Goal: Task Accomplishment & Management: Manage account settings

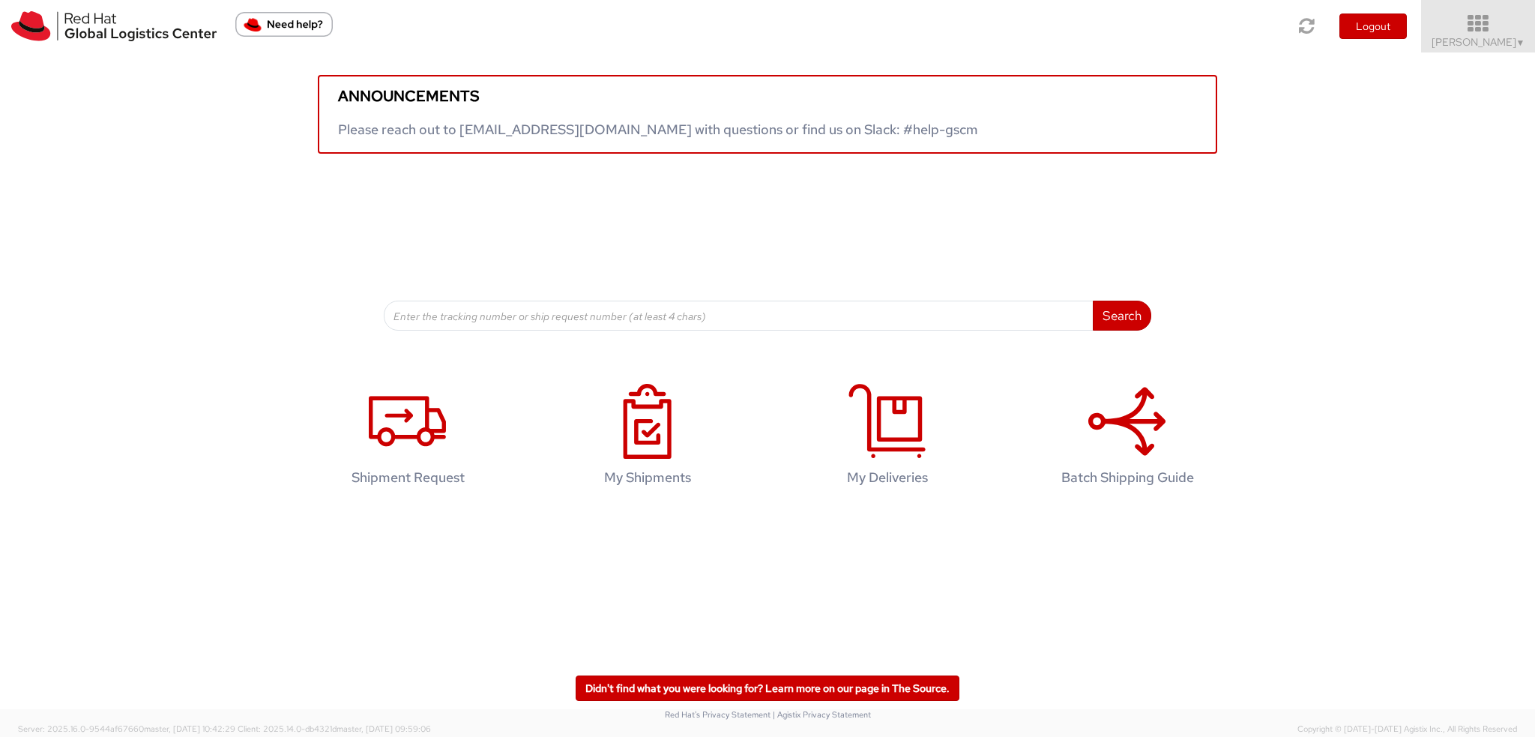
click at [1460, 41] on span "Kirk Newcross ▼" at bounding box center [1479, 41] width 94 height 13
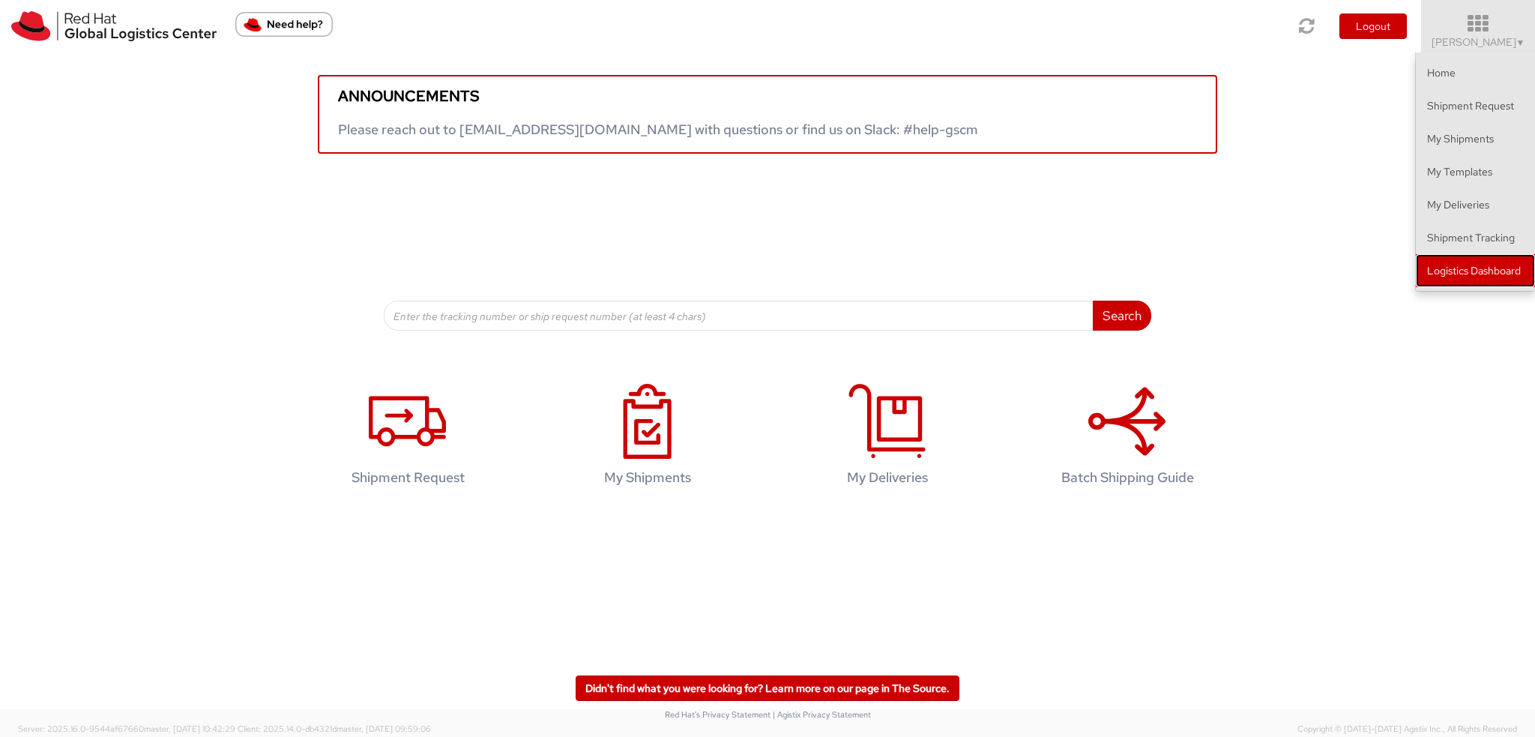
click at [1505, 263] on link "Logistics Dashboard" at bounding box center [1475, 270] width 119 height 33
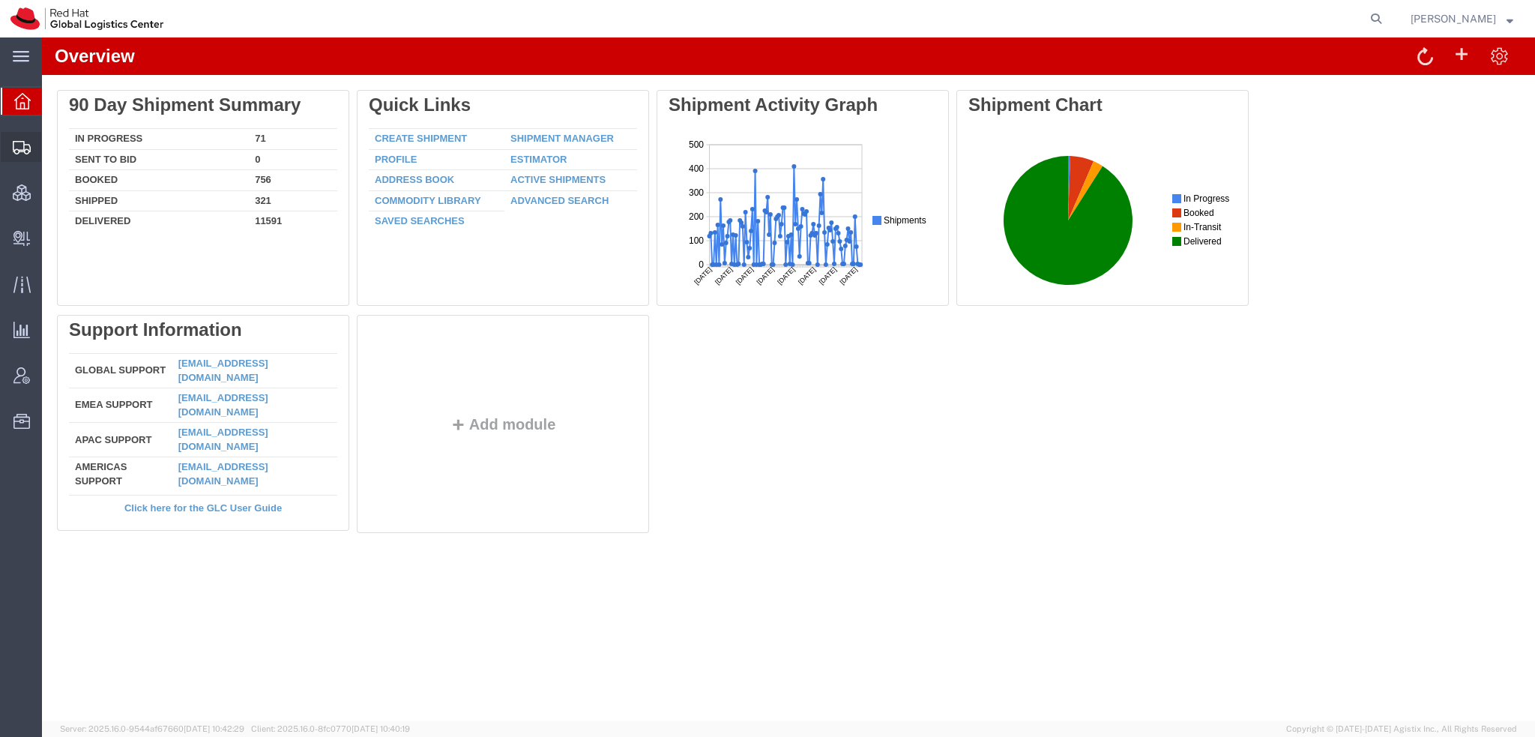
click at [0, 0] on span "Shipment Manager" at bounding box center [0, 0] width 0 height 0
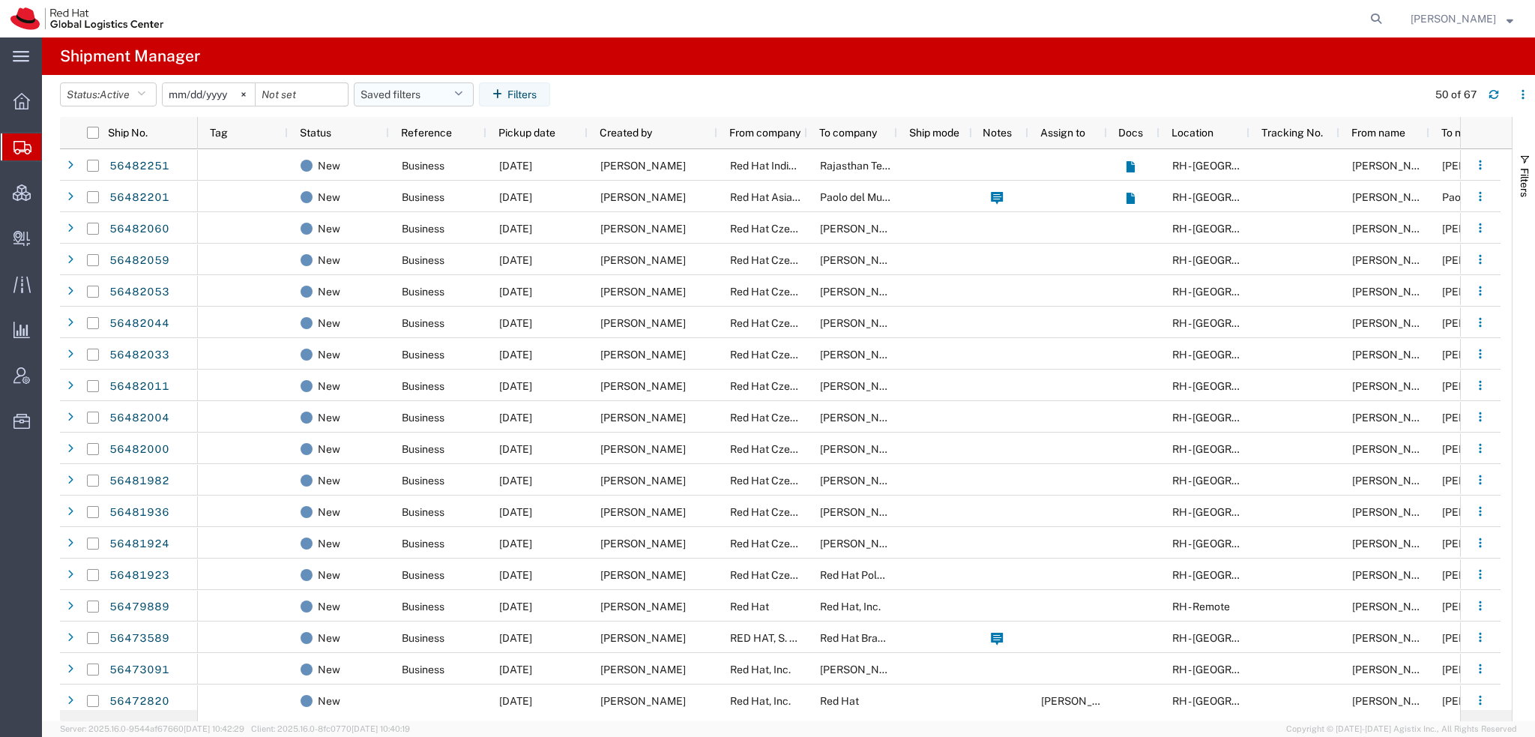
click at [446, 92] on button "Saved filters" at bounding box center [414, 94] width 120 height 24
click at [404, 159] on span "Americas" at bounding box center [454, 160] width 196 height 28
type input "2023-05-07"
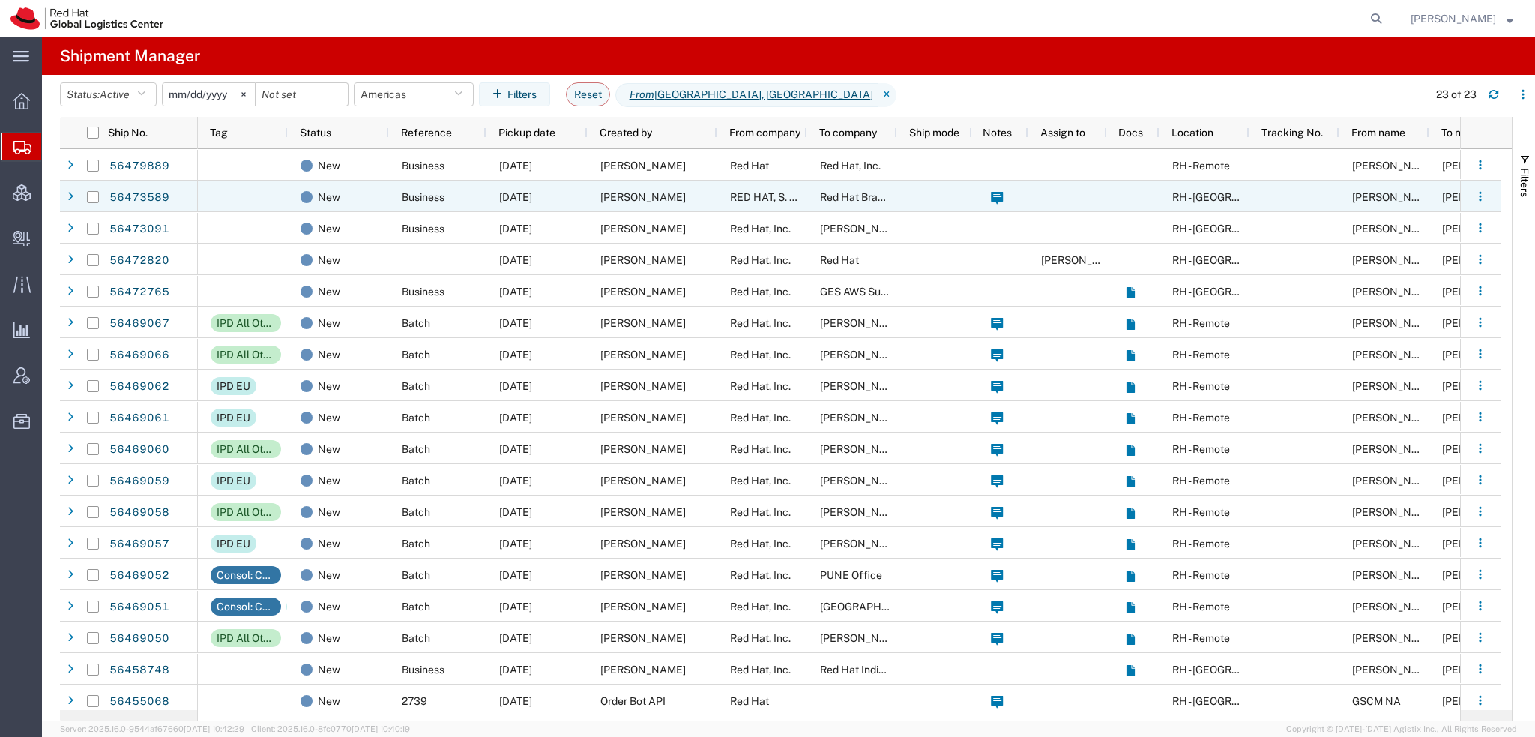
click at [655, 193] on span "Daniela Andrade" at bounding box center [643, 197] width 85 height 12
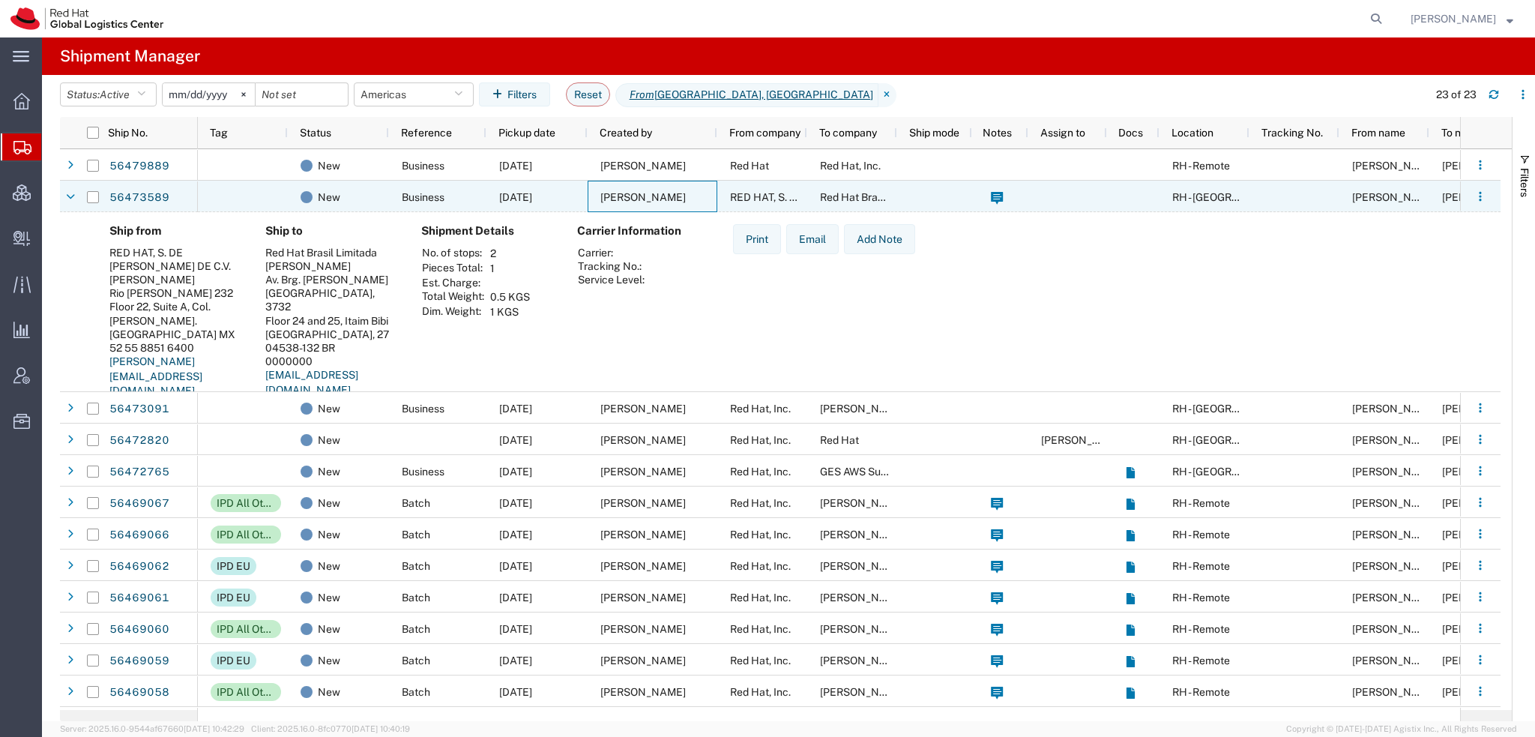
click at [655, 193] on span "Daniela Andrade" at bounding box center [643, 197] width 85 height 12
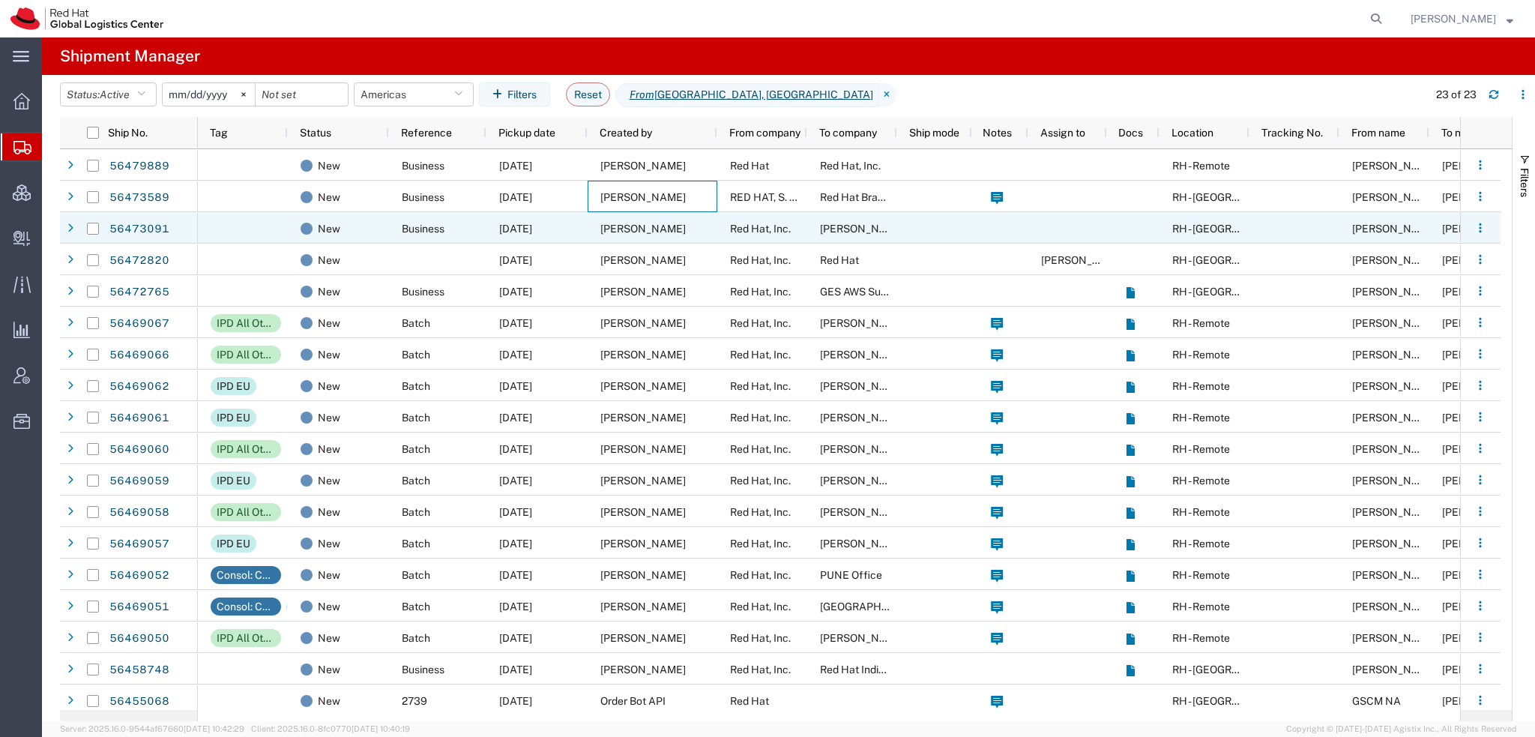
click at [613, 229] on span "Peyton Watson" at bounding box center [643, 229] width 85 height 12
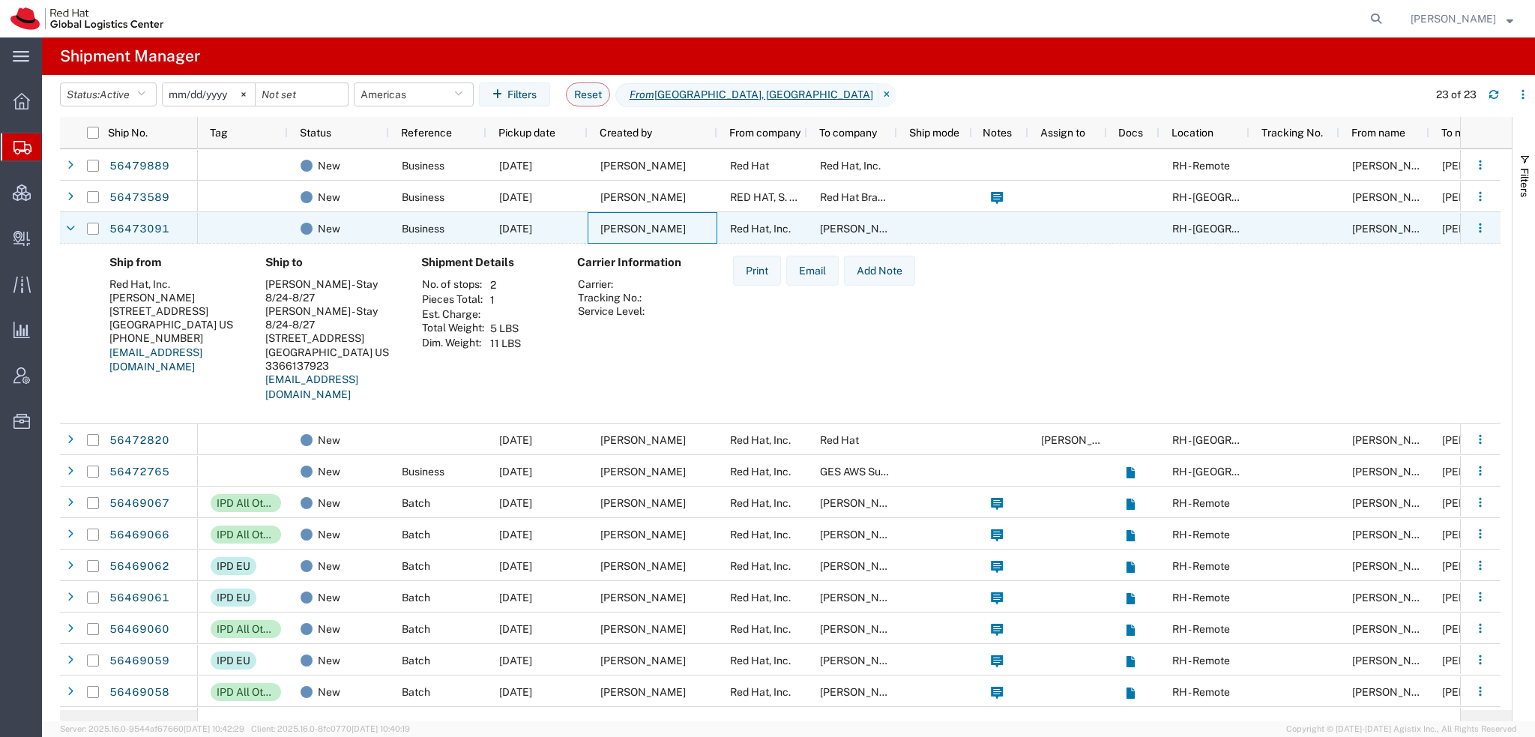
click at [613, 229] on span "Peyton Watson" at bounding box center [643, 229] width 85 height 12
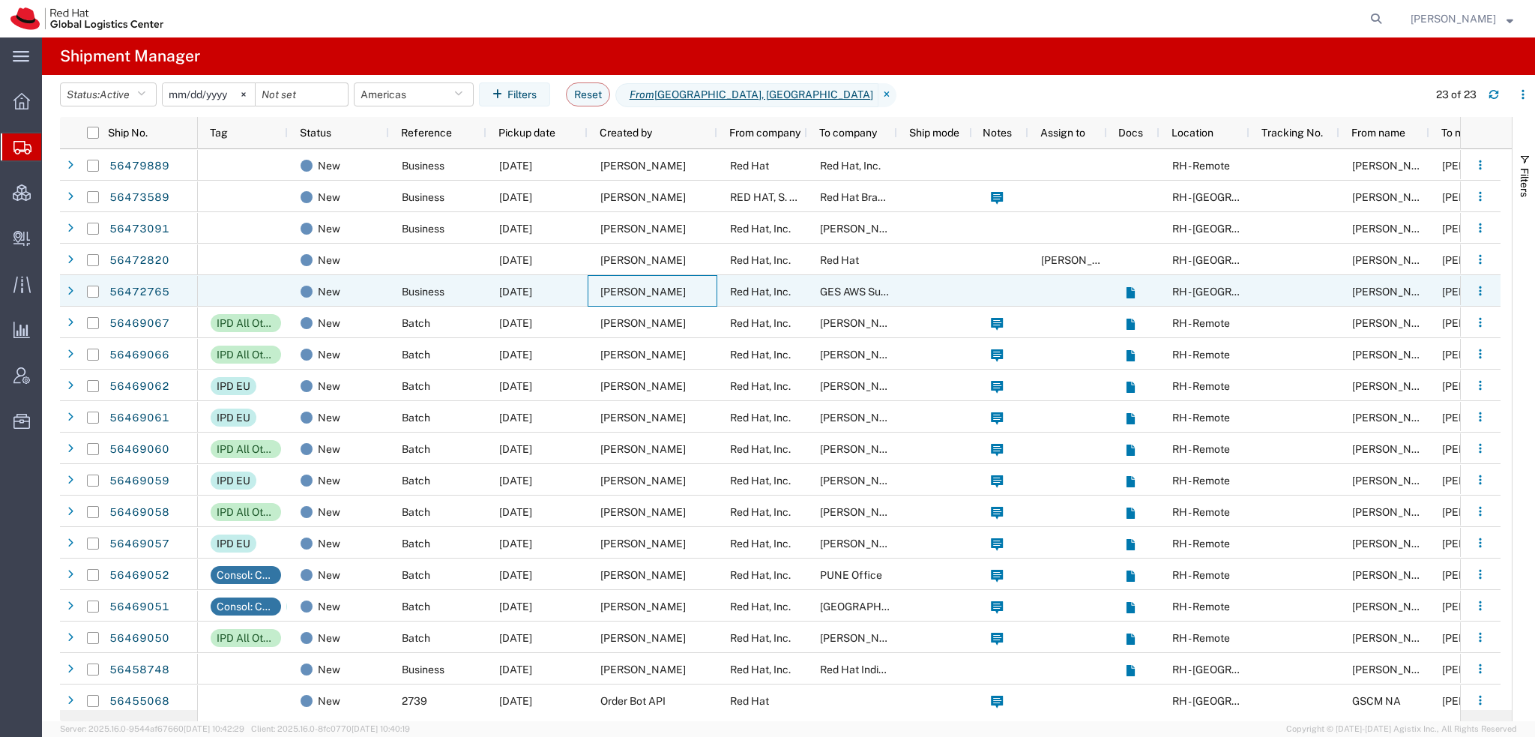
click at [635, 291] on span "Peyton Watson" at bounding box center [643, 292] width 85 height 12
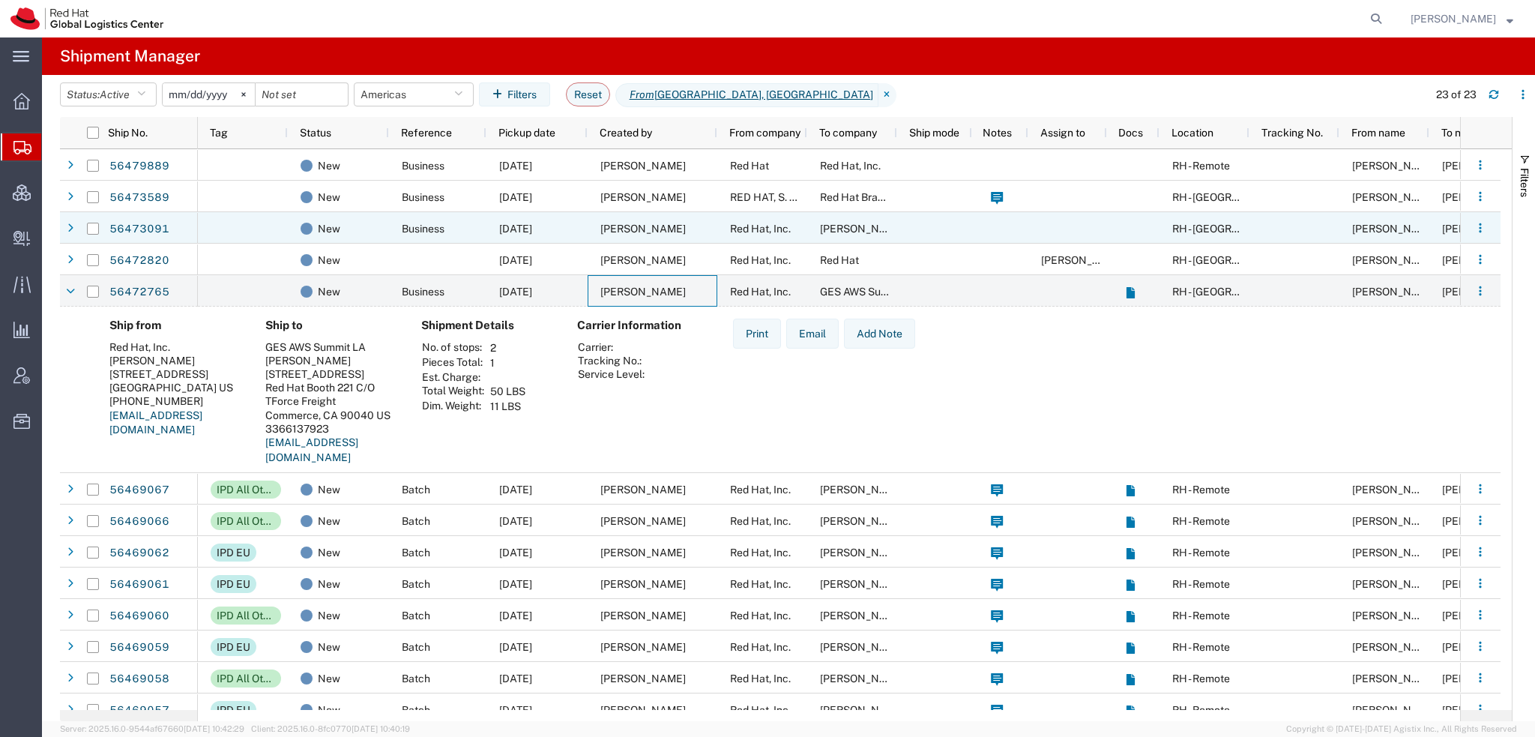
click at [736, 217] on div "Red Hat, Inc." at bounding box center [762, 227] width 90 height 31
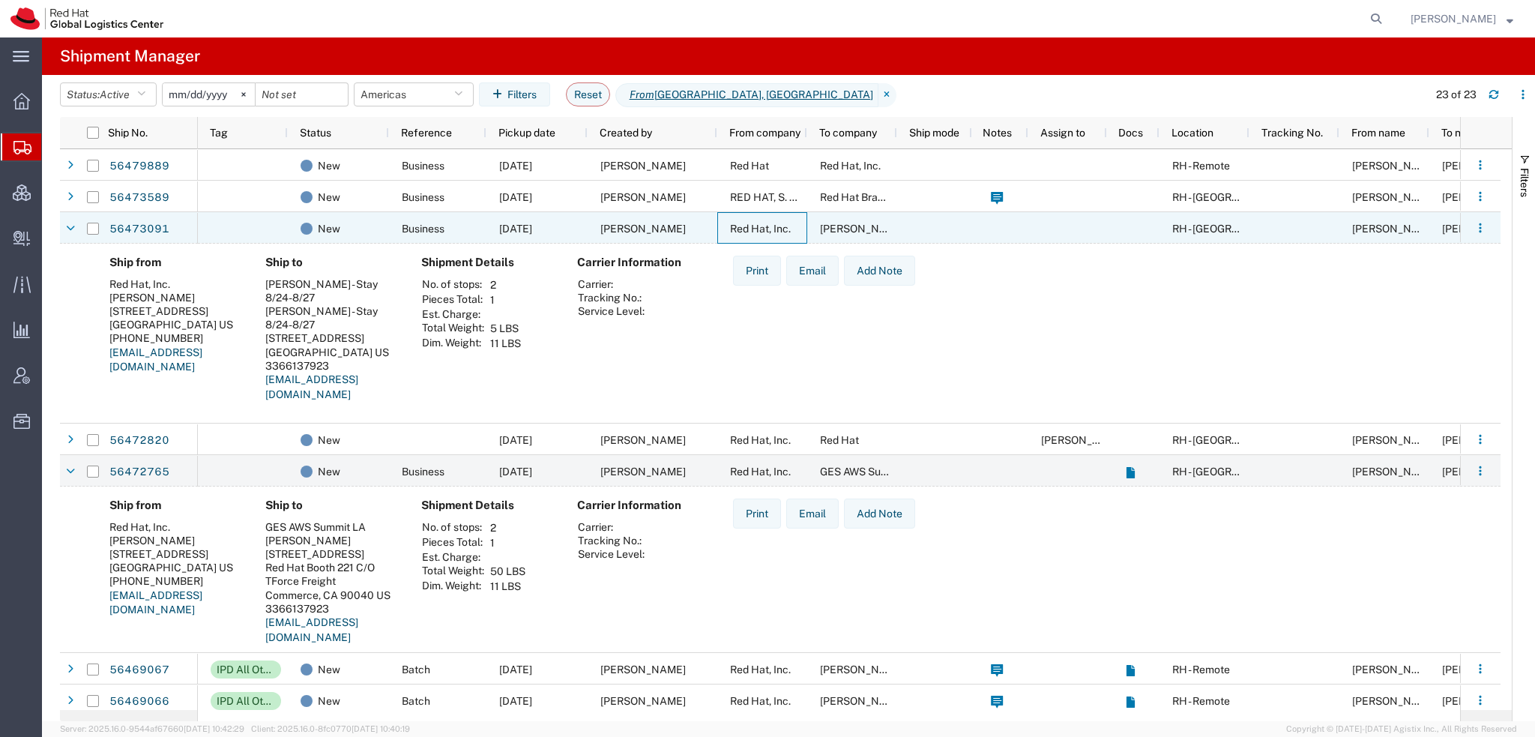
click at [583, 220] on div "08/20/2025" at bounding box center [537, 227] width 101 height 31
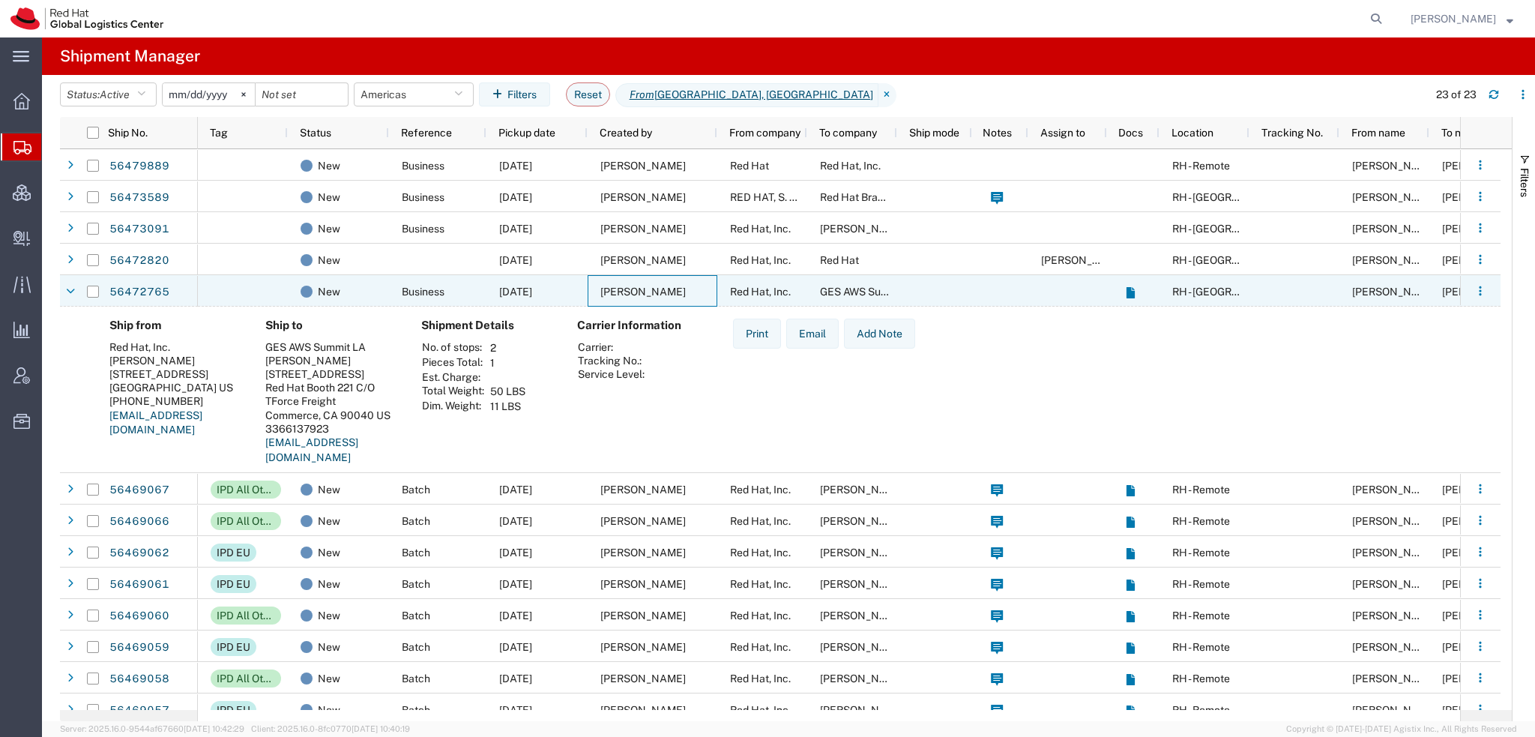
click at [606, 296] on span "Peyton Watson" at bounding box center [643, 292] width 85 height 12
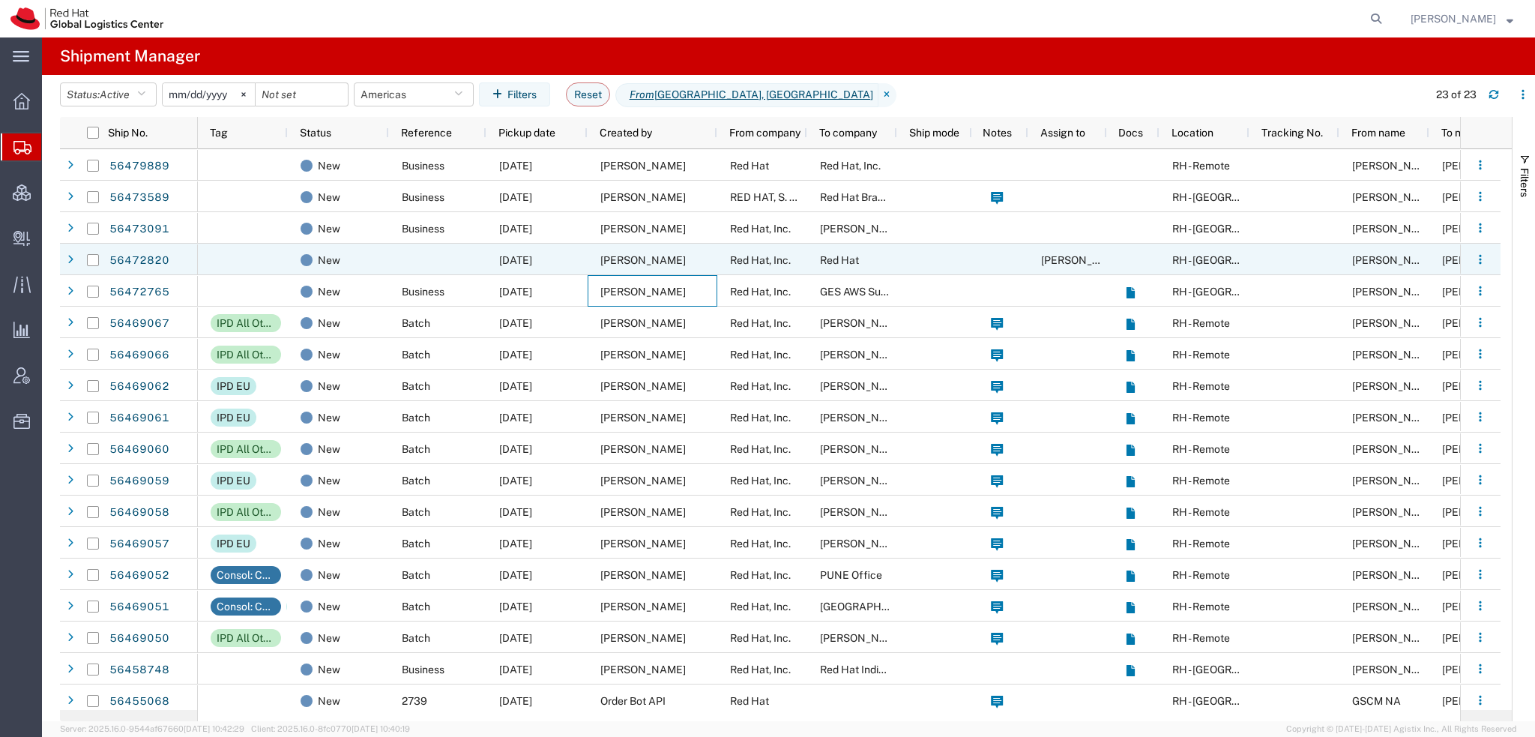
click at [831, 261] on span "Red Hat" at bounding box center [839, 260] width 39 height 12
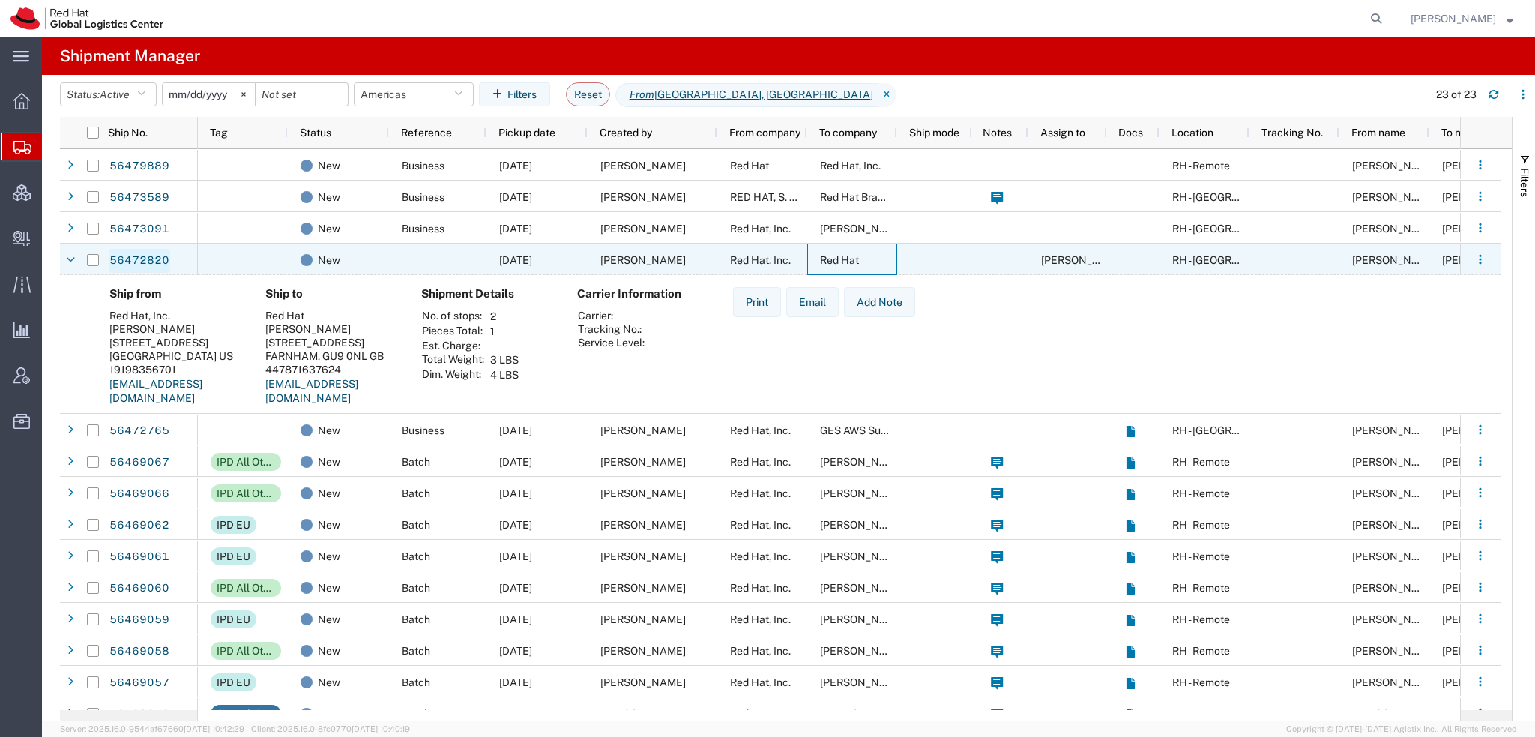
click at [124, 253] on link "56472820" at bounding box center [139, 261] width 61 height 24
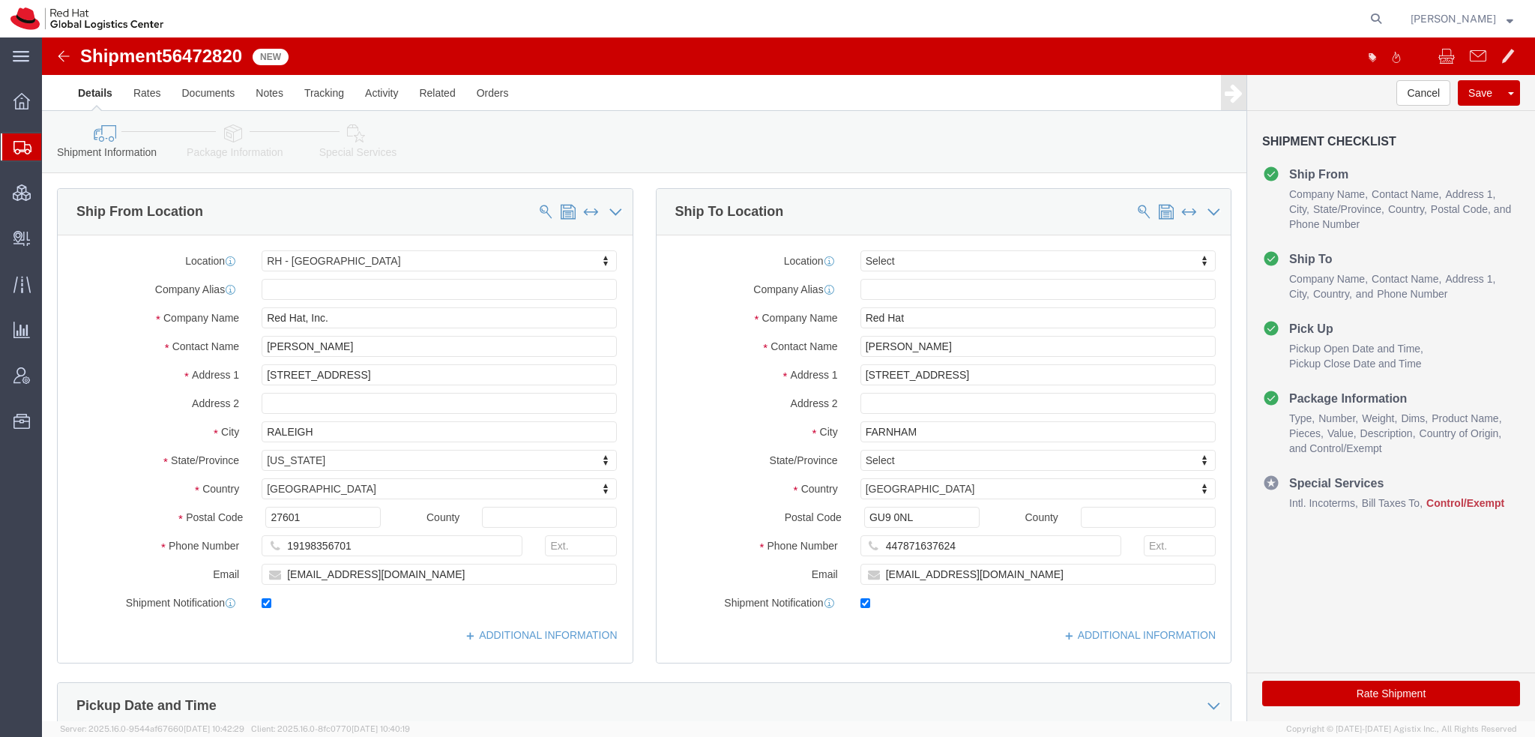
select select "38014"
select select
drag, startPoint x: 931, startPoint y: 309, endPoint x: 135, endPoint y: 154, distance: 811.2
click div "Ship From Location Location RH - Raleigh My Profile Location RH - Amsterdam - M…"
paste input "[PERSON_NAME]"
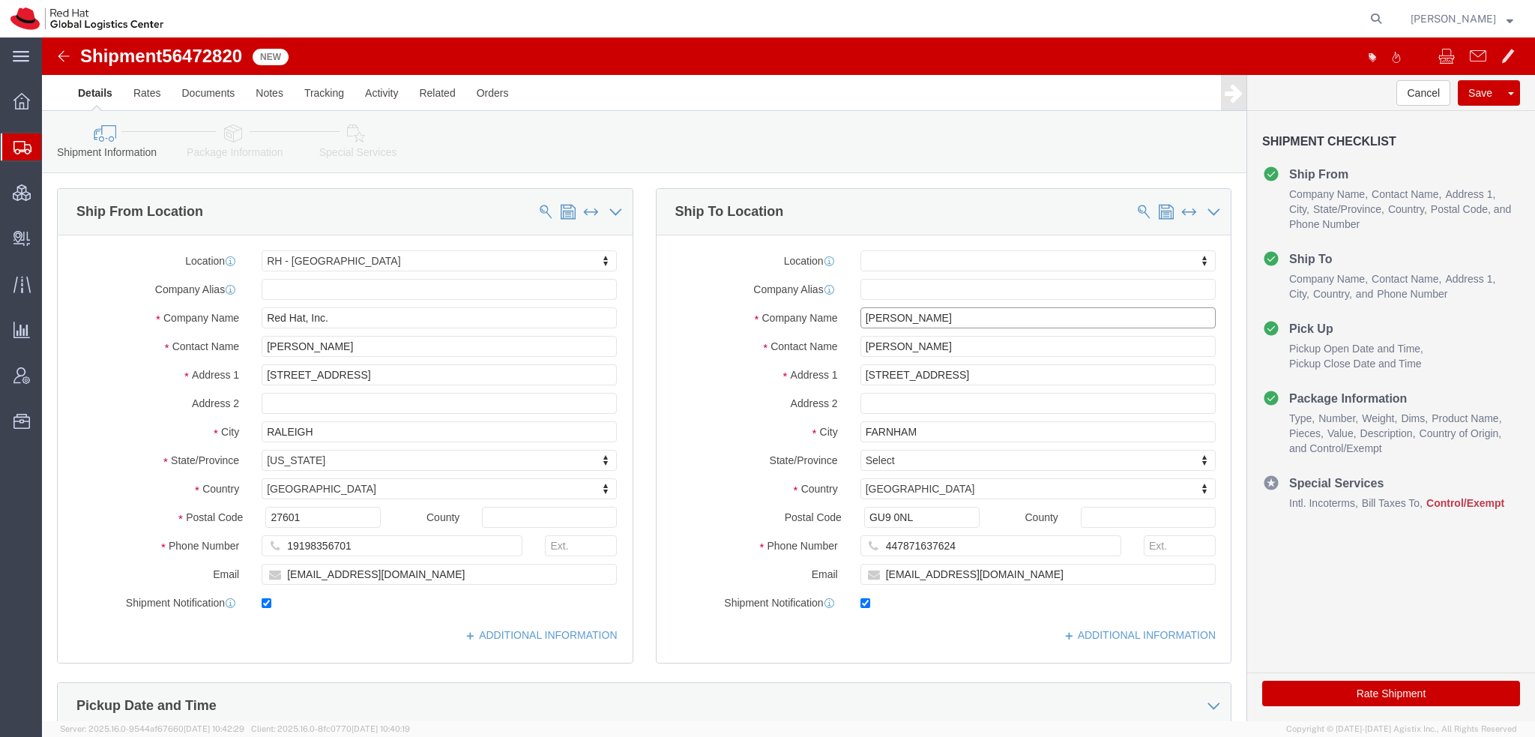
type input "[PERSON_NAME]"
click icon
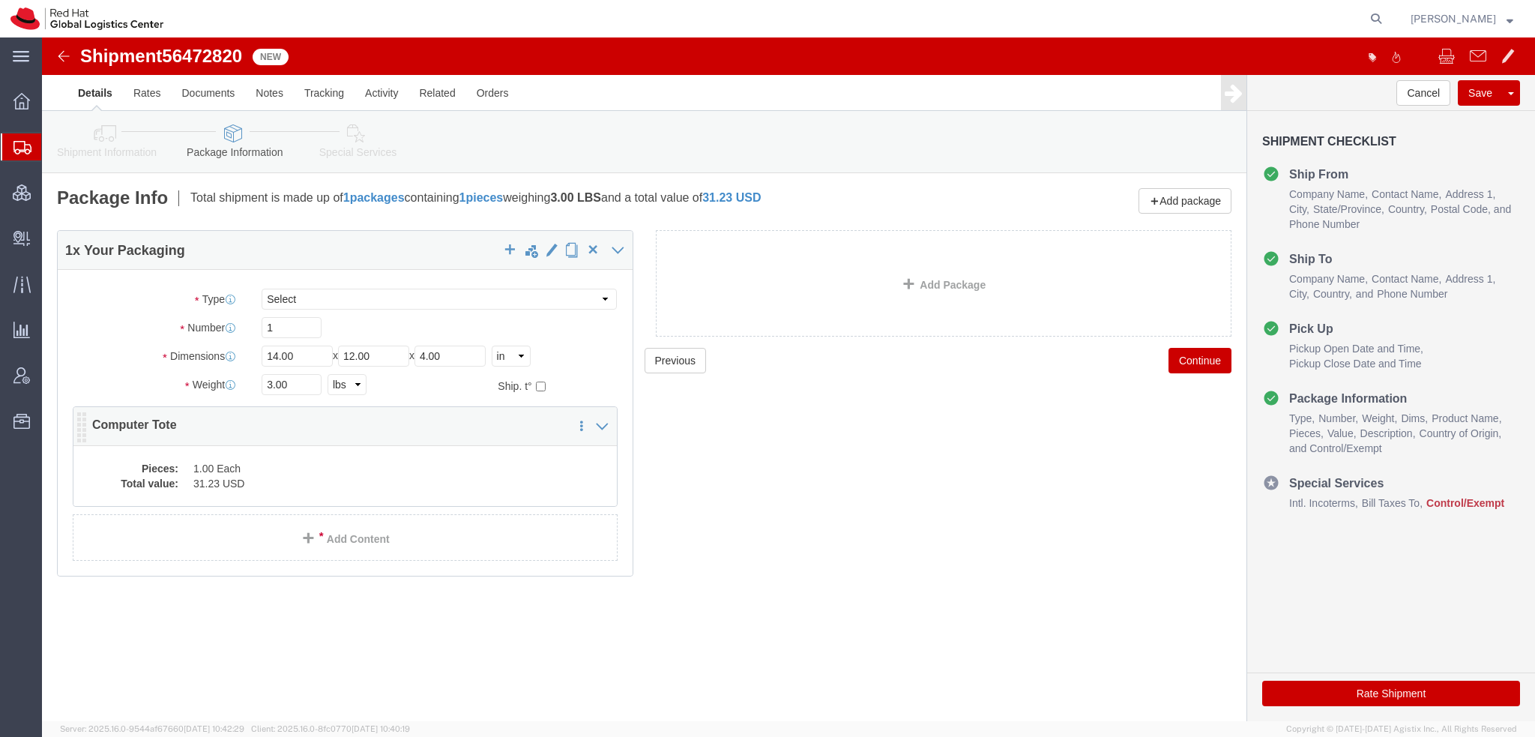
click dd "1.00 Each"
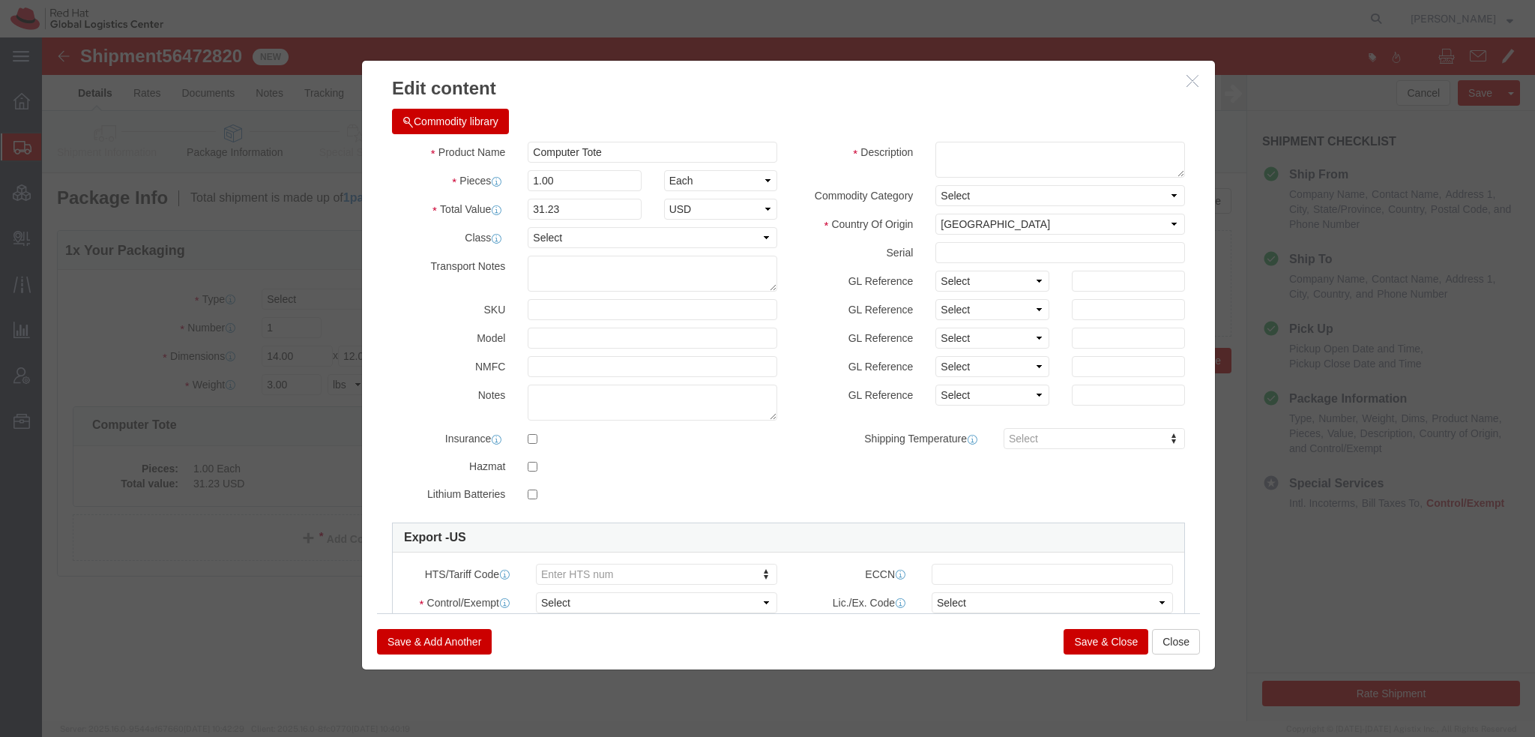
click button "Commodity library"
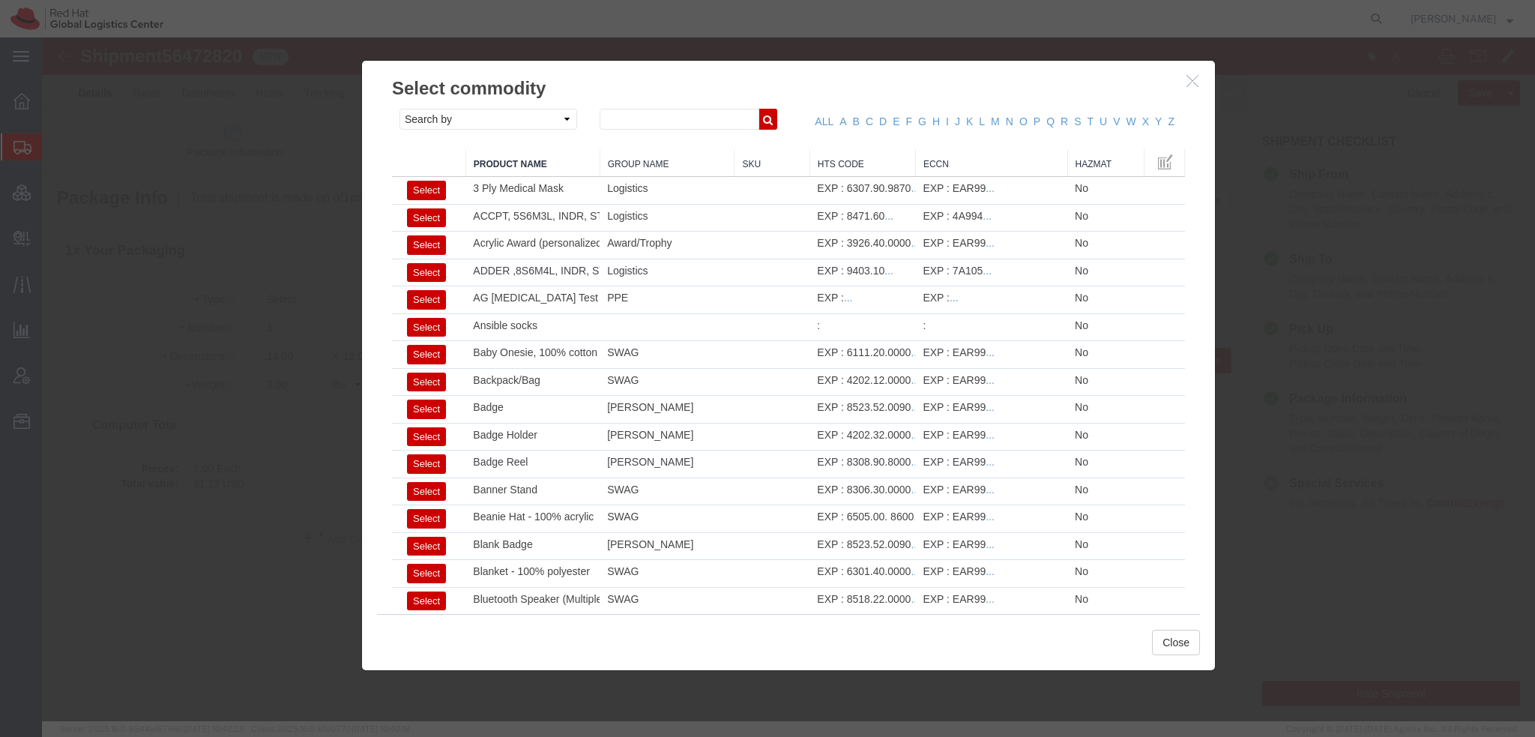
click icon "button"
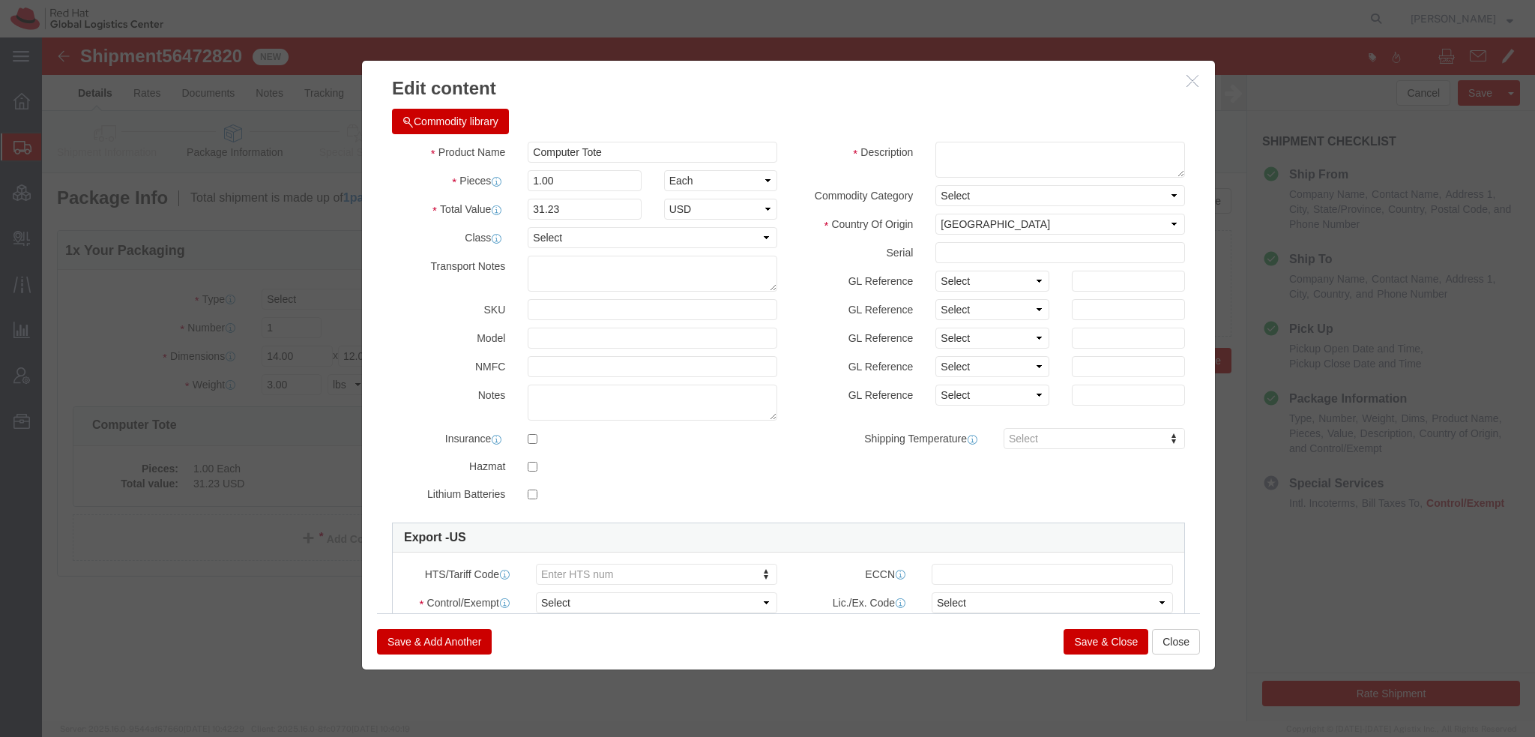
click button "Commodity library"
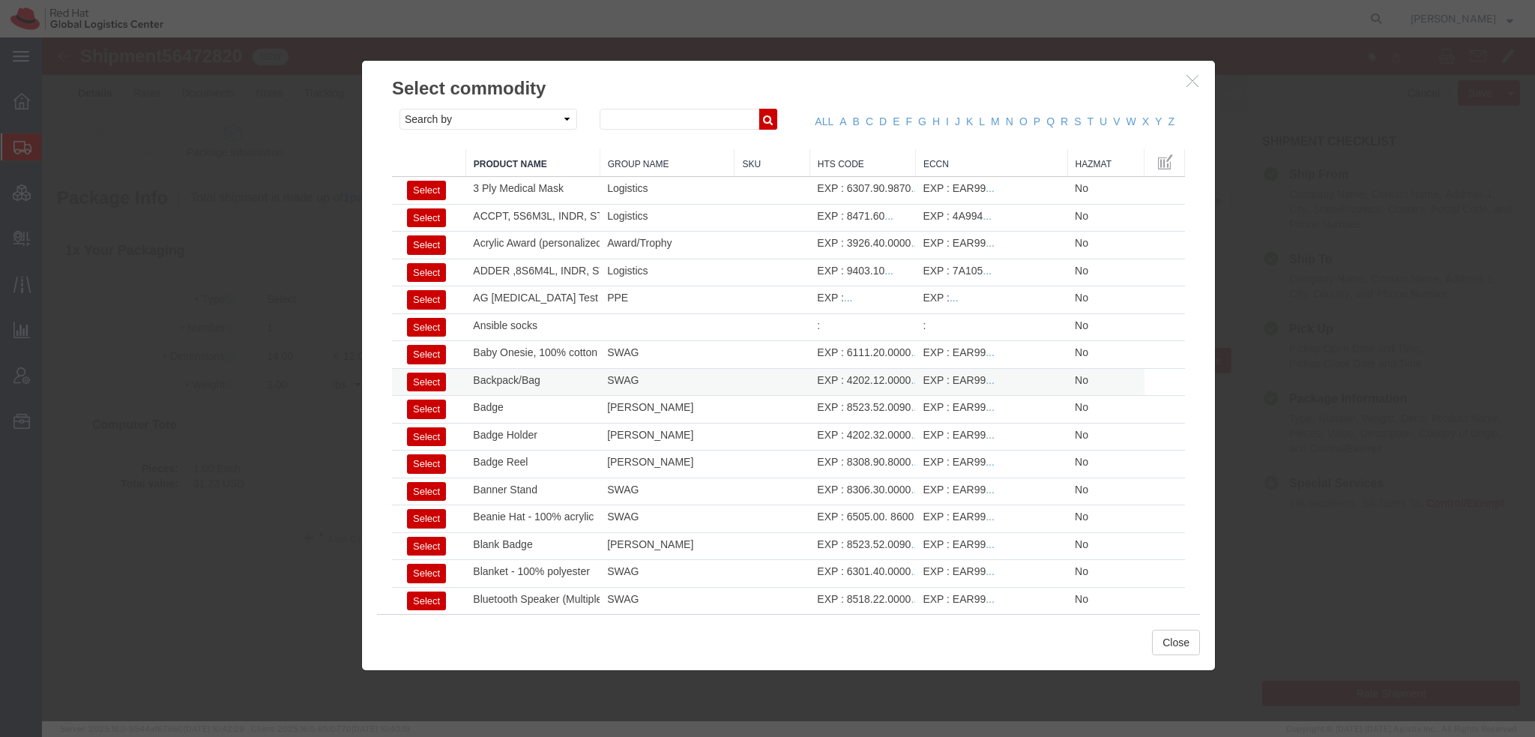
click button "Select"
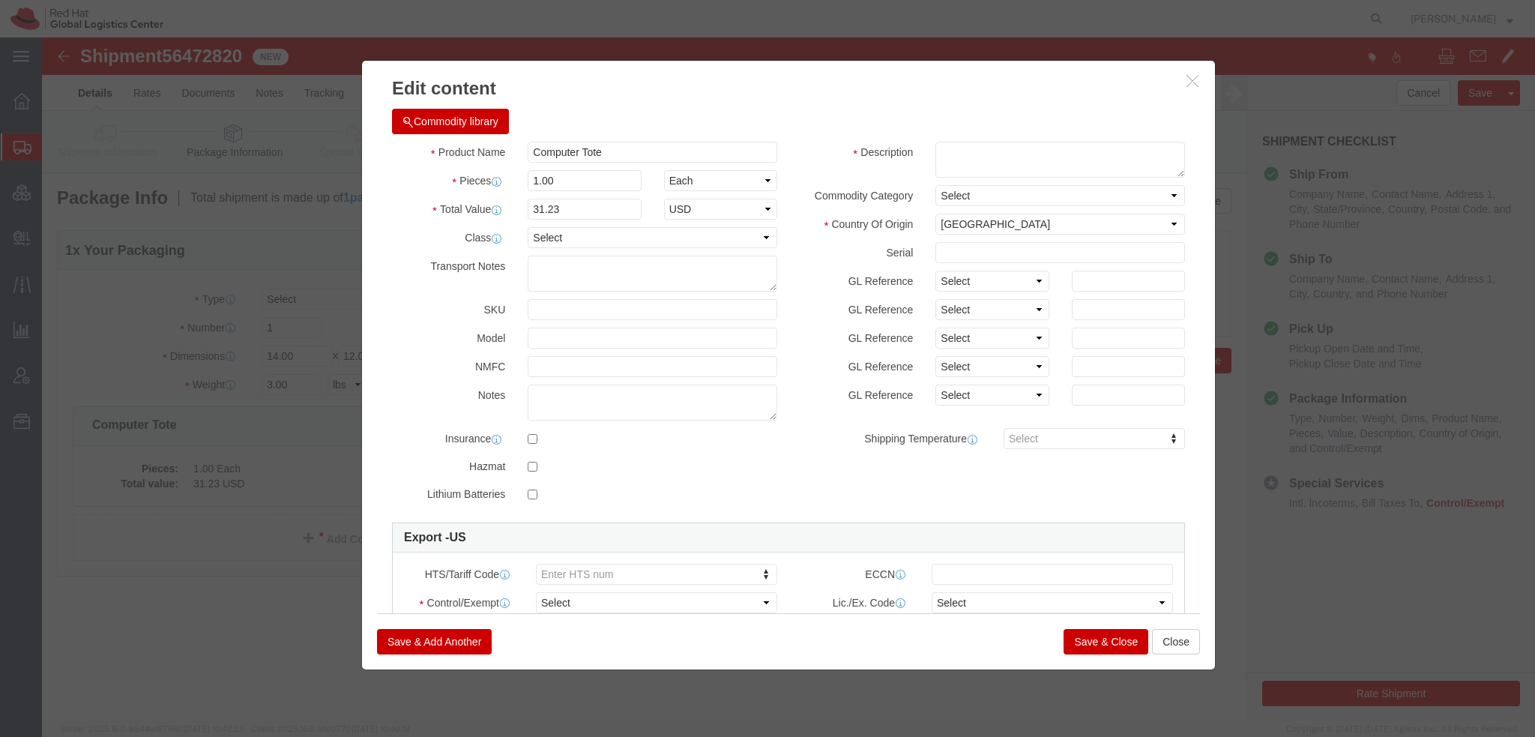
type input "4202.12.0000"
type input "EAR99"
select select
type input "Backpack/Bag"
type textarea "- Red Hat branded"
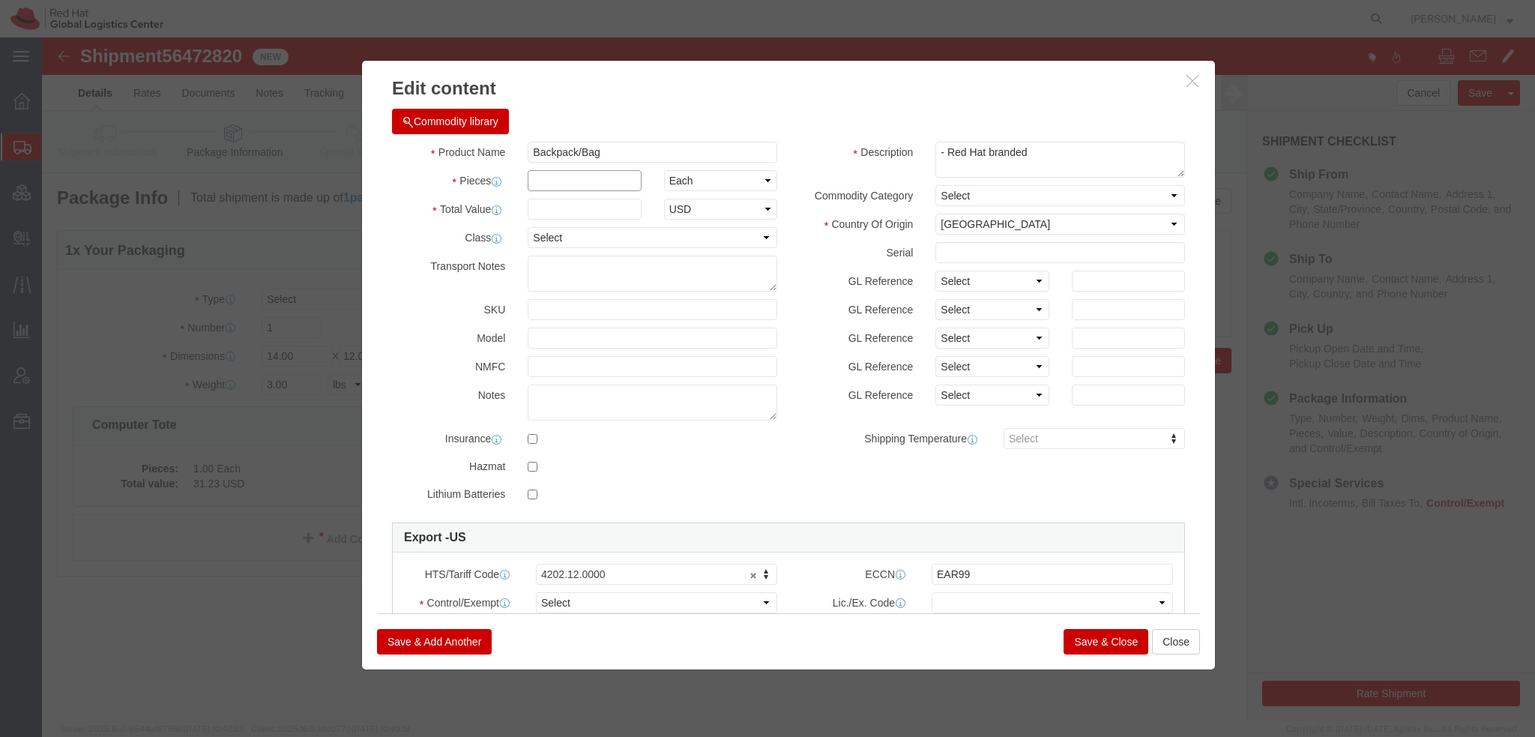
drag, startPoint x: 539, startPoint y: 142, endPoint x: 552, endPoint y: 136, distance: 14.4
click input "text"
type input "1"
type input "31.23"
select select "USD"
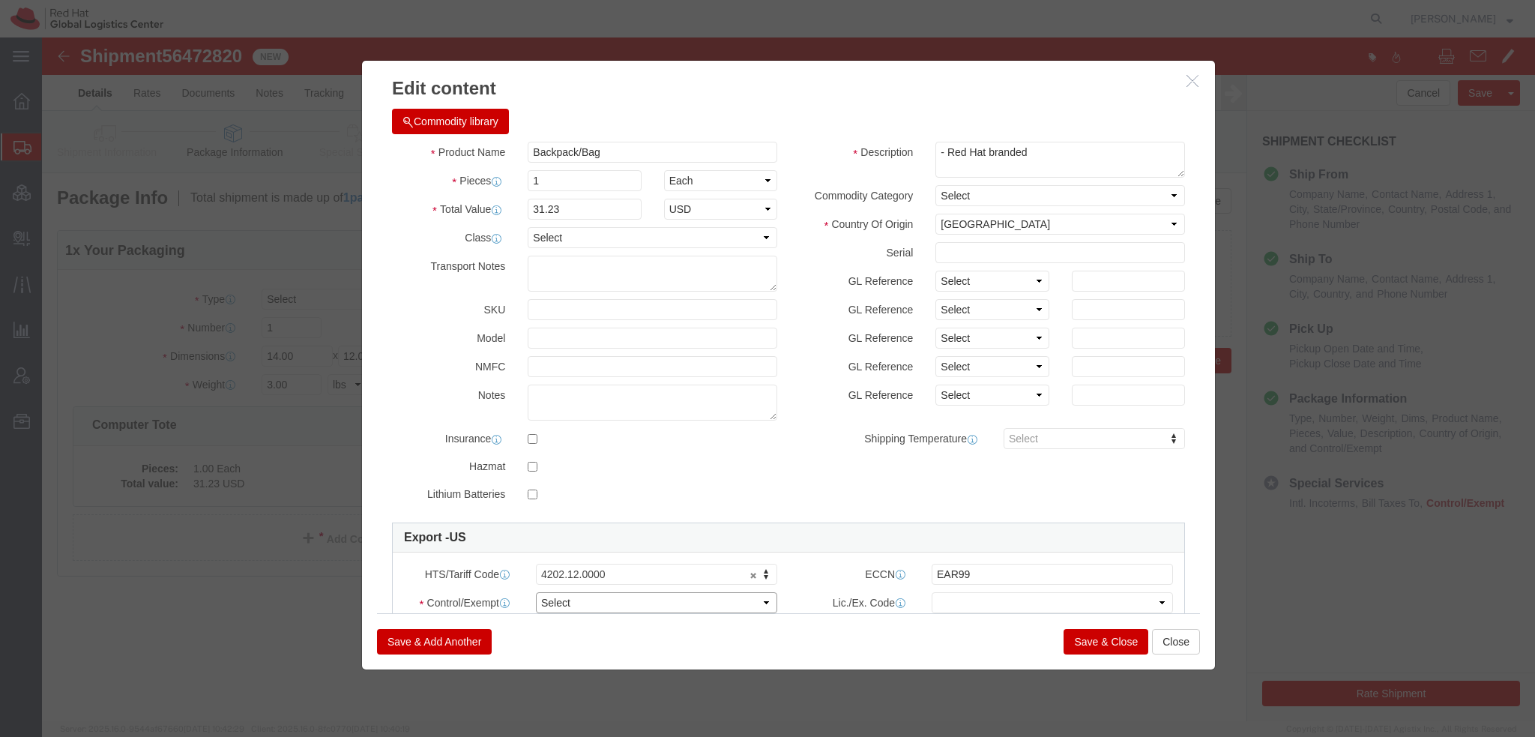
click select "Select ATF BIS DEA EPA FDA FTR ITAR OFAC Other (OPA)"
select select "FTR"
click select "Select ATF BIS DEA EPA FDA FTR ITAR OFAC Other (OPA)"
click select "Select 30.2(d)(2) 30.36 30.37(a) 30.37(f) 30.37(g) 30.37(h) 30.37(i) 30.37(j) 3…"
select select "30.37(h)"
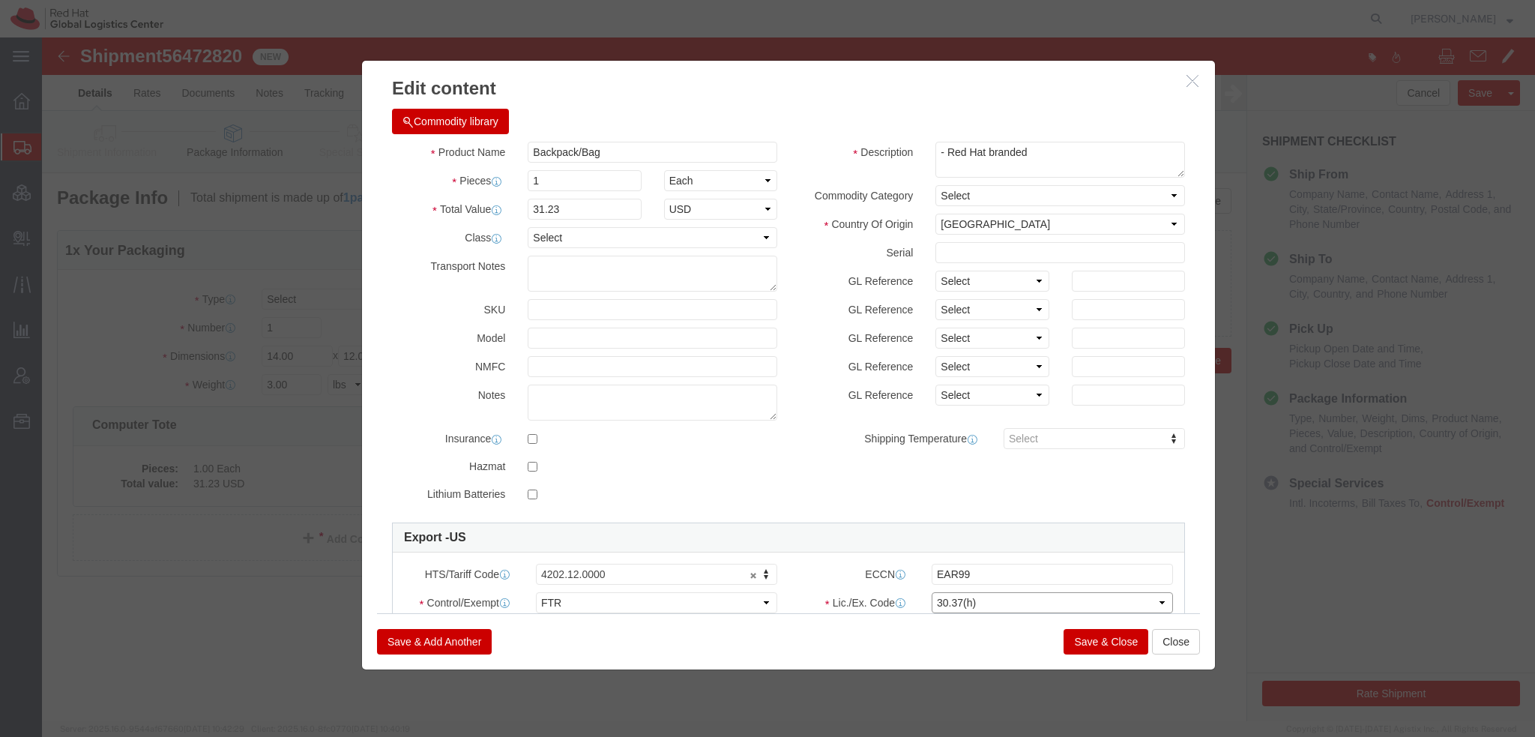
click select "Select 30.2(d)(2) 30.36 30.37(a) 30.37(f) 30.37(g) 30.37(h) 30.37(i) 30.37(j) 3…"
click button "Save & Close"
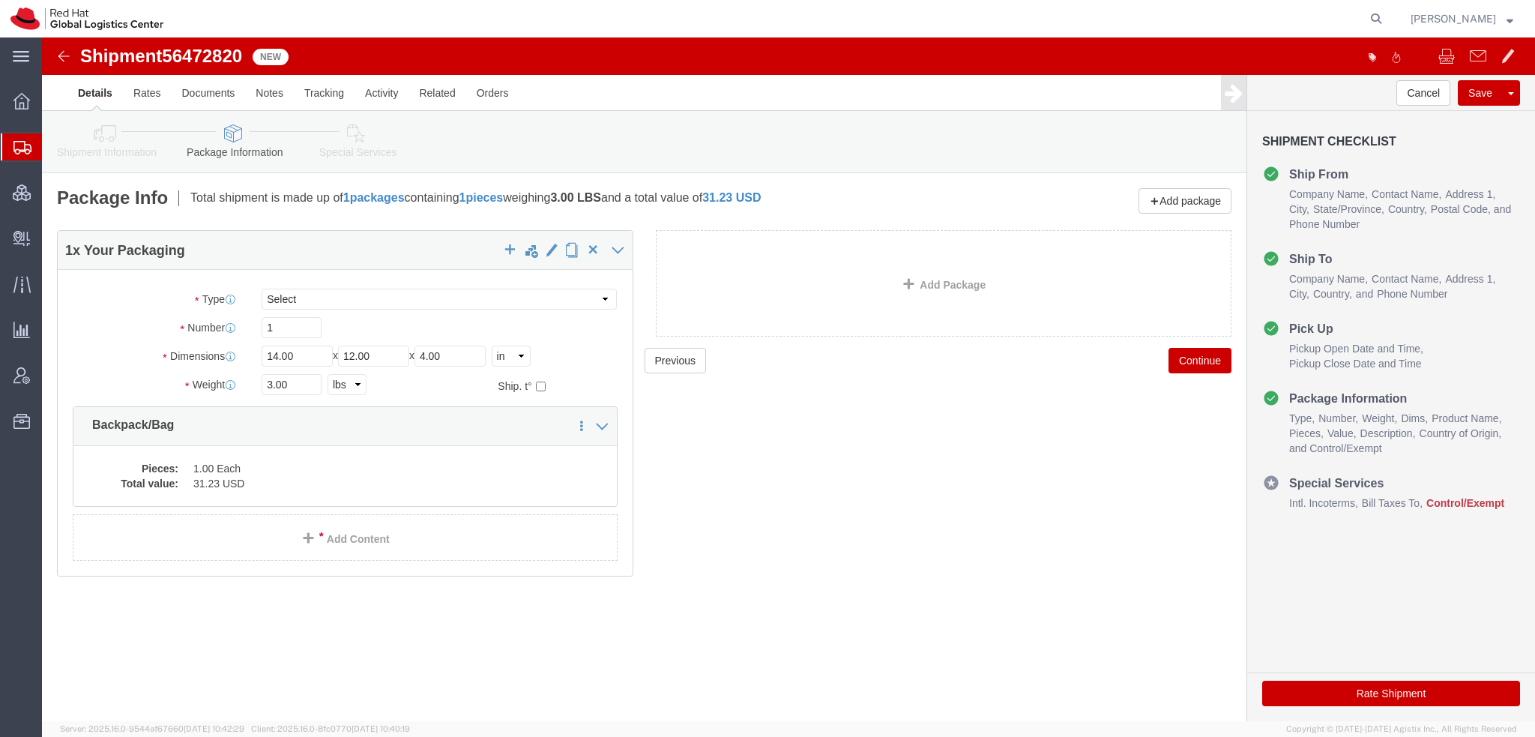
click icon
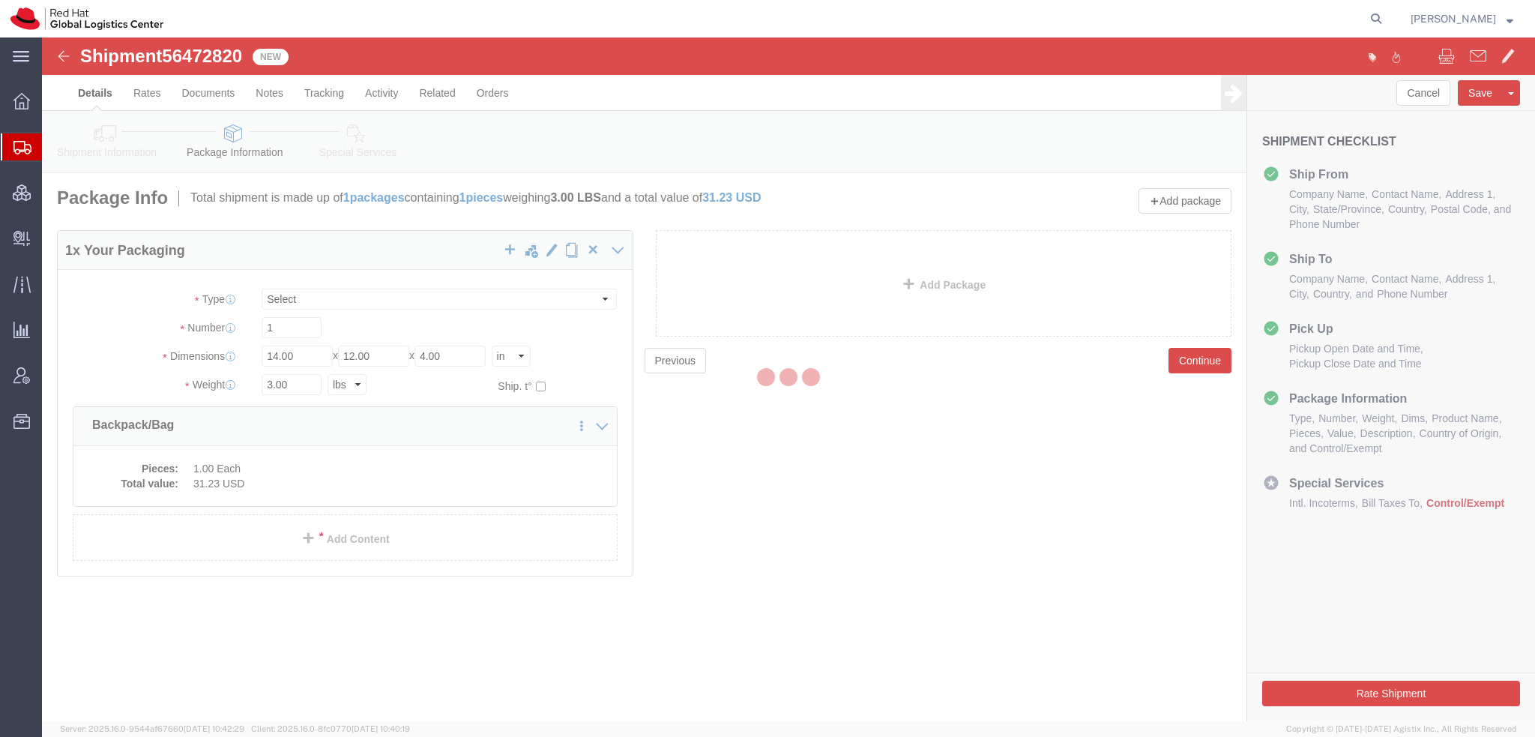
select select
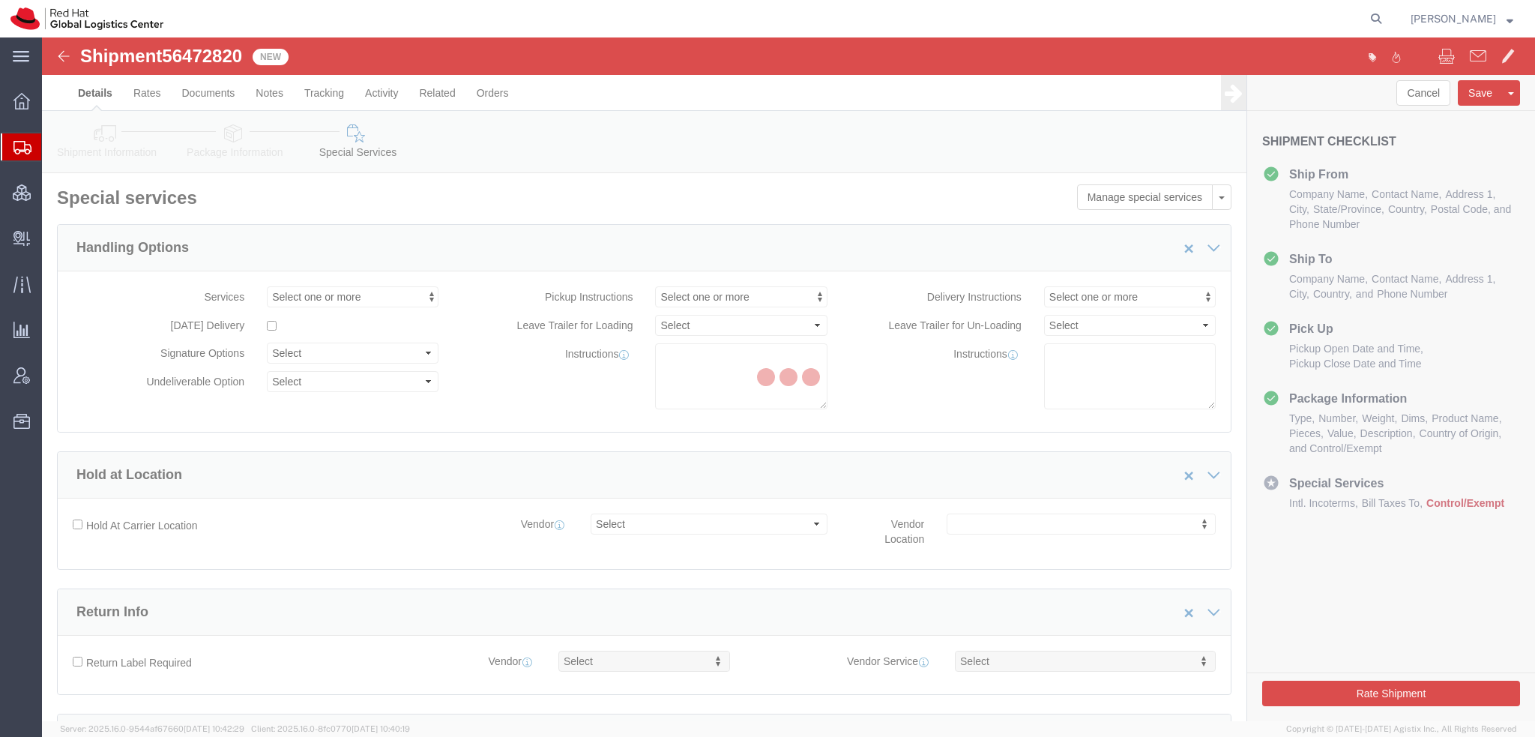
select select "COSTCENTER"
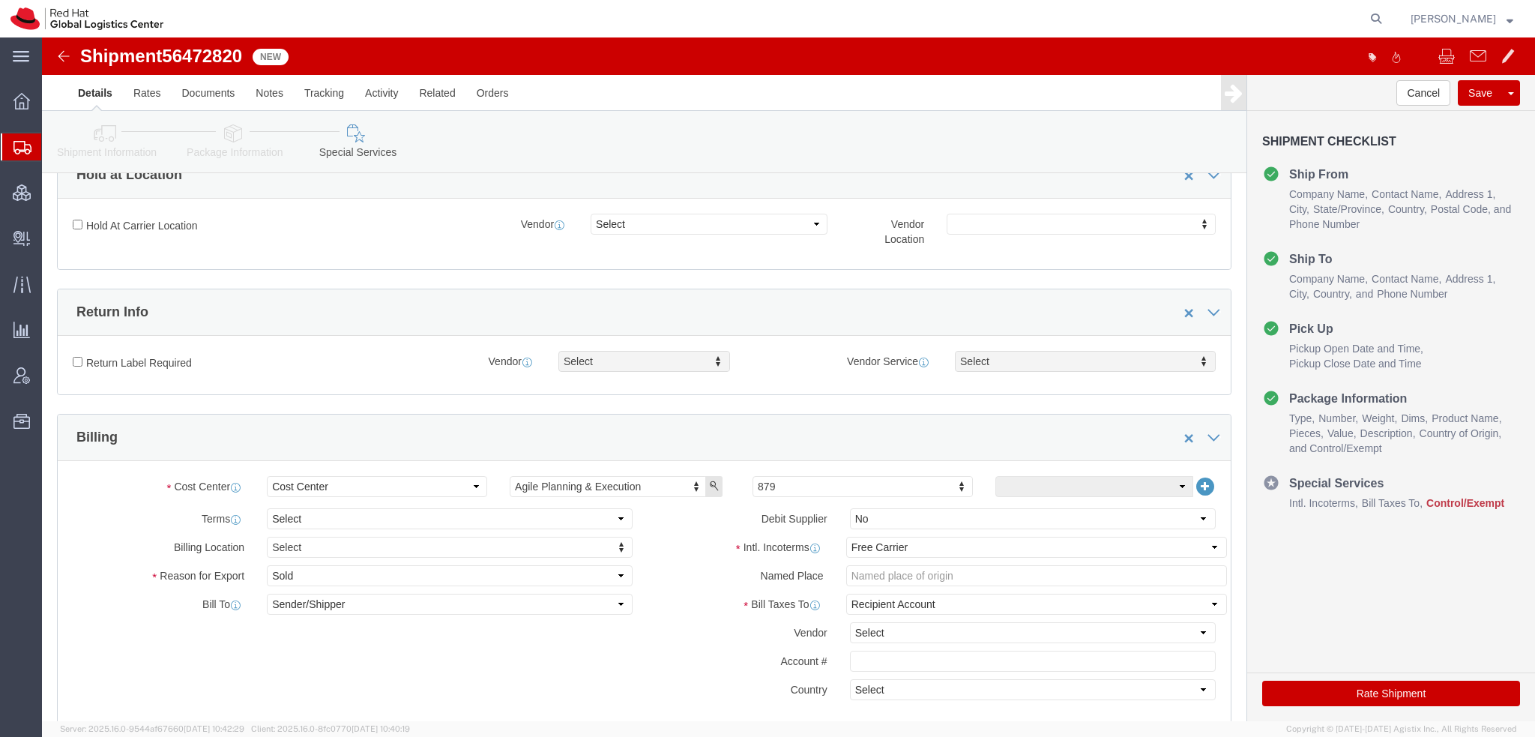
scroll to position [600, 0]
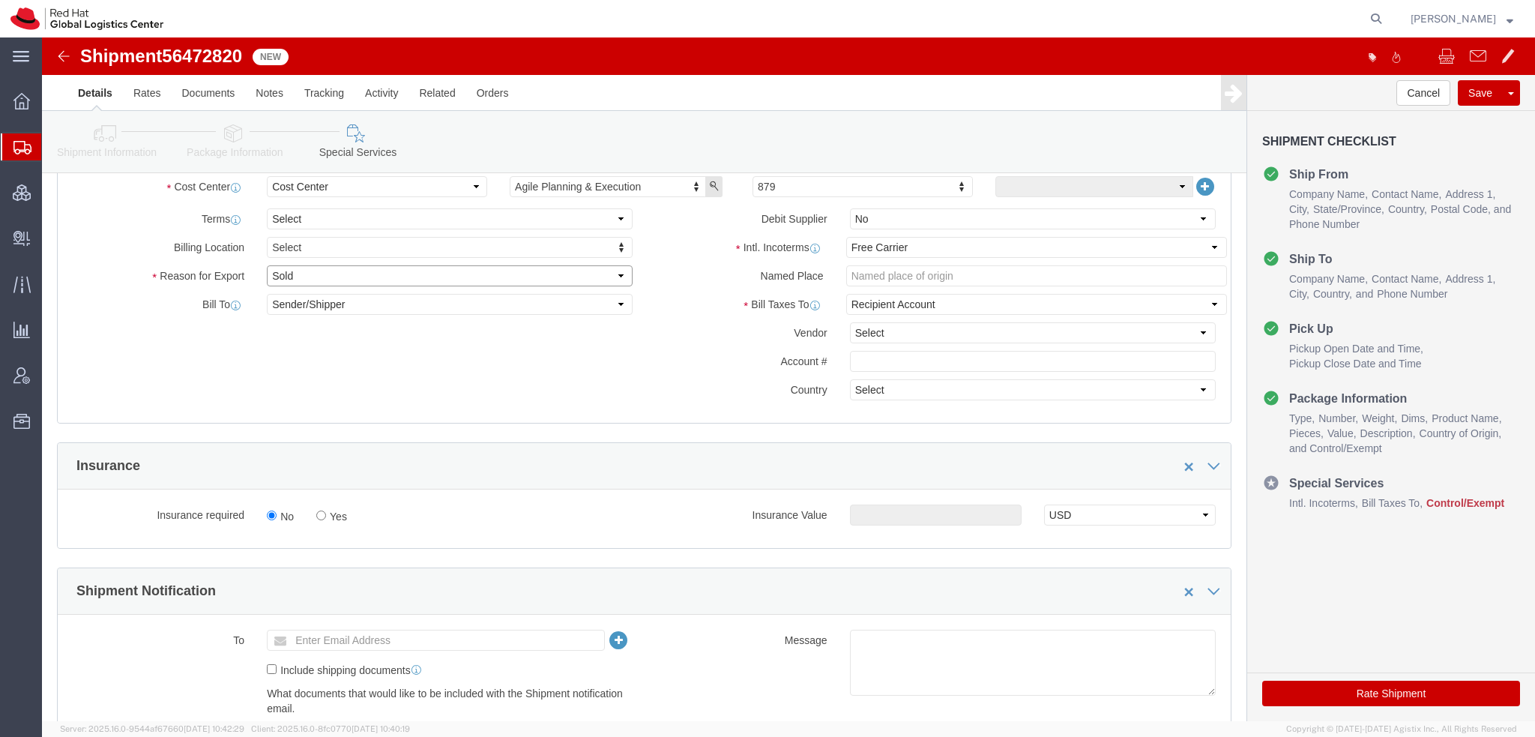
click select "Select Gift Personal Effects Repair/Warranty Return Sample Sold Temporary/Not S…"
select select "GIFT"
click select "Select Gift Personal Effects Repair/Warranty Return Sample Sold Temporary/Not S…"
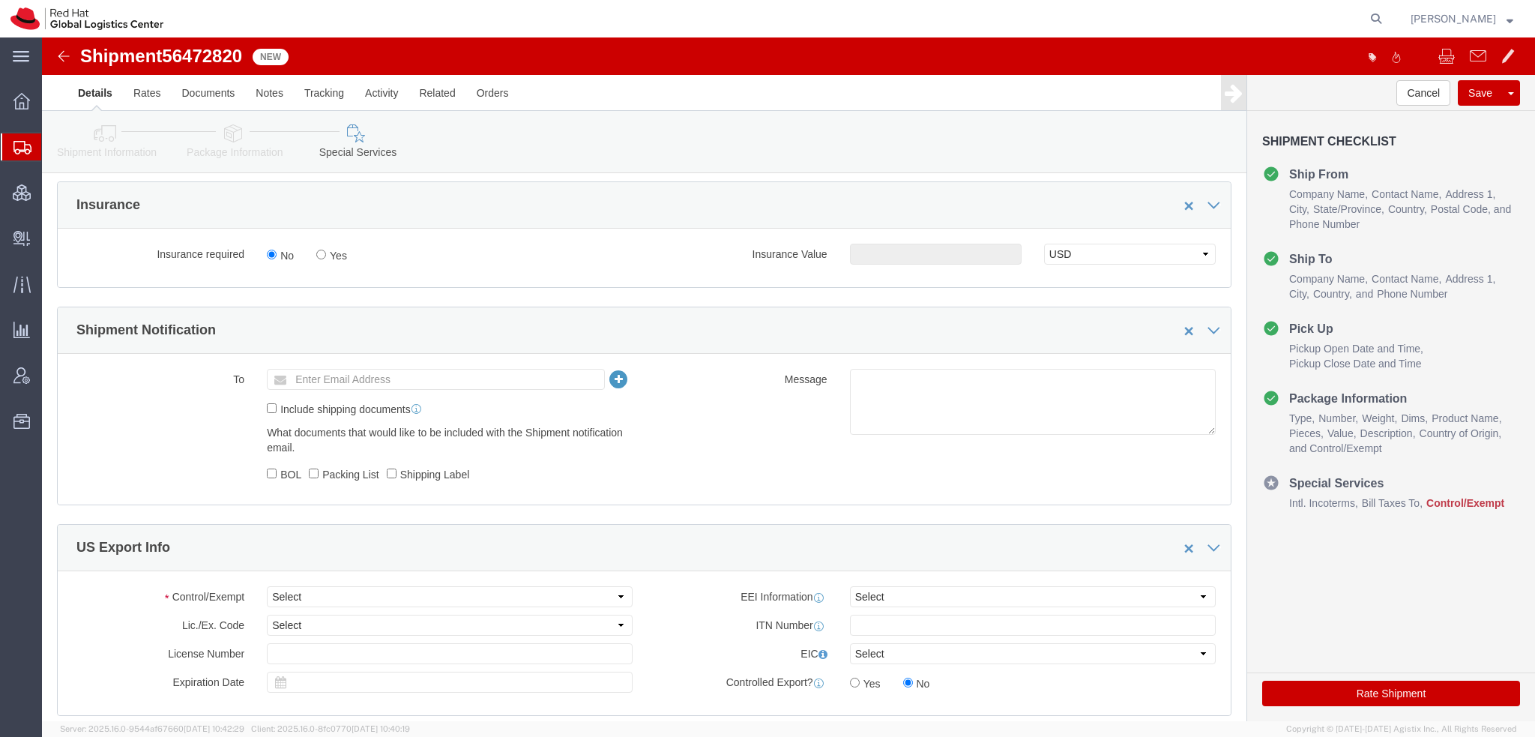
scroll to position [975, 0]
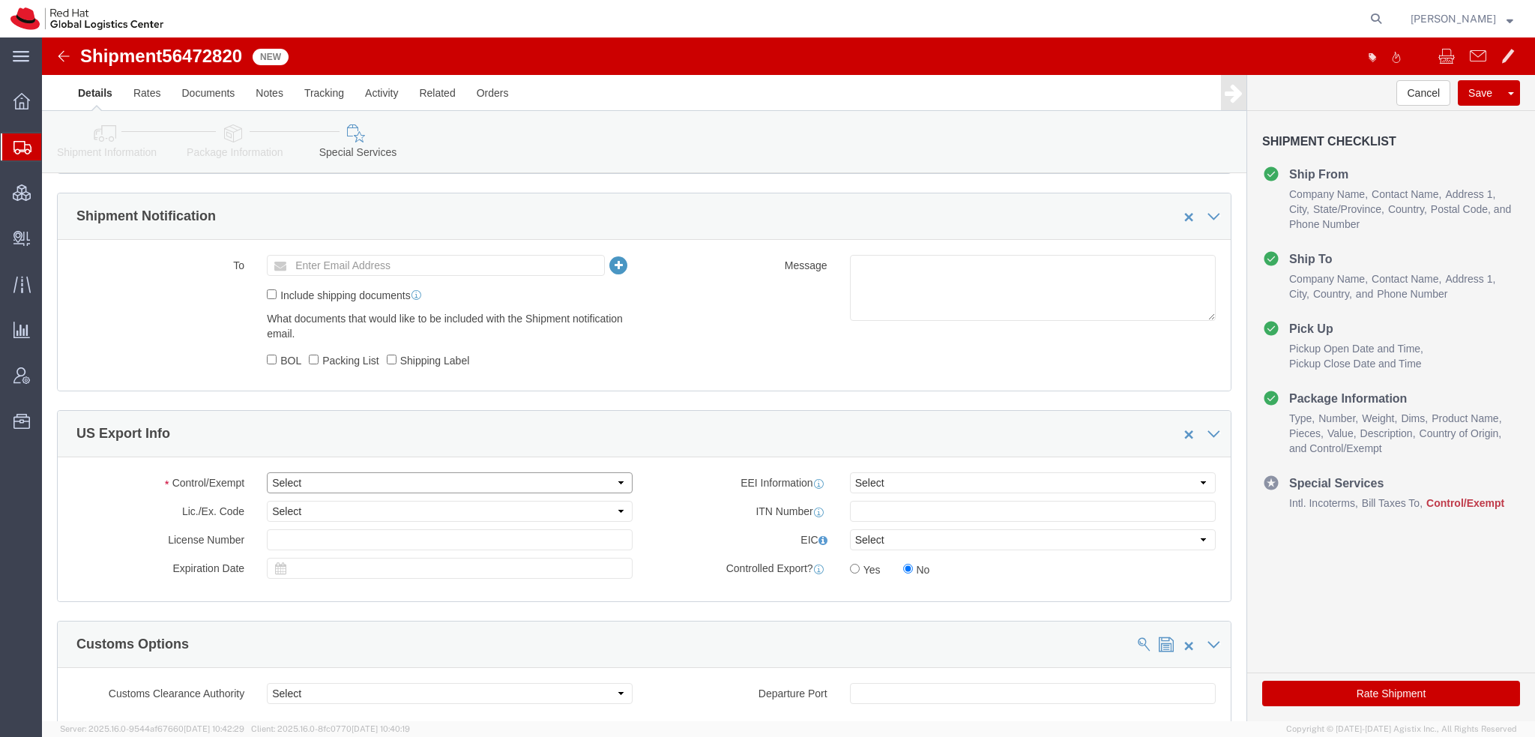
click select "Select ATF BIS DEA EPA FDA FTR ITAR OFAC Other (OPA)"
select select "FTR"
click select "Select ATF BIS DEA EPA FDA FTR ITAR OFAC Other (OPA)"
click select "Select 30.2(d)(2) 30.36 30.37(a) 30.37(f) 30.37(g) 30.37(h) 30.37(i) 30.37(j) 3…"
select select "30.37(h)"
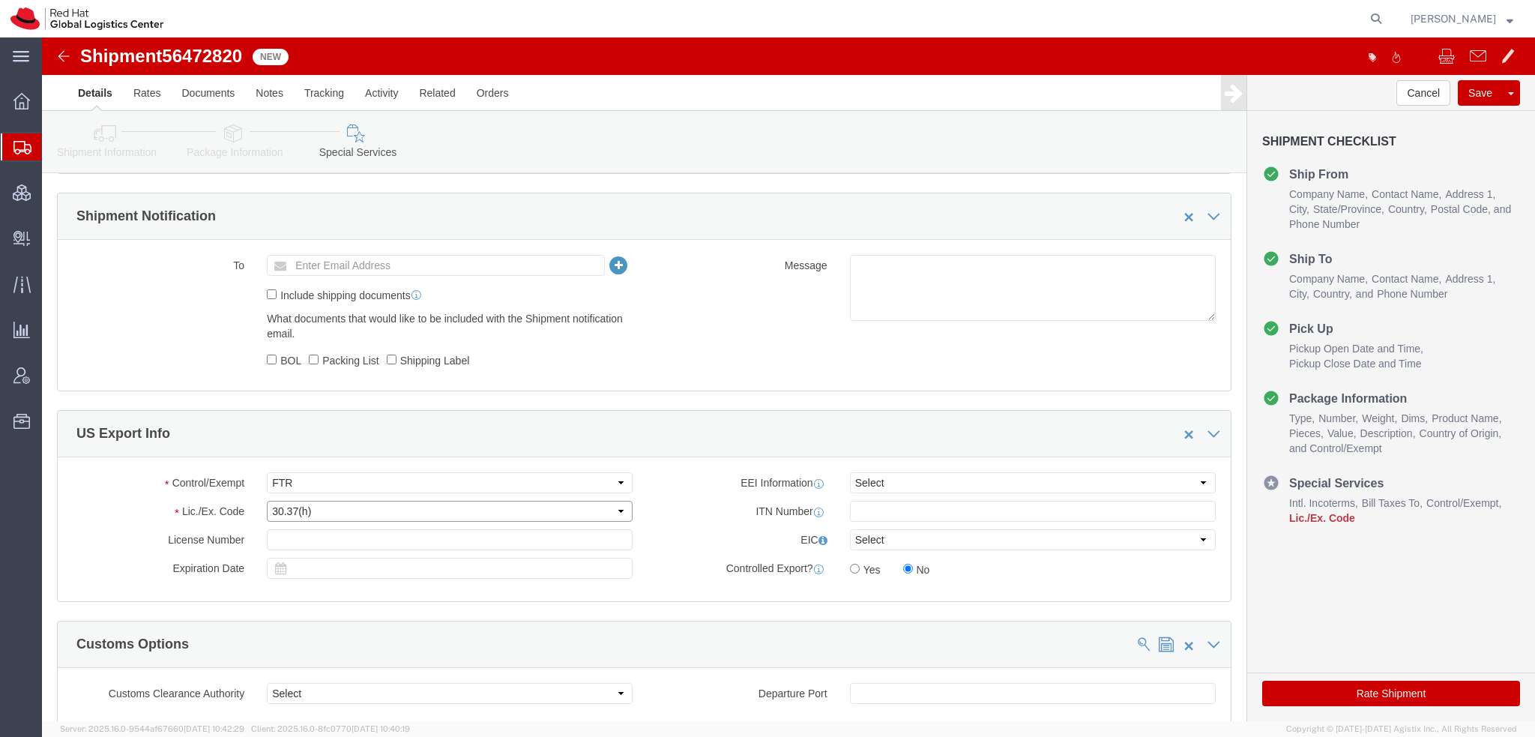
click select "Select 30.2(d)(2) 30.36 30.37(a) 30.37(f) 30.37(g) 30.37(h) 30.37(i) 30.37(j) 3…"
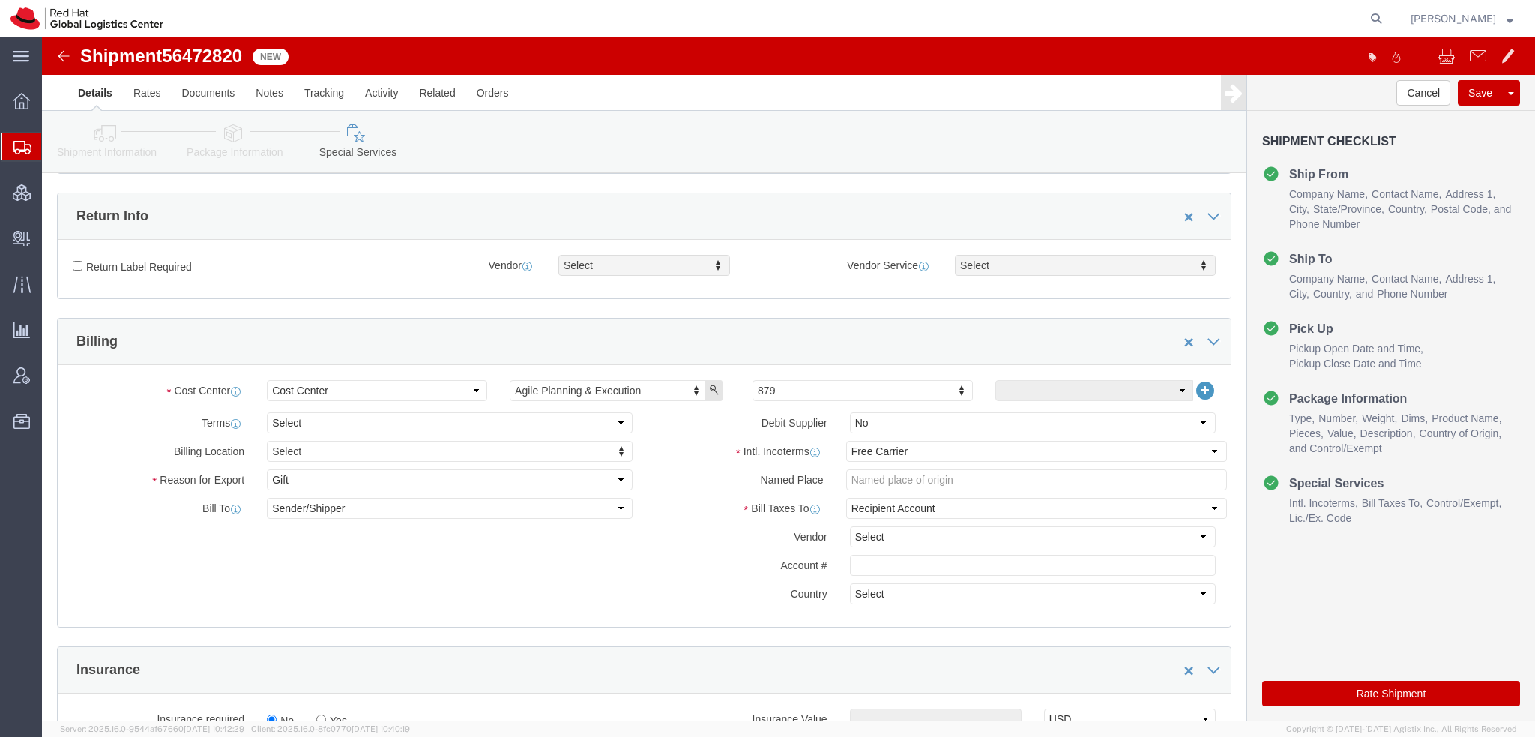
scroll to position [150, 0]
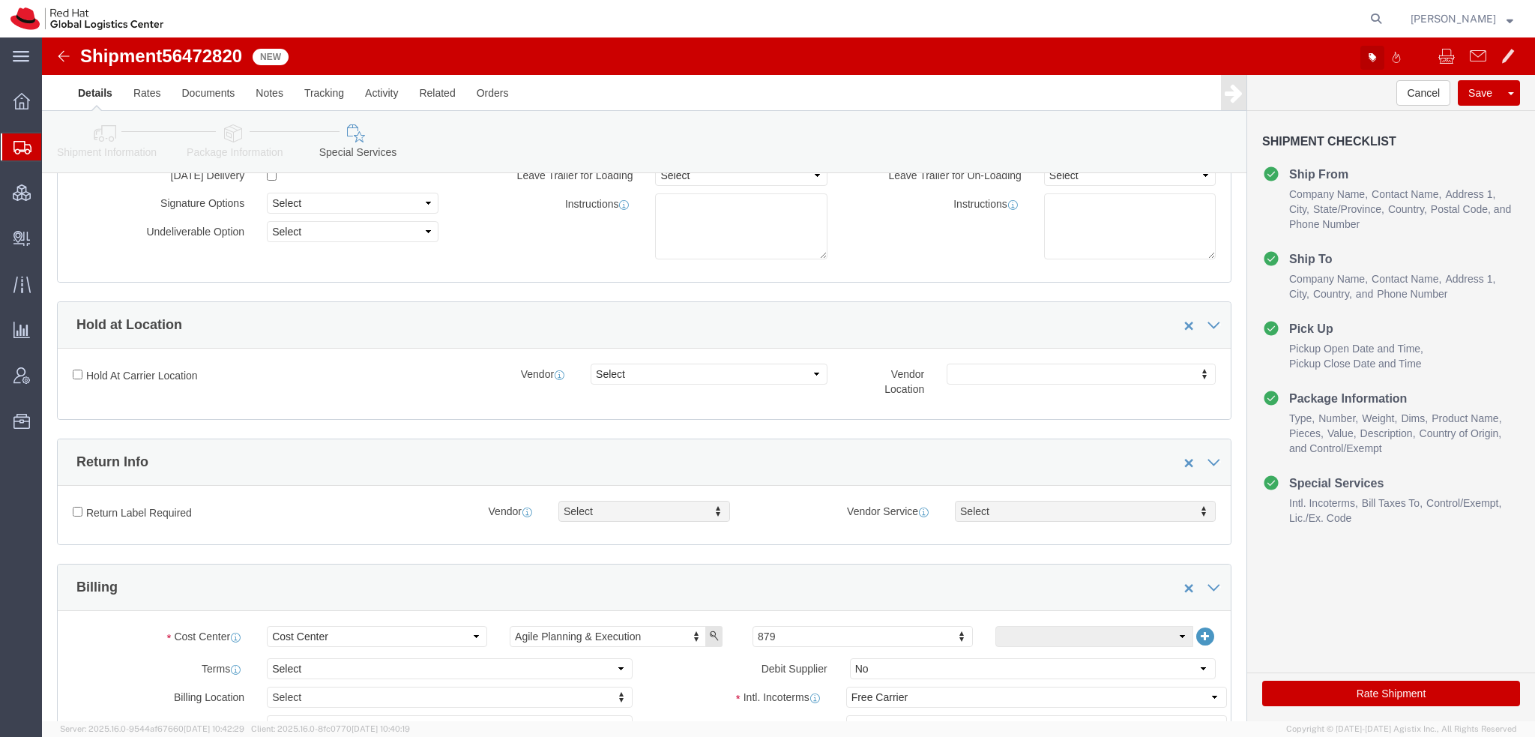
click icon "button"
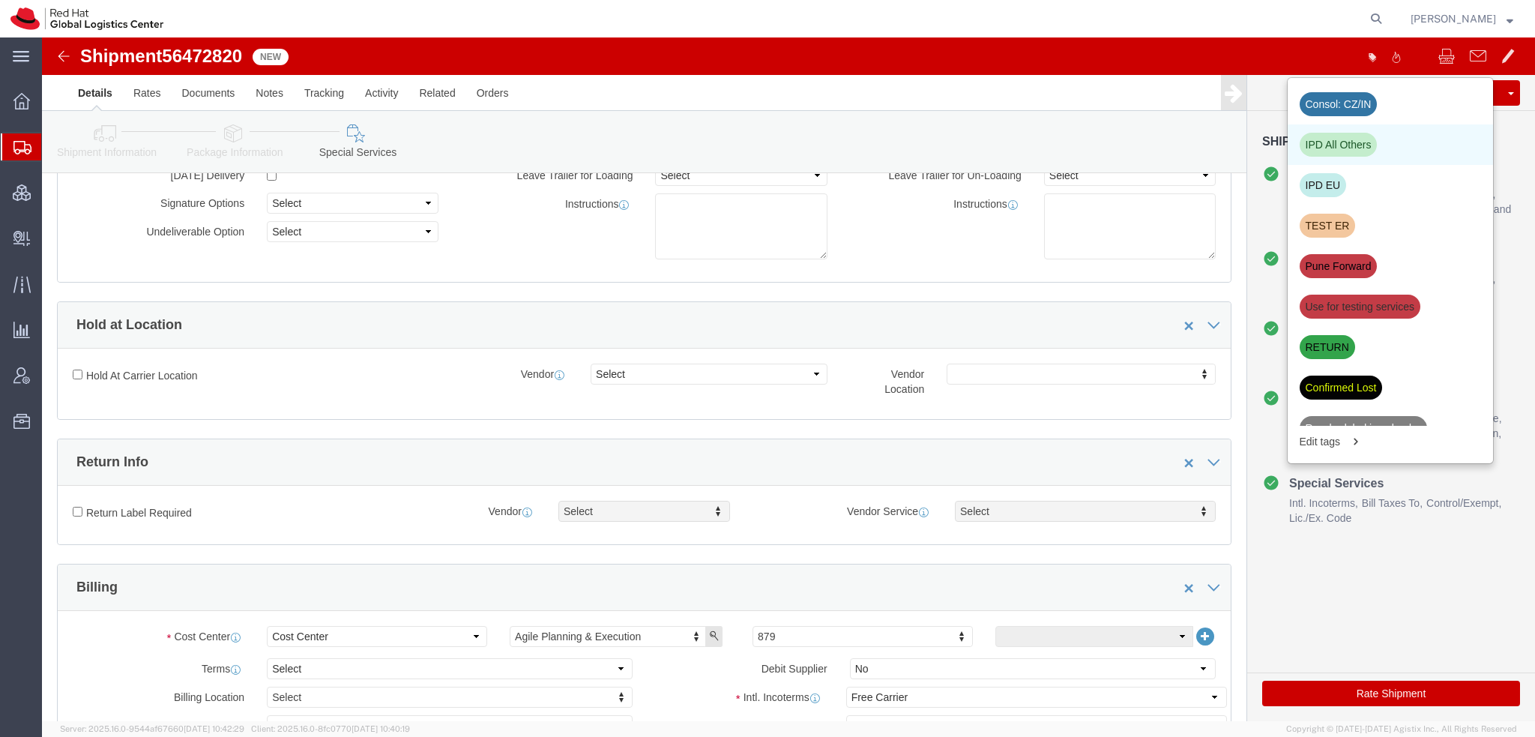
click div "IPD All Others"
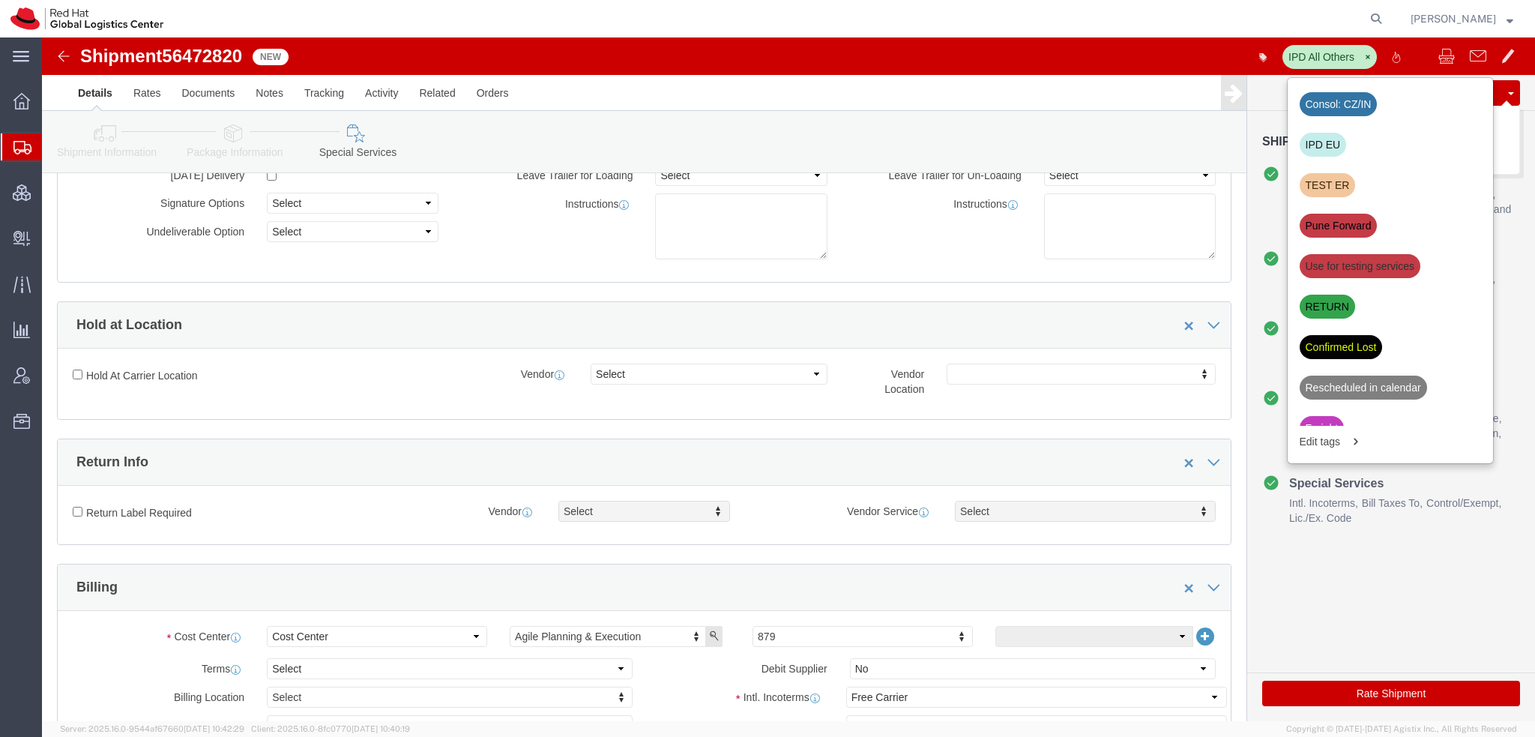
click button "Save"
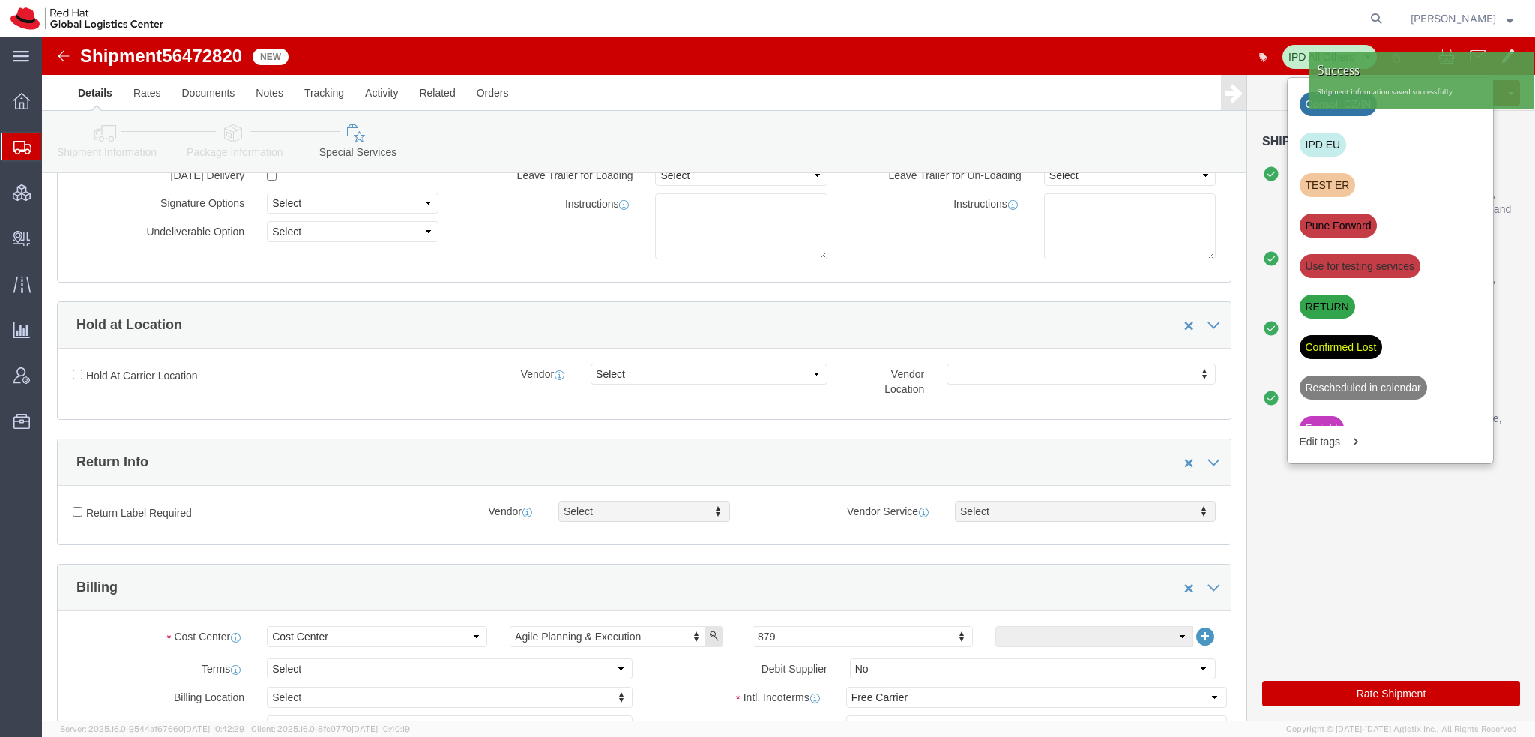
click at [0, 0] on span "Shipment Manager" at bounding box center [0, 0] width 0 height 0
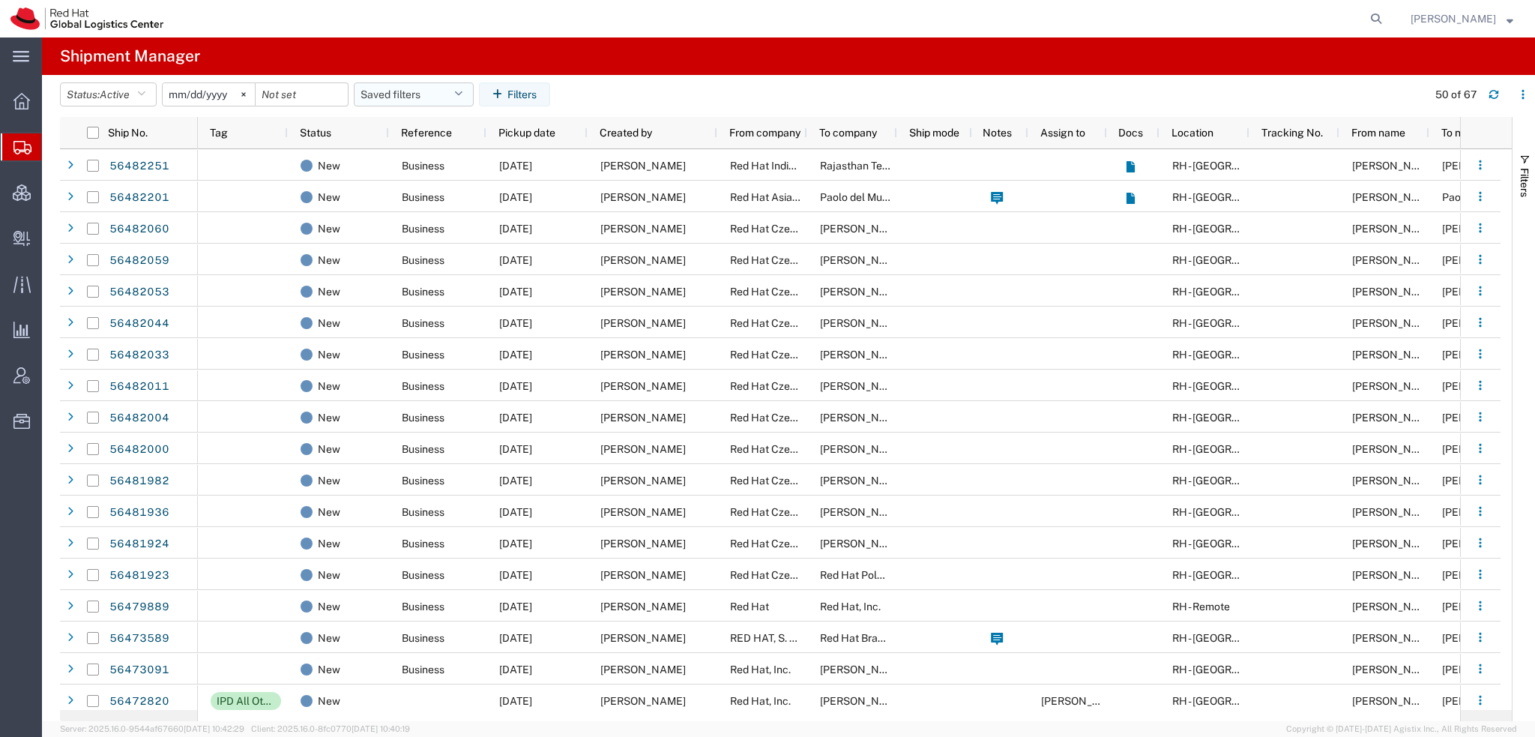
click at [463, 96] on icon "button" at bounding box center [458, 94] width 8 height 10
click at [418, 162] on span "Americas" at bounding box center [454, 160] width 196 height 28
type input "2023-05-07"
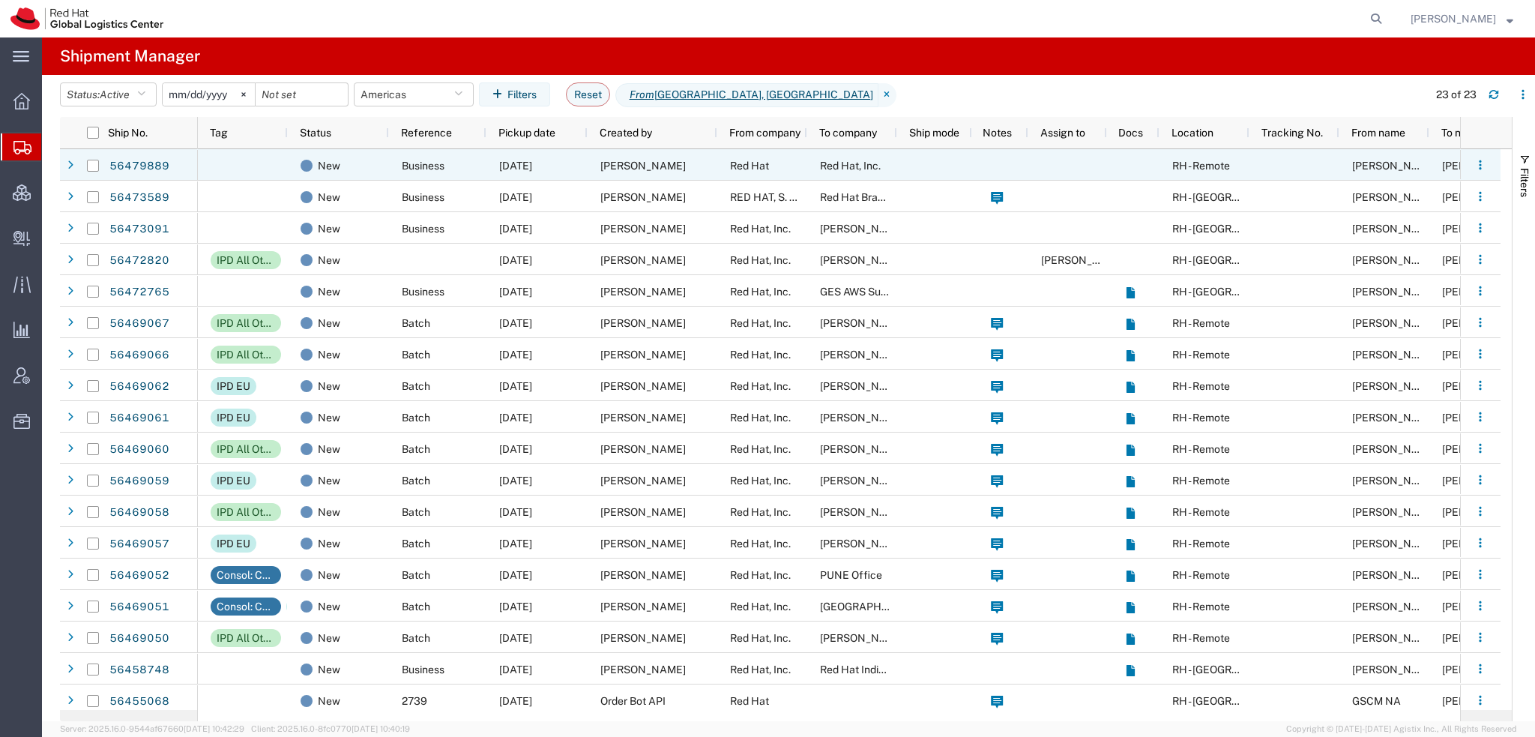
click at [745, 170] on span "Red Hat" at bounding box center [749, 166] width 39 height 12
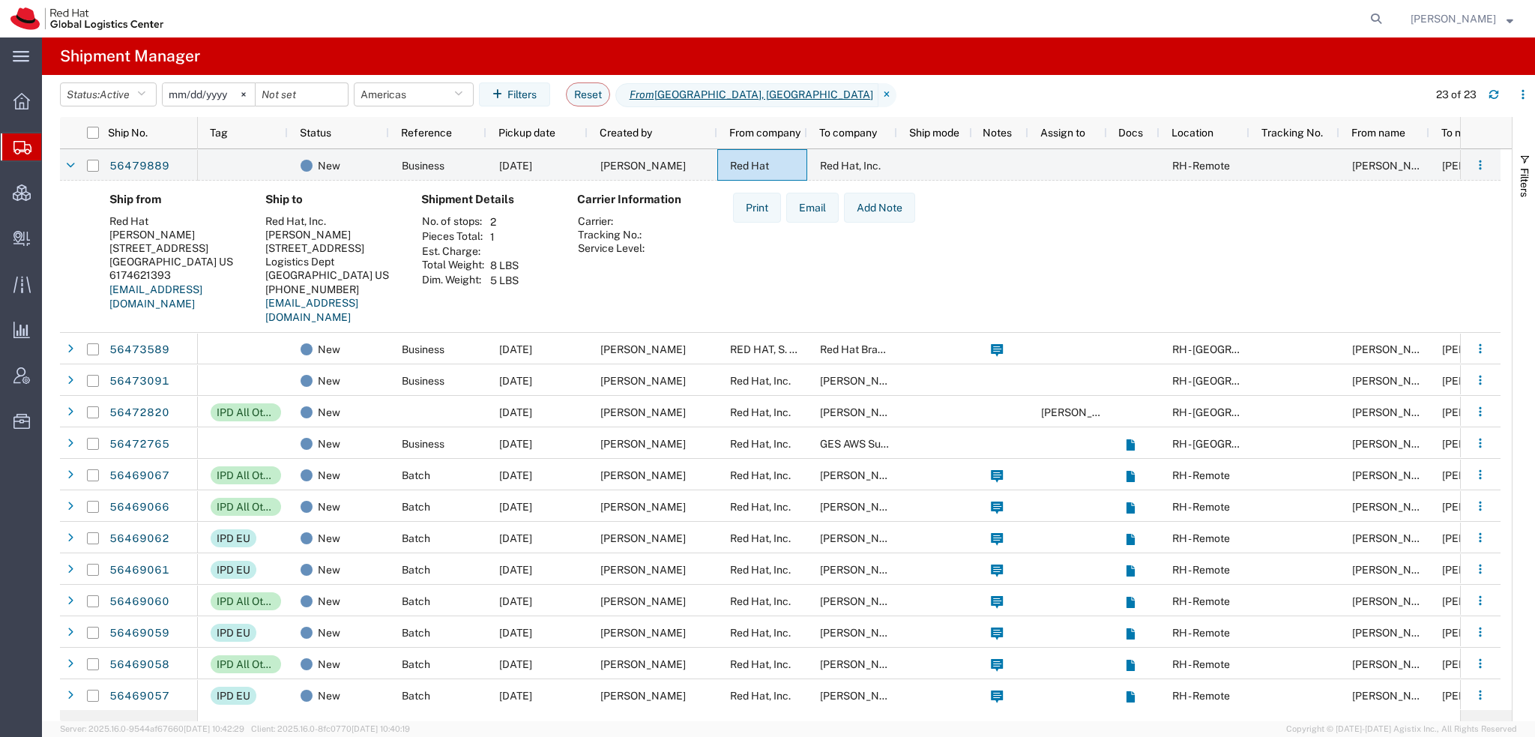
click at [1482, 11] on span "[PERSON_NAME]" at bounding box center [1453, 18] width 85 height 16
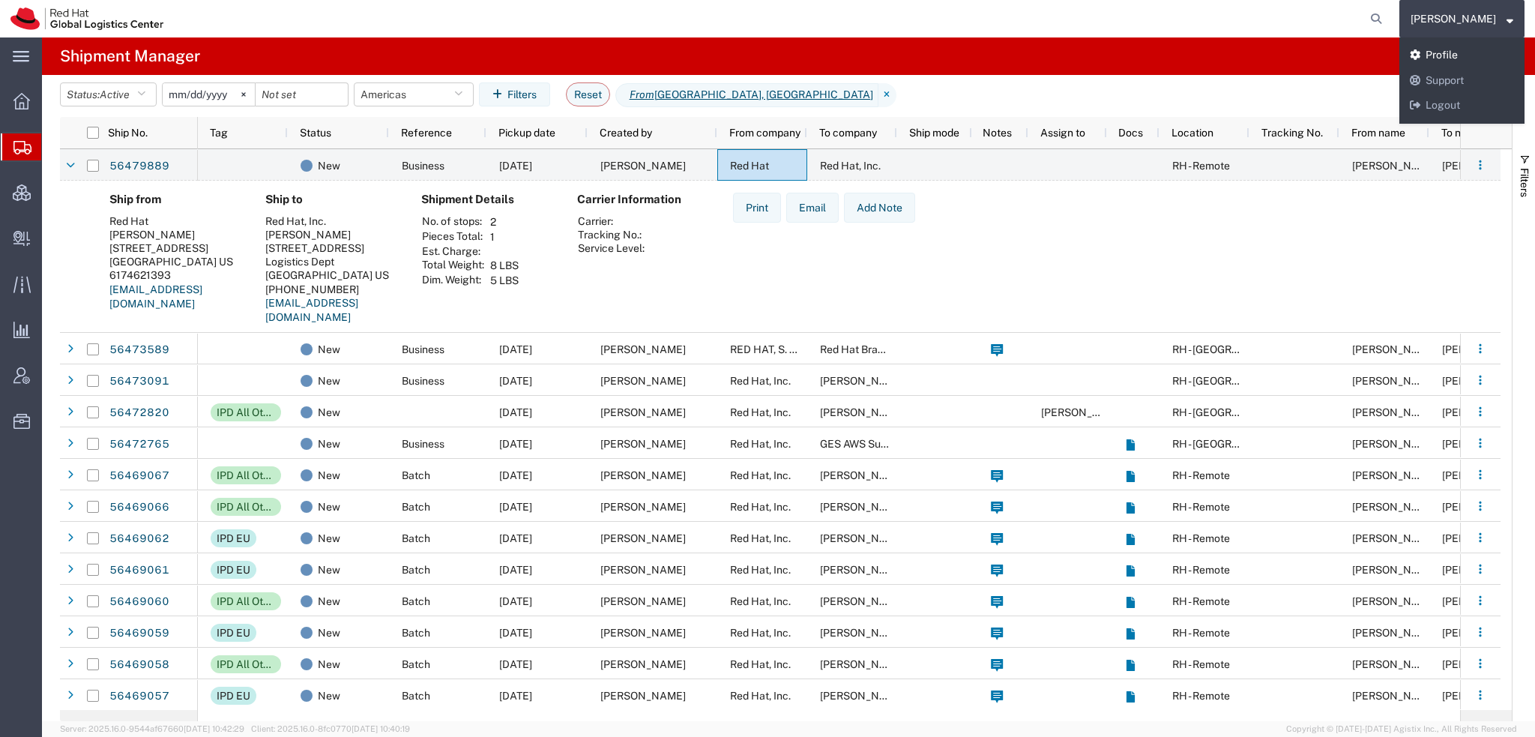
click at [1467, 49] on link "Profile" at bounding box center [1462, 55] width 125 height 25
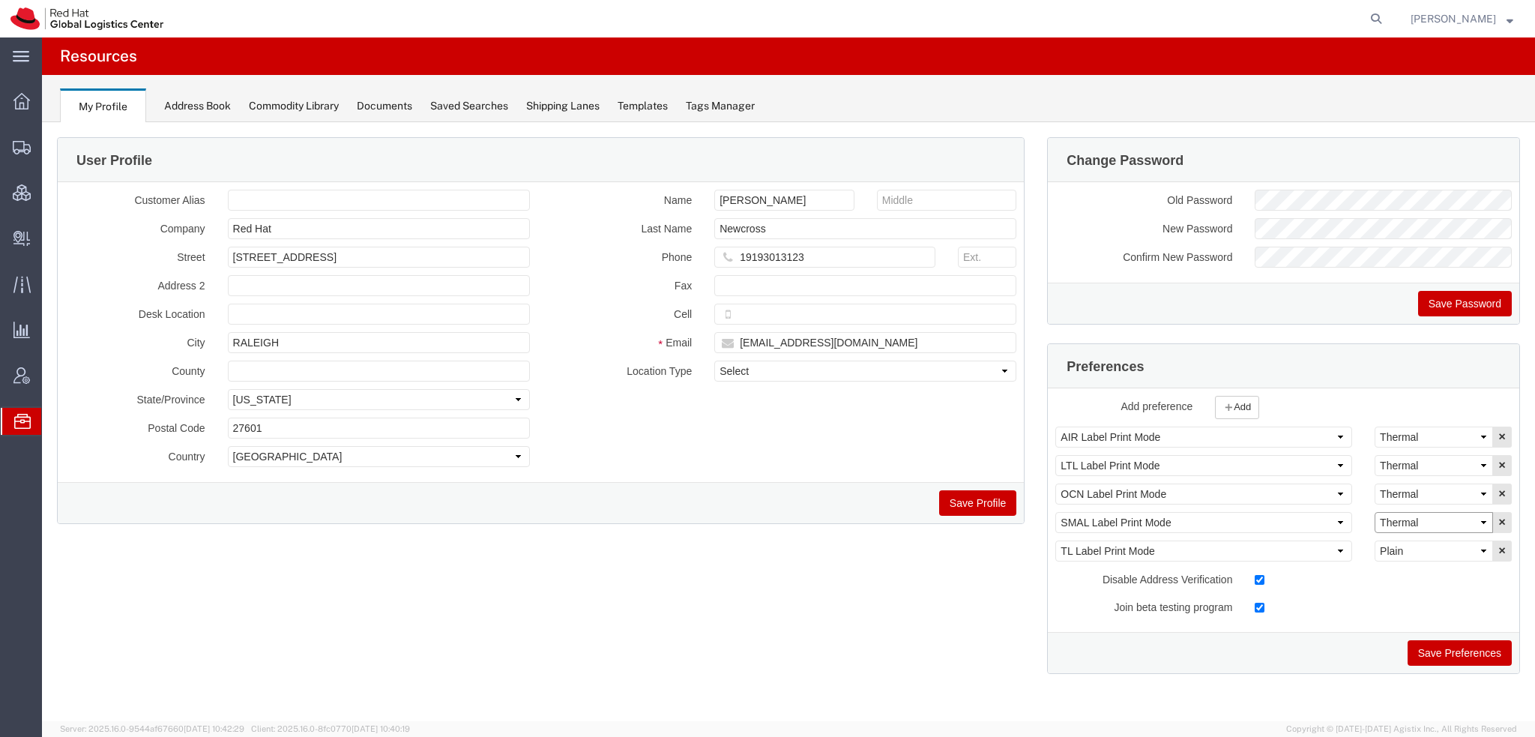
click at [1421, 512] on select "Select Plain Thermal" at bounding box center [1434, 522] width 118 height 21
select select "Plain"
click at [1375, 512] on select "Select Plain Thermal" at bounding box center [1434, 522] width 118 height 21
click at [1466, 652] on button "Save Preferences" at bounding box center [1460, 652] width 104 height 25
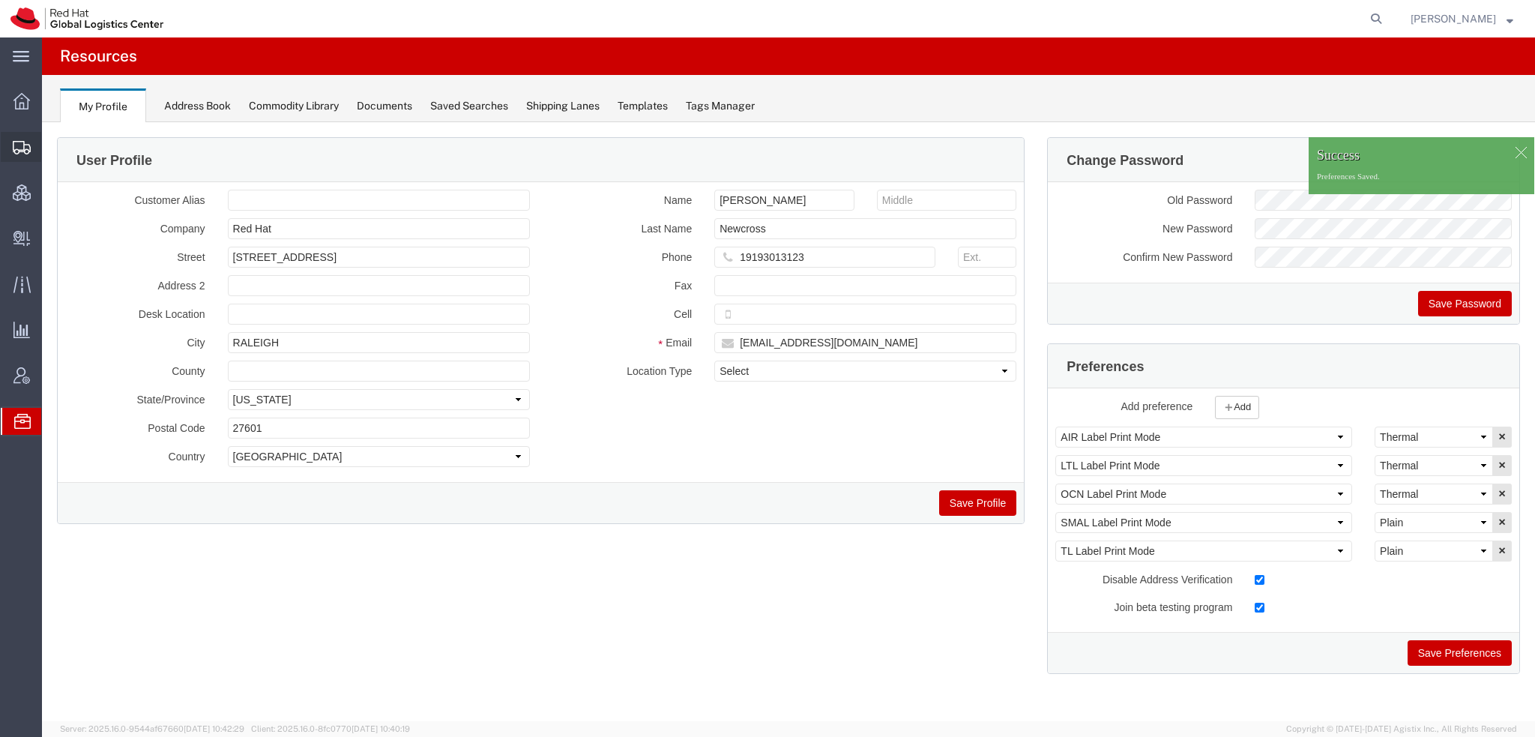
click at [10, 143] on div at bounding box center [22, 147] width 42 height 30
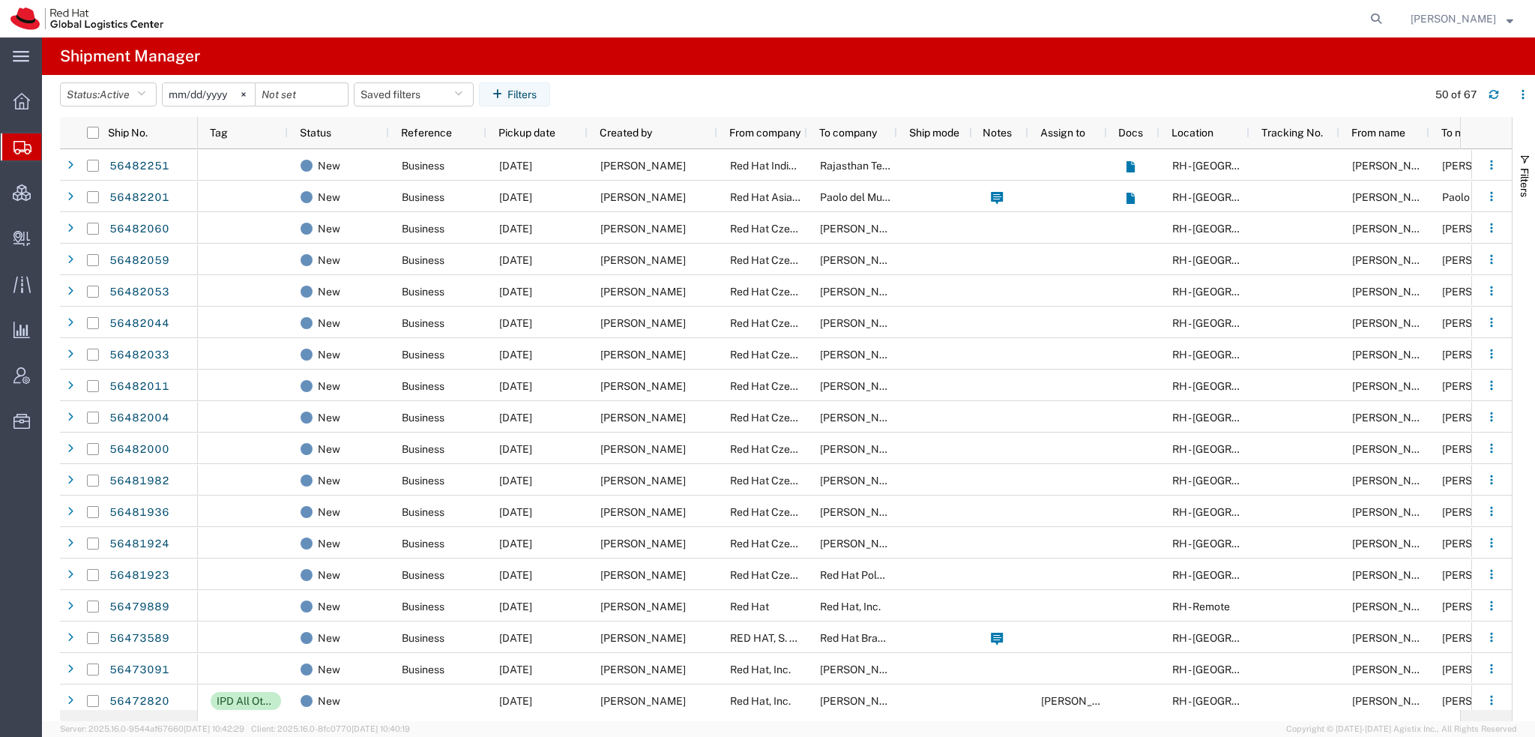
click at [0, 0] on span "Shipment Manager" at bounding box center [0, 0] width 0 height 0
click at [1473, 11] on span "[PERSON_NAME]" at bounding box center [1453, 18] width 85 height 16
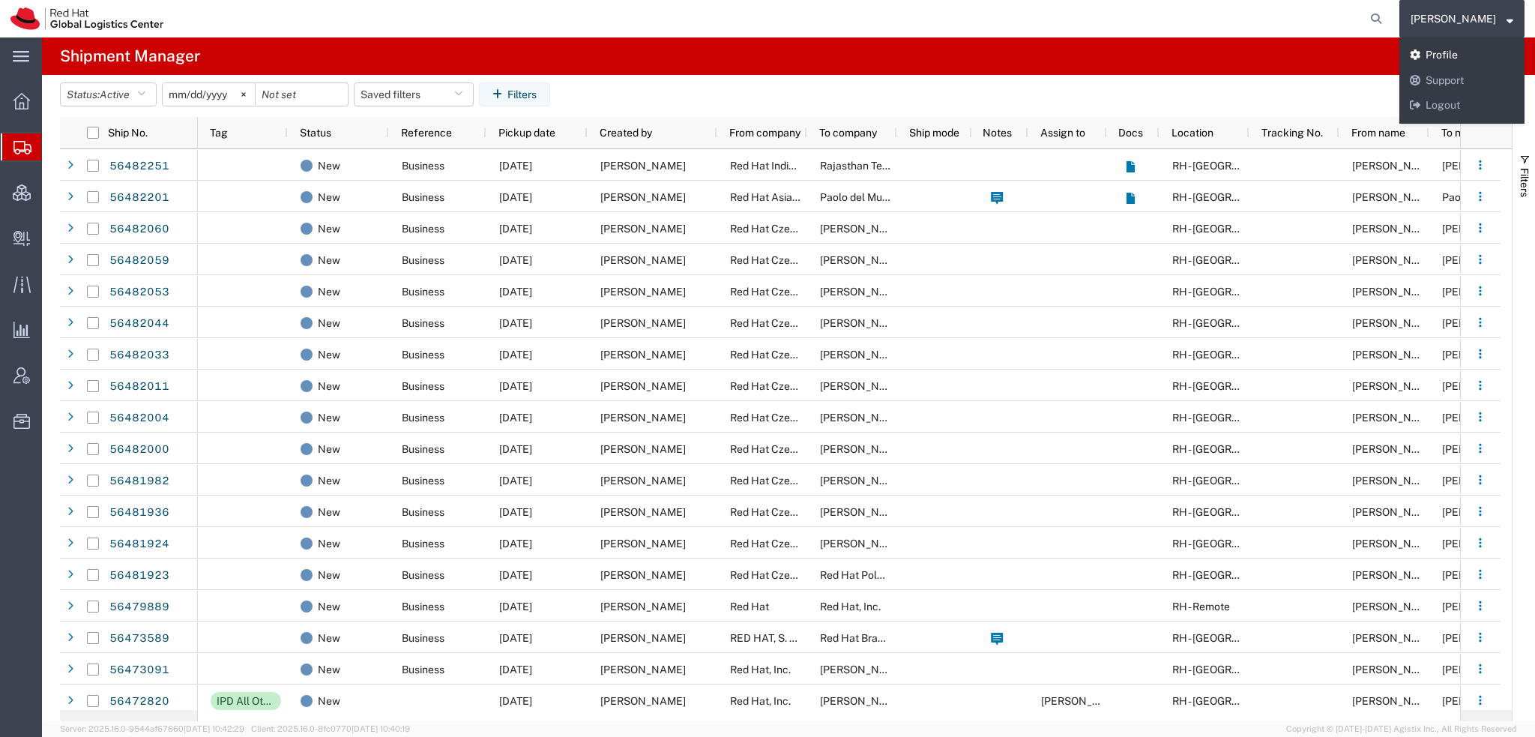
click at [1477, 53] on link "Profile" at bounding box center [1462, 55] width 125 height 25
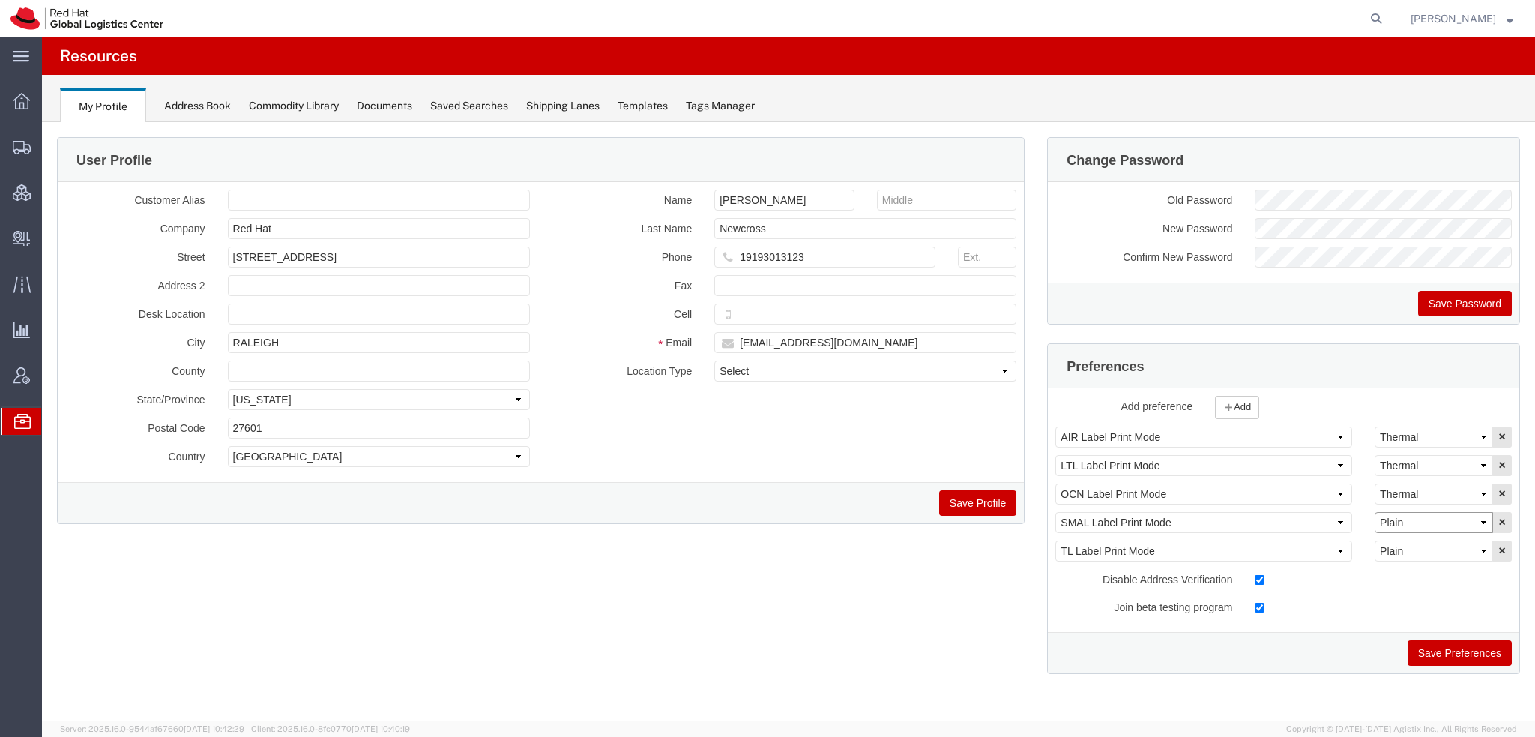
click at [1433, 529] on select "Select Plain Thermal" at bounding box center [1434, 522] width 118 height 21
select select "Thermal"
click at [1375, 512] on select "Select Plain Thermal" at bounding box center [1434, 522] width 118 height 21
click at [1439, 652] on button "Save Preferences" at bounding box center [1460, 652] width 104 height 25
click at [1466, 653] on button "Save Preferences" at bounding box center [1460, 652] width 104 height 25
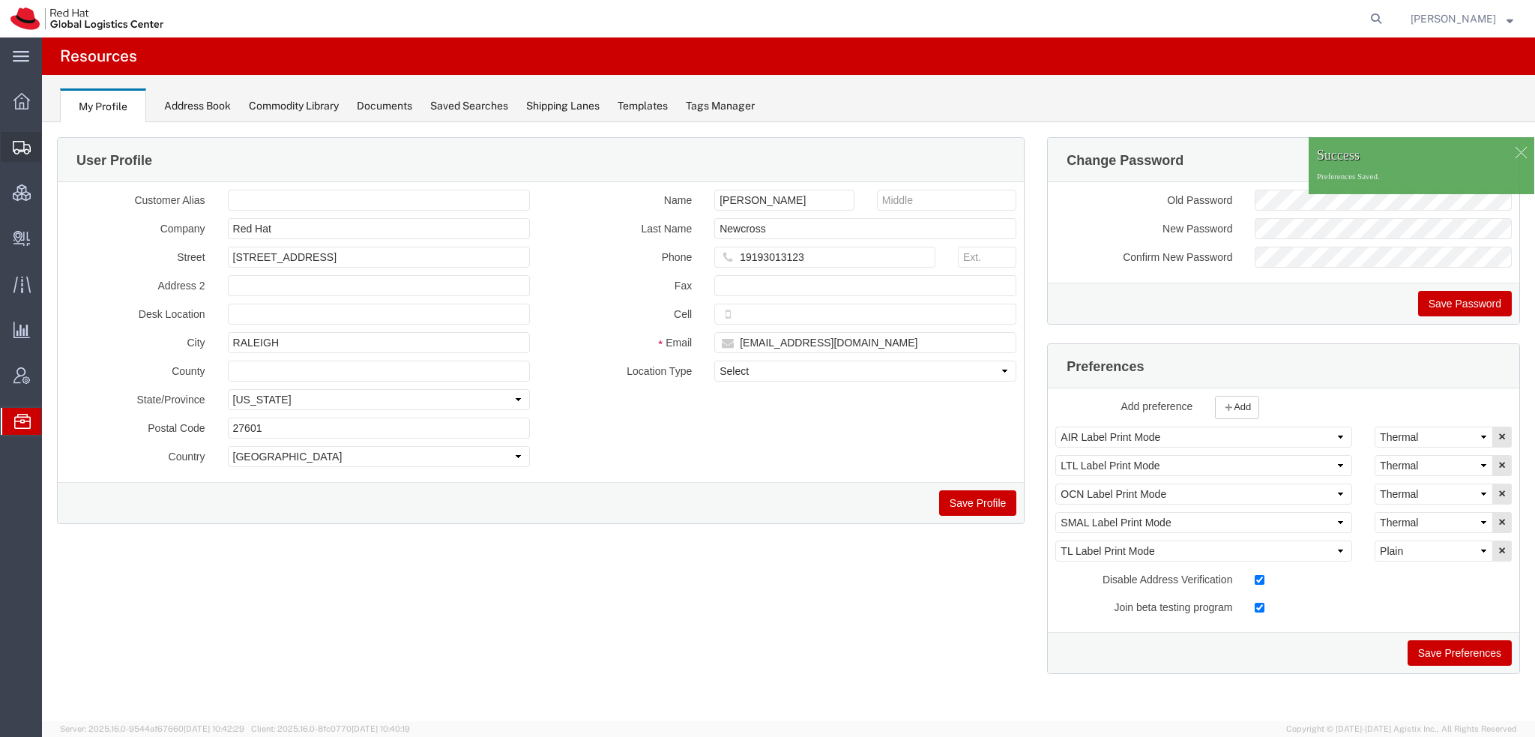
click at [0, 0] on span "Shipment Manager" at bounding box center [0, 0] width 0 height 0
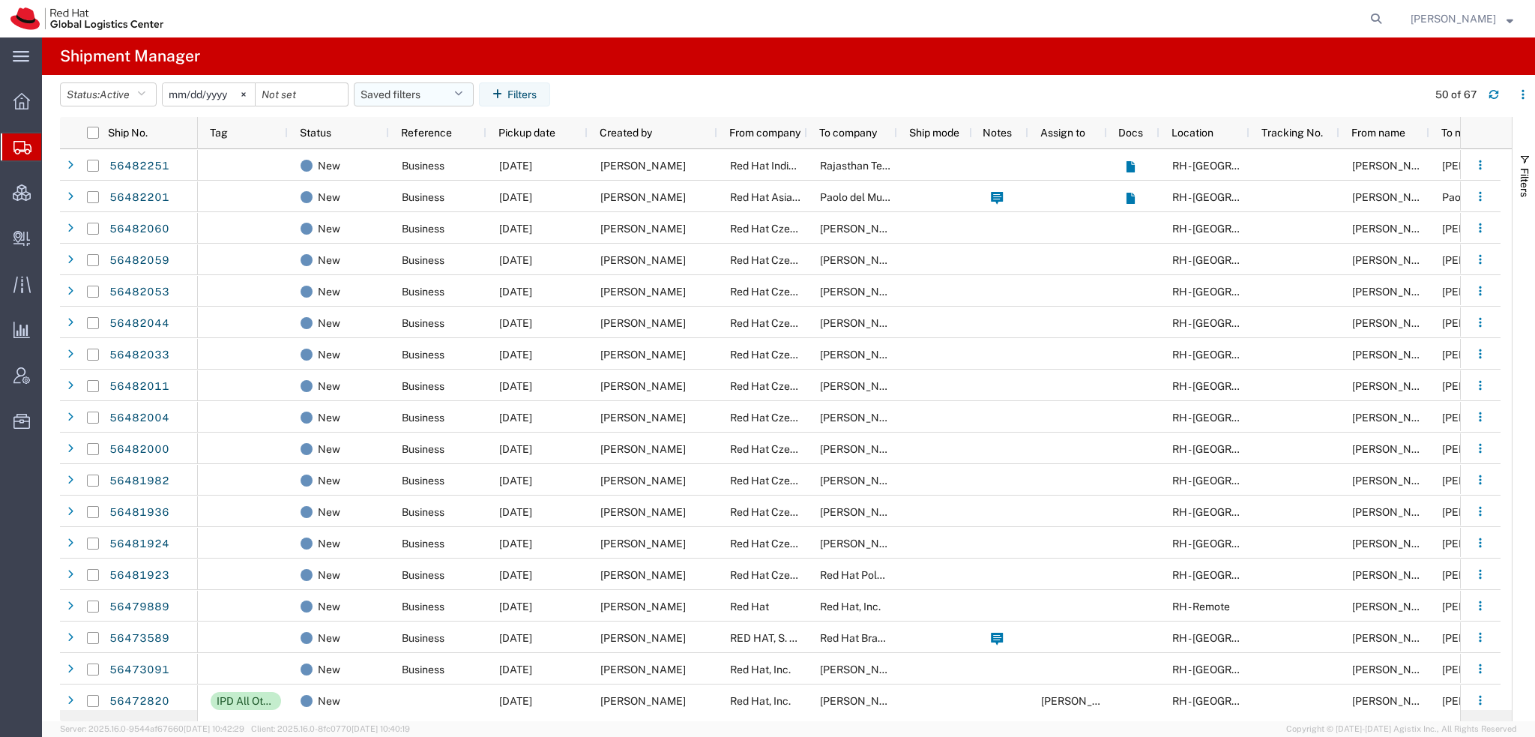
click at [474, 100] on button "Saved filters" at bounding box center [414, 94] width 120 height 24
click at [426, 164] on span "Americas" at bounding box center [454, 160] width 196 height 28
type input "2023-05-07"
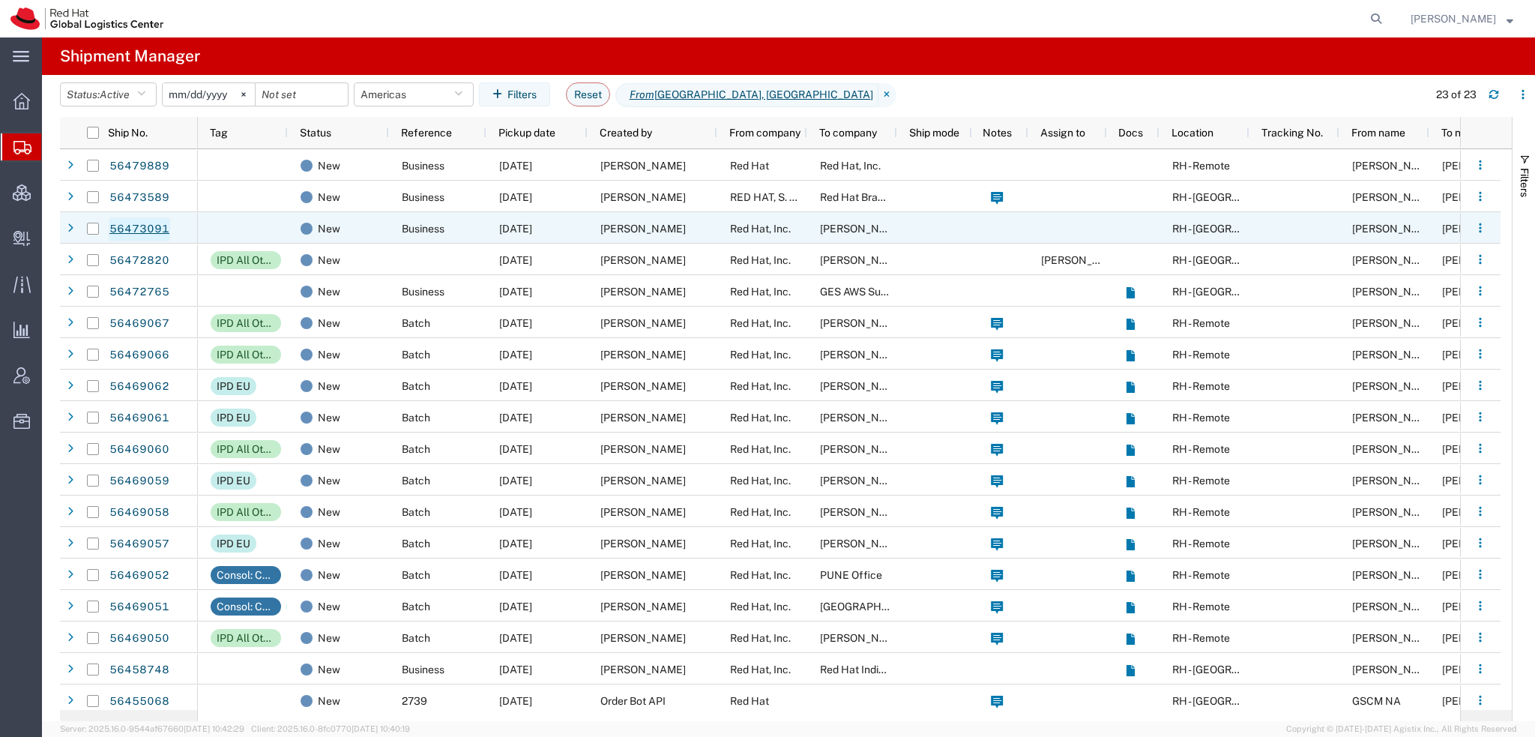
click at [151, 226] on link "56473091" at bounding box center [139, 229] width 61 height 24
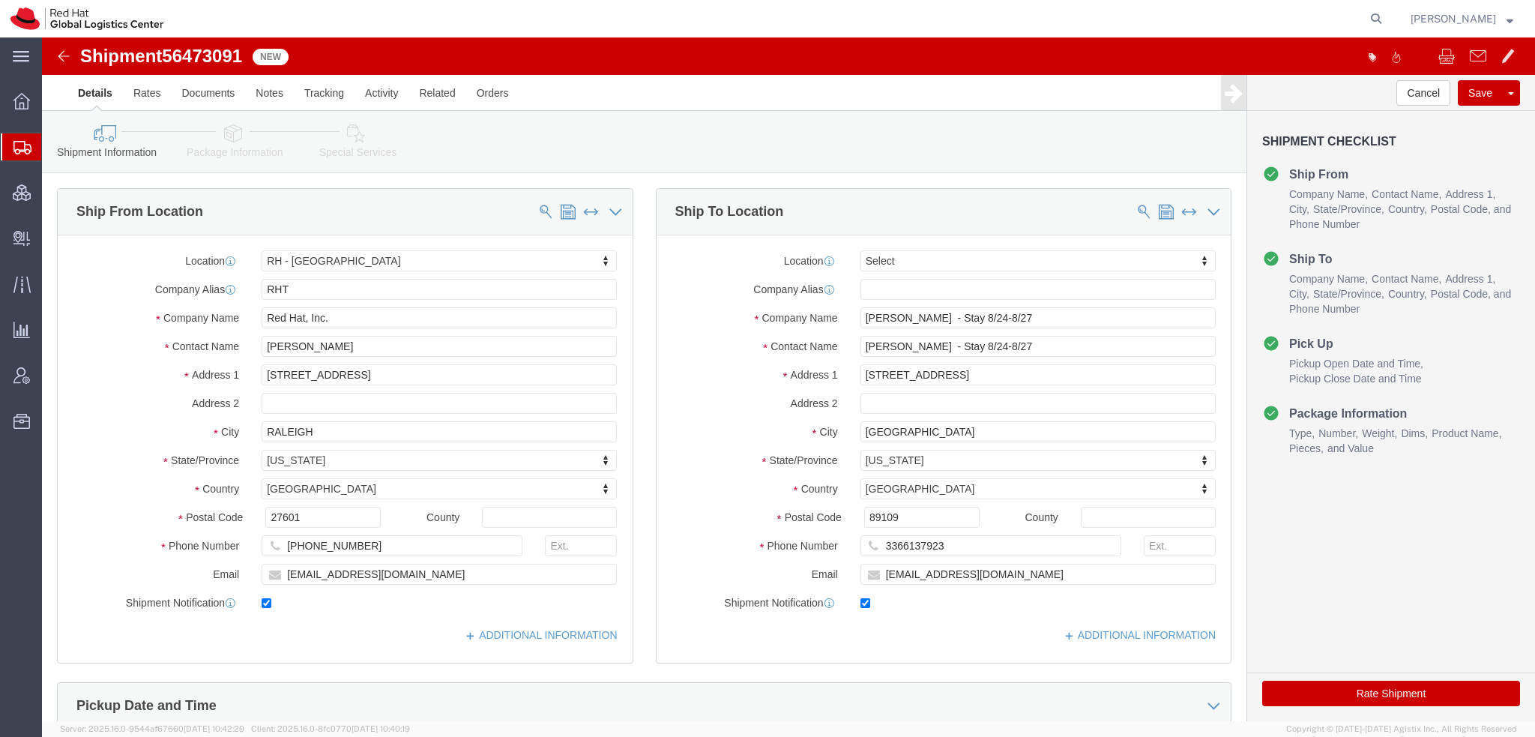
select select "38014"
select select
click icon "button"
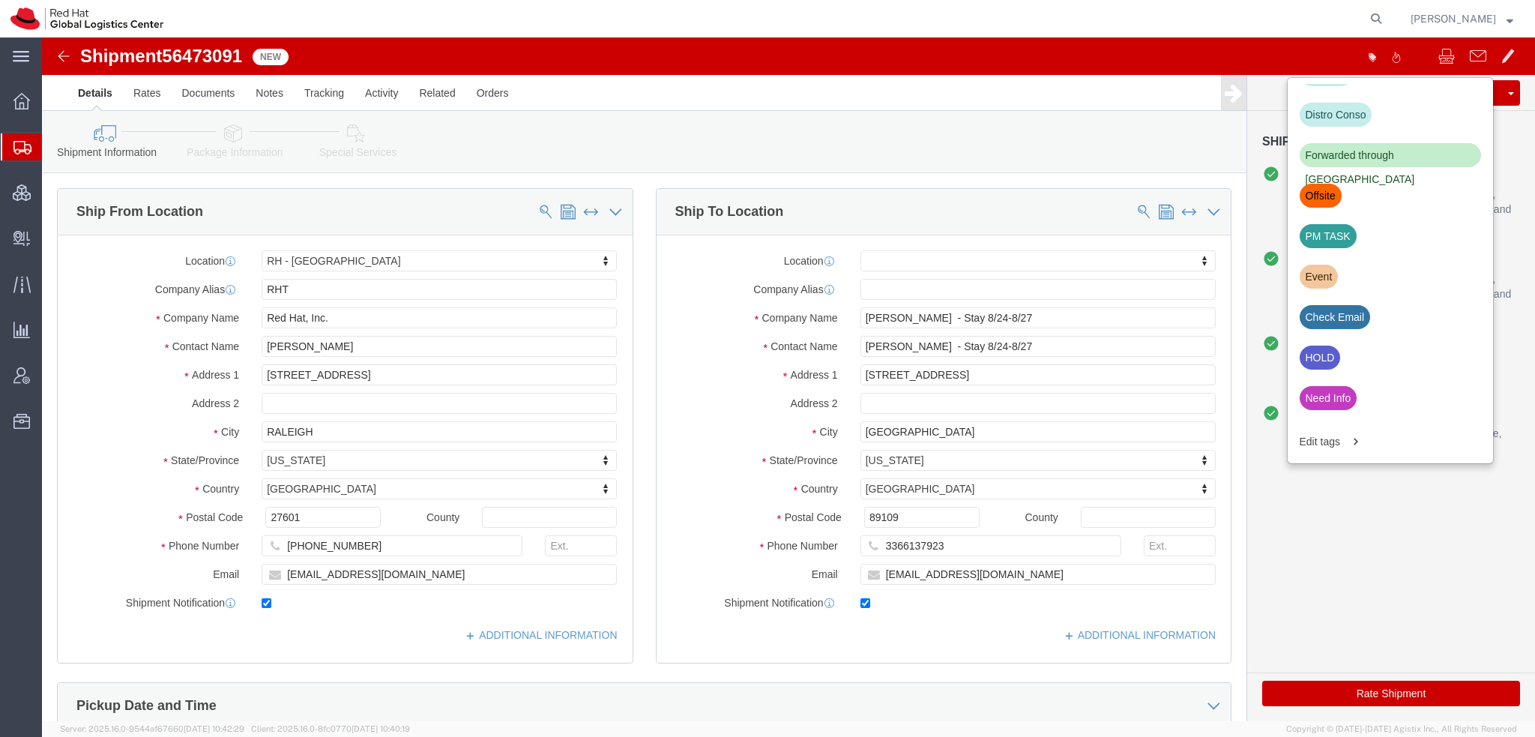
scroll to position [509, 0]
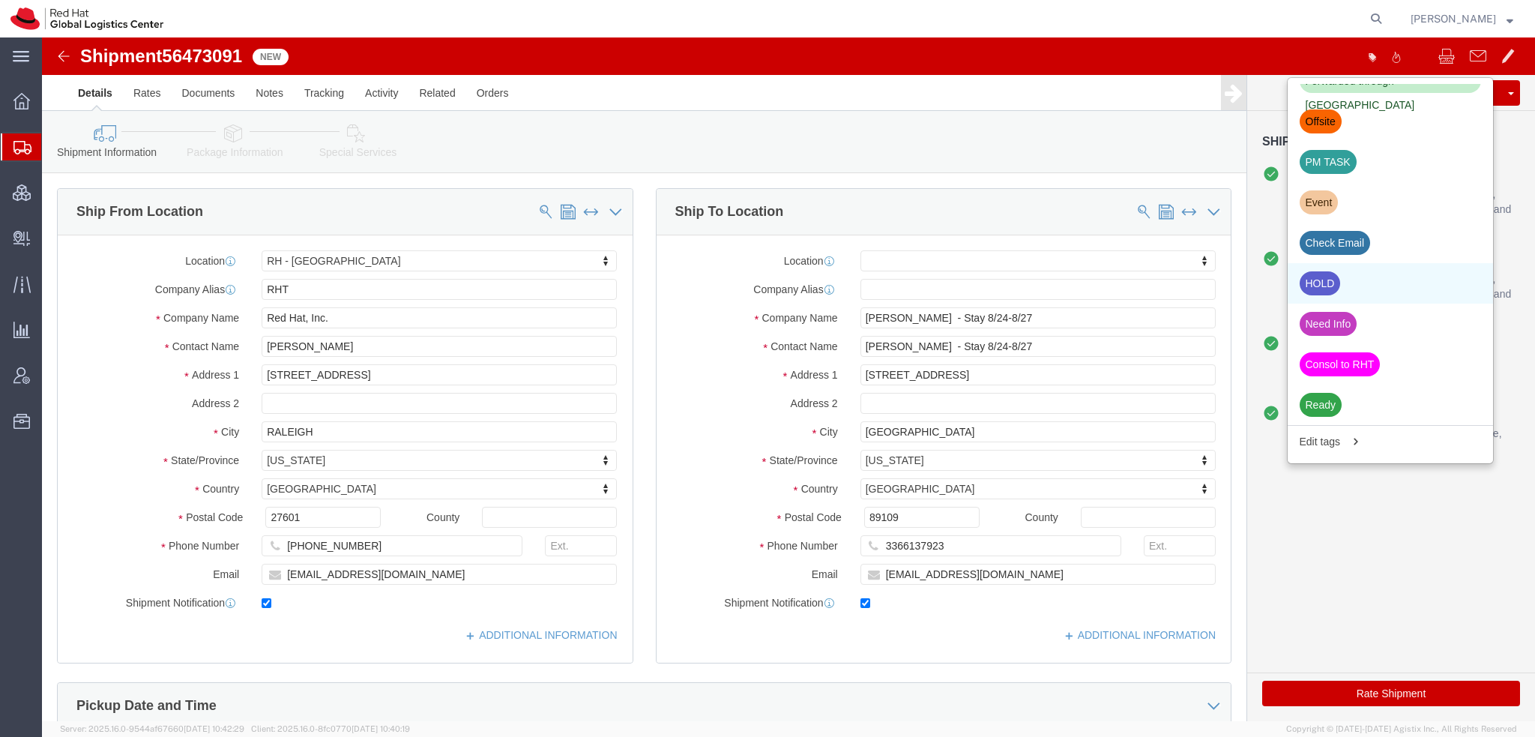
click div "HOLD"
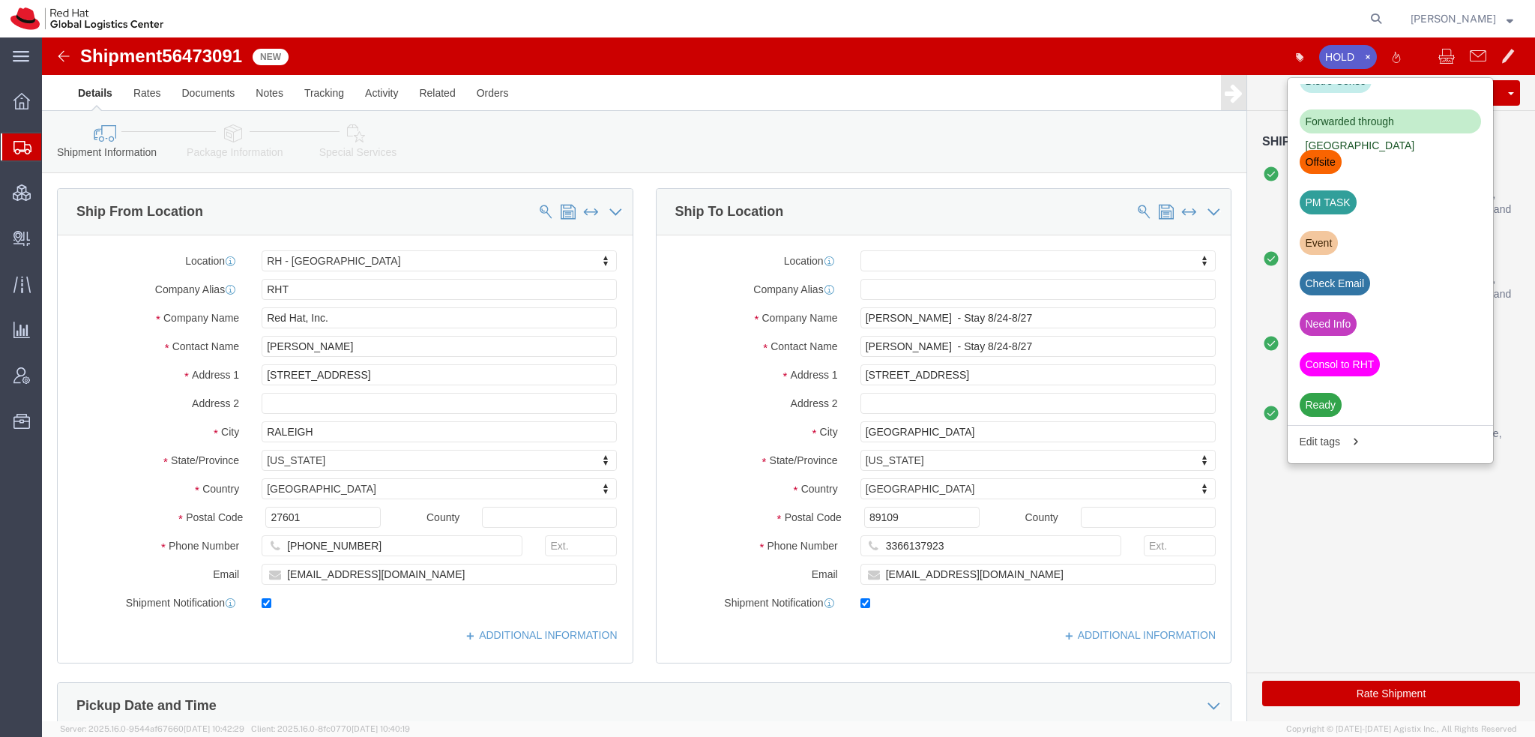
scroll to position [468, 0]
click link "Package Information"
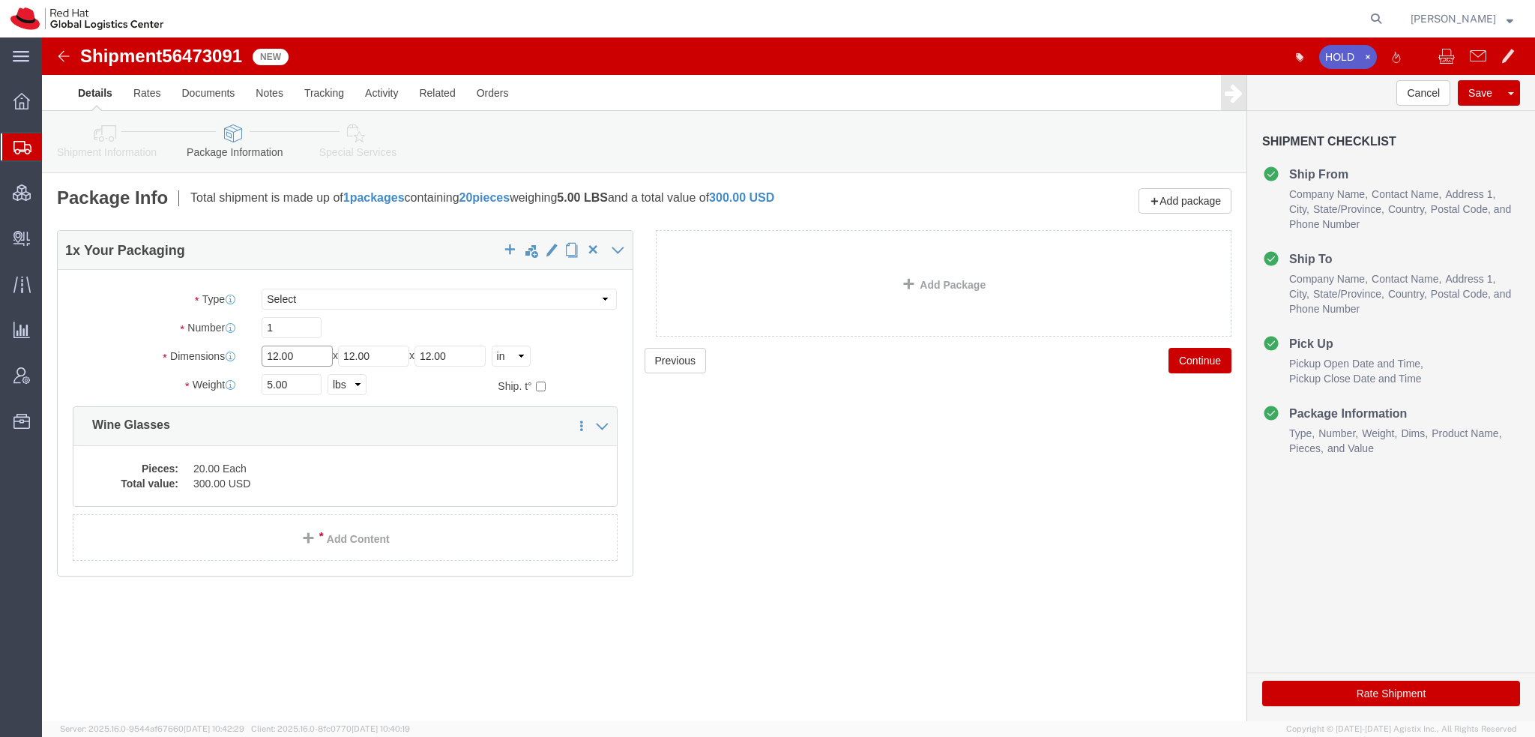
drag, startPoint x: 258, startPoint y: 313, endPoint x: -42, endPoint y: 115, distance: 359.3
click html "Shipment 56473091 New HOLD Details Rates Documents Notes Tracking Activity Rela…"
type input "16"
type input "14"
type input "13"
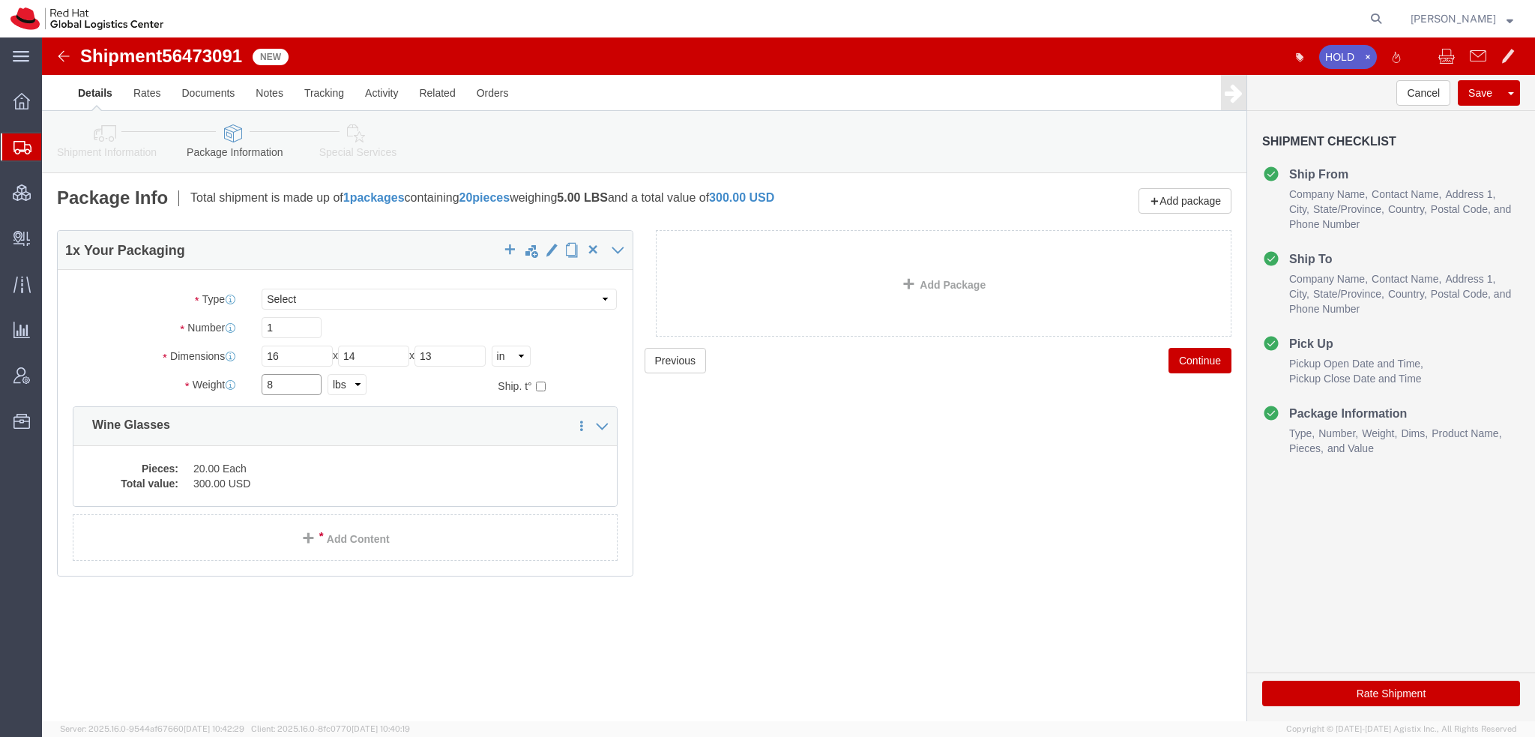
type input "8"
click icon
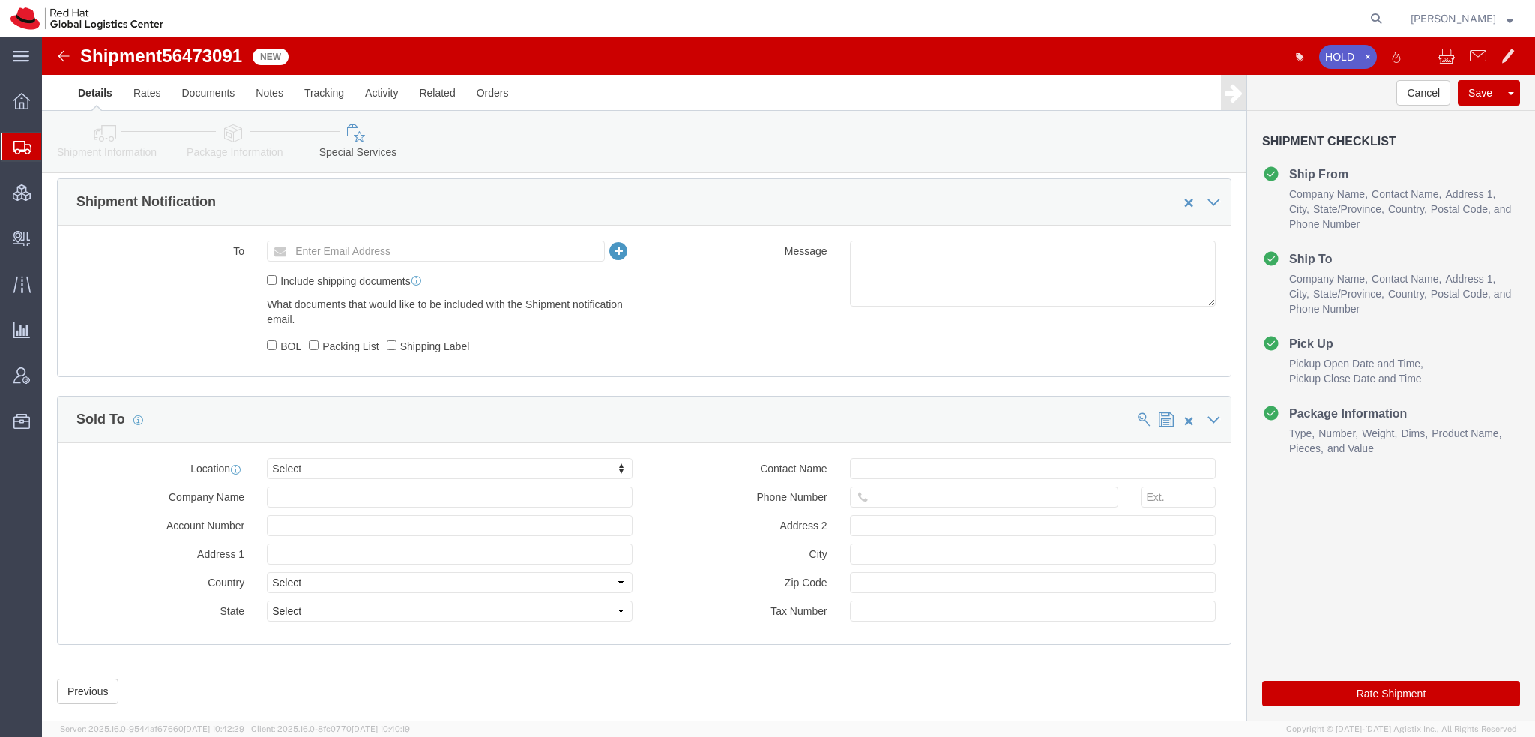
scroll to position [932, 0]
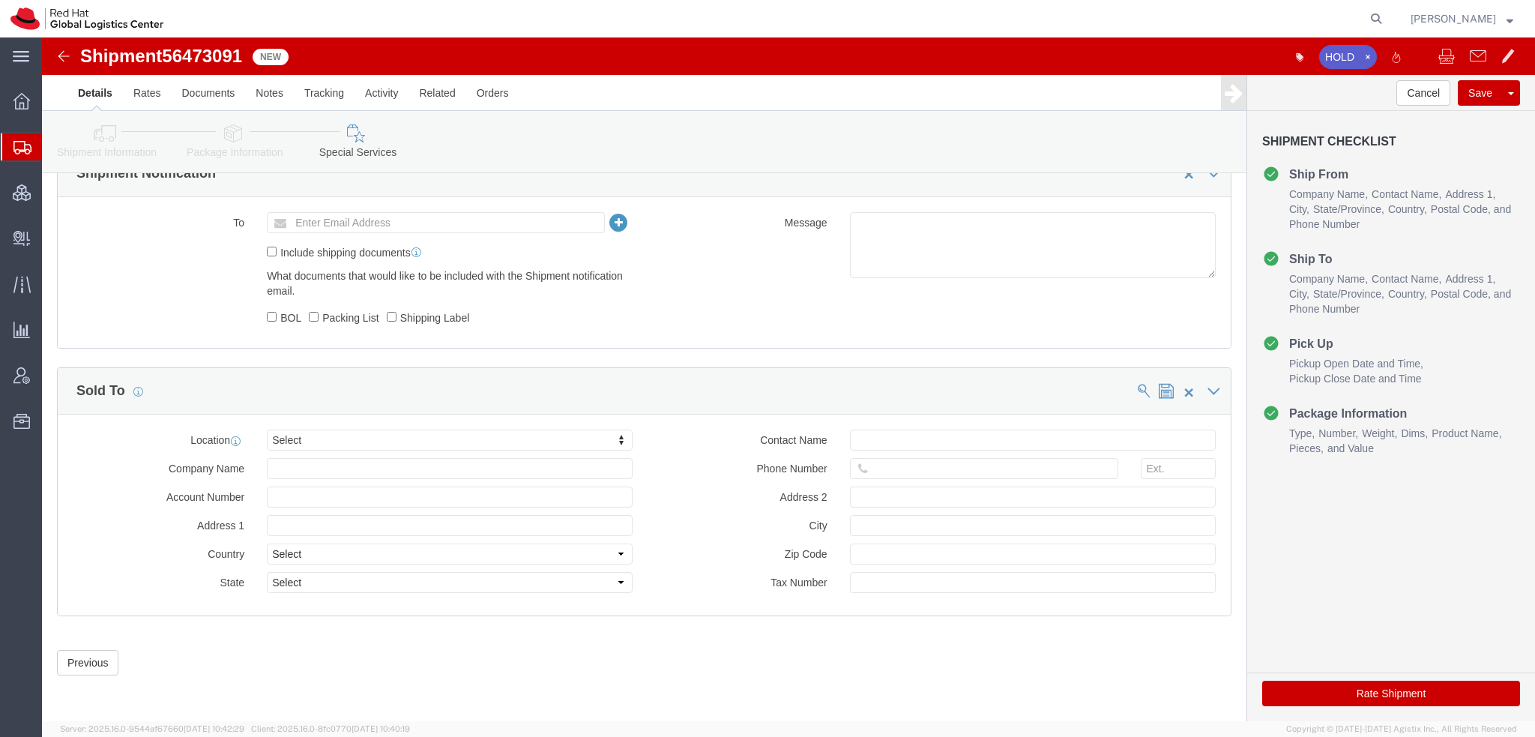
click button "Rate Shipment"
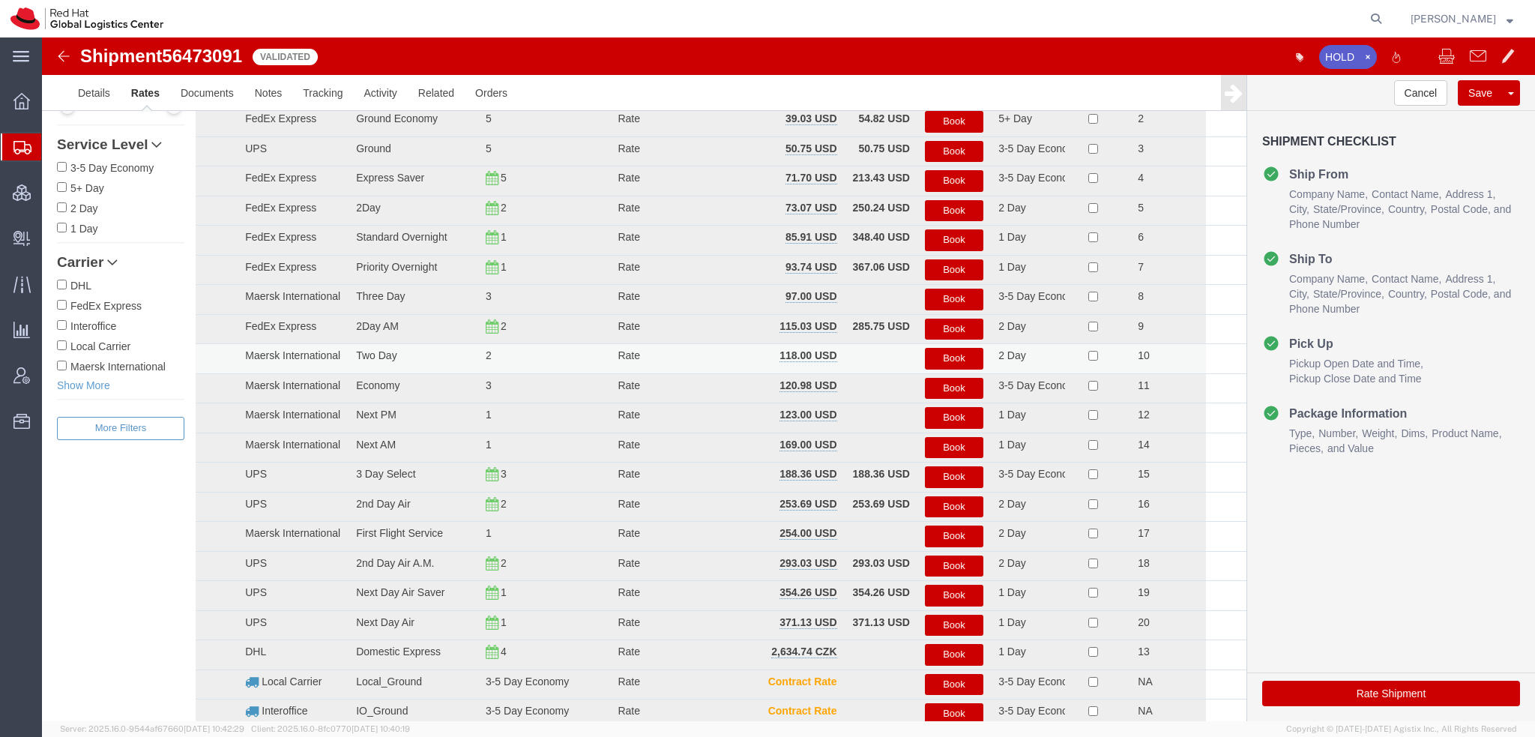
scroll to position [0, 0]
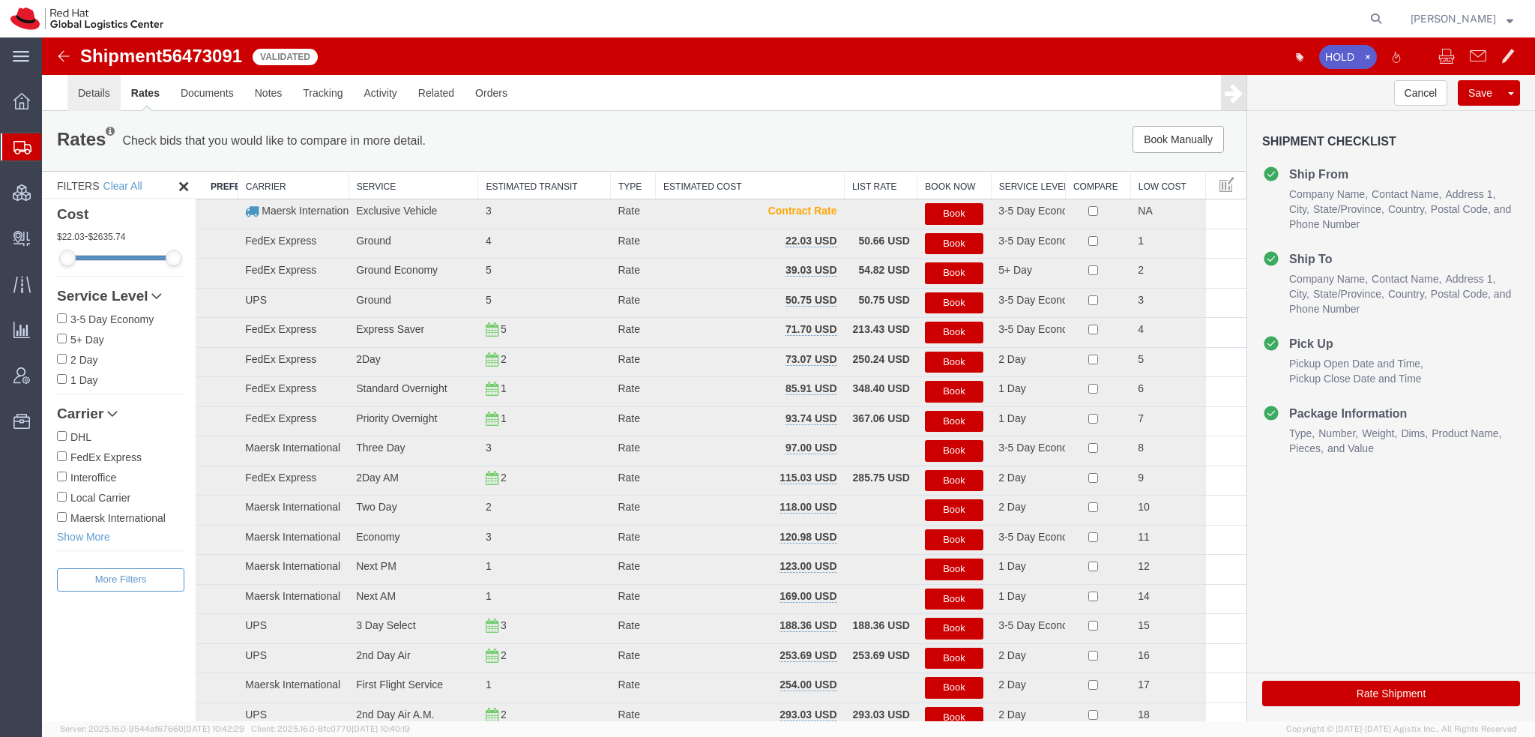
click at [76, 84] on link "Details" at bounding box center [93, 93] width 53 height 36
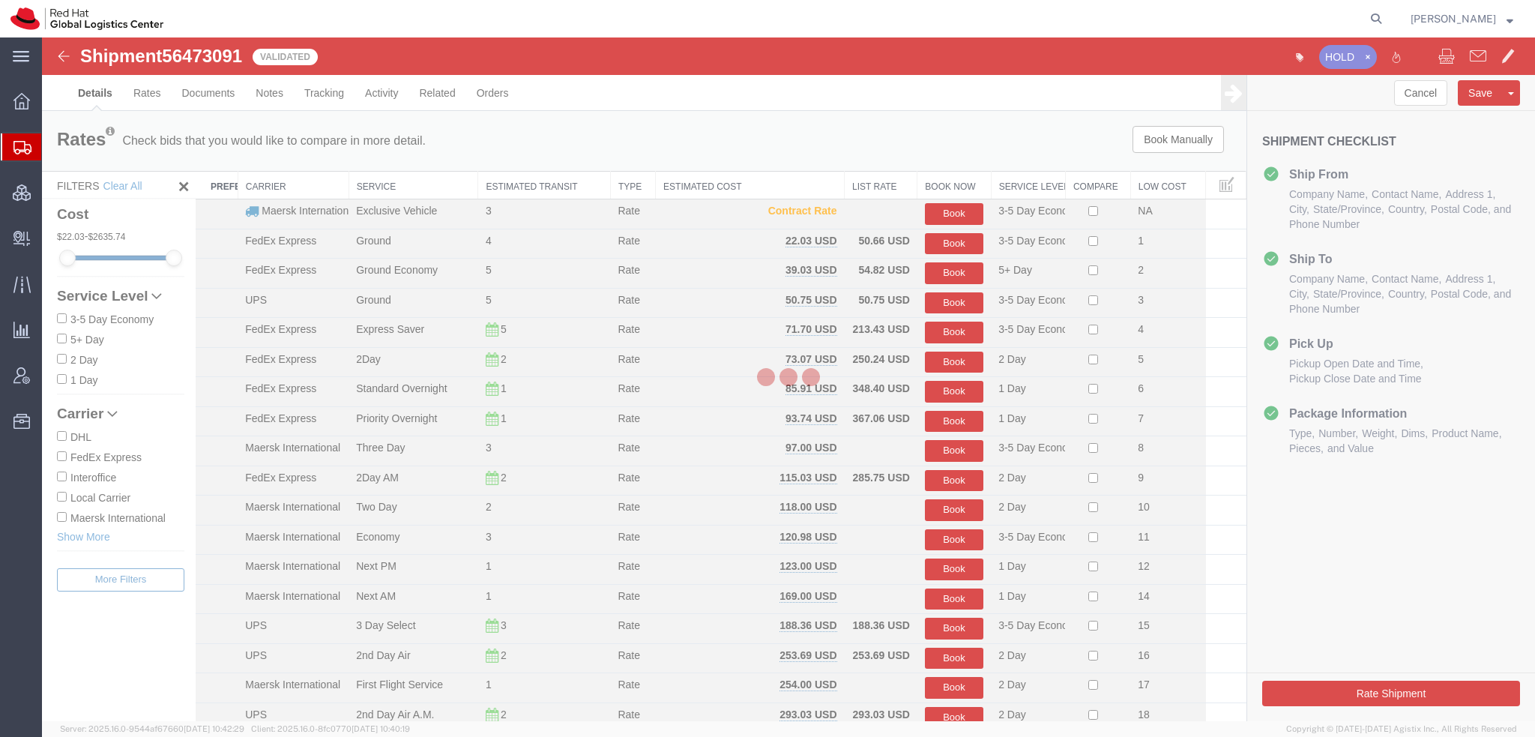
select select "38014"
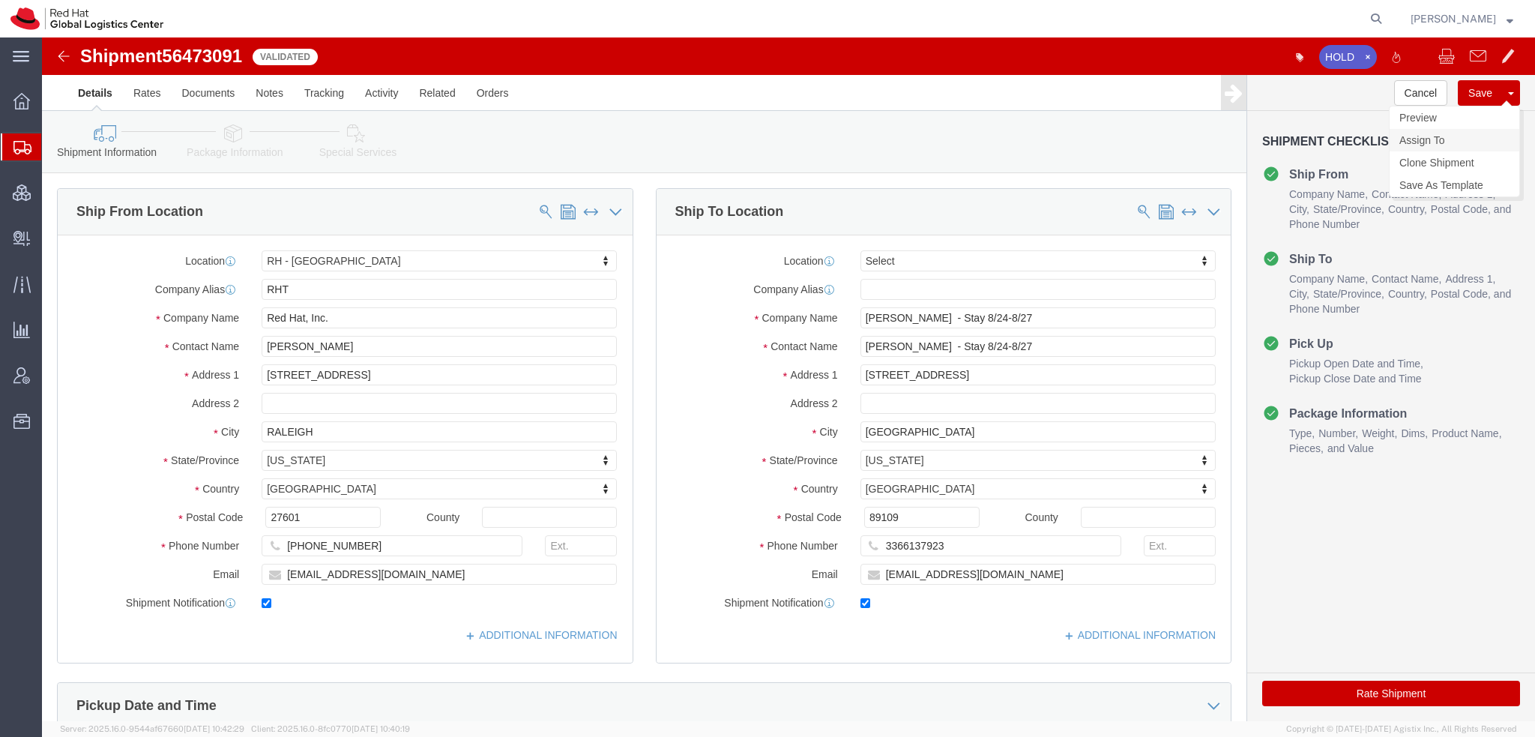
click link "Assign To"
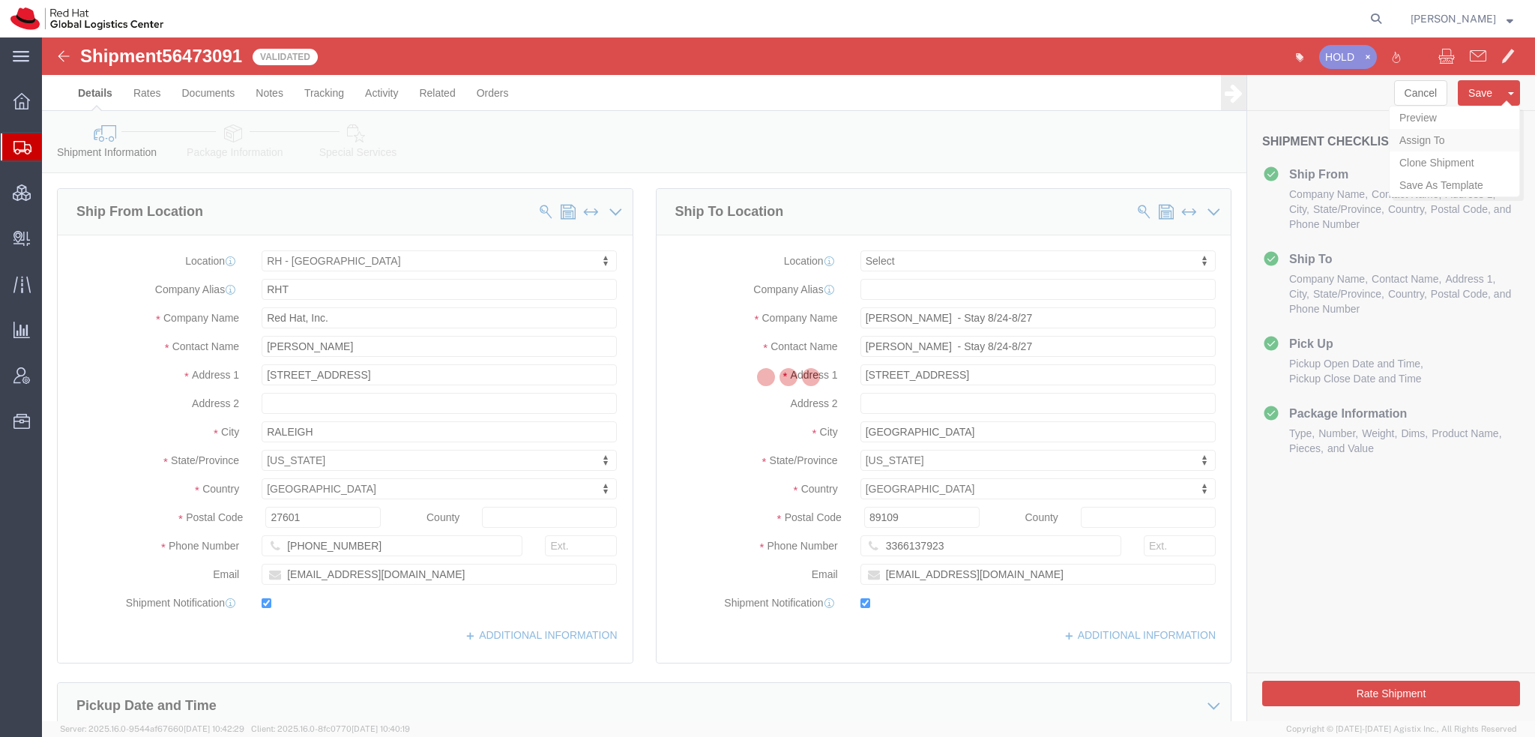
select select
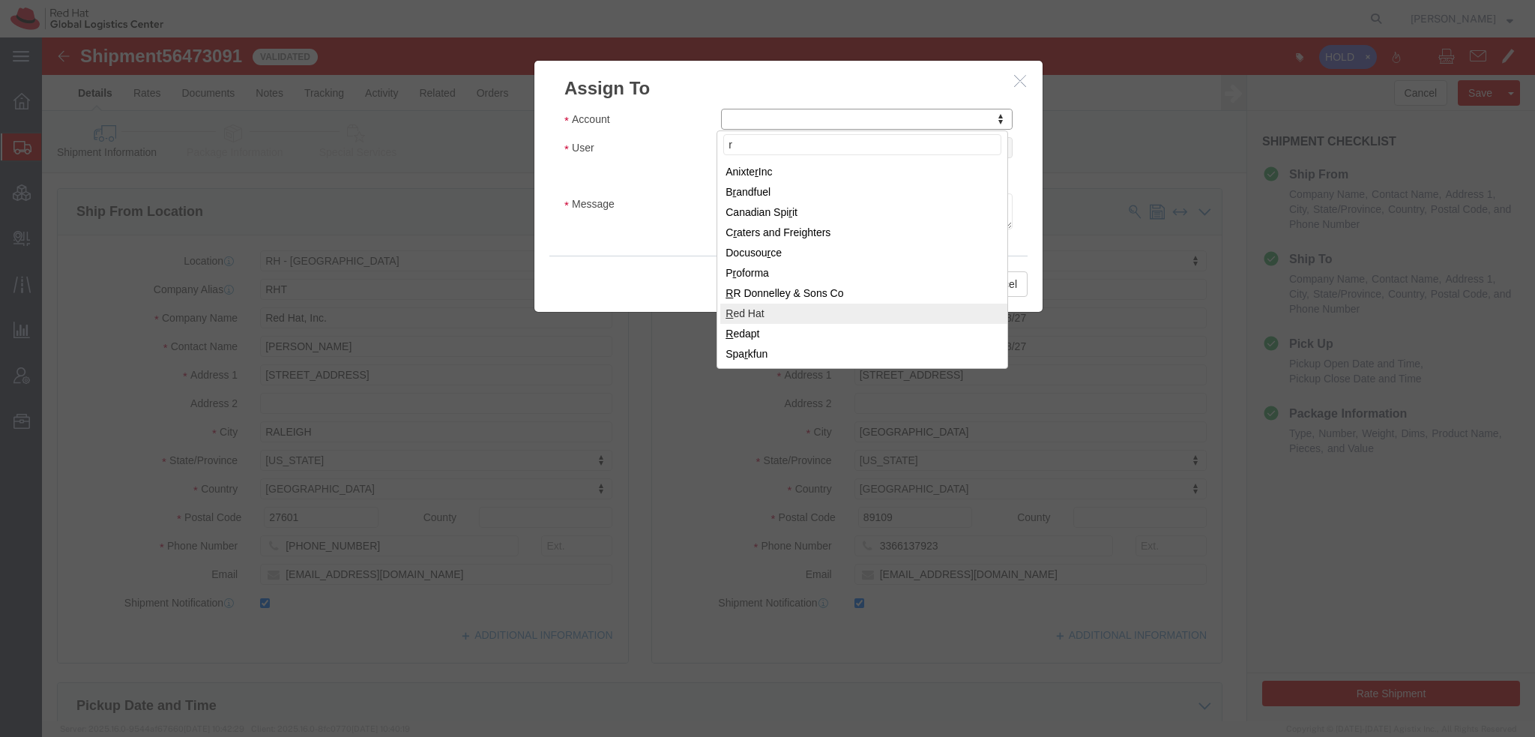
type input "r"
select select "104821"
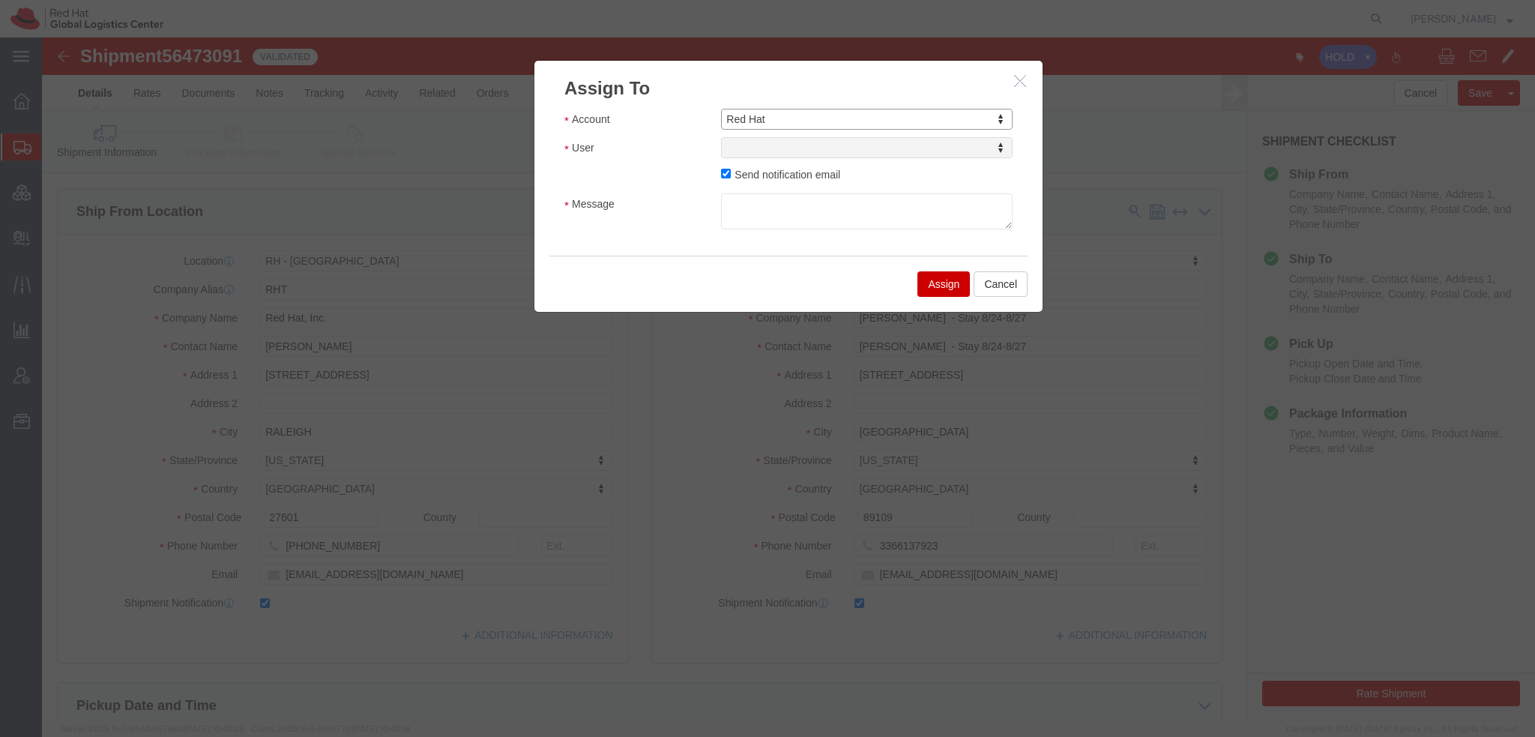
select select
type input "kirk"
select select "17189"
click input "Send notification email"
checkbox input "false"
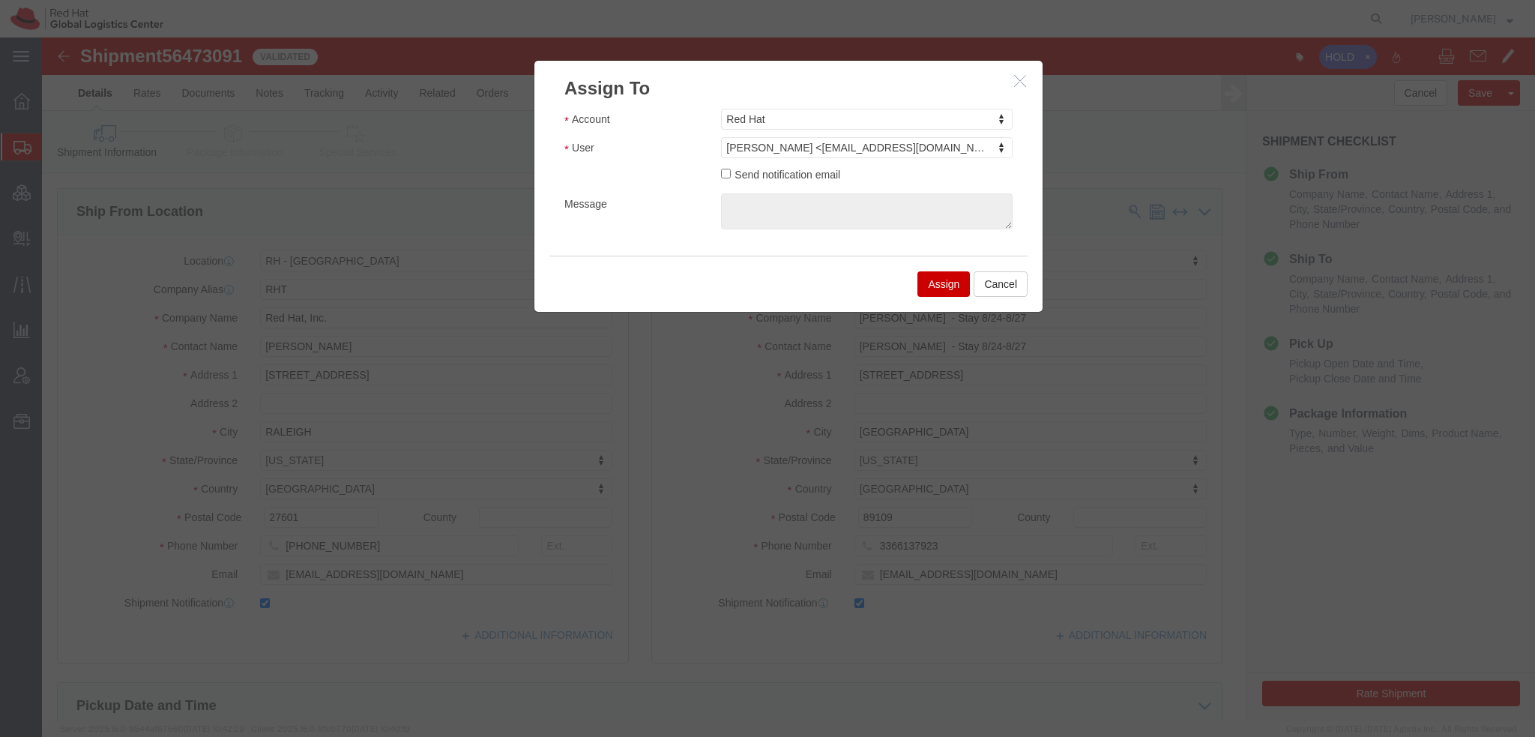
click button "Assign"
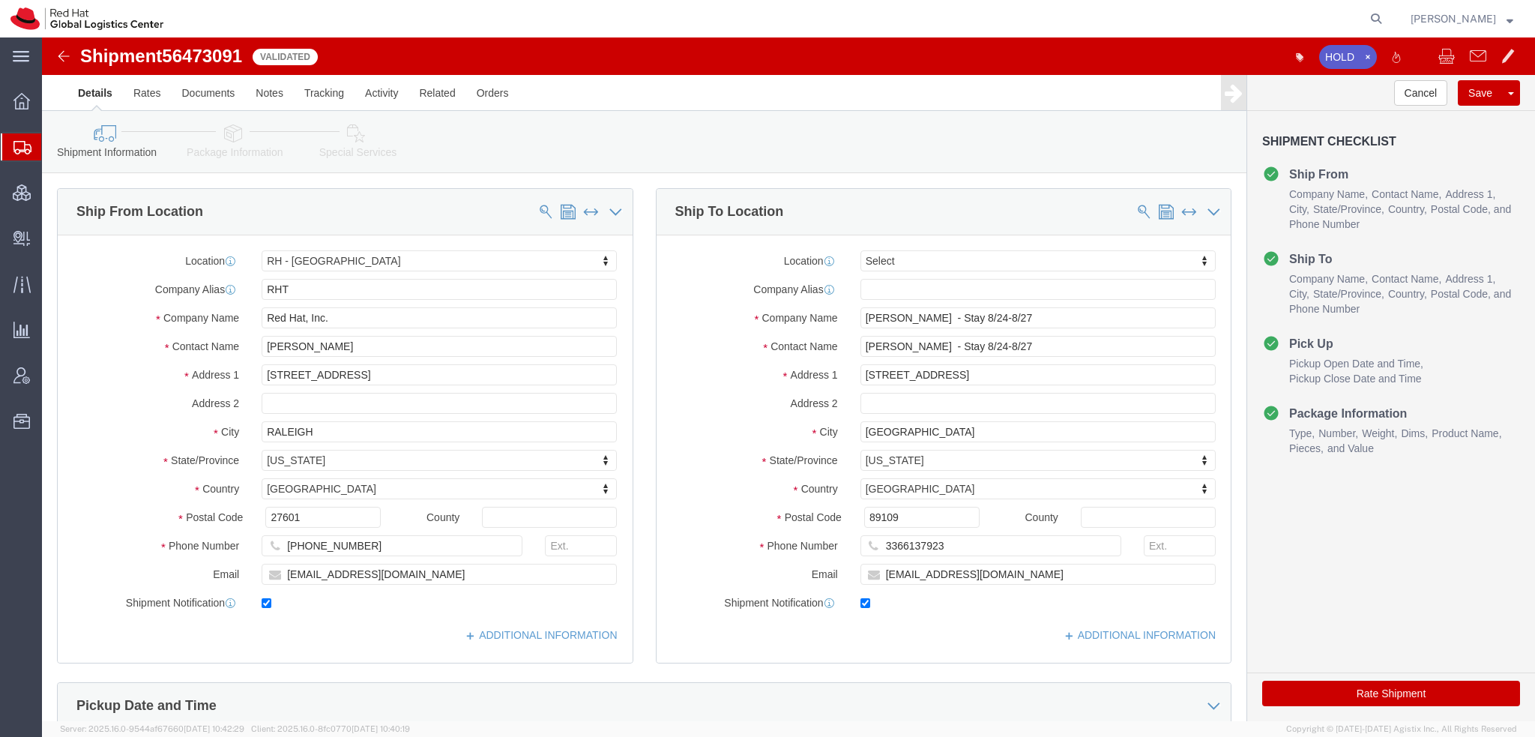
drag, startPoint x: 81, startPoint y: 172, endPoint x: 338, endPoint y: 23, distance: 297.3
click at [0, 0] on span "Shipment Manager" at bounding box center [0, 0] width 0 height 0
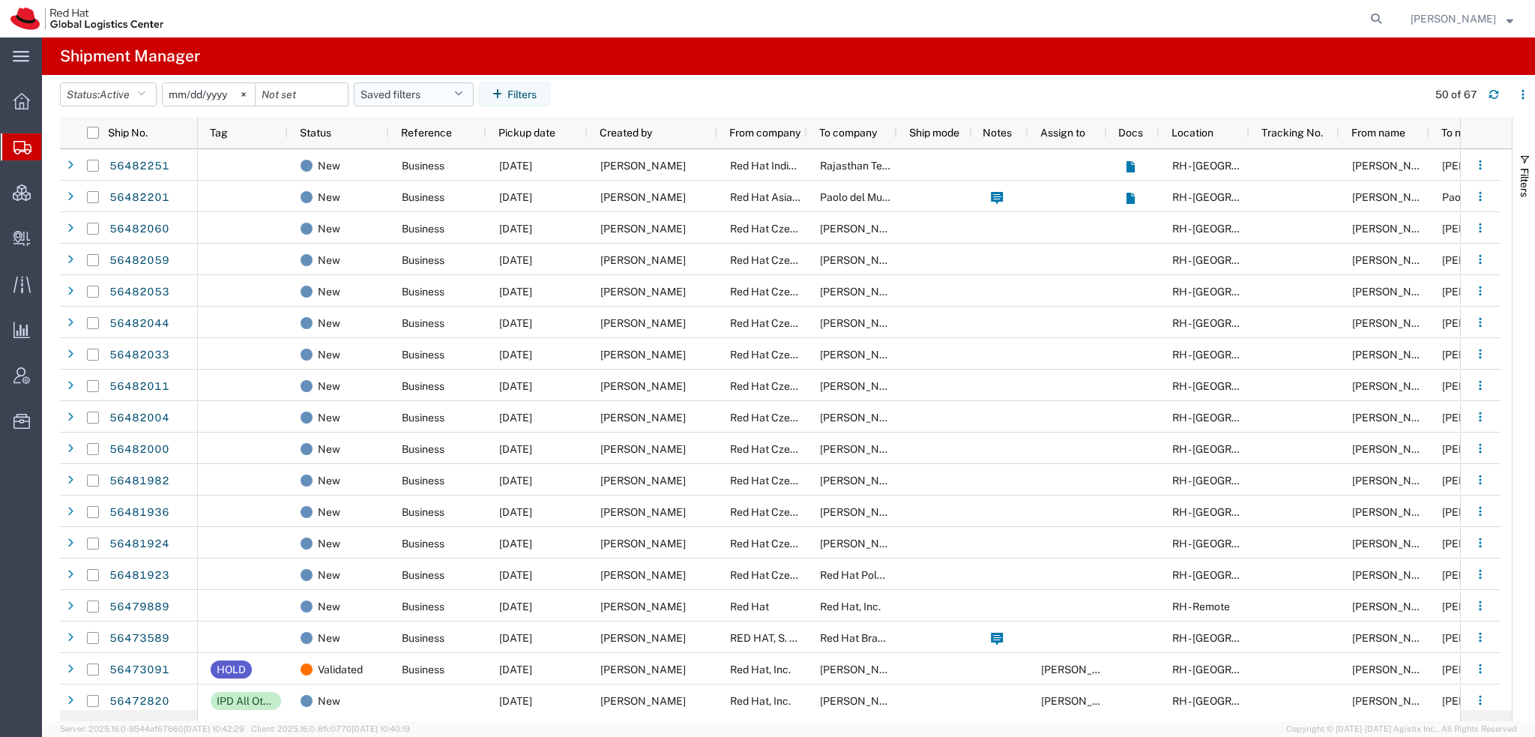
click at [451, 84] on button "Saved filters" at bounding box center [414, 94] width 120 height 24
click at [412, 157] on span "Americas" at bounding box center [454, 160] width 196 height 28
type input "2023-05-07"
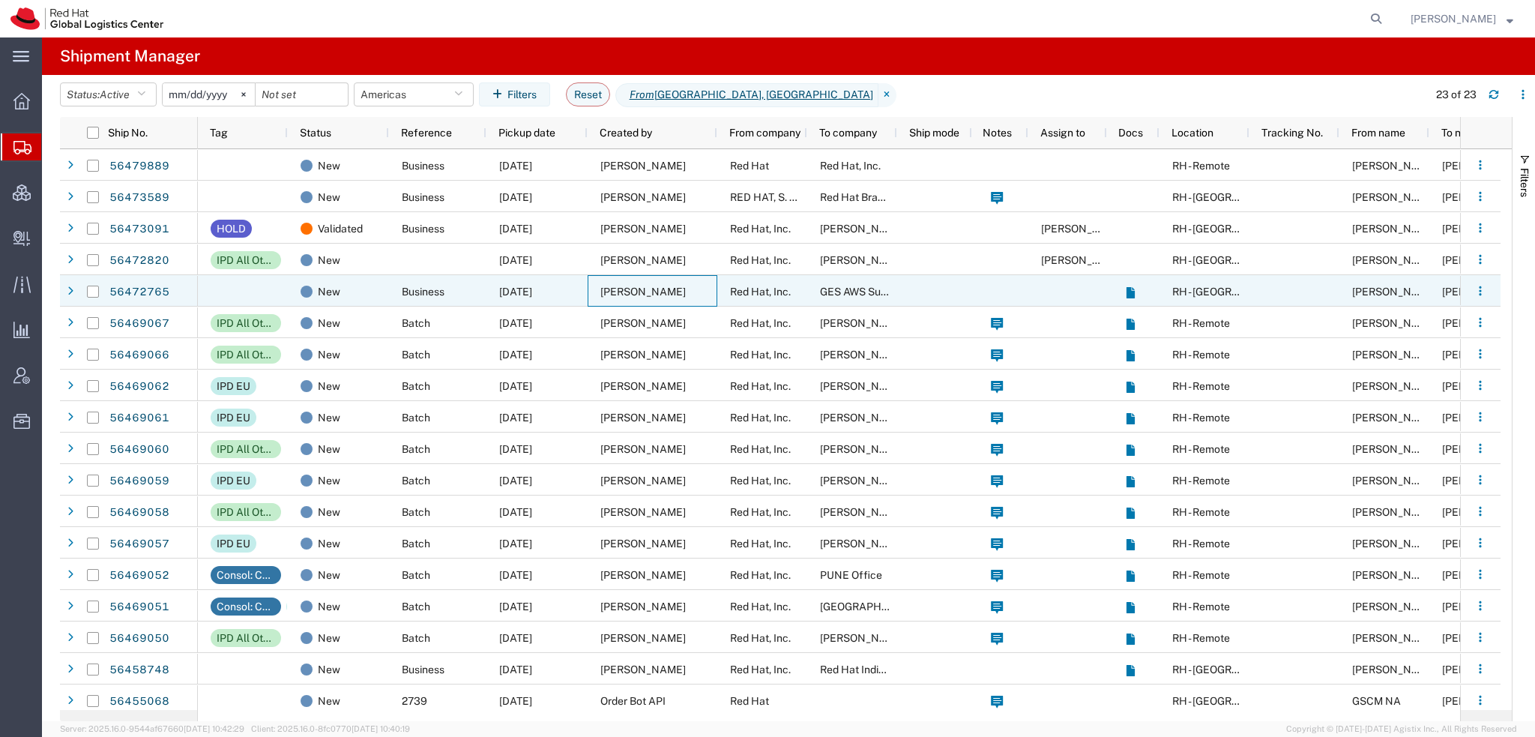
click at [673, 296] on div "Peyton Watson" at bounding box center [653, 290] width 130 height 31
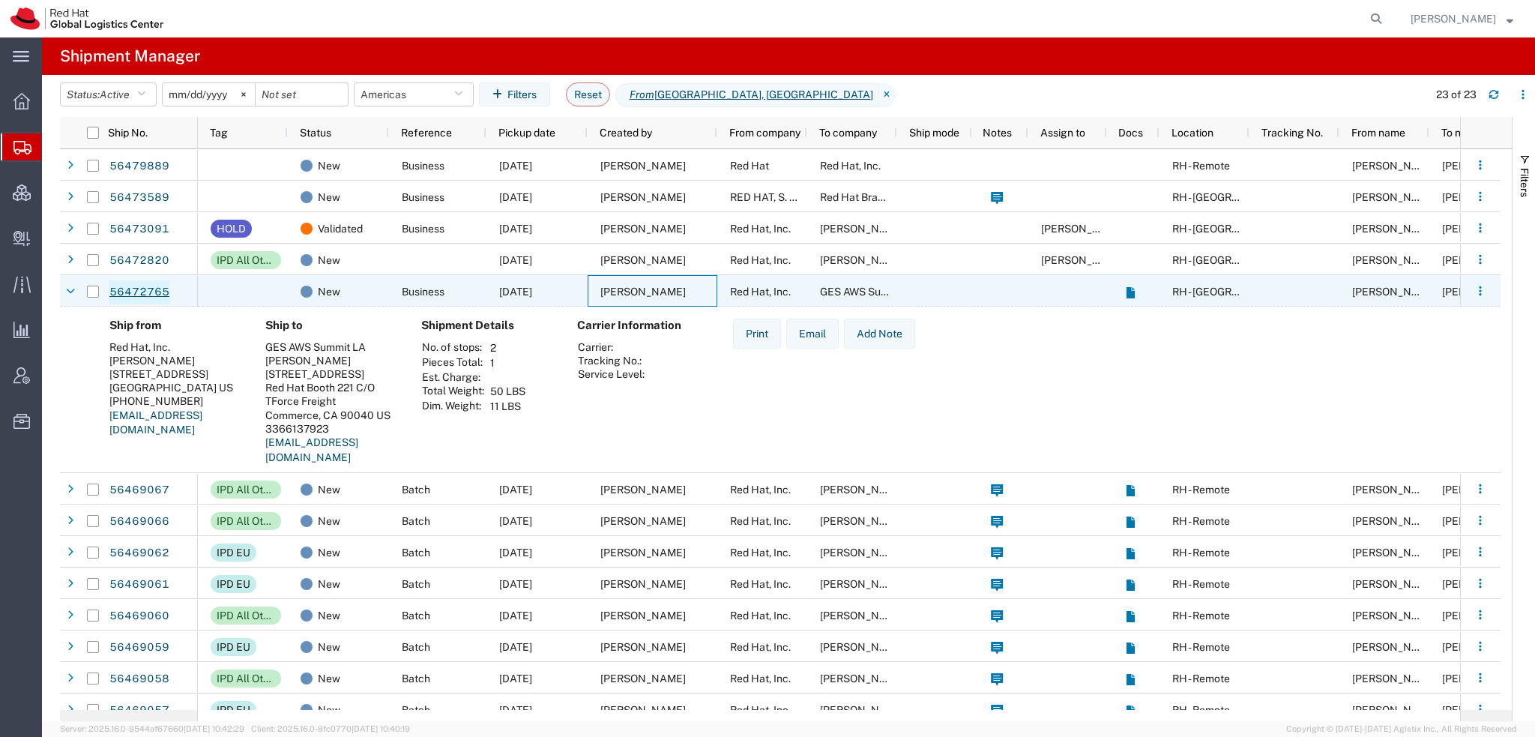
click at [142, 293] on link "56472765" at bounding box center [139, 292] width 61 height 24
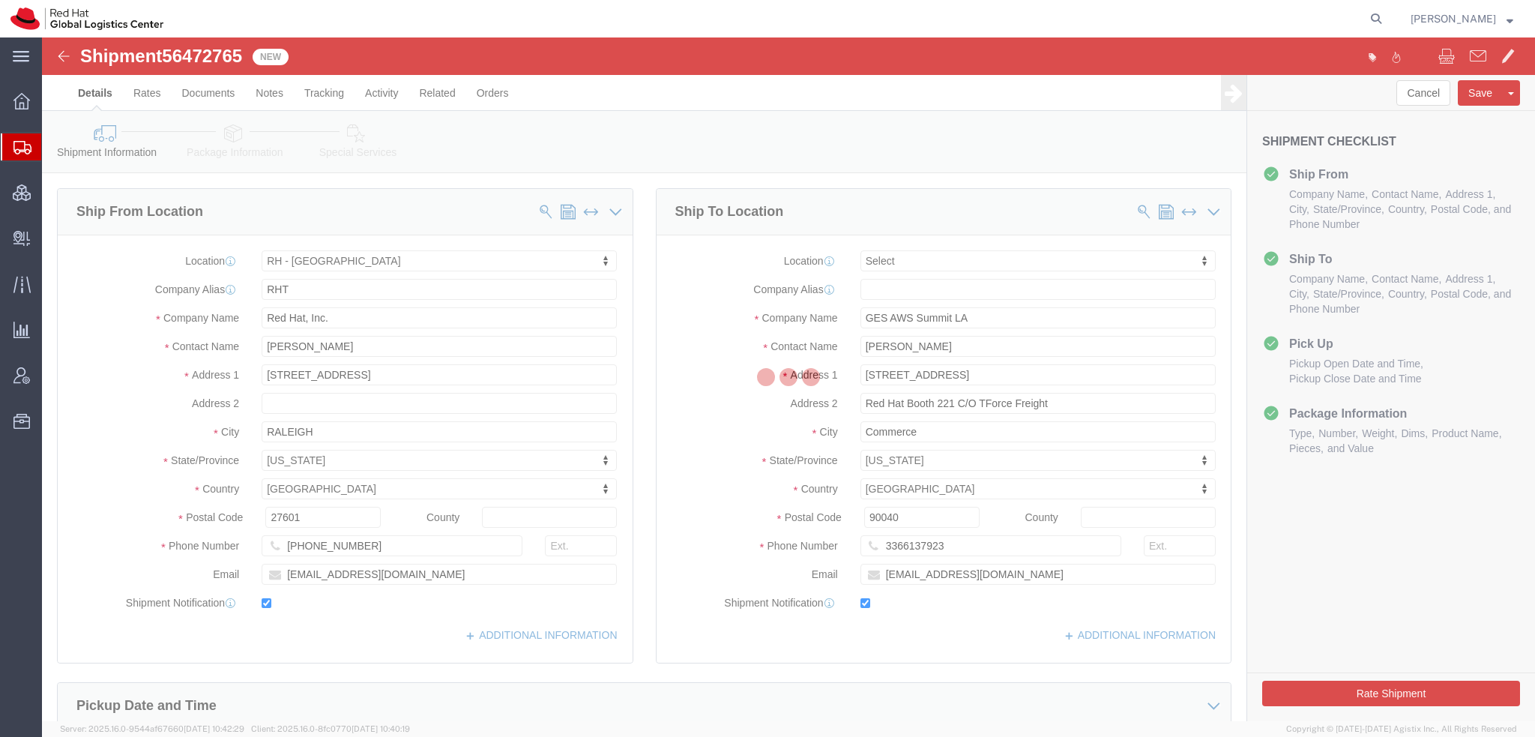
select select "38014"
select select
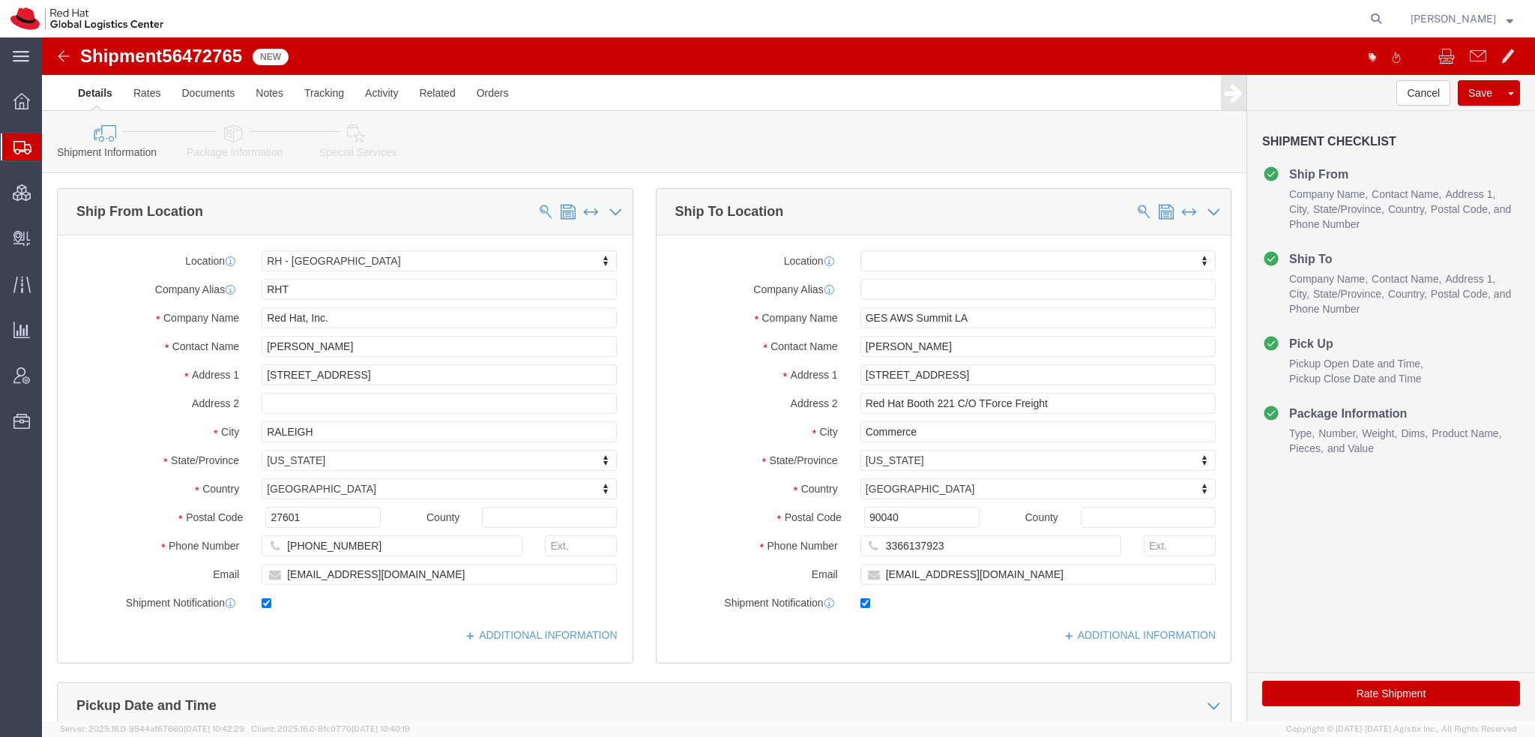
click icon
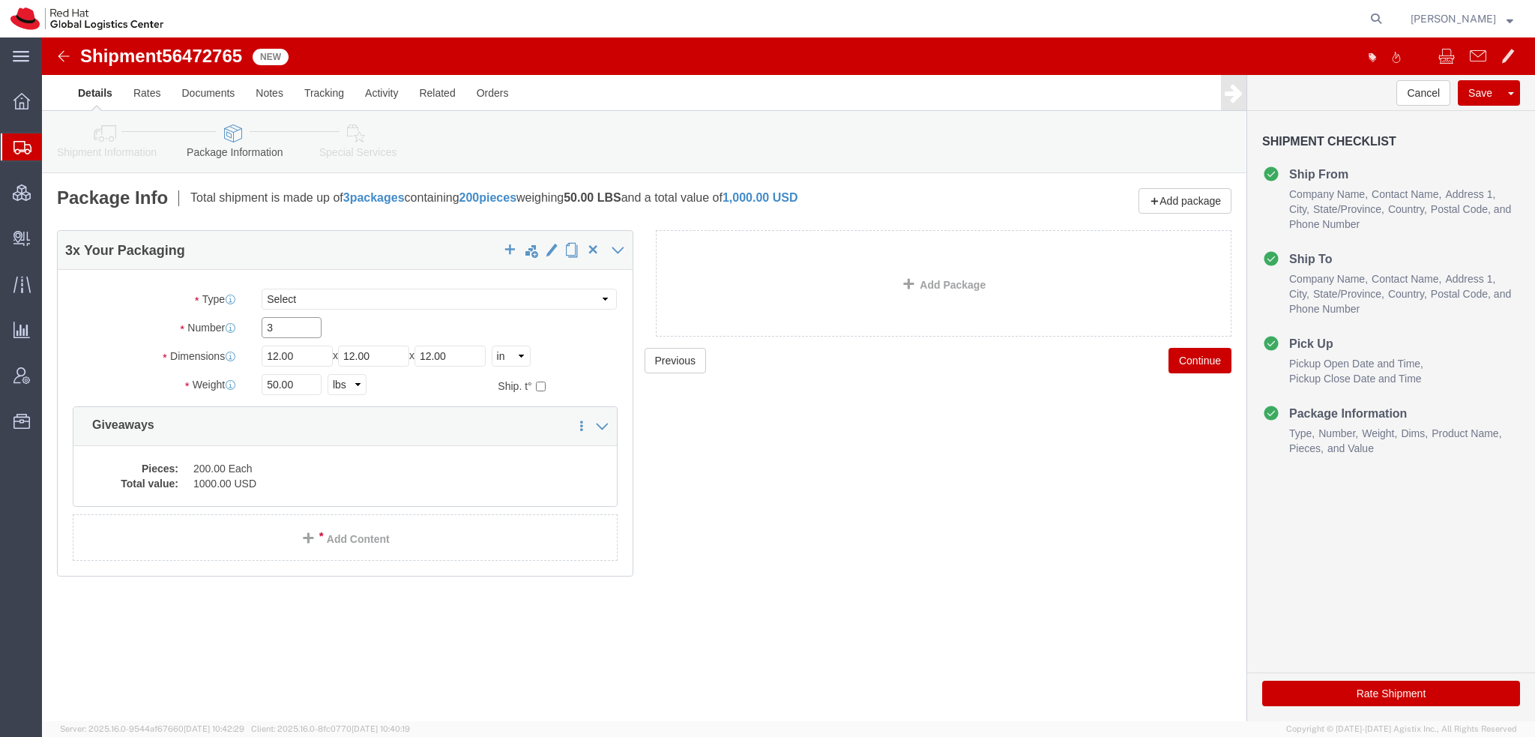
drag, startPoint x: 260, startPoint y: 287, endPoint x: -42, endPoint y: 212, distance: 311.3
click html "Shipment 56472765 New Details Rates Documents Notes Tracking Activity Related O…"
type input "1"
type input "19"
type input "9"
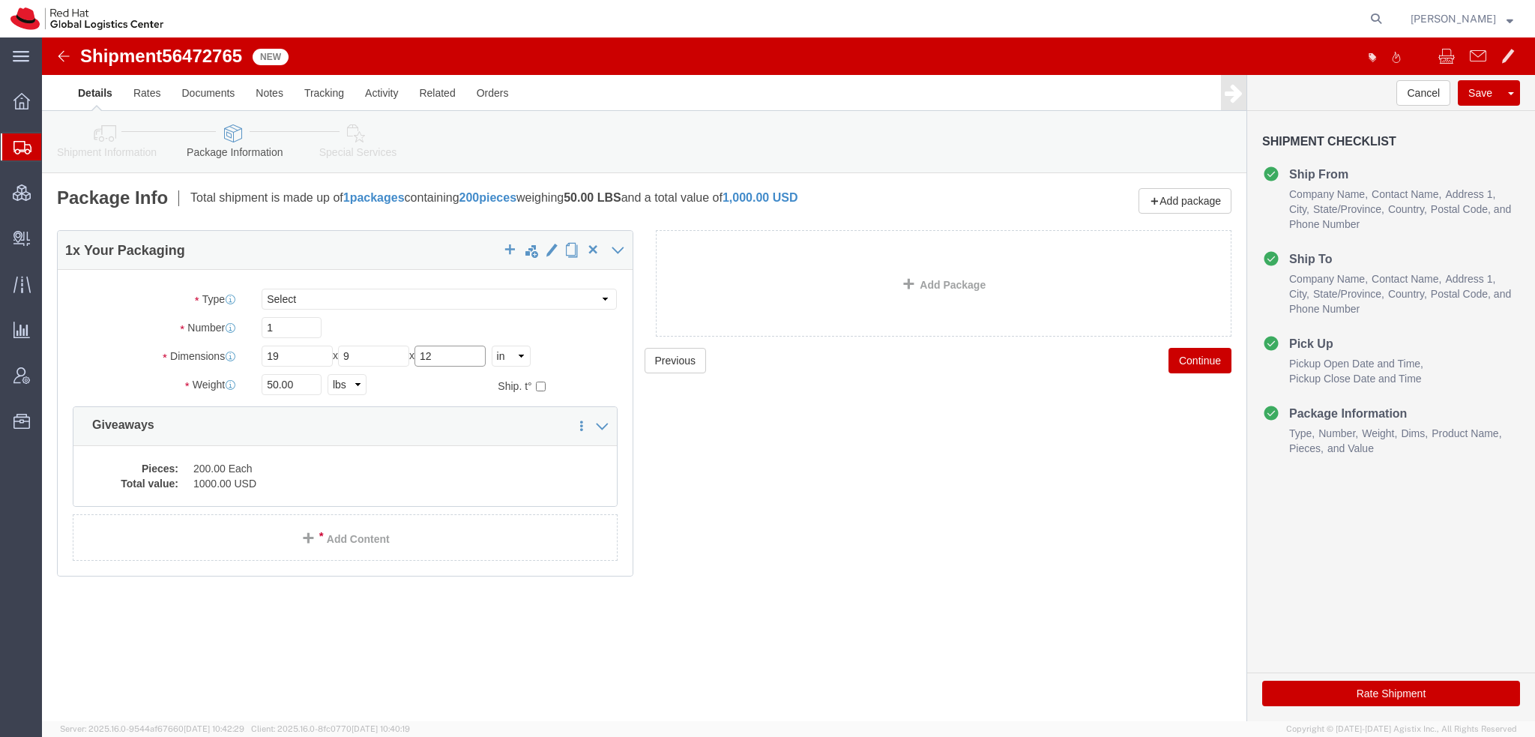
type input "12"
type input "7"
click dd "200.00 Each"
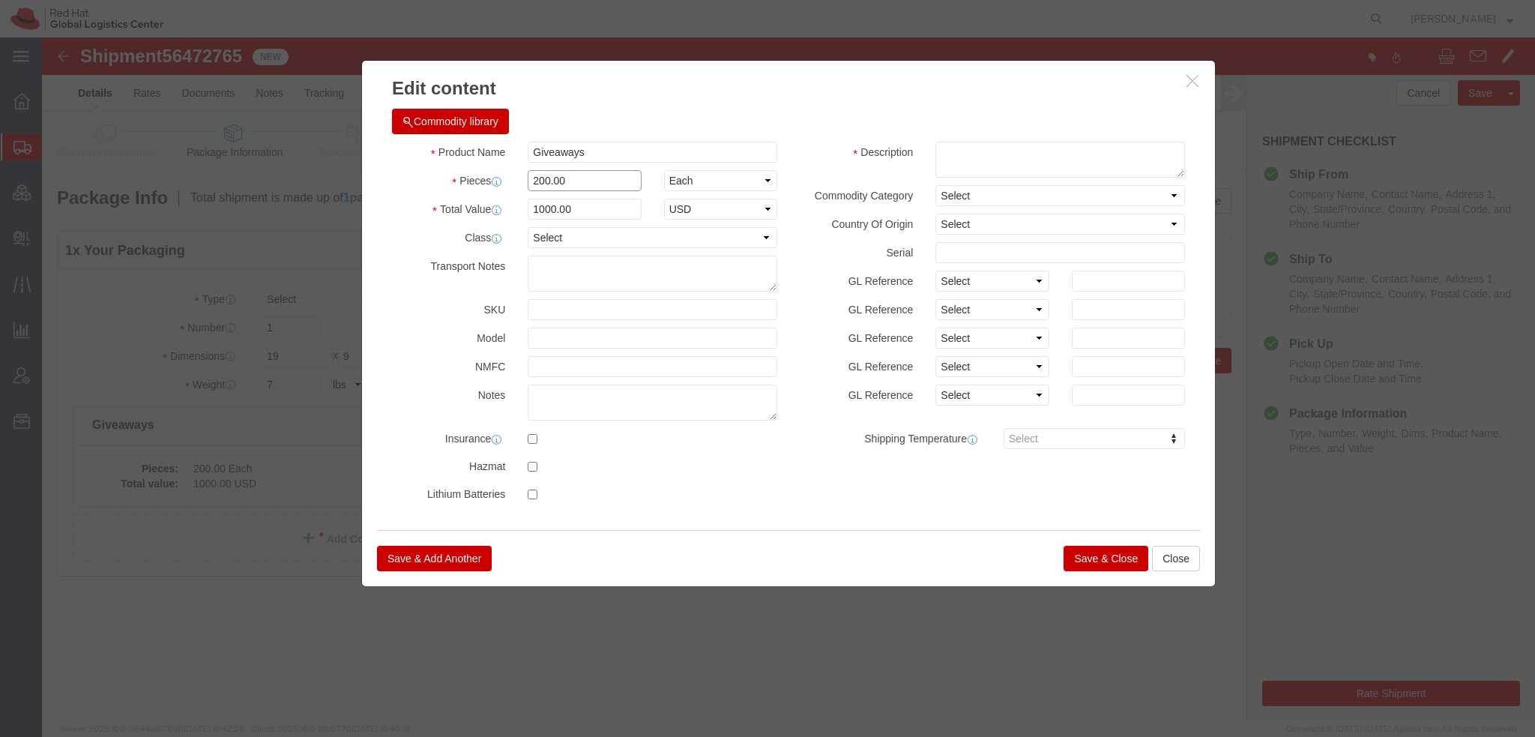
drag, startPoint x: 528, startPoint y: 142, endPoint x: 76, endPoint y: 76, distance: 456.1
click div "Edit content Commodity library Product Name Giveaways Pieces 200.00 Select Bag …"
type input "75"
type input "375"
click textarea
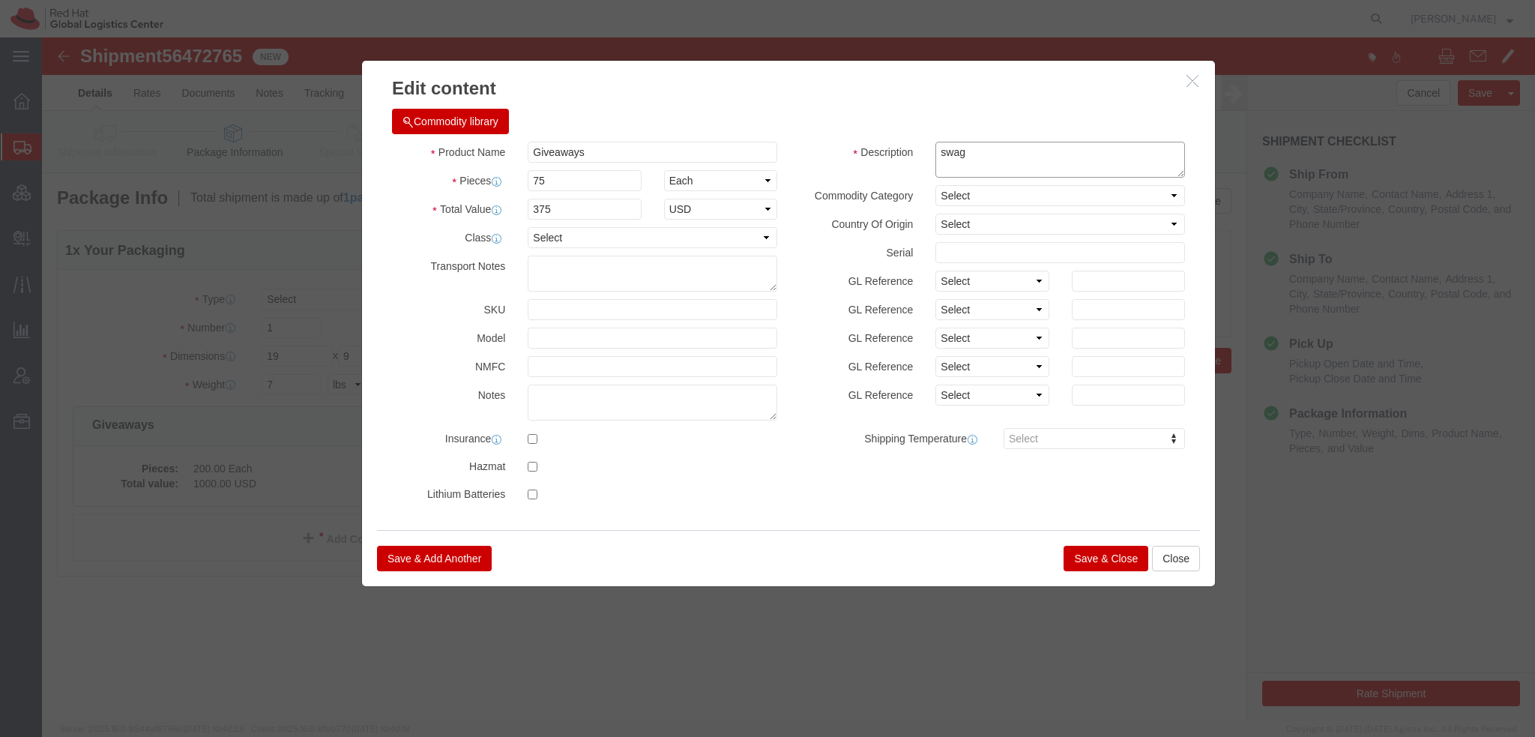
type textarea "swag"
click button "Save & Close"
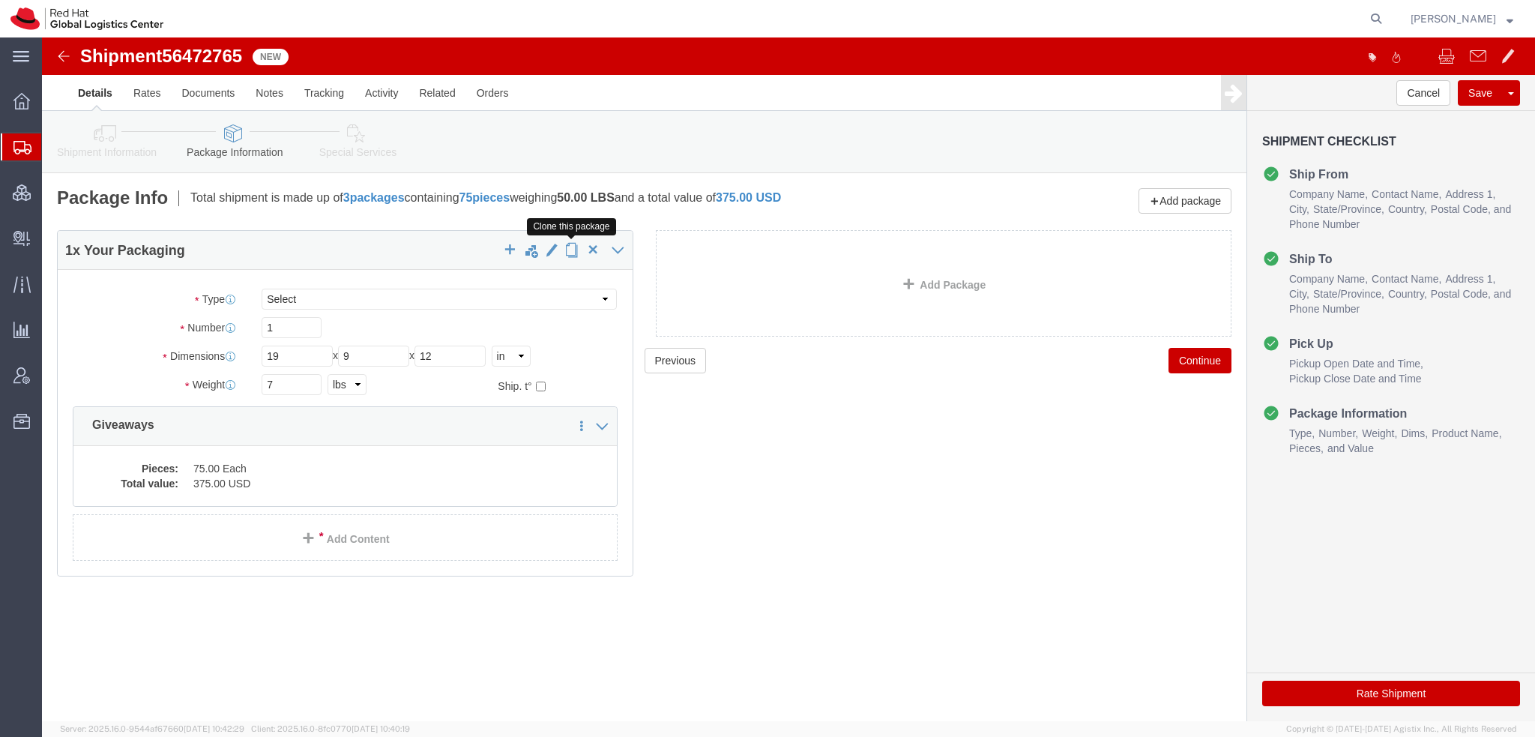
click span "button"
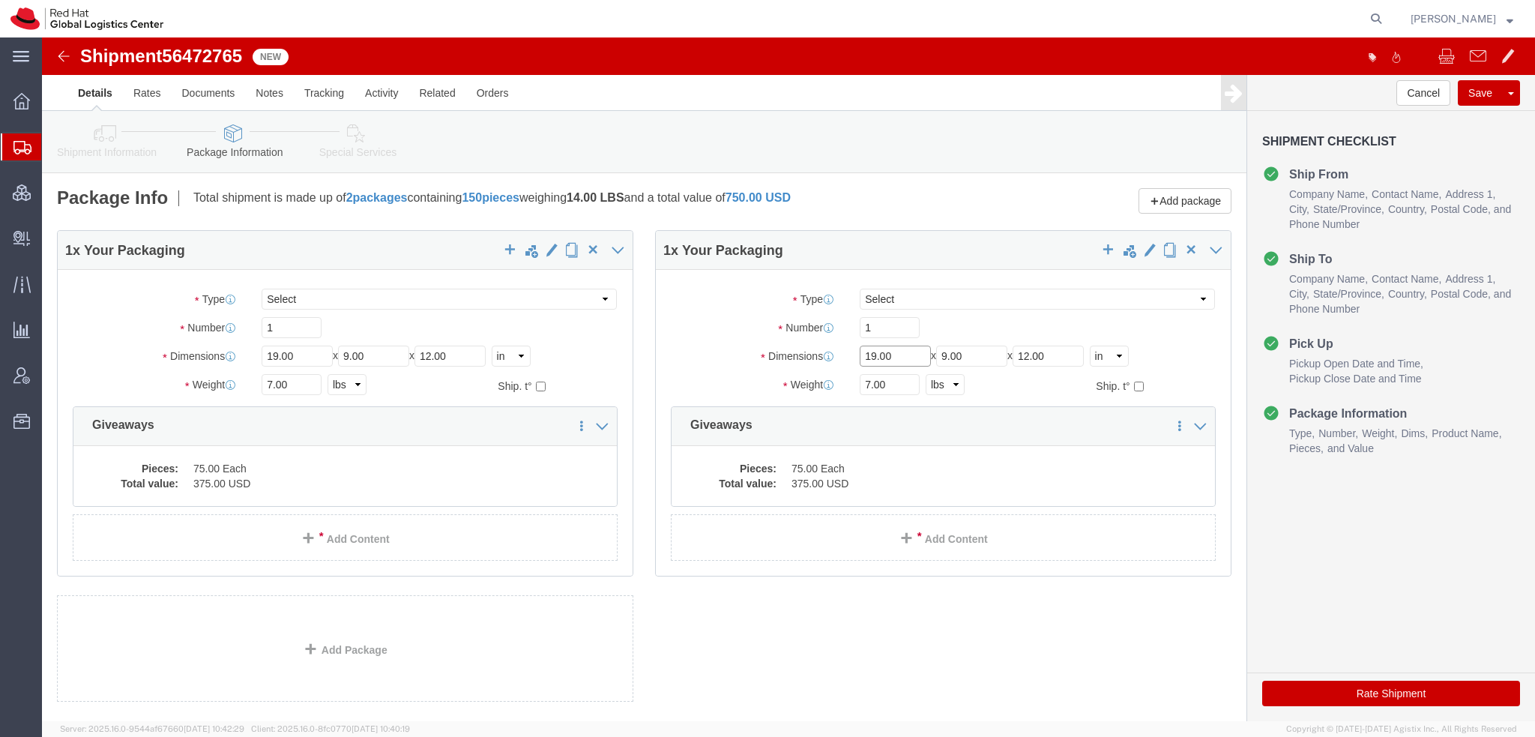
drag, startPoint x: 854, startPoint y: 316, endPoint x: 162, endPoint y: 172, distance: 707.0
click div "Package Info Total shipment is made up of 2 packages containing 150 pieces weig…"
type input "16"
type input "11"
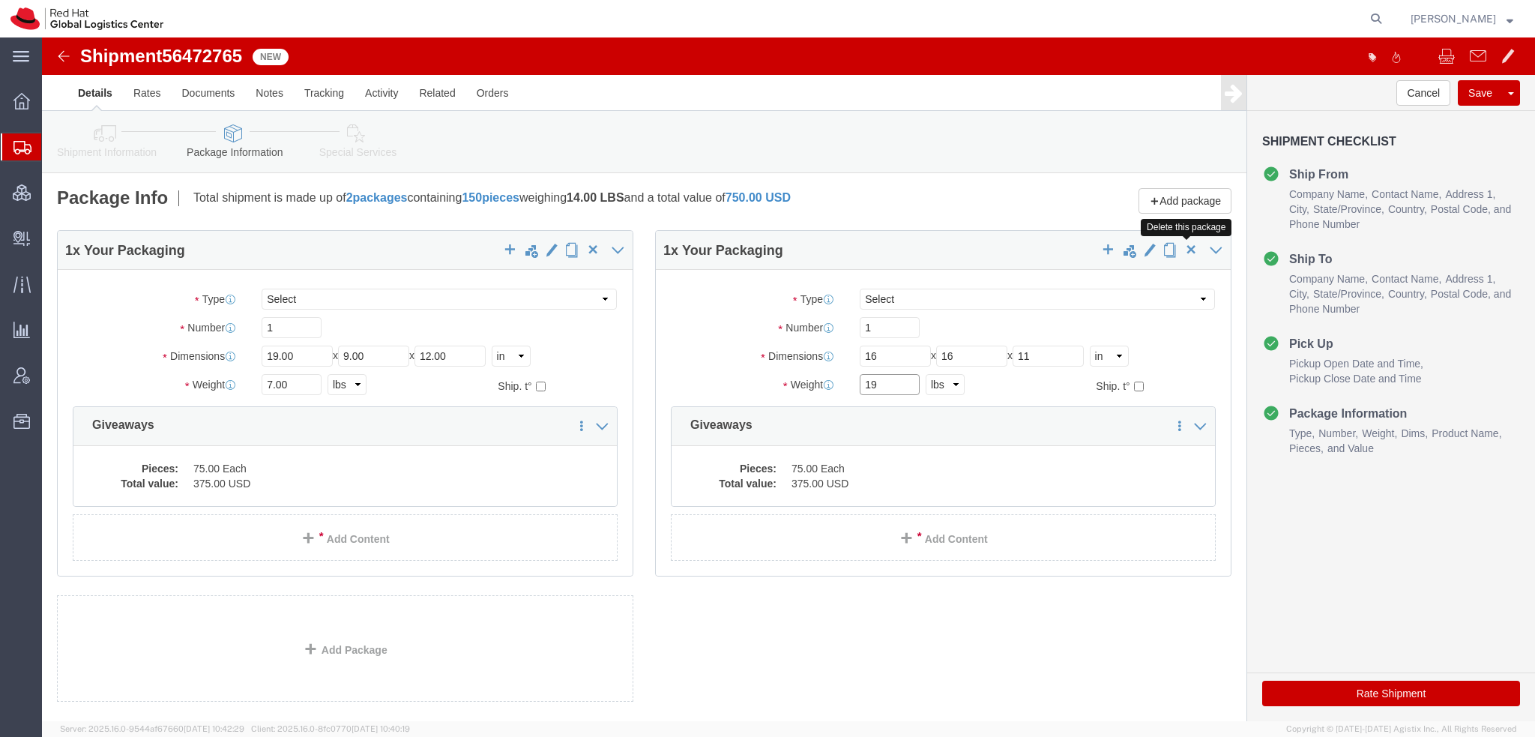
type input "19"
click span "button"
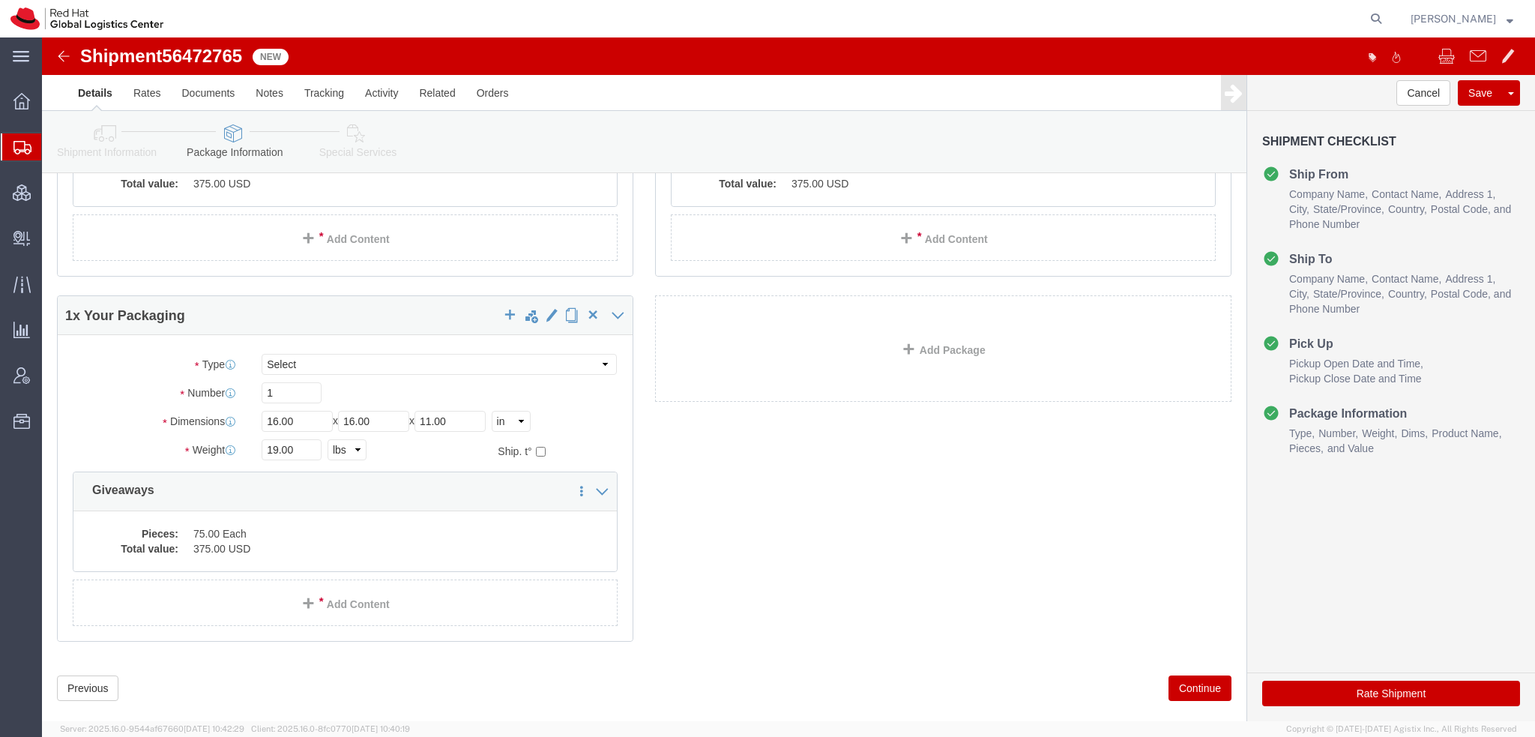
scroll to position [325, 0]
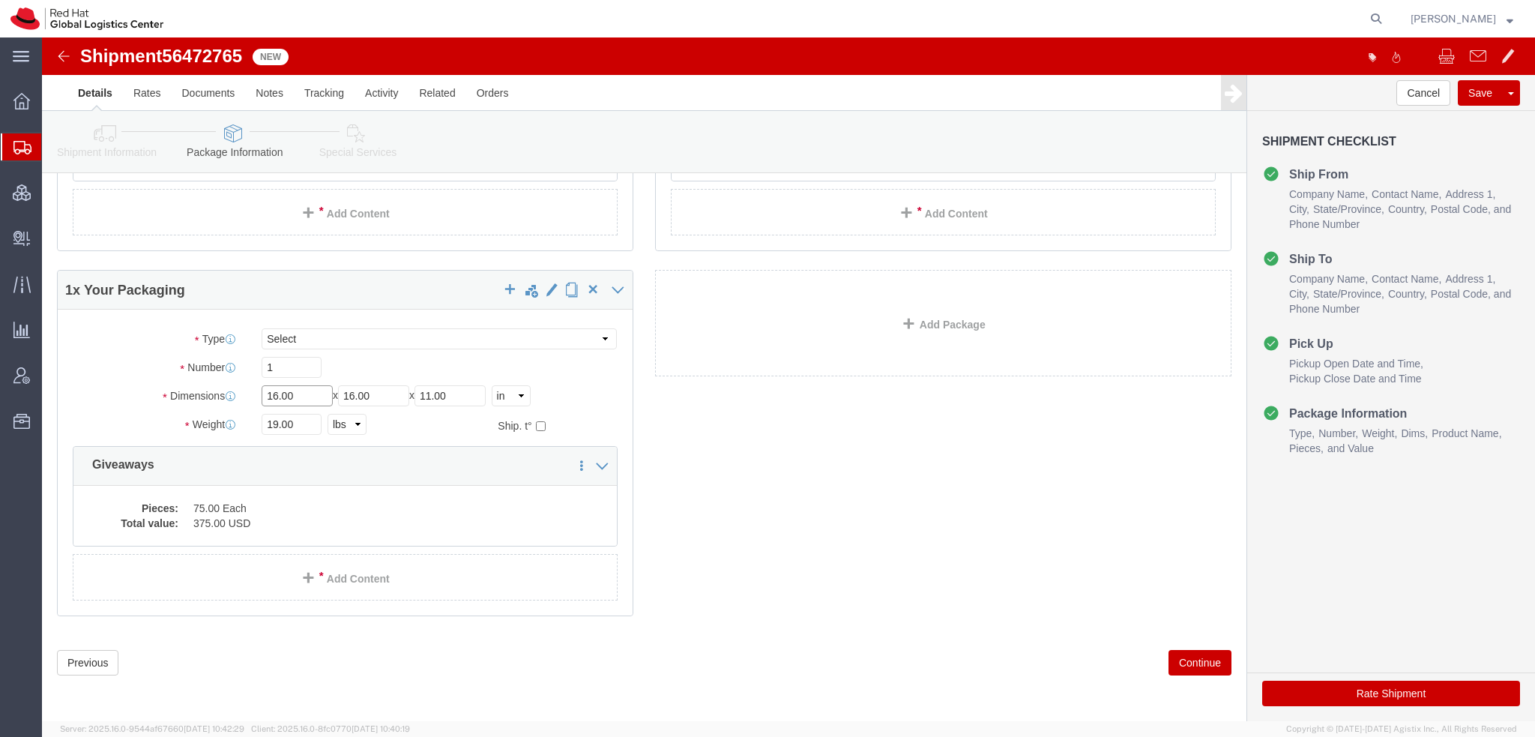
drag, startPoint x: 271, startPoint y: 364, endPoint x: -42, endPoint y: 265, distance: 328.6
click html "Shipment 56472765 New Details Rates Documents Notes Tracking Activity Related O…"
click input "16.00"
drag, startPoint x: 258, startPoint y: 357, endPoint x: 80, endPoint y: 348, distance: 177.9
click div "Dimensions Length 16.00 x Width 16.00 x Height 11.00 Select cm ft in"
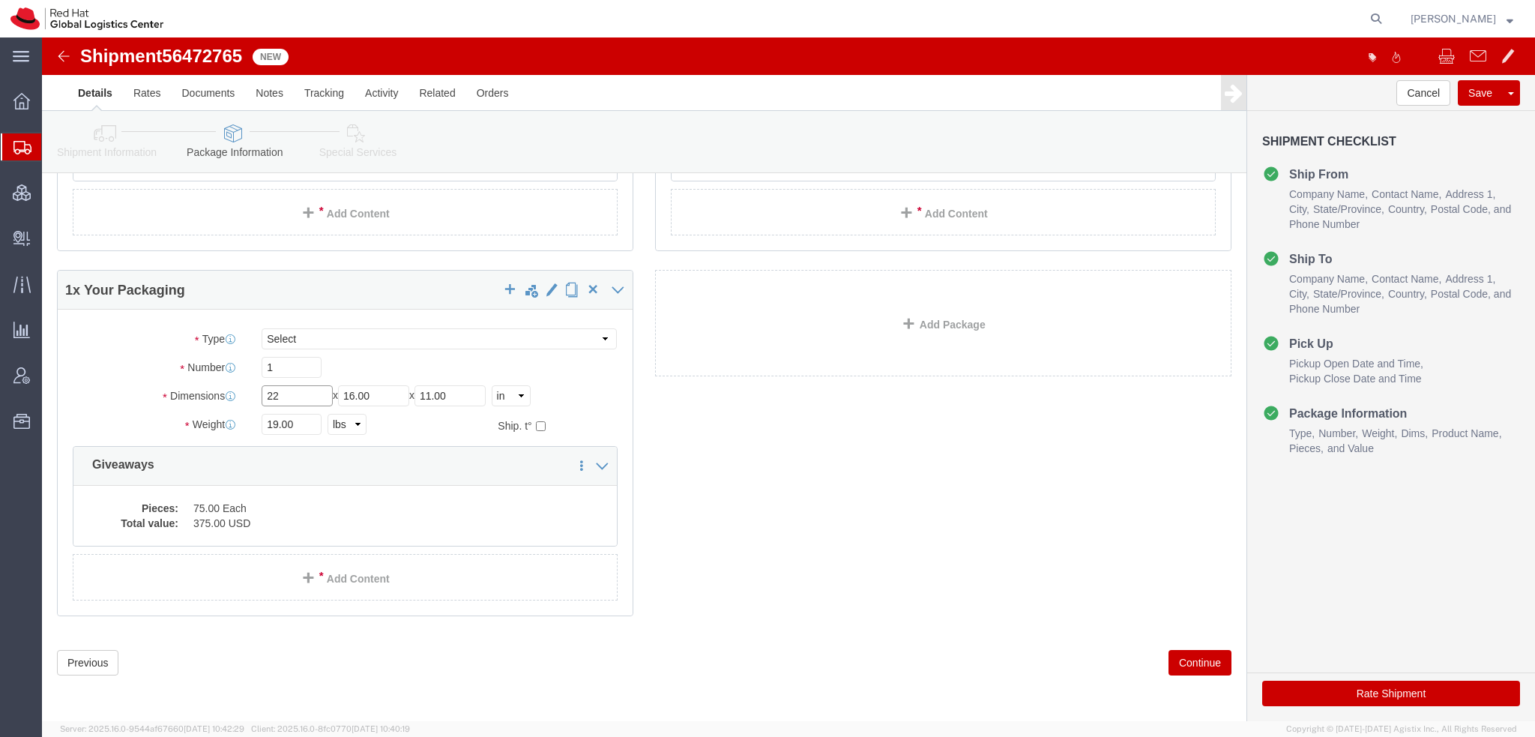
type input "22"
type input "20"
type input "13"
type input "32"
click icon
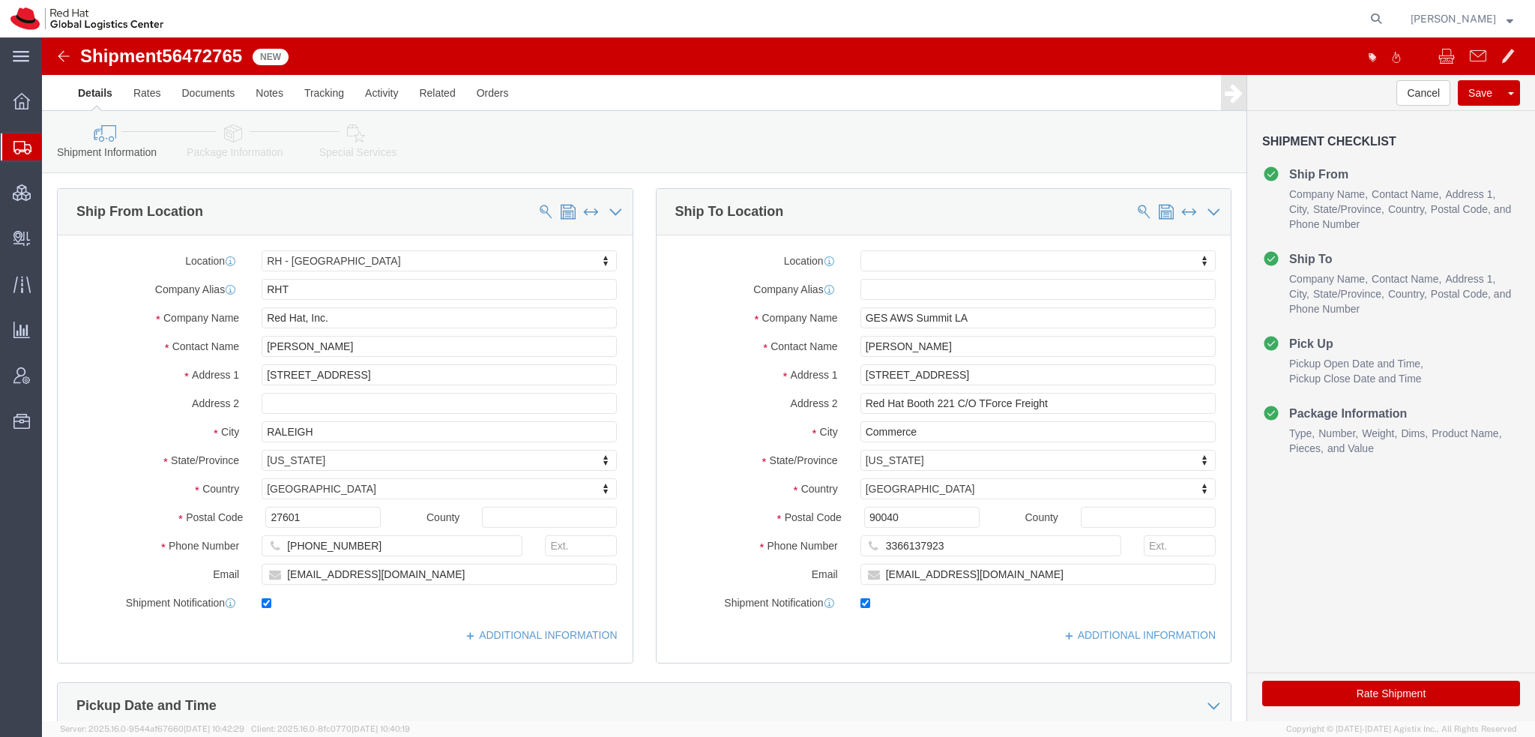
click icon
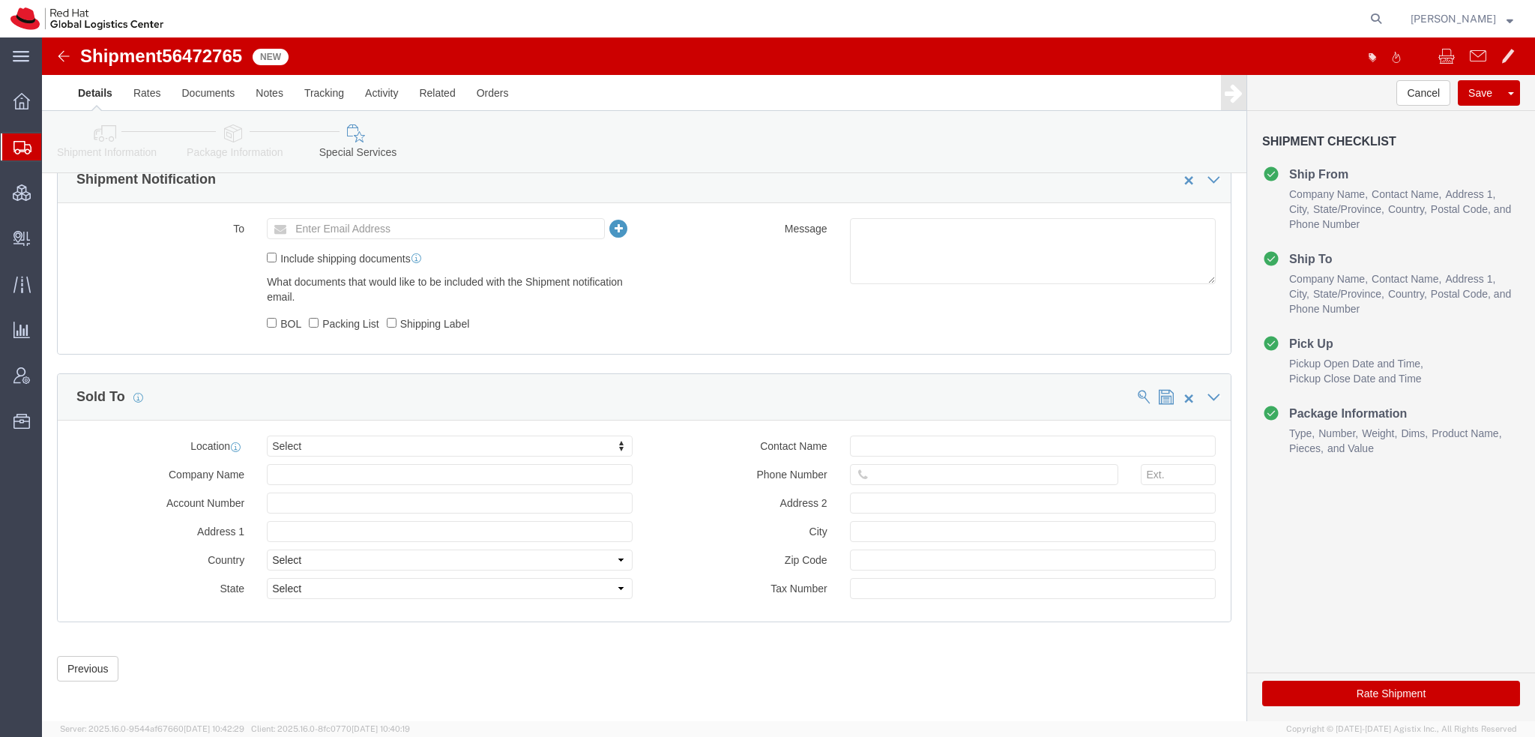
scroll to position [932, 0]
click link "Documents"
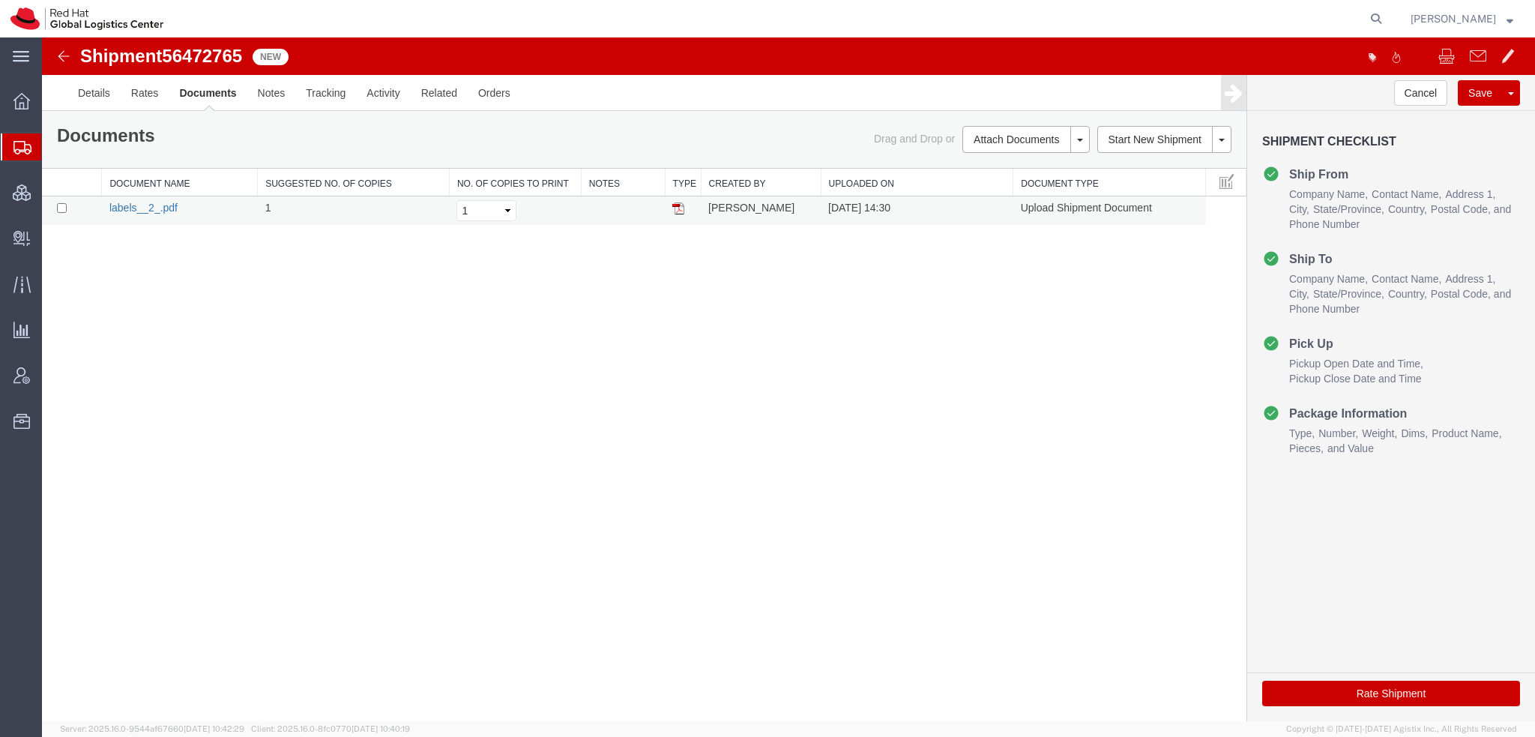
click at [151, 205] on link "labels__2_.pdf" at bounding box center [143, 208] width 68 height 12
click at [1404, 697] on button "Rate Shipment" at bounding box center [1392, 693] width 258 height 25
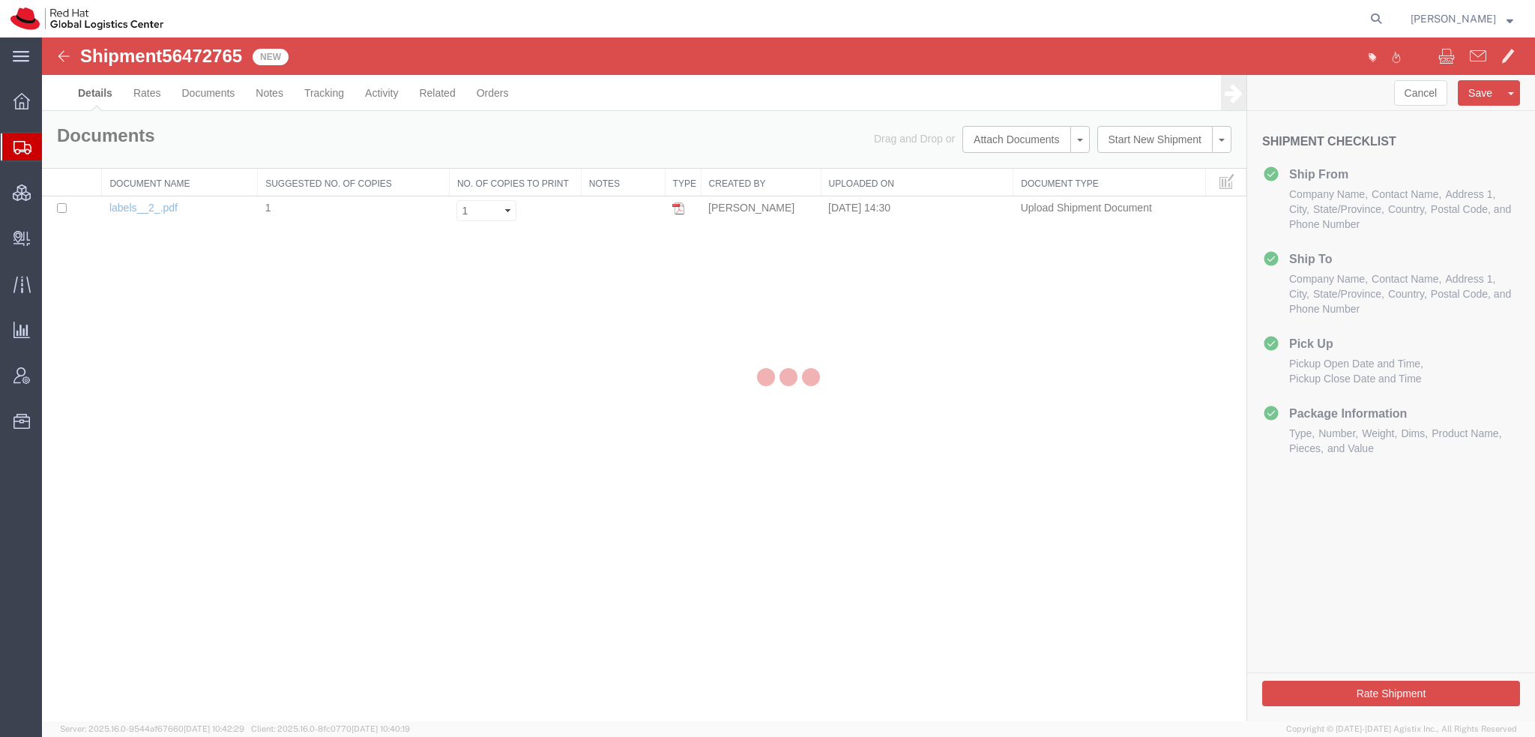
select select "38014"
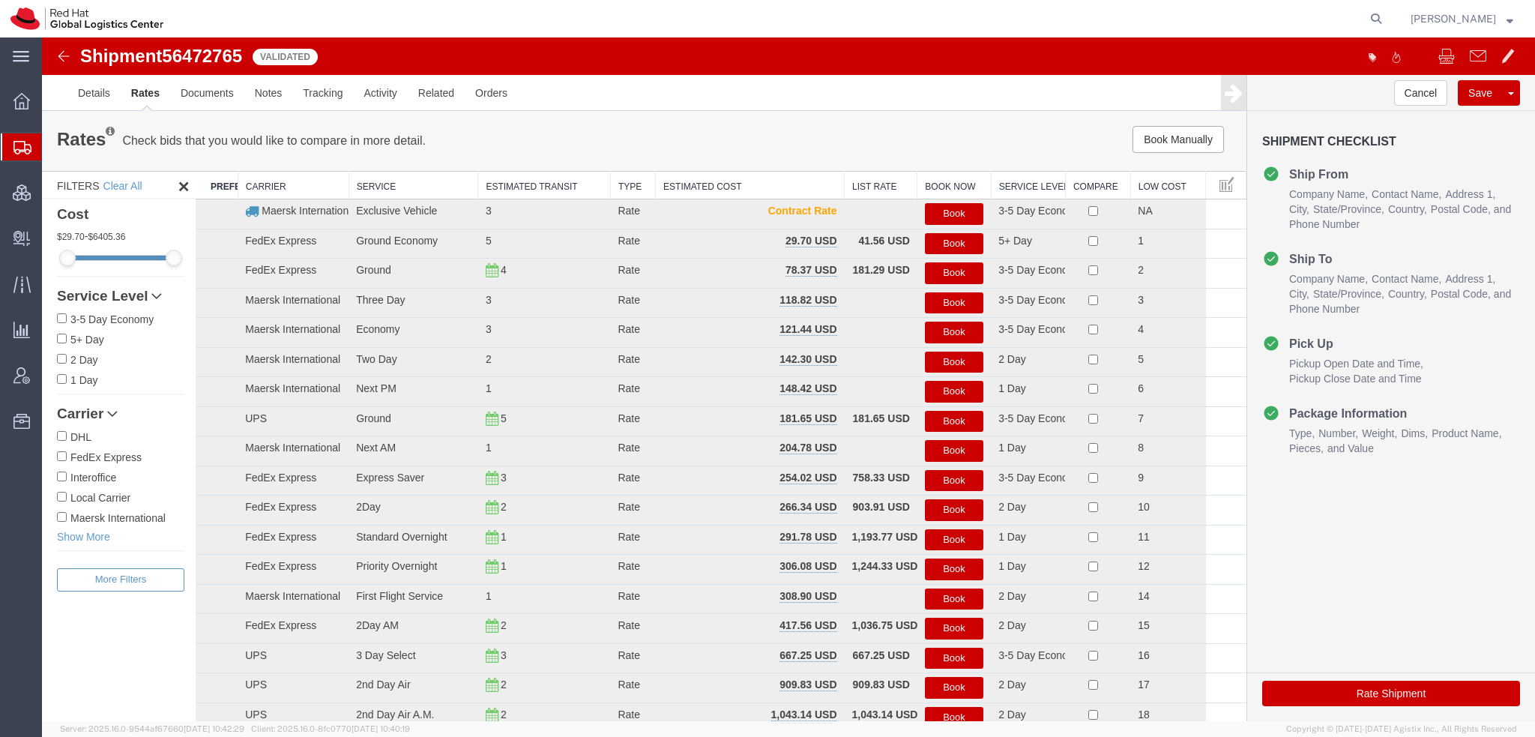
click at [937, 273] on button "Book" at bounding box center [954, 273] width 58 height 22
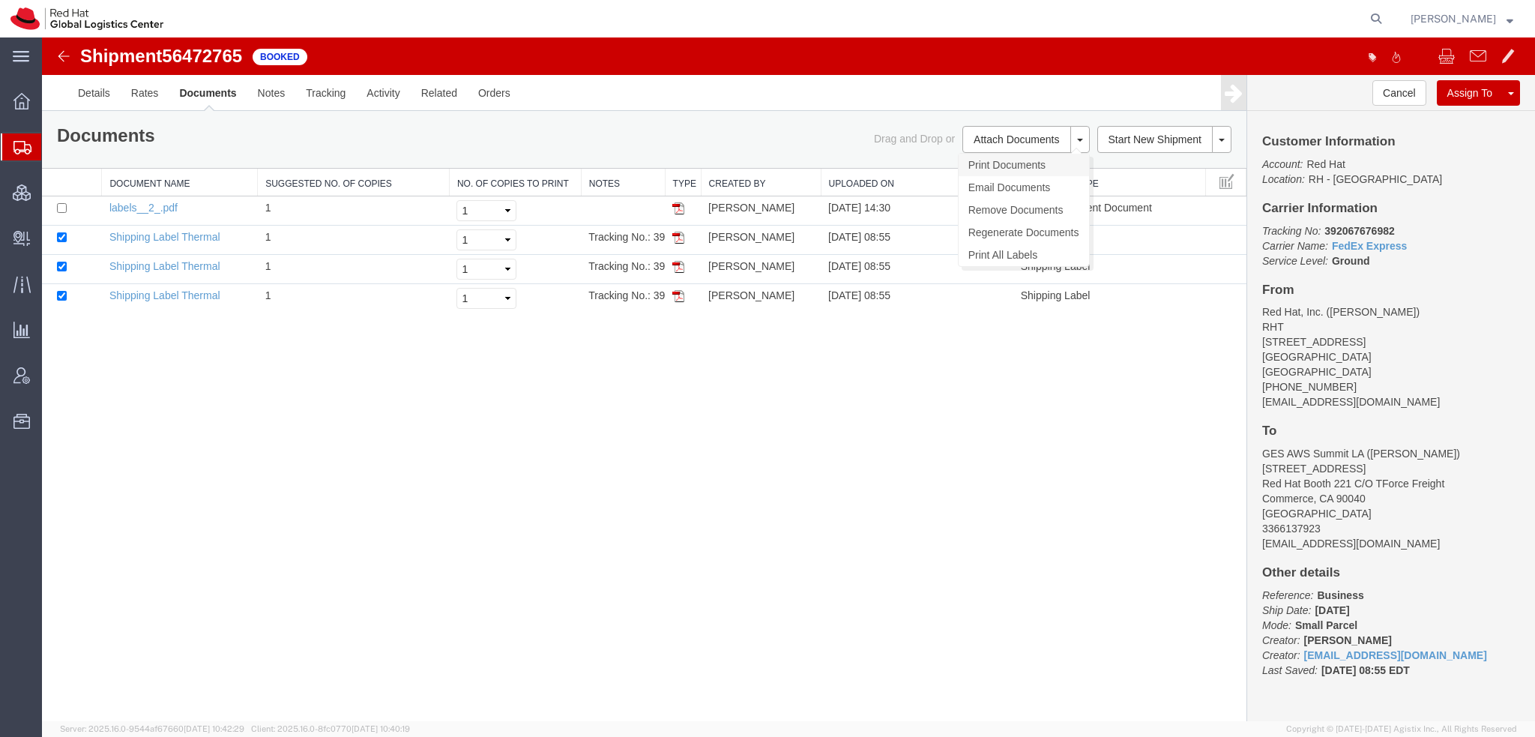
click at [1002, 166] on link "Print Documents" at bounding box center [1024, 165] width 130 height 22
click at [0, 0] on span "Shipment Manager" at bounding box center [0, 0] width 0 height 0
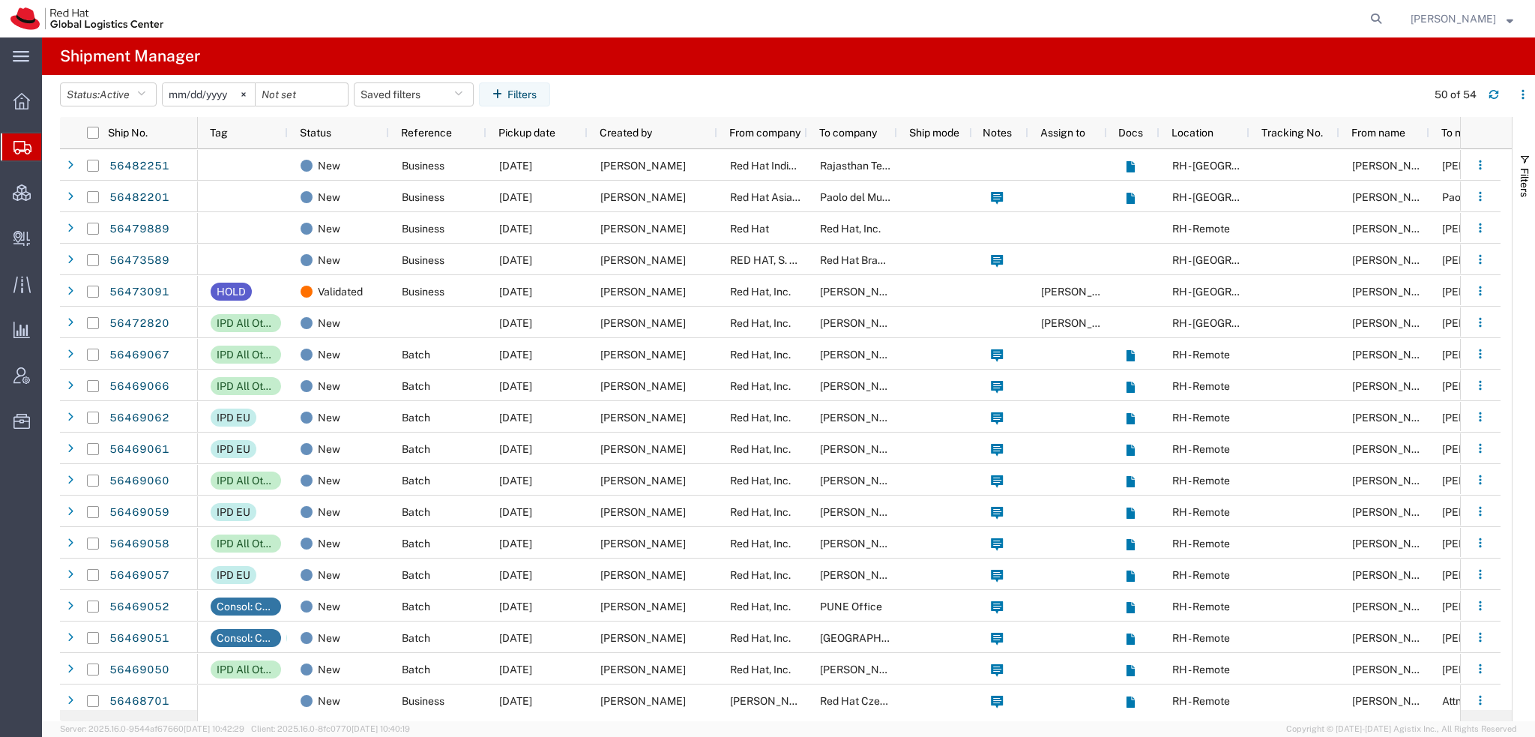
click at [1495, 10] on span "[PERSON_NAME]" at bounding box center [1453, 18] width 85 height 16
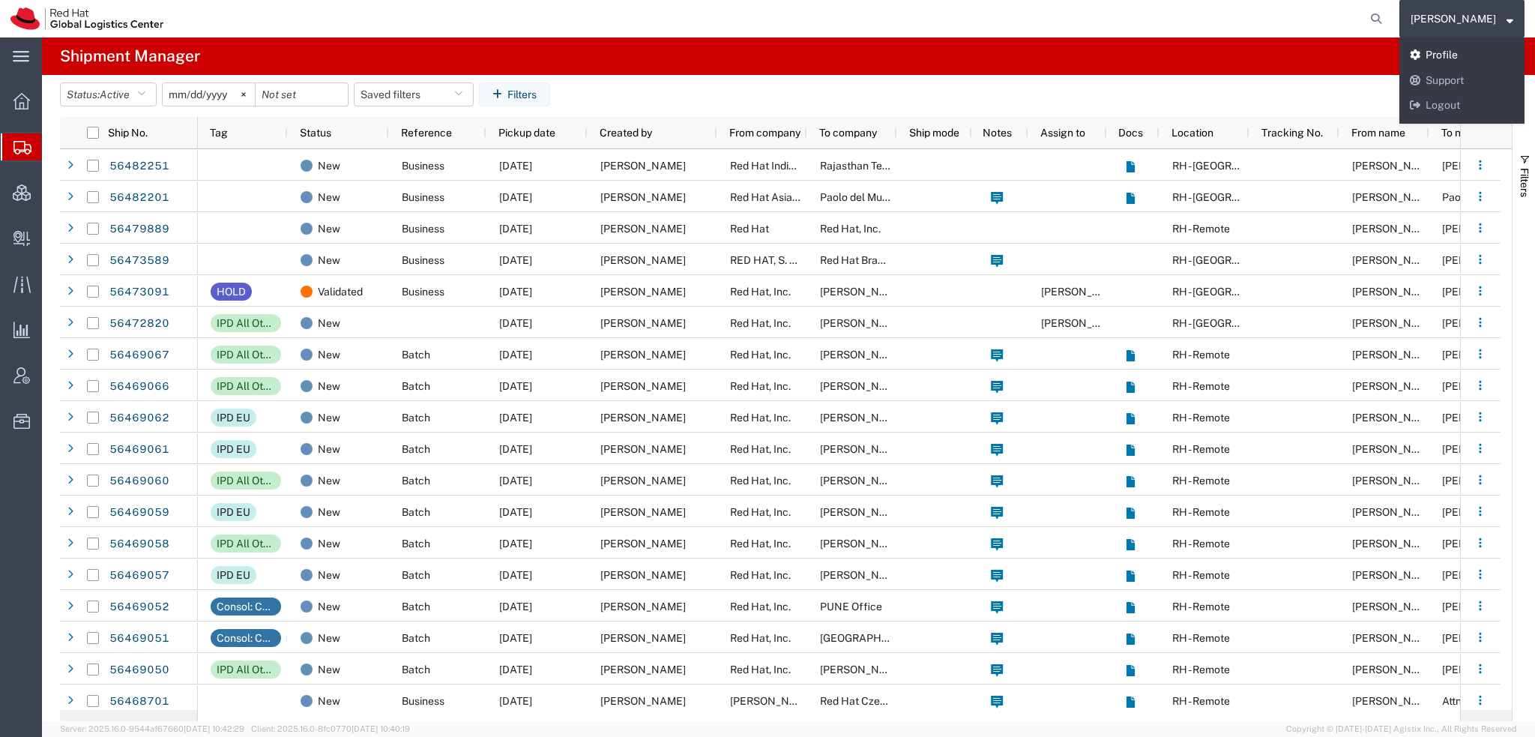
click at [1469, 58] on link "Profile" at bounding box center [1462, 55] width 125 height 25
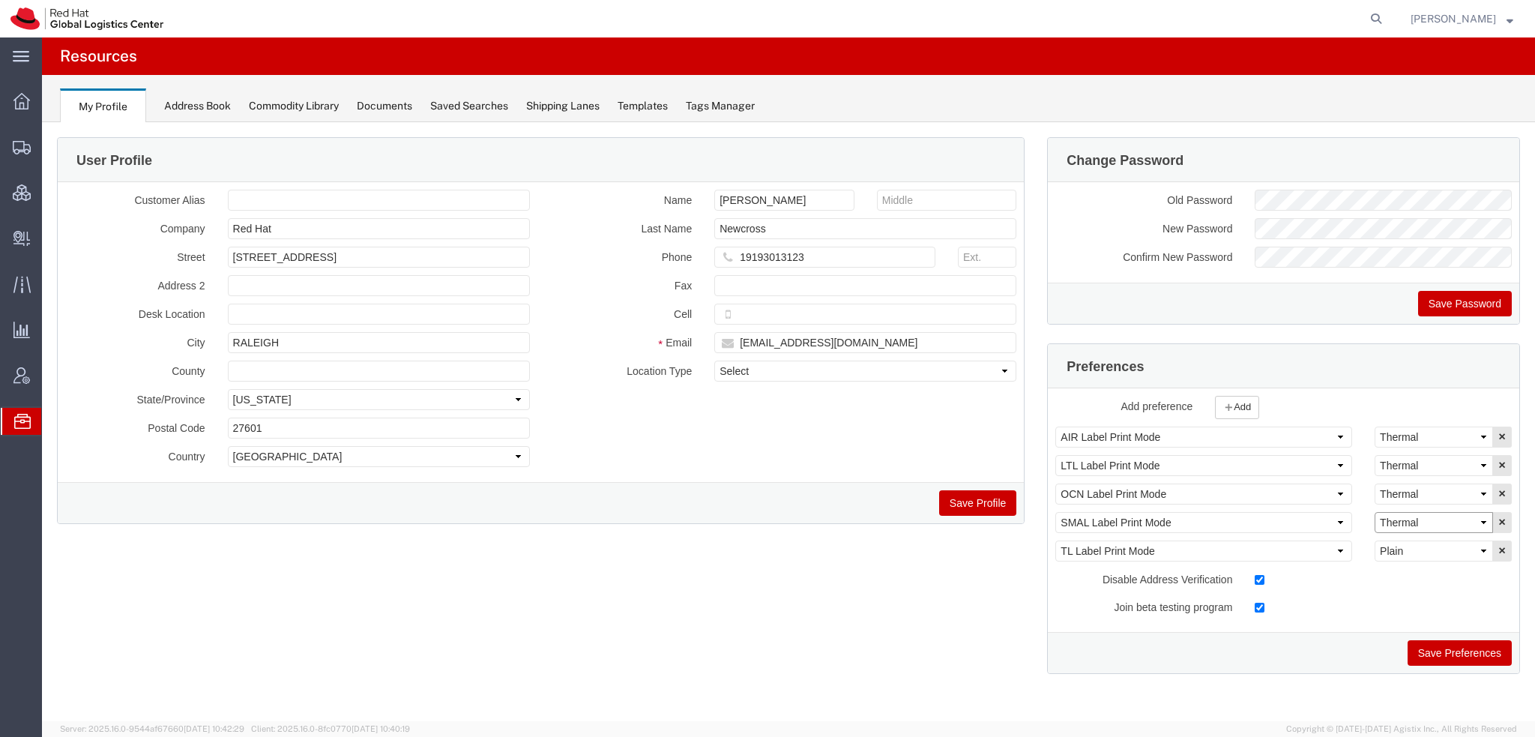
click at [1433, 517] on select "Select Plain Thermal" at bounding box center [1434, 522] width 118 height 21
select select "Plain"
click at [1375, 512] on select "Select Plain Thermal" at bounding box center [1434, 522] width 118 height 21
click at [1439, 661] on button "Save Preferences" at bounding box center [1460, 652] width 104 height 25
click at [1430, 646] on button "Save Preferences" at bounding box center [1460, 652] width 104 height 25
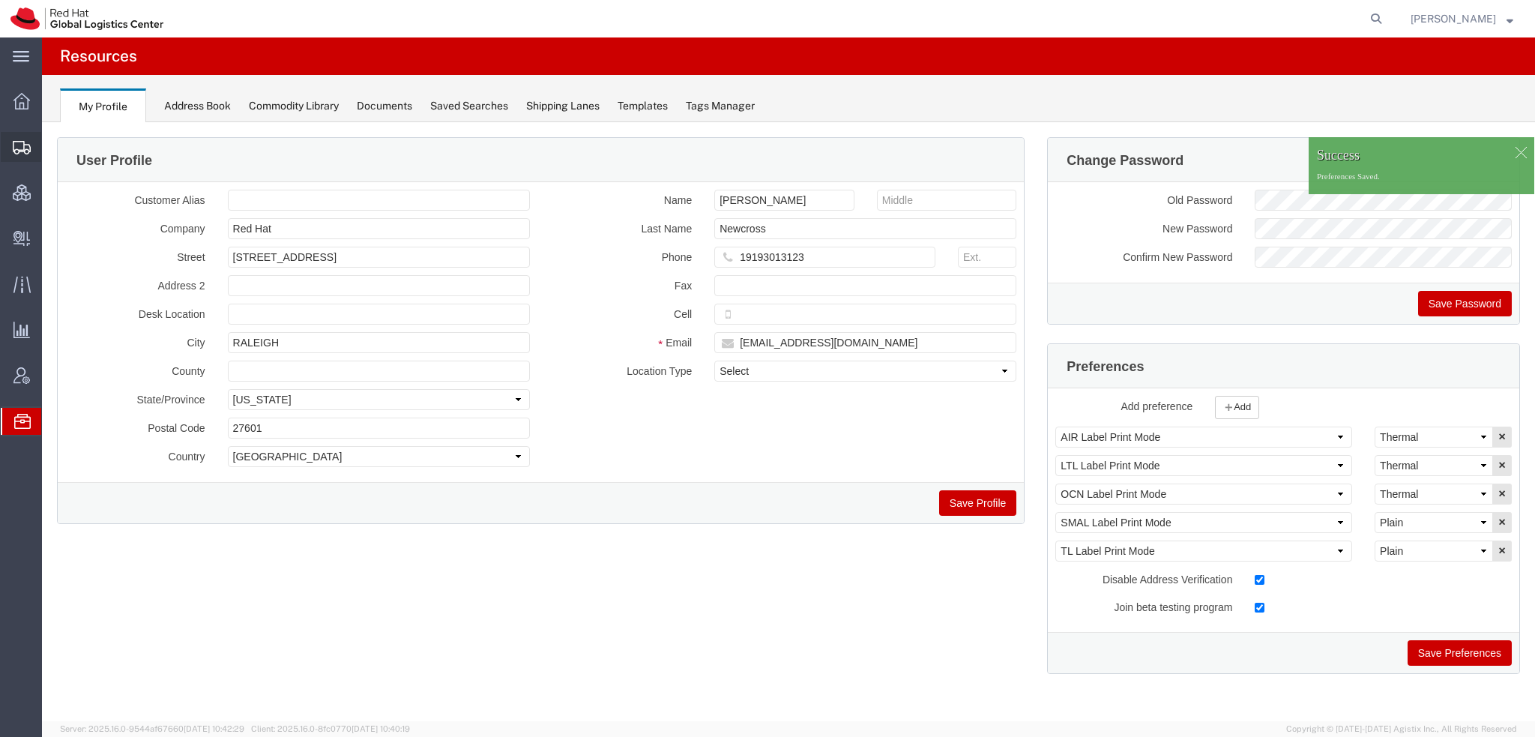
click at [0, 0] on span "Shipment Manager" at bounding box center [0, 0] width 0 height 0
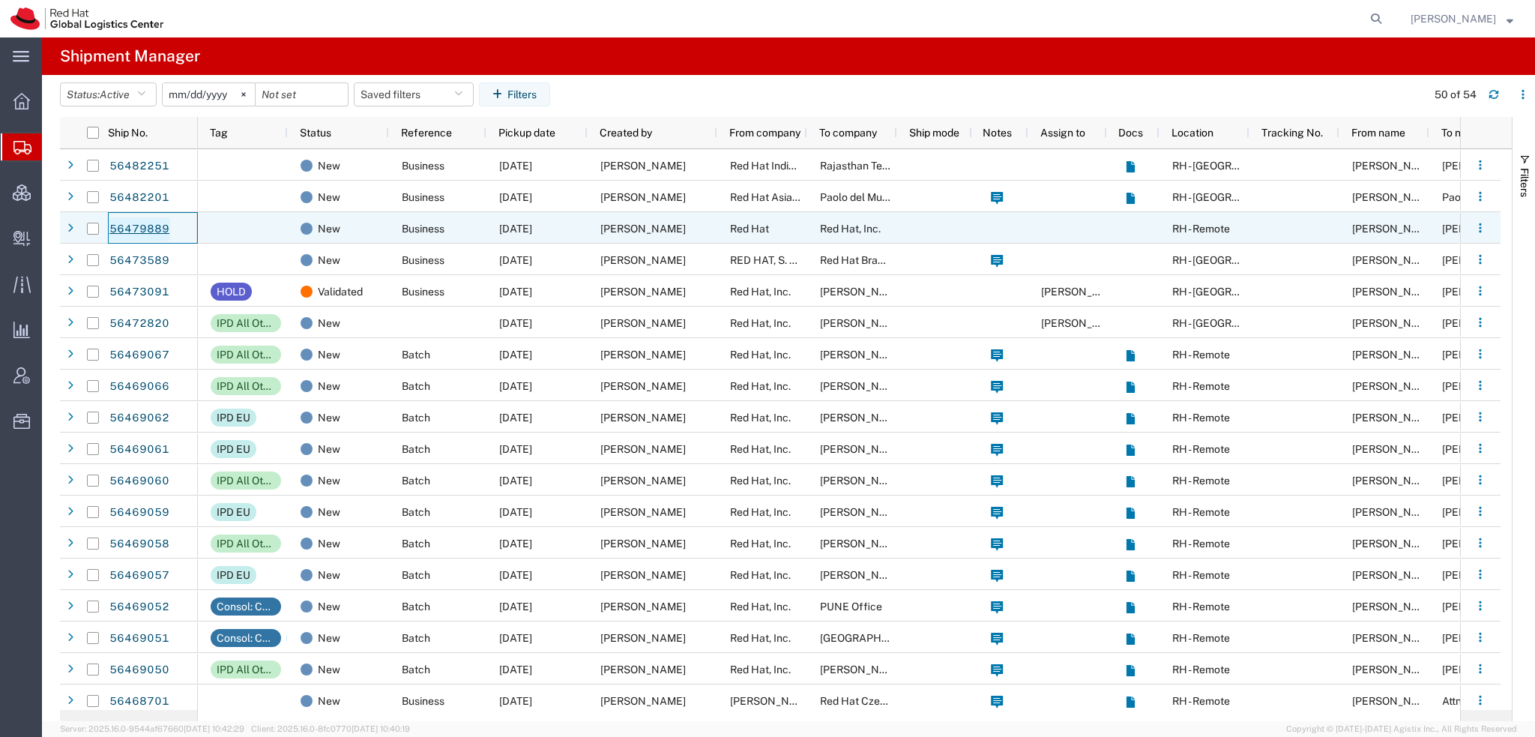
click at [112, 222] on link "56479889" at bounding box center [139, 229] width 61 height 24
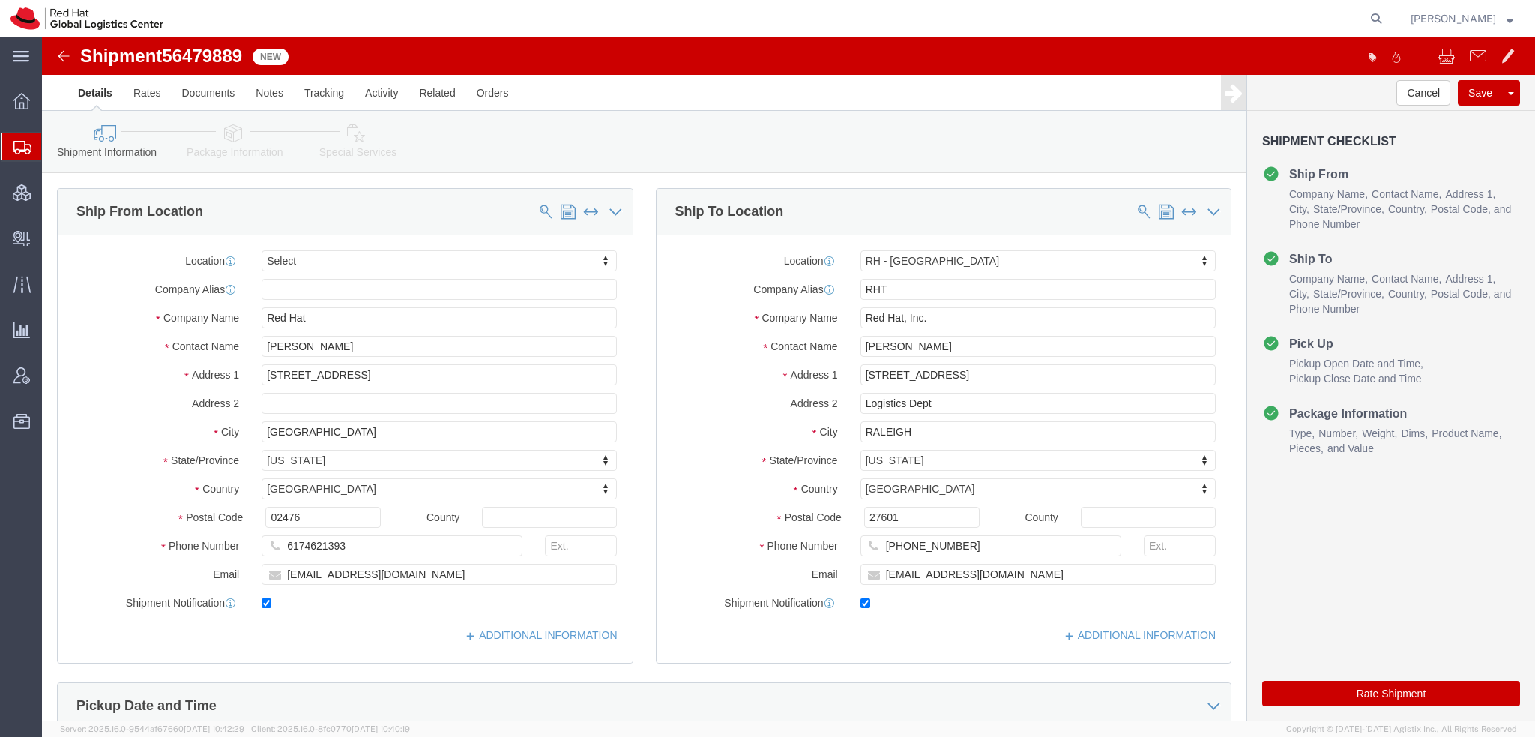
select select
select select "38014"
drag, startPoint x: 321, startPoint y: 305, endPoint x: -42, endPoint y: 213, distance: 374.4
click html "Shipment 56479889 New Details Rates Documents Notes Tracking Activity Related O…"
paste input "Stacy Gianakura"
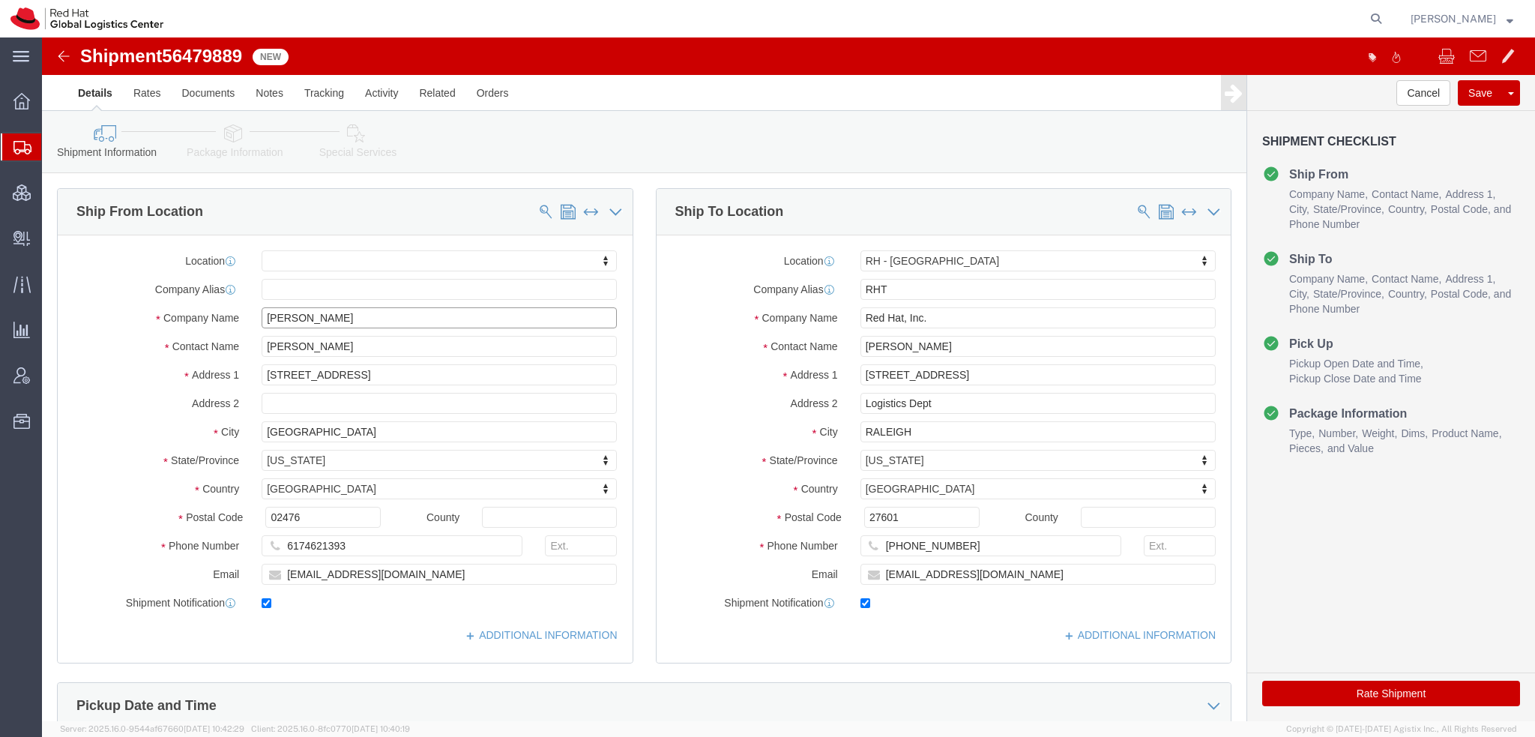
type input "Stacy Gianakura"
drag, startPoint x: 886, startPoint y: 364, endPoint x: 57, endPoint y: 228, distance: 840.2
click div "Ship From Location Location My Profile Location RH - Amsterdam - MSO RH - Amste…"
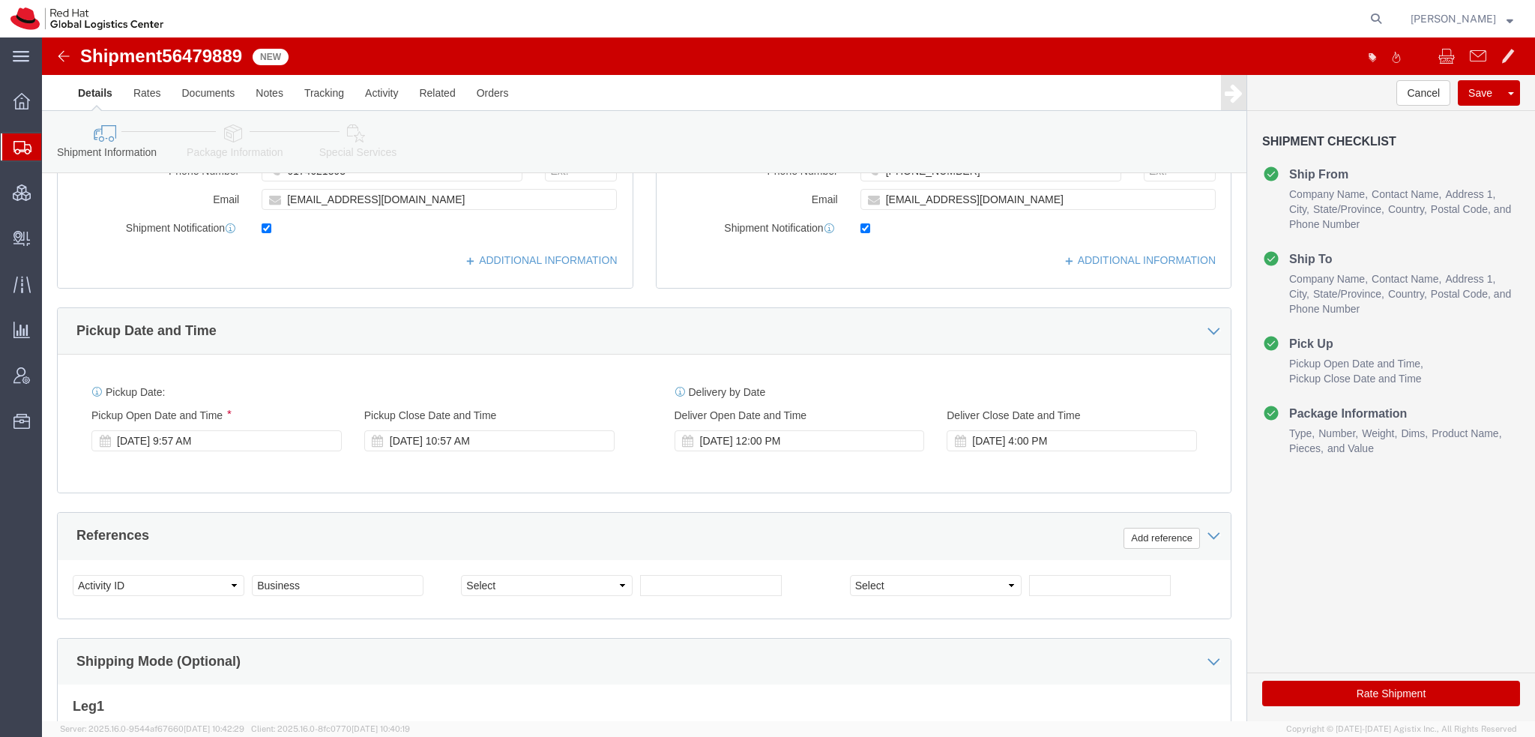
click icon
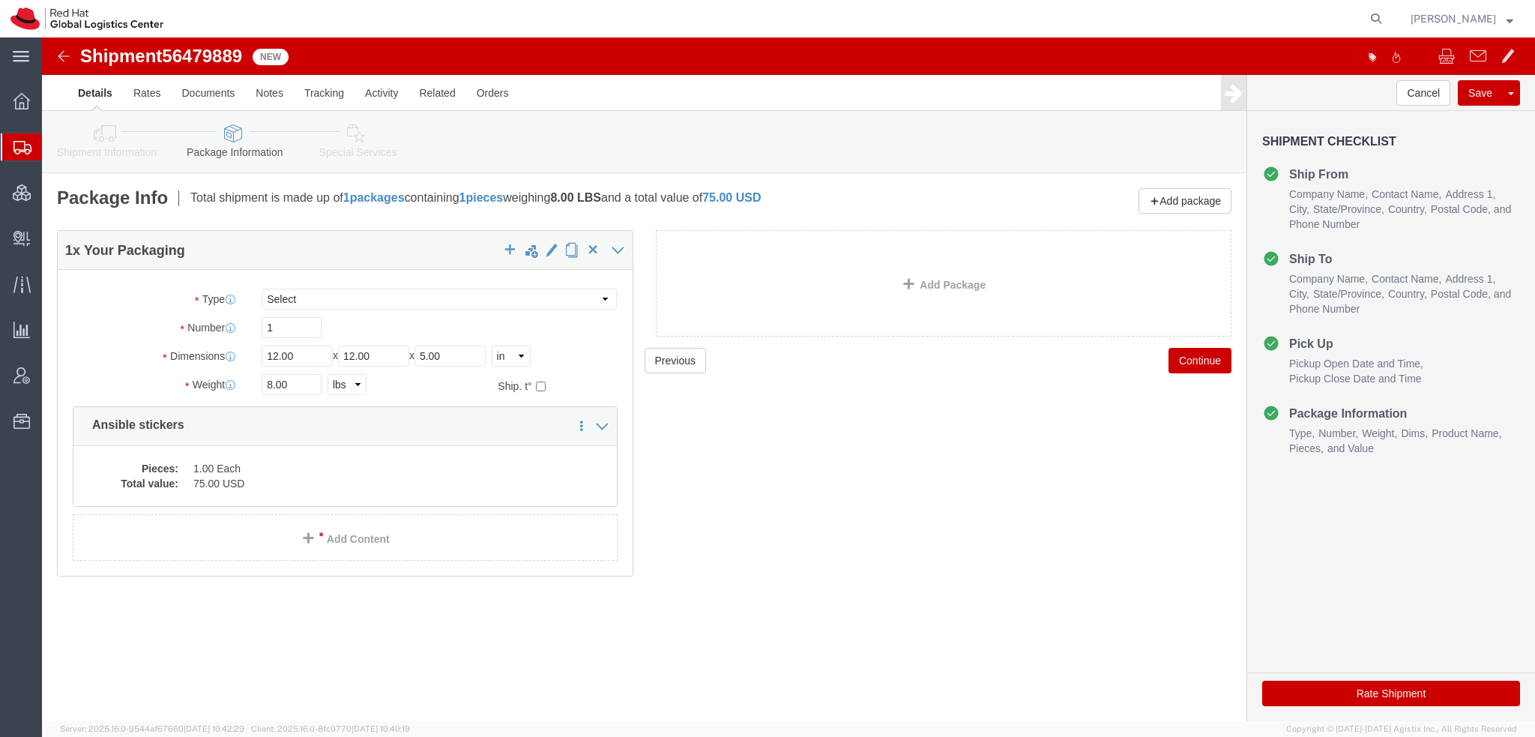
click icon
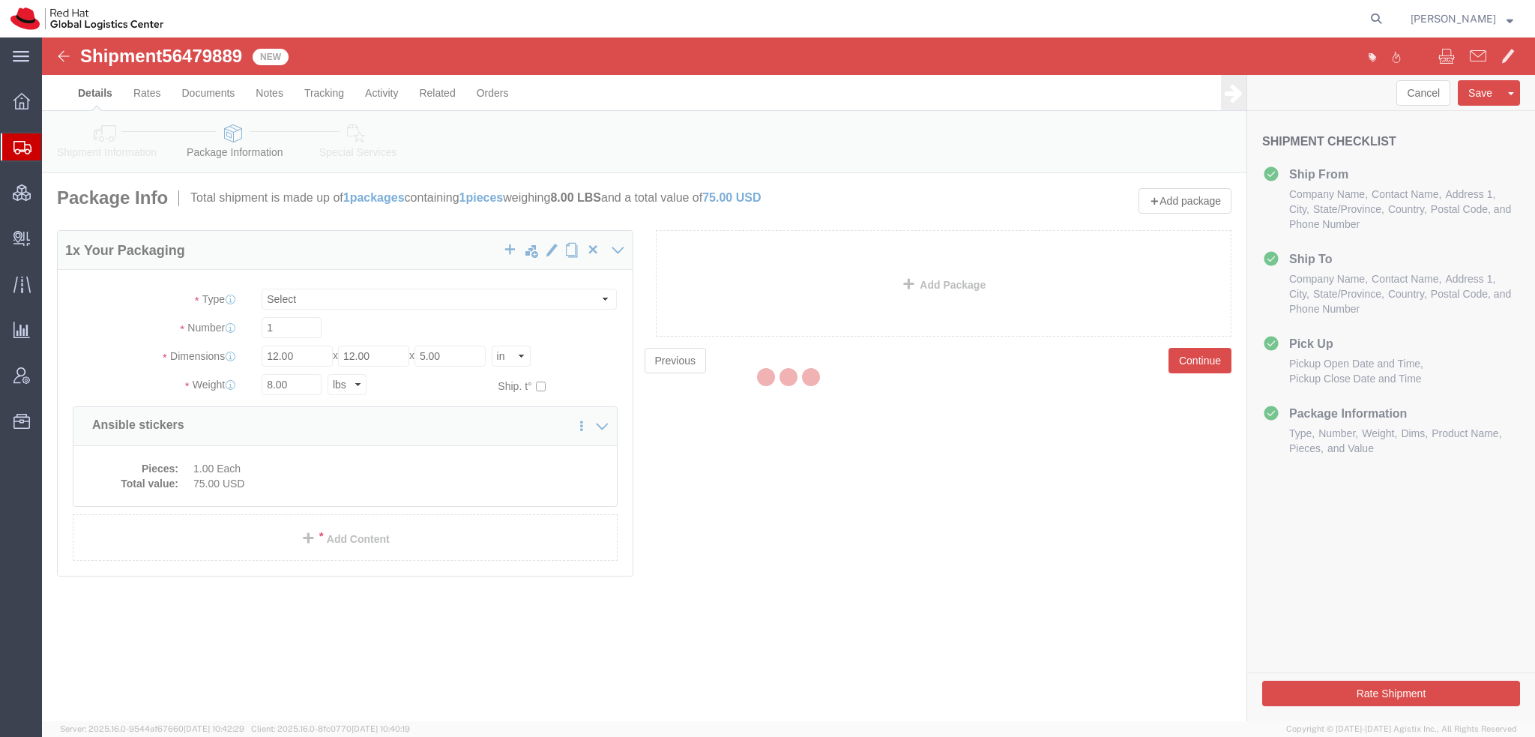
select select
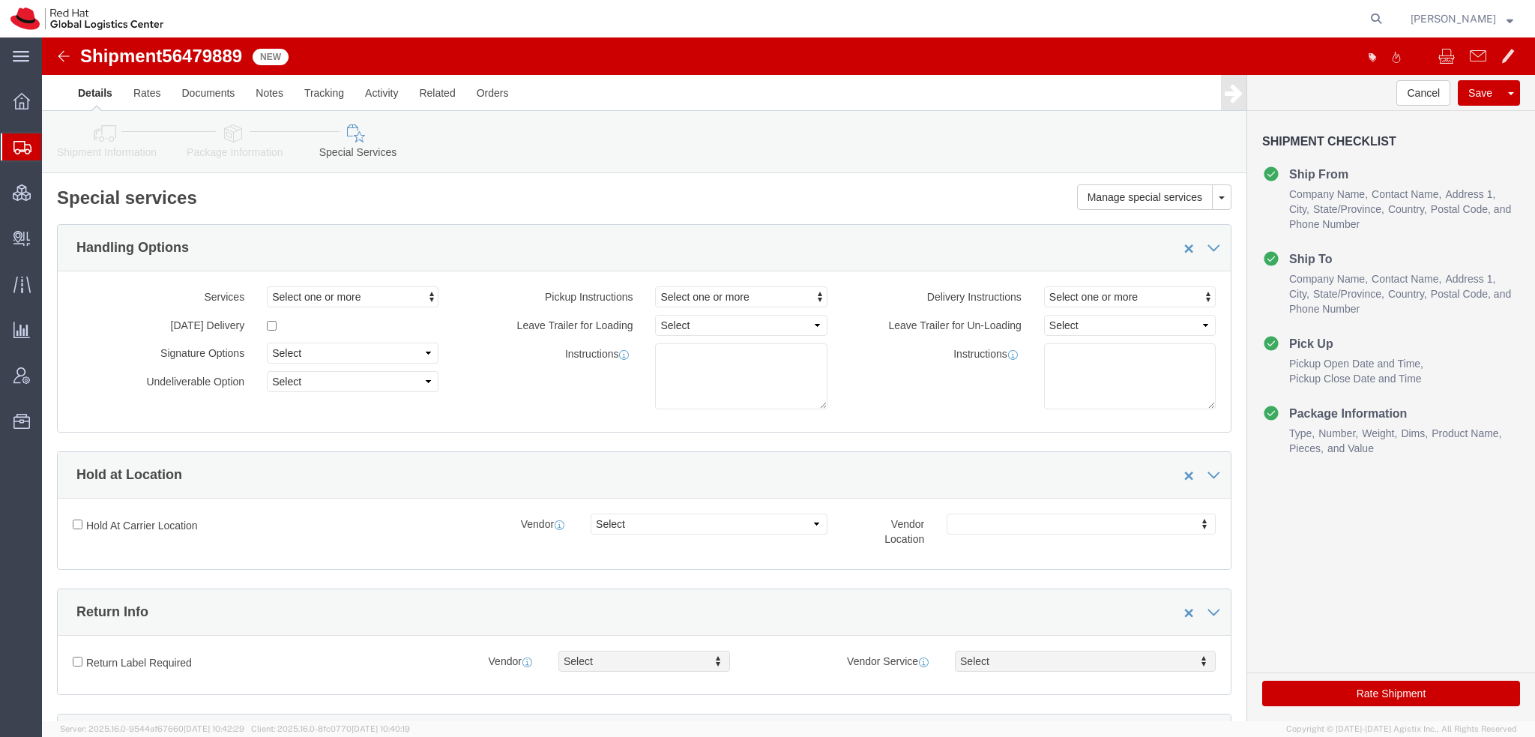
select select "COSTCENTER"
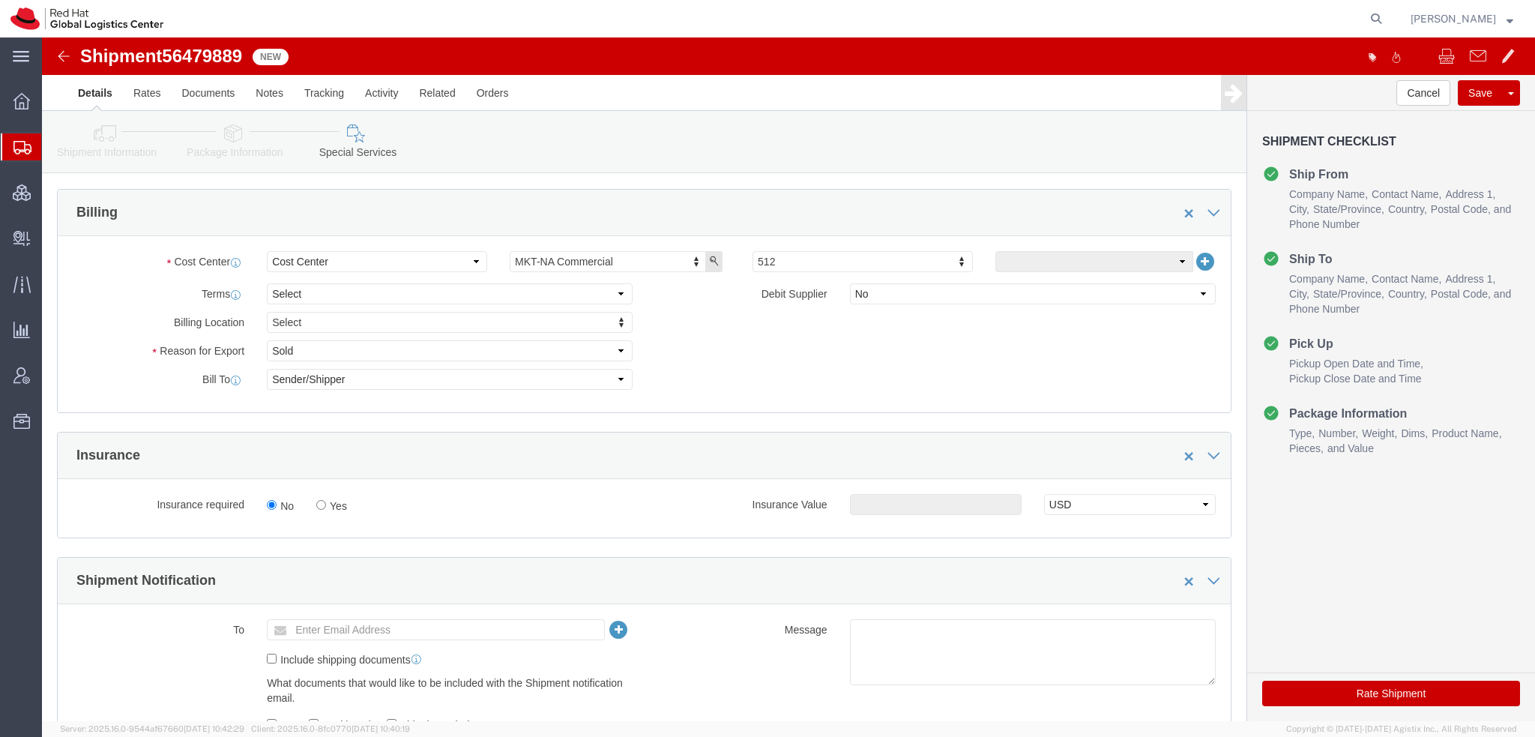
click button "Rate Shipment"
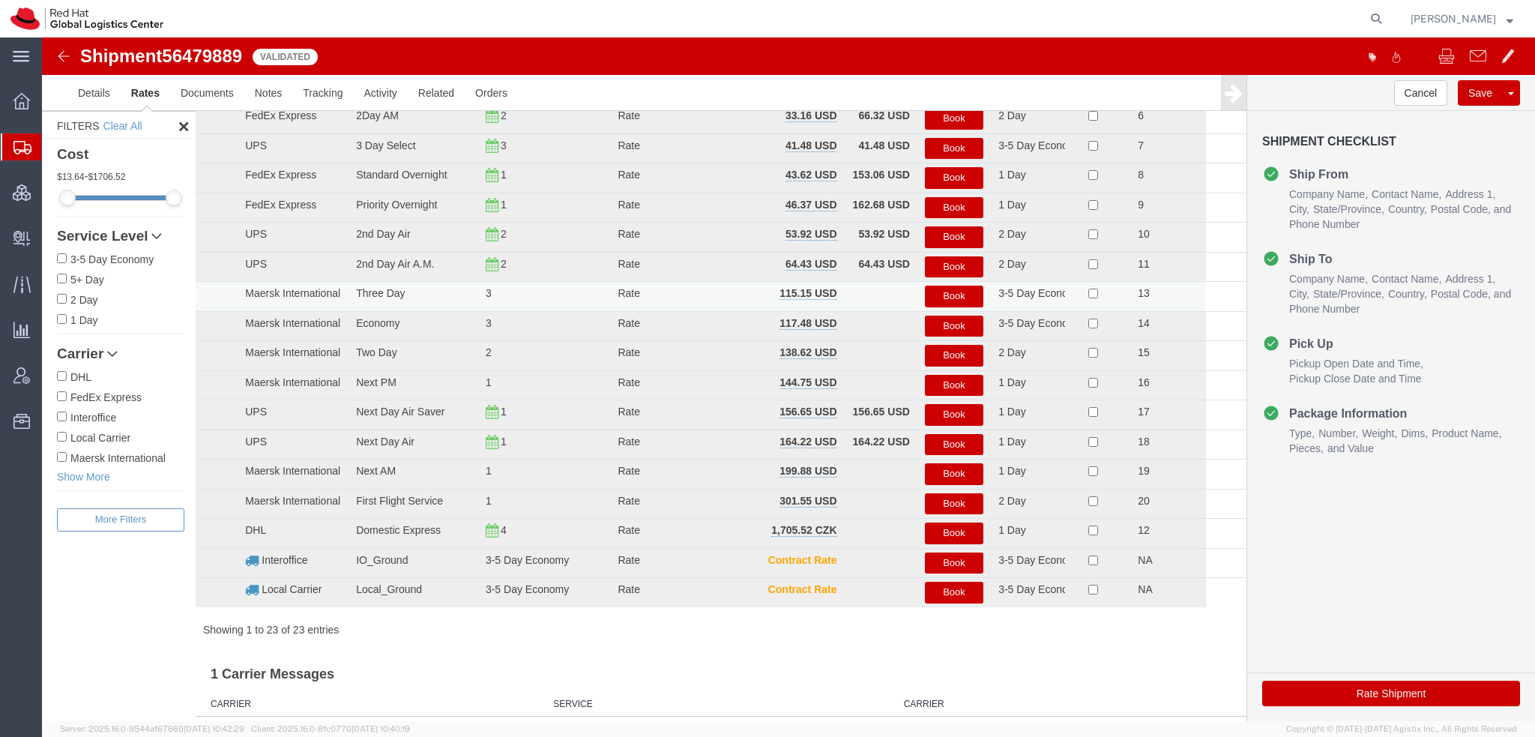
scroll to position [0, 0]
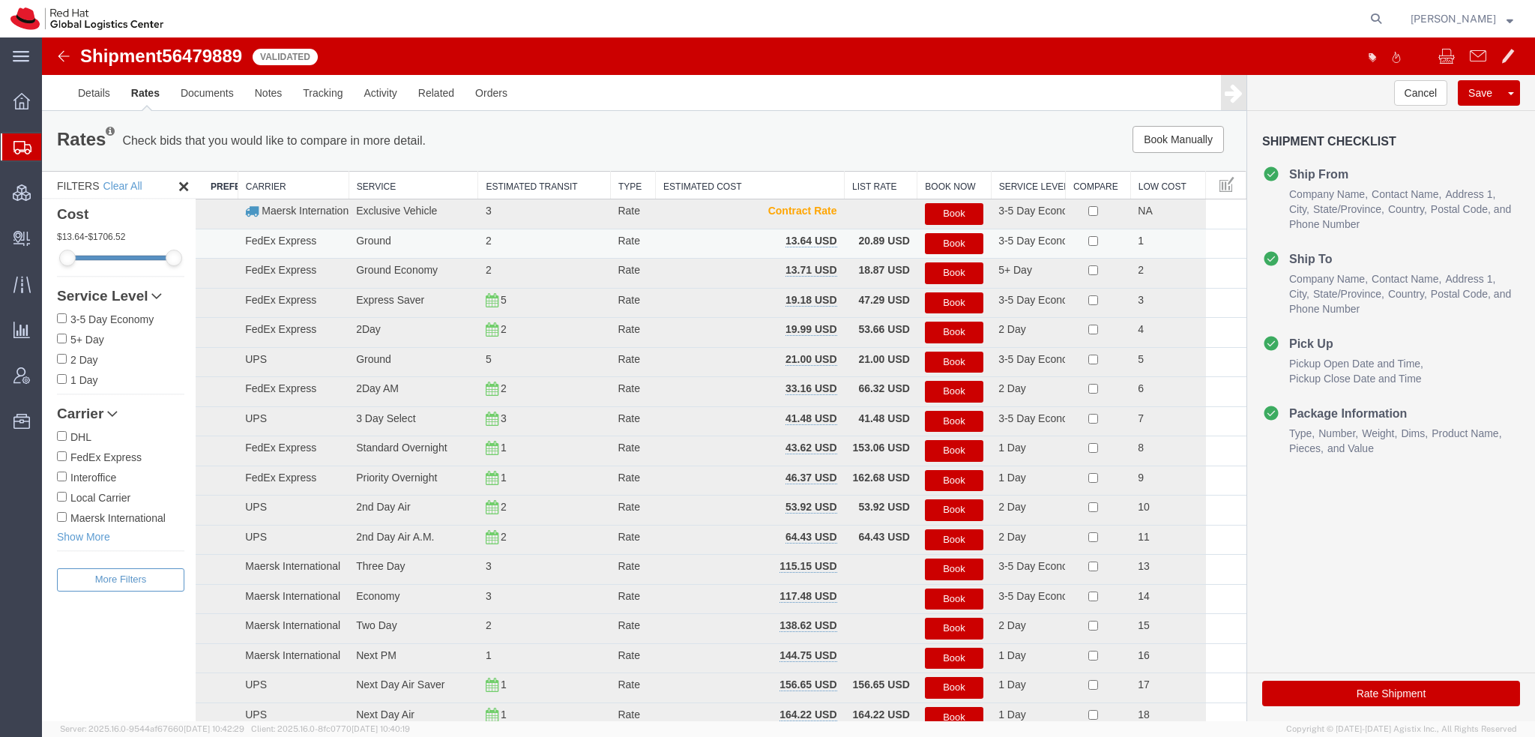
click at [933, 247] on button "Book" at bounding box center [954, 244] width 58 height 22
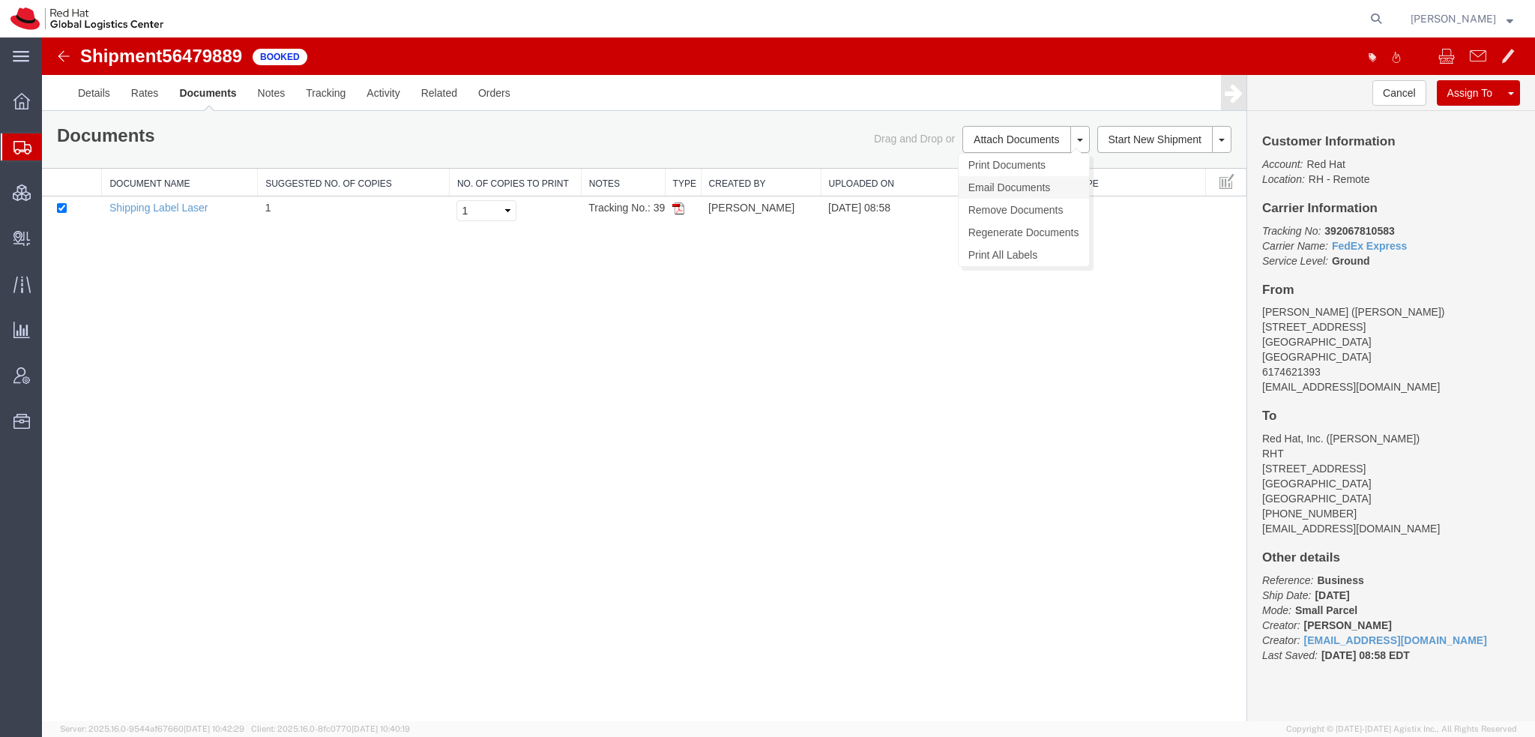
click at [995, 185] on link "Email Documents" at bounding box center [1024, 187] width 130 height 22
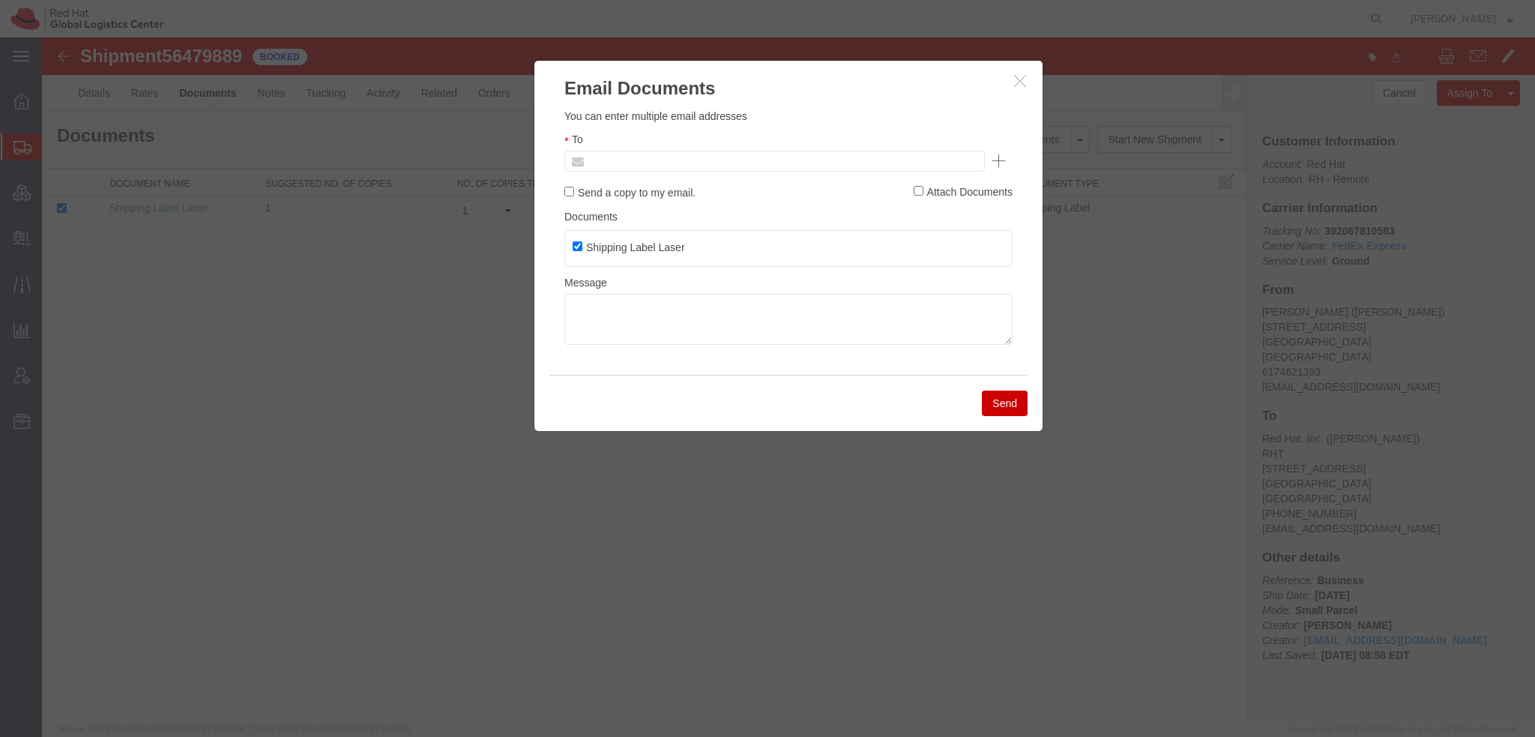
click at [688, 164] on input "text" at bounding box center [673, 160] width 175 height 19
type input "sgianaku"
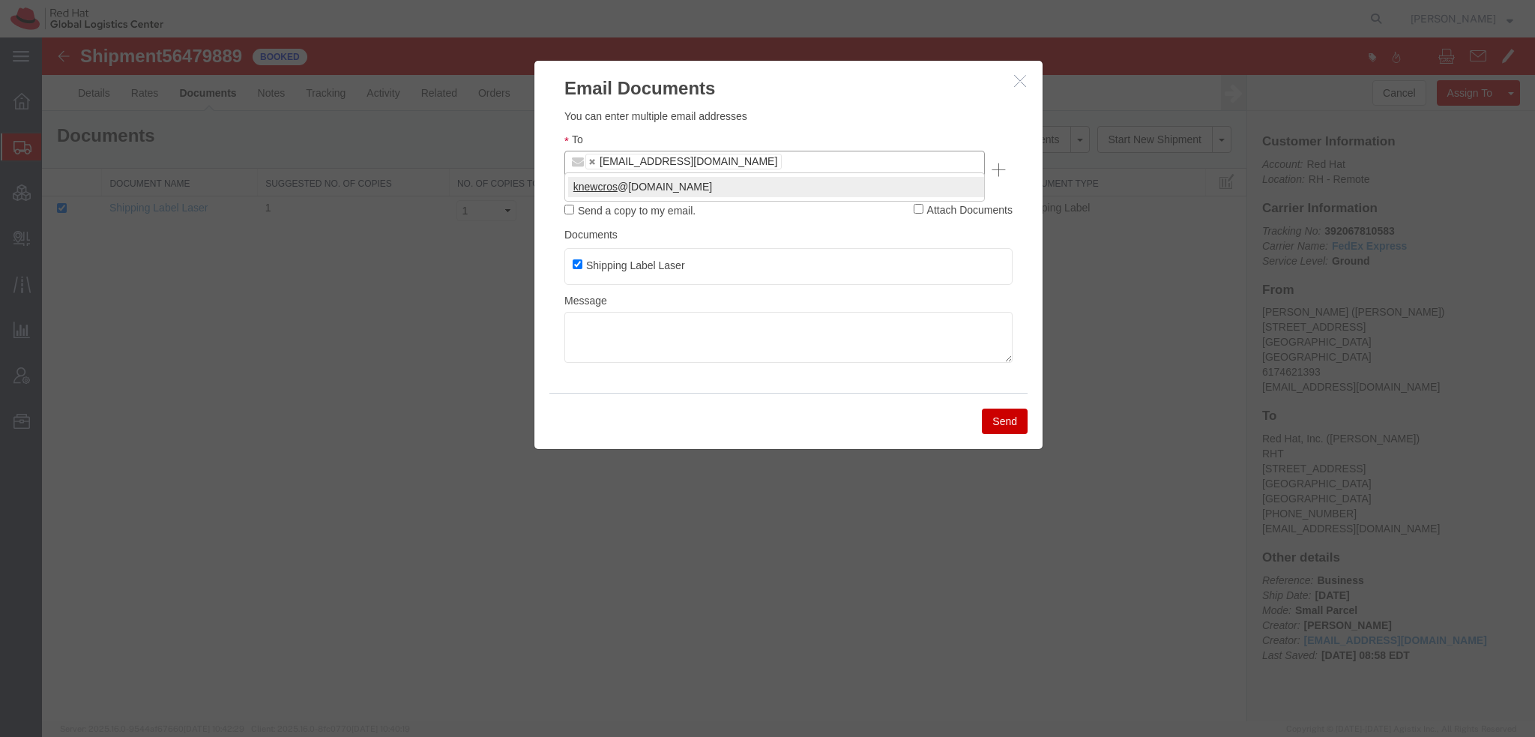
type input "knewcros"
click at [1007, 411] on button "Send" at bounding box center [1005, 421] width 46 height 25
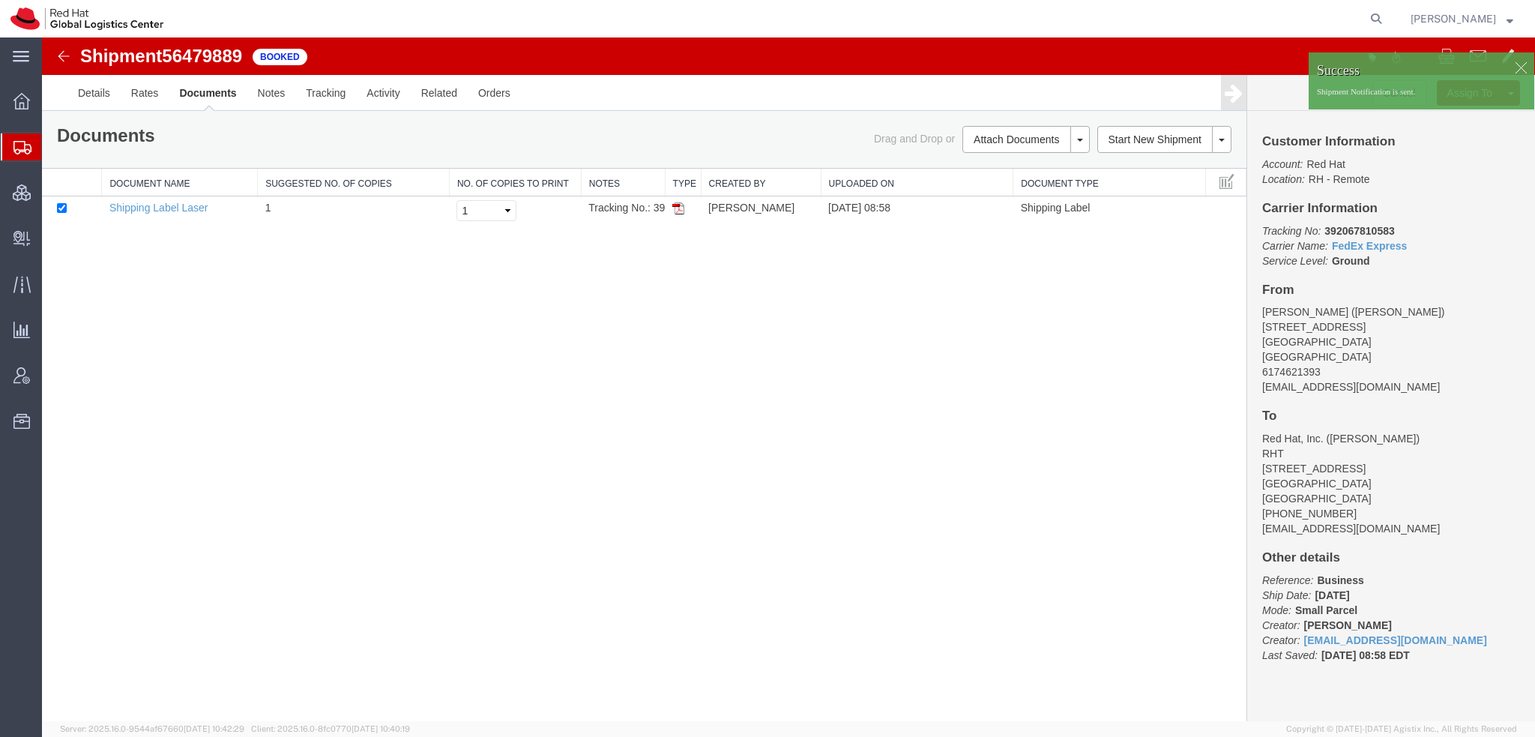
drag, startPoint x: 79, startPoint y: 171, endPoint x: 183, endPoint y: 7, distance: 194.1
click at [0, 0] on span "Shipment Manager" at bounding box center [0, 0] width 0 height 0
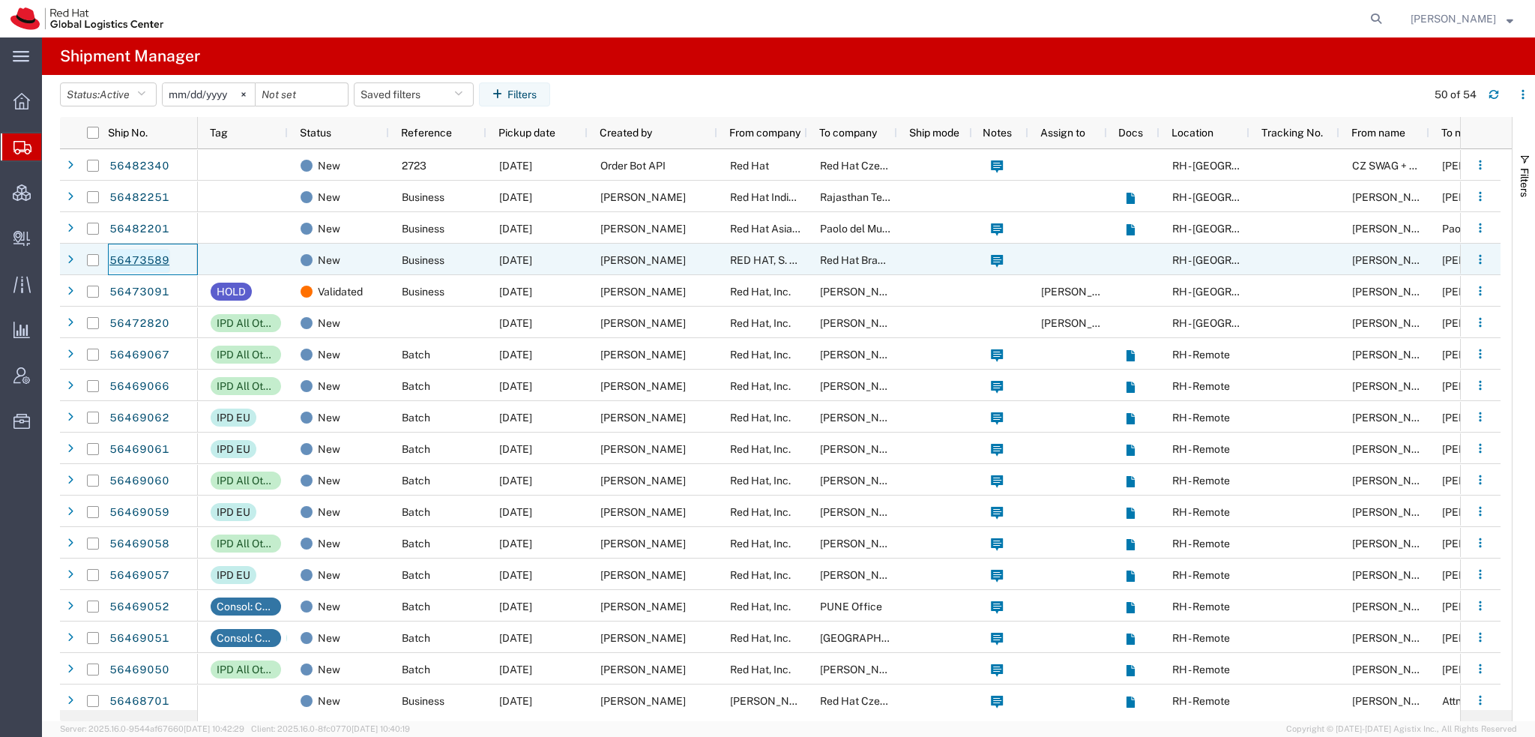
click at [126, 255] on link "56473589" at bounding box center [139, 261] width 61 height 24
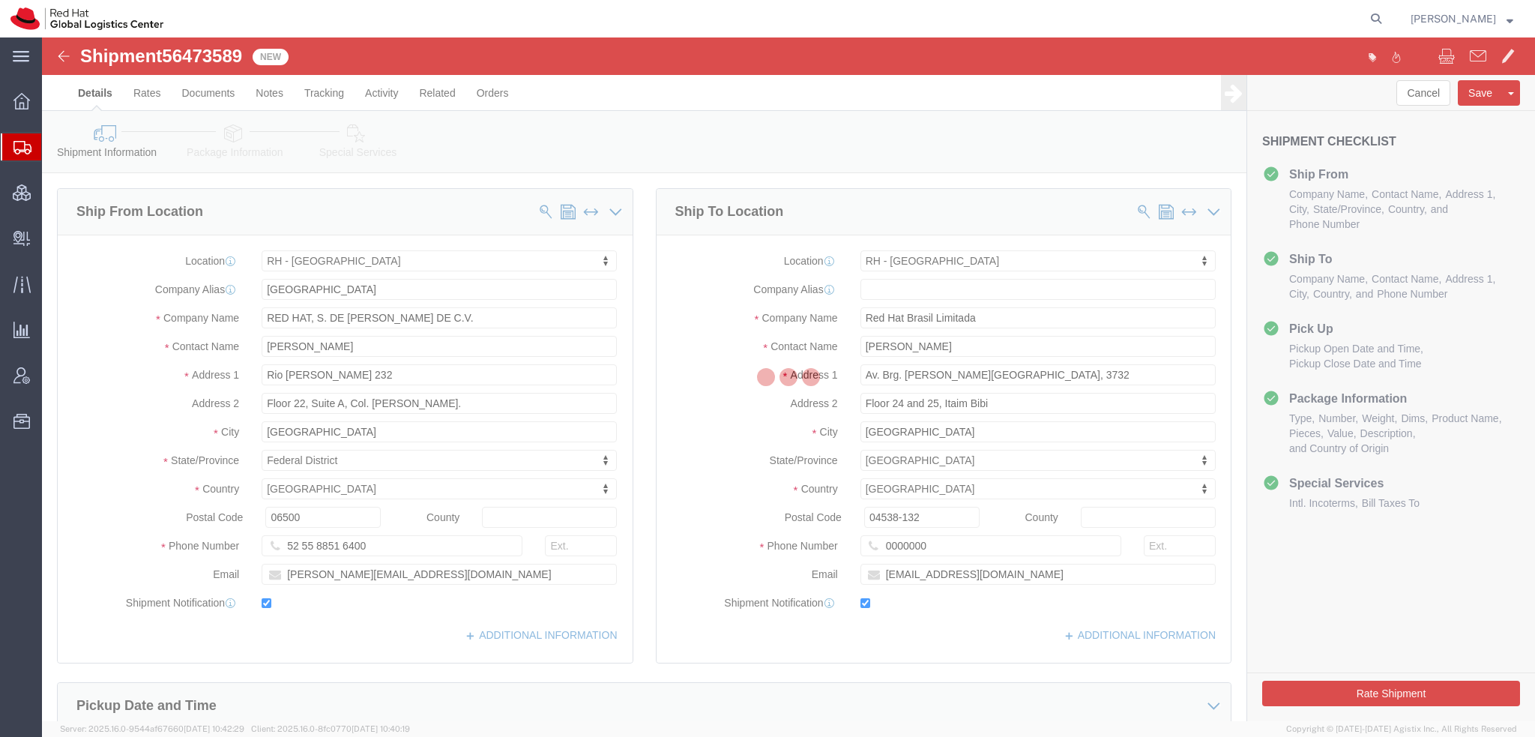
select select "37981"
select select "42531"
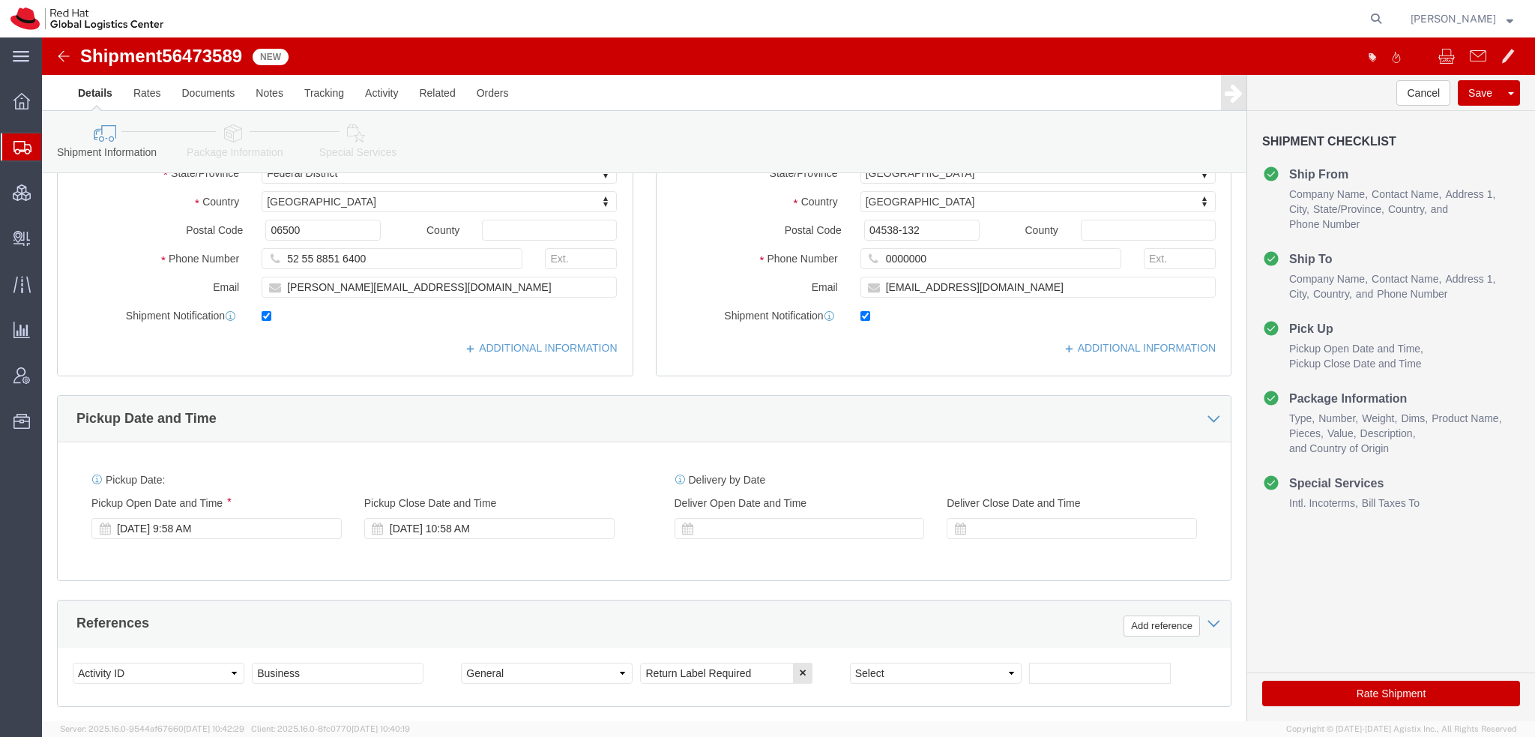
scroll to position [450, 0]
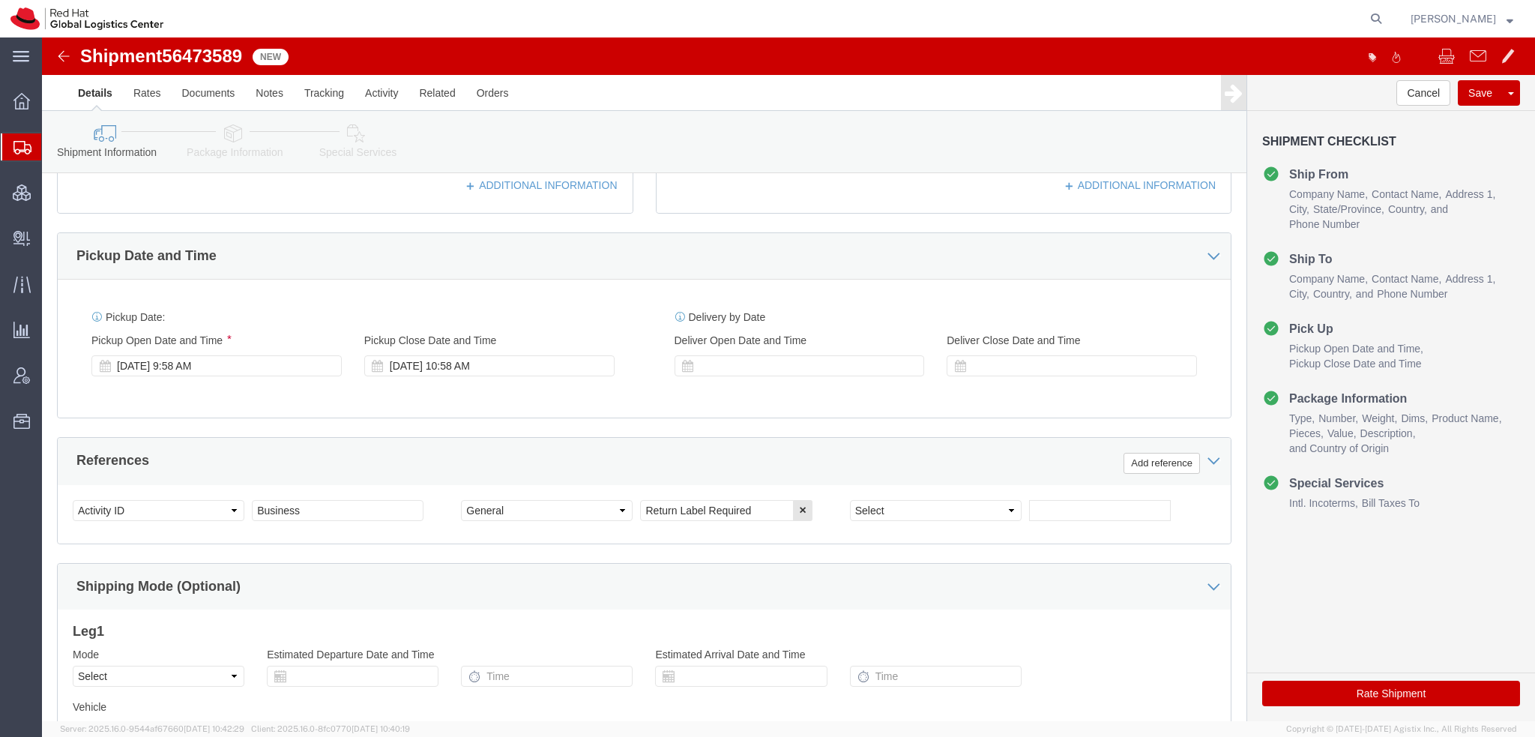
click icon
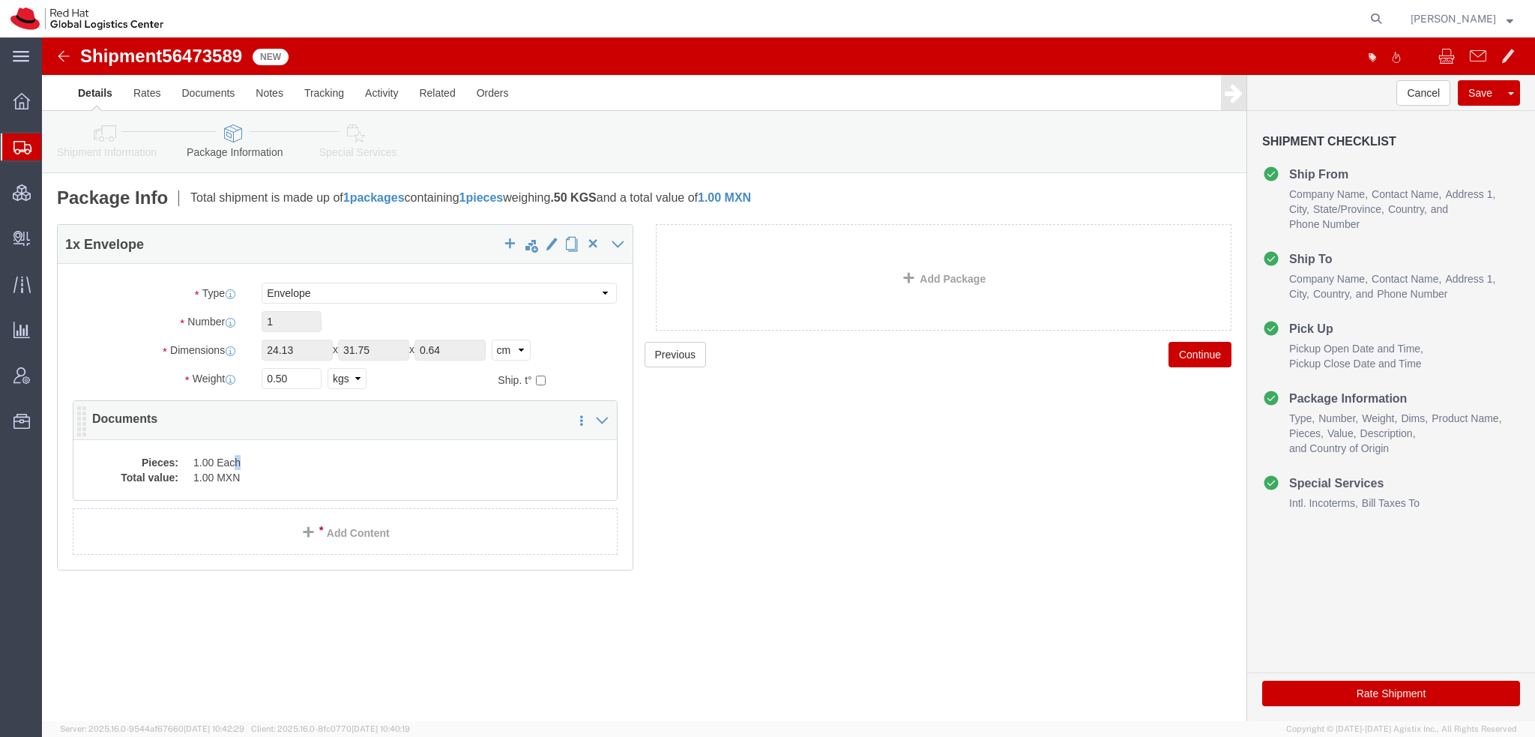
click dd "1.00 Each"
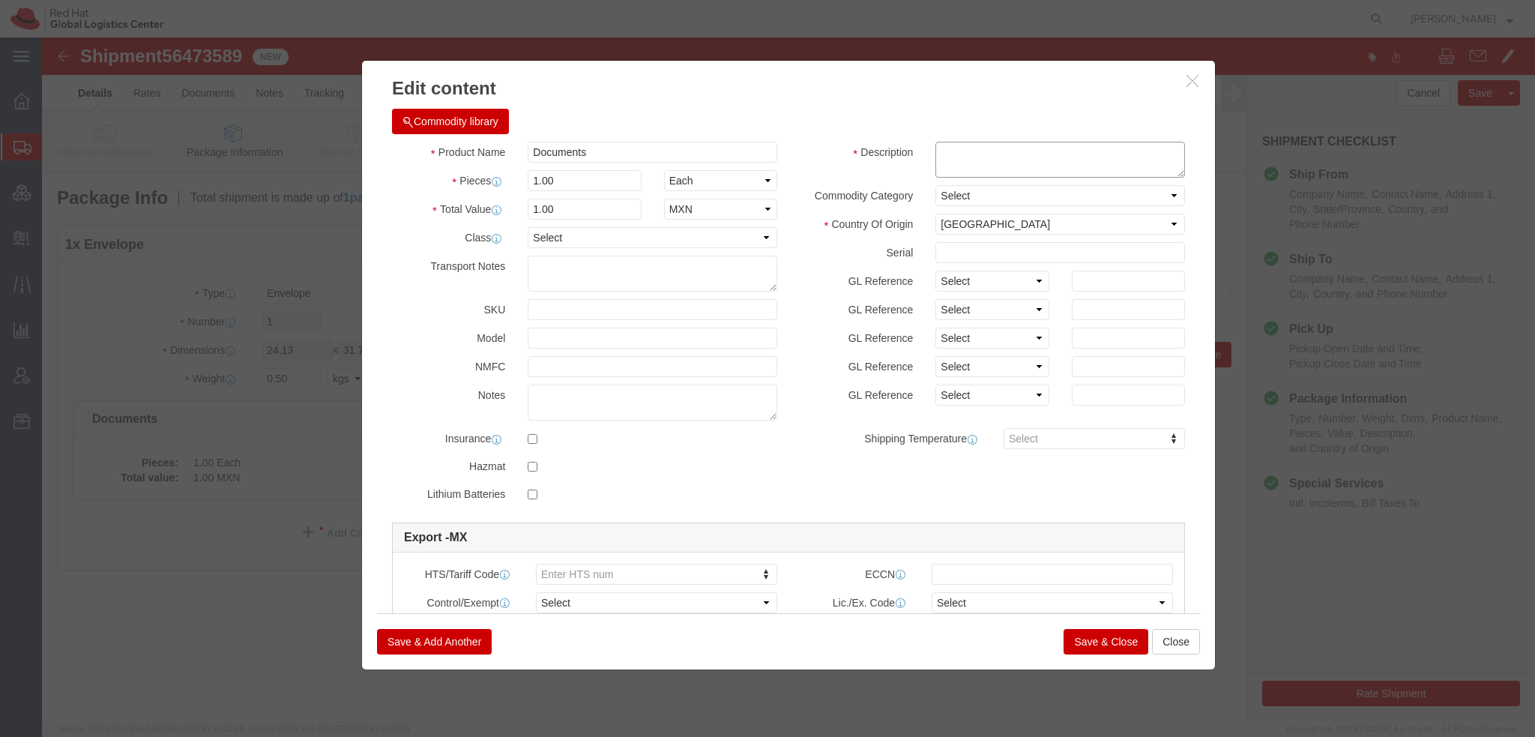
click textarea
type textarea "Legal Documents"
click button "Save & Close"
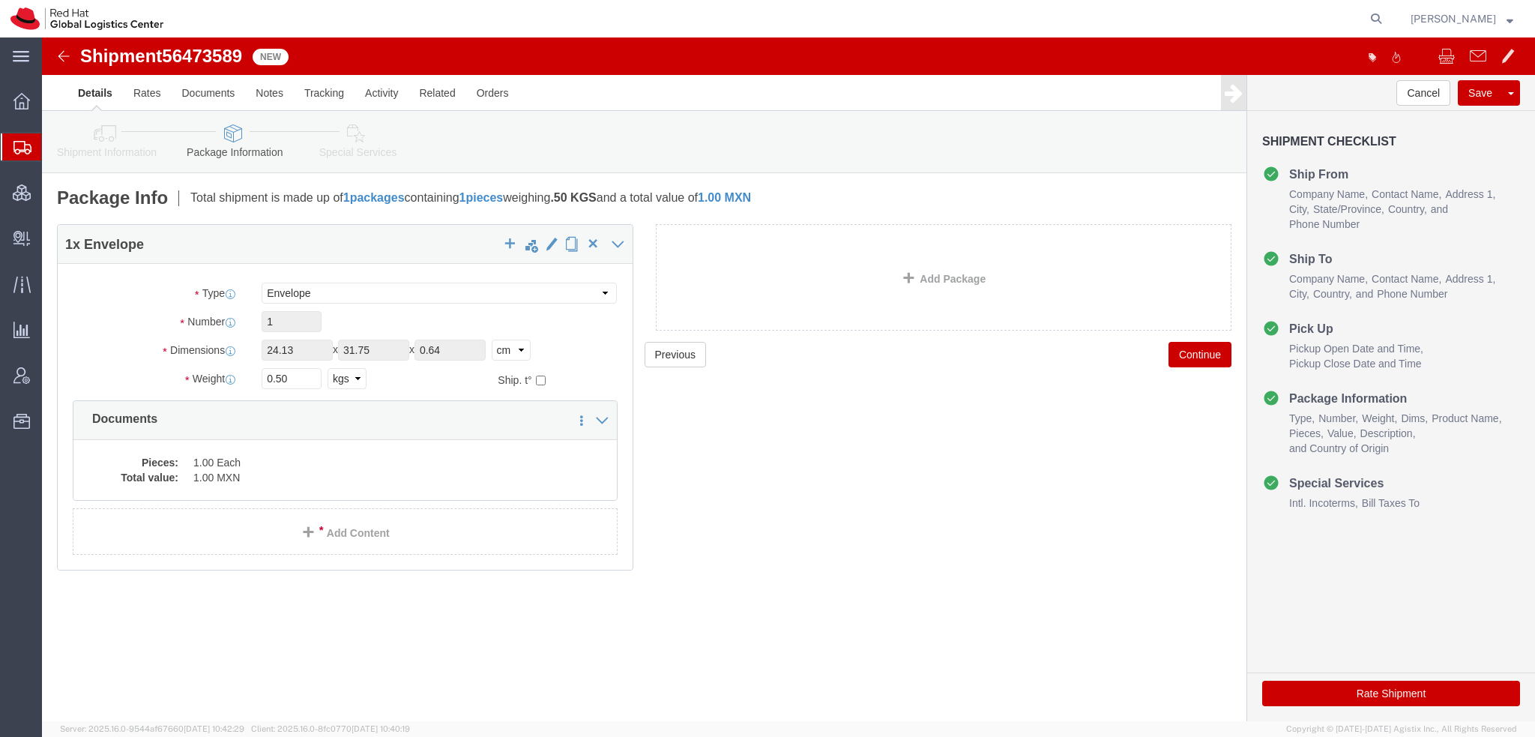
click icon
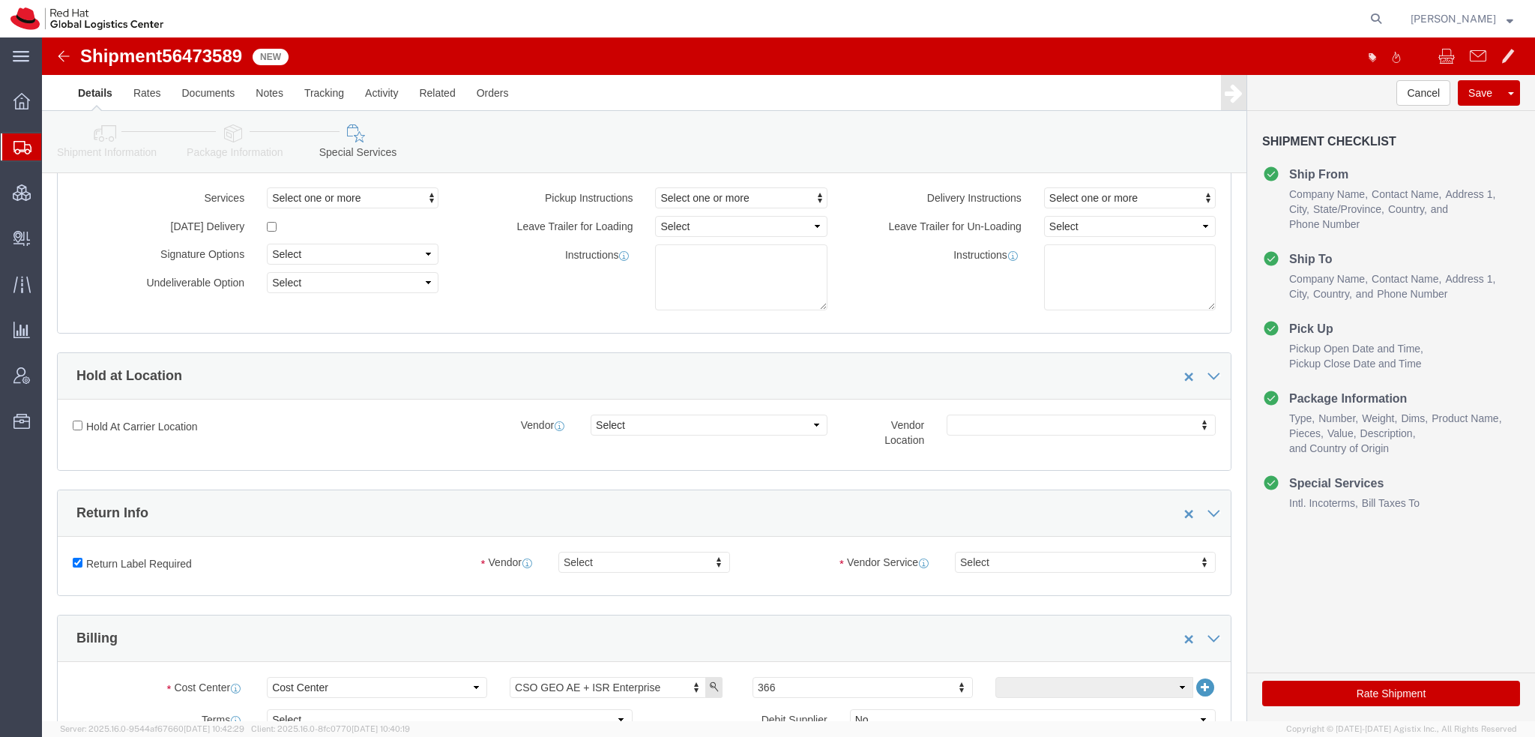
scroll to position [225, 0]
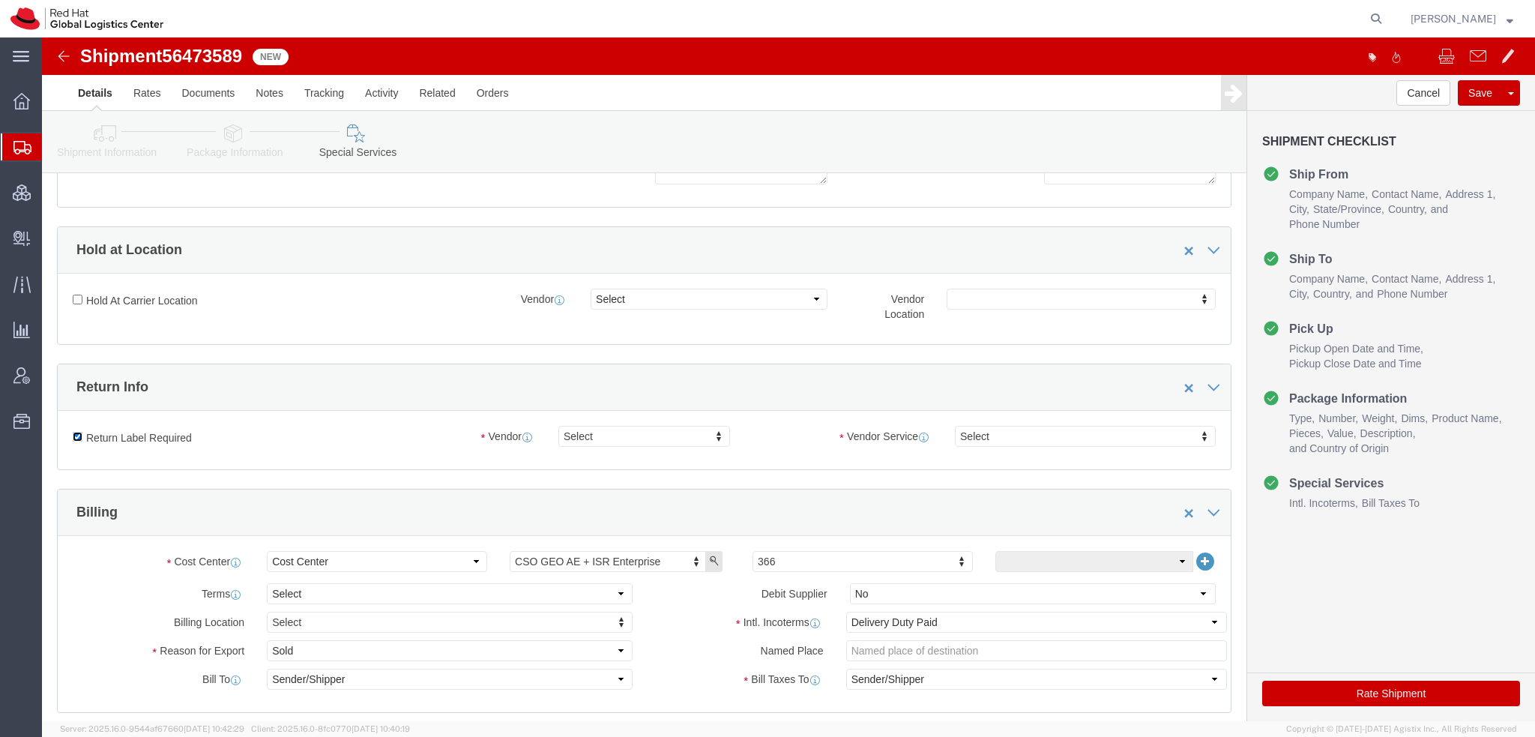
click input "Return Label Required"
checkbox input "false"
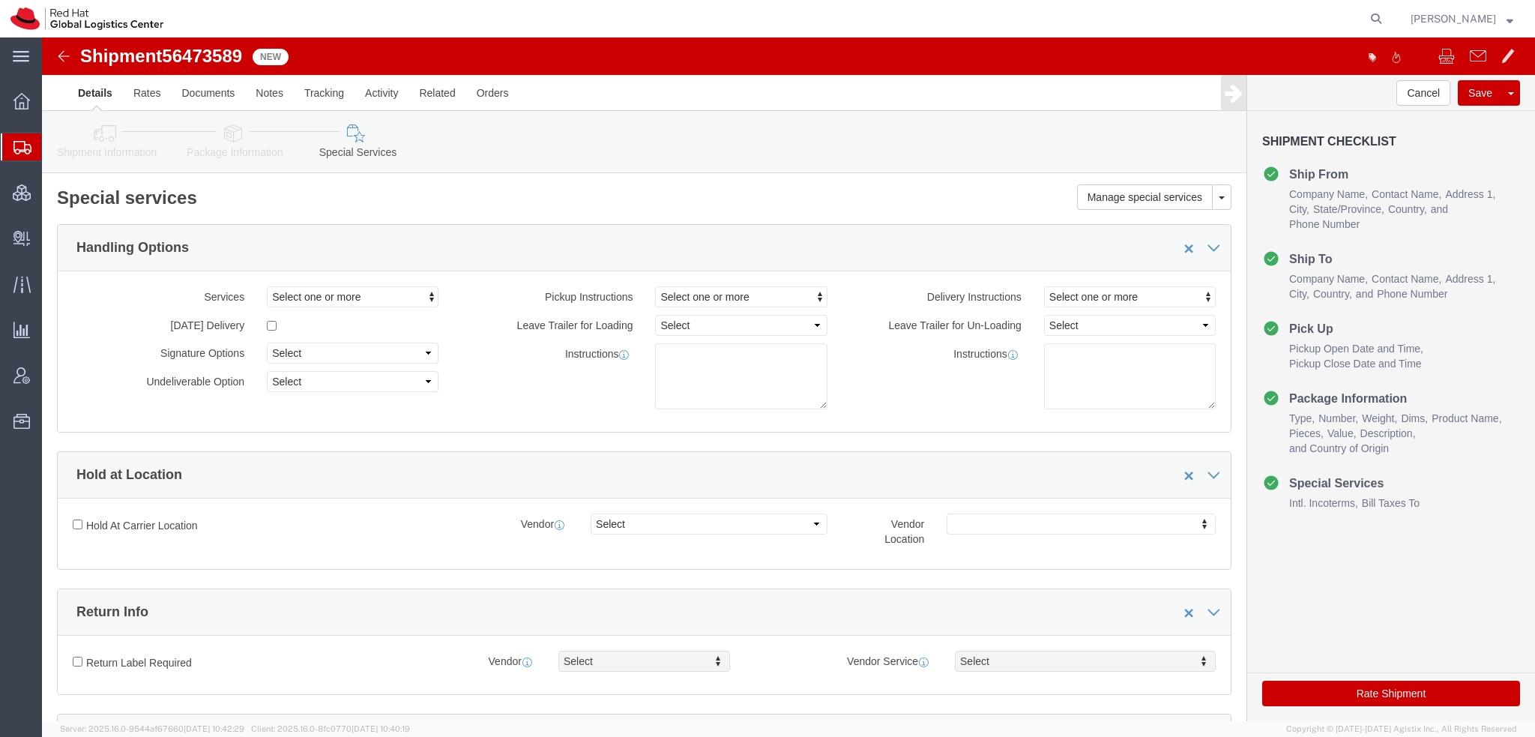
scroll to position [0, 0]
click button "Rate Shipment"
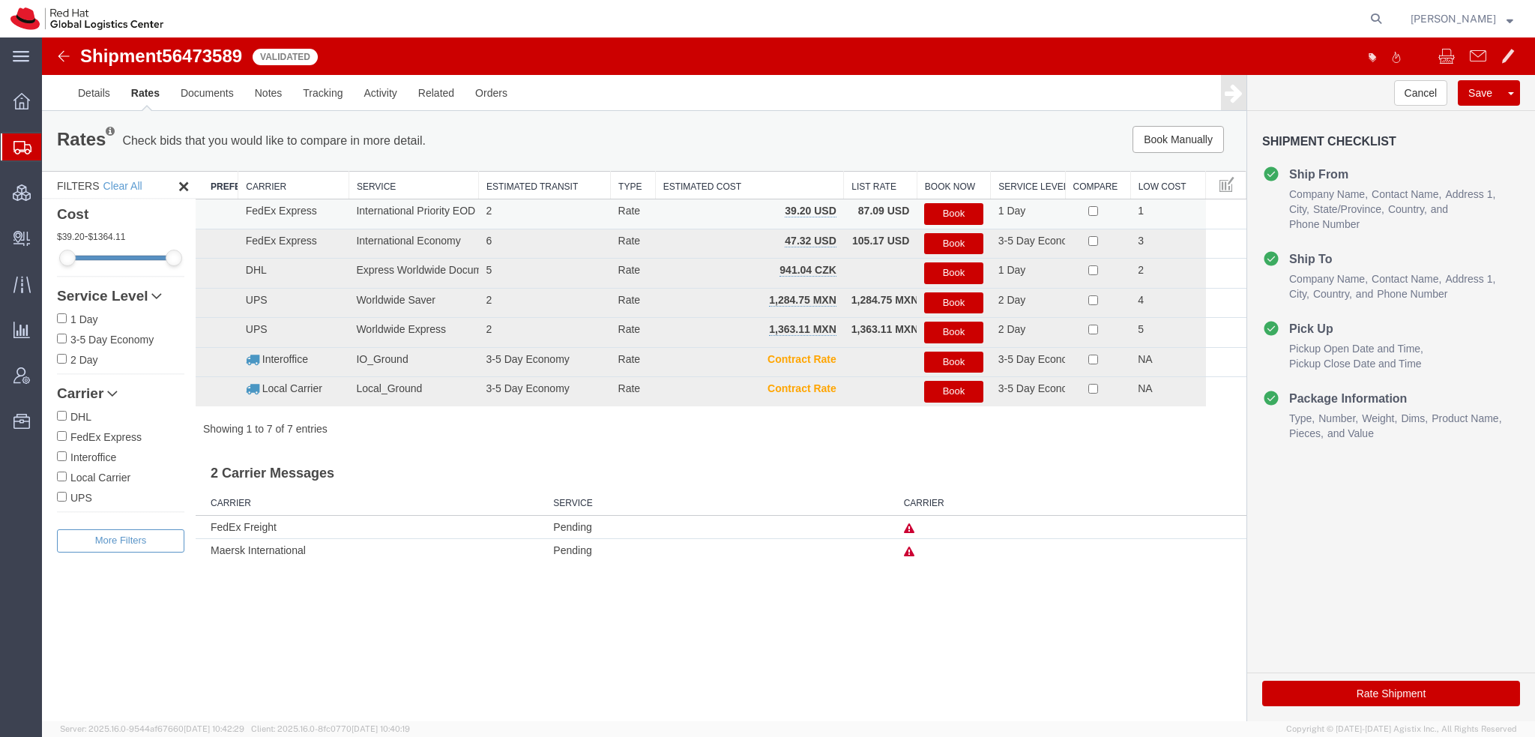
click at [957, 212] on button "Book" at bounding box center [953, 214] width 58 height 22
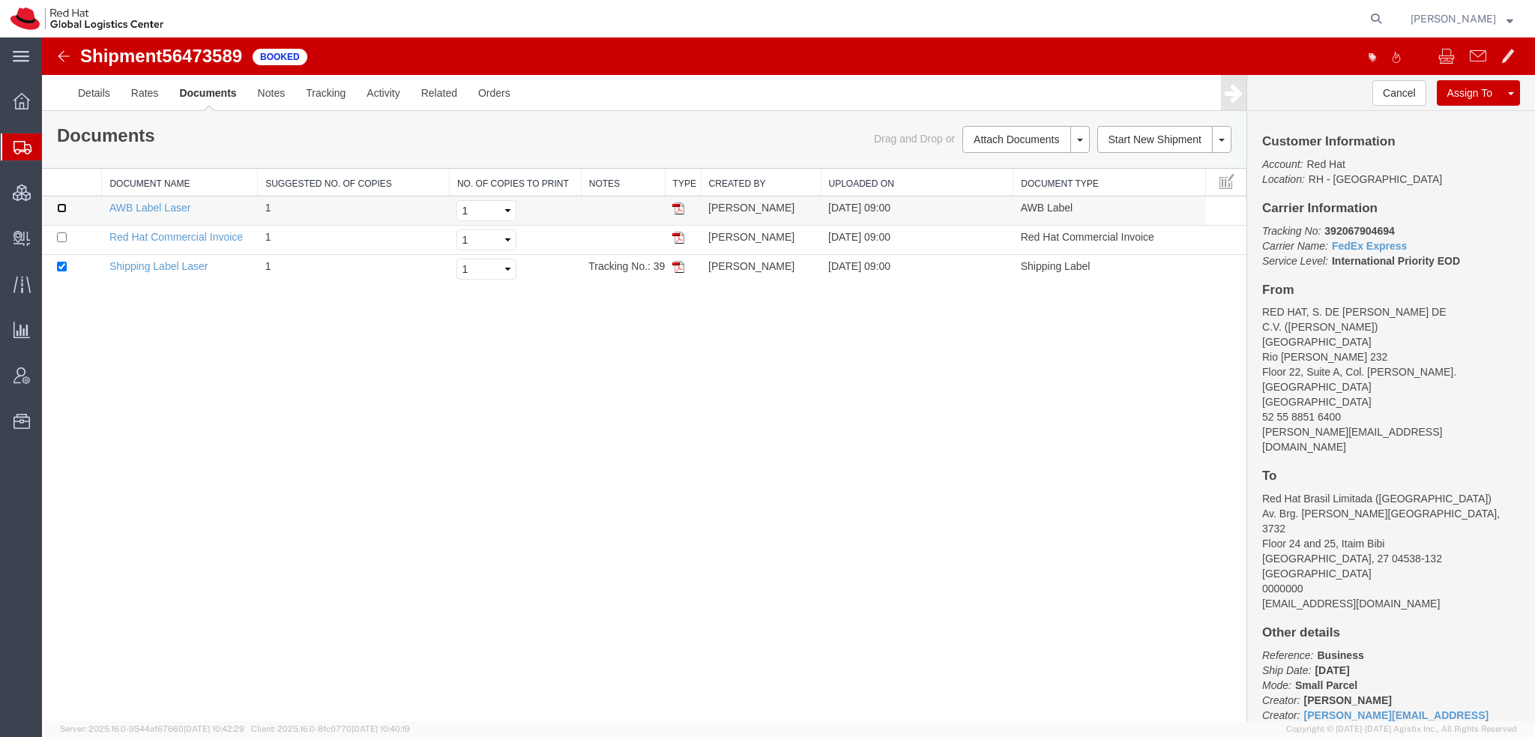
click at [64, 205] on input "checkbox" at bounding box center [62, 208] width 10 height 10
checkbox input "true"
click at [62, 235] on input "checkbox" at bounding box center [62, 237] width 10 height 10
checkbox input "true"
click at [1011, 188] on link "Email Documents" at bounding box center [1024, 187] width 130 height 22
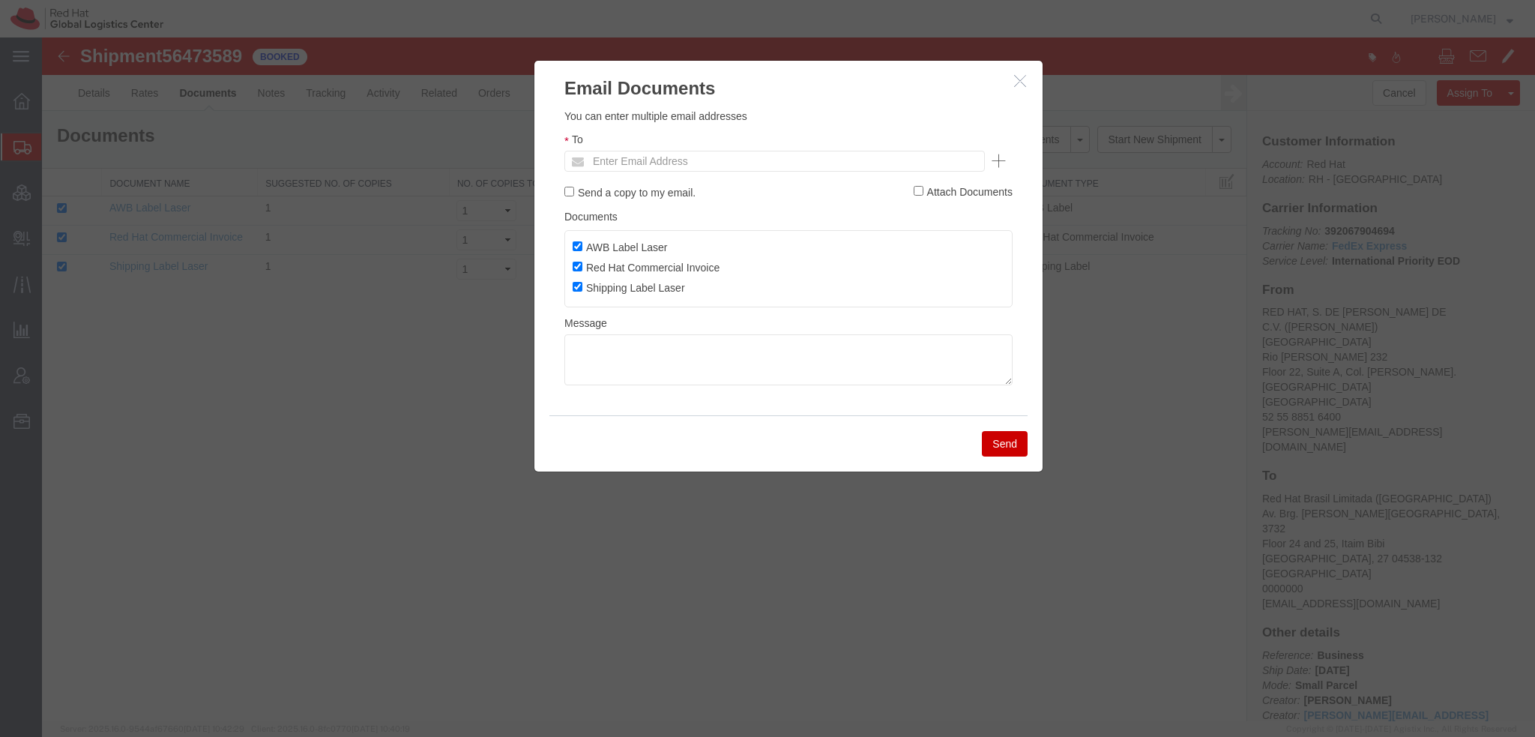
click at [866, 162] on ul "Enter Email Address" at bounding box center [775, 161] width 421 height 21
type input "dandrade"
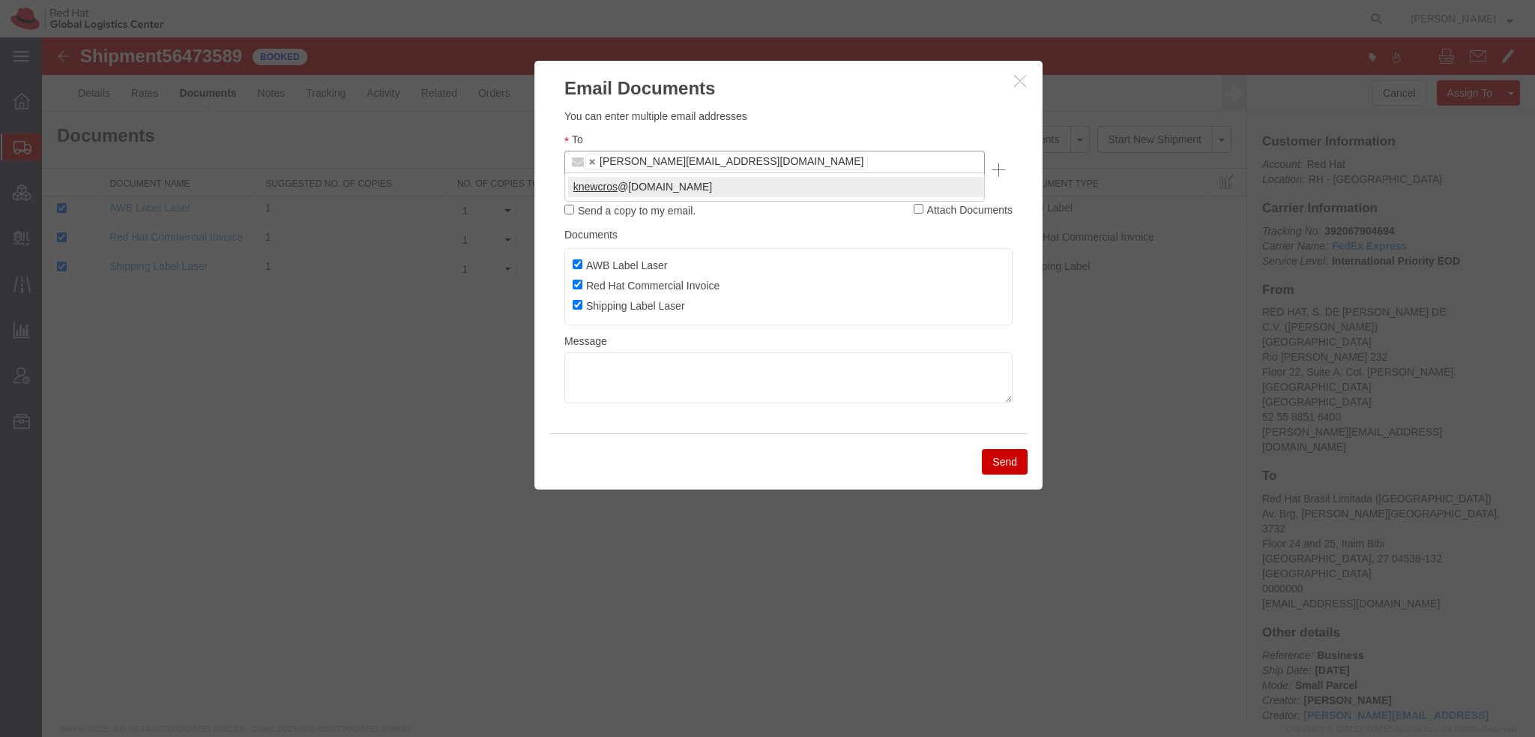
type input "knewcros"
click at [987, 449] on button "Send" at bounding box center [1005, 461] width 46 height 25
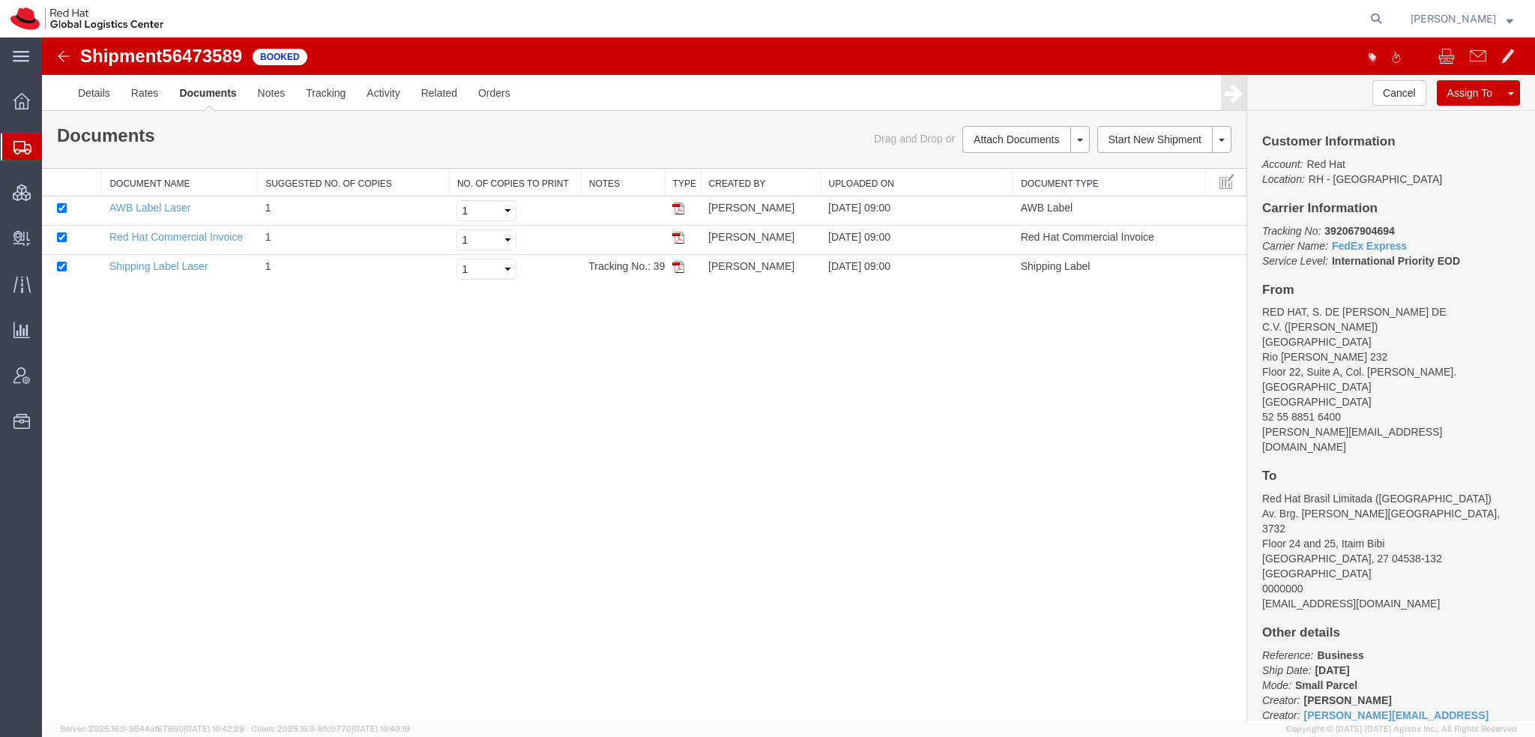
click at [0, 0] on span "Shipment Manager" at bounding box center [0, 0] width 0 height 0
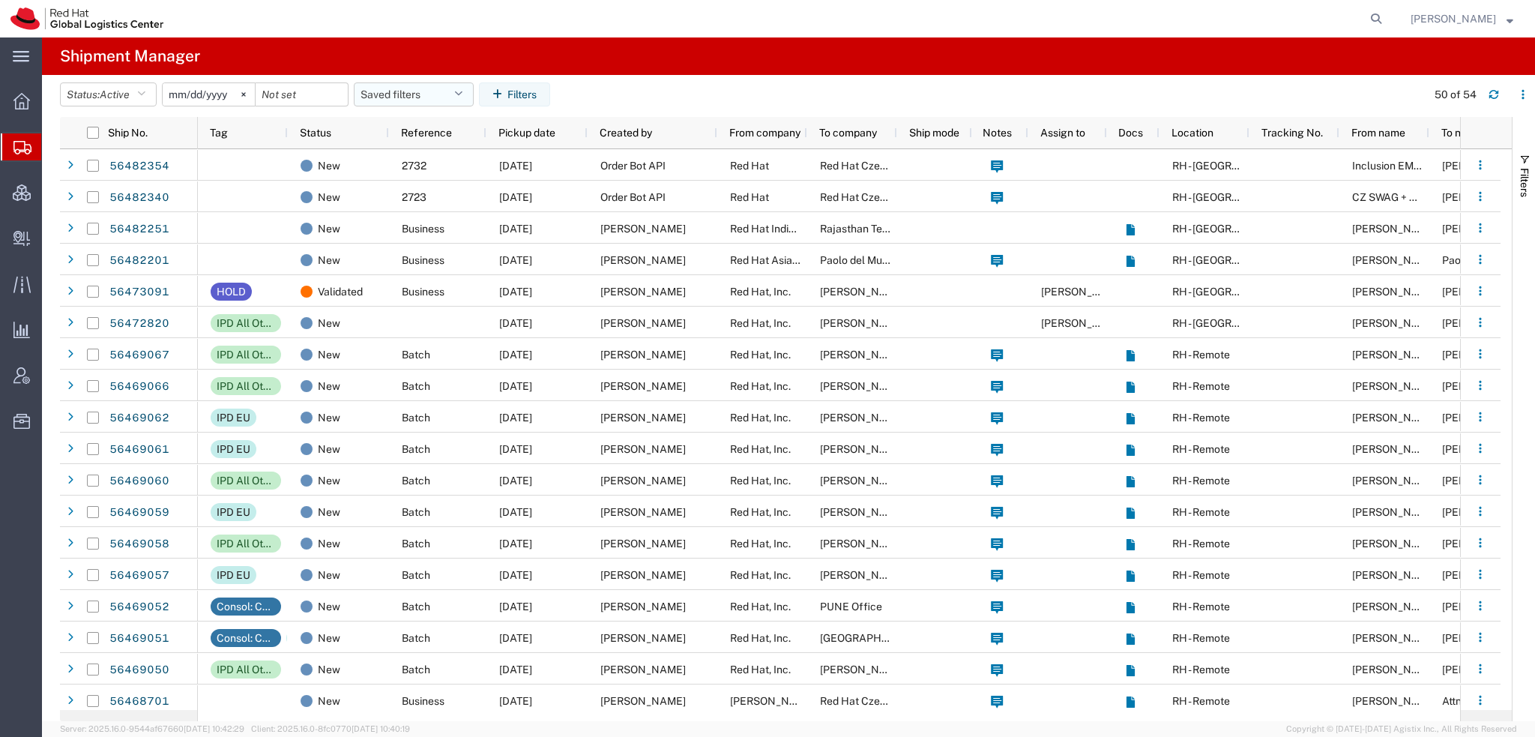
click at [463, 91] on icon "button" at bounding box center [458, 94] width 8 height 10
click at [405, 161] on span "Americas" at bounding box center [454, 160] width 196 height 28
type input "2023-05-07"
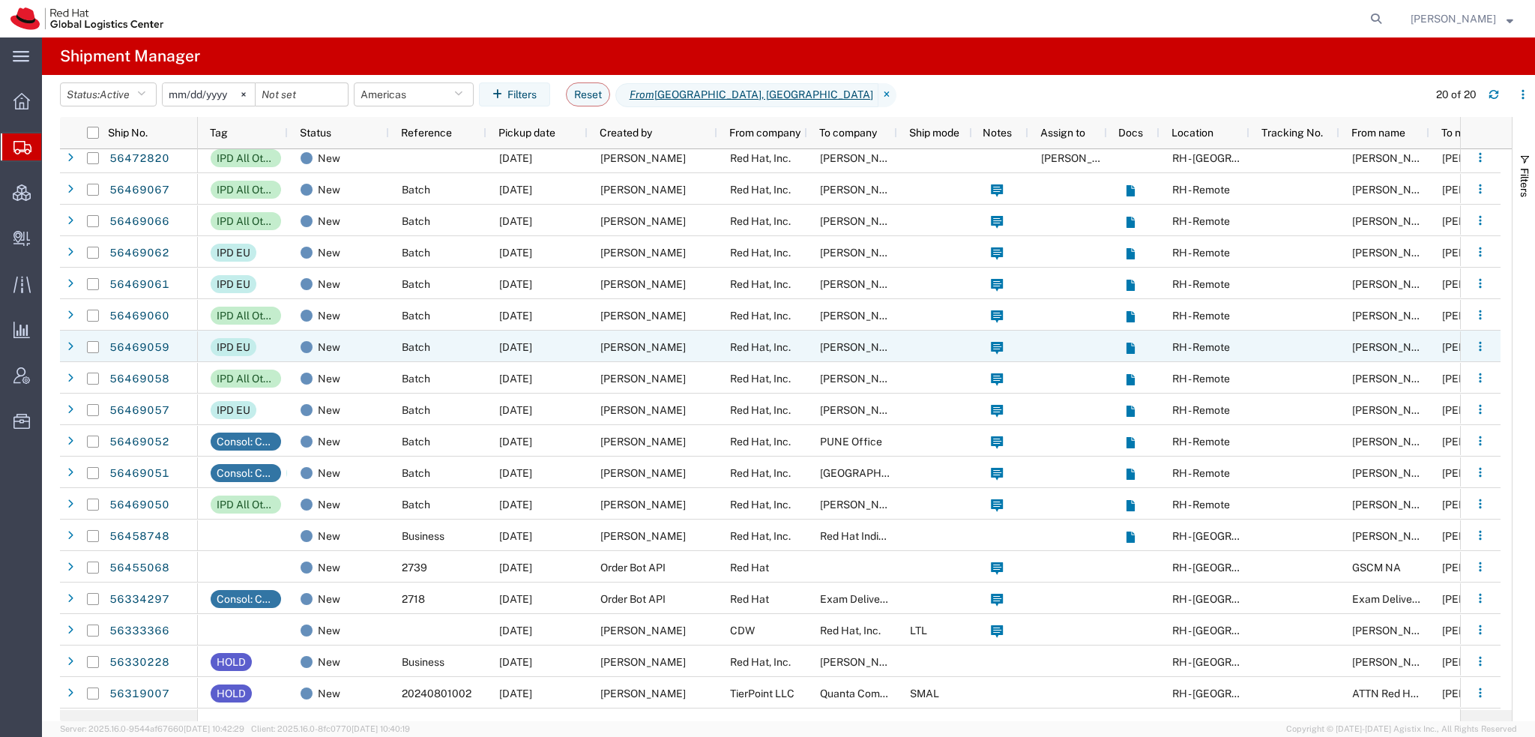
scroll to position [69, 0]
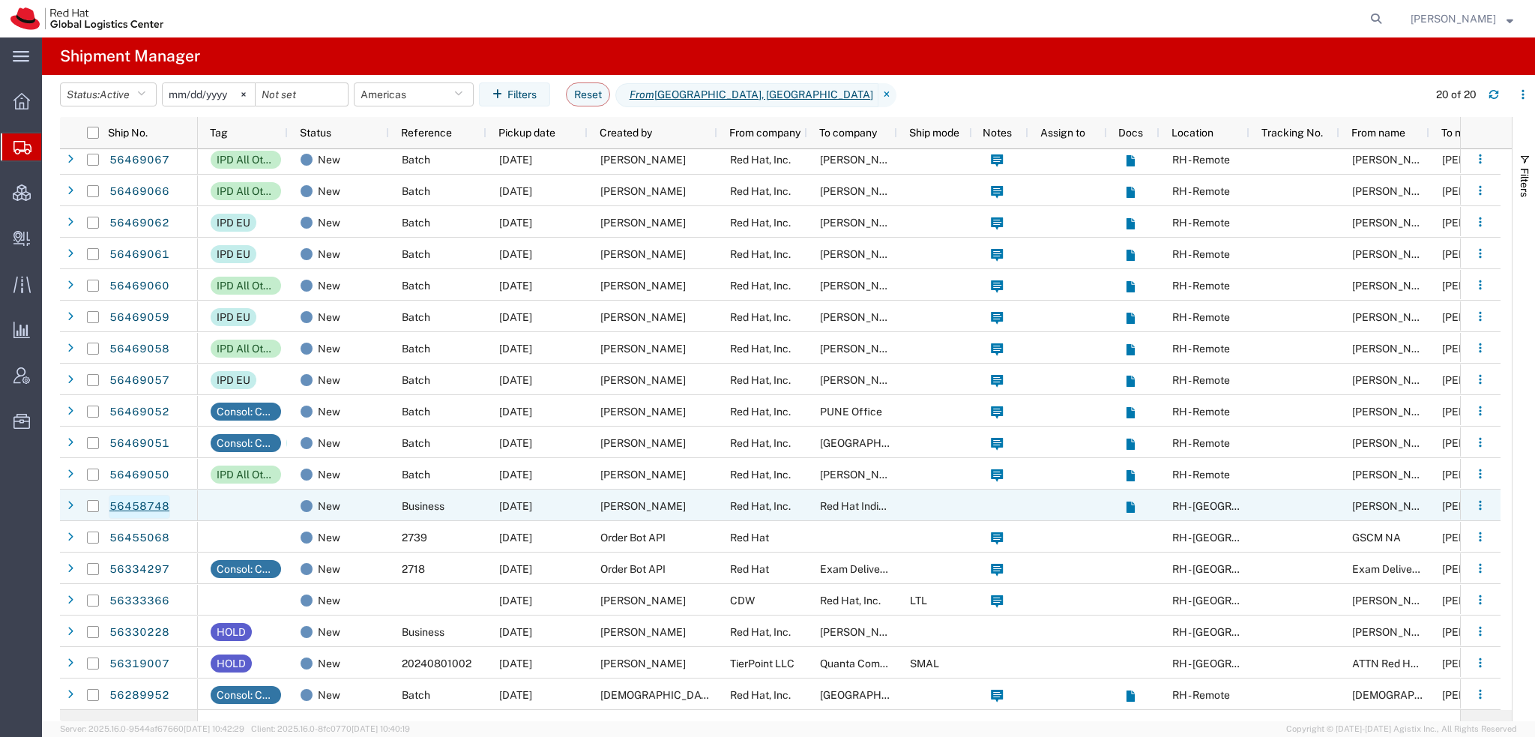
click at [152, 510] on link "56458748" at bounding box center [139, 507] width 61 height 24
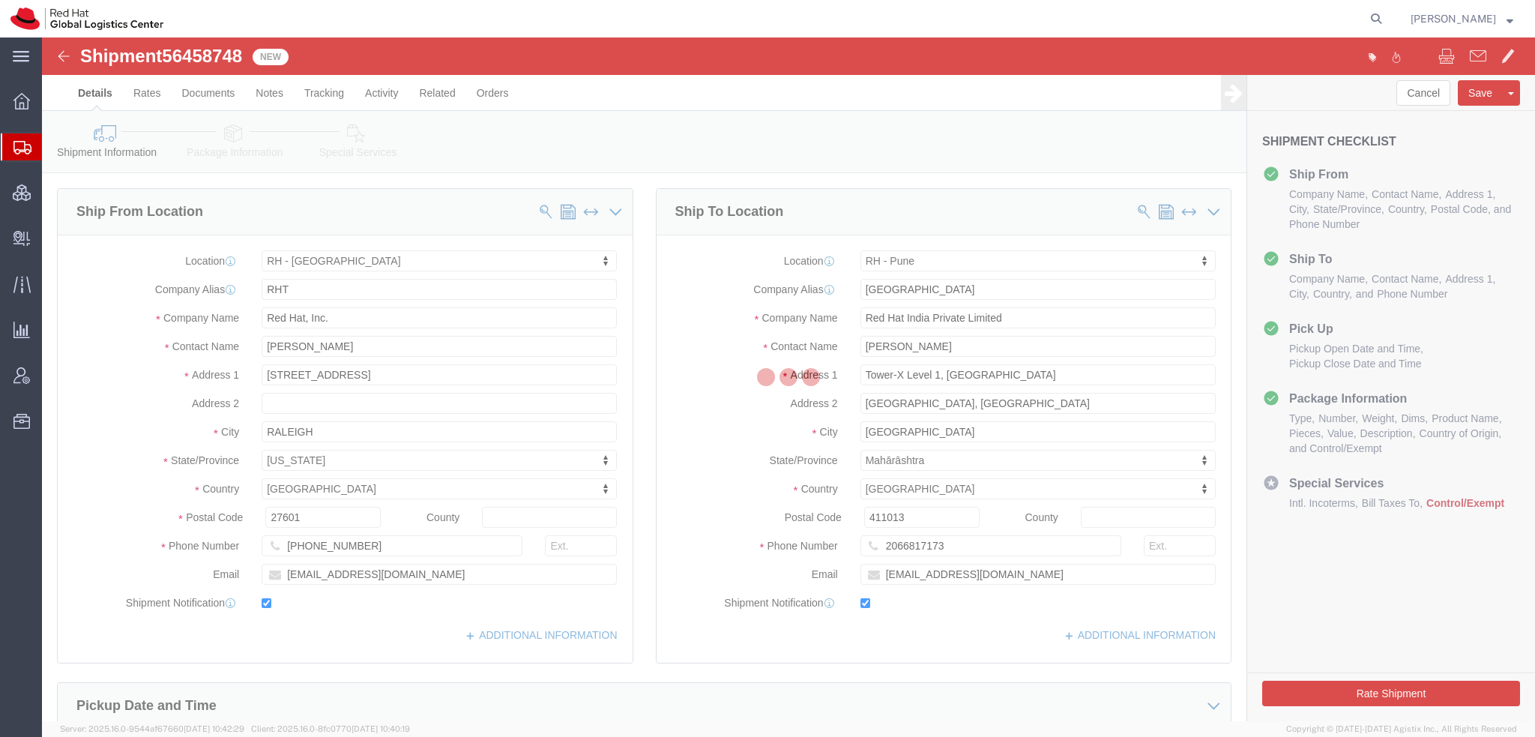
select select "38014"
select select "38007"
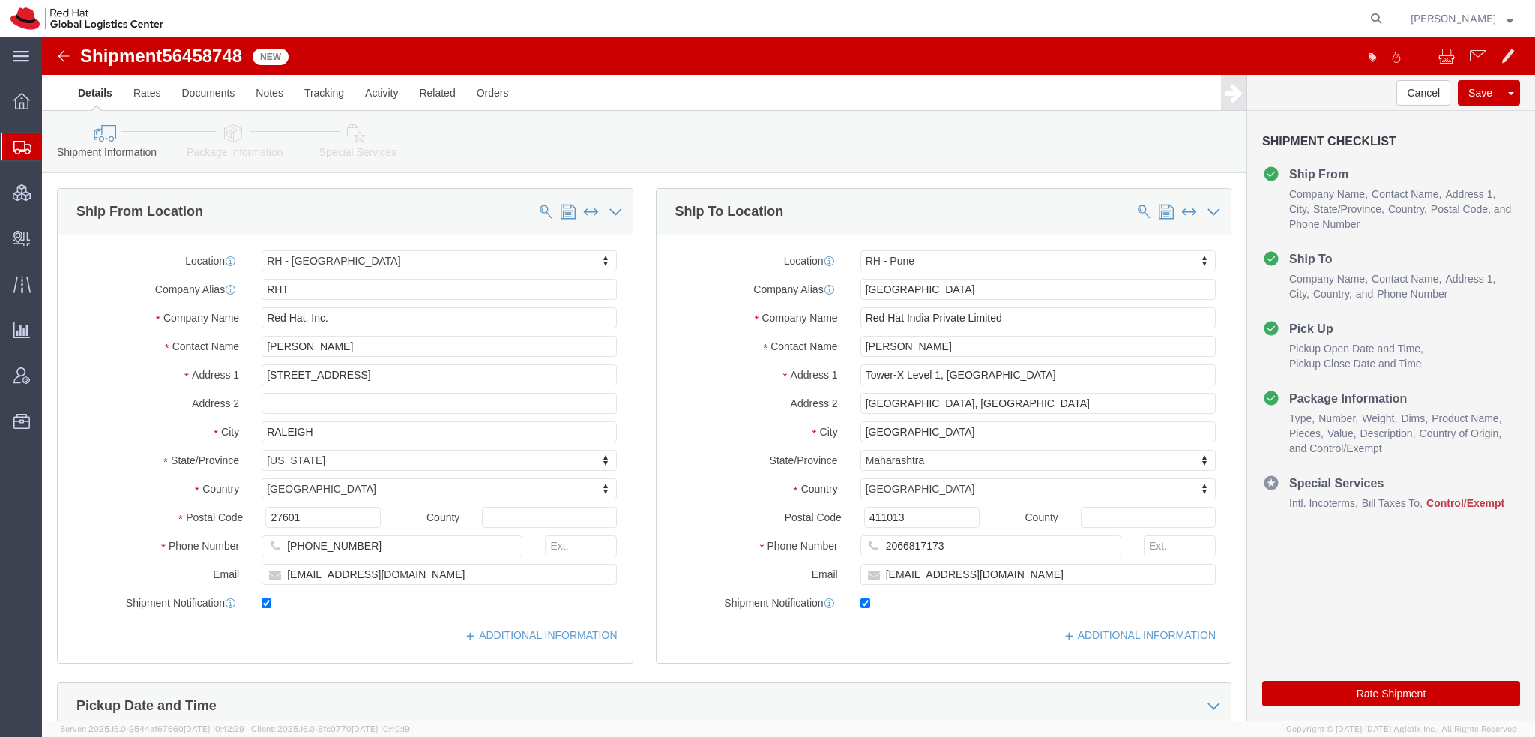
click icon
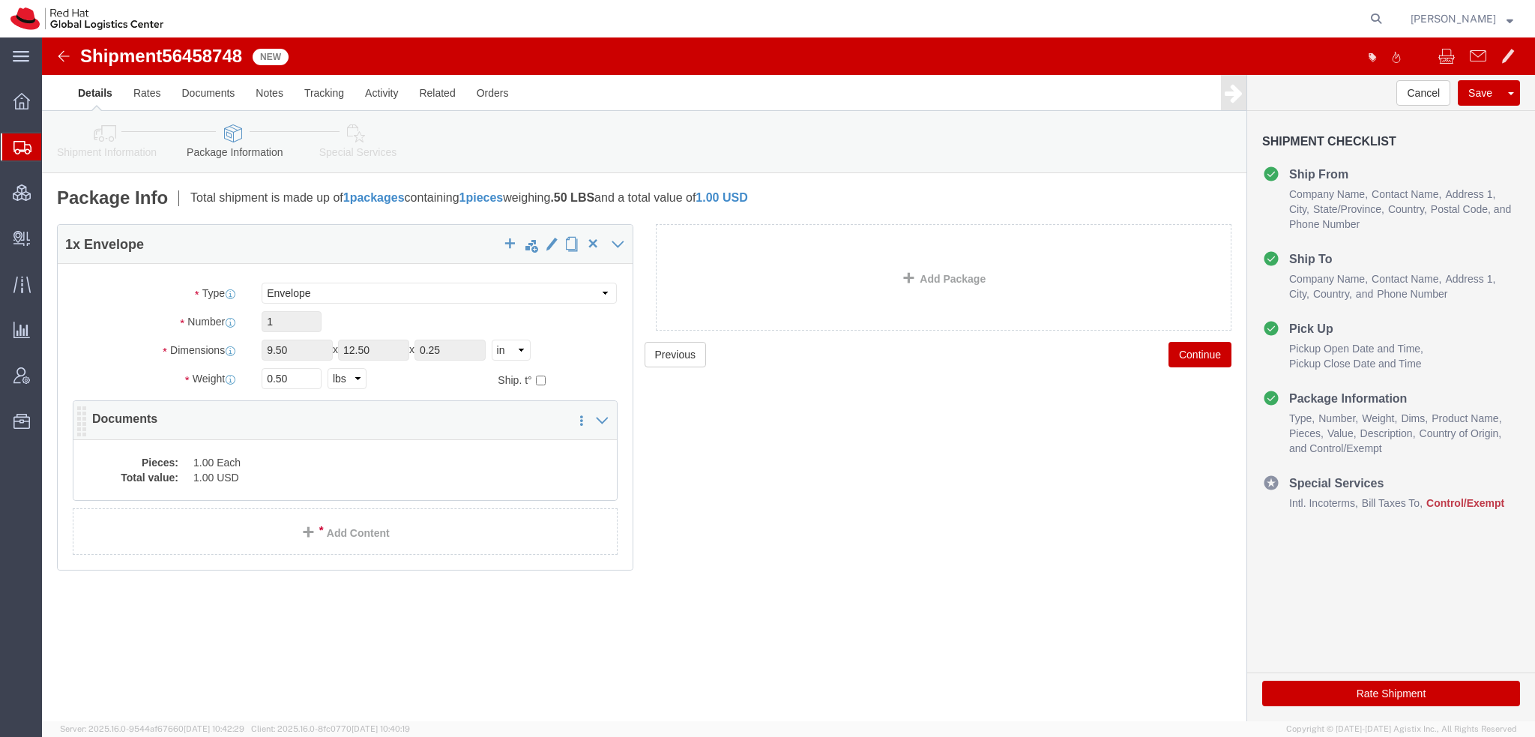
click dd "1.00 Each"
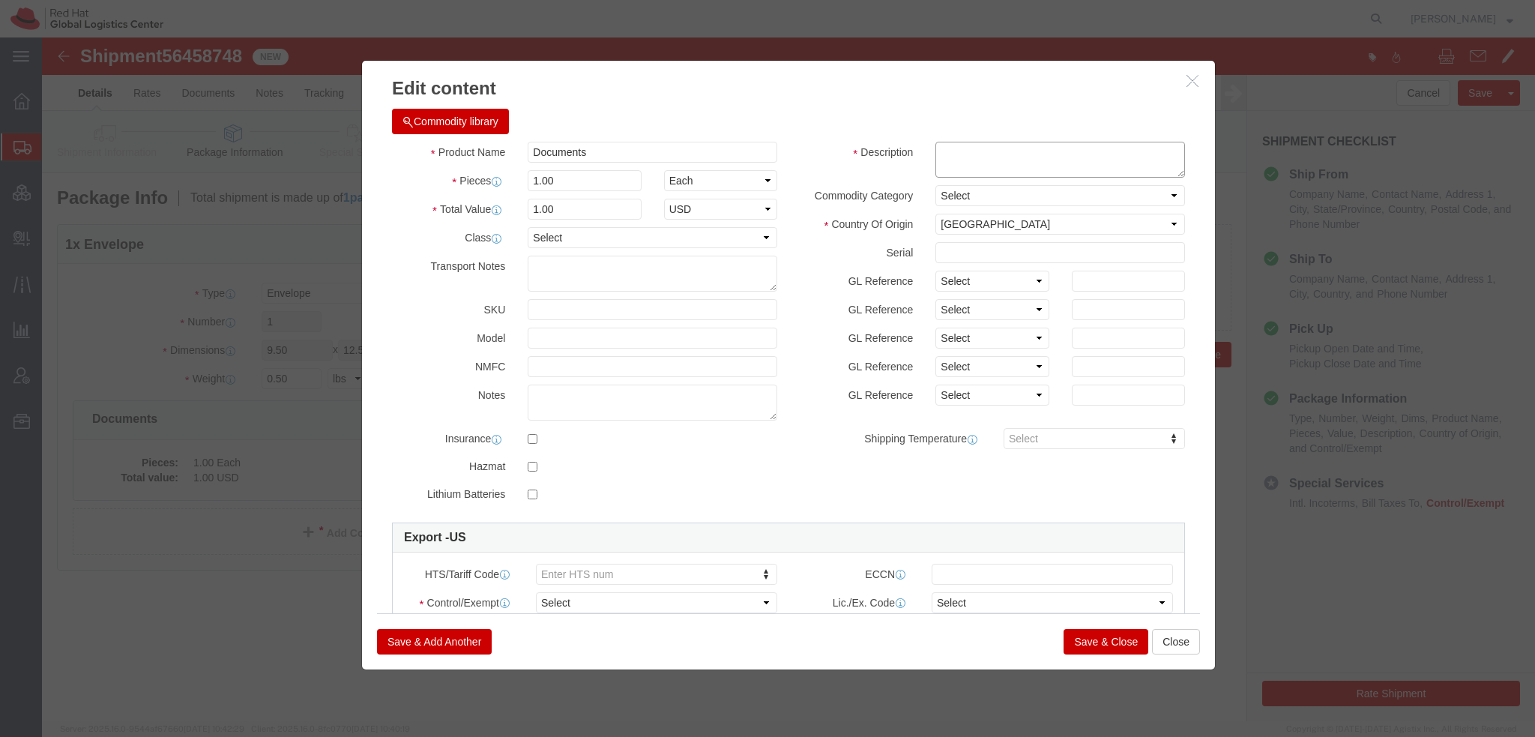
click textarea
type textarea "Legal Document"
click select "Select ATF BIS DEA EPA FDA FTR ITAR OFAC Other (OPA)"
select select "FTR"
click select "Select ATF BIS DEA EPA FDA FTR ITAR OFAC Other (OPA)"
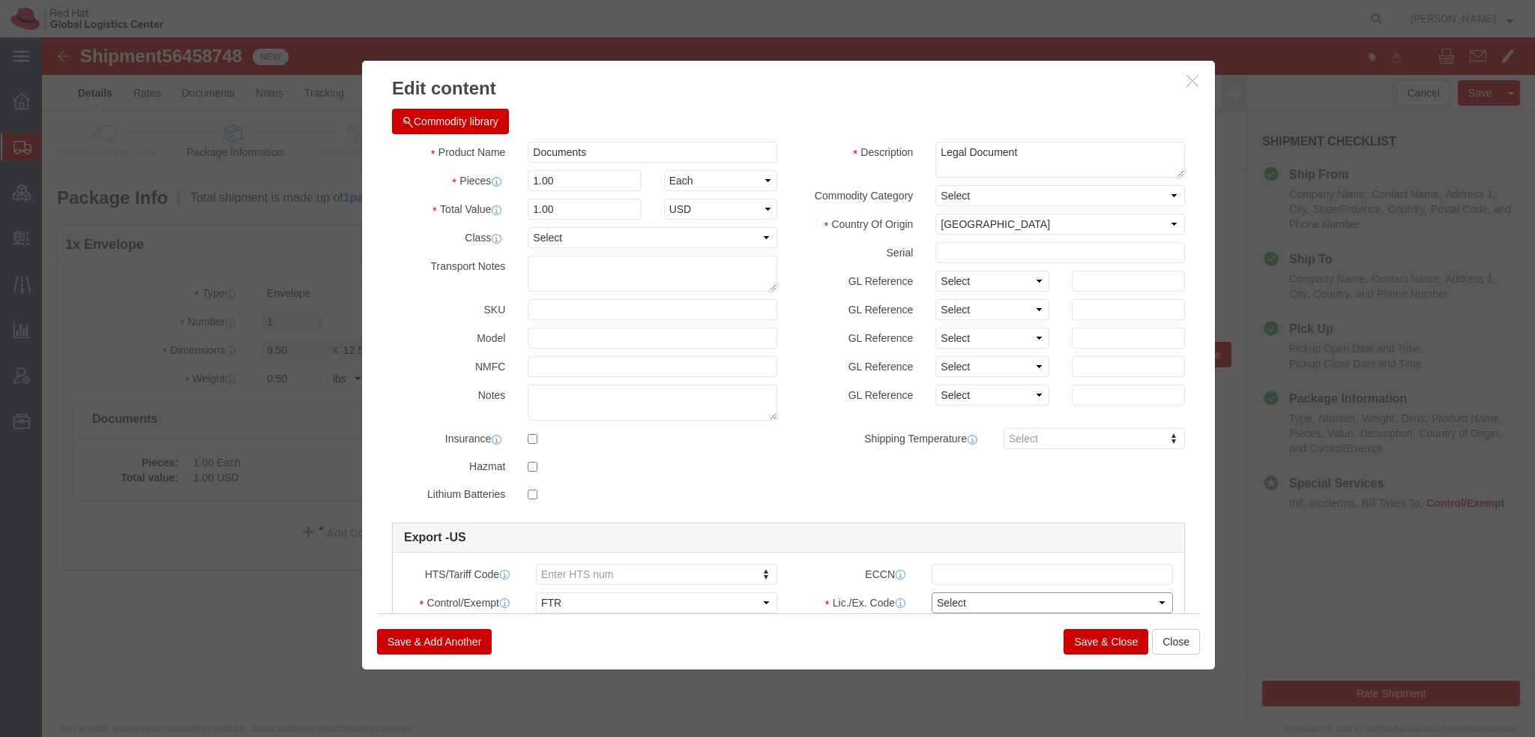
click select "Select 30.2(d)(2) 30.36 30.37(a) 30.37(f) 30.37(g) 30.37(h) 30.37(i) 30.37(j) 3…"
select select "30.37(t)"
click select "Select 30.2(d)(2) 30.36 30.37(a) 30.37(f) 30.37(g) 30.37(h) 30.37(i) 30.37(j) 3…"
click button "Save & Close"
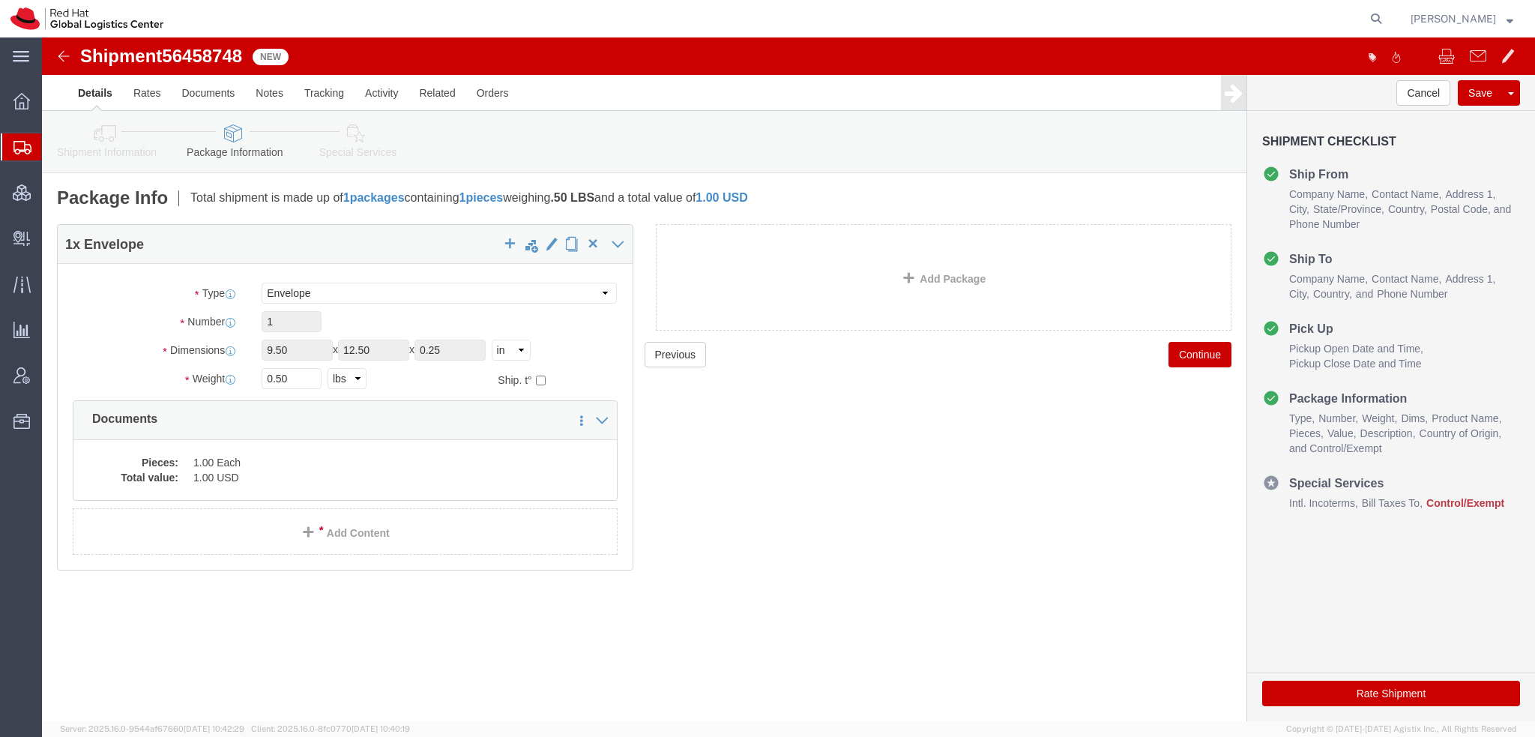
click icon
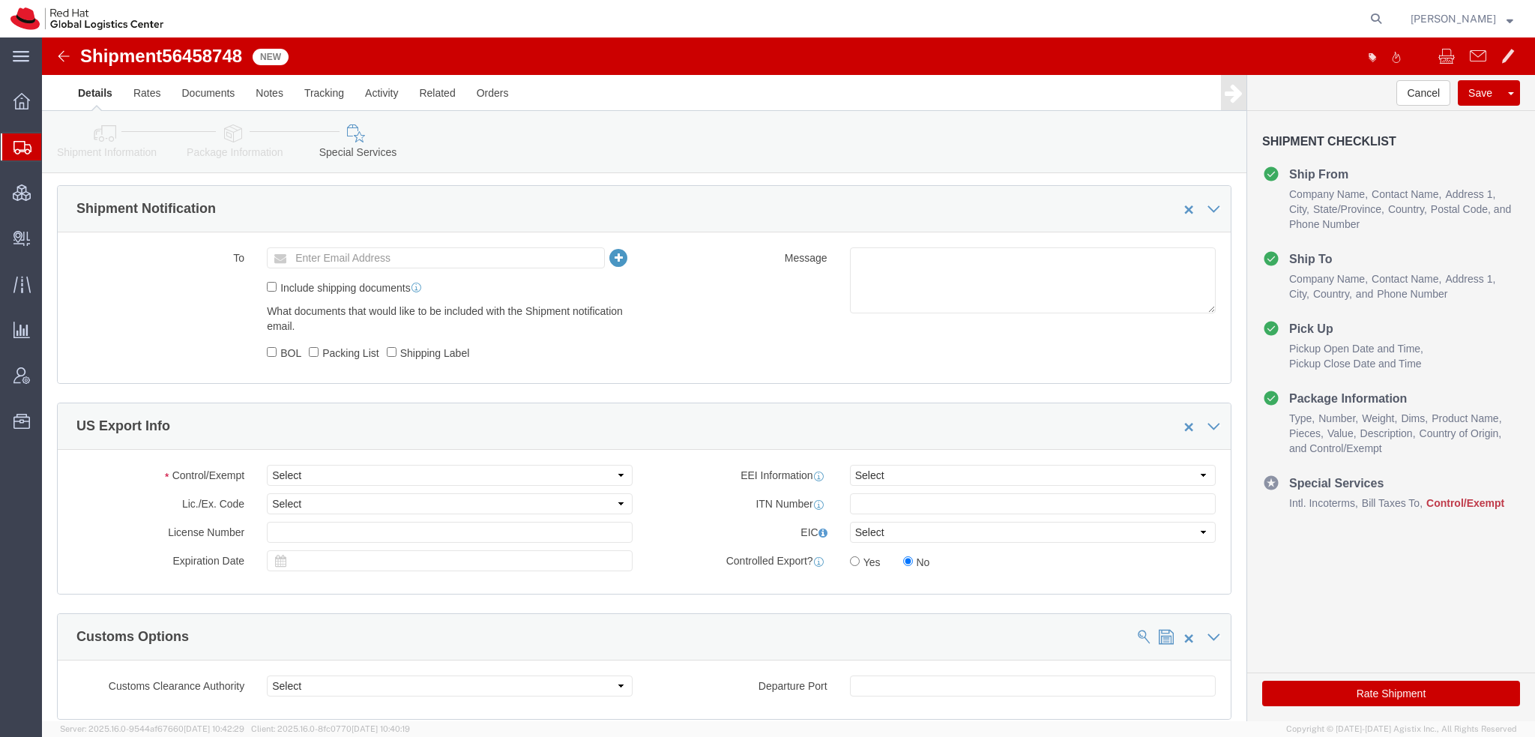
scroll to position [975, 0]
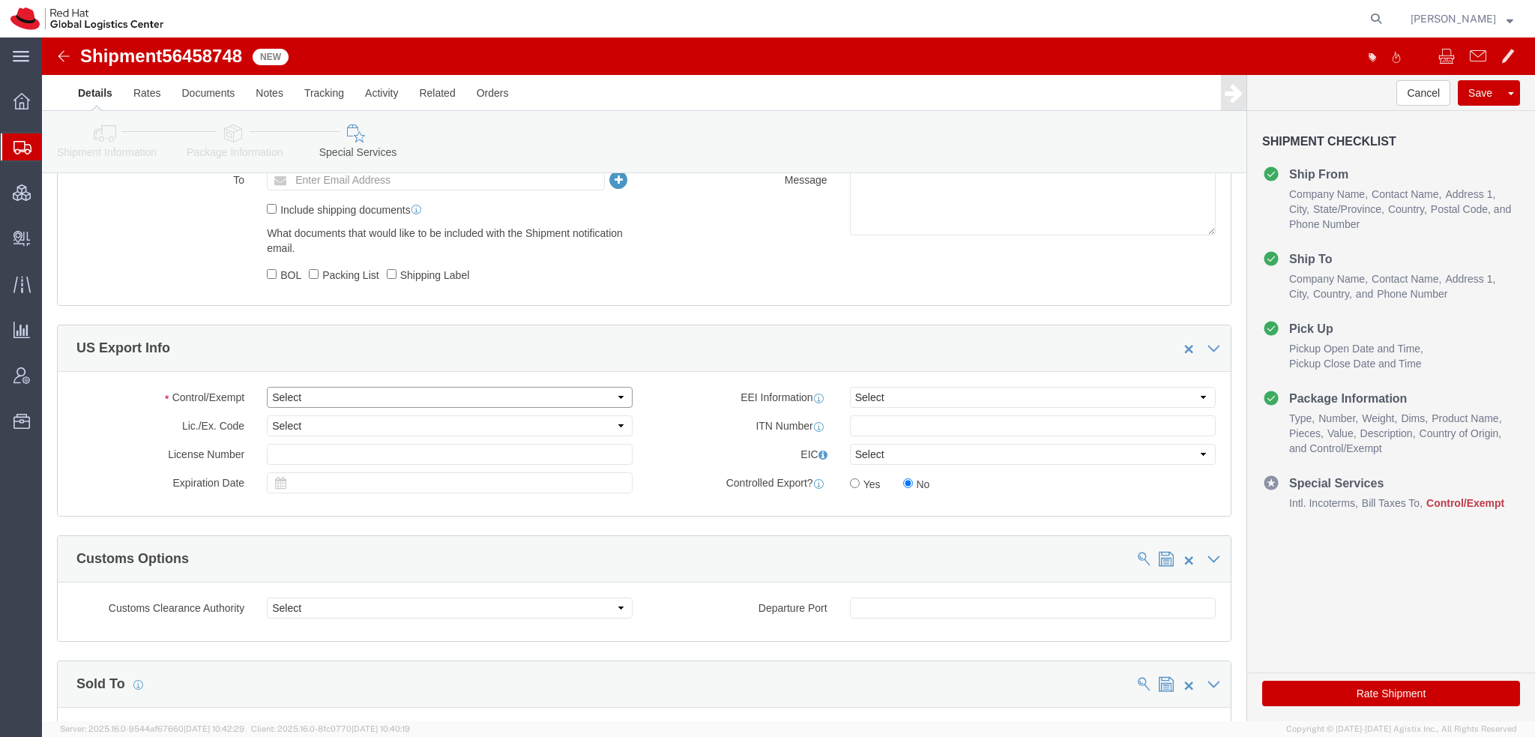
click select "Select ATF BIS DEA EPA FDA FTR ITAR OFAC Other (OPA)"
select select "FTR"
click select "Select ATF BIS DEA EPA FDA FTR ITAR OFAC Other (OPA)"
click select "Select 30.2(d)(2) 30.36 30.37(a) 30.37(f) 30.37(g) 30.37(h) 30.37(i) 30.37(j) 3…"
select select "30.37(t)"
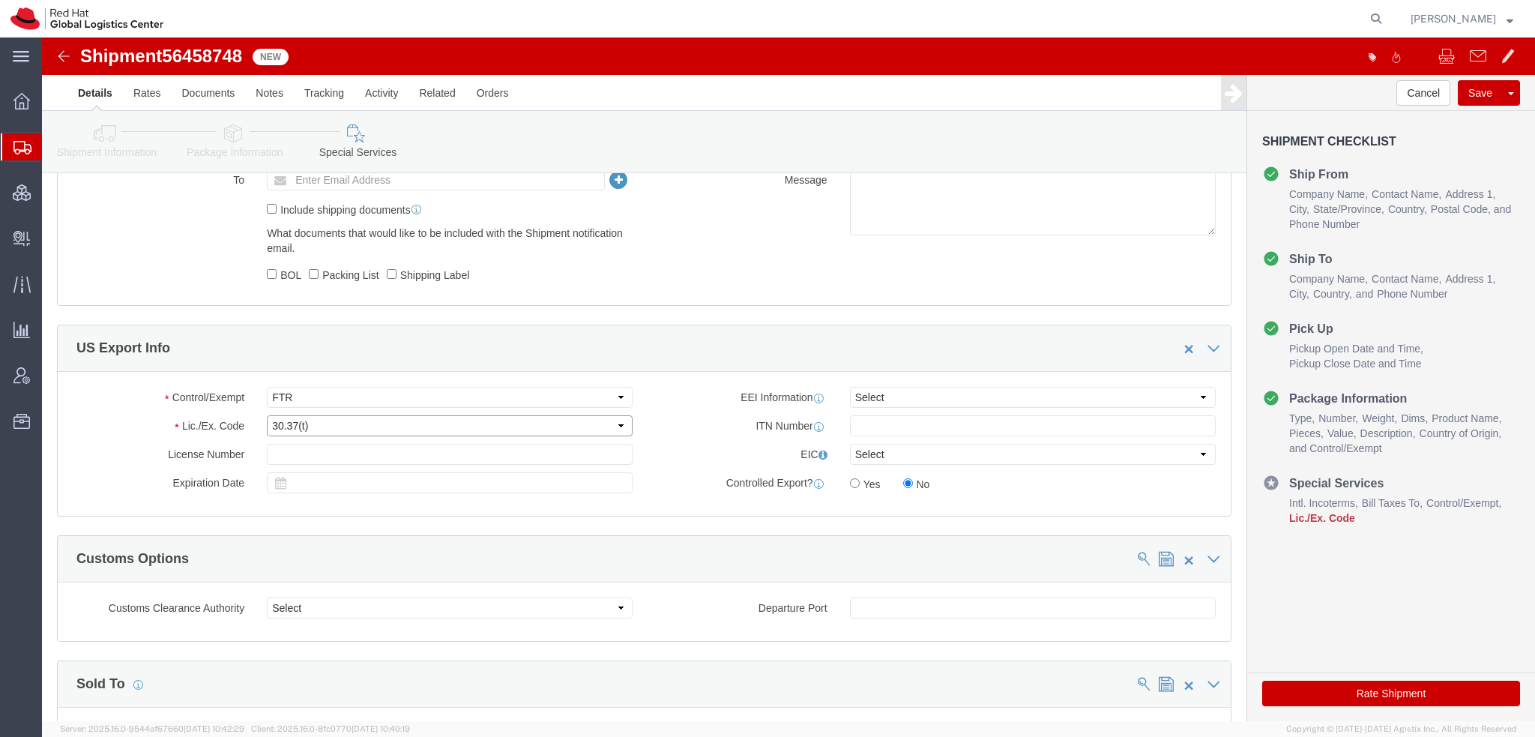
click select "Select 30.2(d)(2) 30.36 30.37(a) 30.37(f) 30.37(g) 30.37(h) 30.37(i) 30.37(j) 3…"
click button "Rate Shipment"
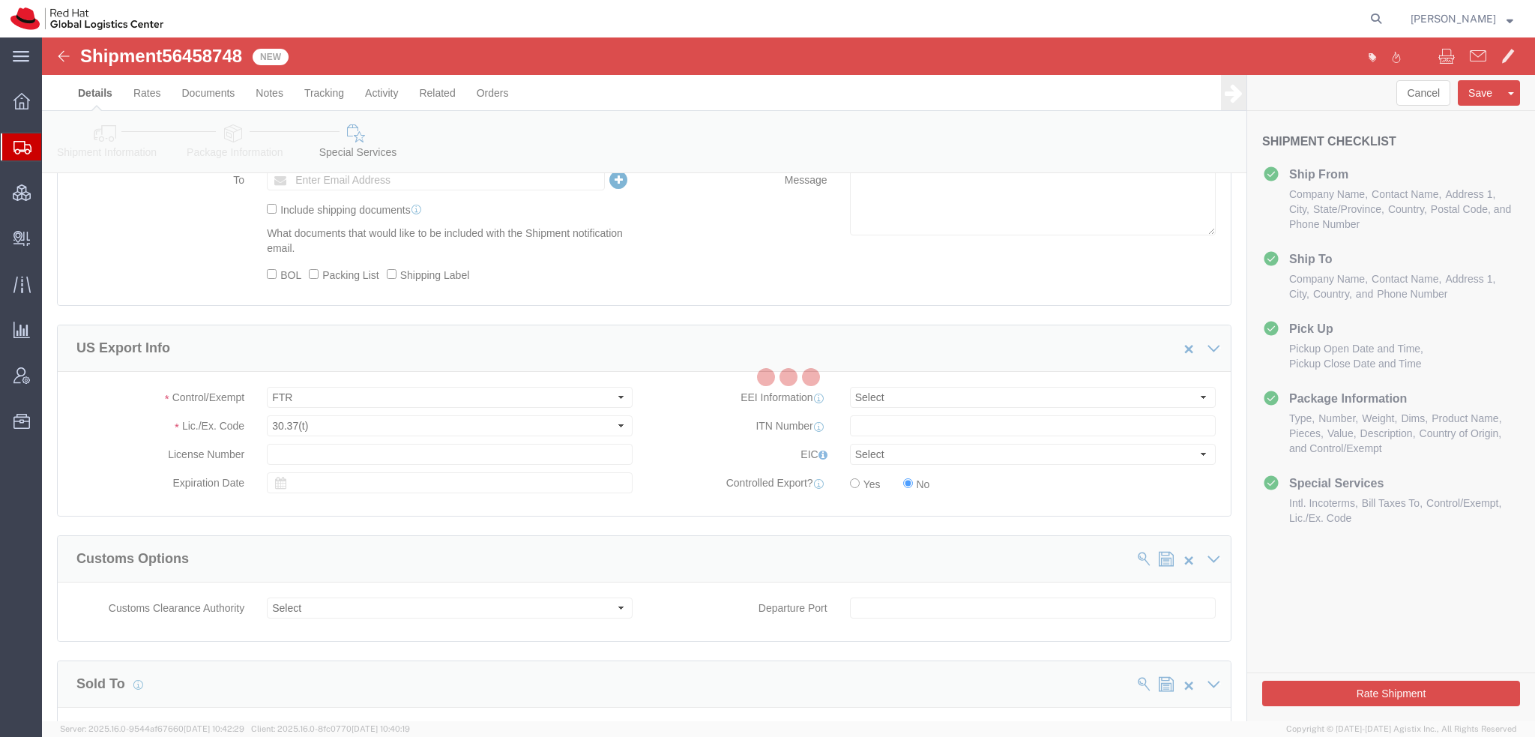
scroll to position [0, 0]
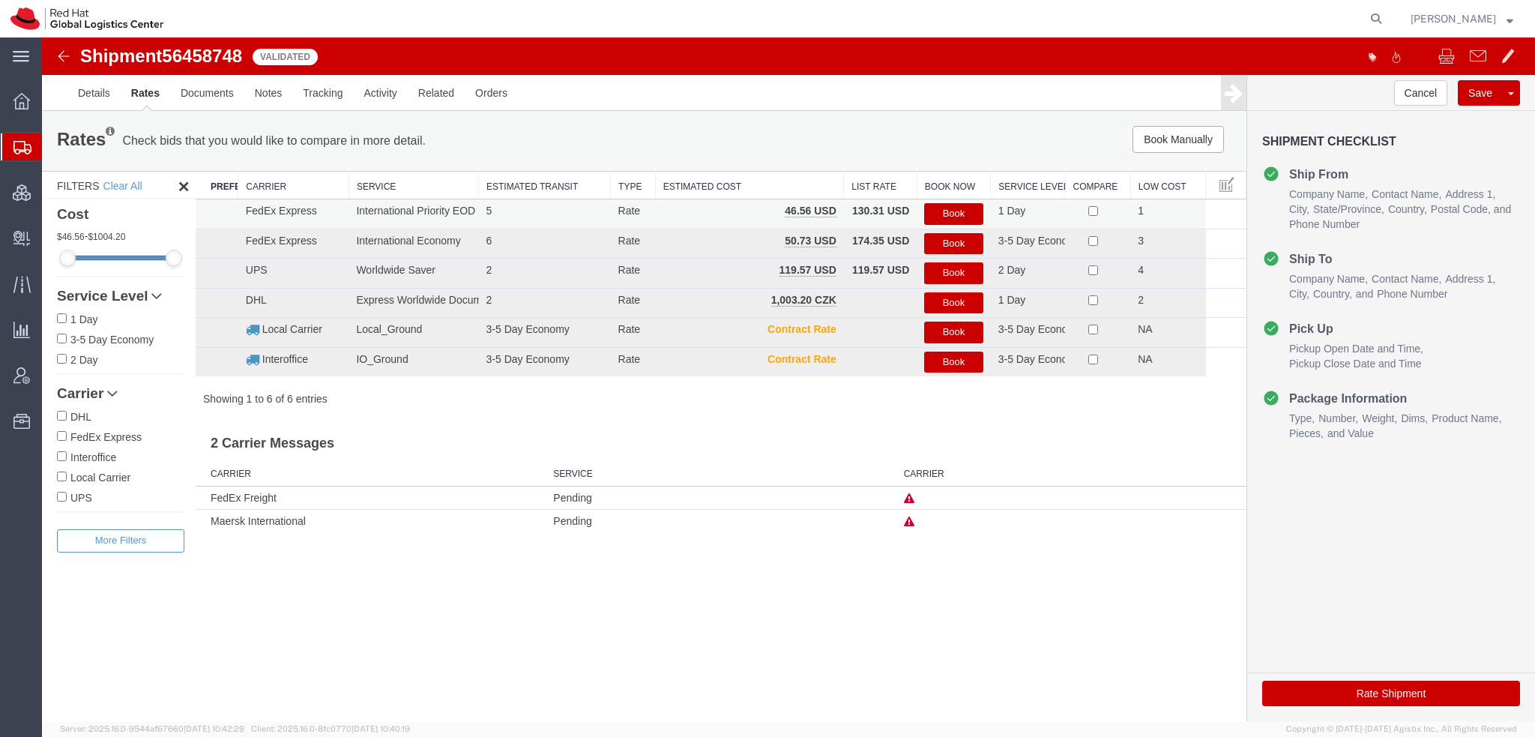
click at [977, 212] on button "Book" at bounding box center [953, 214] width 58 height 22
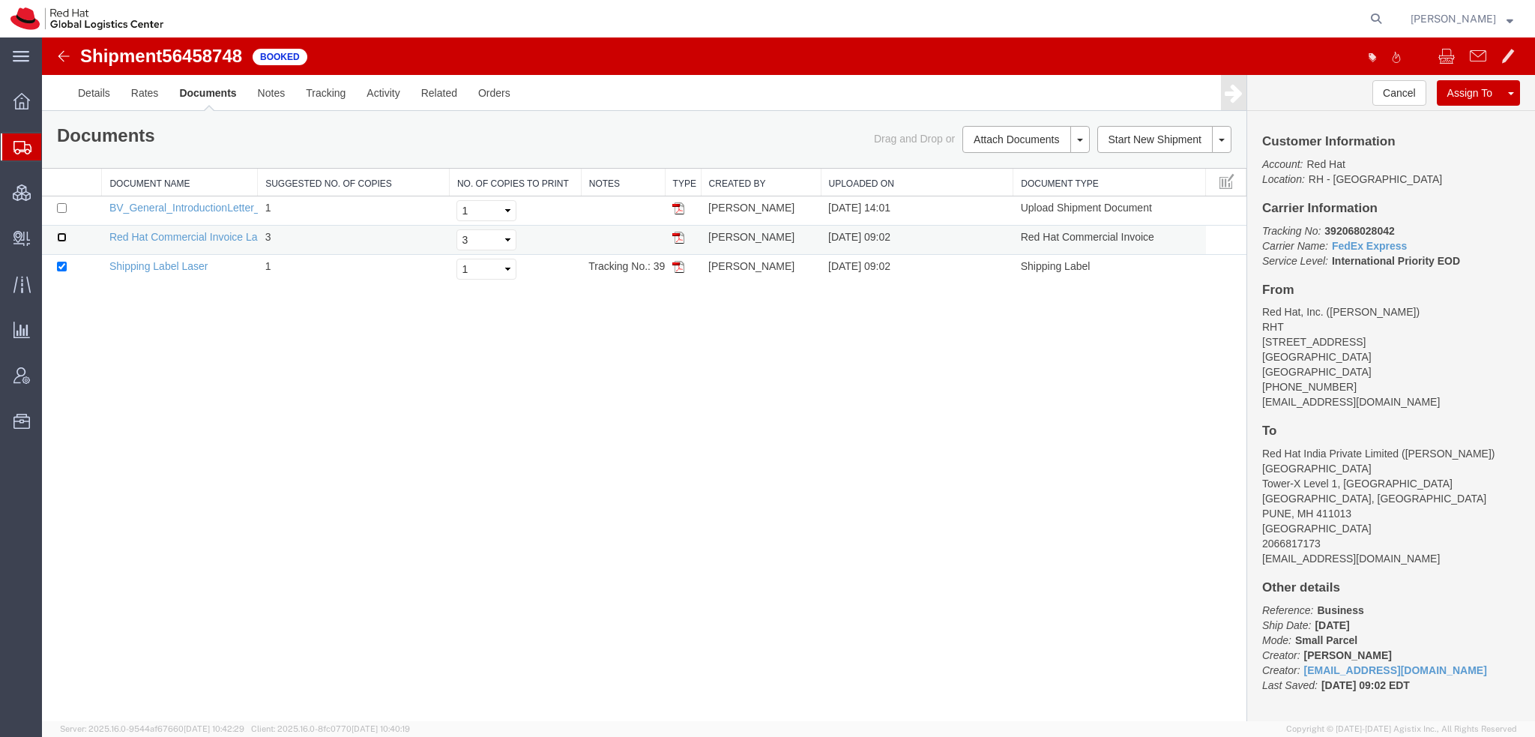
click at [63, 240] on input "checkbox" at bounding box center [62, 237] width 10 height 10
checkbox input "true"
click at [995, 178] on link "Email Documents" at bounding box center [1024, 187] width 130 height 22
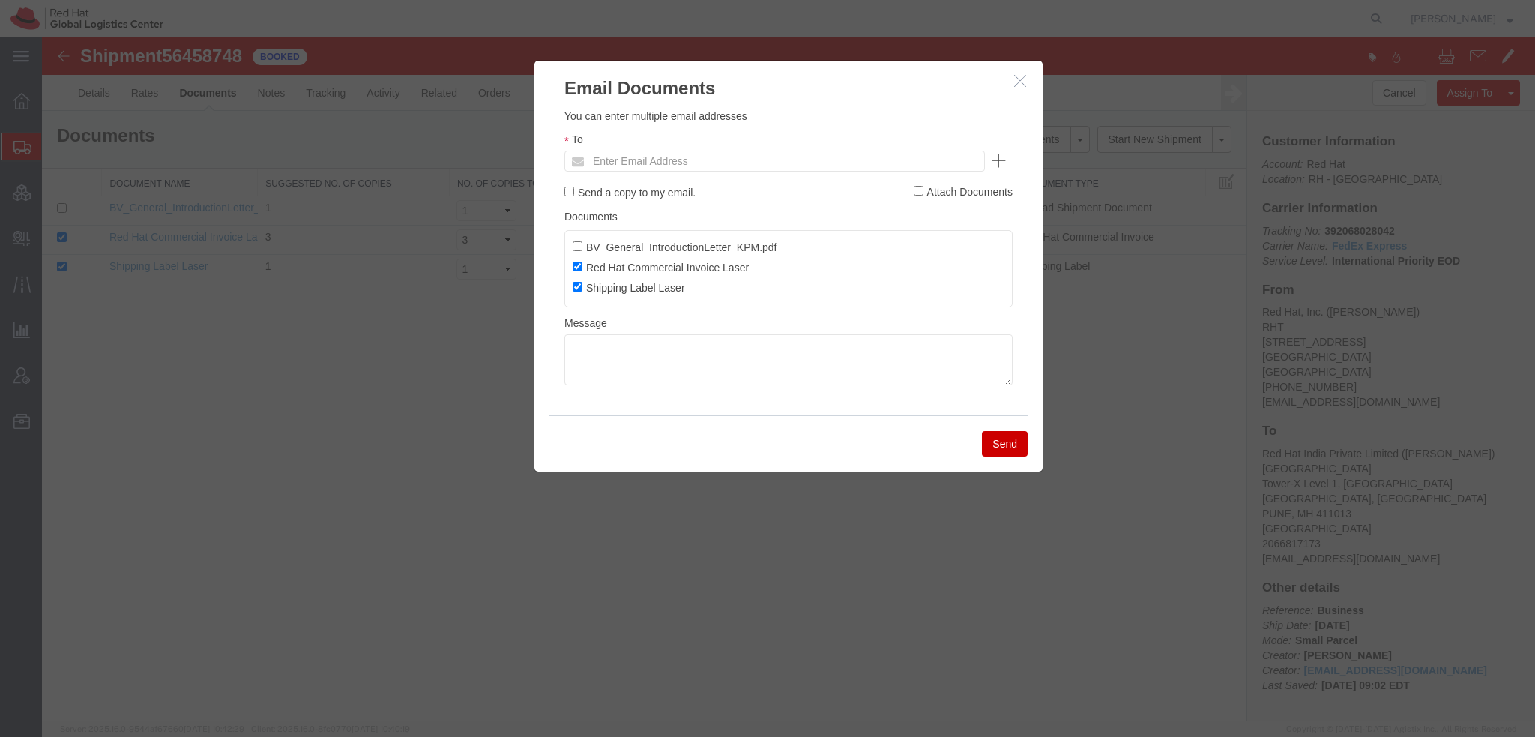
click at [783, 158] on ul "Enter Email Address" at bounding box center [775, 161] width 421 height 21
type input "jenhar"
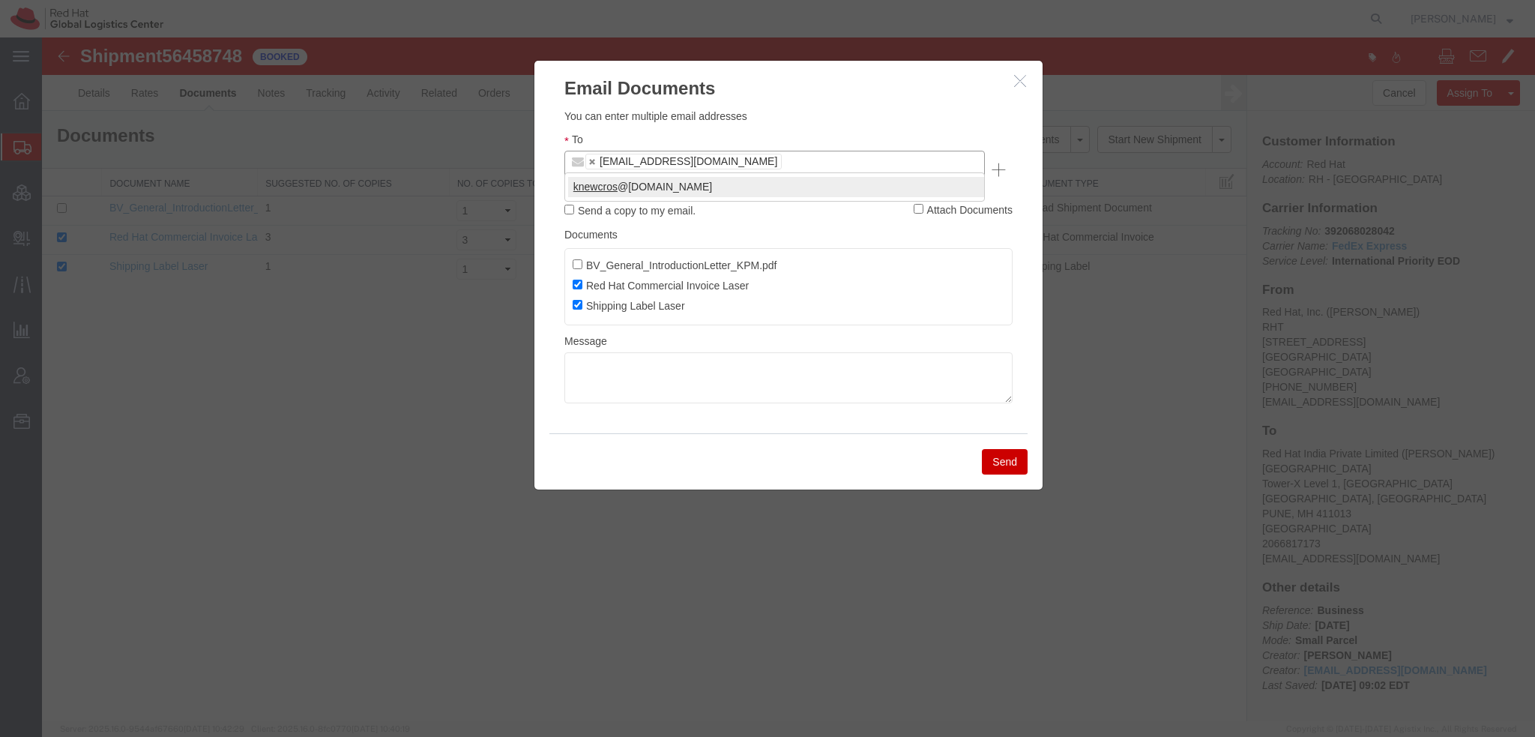
type input "knewcros"
click at [634, 357] on textarea at bounding box center [789, 377] width 448 height 51
type textarea "Drop off labeled package at any FedEx location."
click at [989, 449] on button "Send" at bounding box center [1005, 461] width 46 height 25
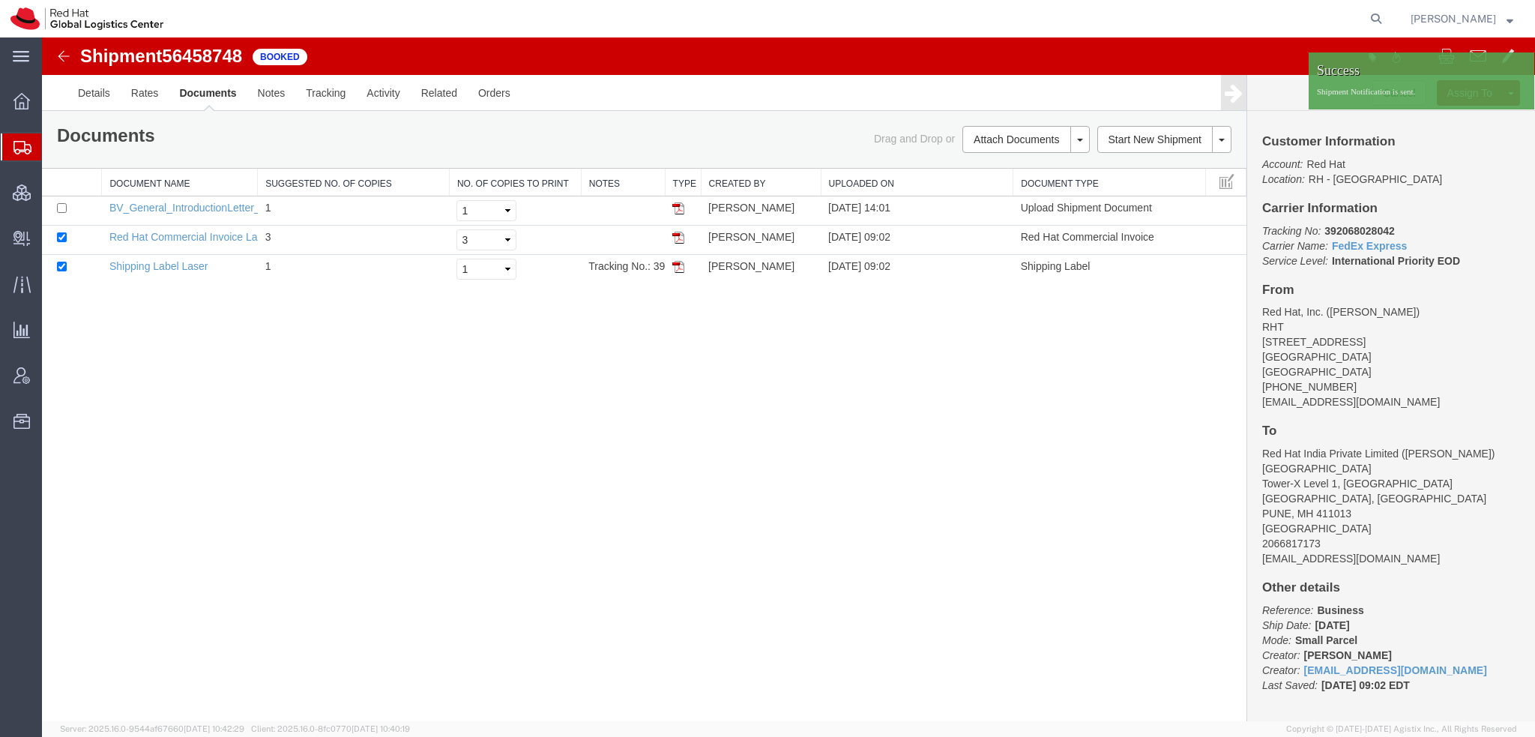
click at [1510, 23] on span "[PERSON_NAME]" at bounding box center [1462, 18] width 103 height 16
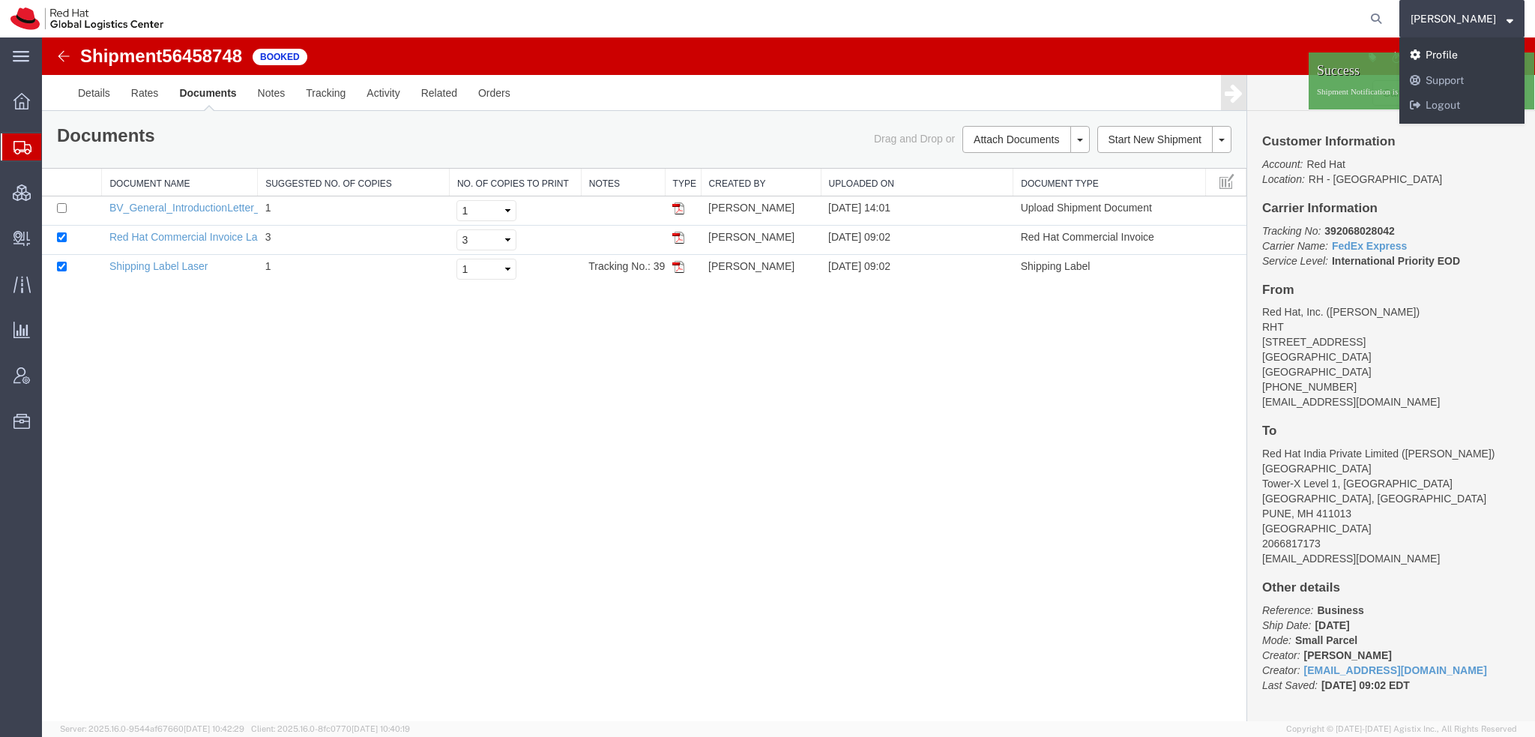
click at [1480, 53] on link "Profile" at bounding box center [1462, 55] width 125 height 25
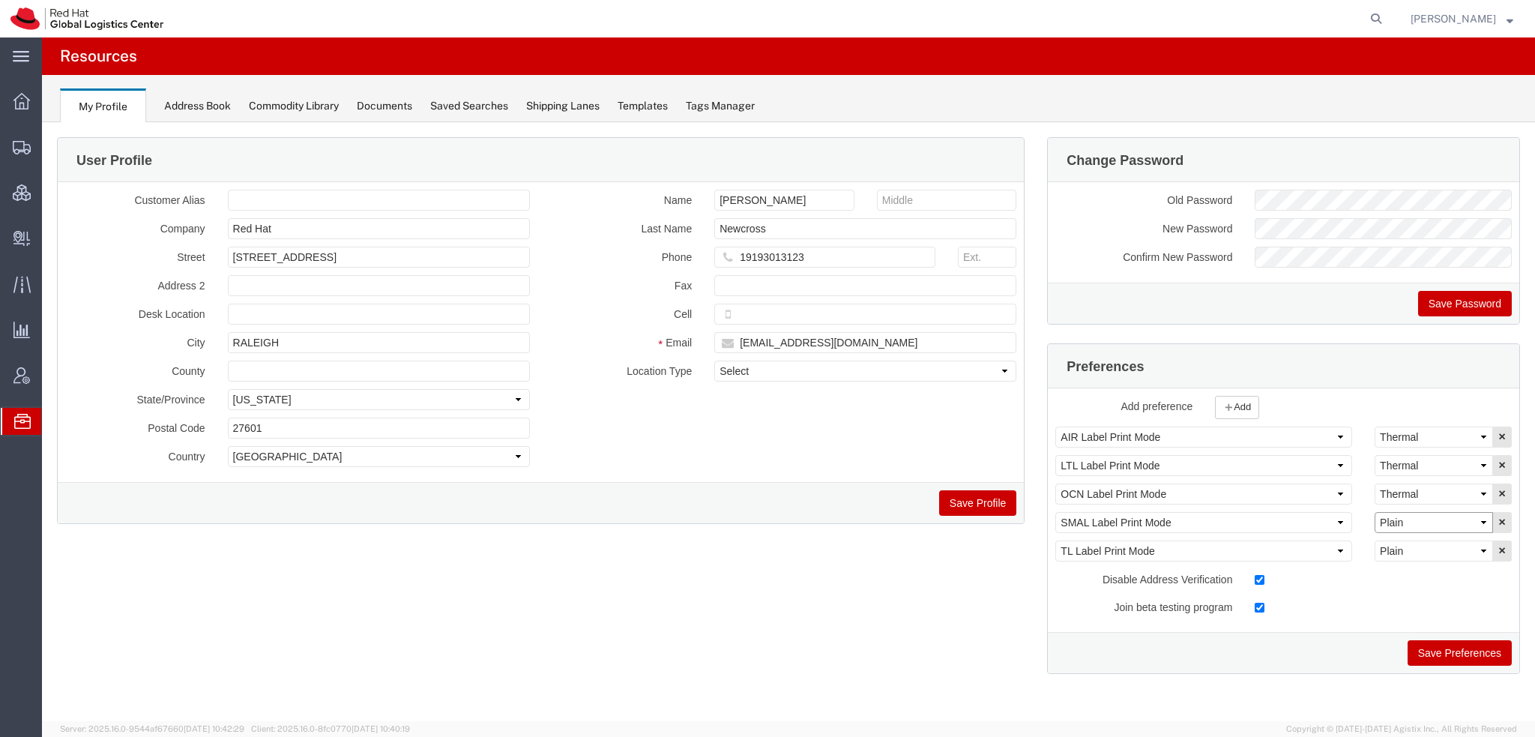
click at [1402, 514] on select "Select Plain Thermal" at bounding box center [1434, 522] width 118 height 21
select select "Thermal"
click at [1375, 512] on select "Select Plain Thermal" at bounding box center [1434, 522] width 118 height 21
click at [1469, 652] on button "Save Preferences" at bounding box center [1460, 652] width 104 height 25
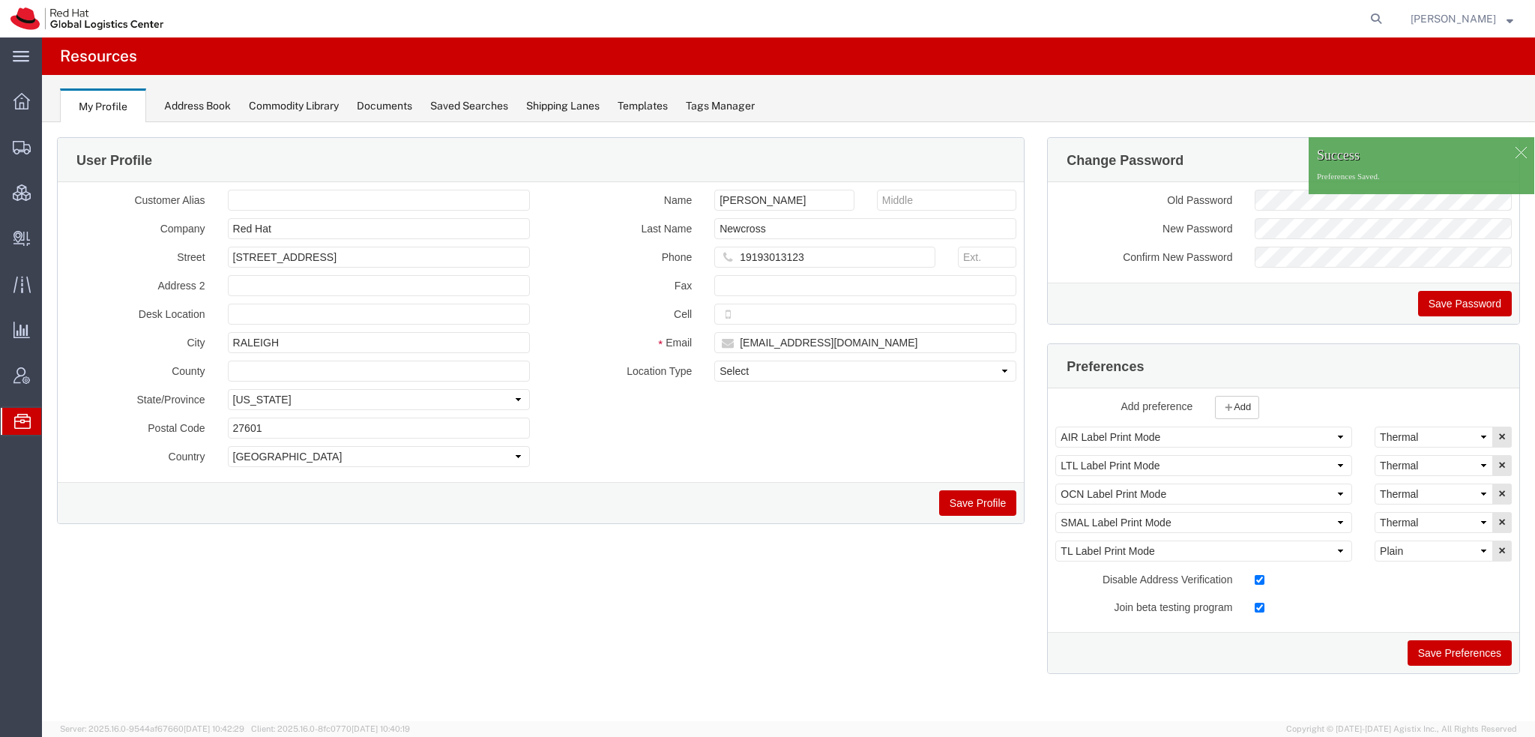
drag, startPoint x: 61, startPoint y: 176, endPoint x: 204, endPoint y: 4, distance: 223.7
click at [0, 0] on span "Shipment Manager" at bounding box center [0, 0] width 0 height 0
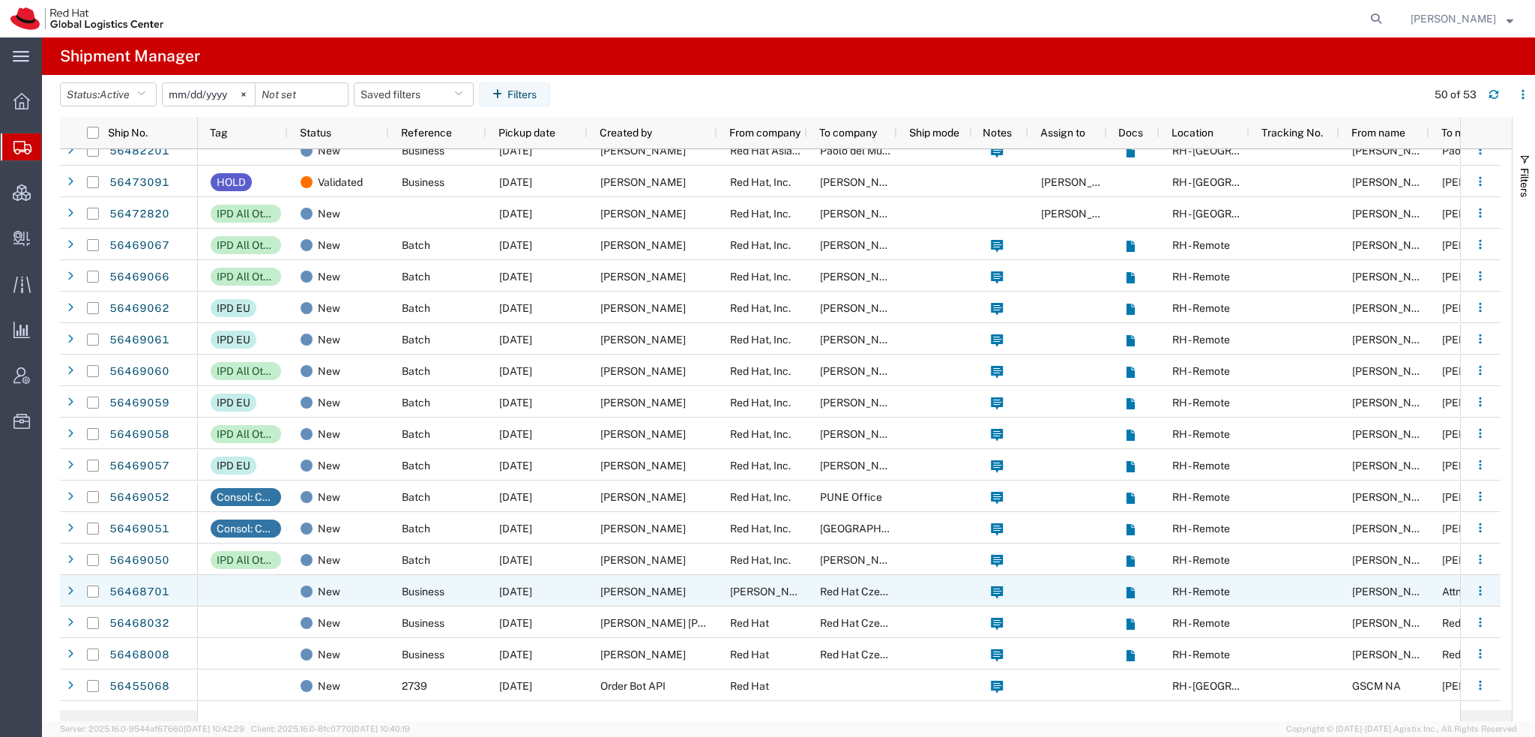
scroll to position [225, 0]
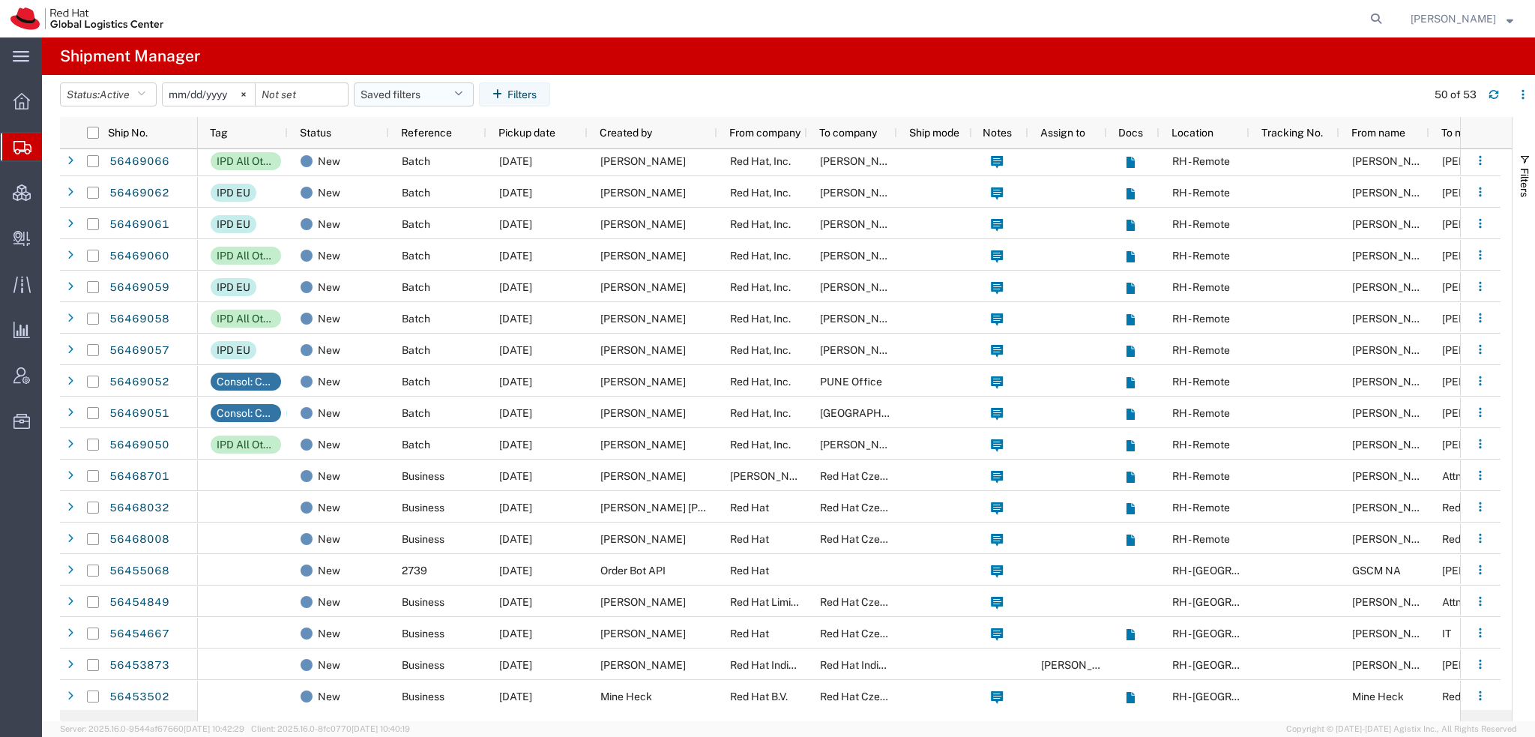
click at [450, 87] on button "Saved filters" at bounding box center [414, 94] width 120 height 24
click at [408, 156] on span "Americas" at bounding box center [454, 160] width 196 height 28
type input "2023-05-07"
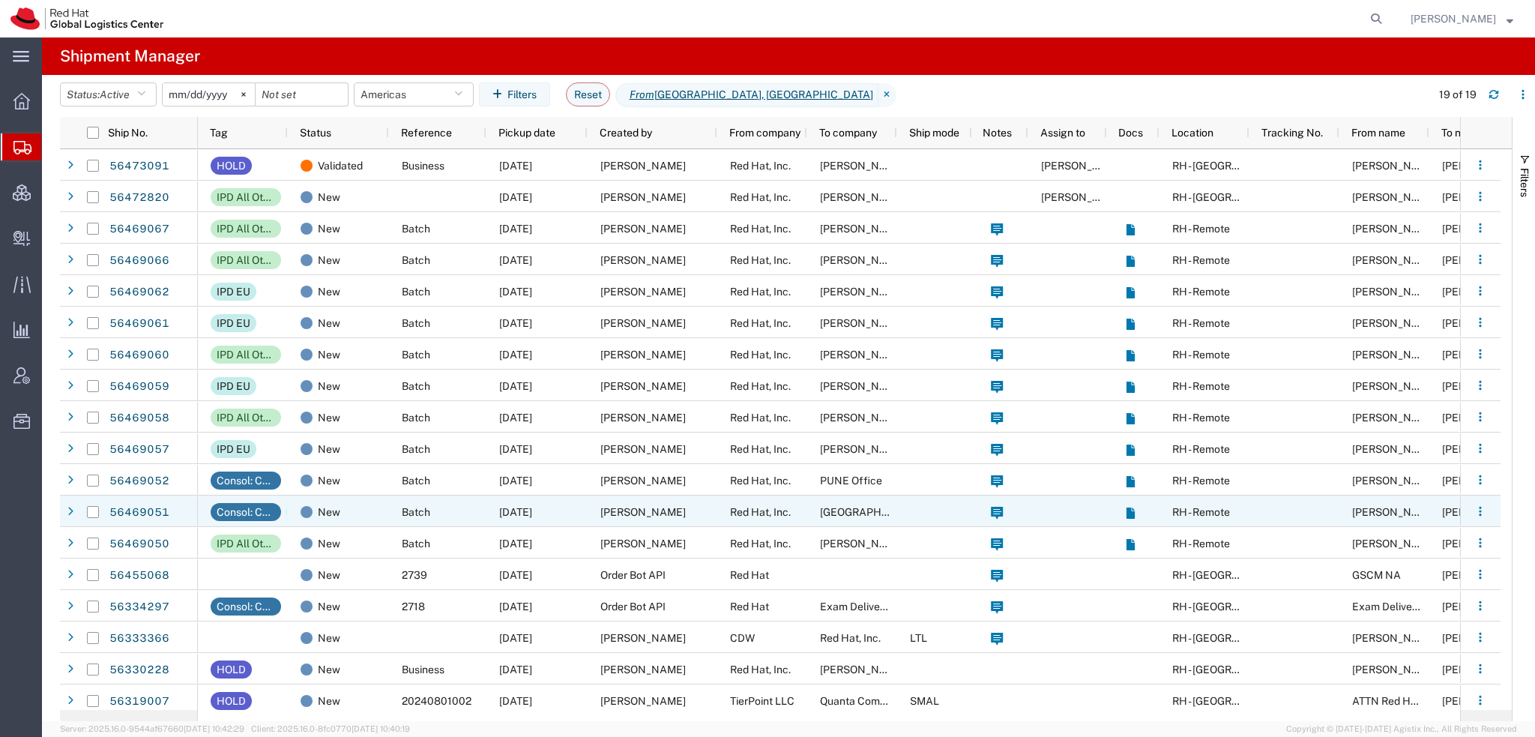
scroll to position [37, 0]
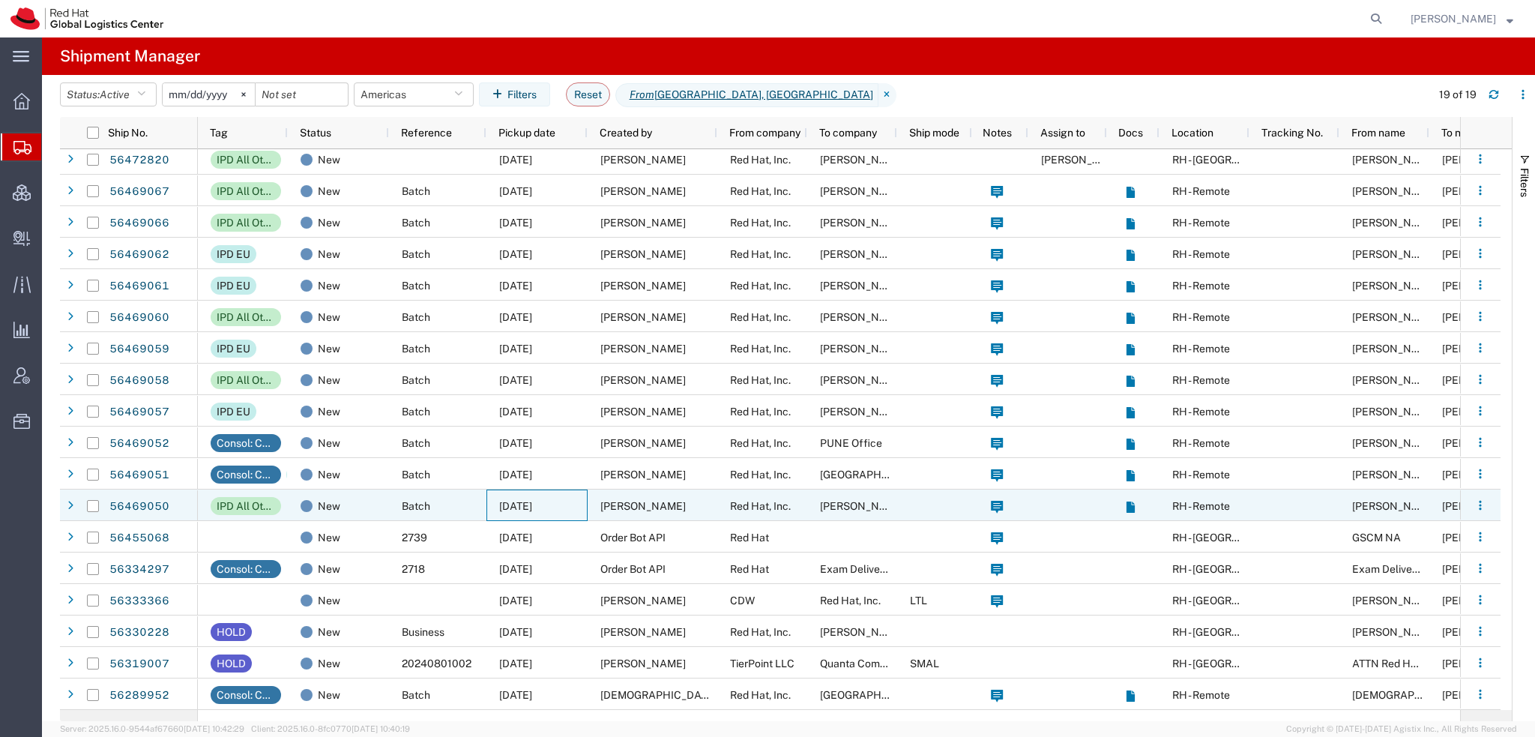
click at [532, 500] on span "08/12/2025" at bounding box center [515, 506] width 33 height 12
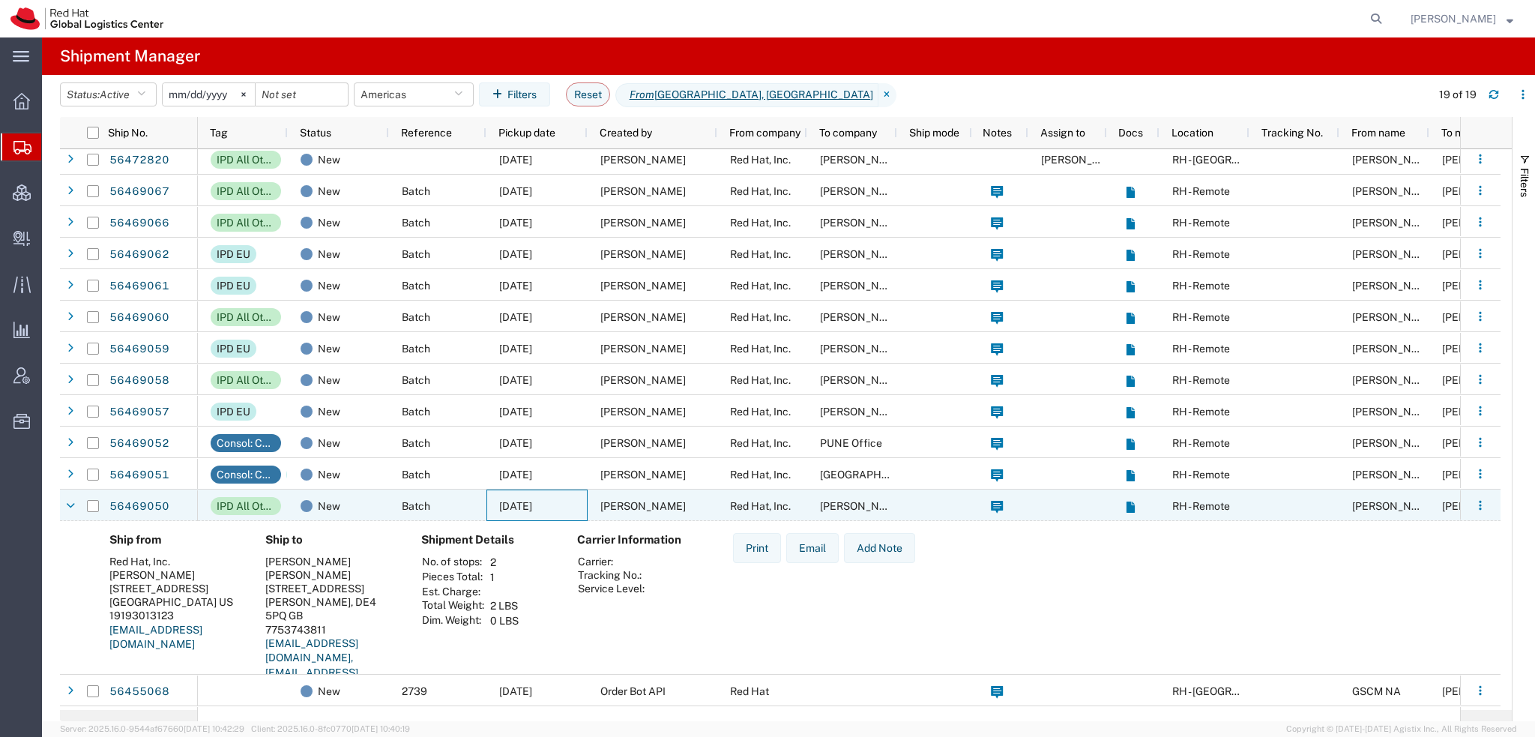
click at [532, 500] on span "08/12/2025" at bounding box center [515, 506] width 33 height 12
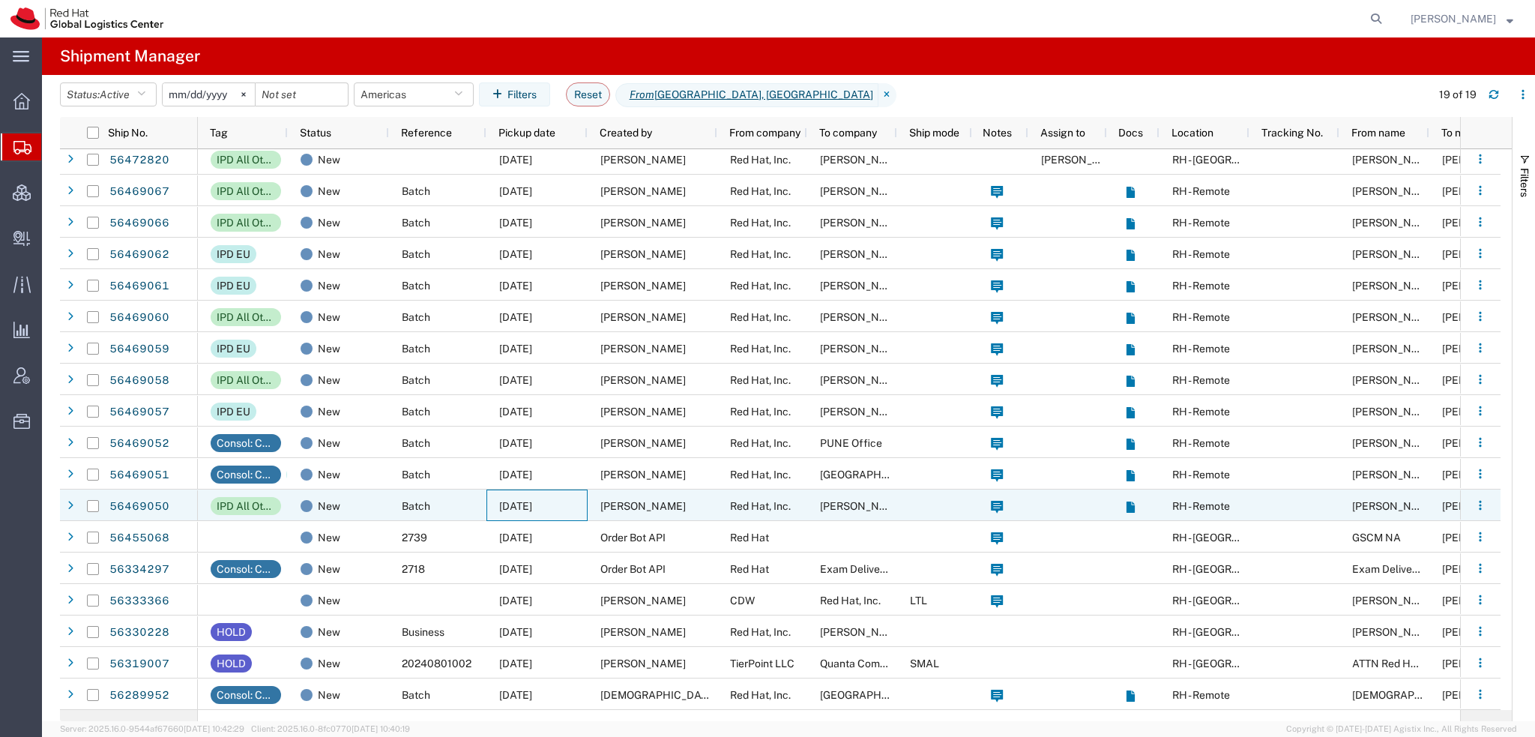
click at [532, 500] on span "08/12/2025" at bounding box center [515, 506] width 33 height 12
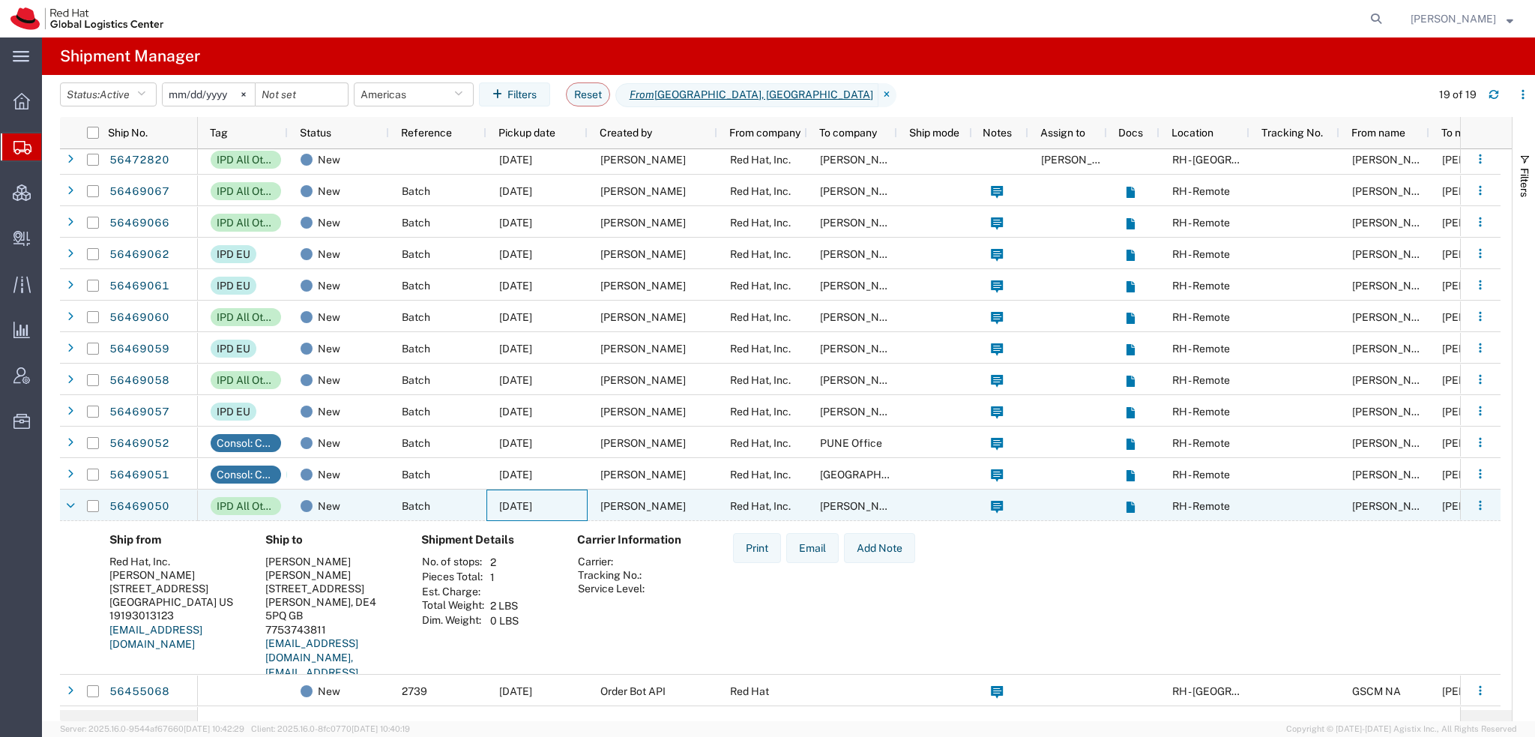
click at [532, 500] on span "08/12/2025" at bounding box center [515, 506] width 33 height 12
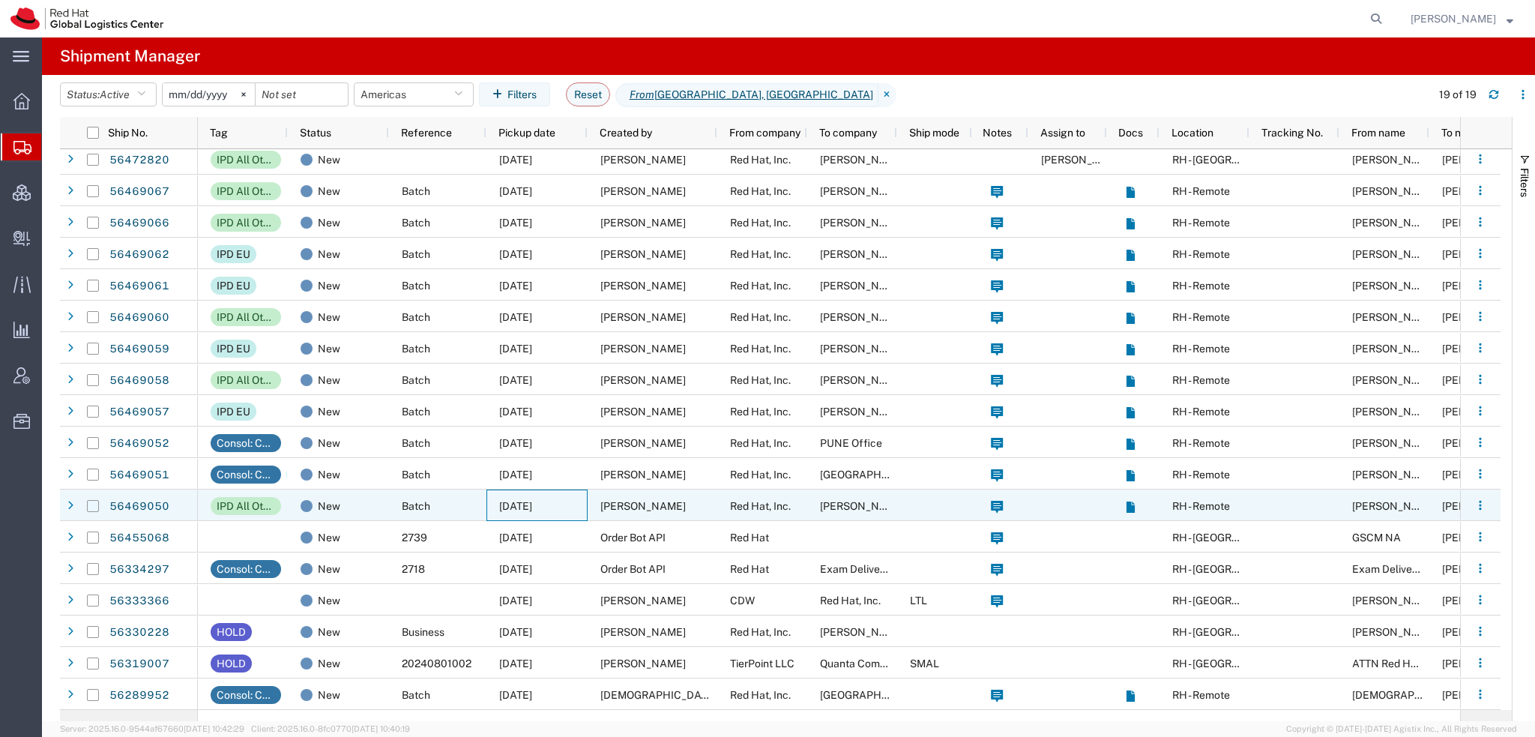
click at [90, 503] on input "Press Space to toggle row selection (unchecked)" at bounding box center [93, 506] width 12 height 12
checkbox input "true"
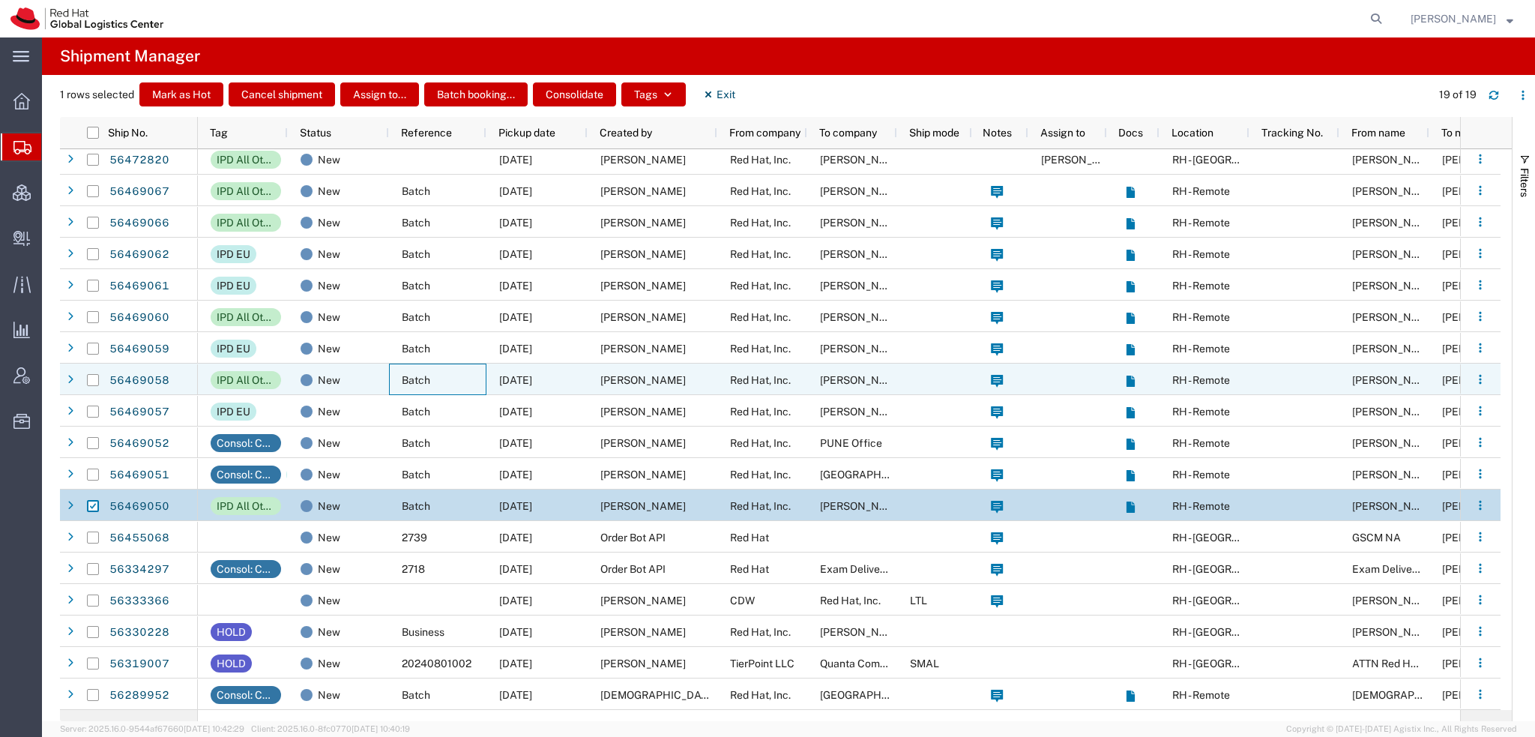
click at [486, 377] on div "Batch" at bounding box center [437, 379] width 97 height 31
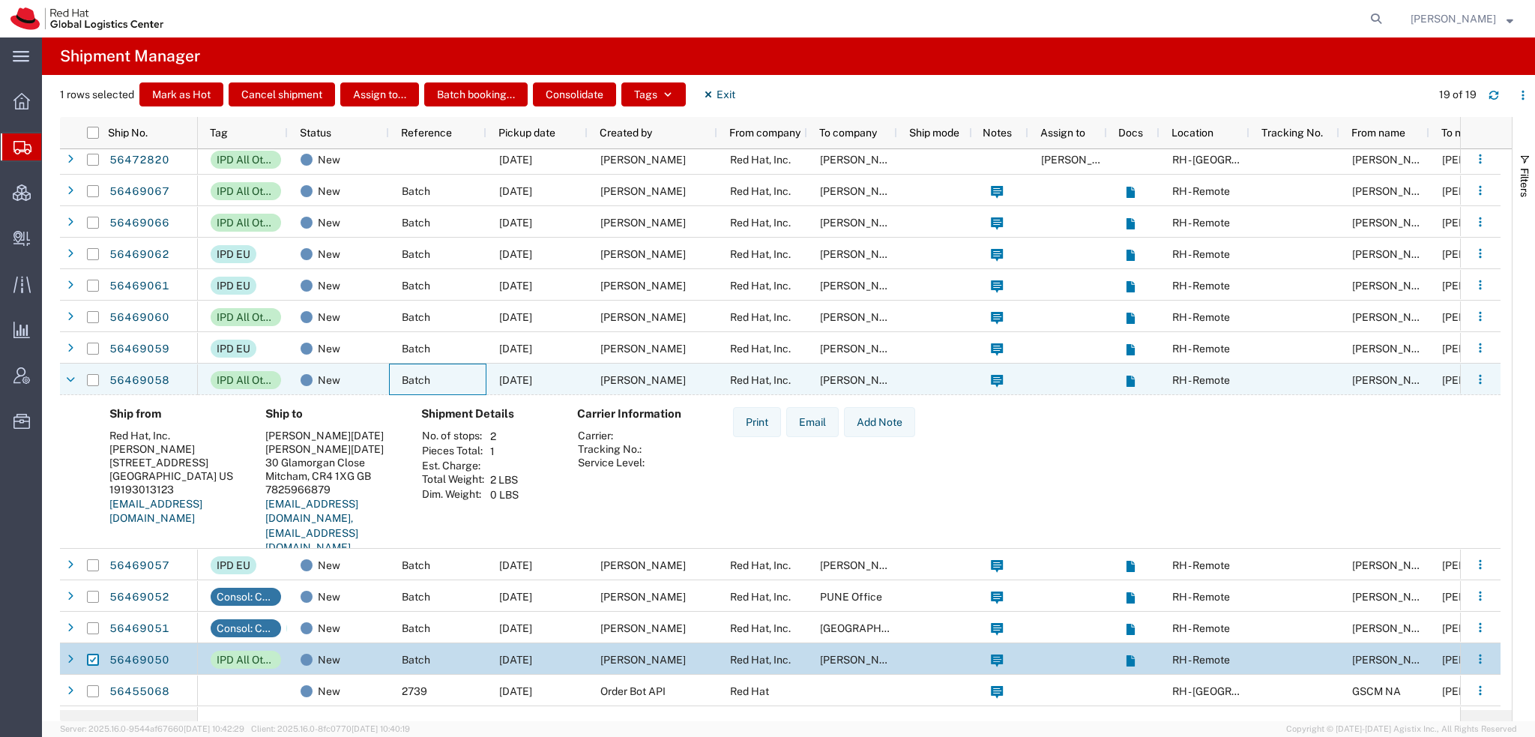
click at [486, 377] on div "Batch" at bounding box center [437, 379] width 97 height 31
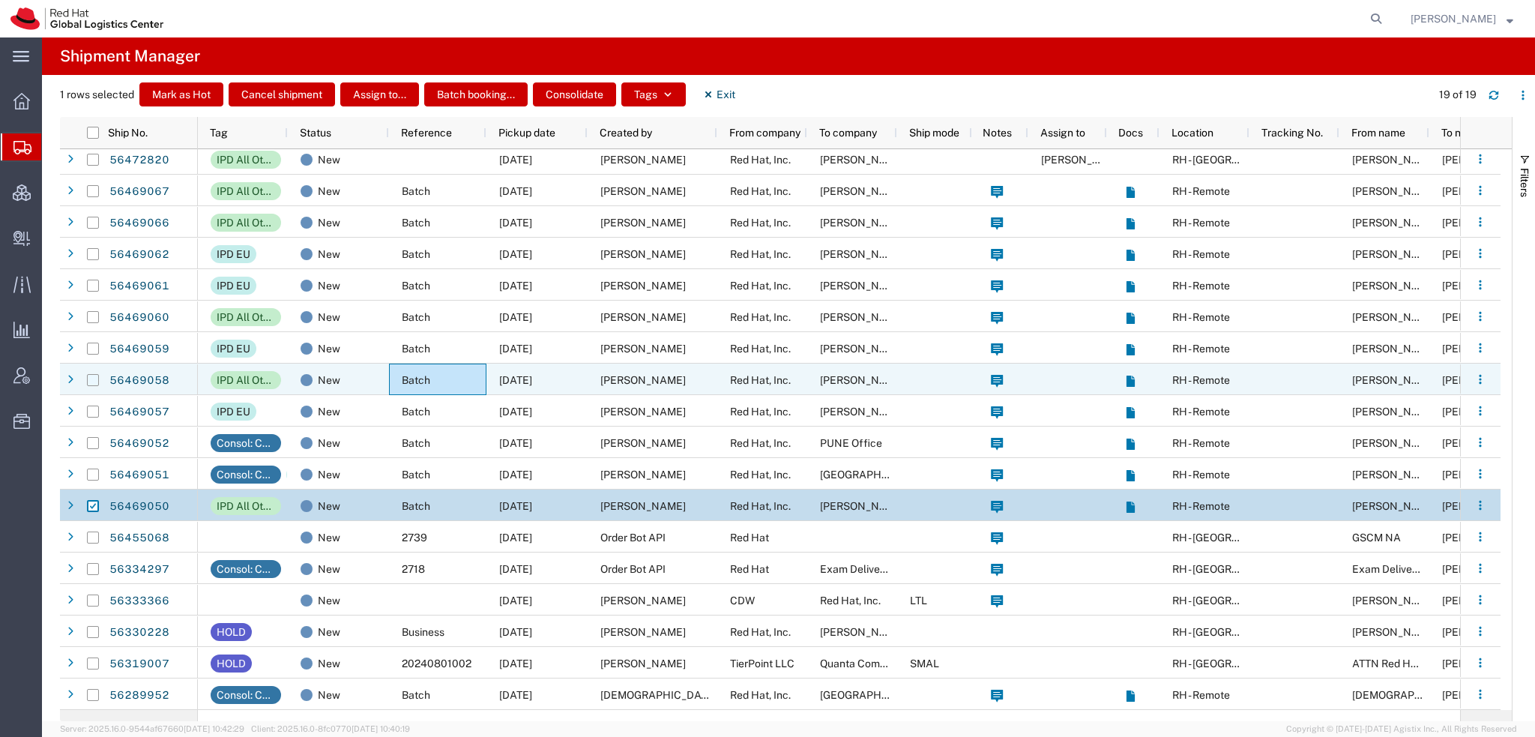
click at [94, 380] on input "Press Space to toggle row selection (unchecked)" at bounding box center [93, 380] width 12 height 12
checkbox input "true"
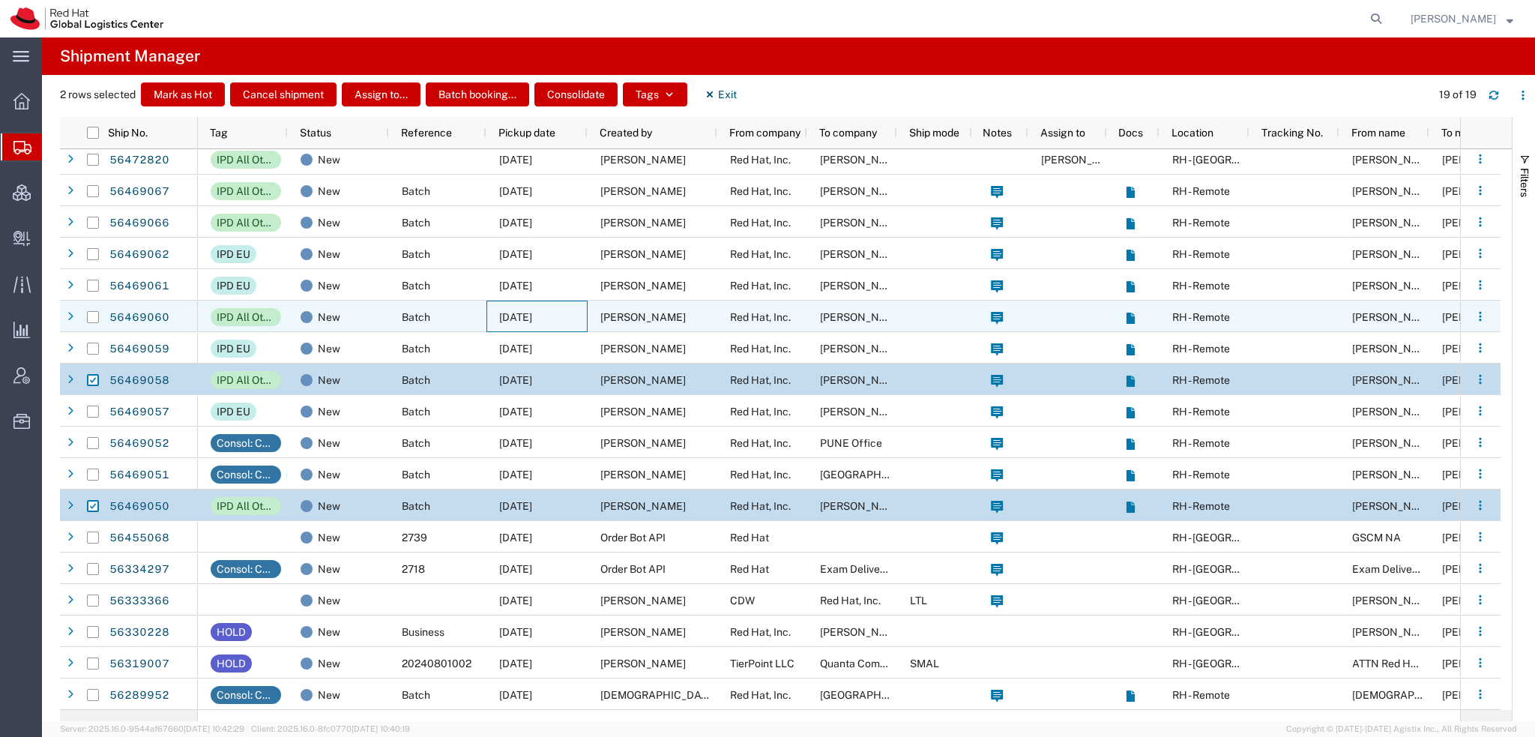
click at [526, 320] on span "[DATE]" at bounding box center [515, 317] width 33 height 12
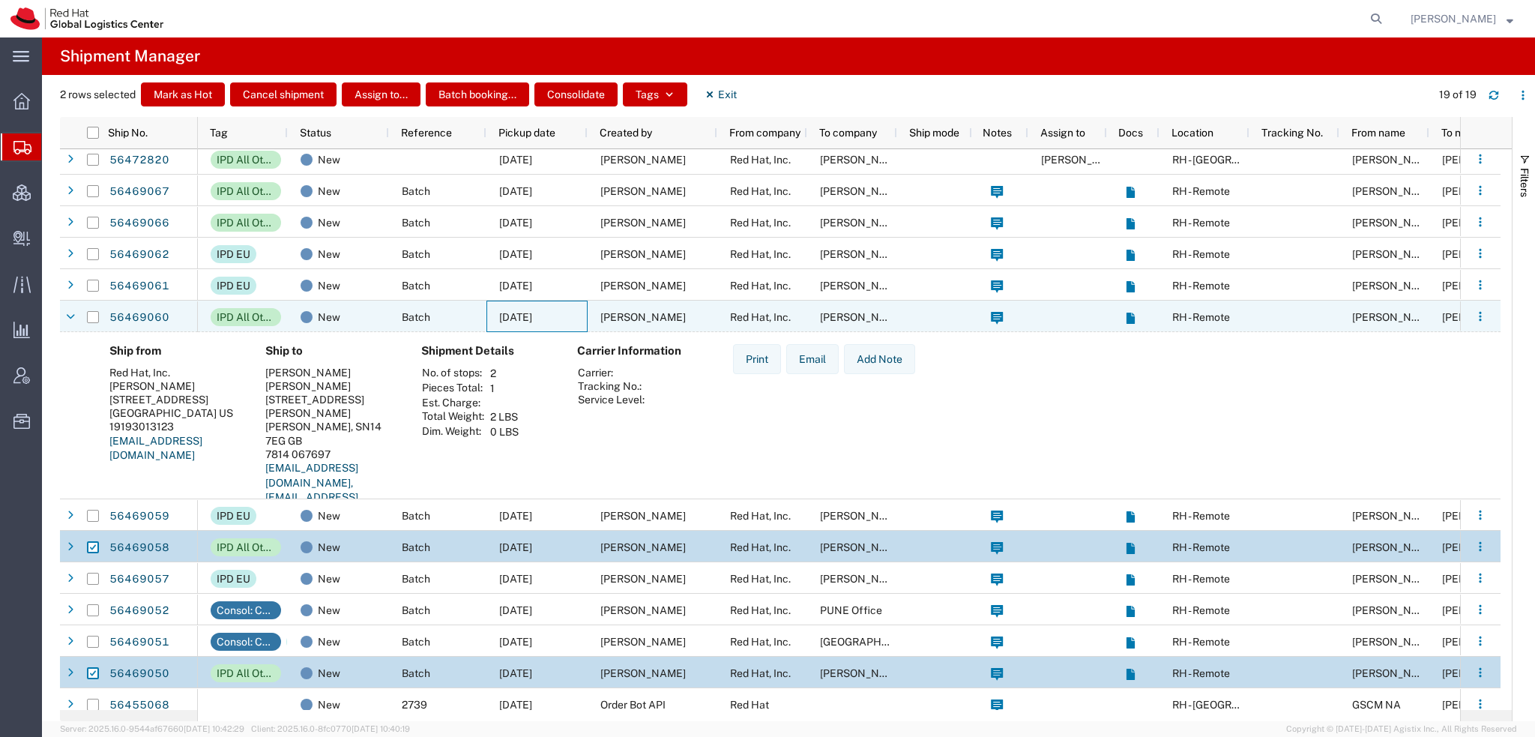
click at [526, 320] on span "[DATE]" at bounding box center [515, 317] width 33 height 12
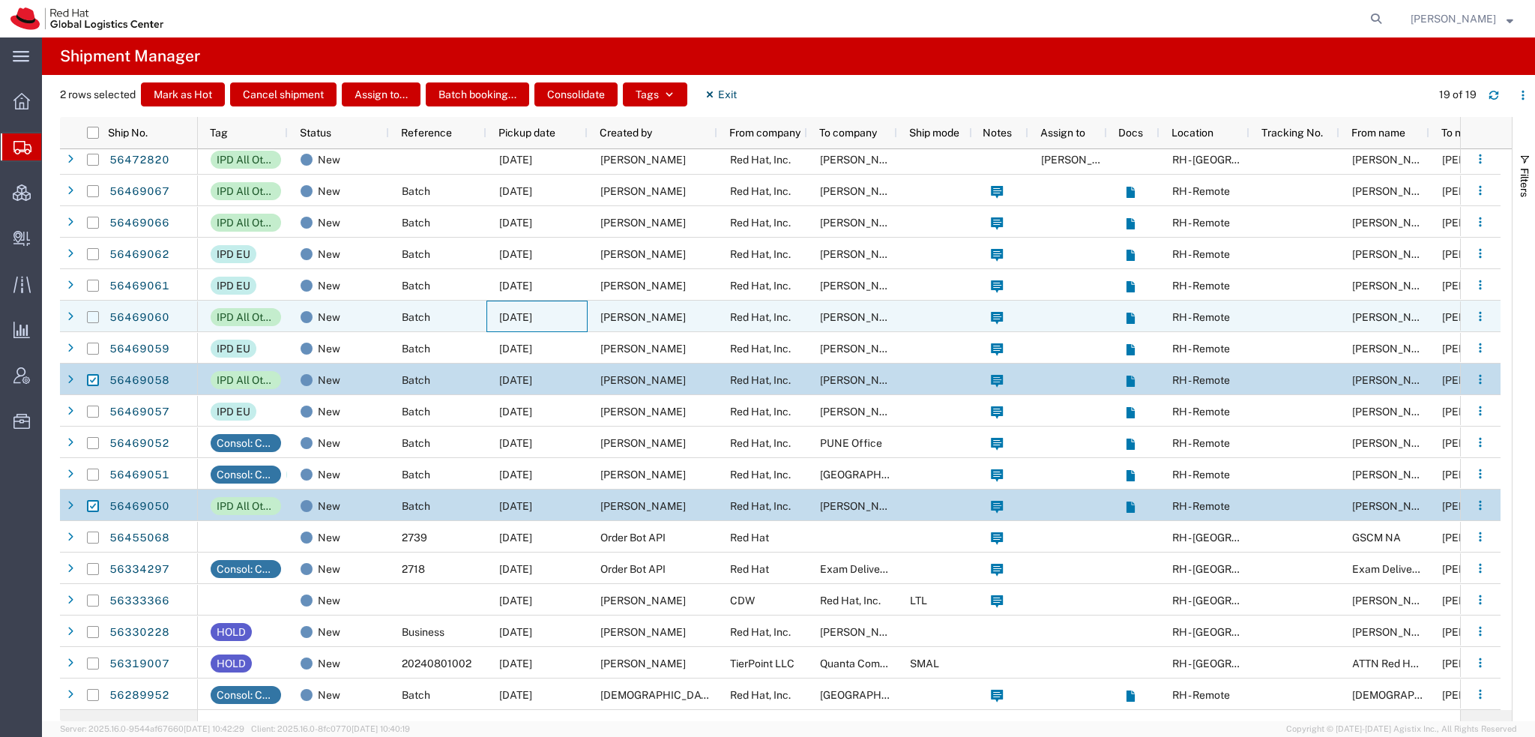
click at [91, 314] on input "Press Space to toggle row selection (unchecked)" at bounding box center [93, 317] width 12 height 12
checkbox input "true"
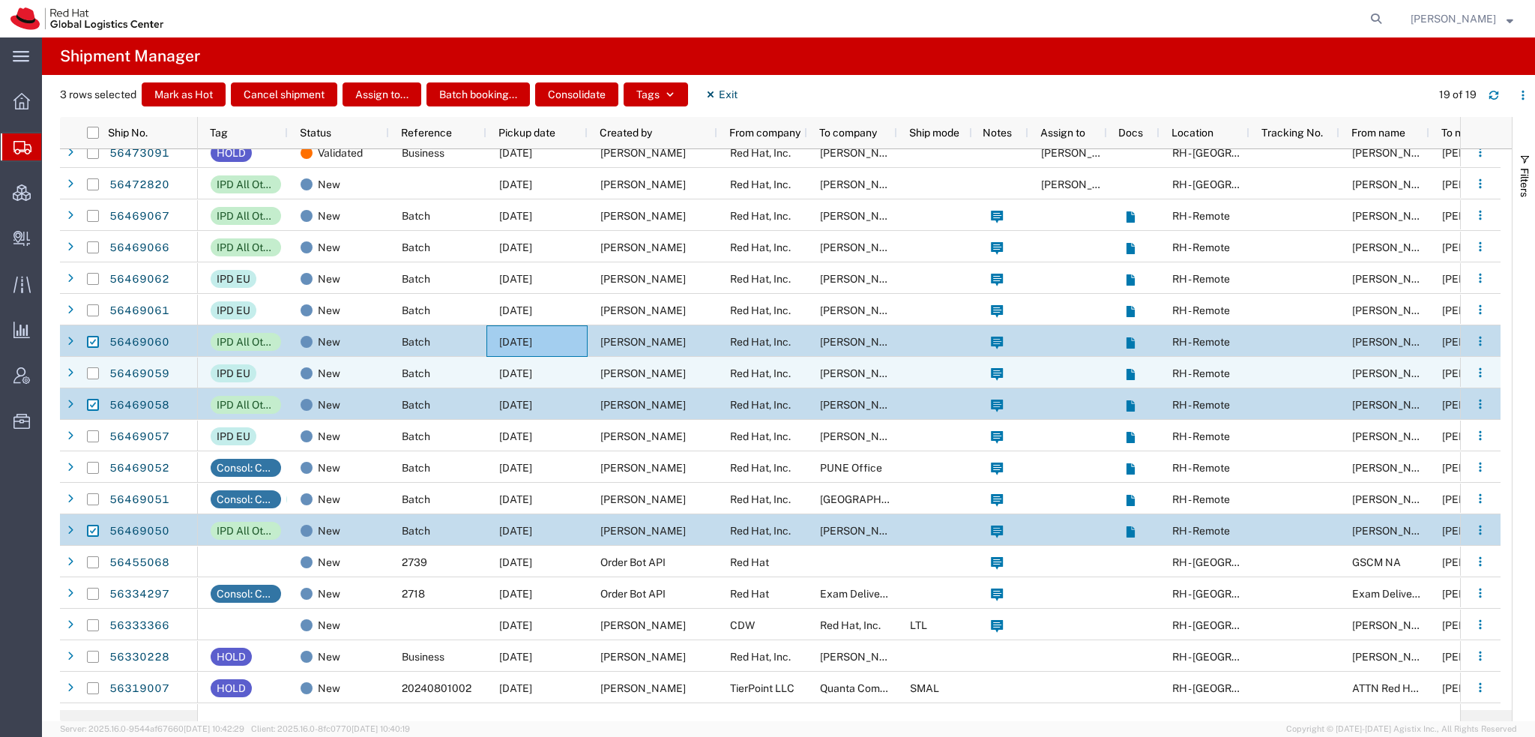
scroll to position [0, 0]
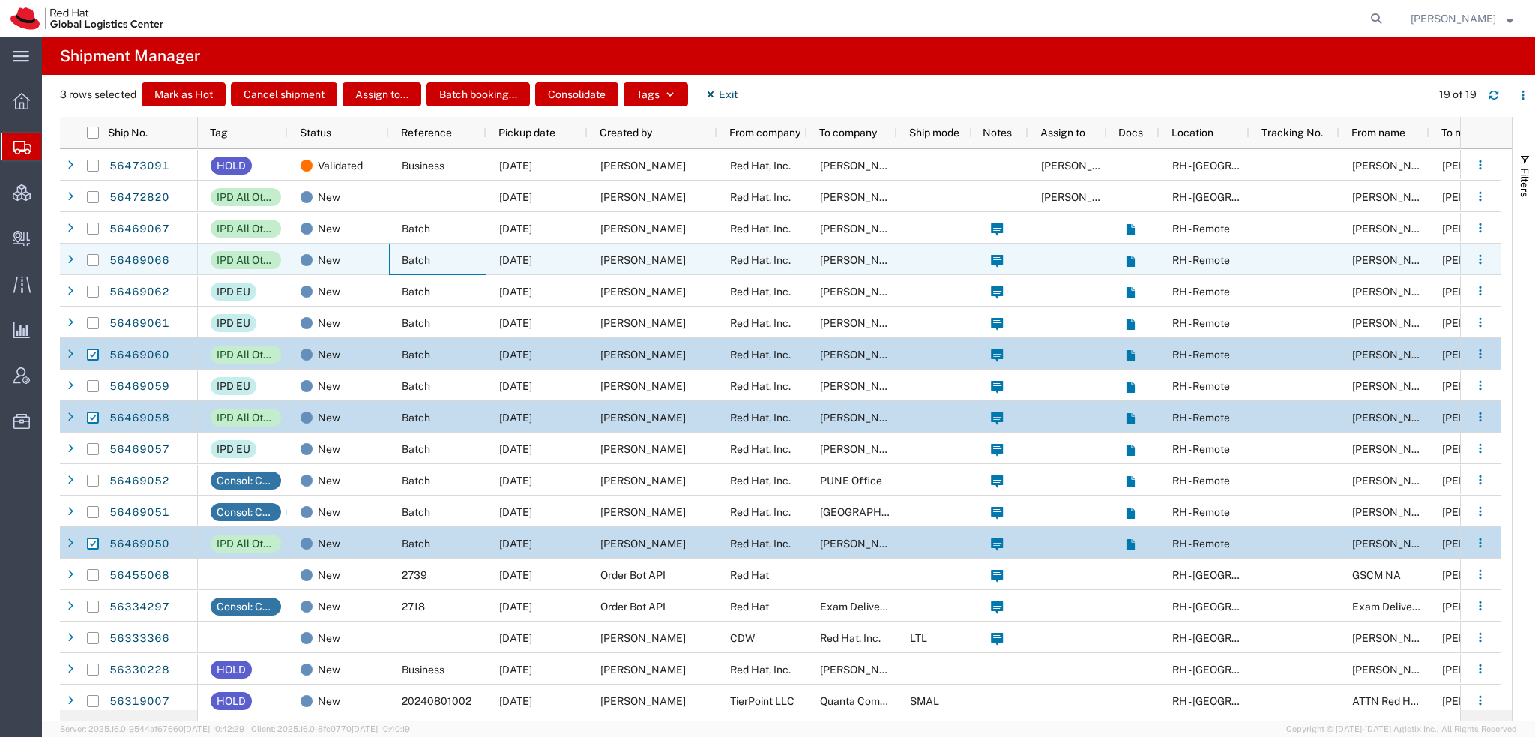
click at [454, 260] on div "Batch" at bounding box center [437, 259] width 97 height 31
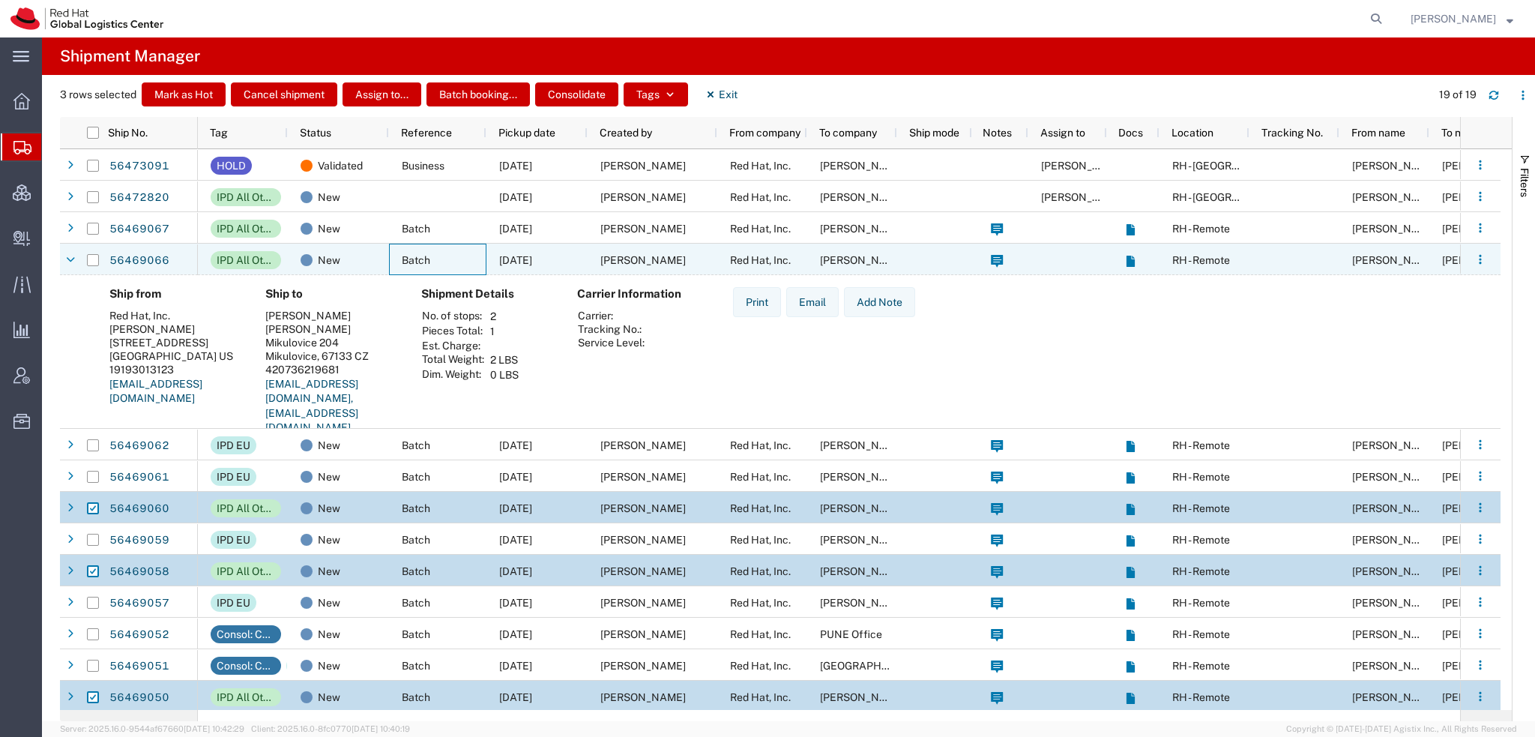
click at [454, 260] on div "Batch" at bounding box center [437, 259] width 97 height 31
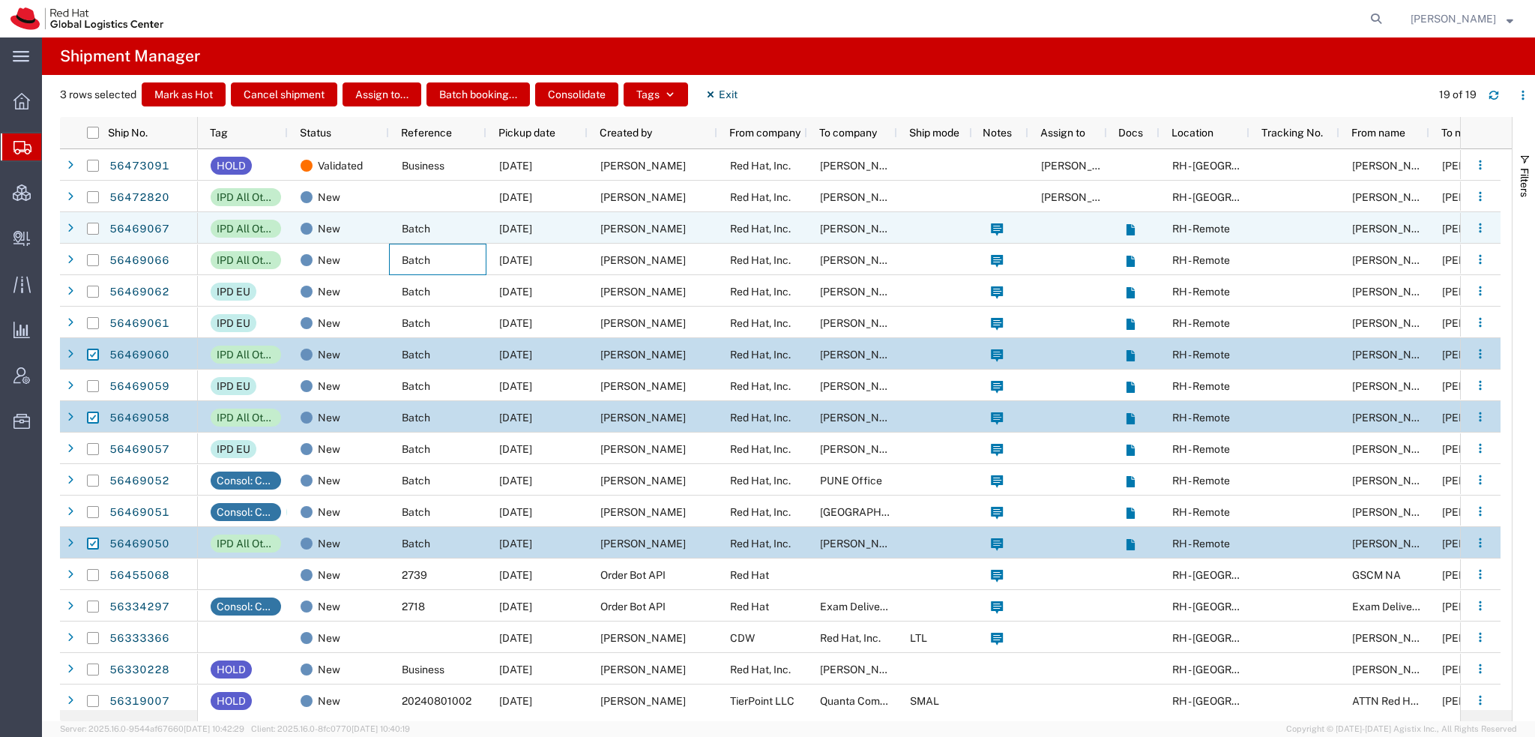
click at [440, 225] on div "Batch" at bounding box center [437, 227] width 97 height 31
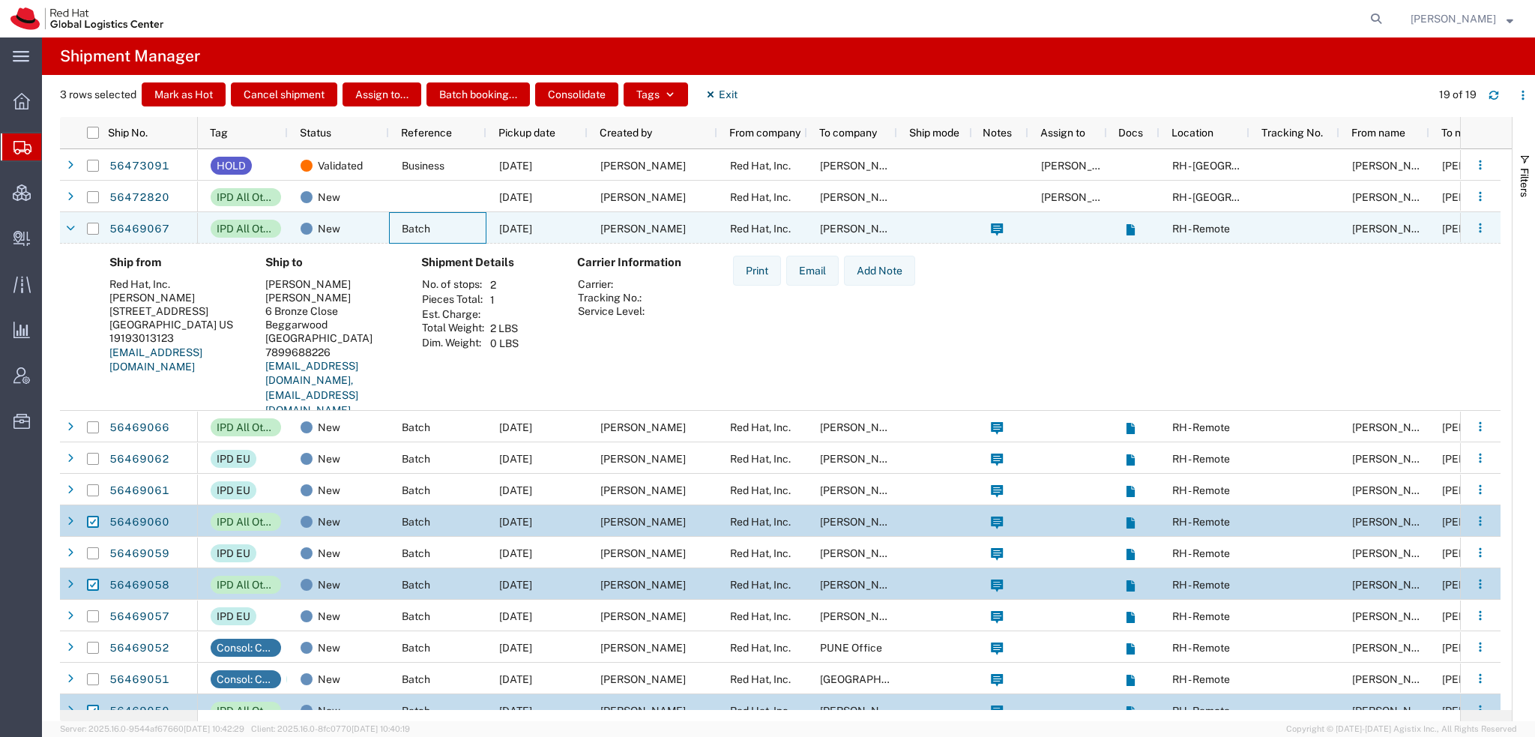
click at [440, 224] on div "Batch" at bounding box center [437, 227] width 97 height 31
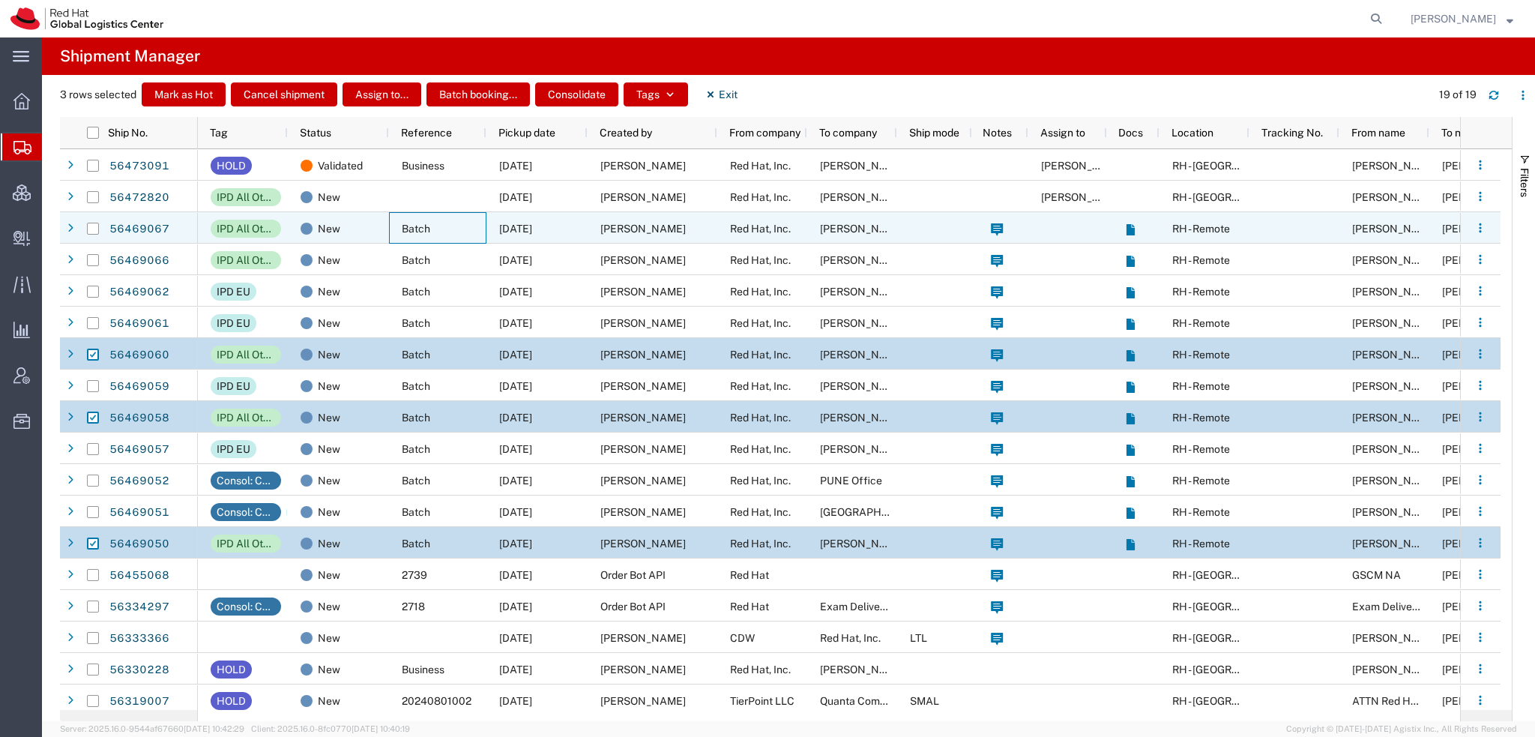
click at [440, 224] on div "Batch" at bounding box center [437, 227] width 97 height 31
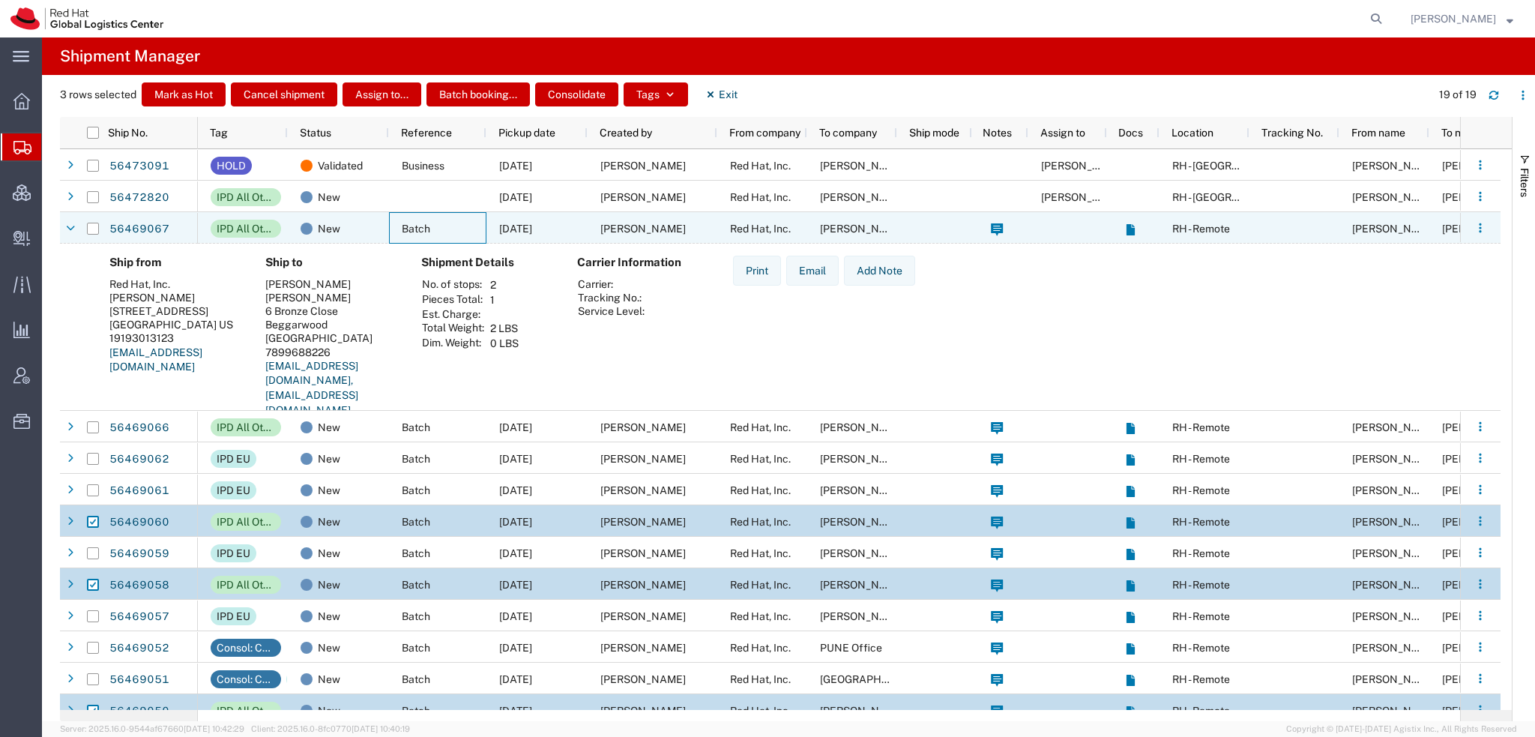
click at [440, 224] on div "Batch" at bounding box center [437, 227] width 97 height 31
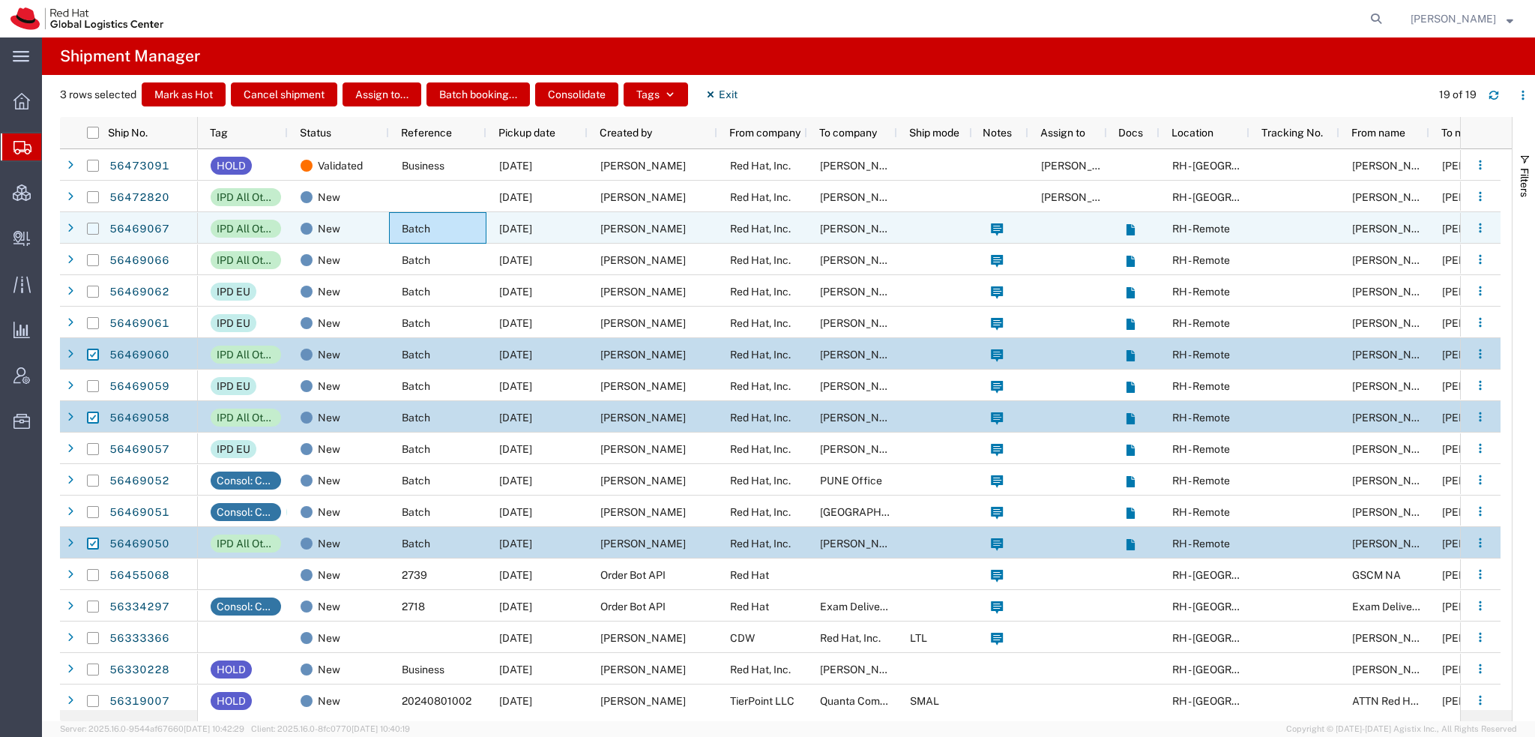
click at [87, 227] on input "Press Space to toggle row selection (unchecked)" at bounding box center [93, 229] width 12 height 12
checkbox input "true"
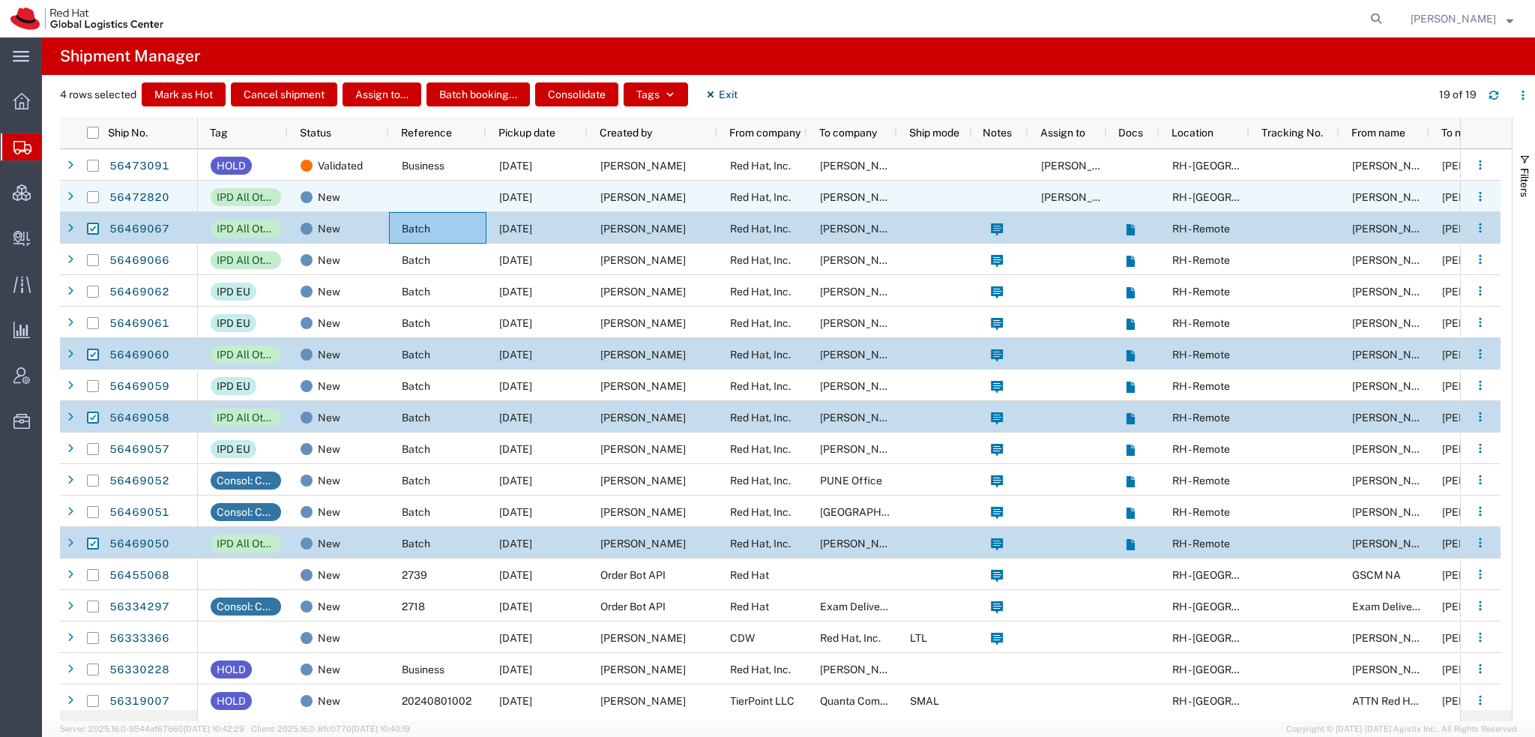
click at [528, 192] on span "08/13/2025" at bounding box center [515, 197] width 33 height 12
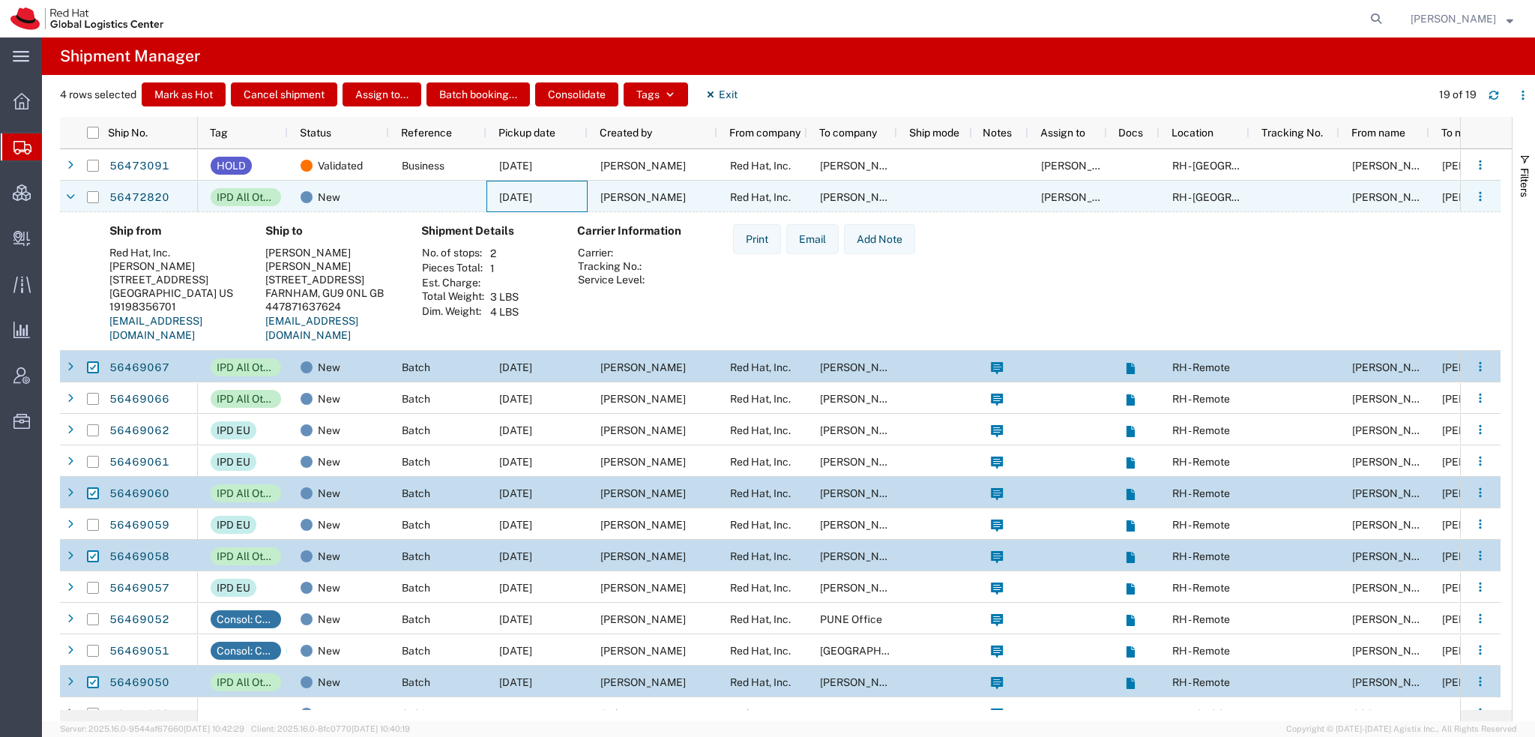
click at [528, 192] on span "08/13/2025" at bounding box center [515, 197] width 33 height 12
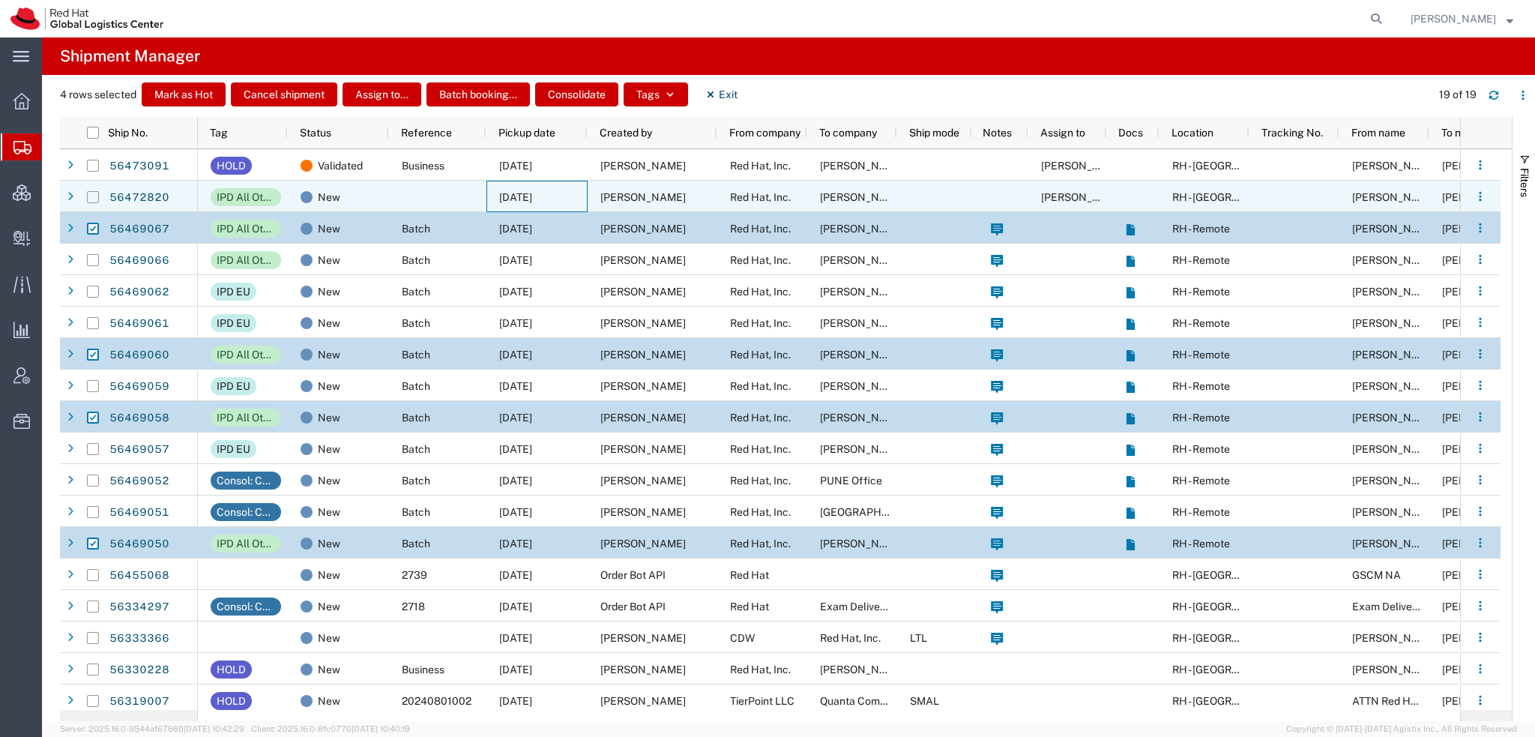
click at [97, 194] on input "Press Space to toggle row selection (unchecked)" at bounding box center [93, 197] width 12 height 12
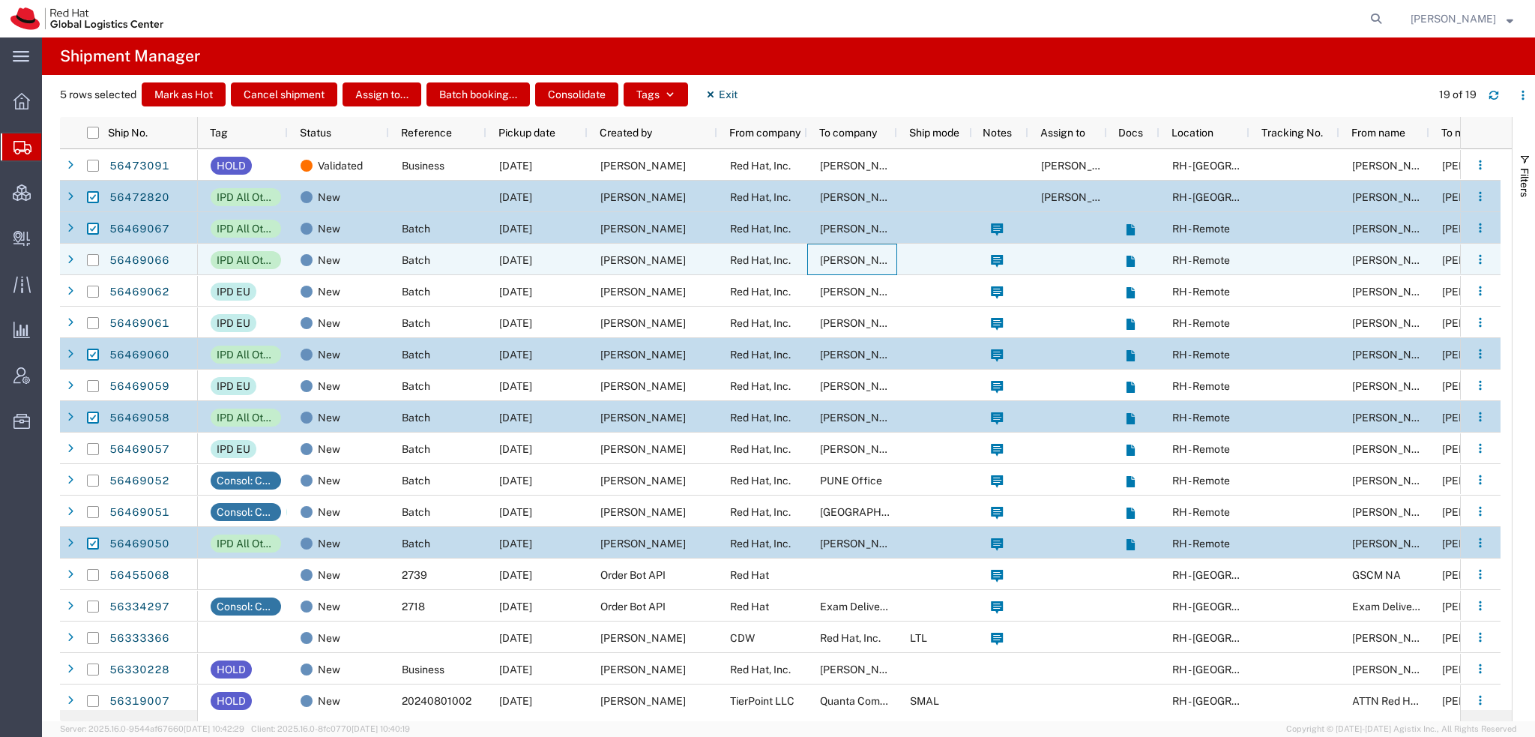
click at [827, 264] on span "Štefan Németh" at bounding box center [862, 260] width 85 height 12
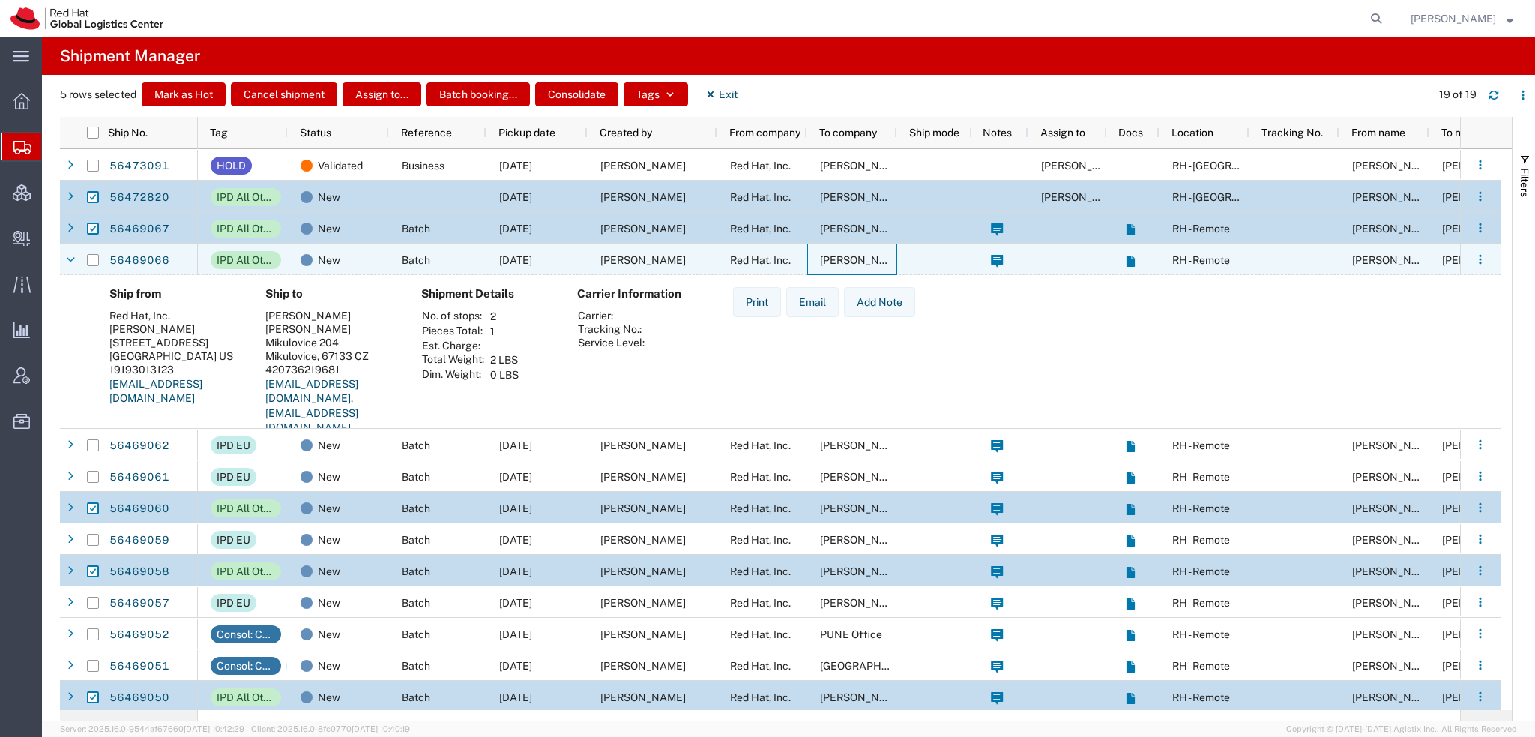
click at [827, 264] on span "Štefan Németh" at bounding box center [862, 260] width 85 height 12
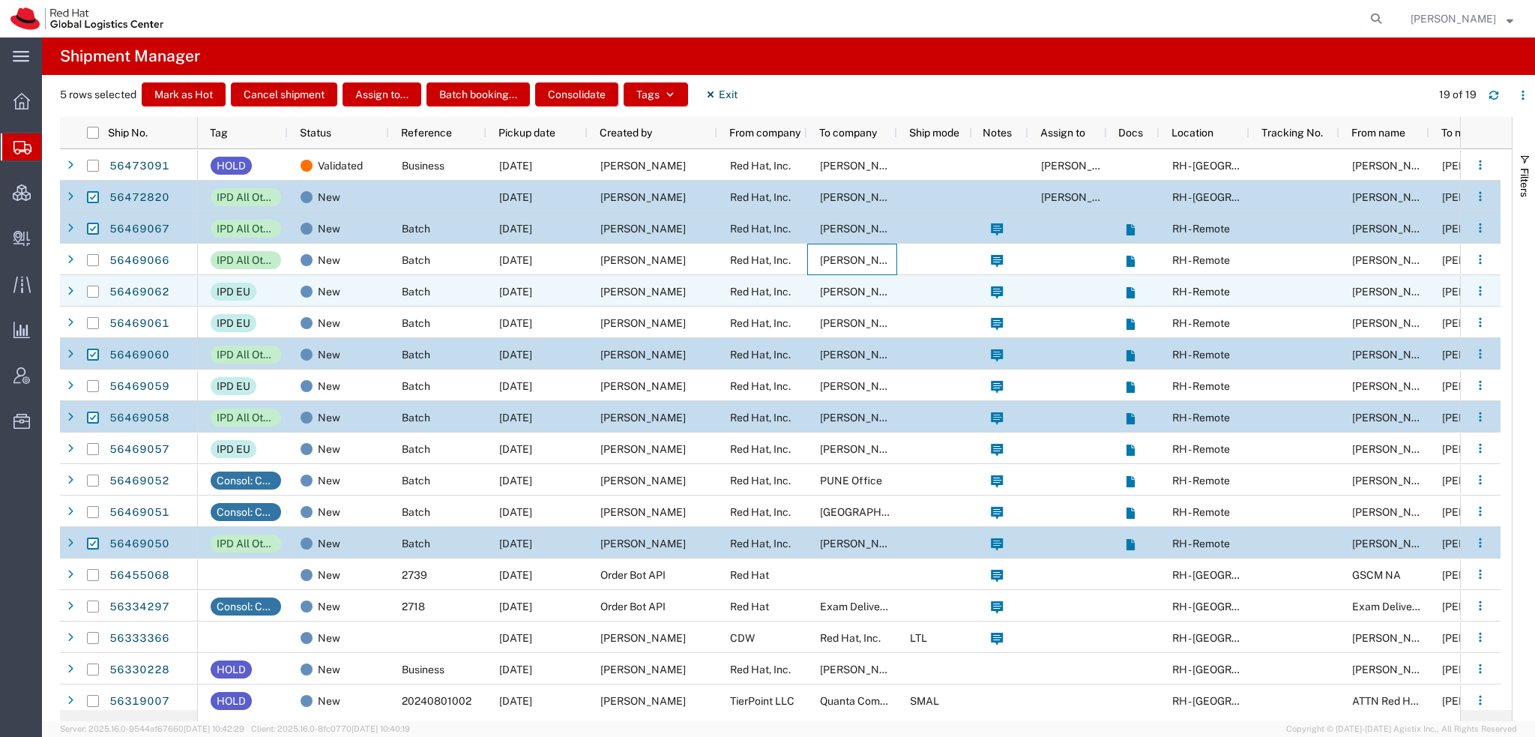
click at [522, 287] on span "08/12/2025" at bounding box center [515, 292] width 33 height 12
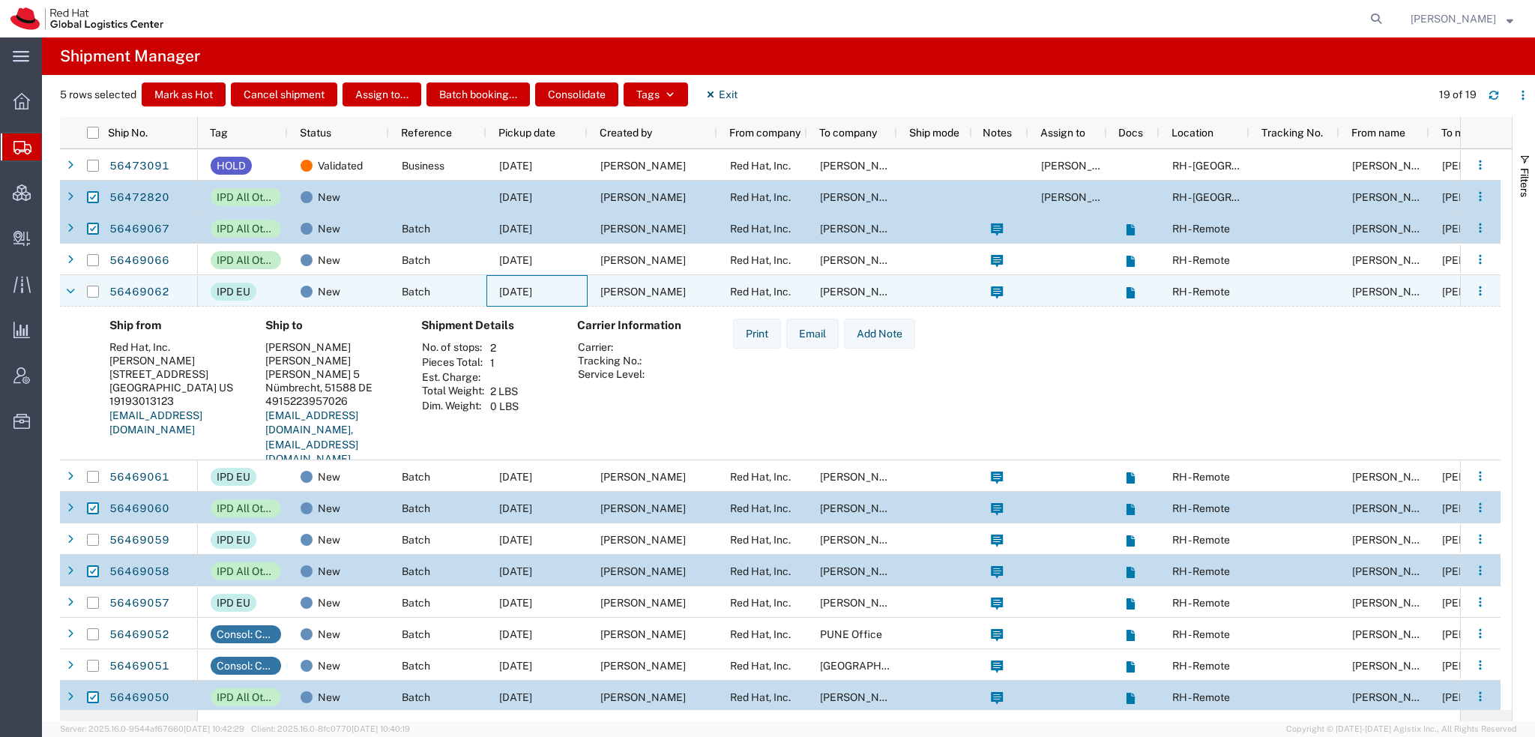
click at [522, 287] on span "08/12/2025" at bounding box center [515, 292] width 33 height 12
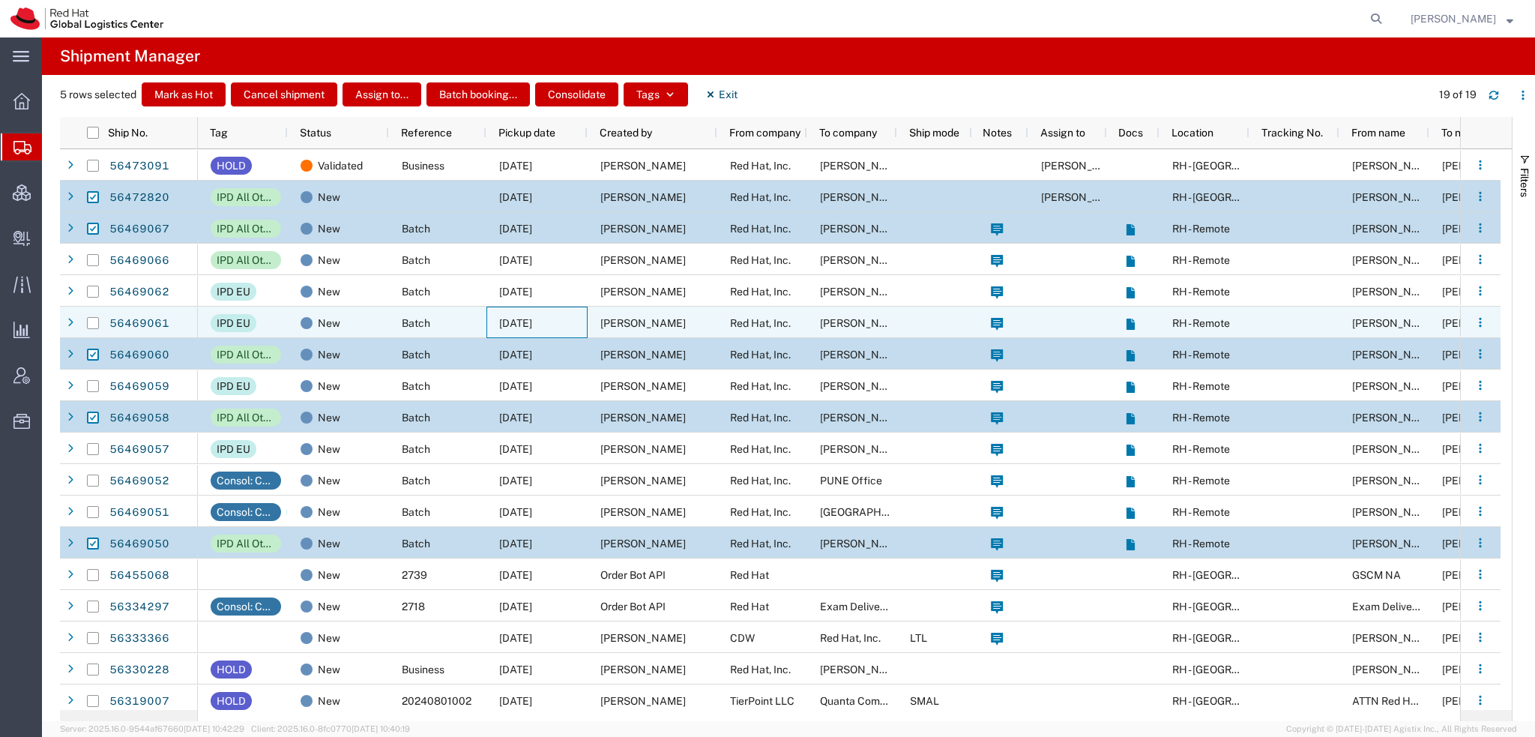
click at [523, 322] on span "08/12/2025" at bounding box center [515, 323] width 33 height 12
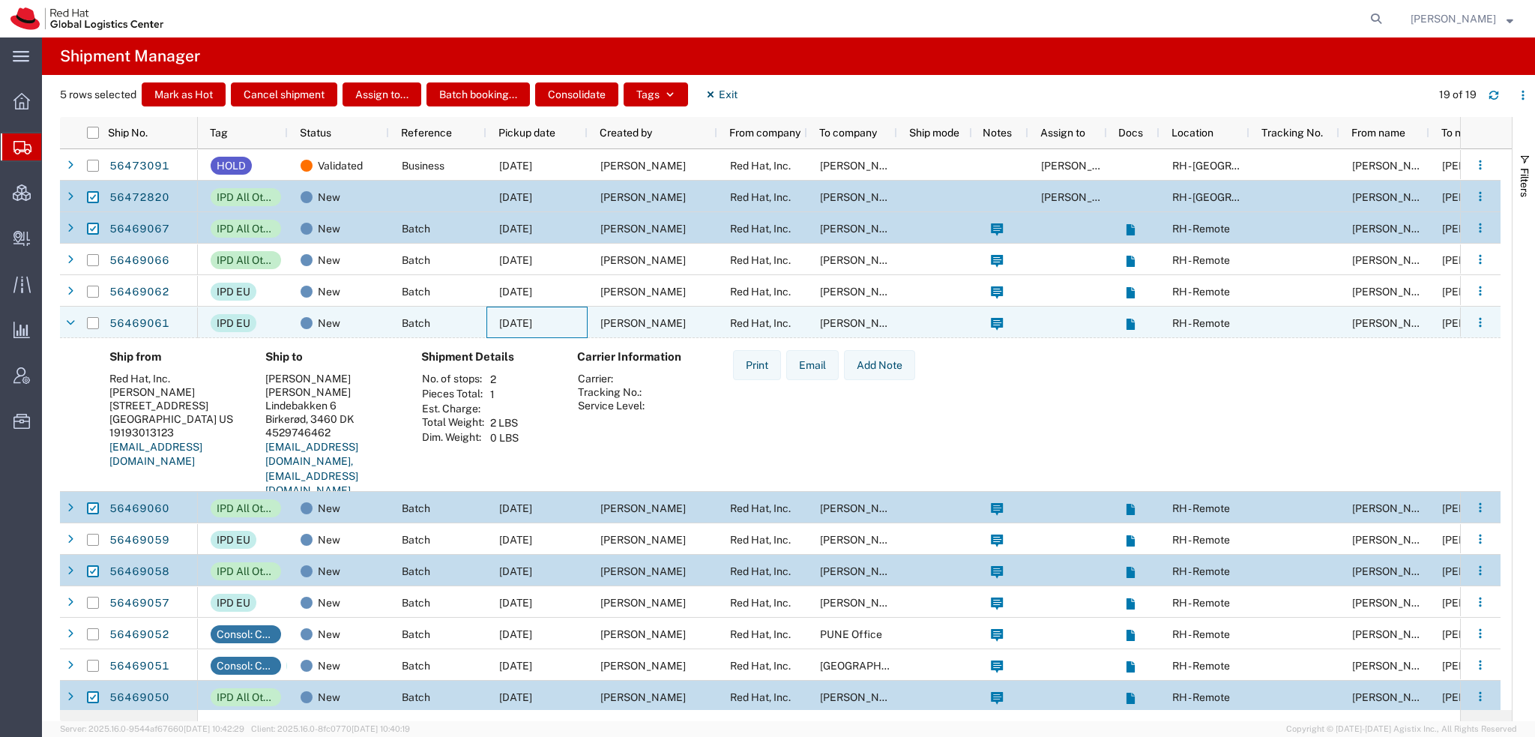
click at [523, 322] on span "08/12/2025" at bounding box center [515, 323] width 33 height 12
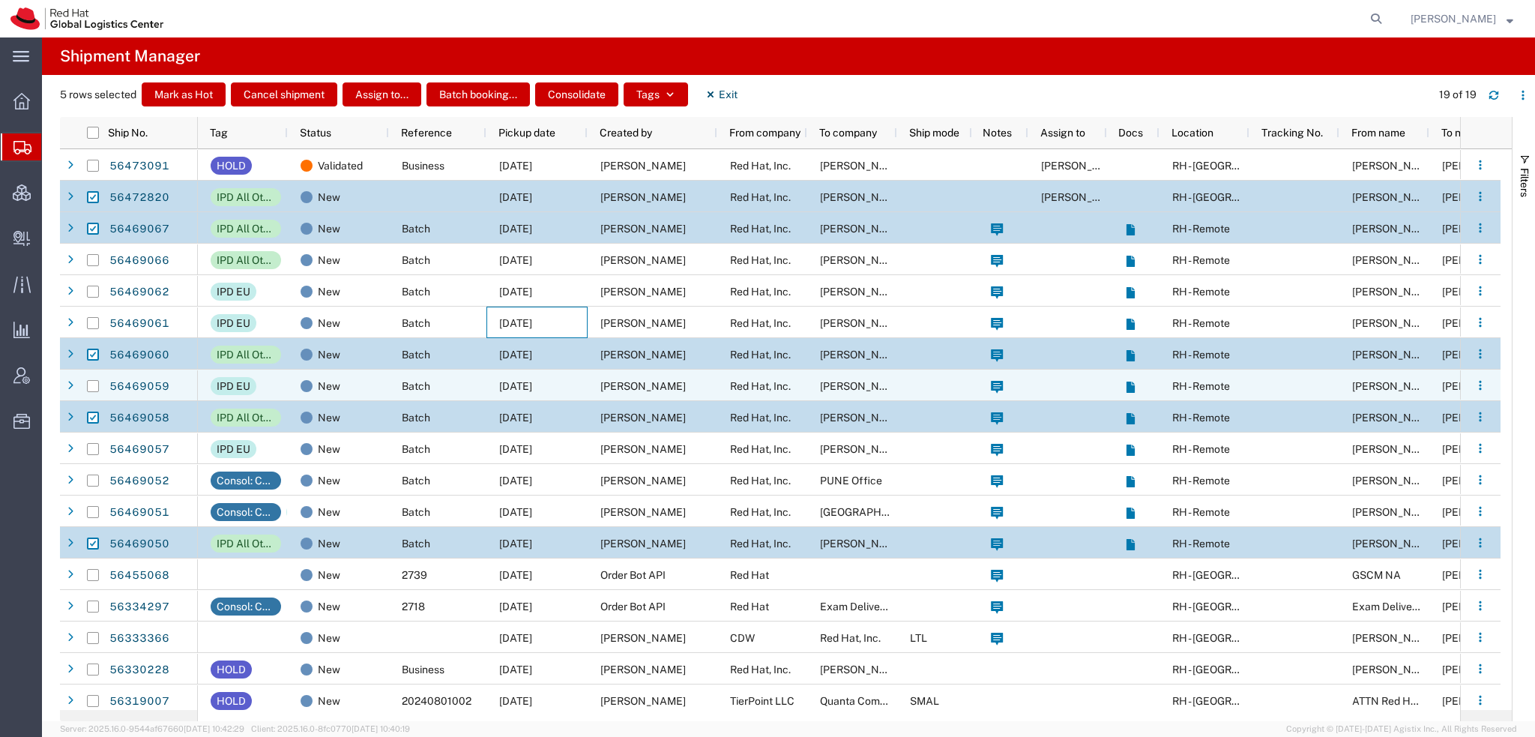
click at [532, 385] on span "08/12/2025" at bounding box center [515, 386] width 33 height 12
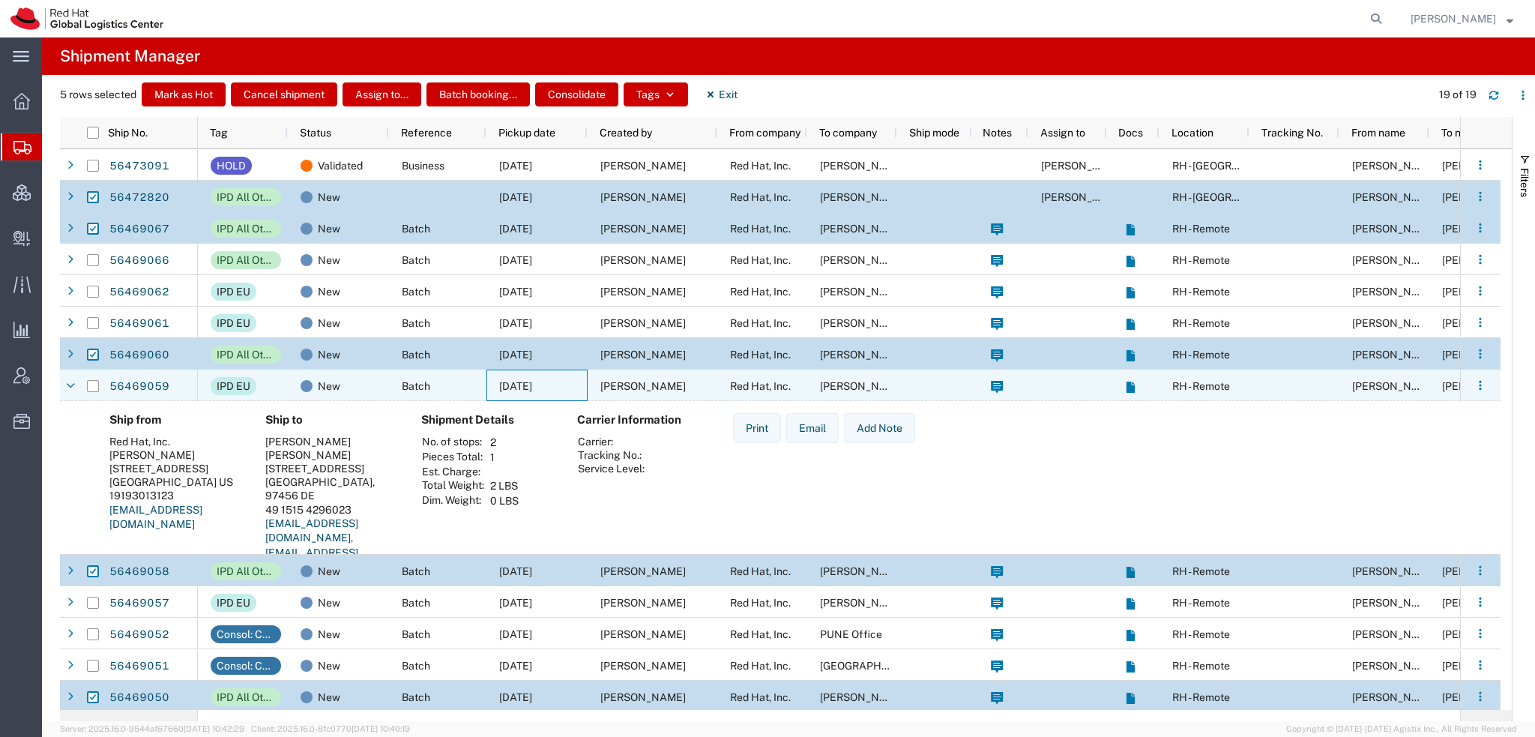
click at [532, 385] on span "08/12/2025" at bounding box center [515, 386] width 33 height 12
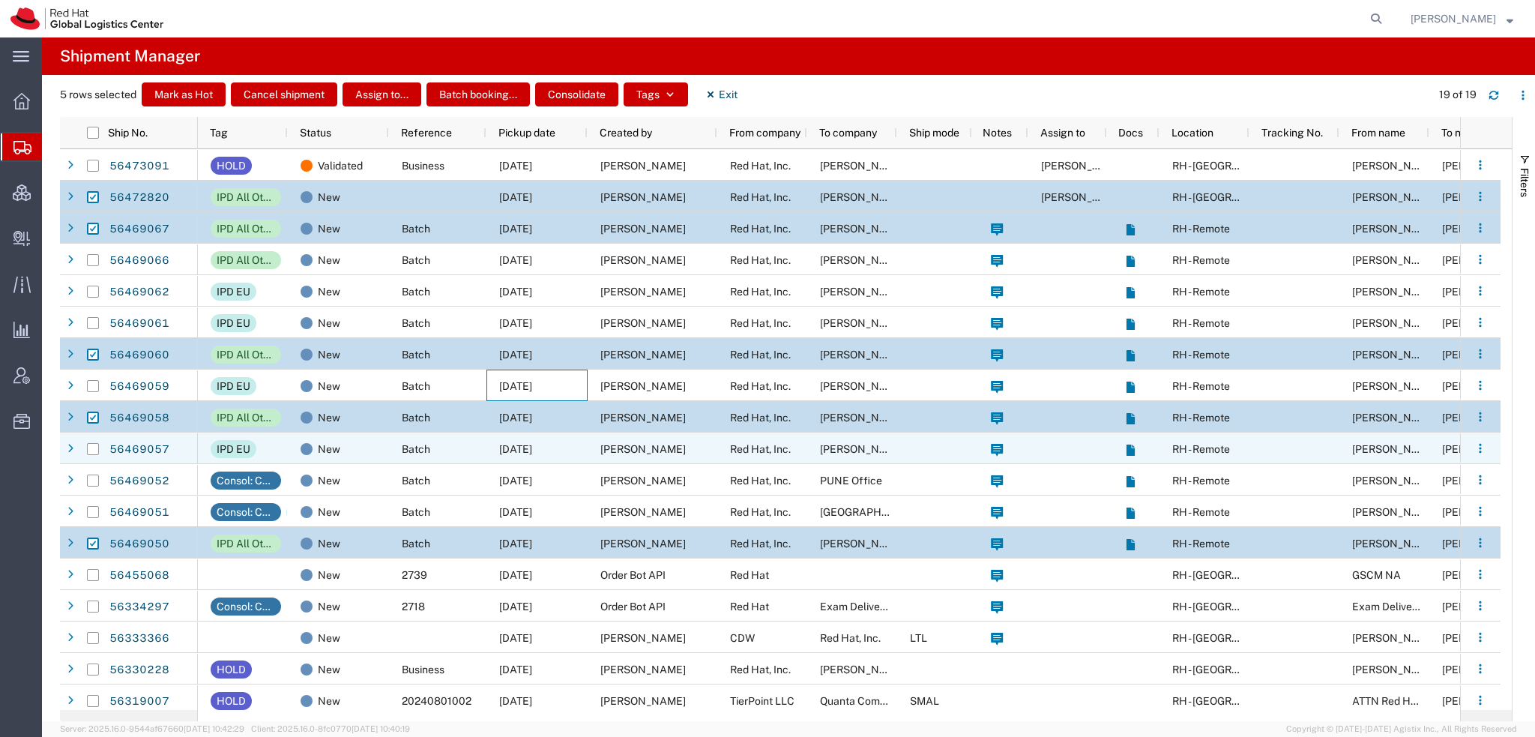
click at [532, 448] on span "08/12/2025" at bounding box center [515, 449] width 33 height 12
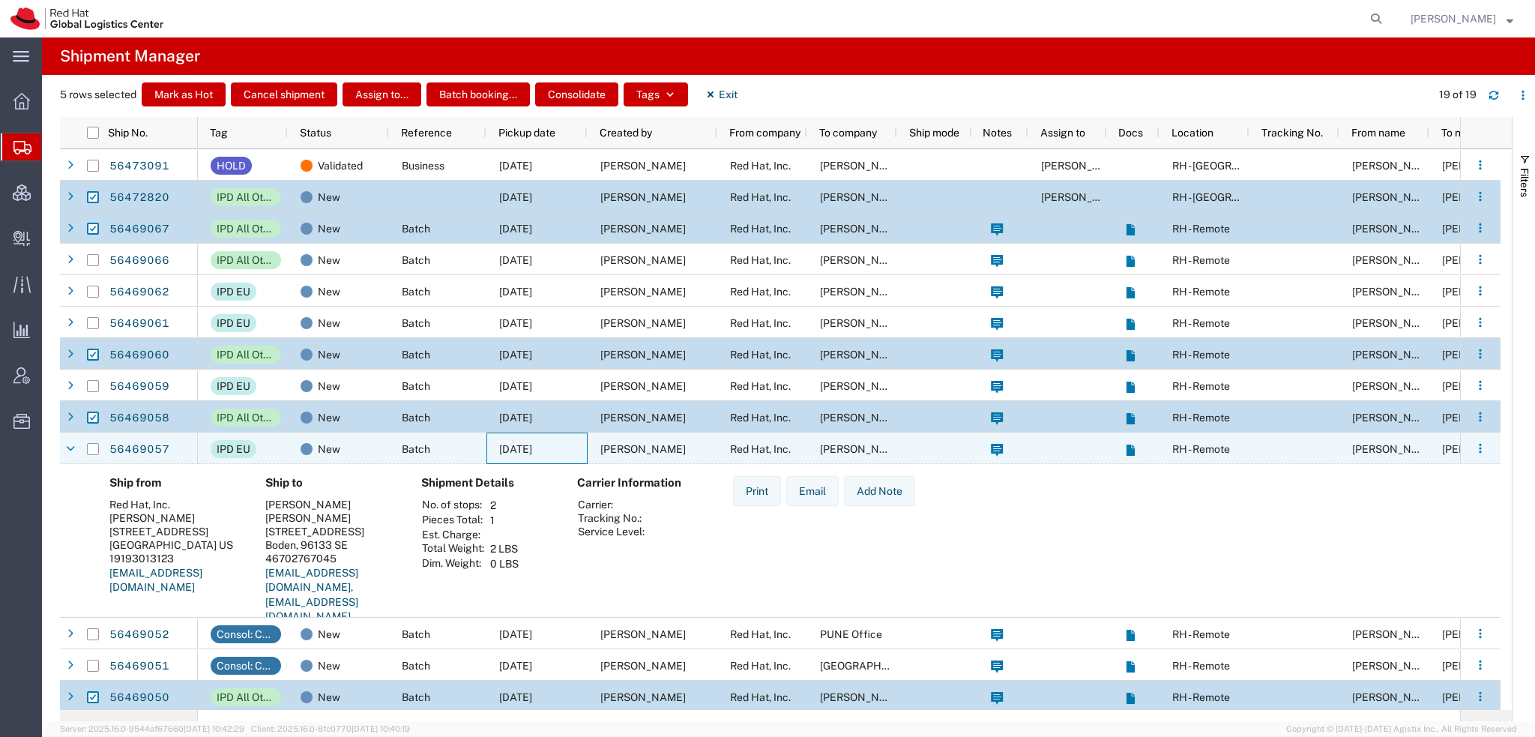
click at [532, 448] on span "08/12/2025" at bounding box center [515, 449] width 33 height 12
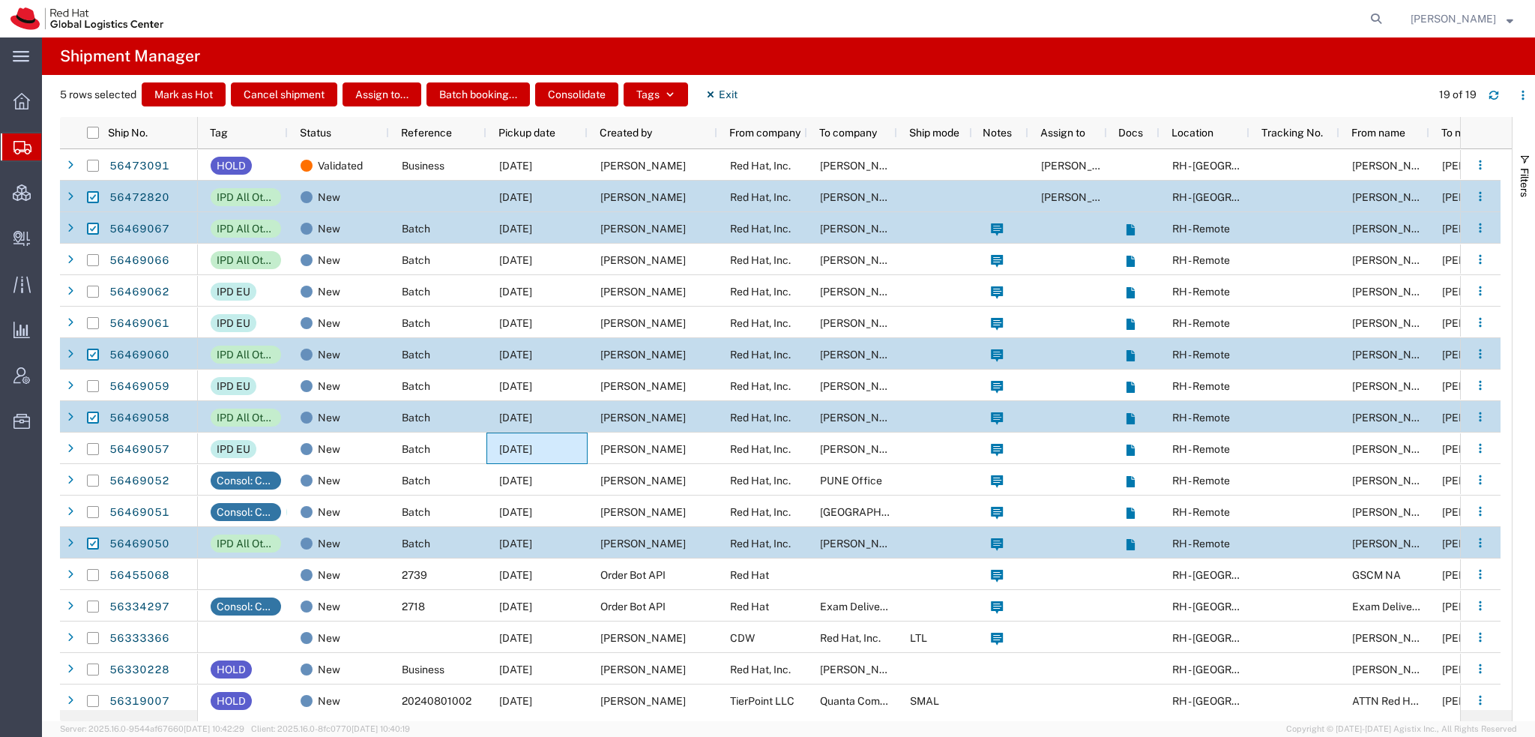
click at [88, 196] on input "Press Space to toggle row selection (checked)" at bounding box center [93, 197] width 12 height 12
checkbox input "false"
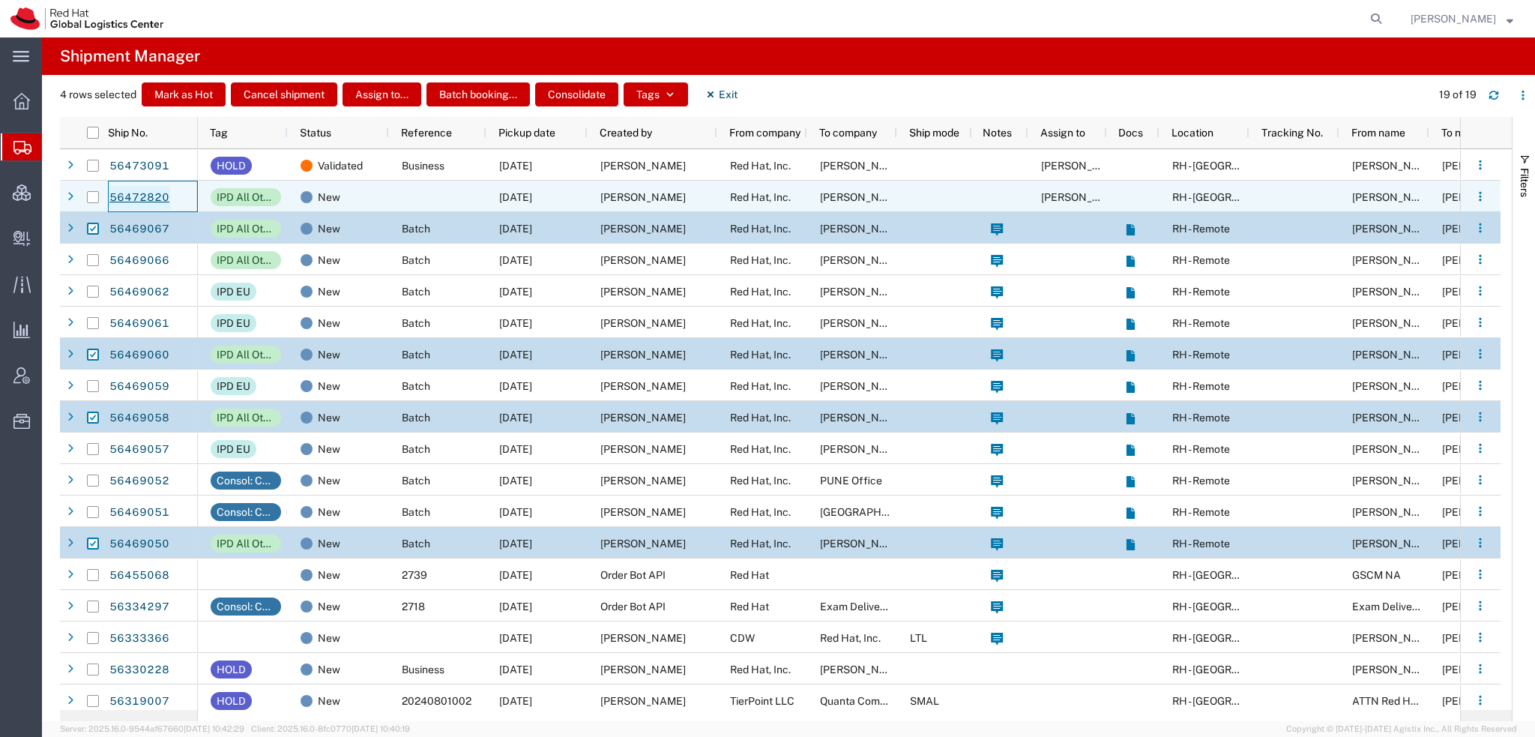
click at [154, 196] on link "56472820" at bounding box center [139, 198] width 61 height 24
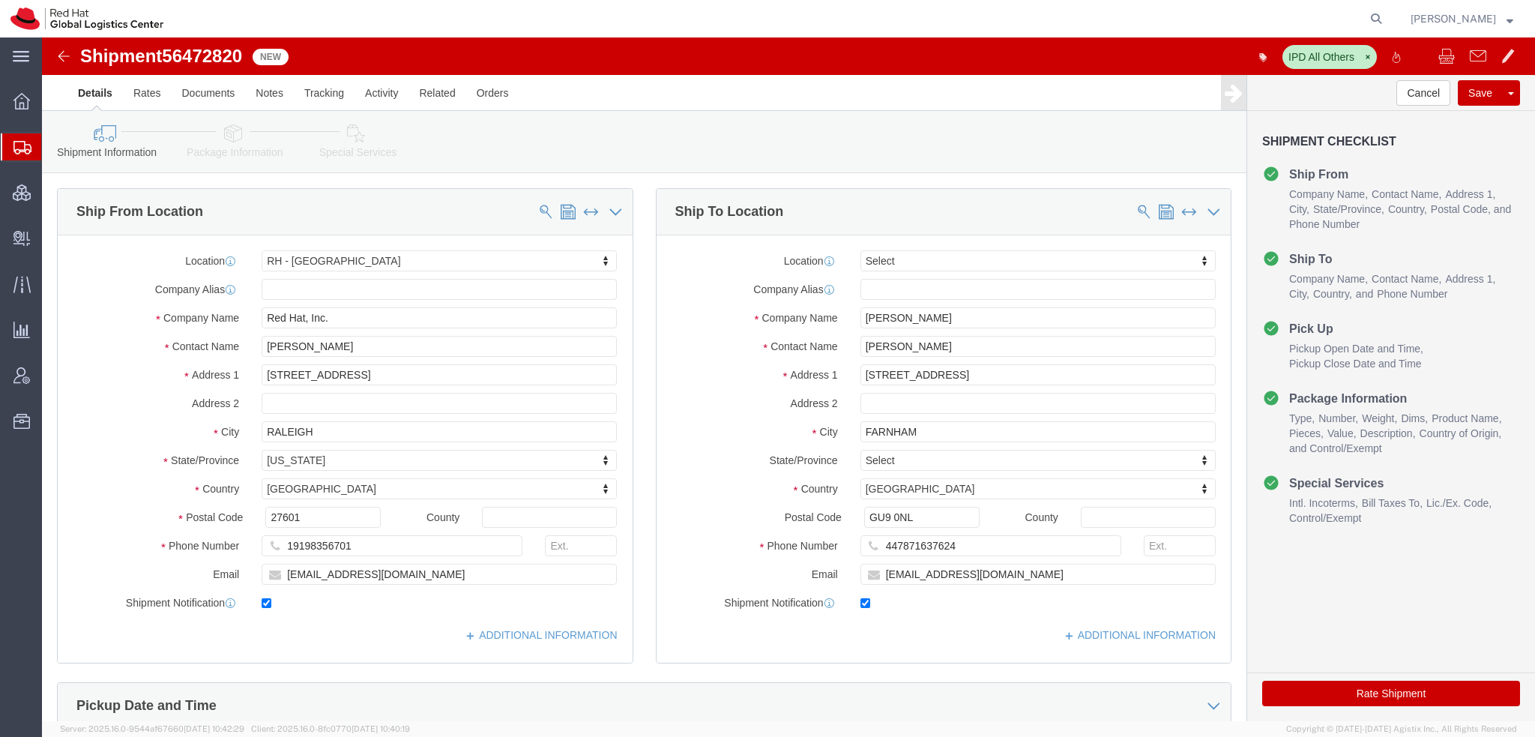
select select "38014"
select select
click link "ADDITIONAL INFORMATION"
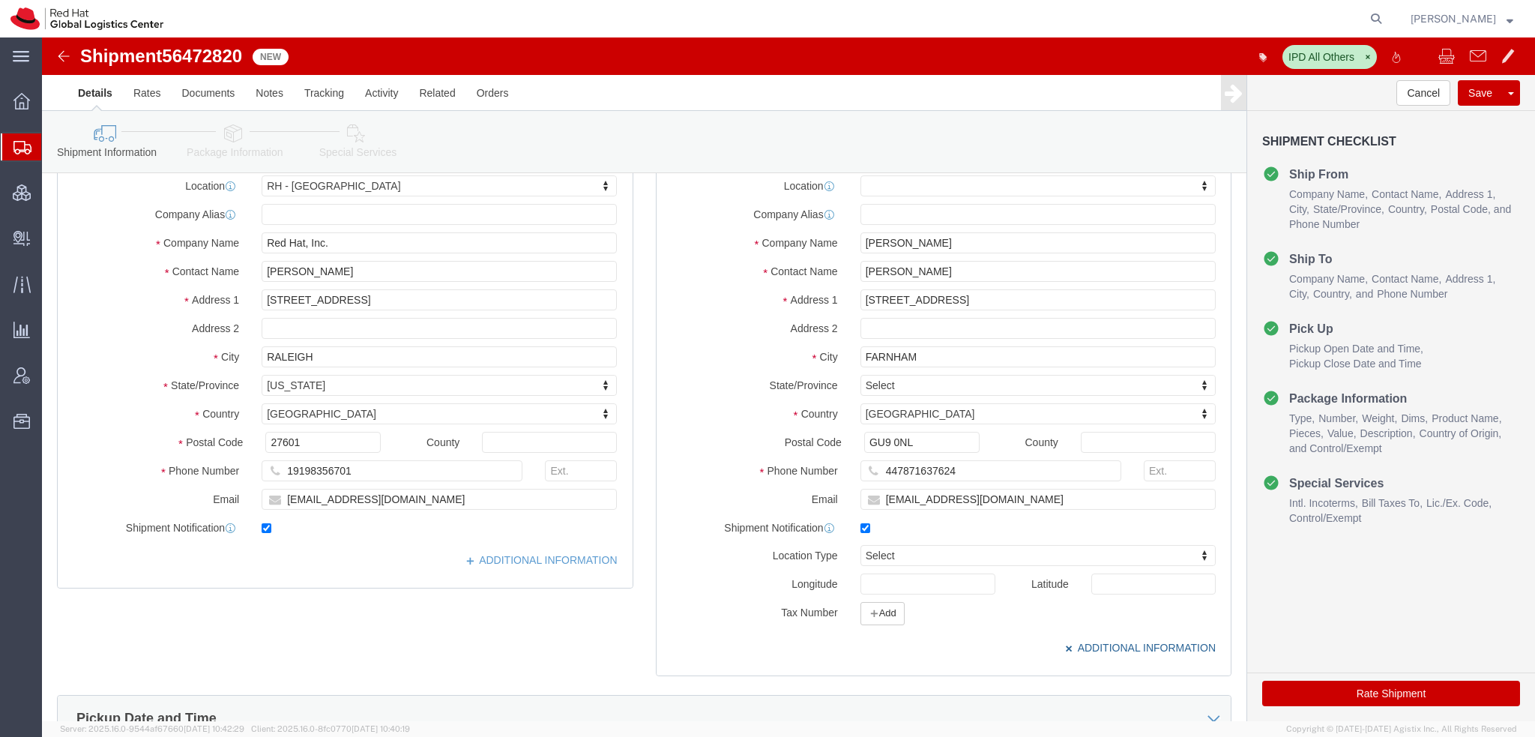
scroll to position [150, 0]
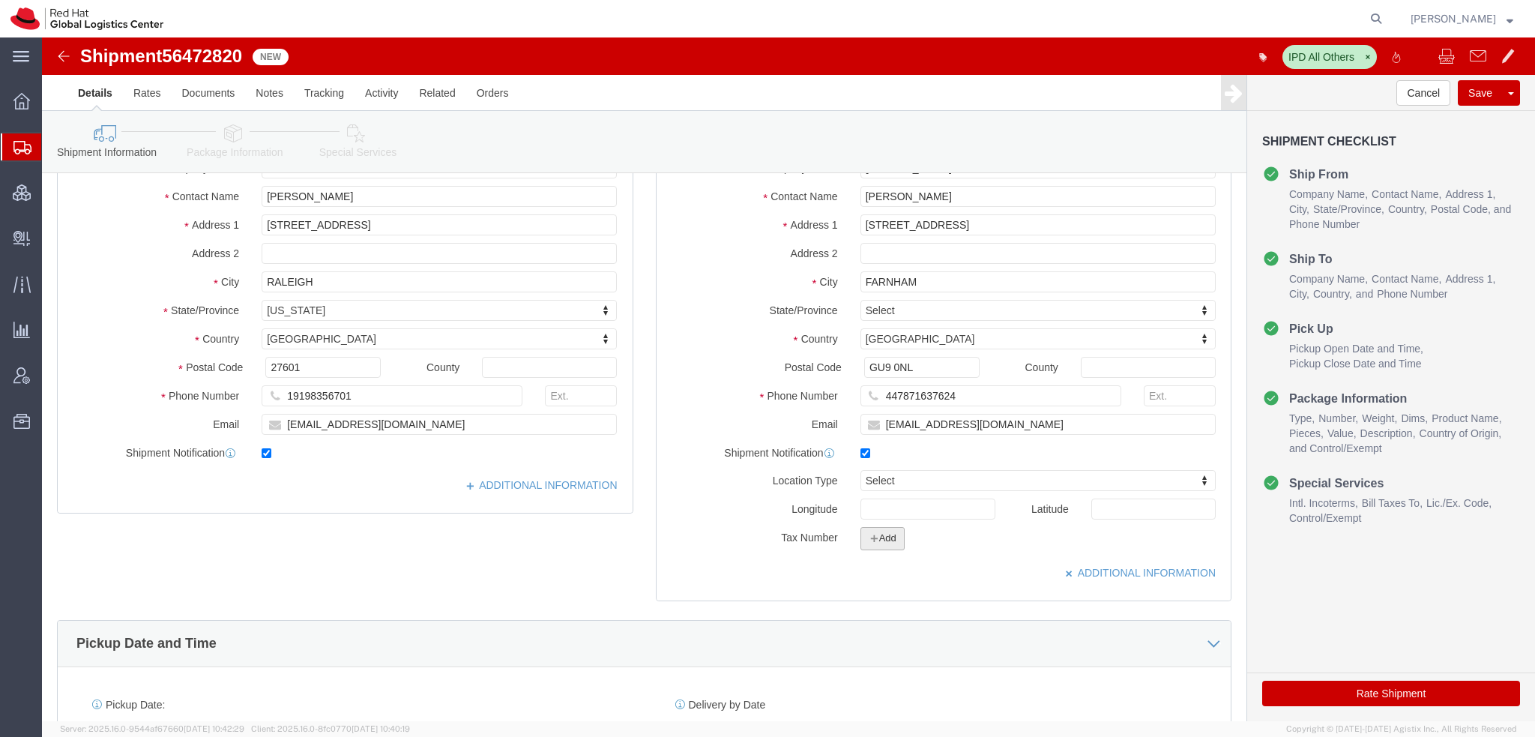
click button "Add"
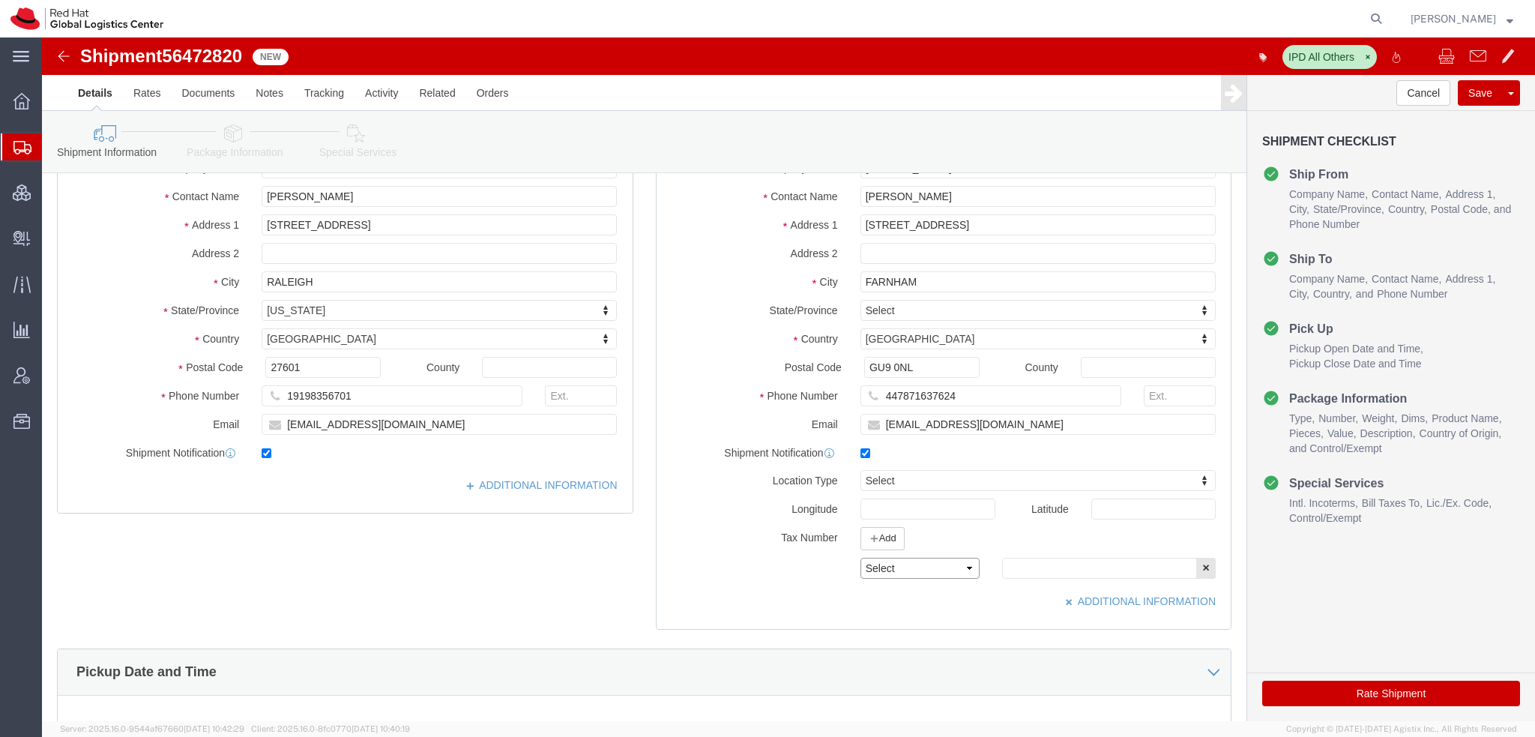
click select "Select EIN EORI TIN VAT Other"
select select "EORI"
click select "Select EIN EORI TIN VAT Other"
click input "text"
paste input "GB733392434000"
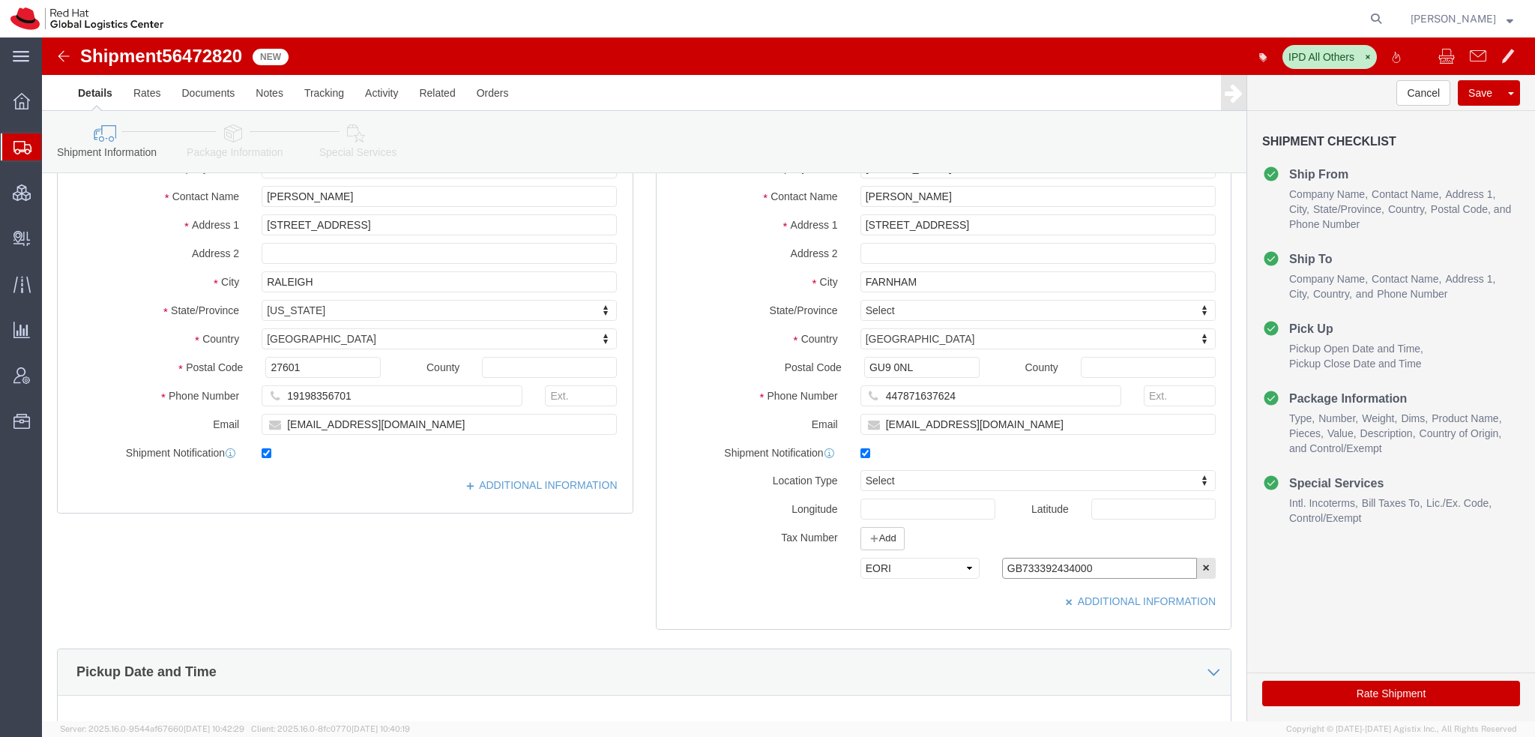
type input "GB733392434000"
click input "tmagerot@redhat.com"
type input "[EMAIL_ADDRESS][DOMAIN_NAME], [EMAIL_ADDRESS][DOMAIN_NAME]"
click link "Package Information"
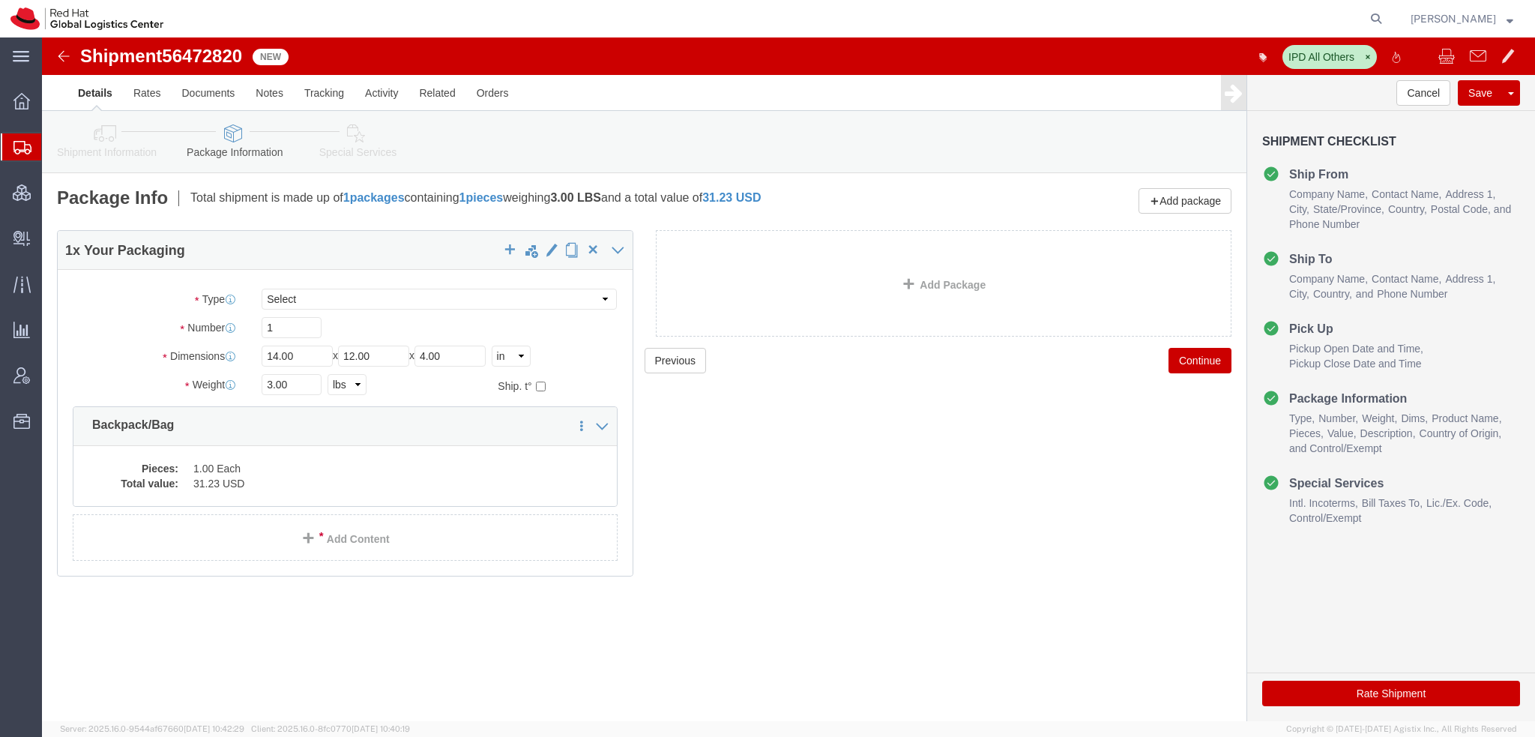
click div "Shipment Information Package Information Special Services"
click icon
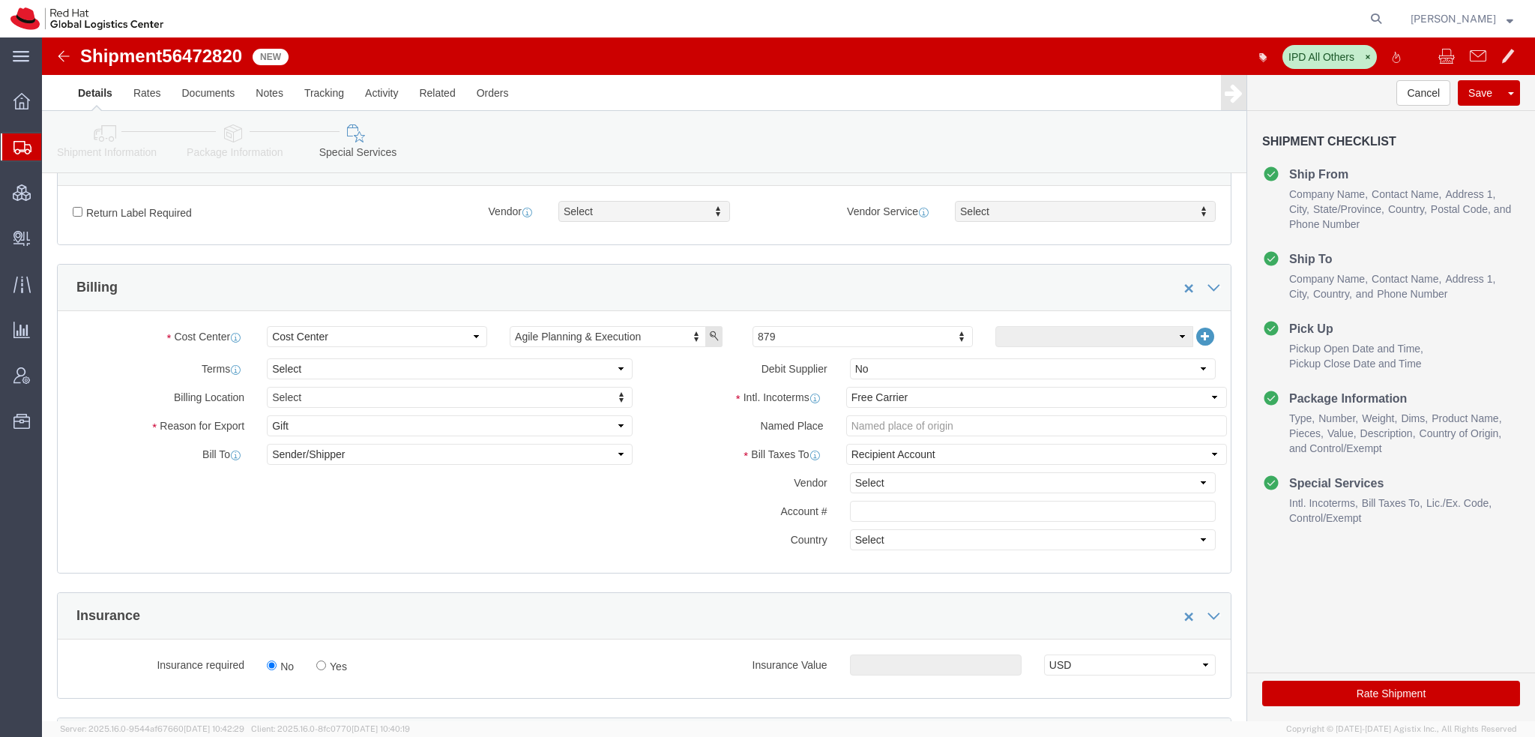
scroll to position [600, 0]
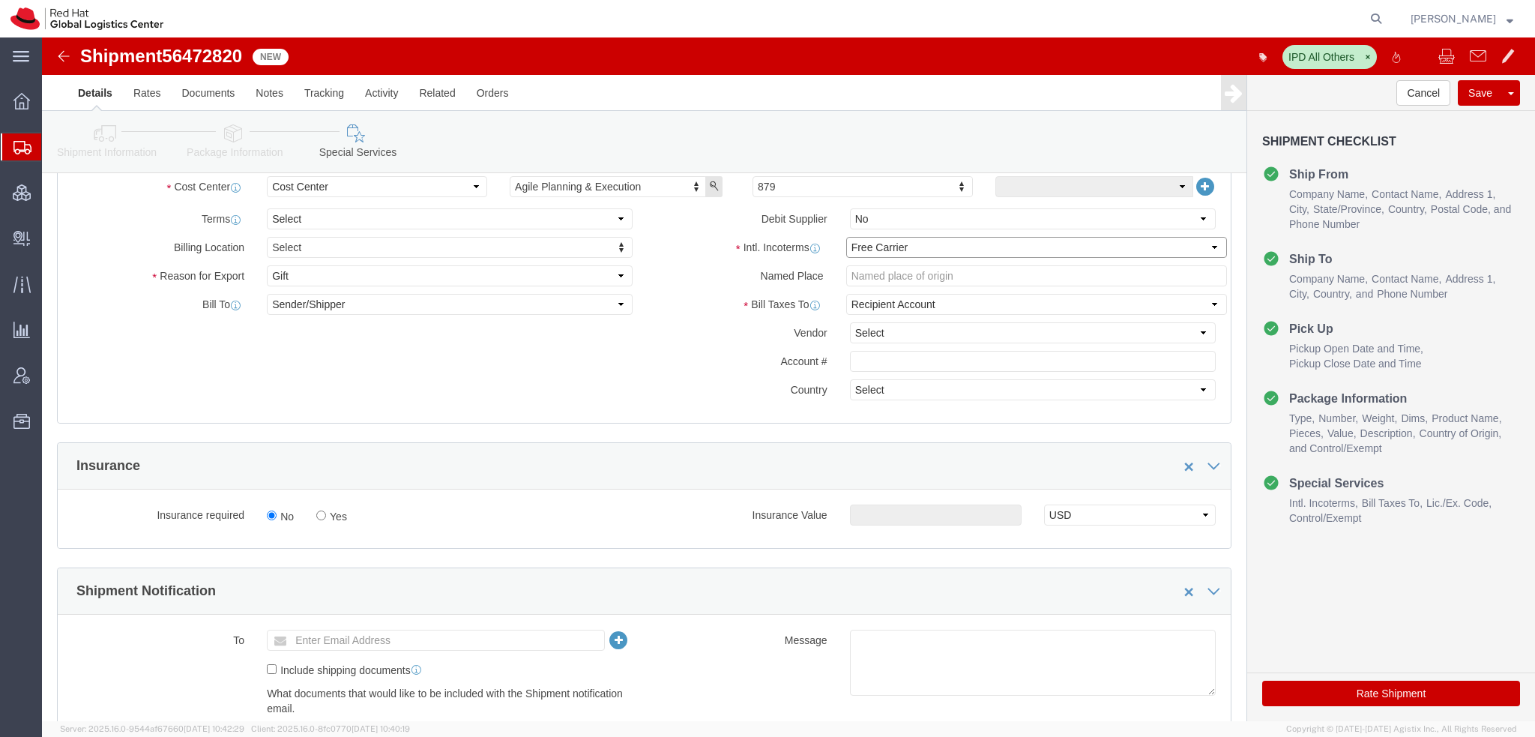
click select "Select Carriage Insurance Paid Carriage Paid To Cost and Freight Cost Insurance…"
select select "DDP"
click select "Select Carriage Insurance Paid Carriage Paid To Cost and Freight Cost Insurance…"
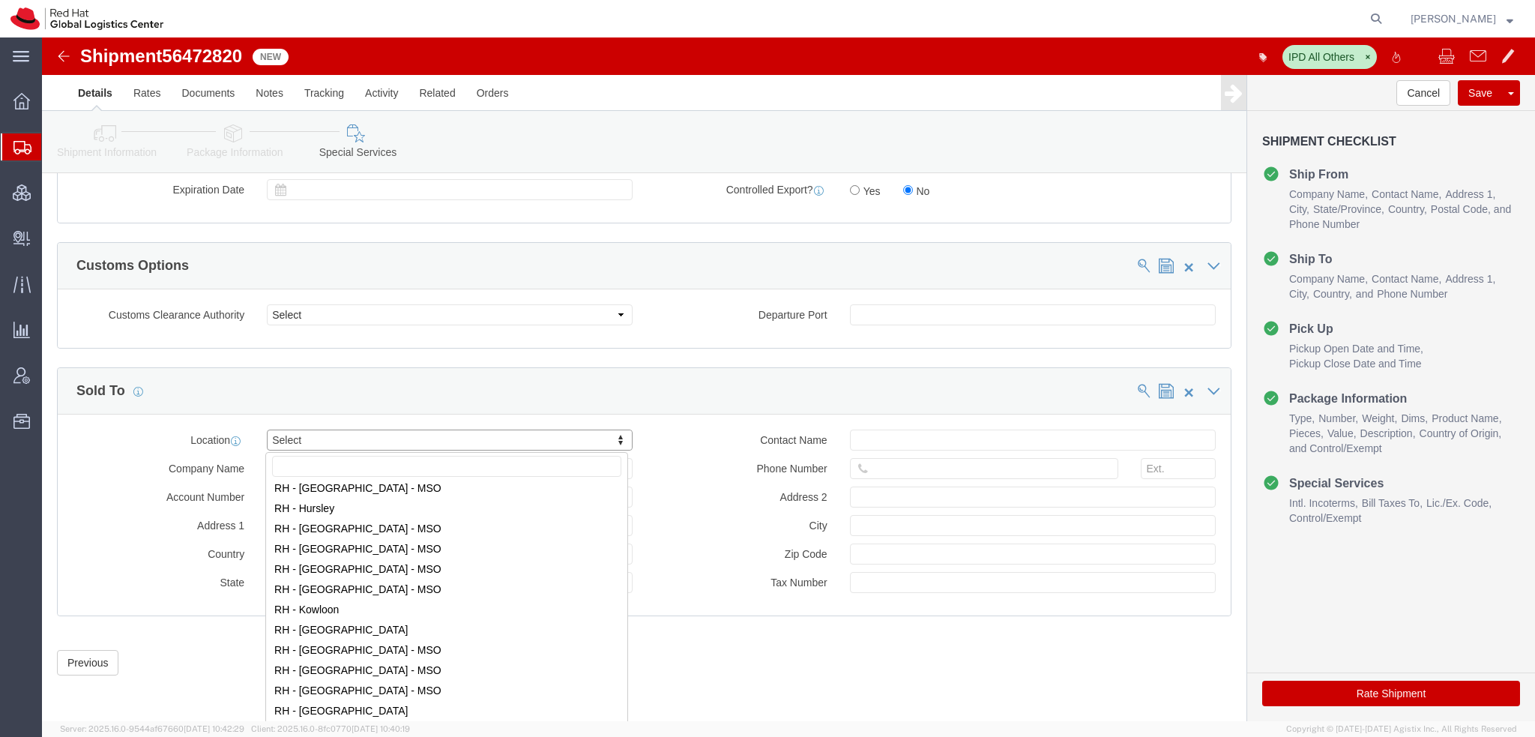
scroll to position [1350, 0]
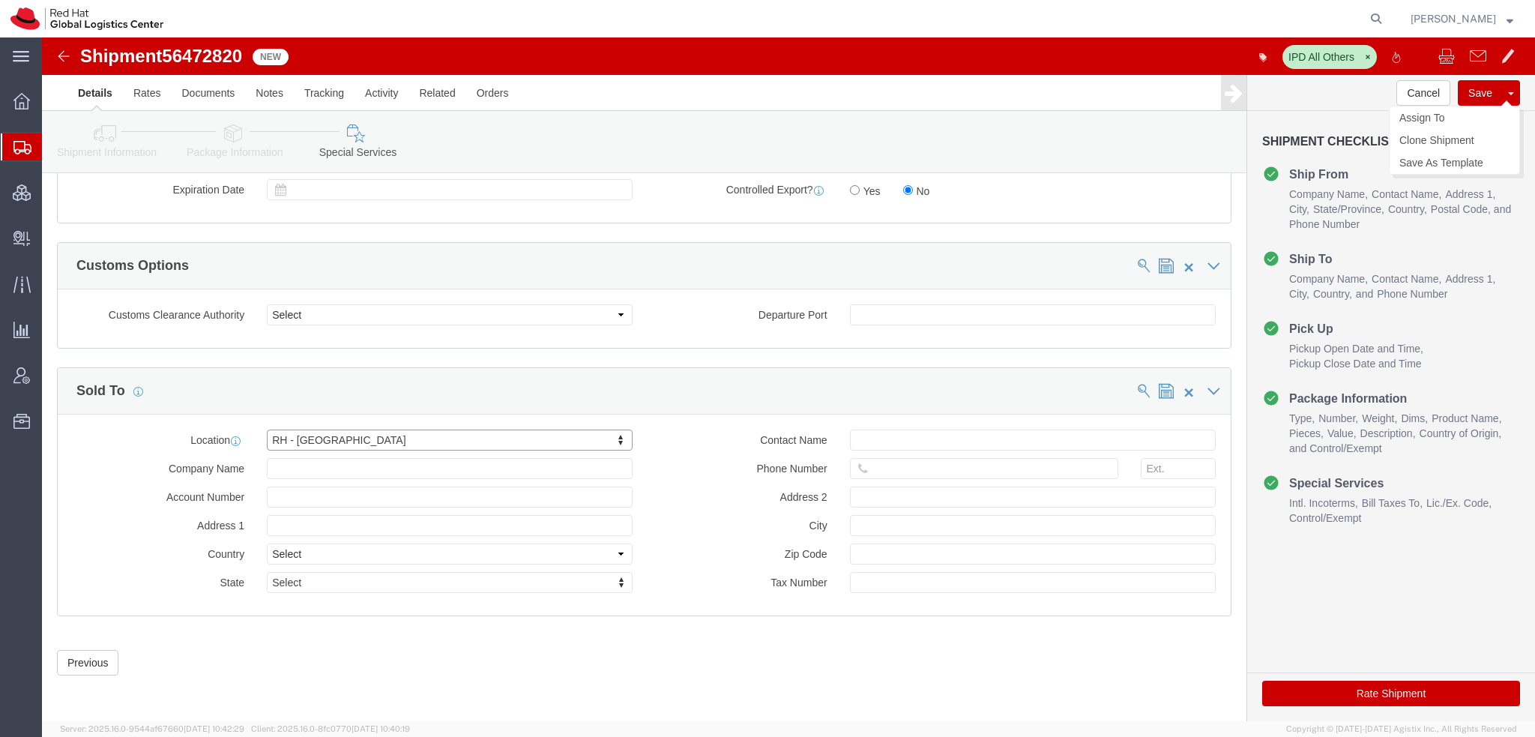
click button "Save"
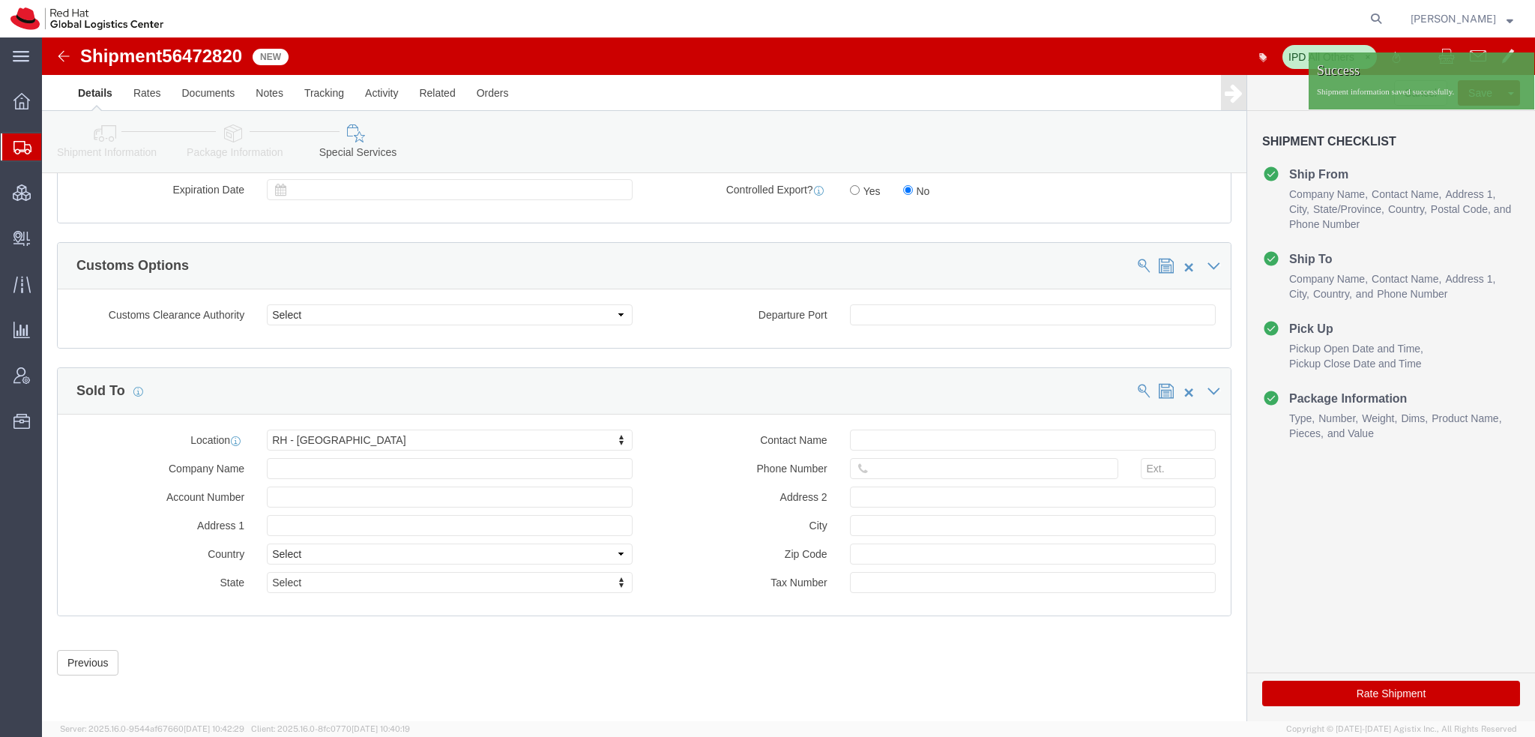
click at [1501, 14] on span "[PERSON_NAME]" at bounding box center [1462, 18] width 103 height 16
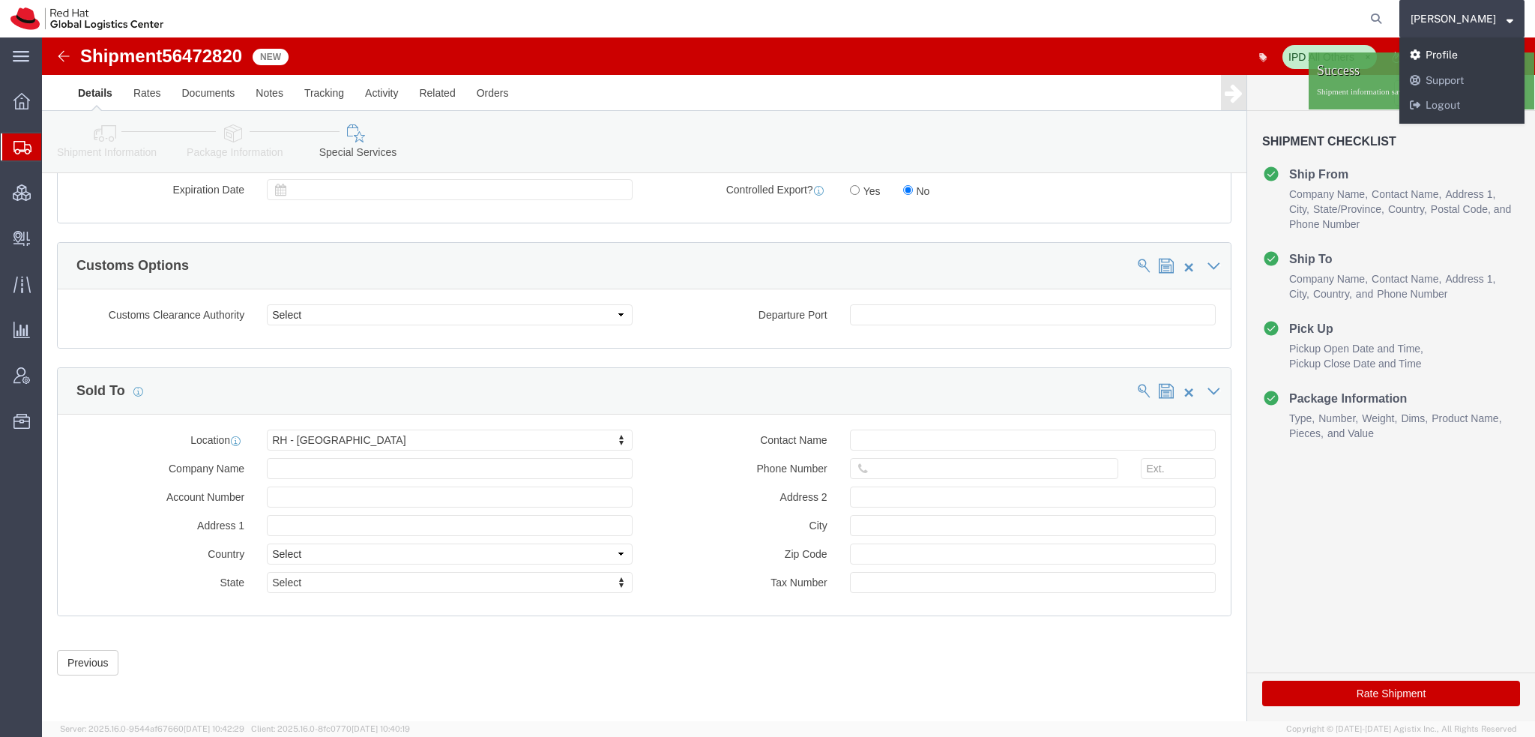
click at [1445, 44] on link "Profile" at bounding box center [1462, 55] width 125 height 25
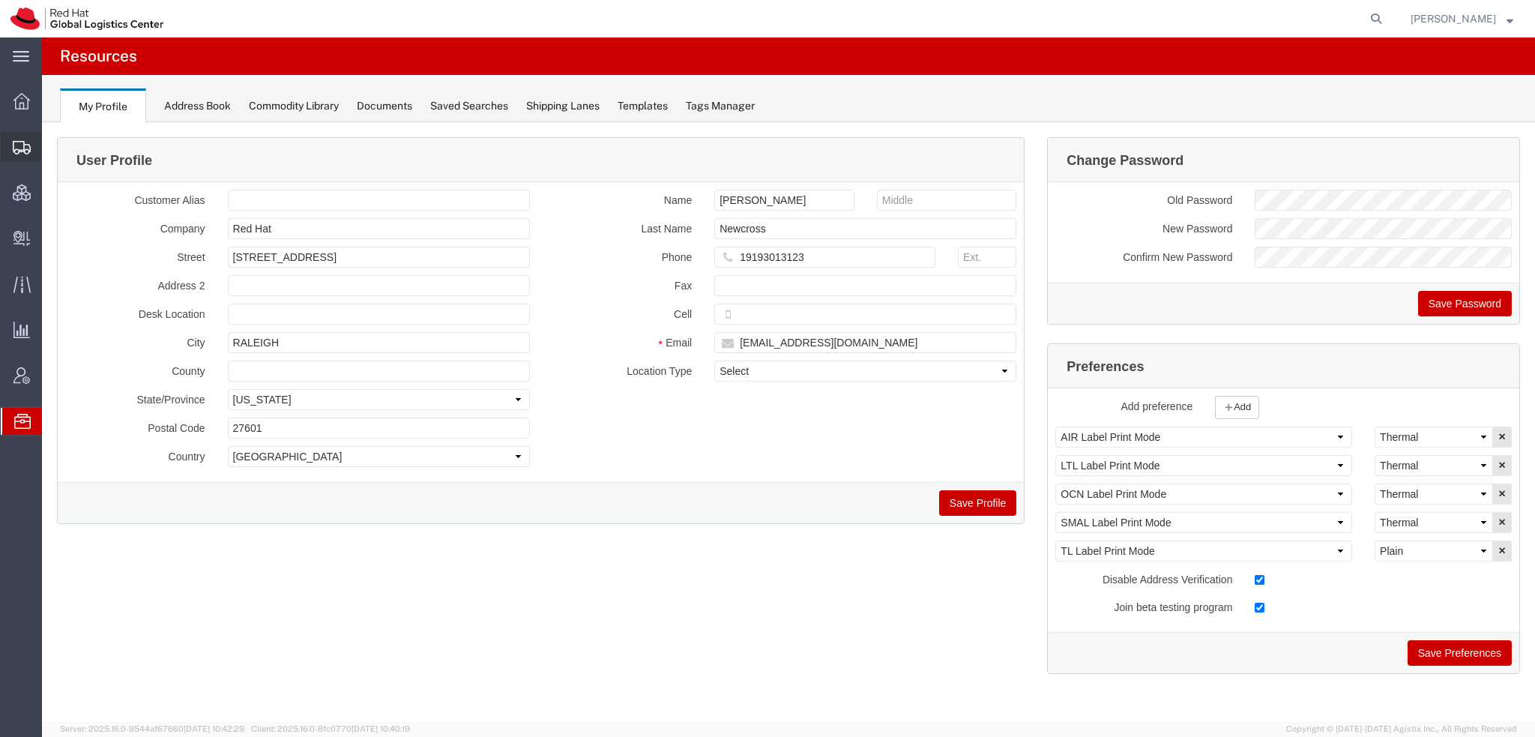
click at [0, 0] on span "Shipment Manager" at bounding box center [0, 0] width 0 height 0
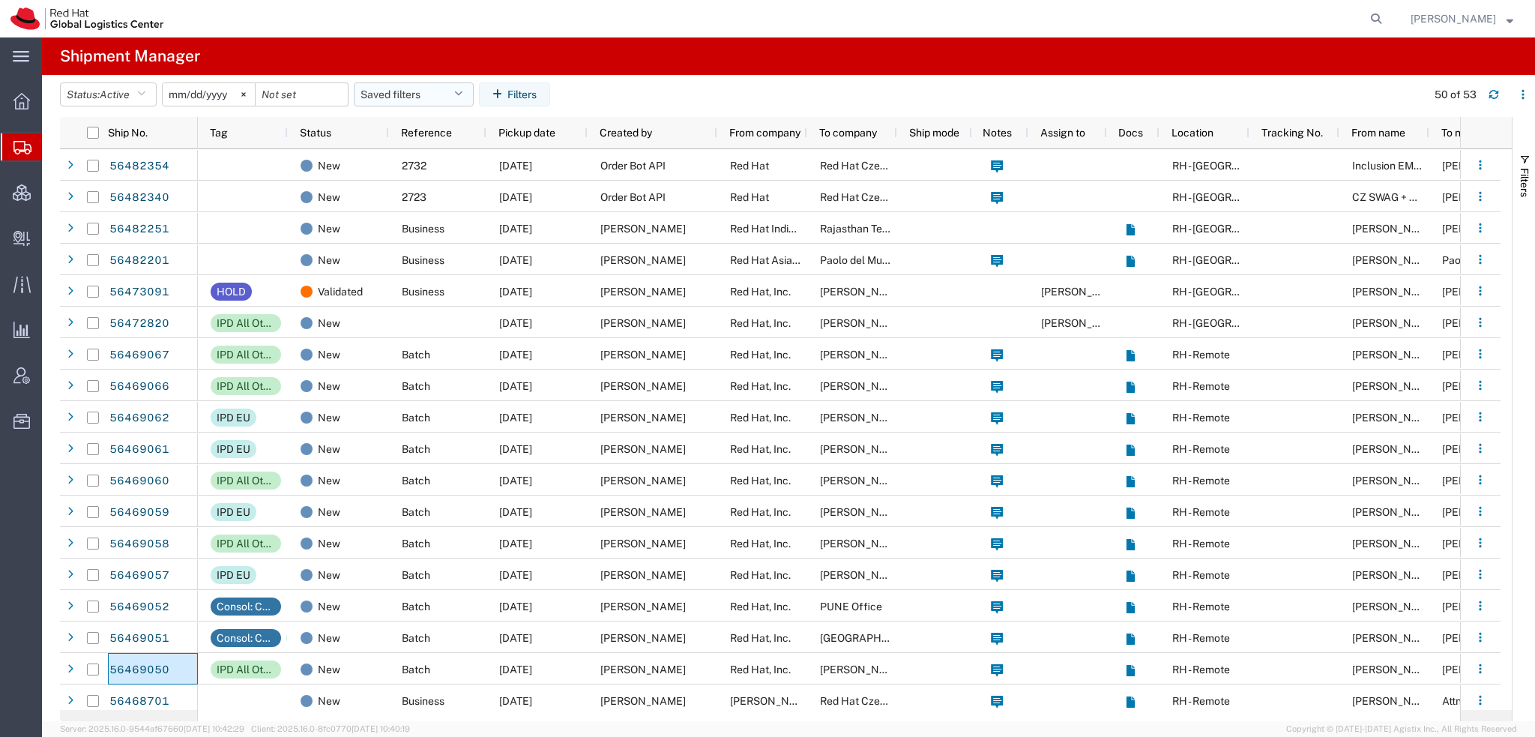
click at [469, 89] on button "Saved filters" at bounding box center [414, 94] width 120 height 24
click at [400, 161] on span "Americas" at bounding box center [454, 160] width 196 height 28
type input "2023-05-07"
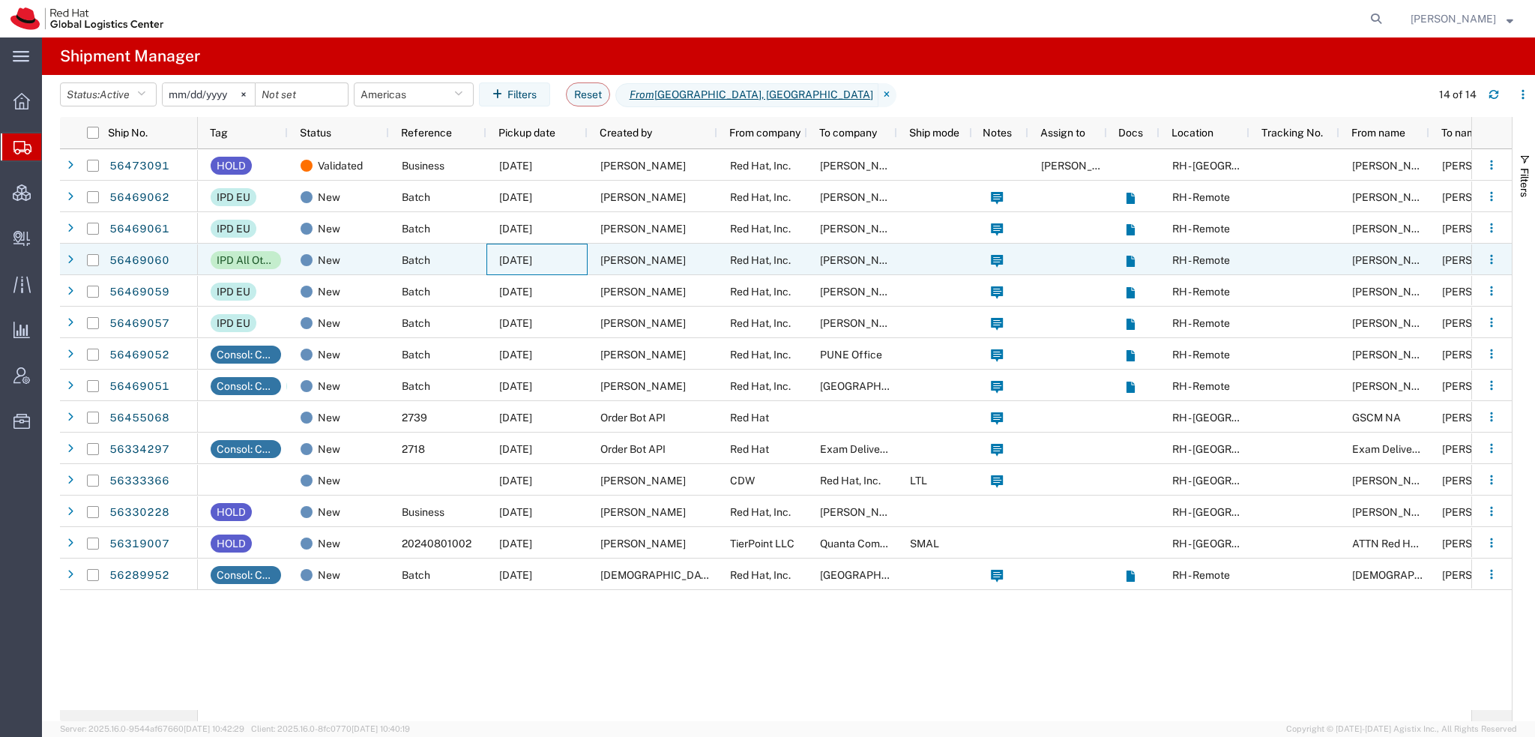
click at [532, 265] on span "[DATE]" at bounding box center [515, 260] width 33 height 12
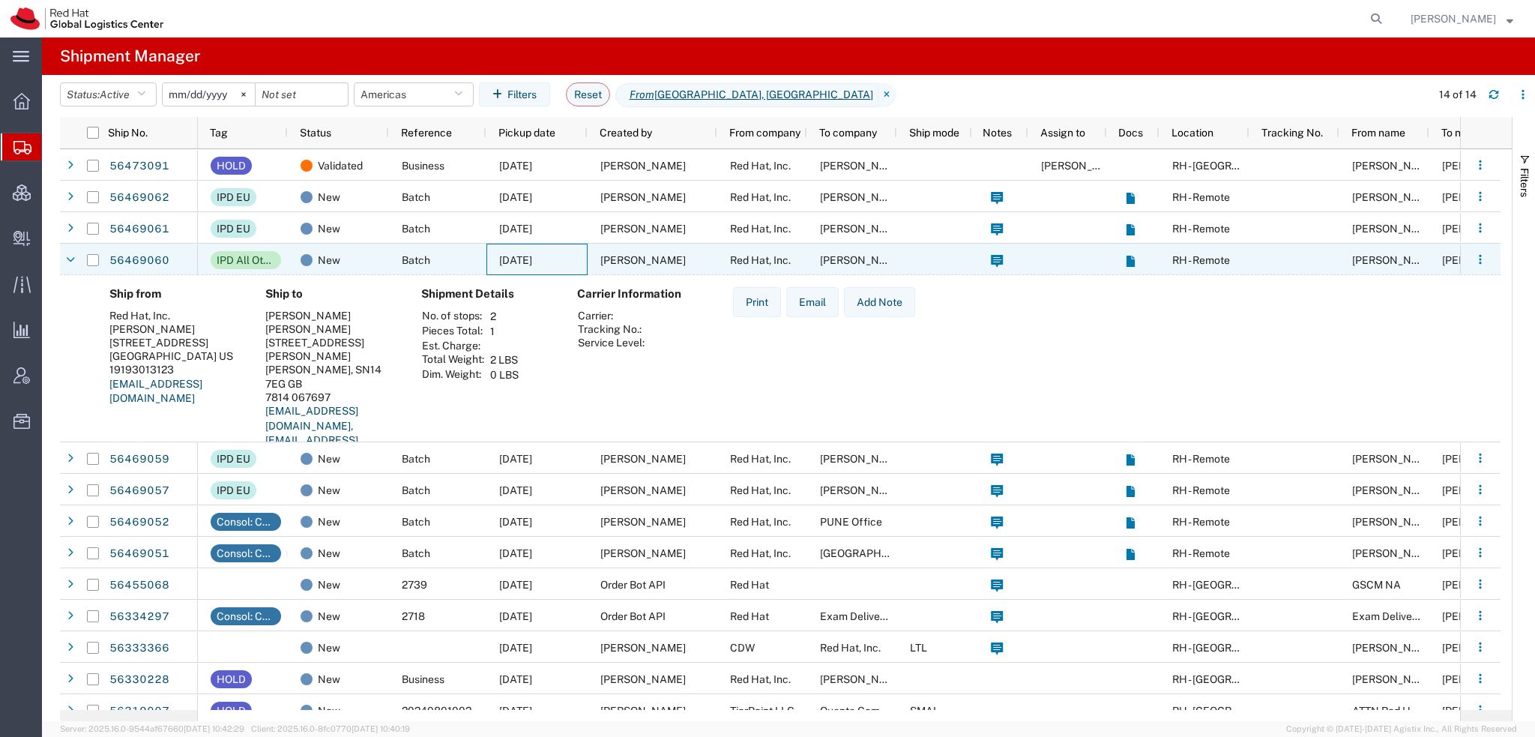
click at [532, 265] on span "[DATE]" at bounding box center [515, 260] width 33 height 12
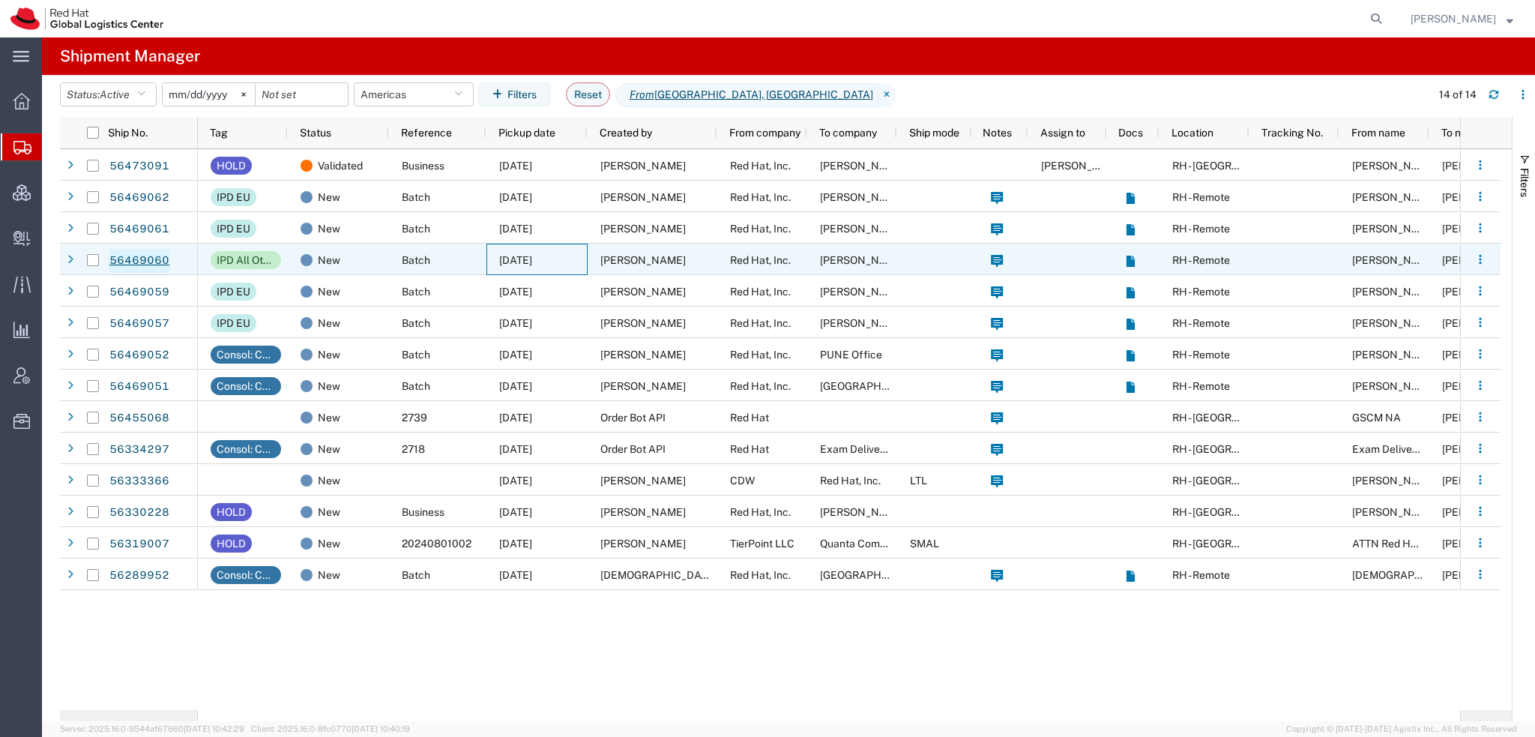
click at [136, 258] on link "56469060" at bounding box center [139, 261] width 61 height 24
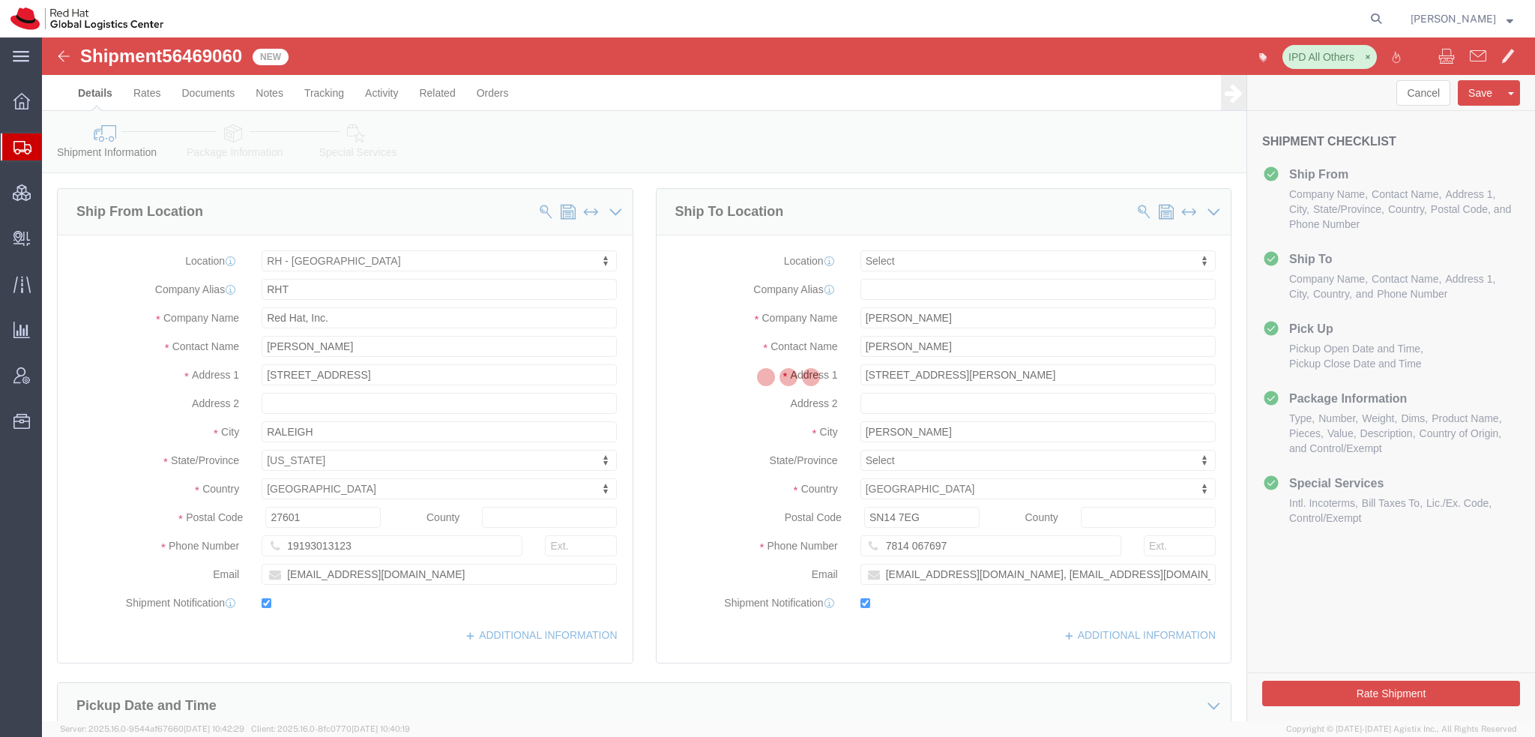
select select "38014"
select select
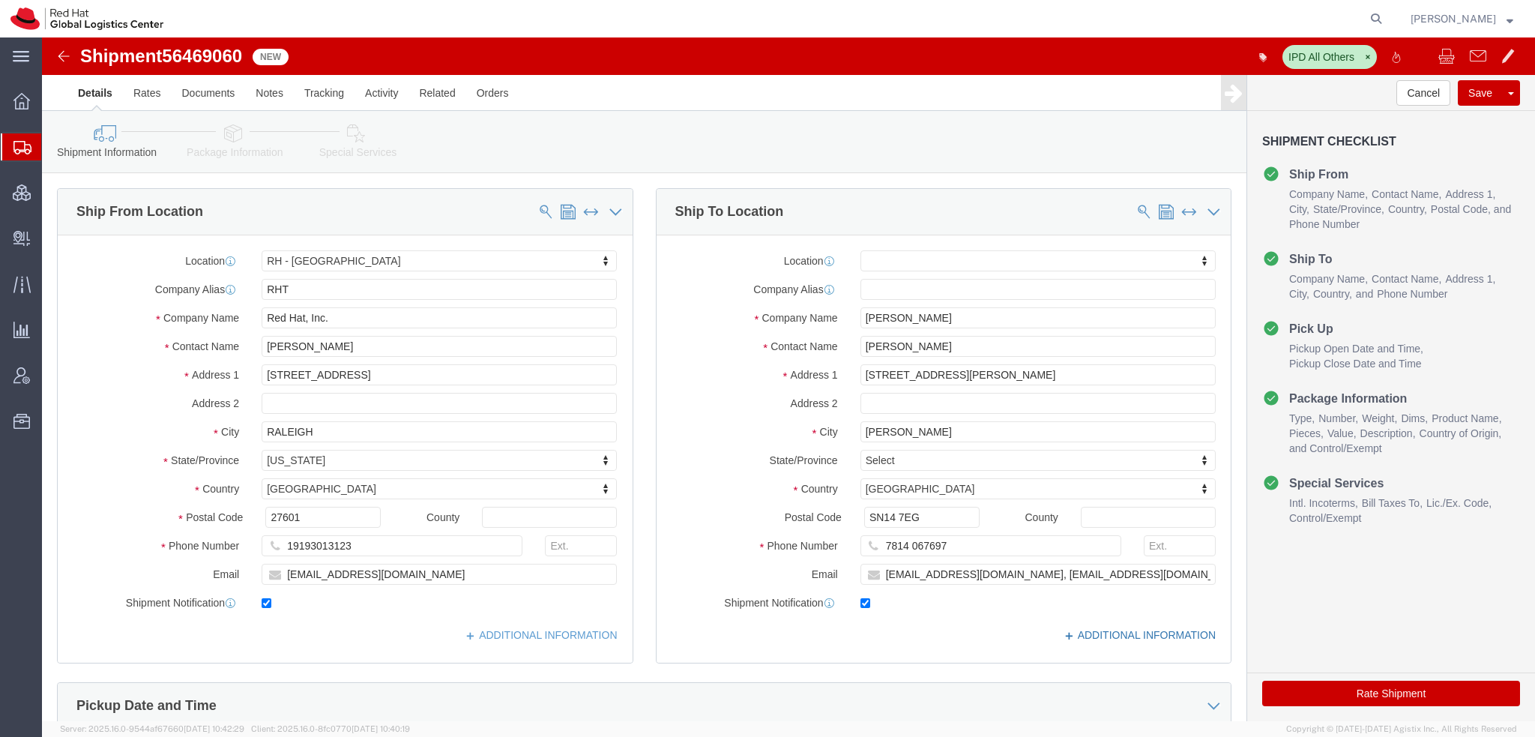
click link "ADDITIONAL INFORMATION"
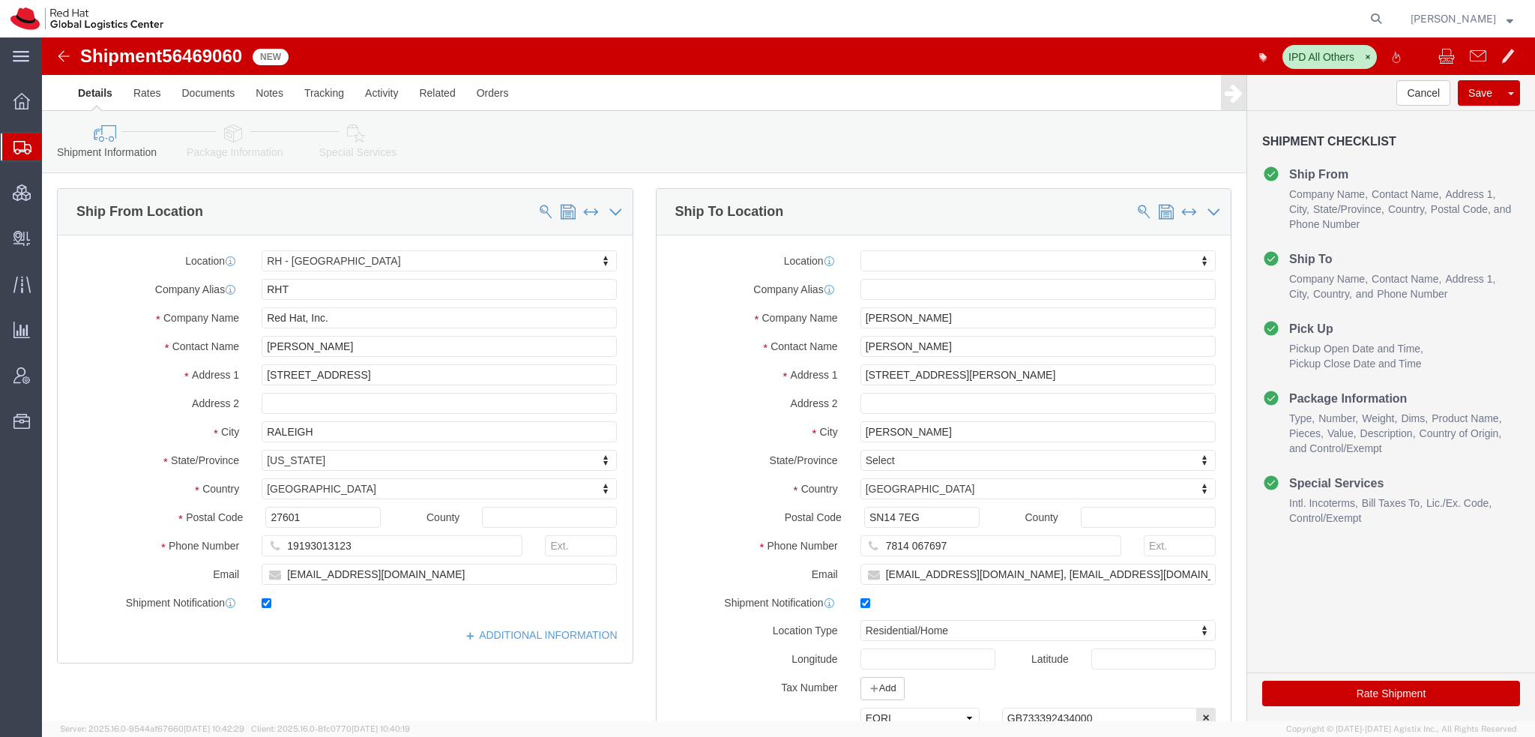
click icon
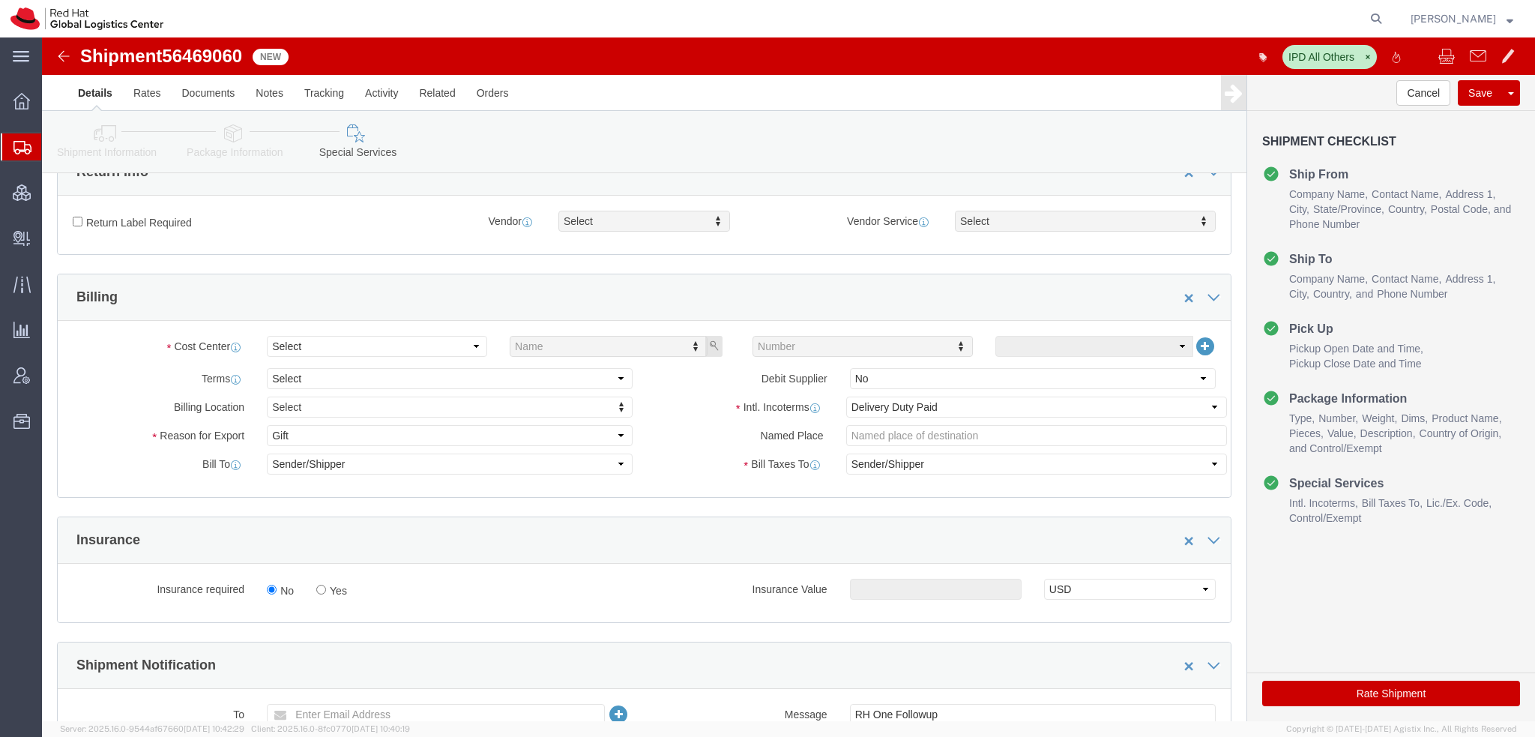
scroll to position [450, 0]
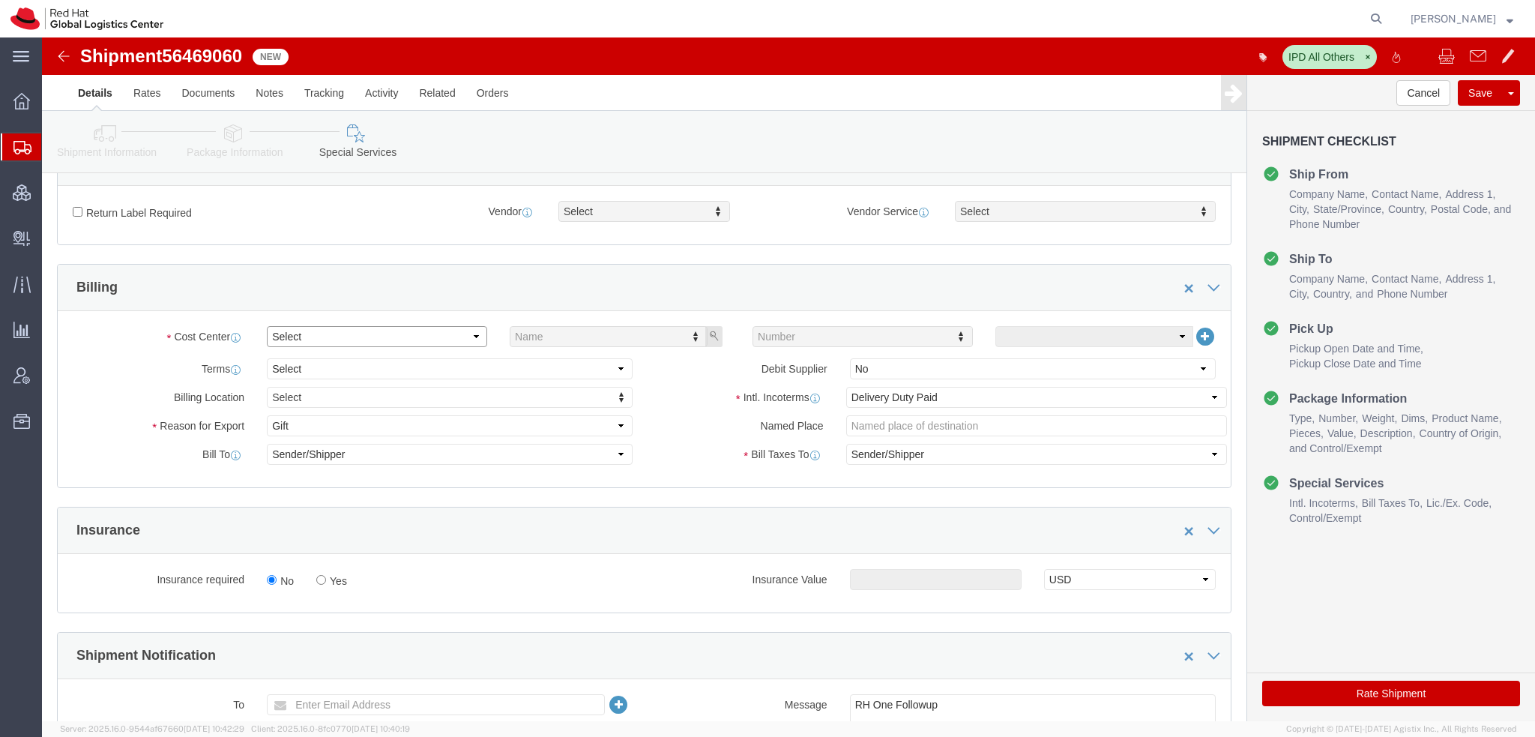
click select "Select Buyer Cost Center Department Operations Number Order Number Sales Person"
select select "COSTCENTER"
click select "Select Buyer Cost Center Department Operations Number Order Number Sales Person"
type input "506"
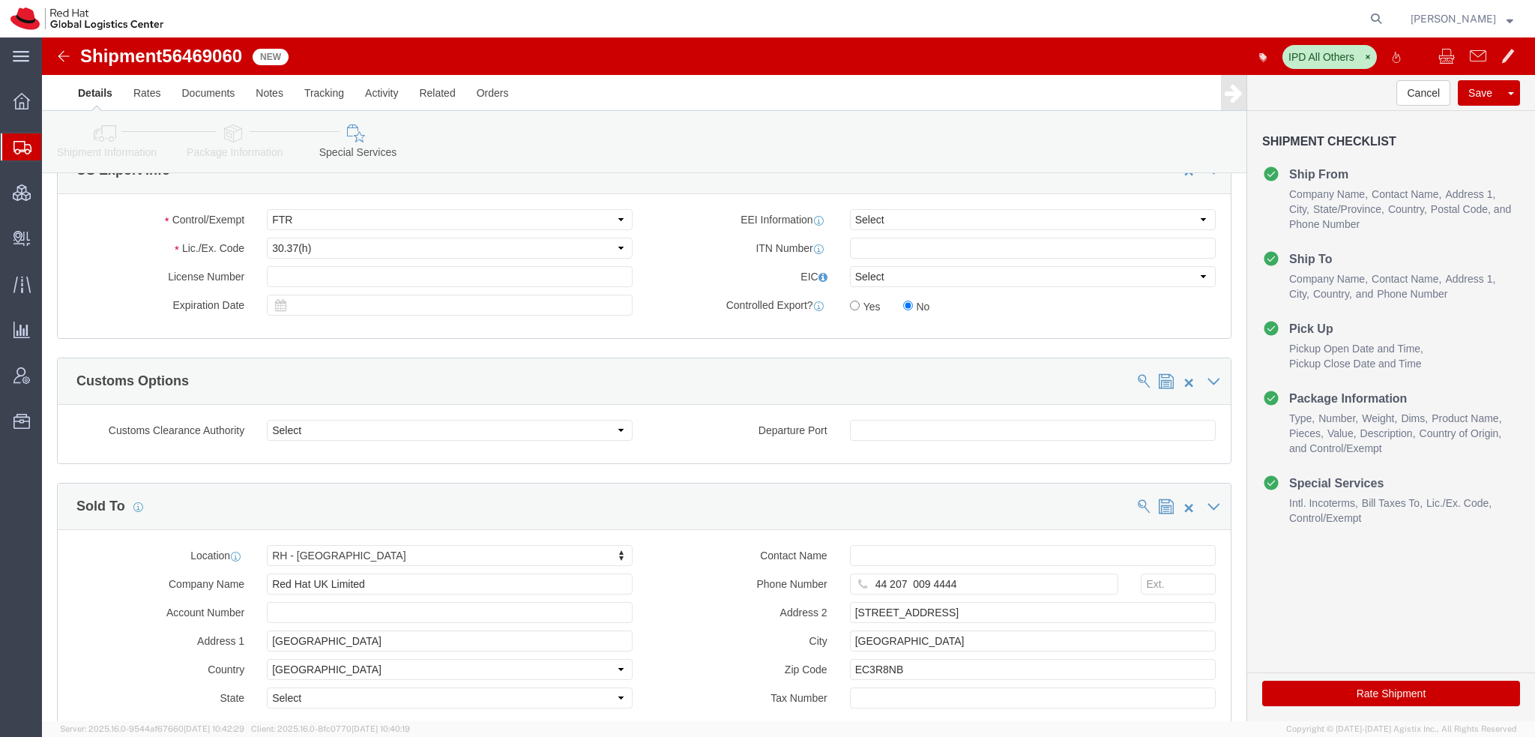
scroll to position [1268, 0]
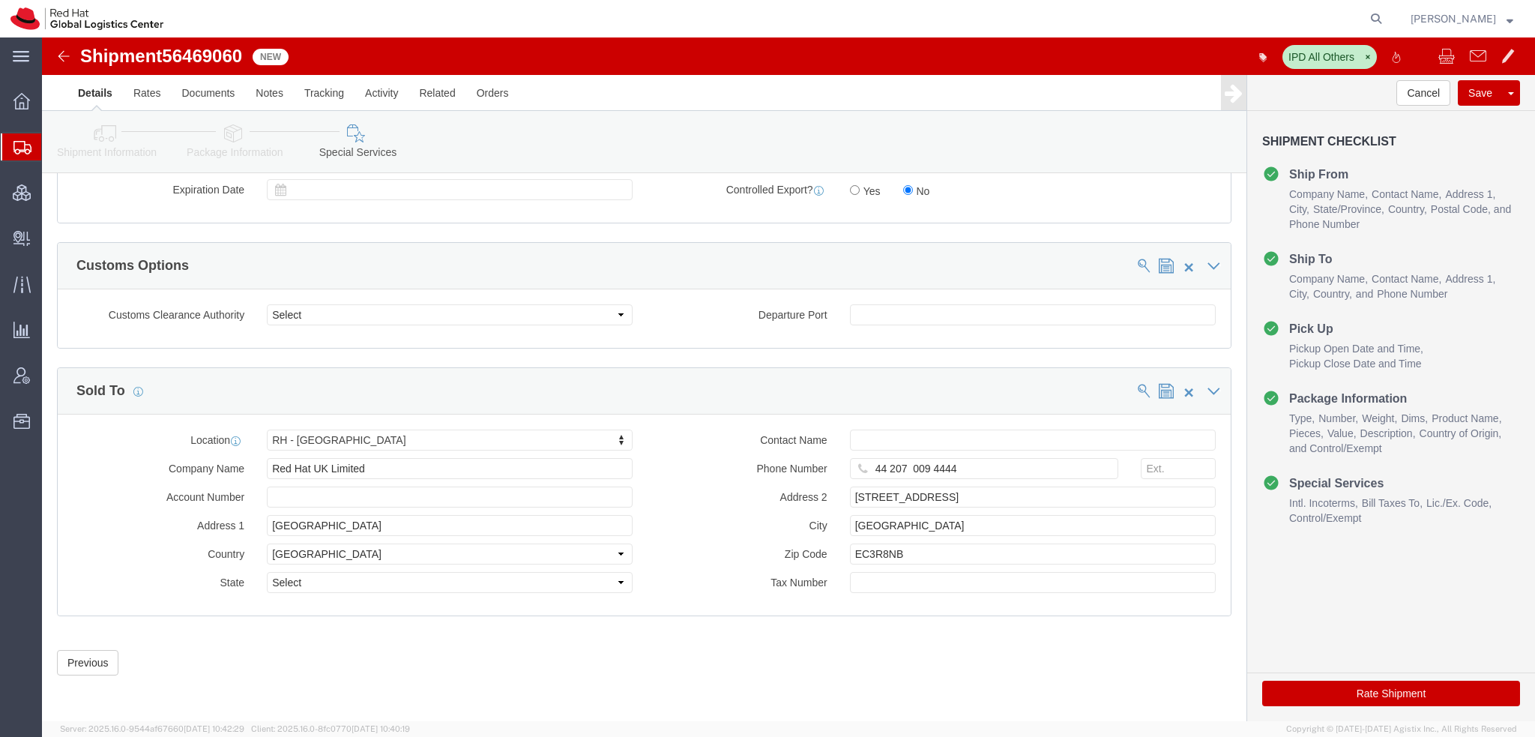
click button "Rate Shipment"
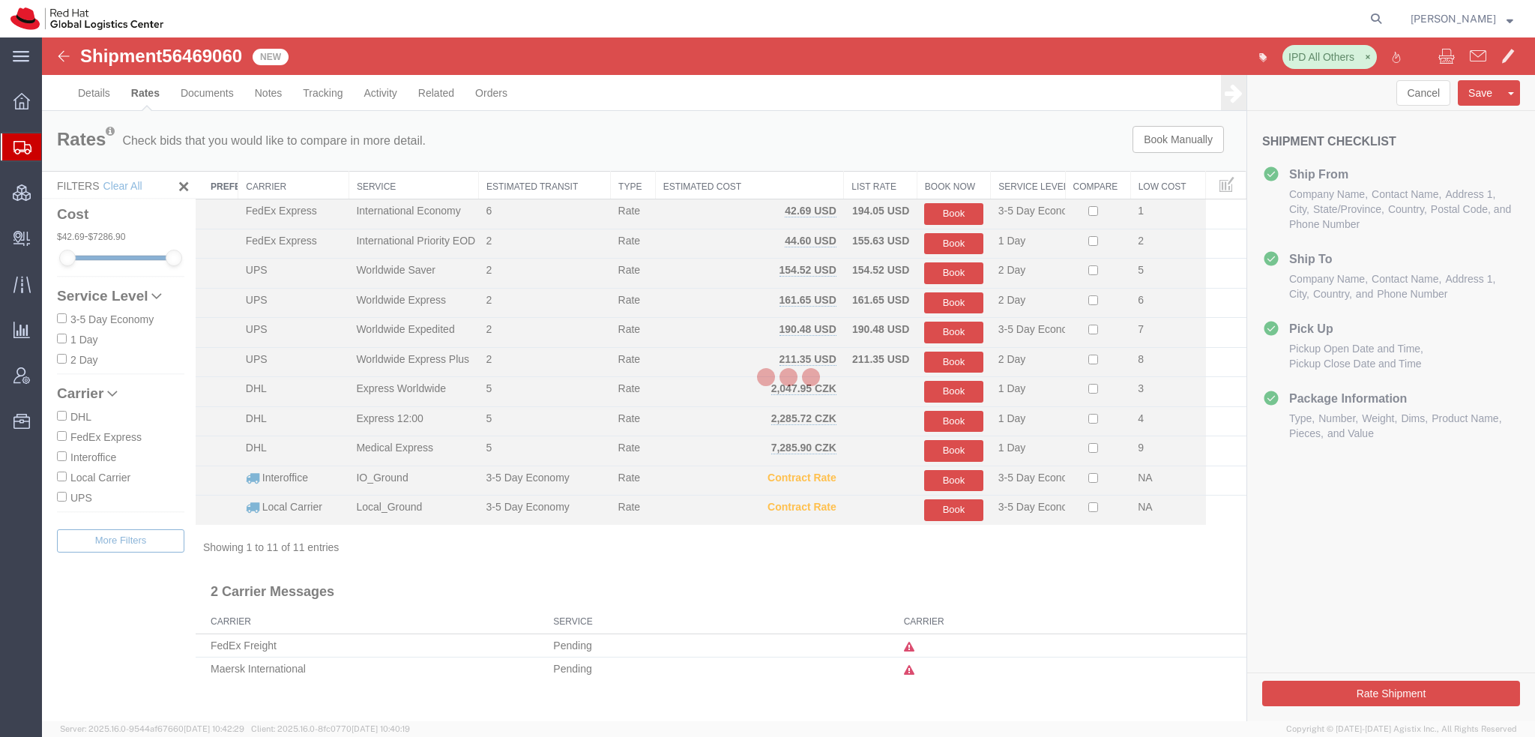
scroll to position [0, 0]
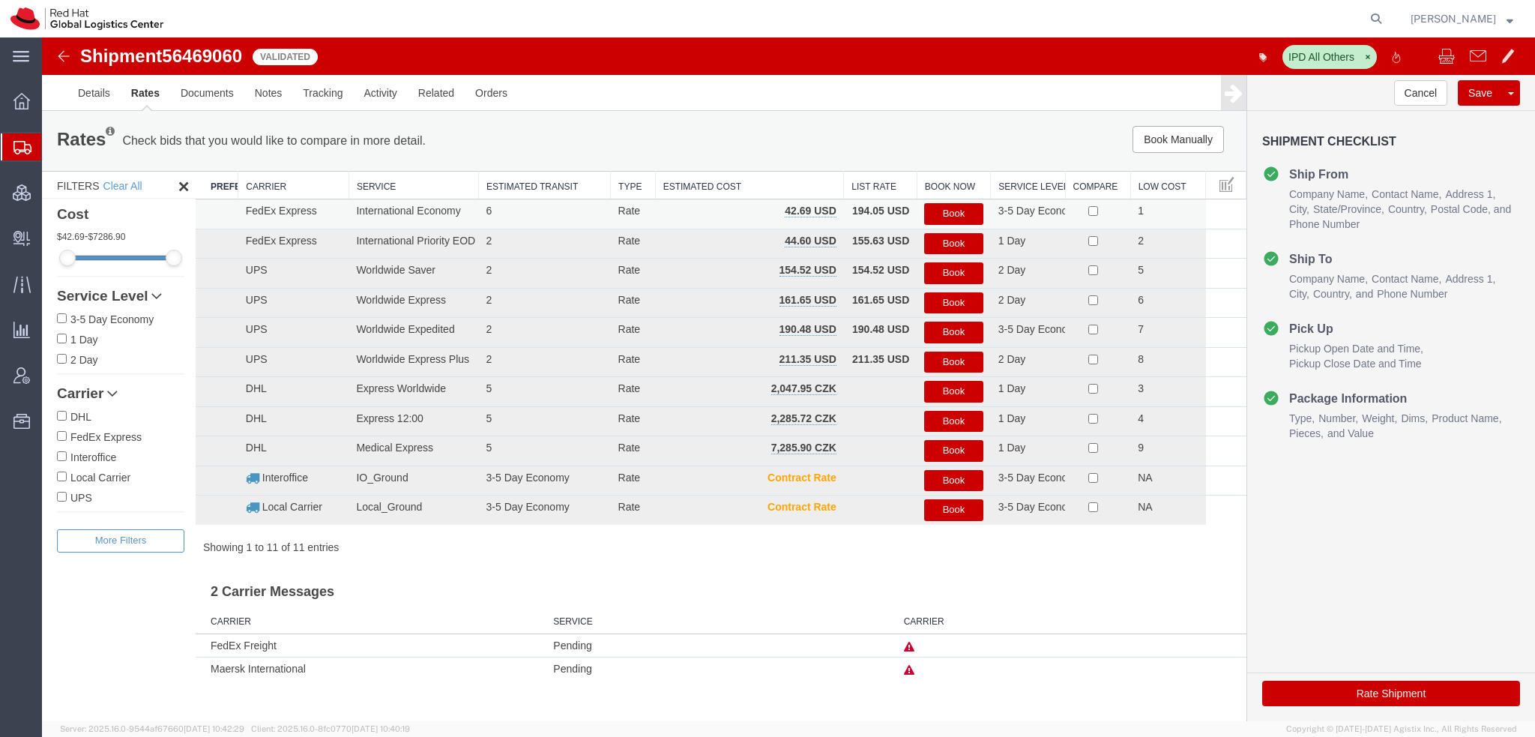
click at [933, 211] on button "Book" at bounding box center [953, 214] width 58 height 22
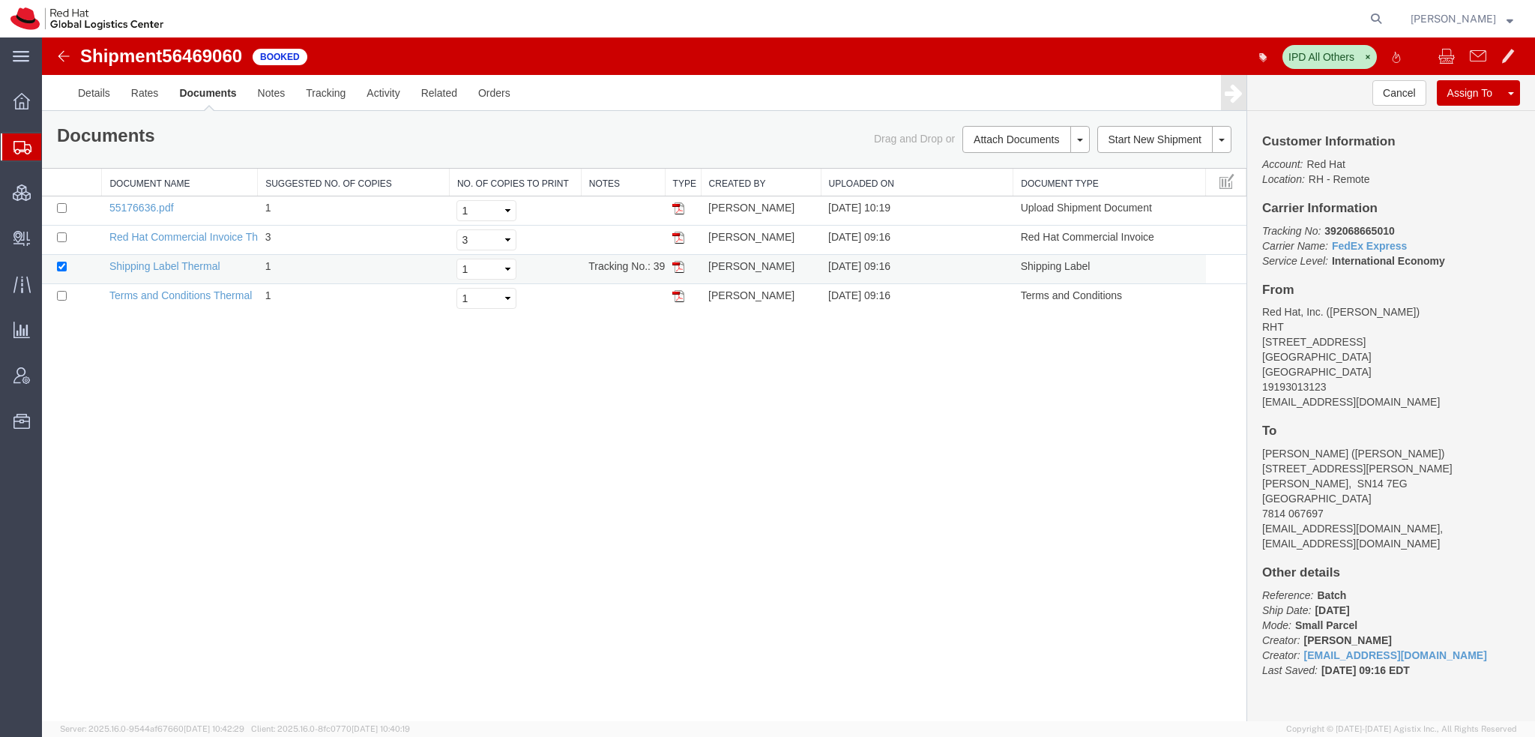
click at [676, 263] on img at bounding box center [679, 267] width 12 height 12
drag, startPoint x: 97, startPoint y: 176, endPoint x: 156, endPoint y: 157, distance: 62.1
click at [0, 0] on span "Shipment Manager" at bounding box center [0, 0] width 0 height 0
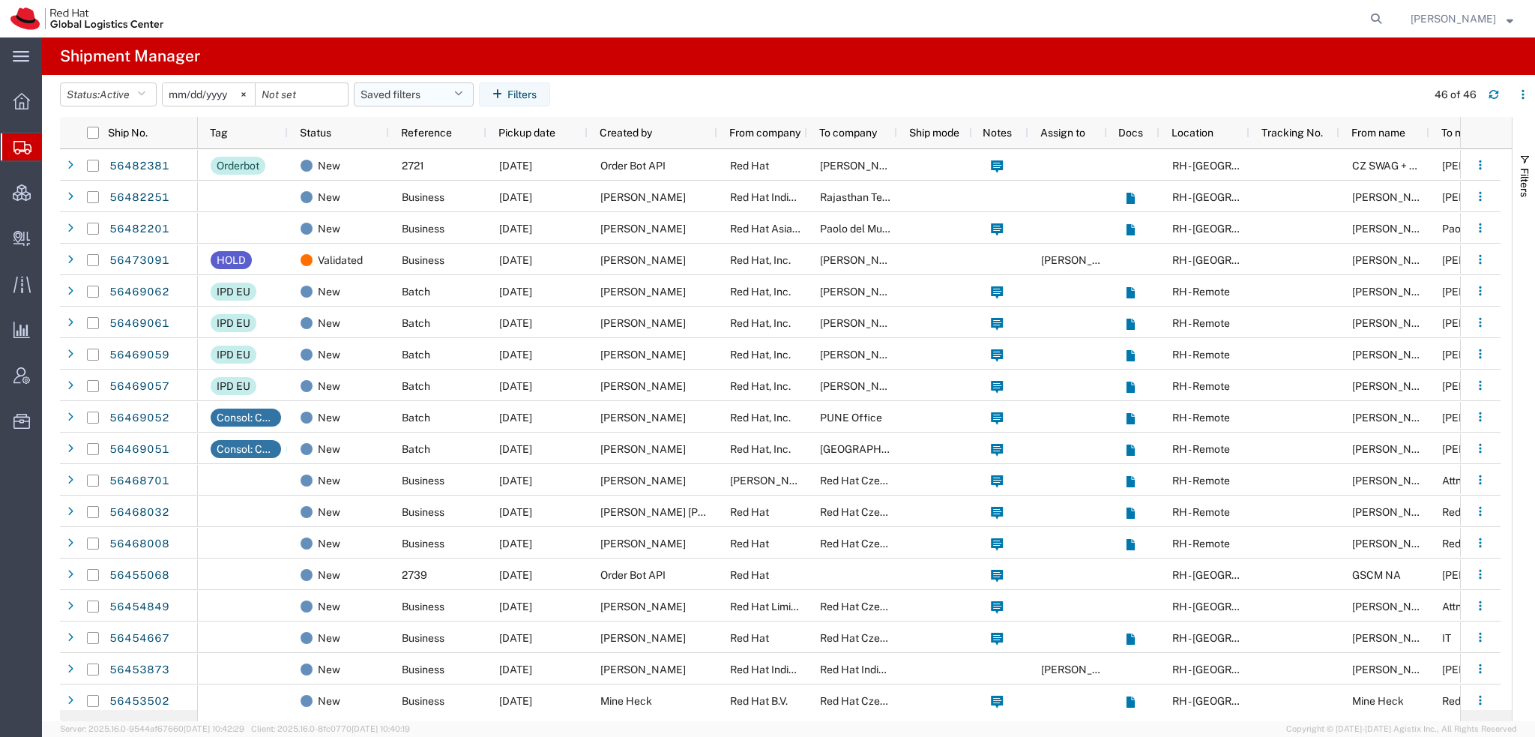
click at [471, 95] on button "Saved filters" at bounding box center [414, 94] width 120 height 24
click at [411, 159] on span "Americas" at bounding box center [454, 160] width 196 height 28
type input "2023-05-07"
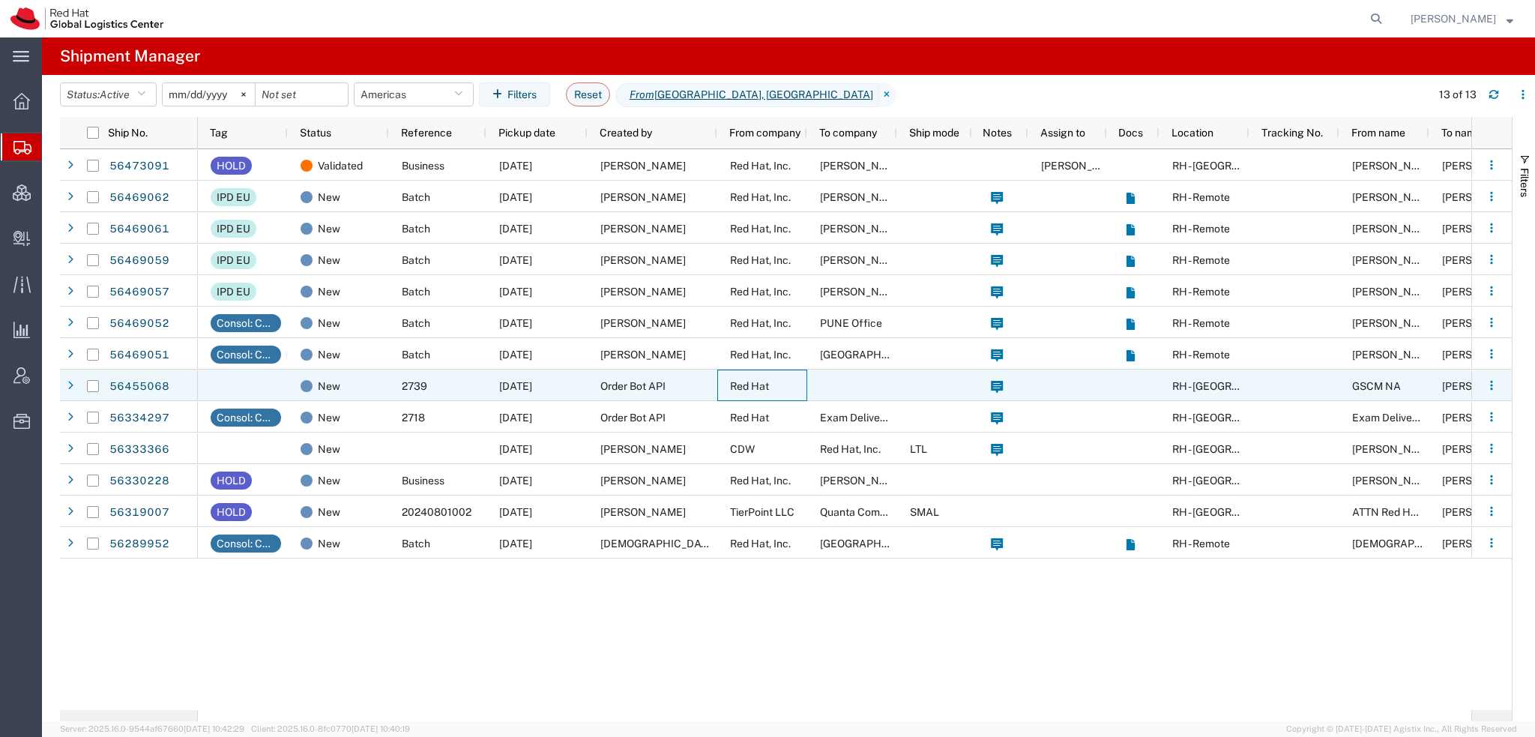
click at [759, 385] on span "Red Hat" at bounding box center [749, 386] width 39 height 12
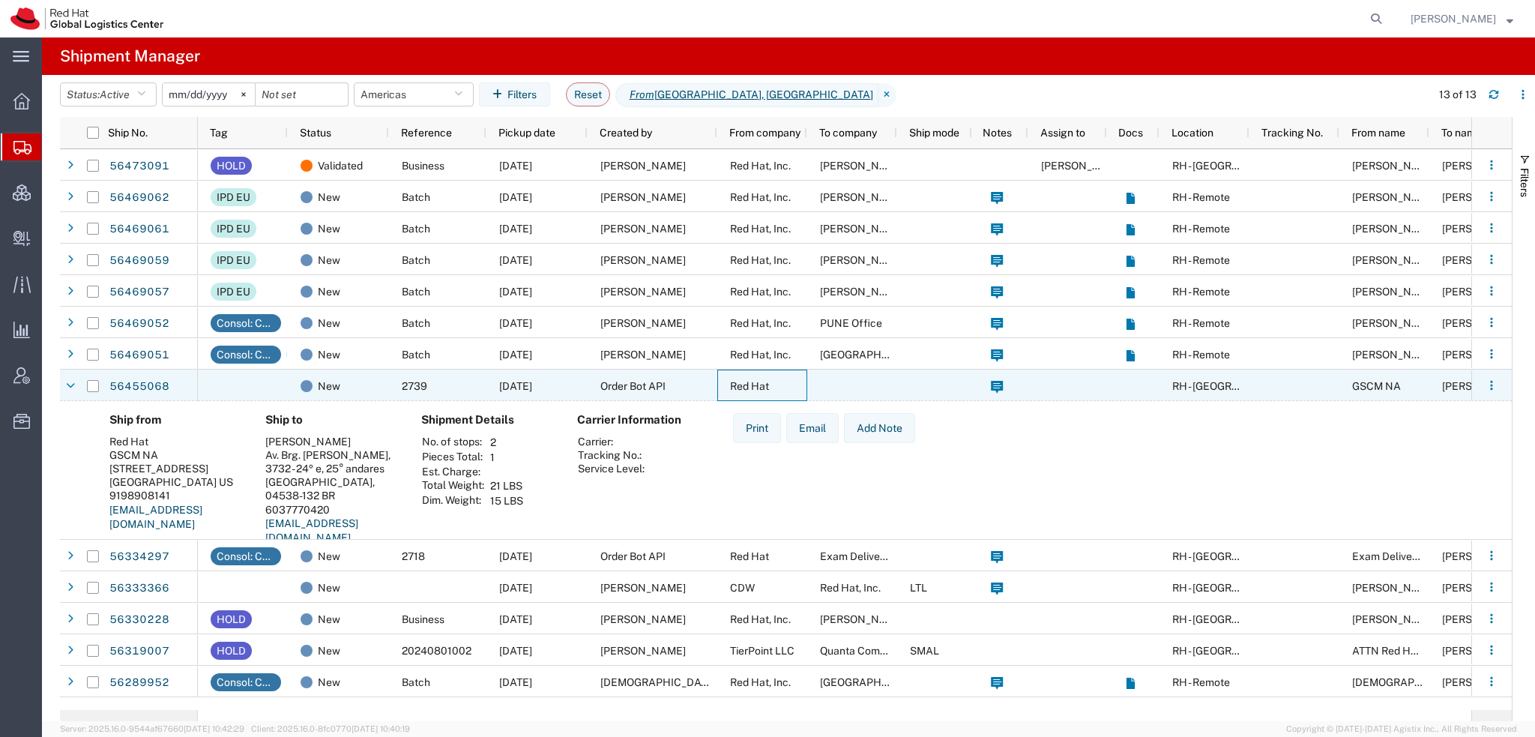
click at [759, 385] on span "Red Hat" at bounding box center [749, 386] width 39 height 12
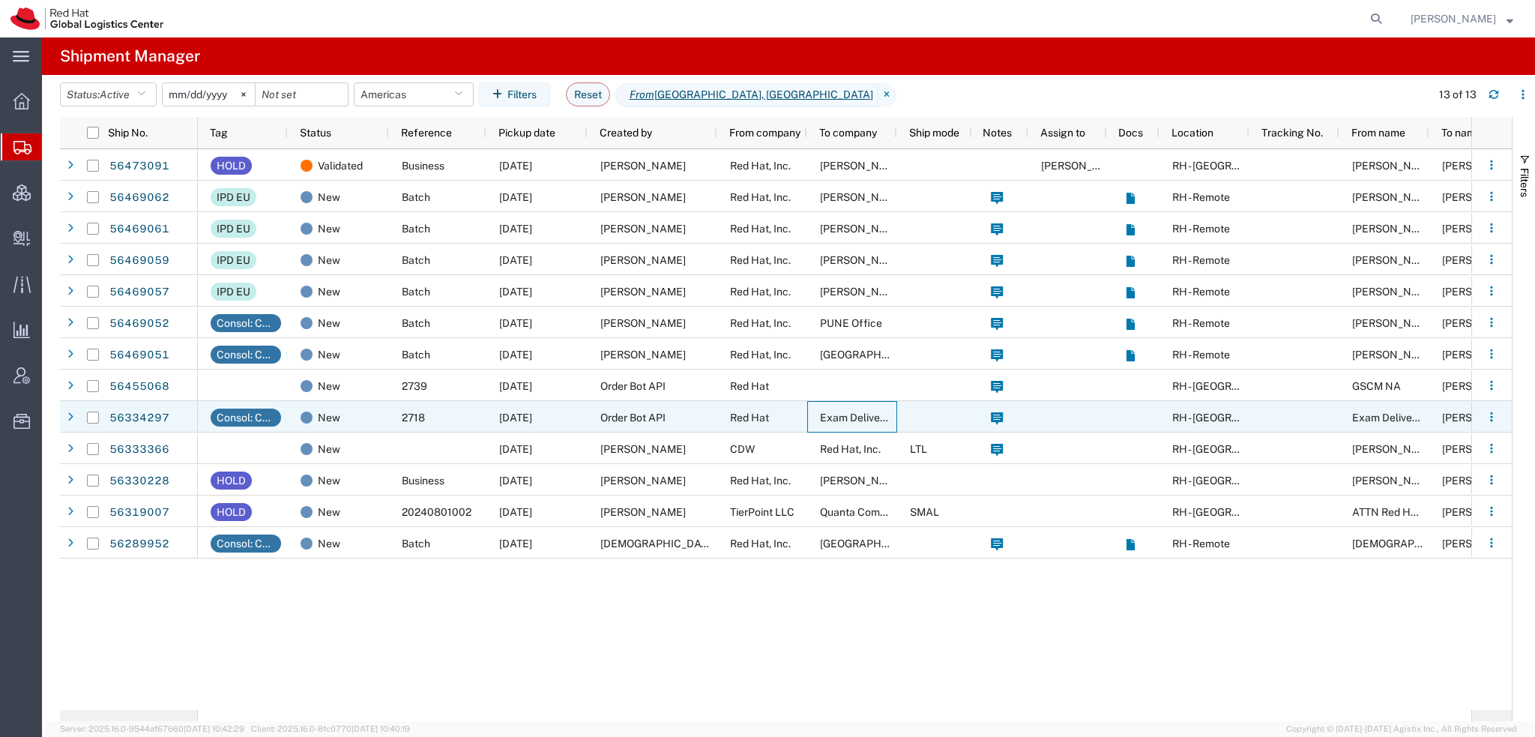
click at [822, 413] on span "Exam Delivery & Support" at bounding box center [879, 418] width 119 height 12
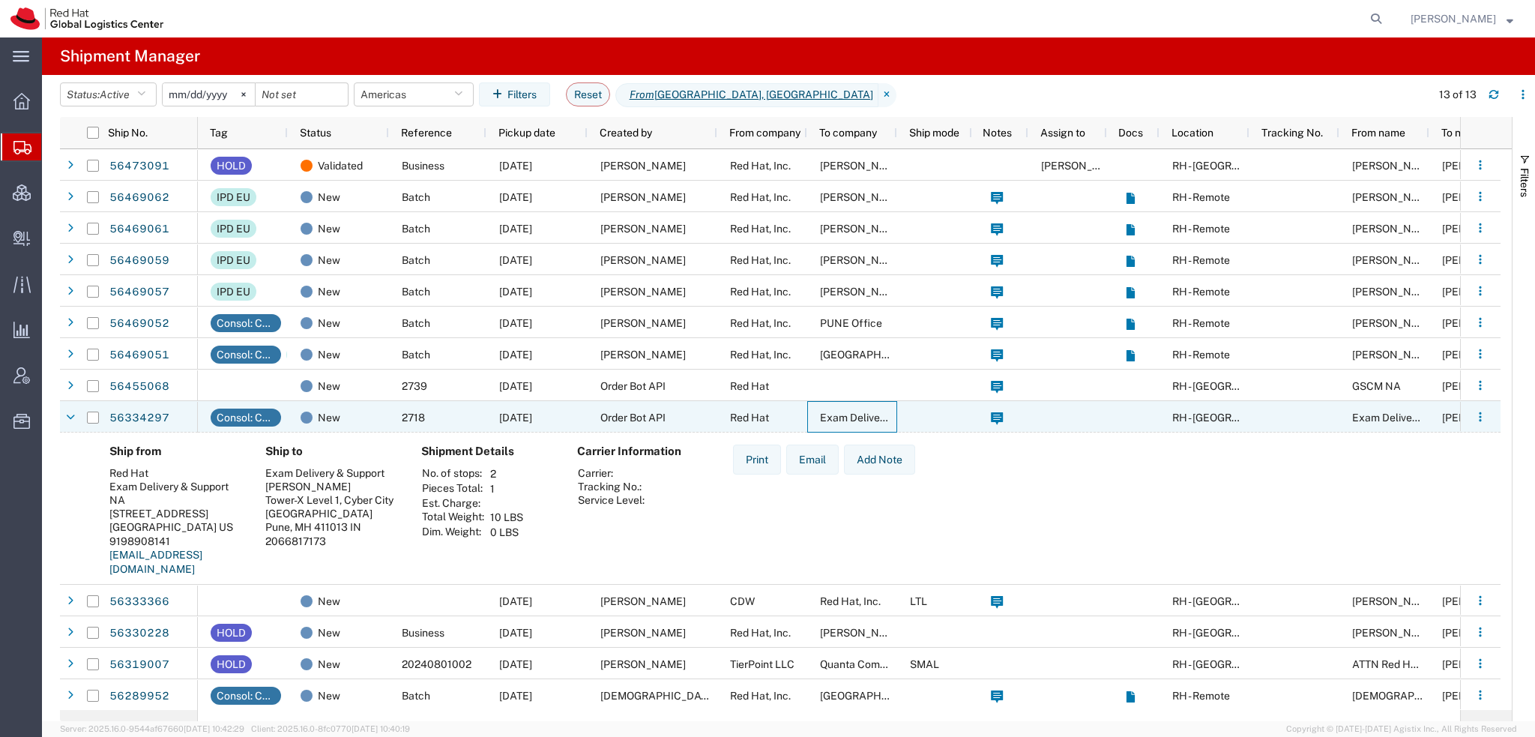
click at [822, 413] on span "Exam Delivery & Support" at bounding box center [879, 418] width 119 height 12
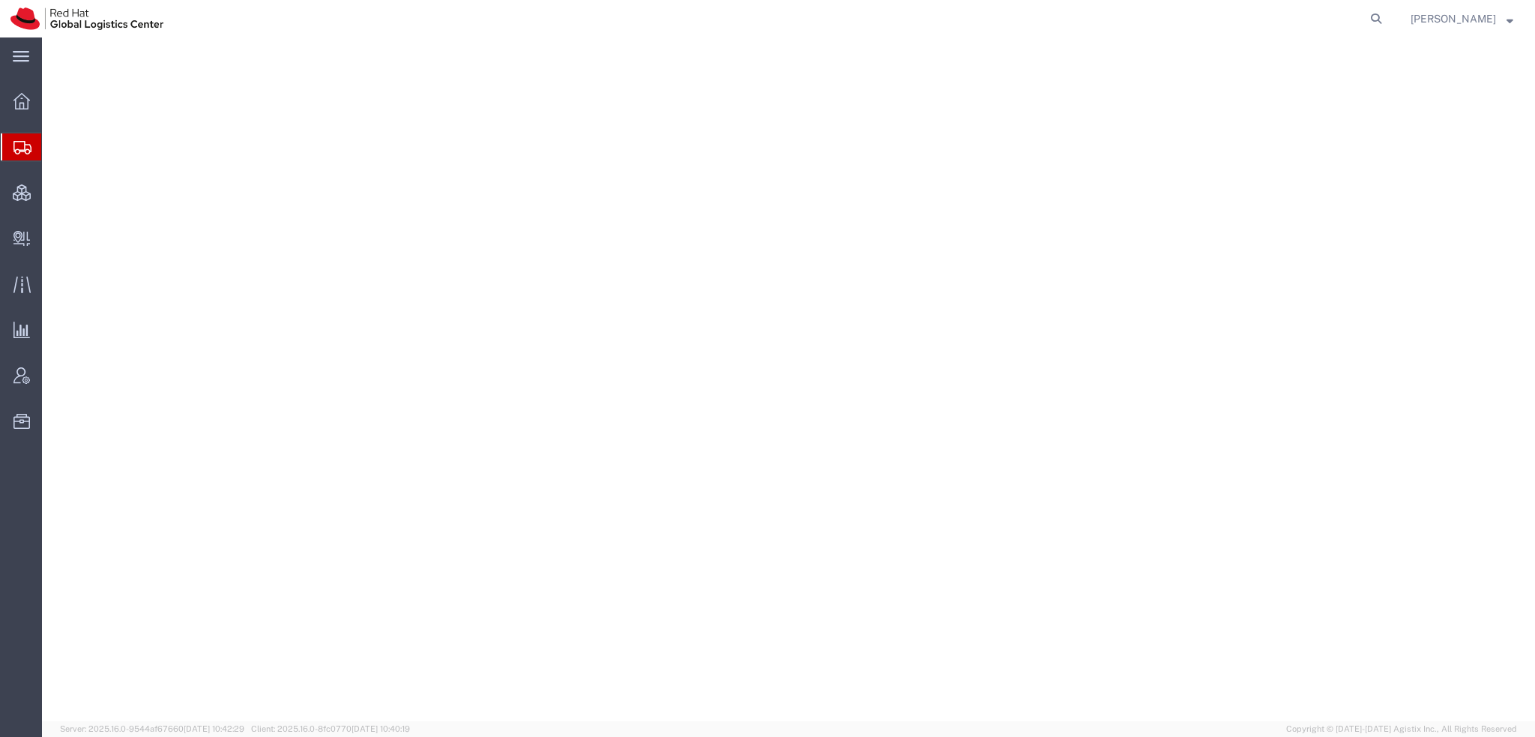
select select "38014"
select select
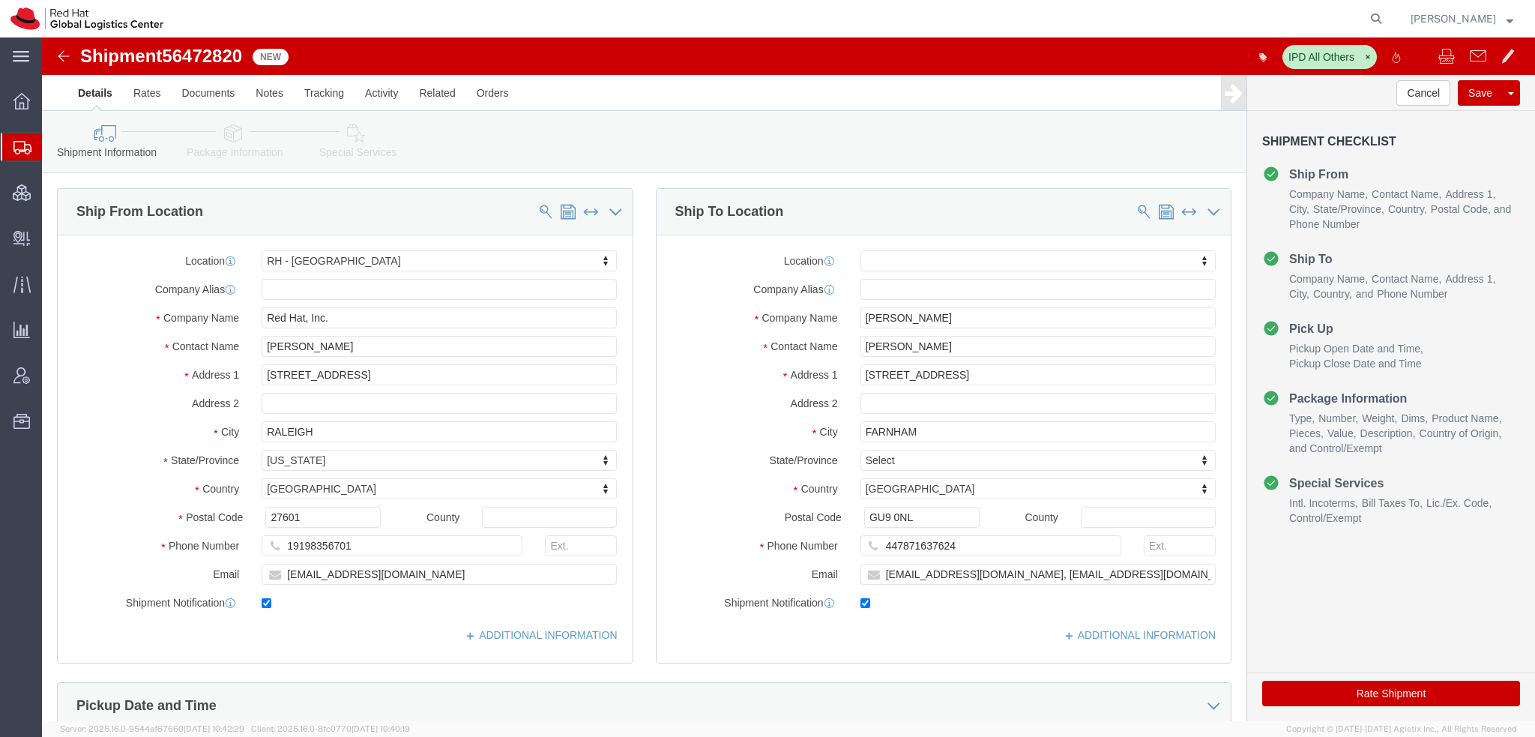
click button "Rate Shipment"
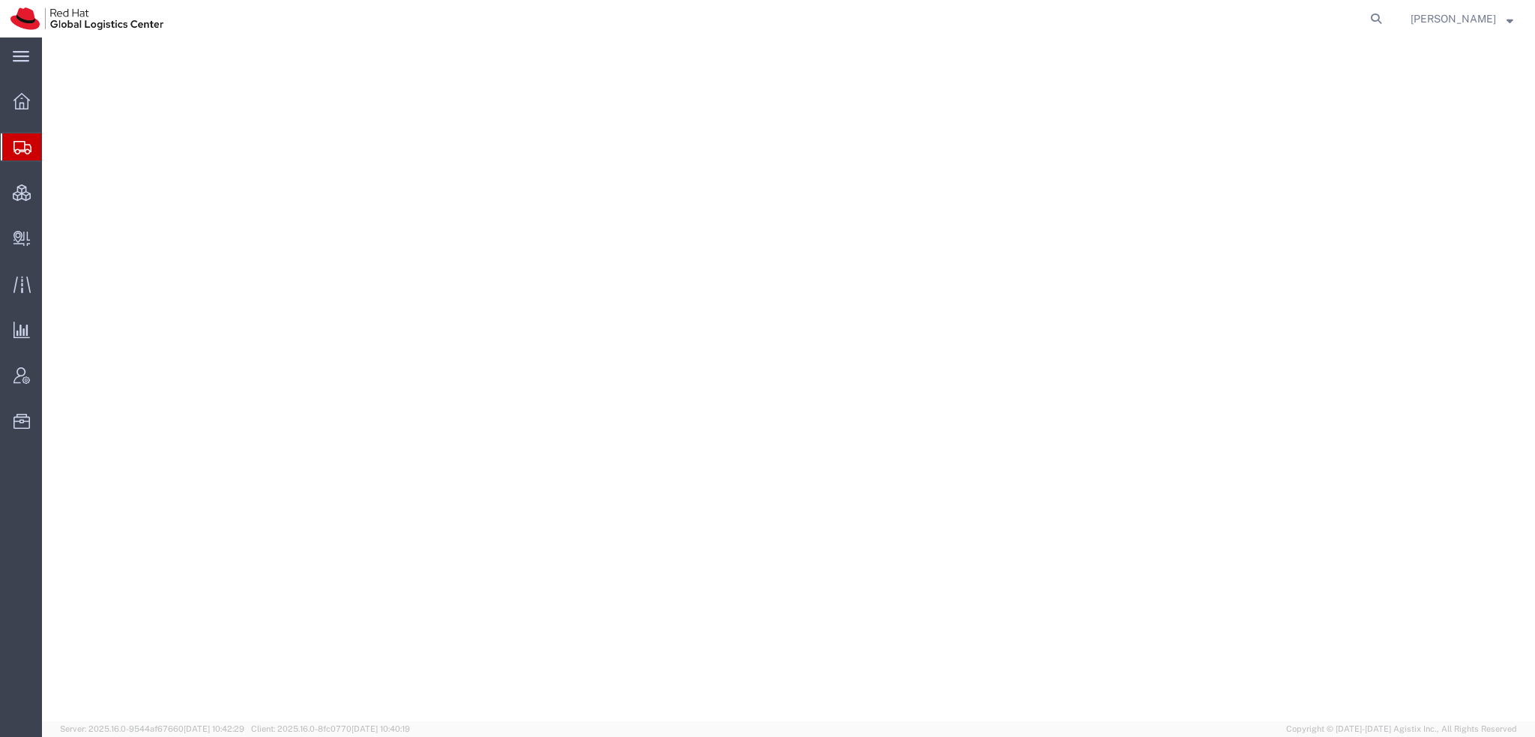
select select "38014"
select select
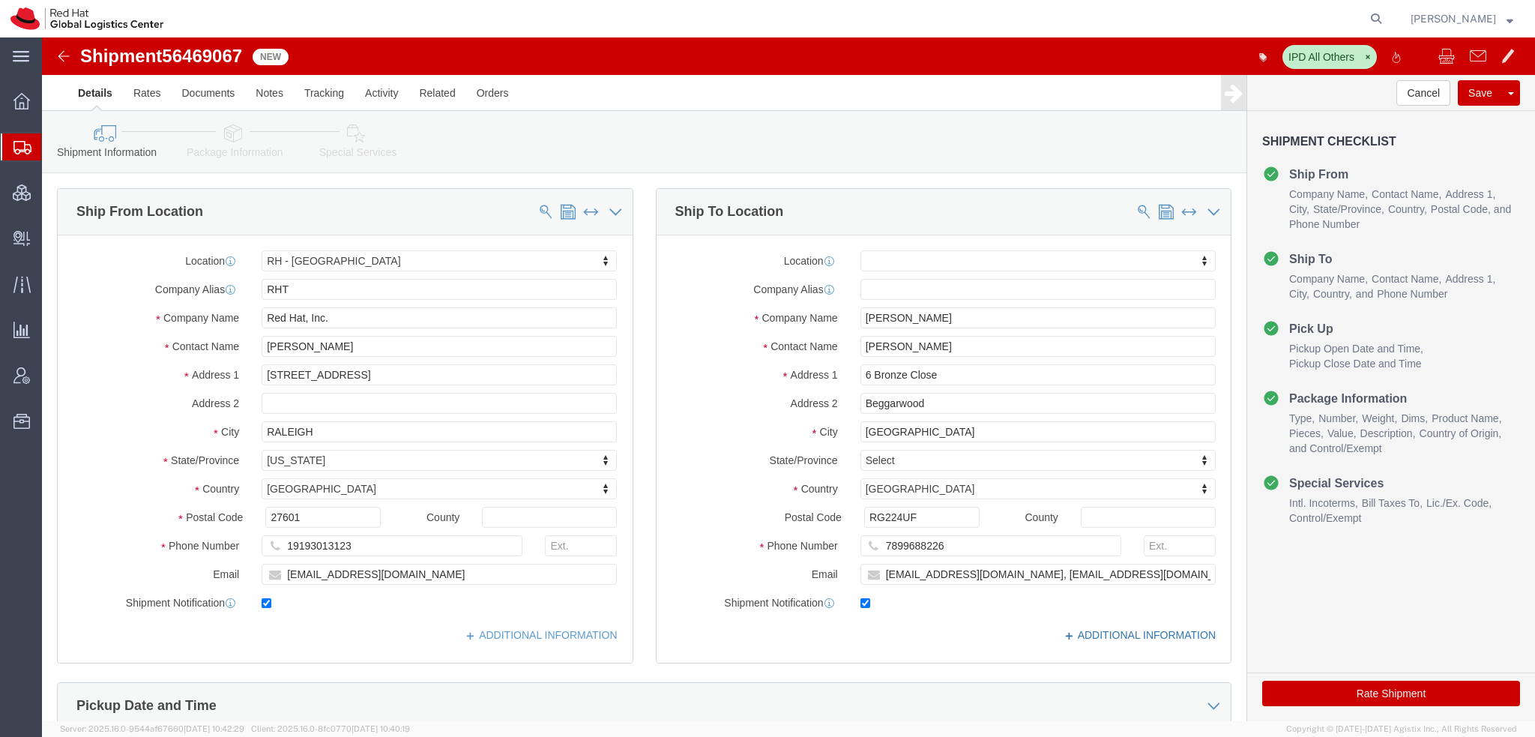
click link "ADDITIONAL INFORMATION"
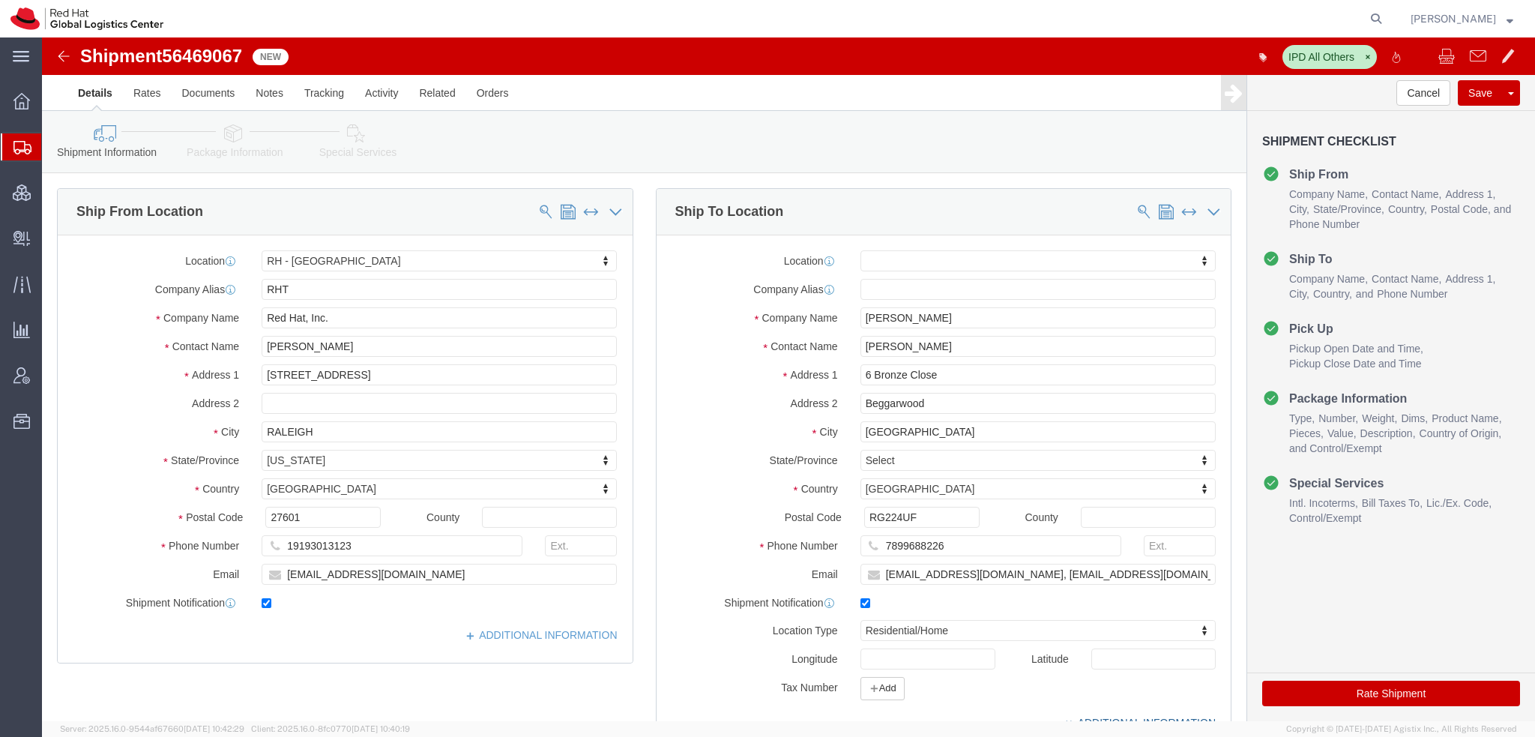
scroll to position [375, 0]
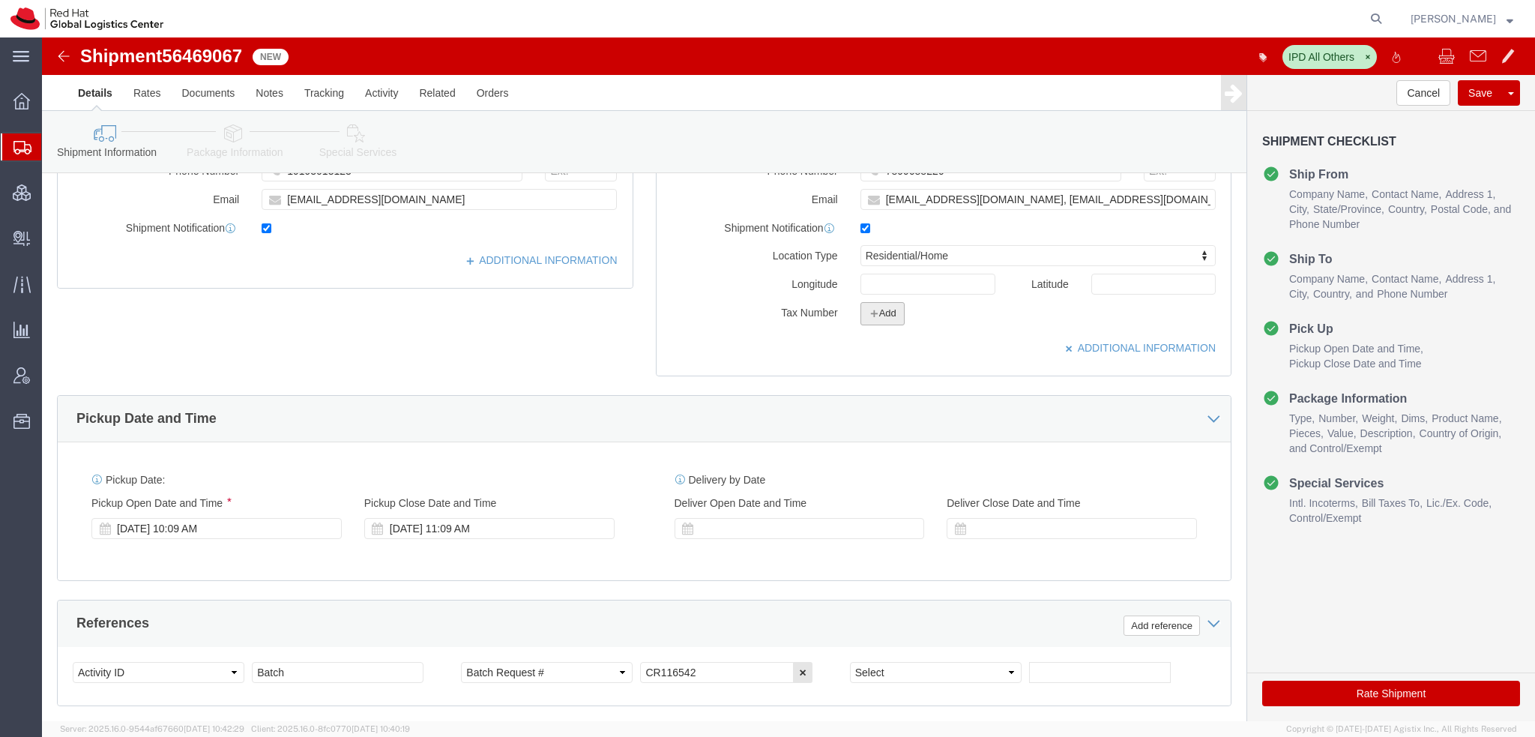
click icon "button"
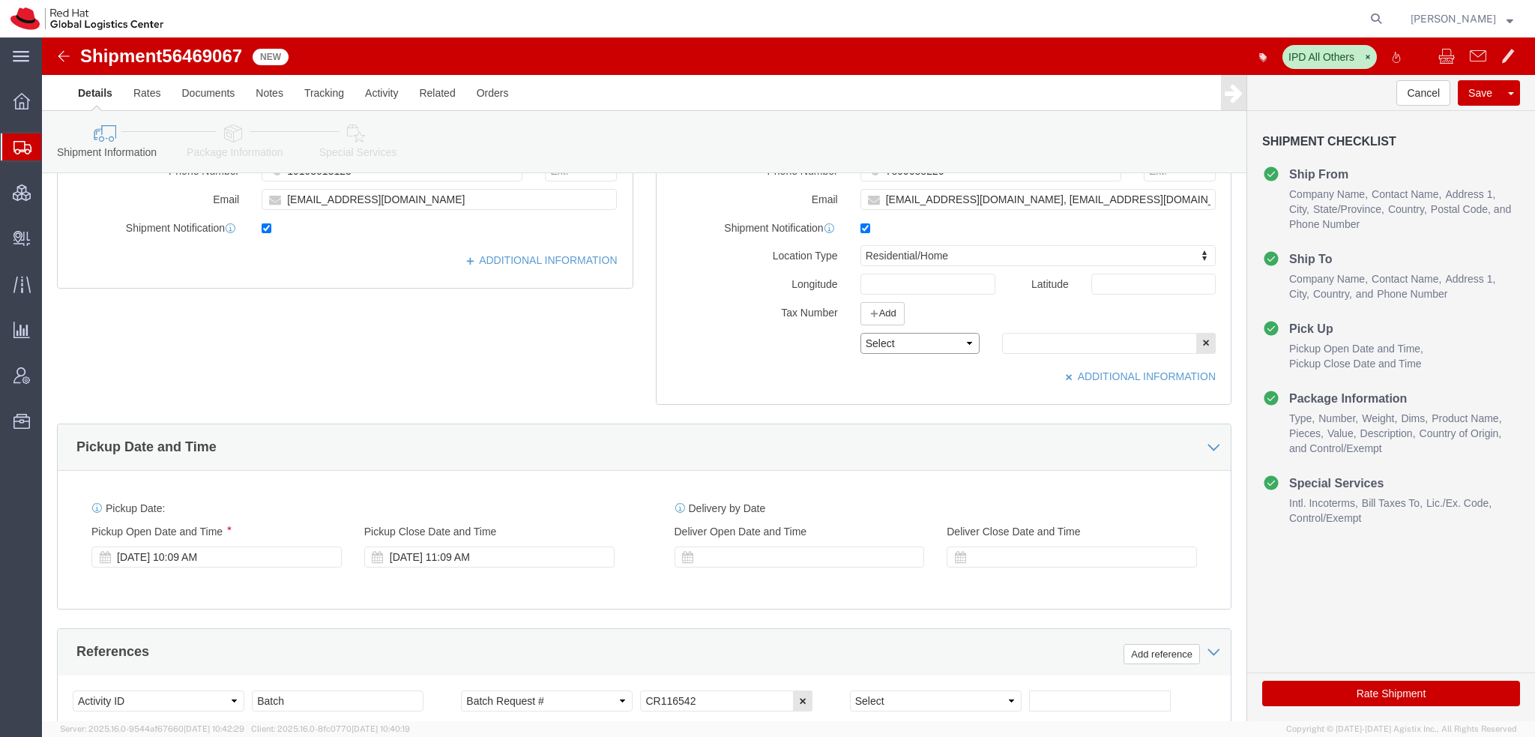
drag, startPoint x: 834, startPoint y: 295, endPoint x: 831, endPoint y: 306, distance: 11.5
click select "Select EIN EORI TIN VAT Other"
select select "EORI"
click select "Select EIN EORI TIN VAT Other"
click input "text"
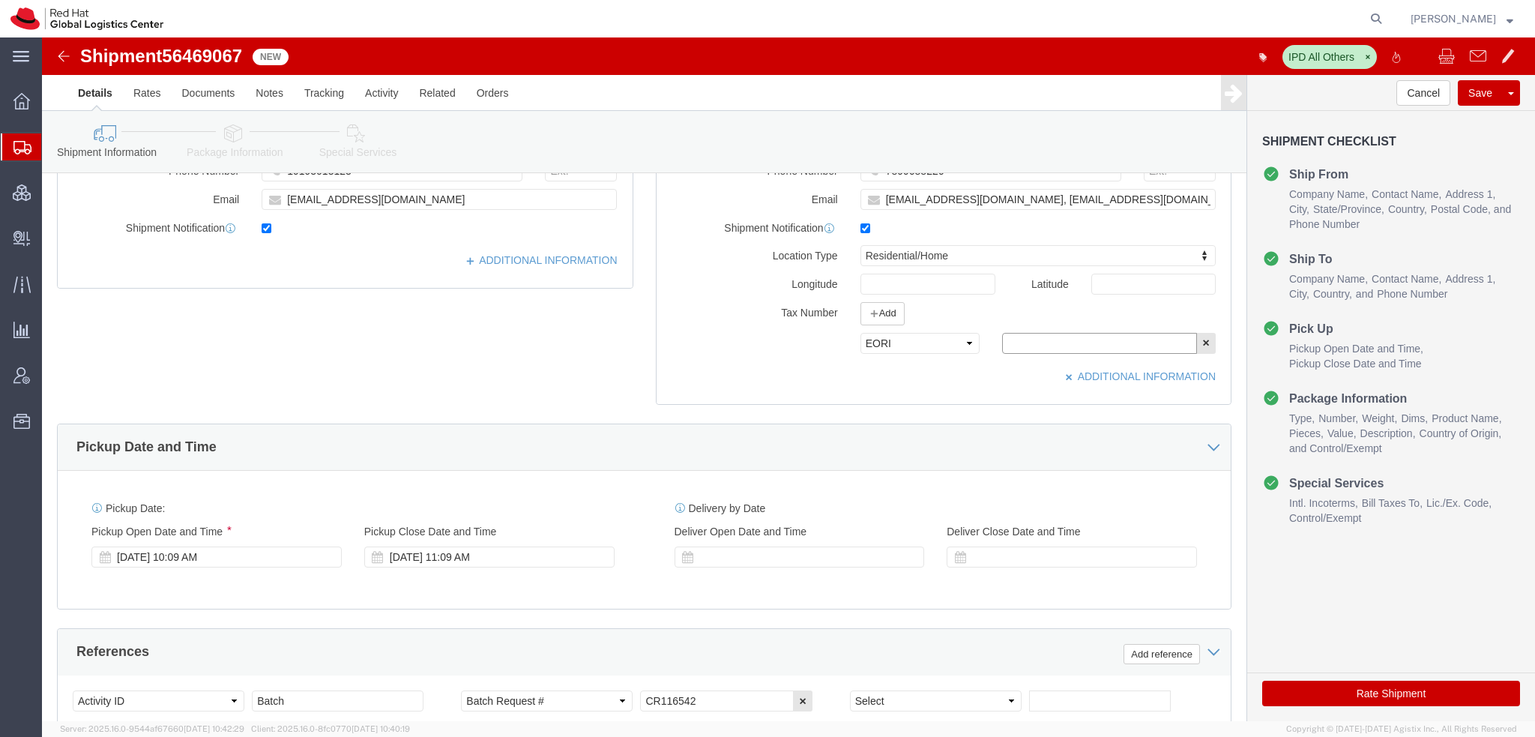
paste input "GB733392434000"
type input "GB733392434000"
click icon
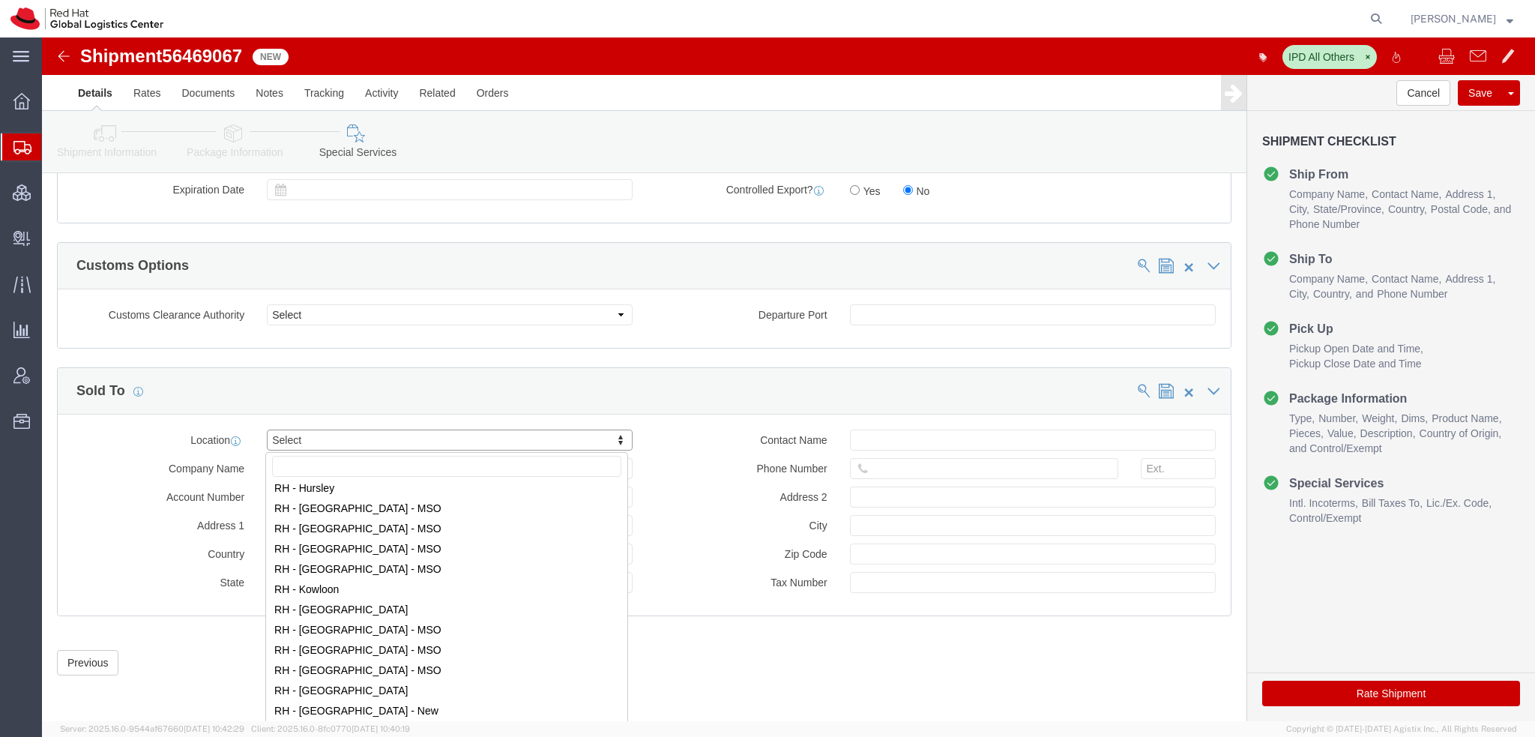
scroll to position [1350, 0]
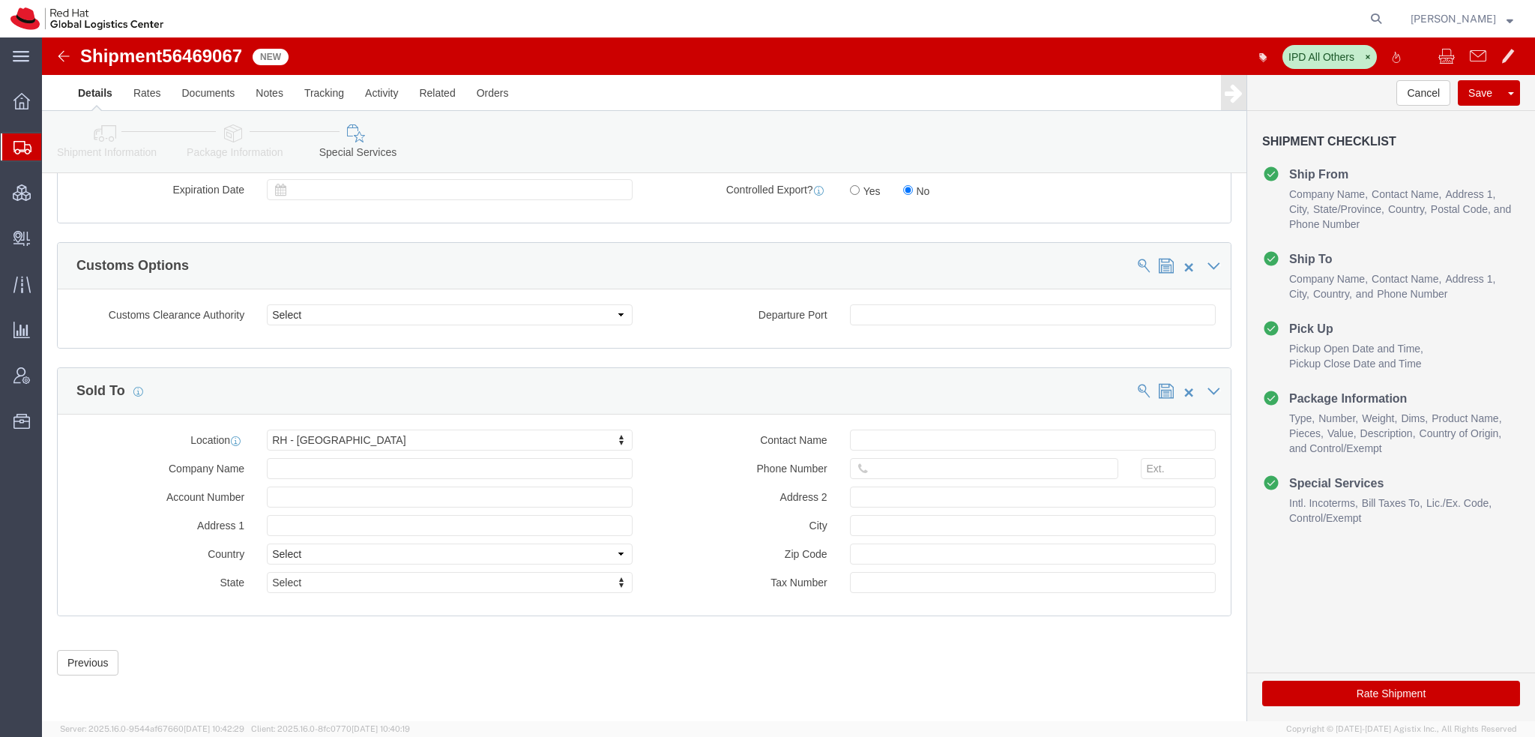
click button "Rate Shipment"
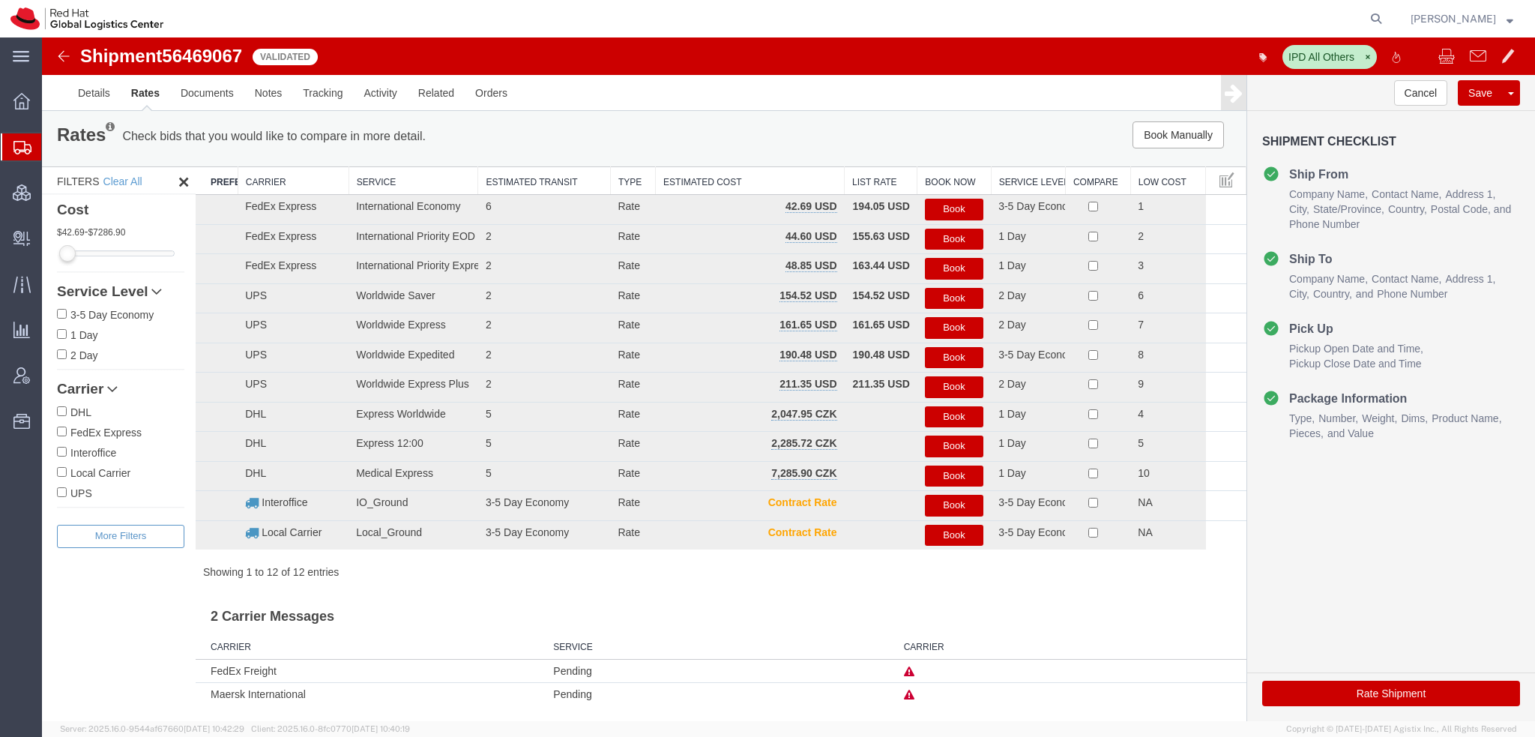
scroll to position [0, 0]
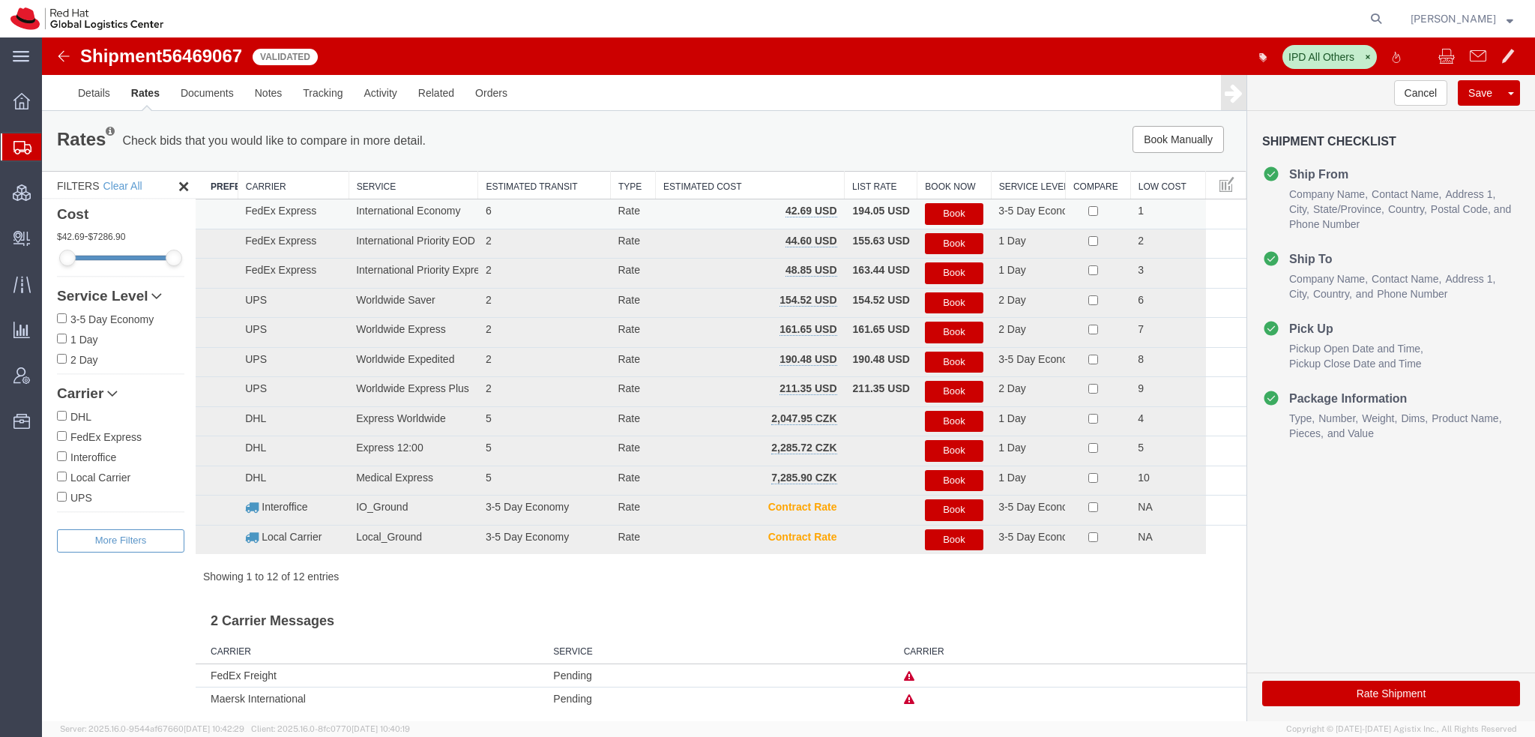
click at [964, 211] on button "Book" at bounding box center [954, 214] width 58 height 22
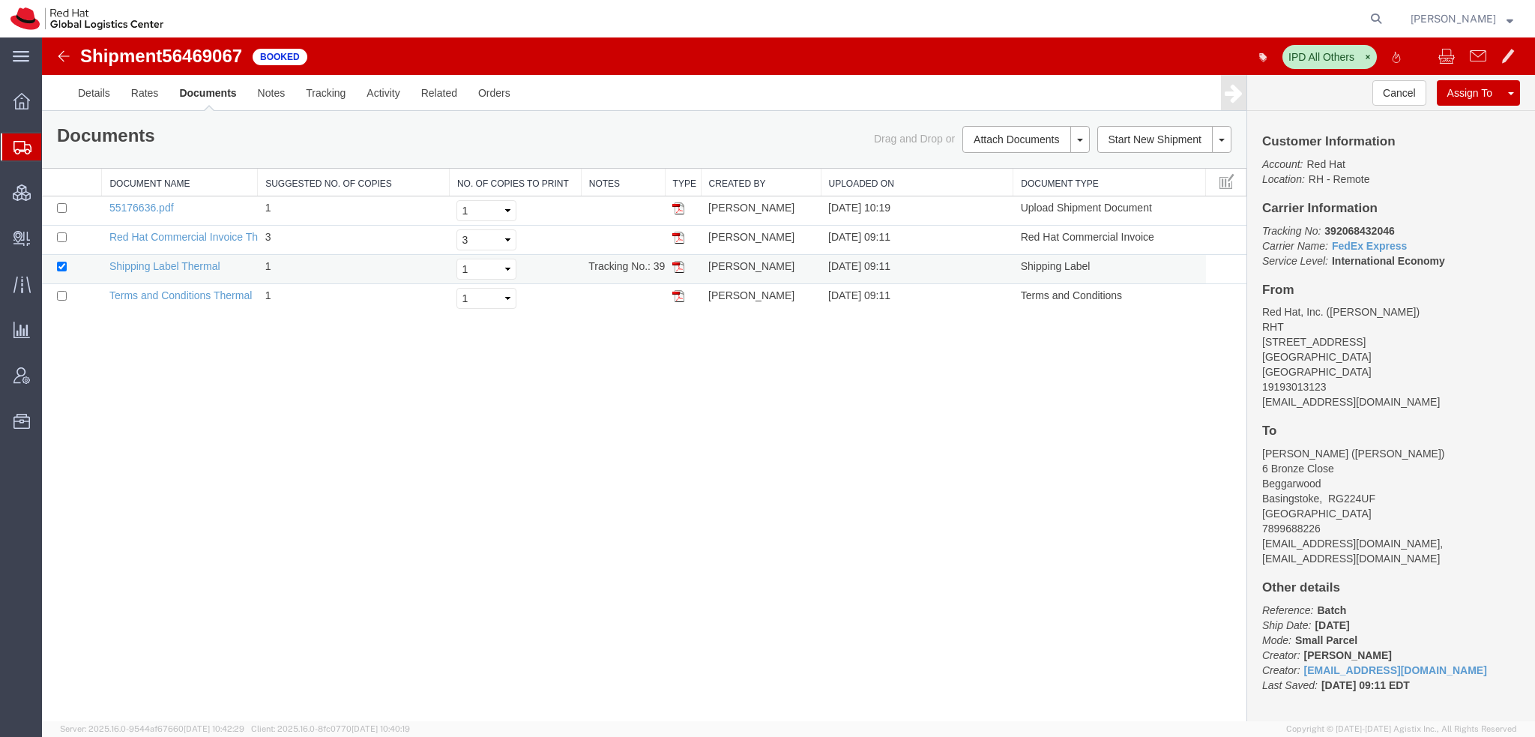
click at [679, 265] on img at bounding box center [679, 267] width 12 height 12
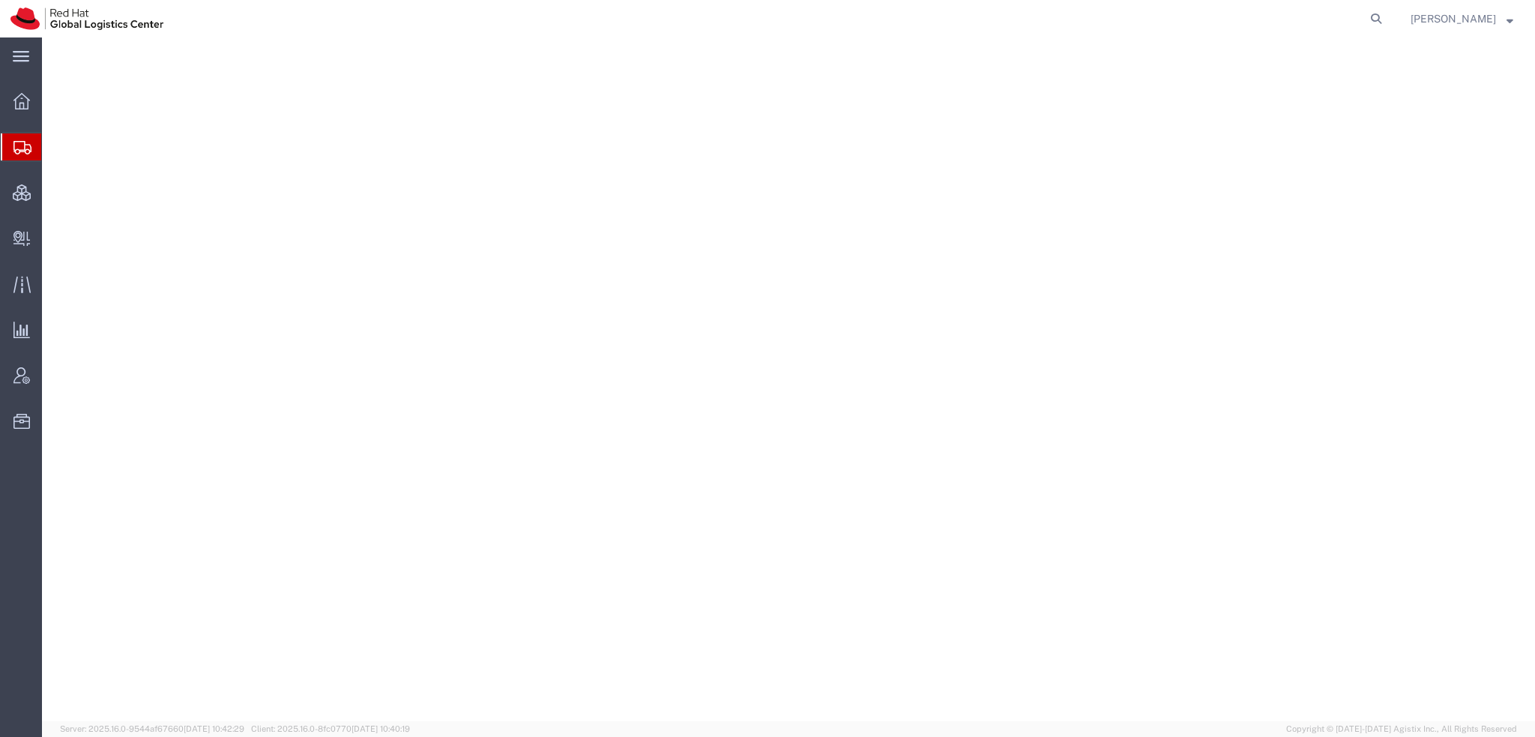
select select "38014"
select select
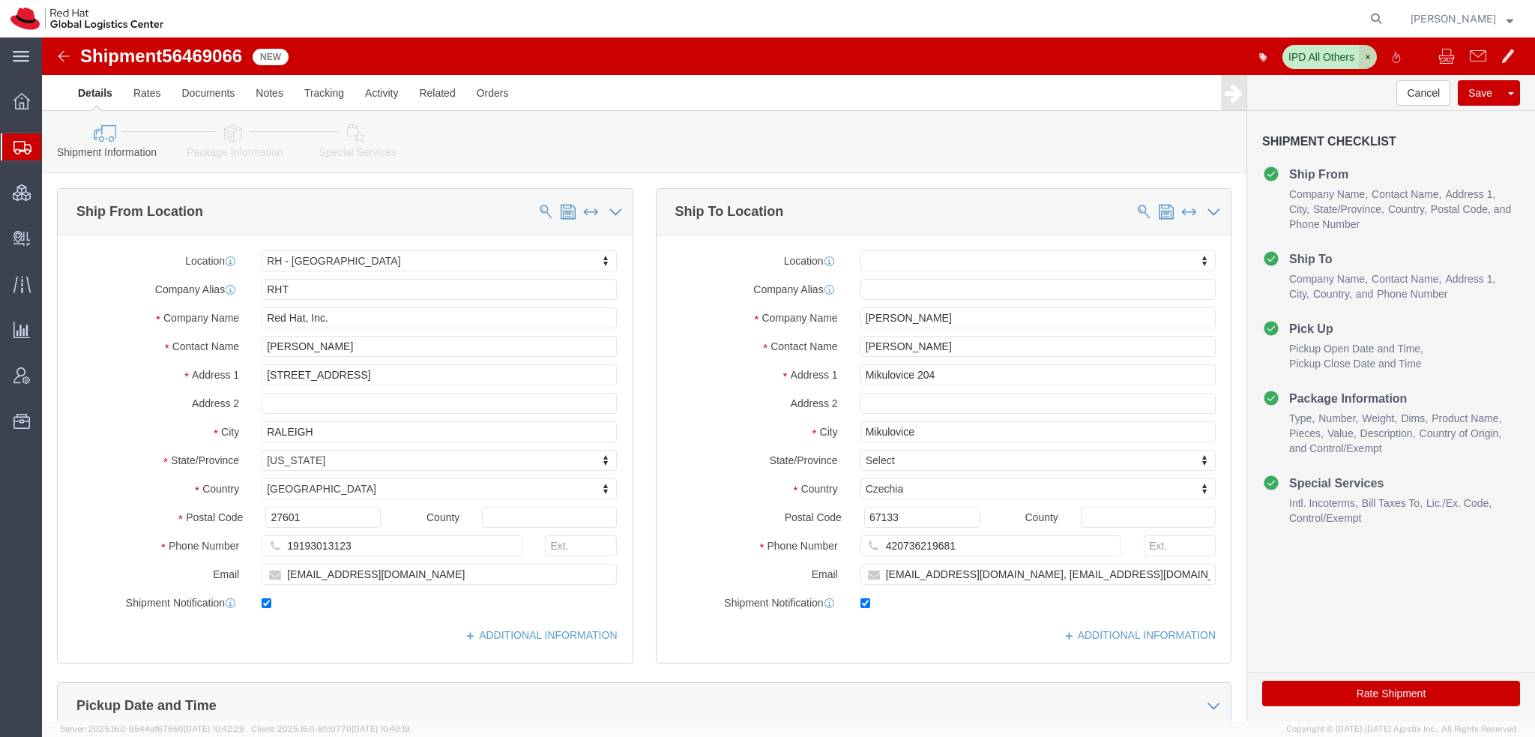
click icon "button"
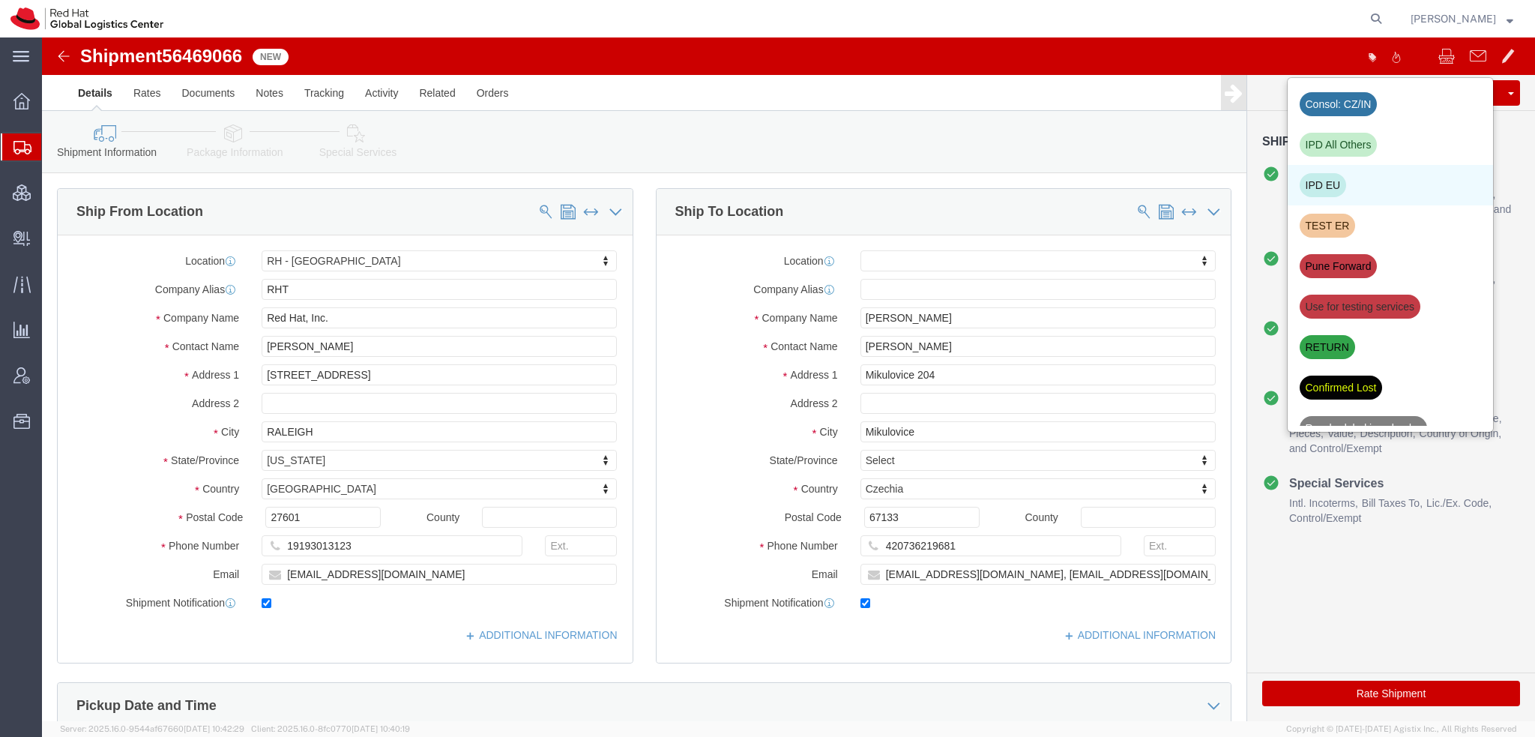
click div "IPD EU"
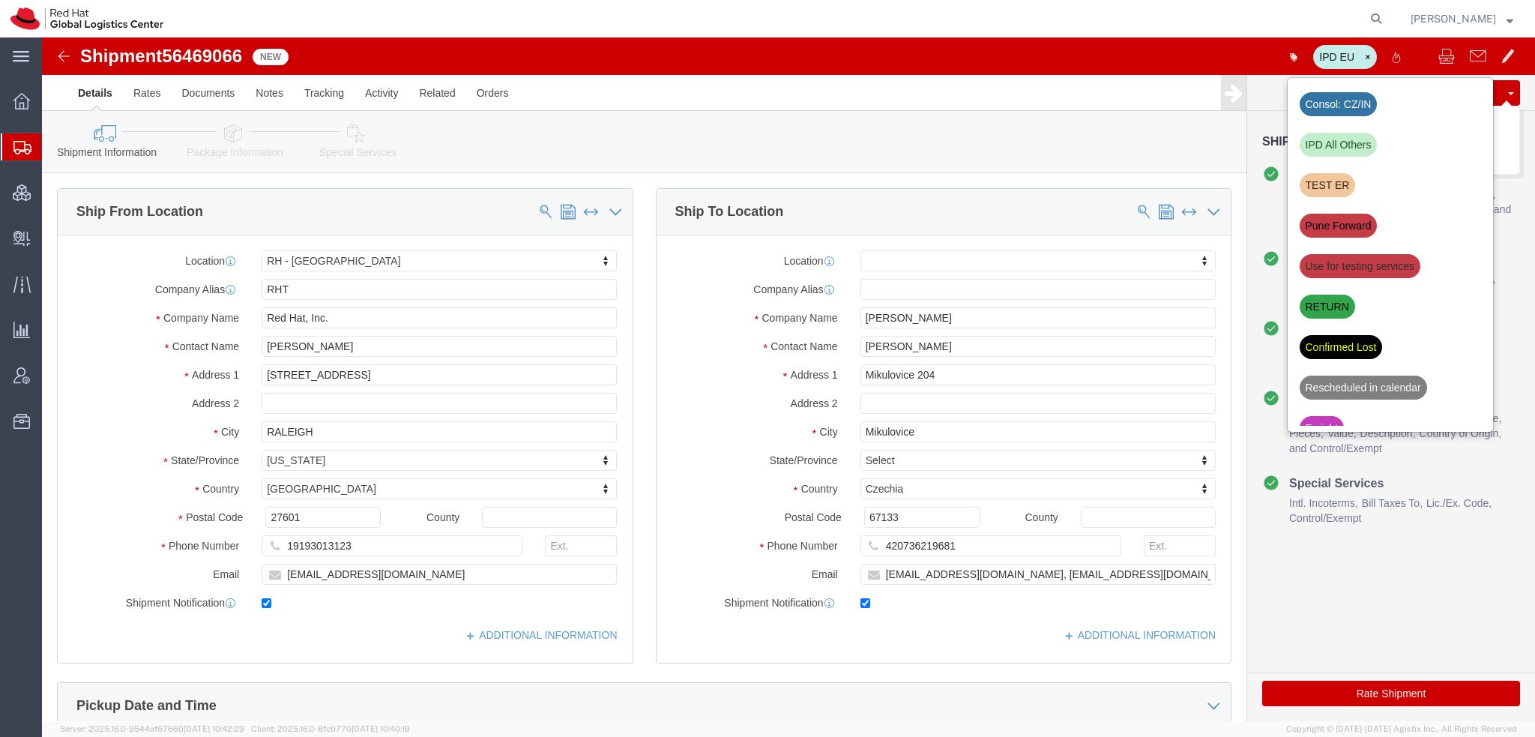
click button "Save"
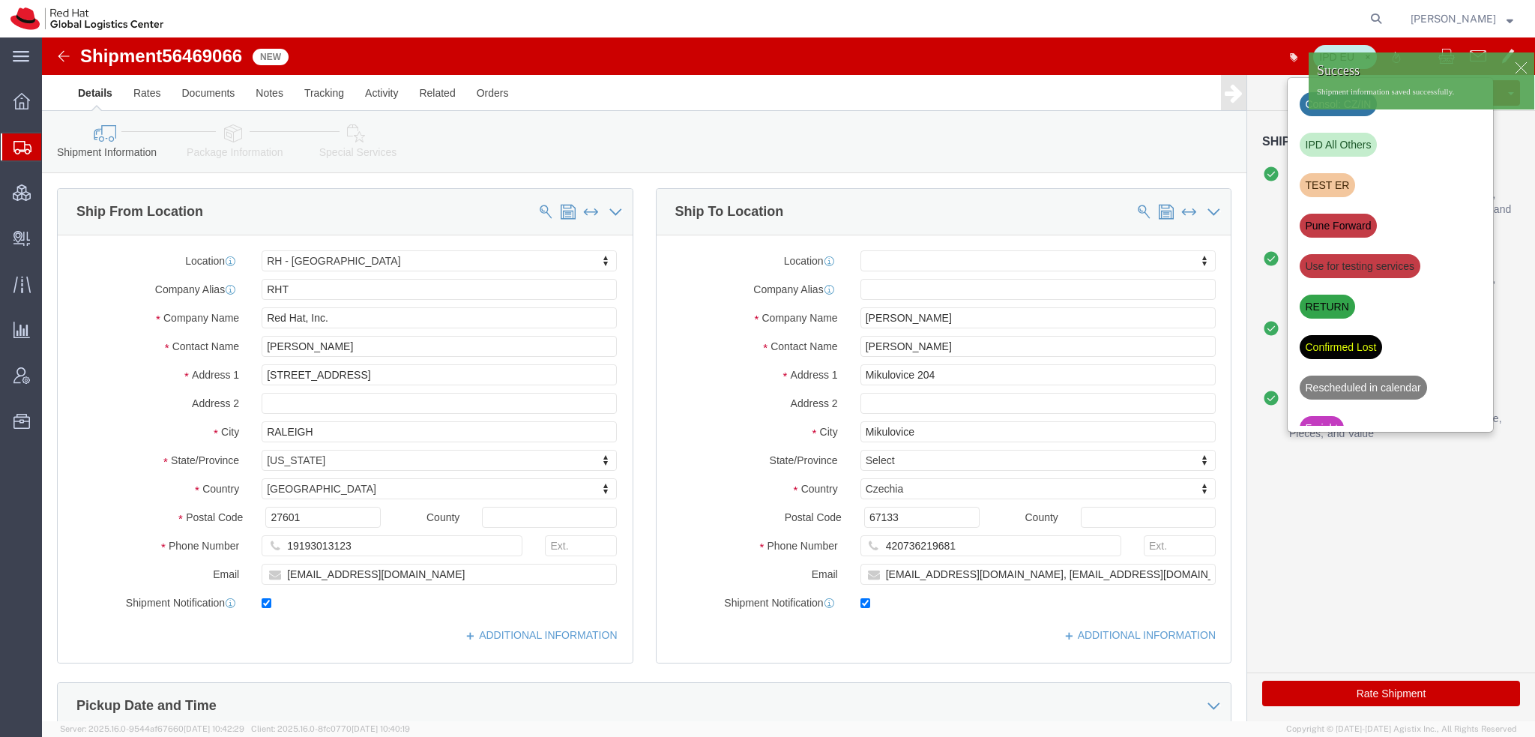
click icon
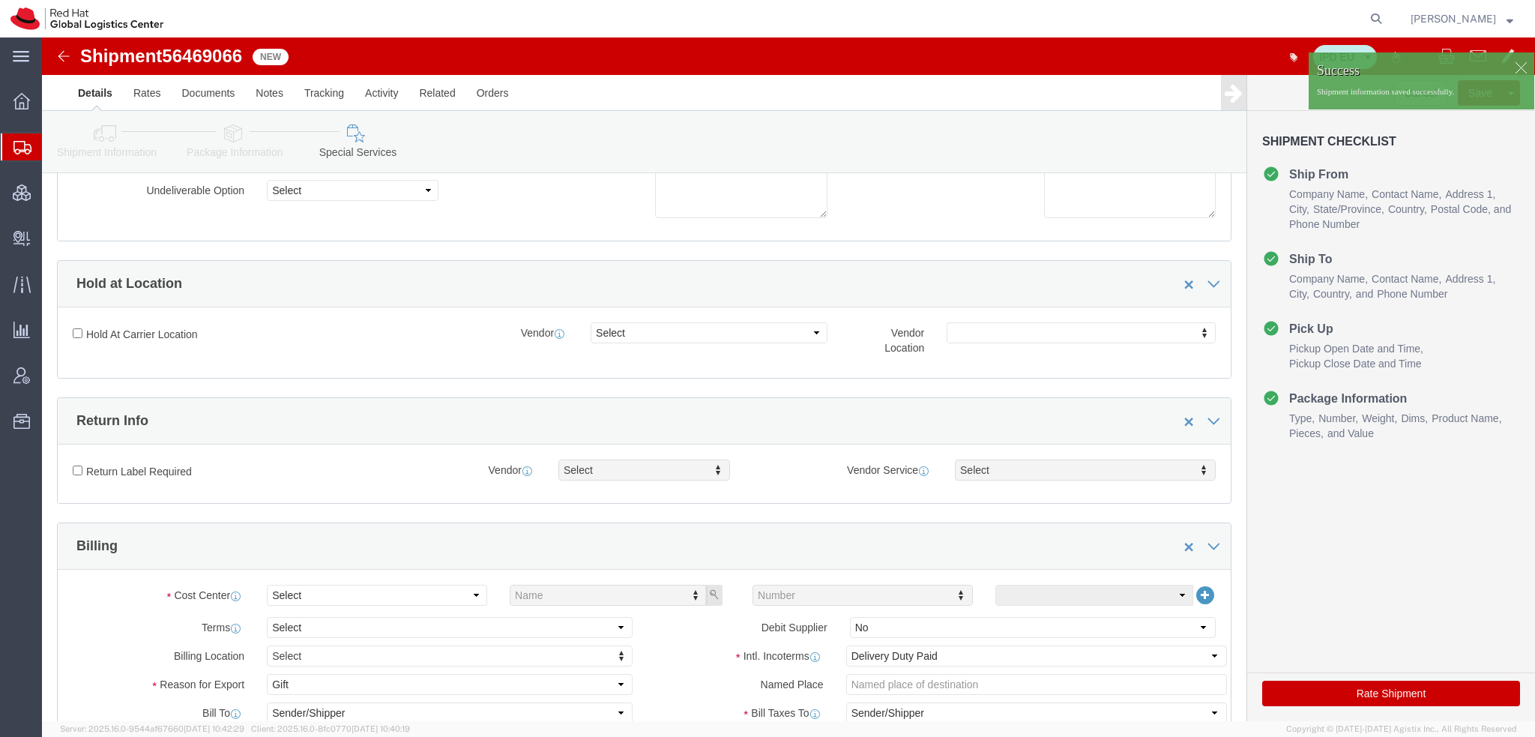
scroll to position [375, 0]
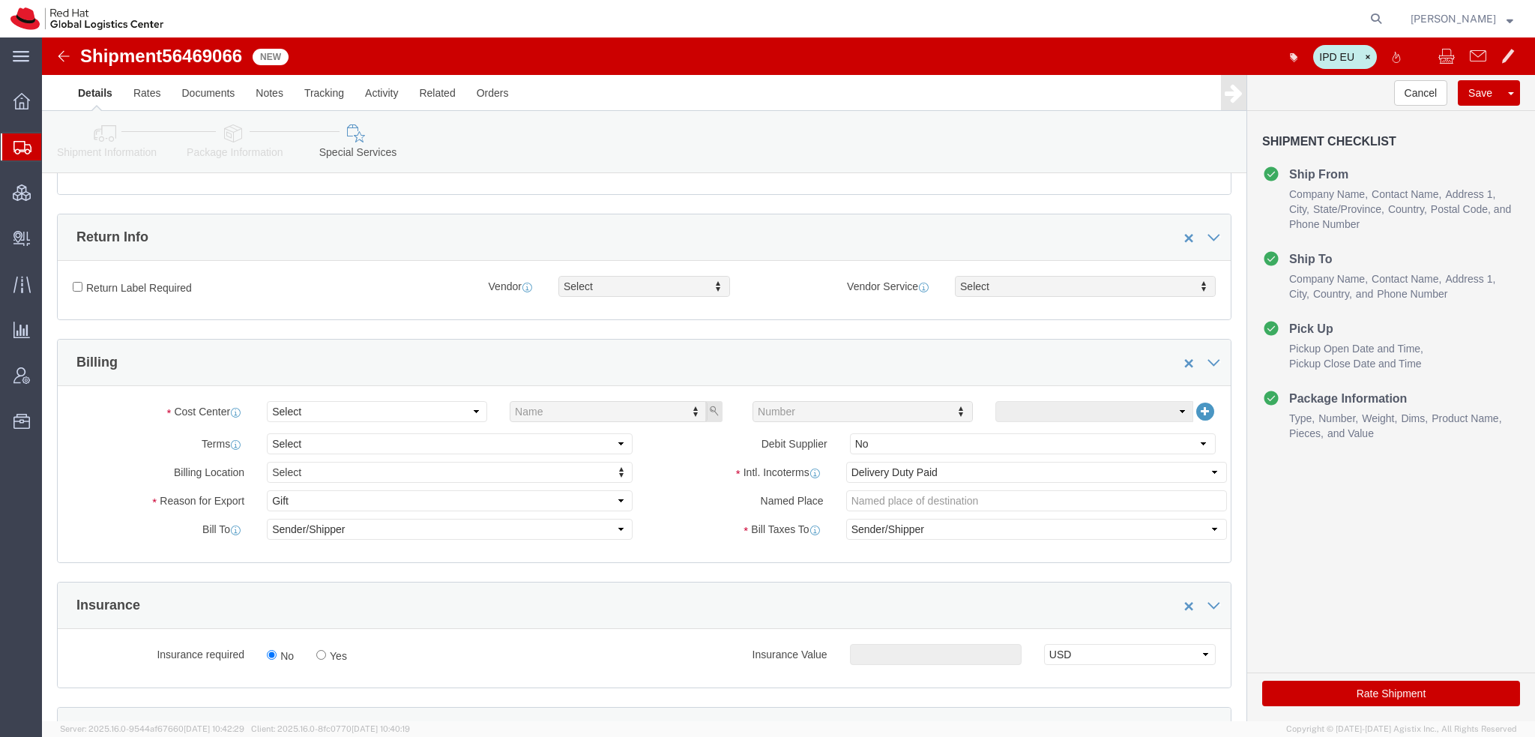
click at [0, 0] on span "Shipment Manager" at bounding box center [0, 0] width 0 height 0
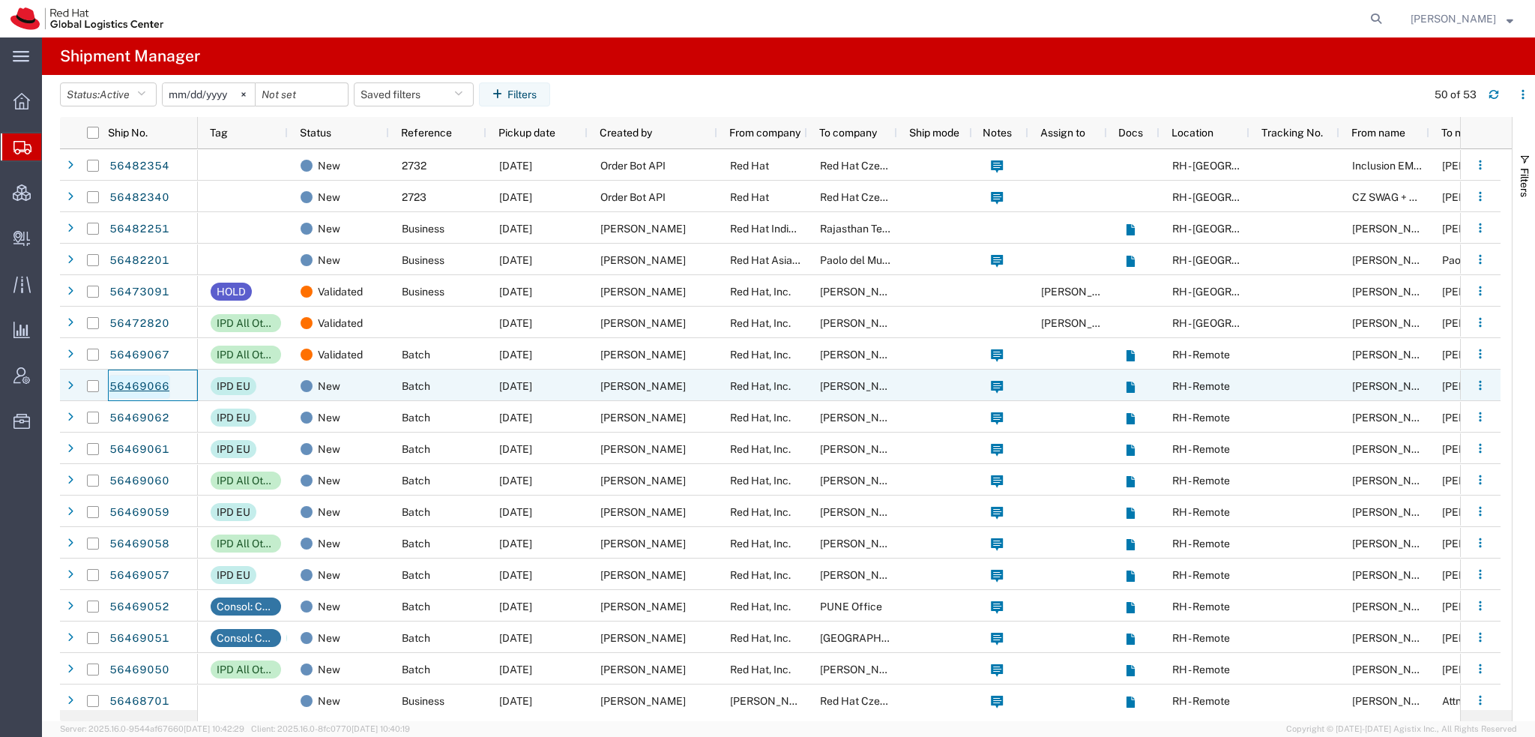
click at [124, 382] on link "56469066" at bounding box center [139, 387] width 61 height 24
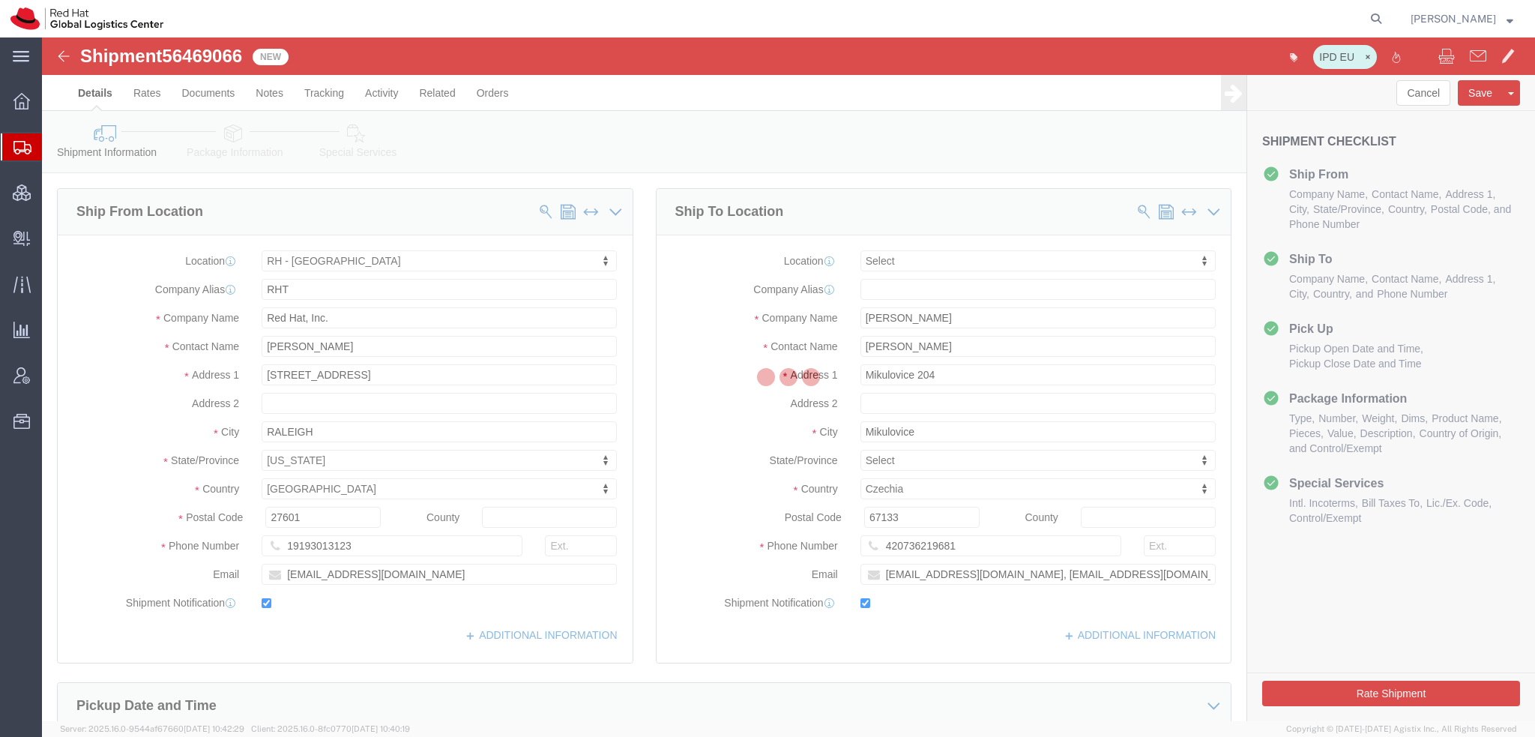
select select "38014"
select select
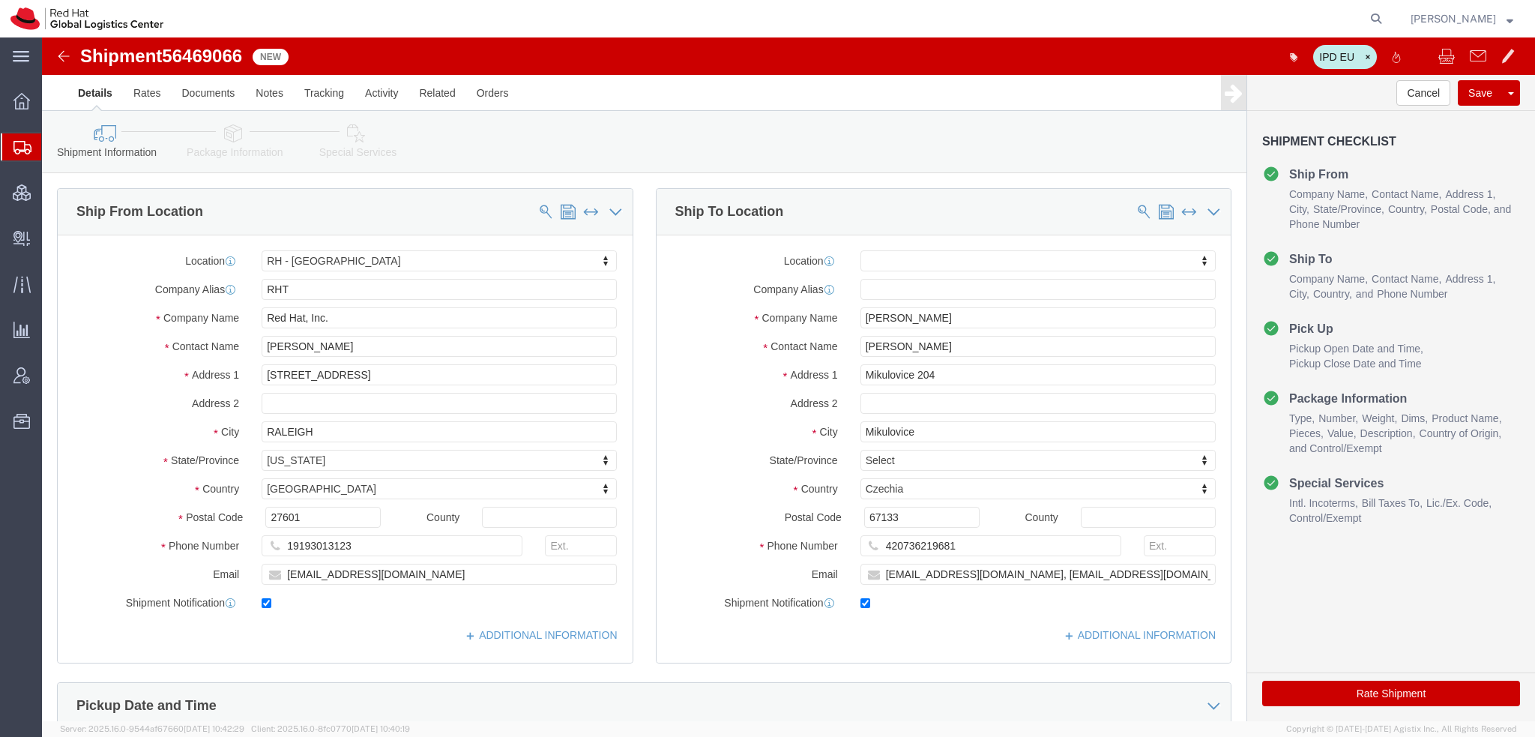
click icon
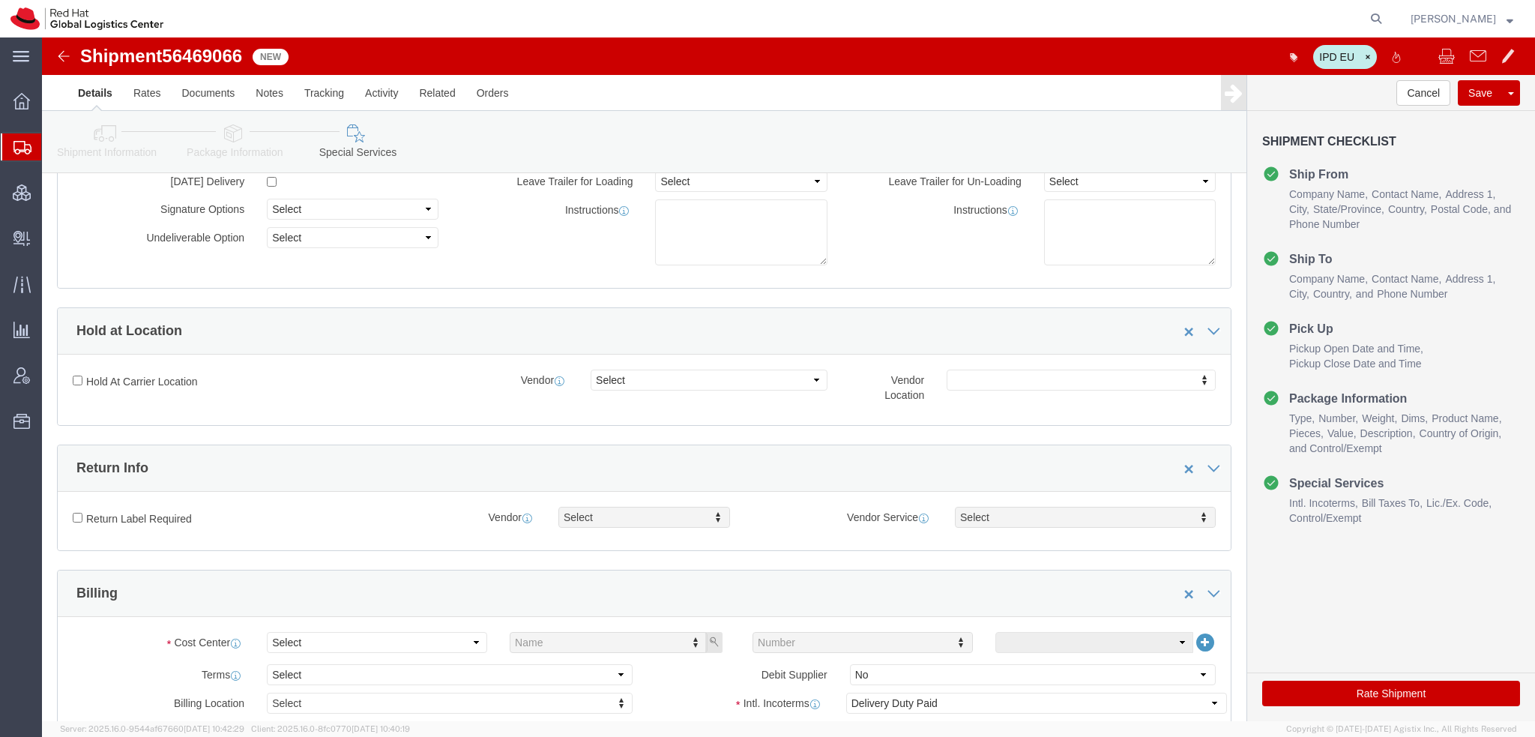
scroll to position [375, 0]
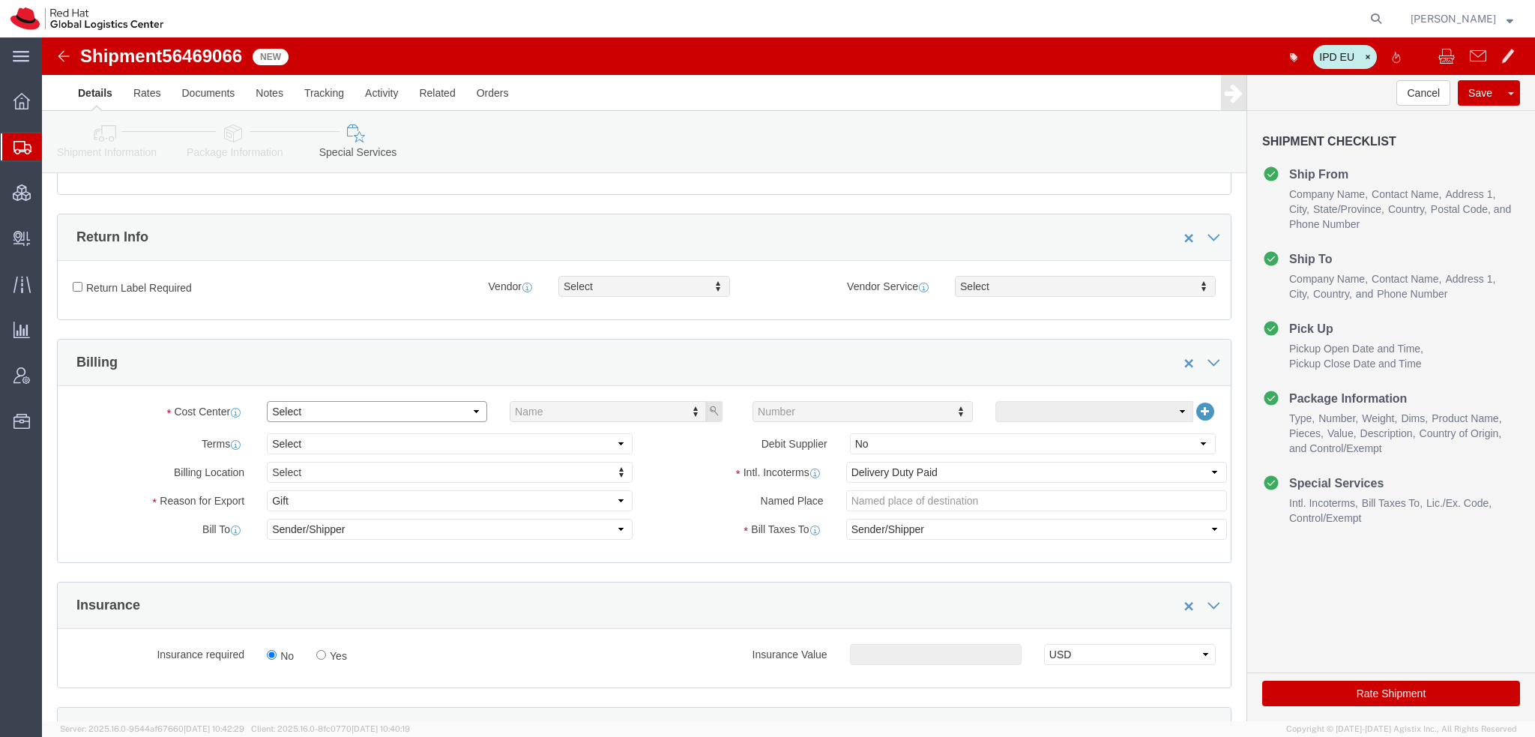
click select "Select Buyer Cost Center Department Operations Number Order Number Sales Person"
select select "COSTCENTER"
click select "Select Buyer Cost Center Department Operations Number Order Number Sales Person"
type input "506"
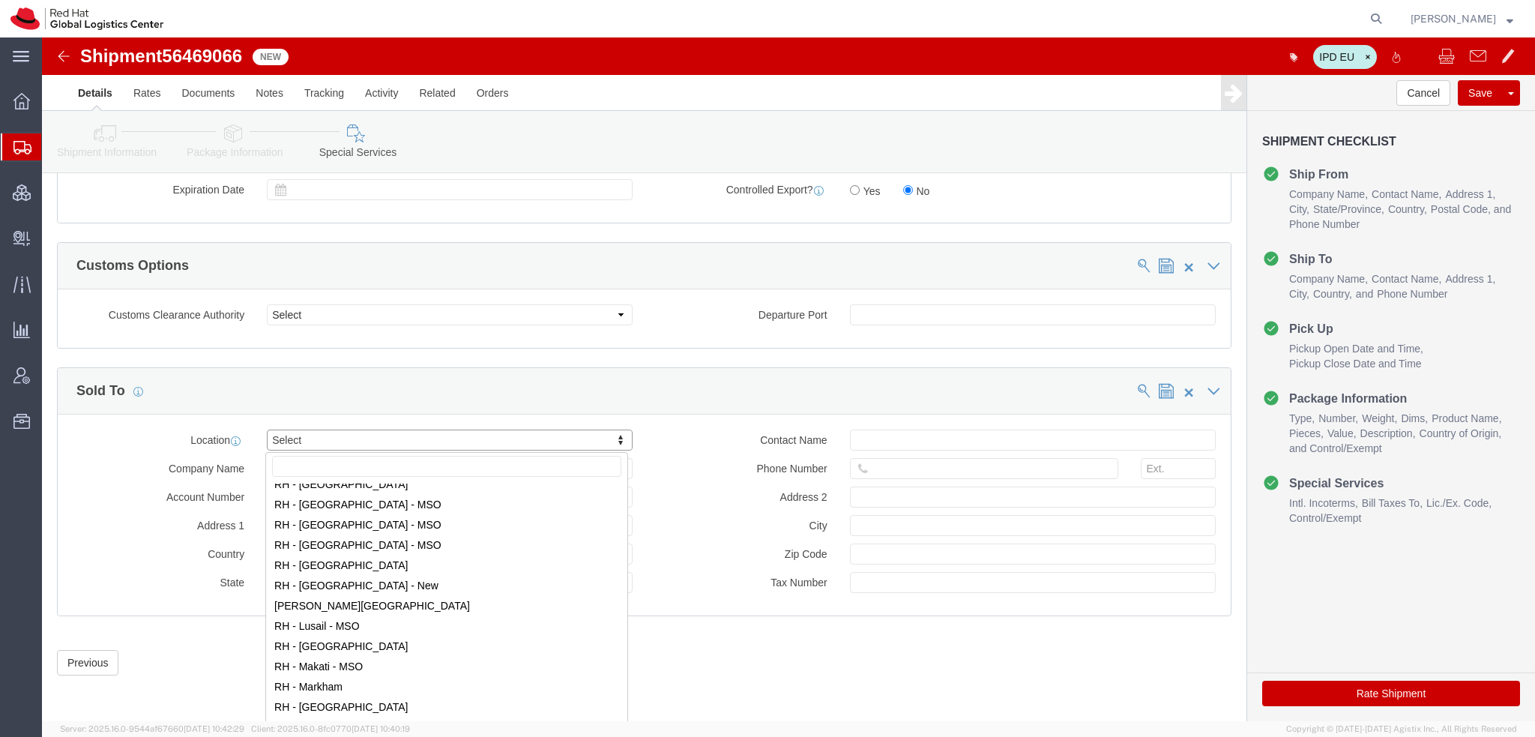
scroll to position [1350, 0]
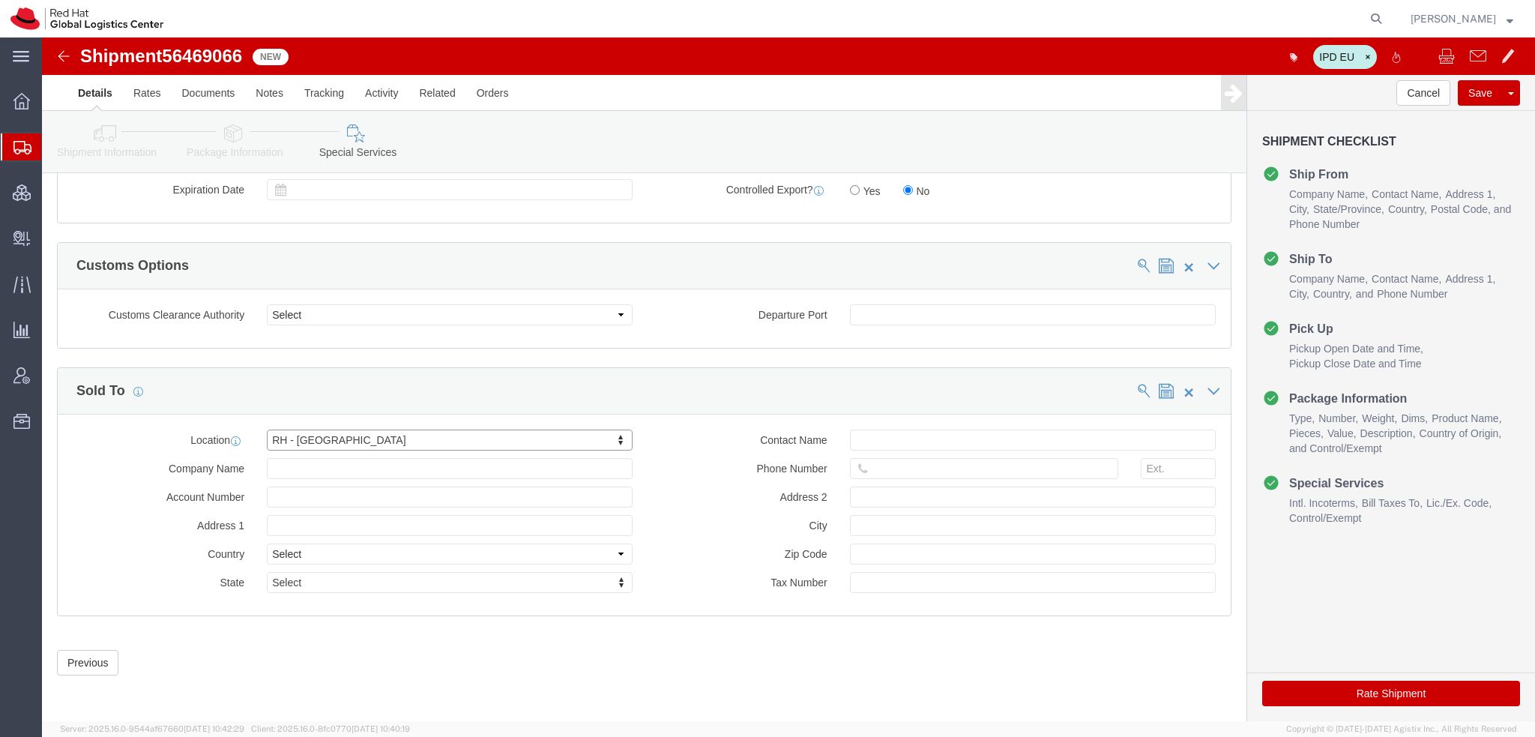
click button "Rate Shipment"
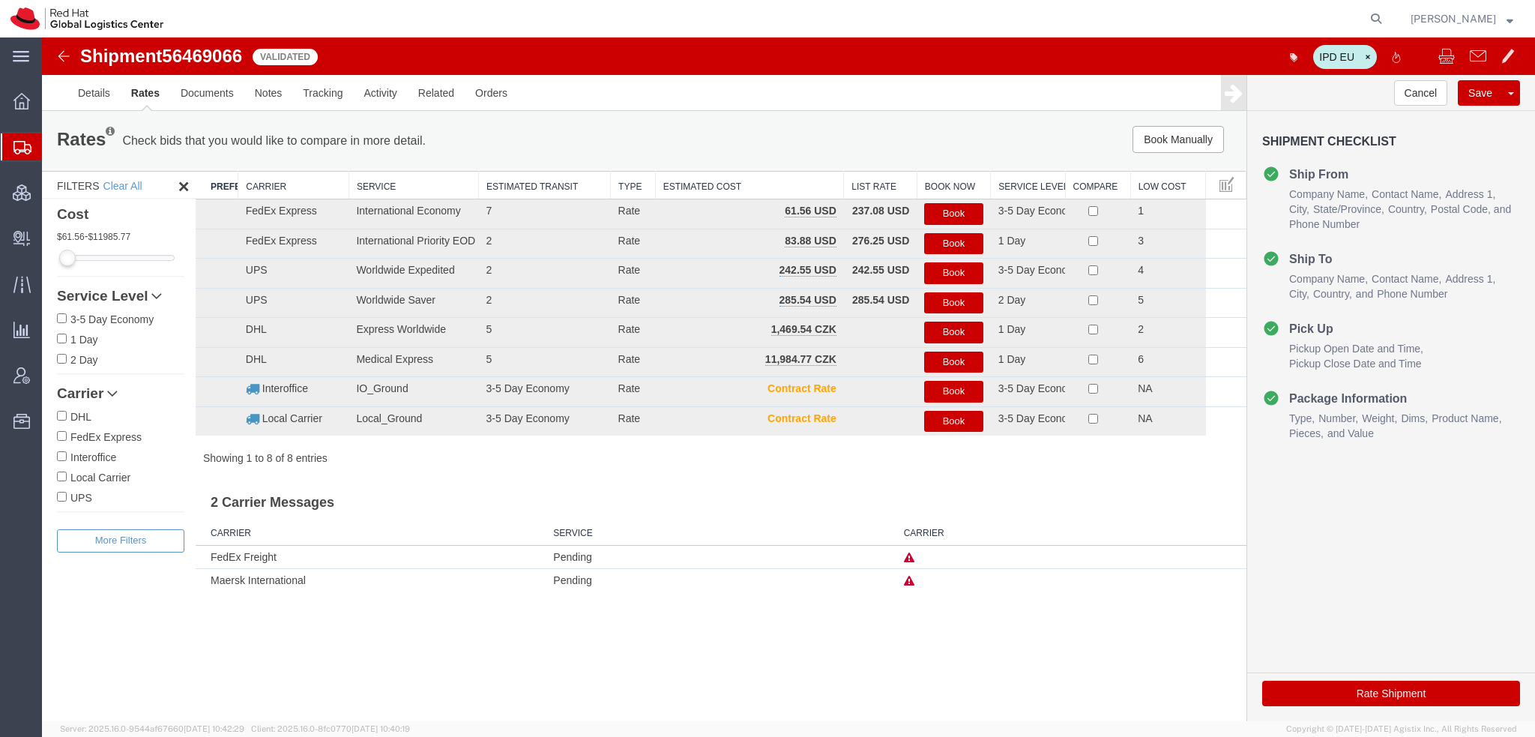
scroll to position [0, 0]
click at [966, 212] on button "Book" at bounding box center [953, 214] width 58 height 22
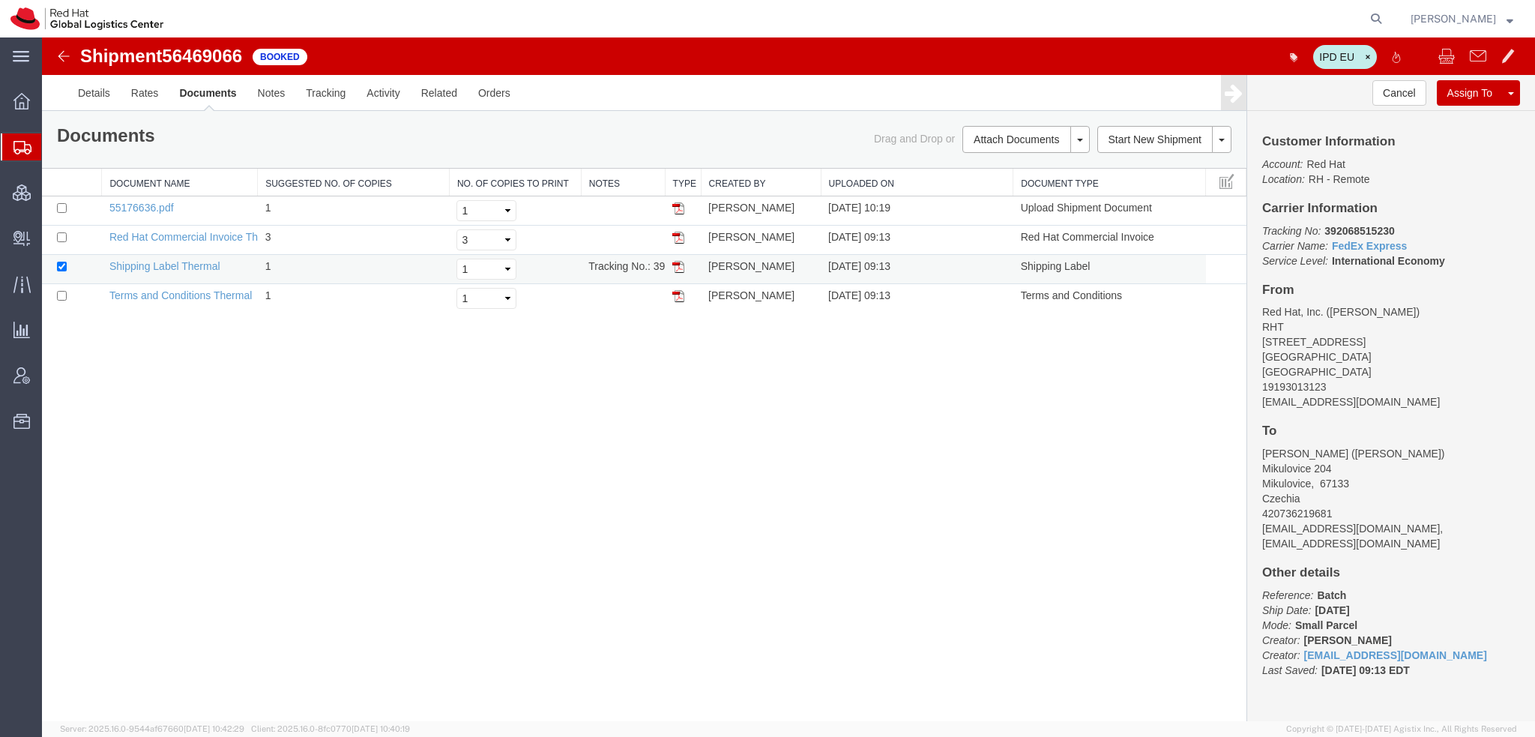
click at [680, 265] on img at bounding box center [679, 267] width 12 height 12
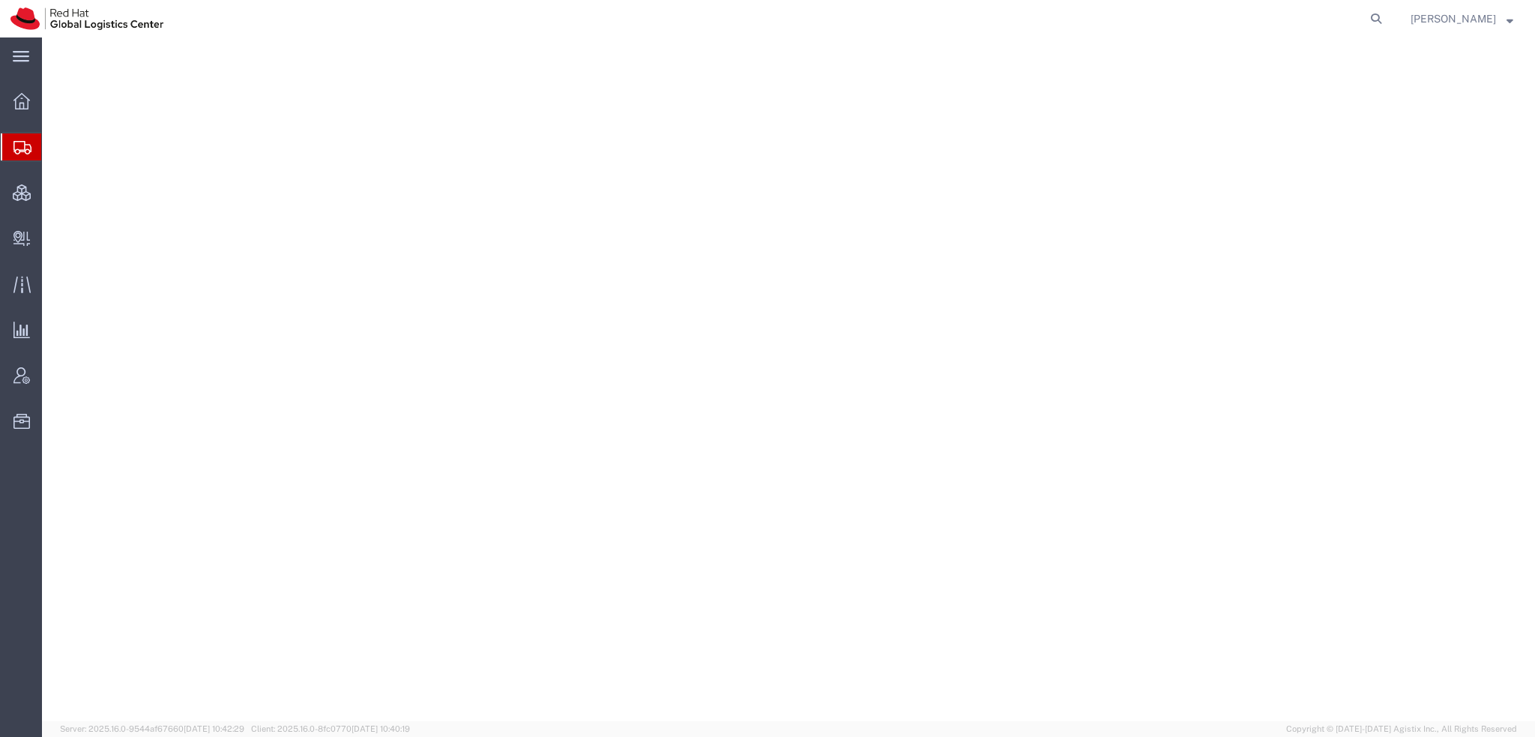
select select "38014"
select select
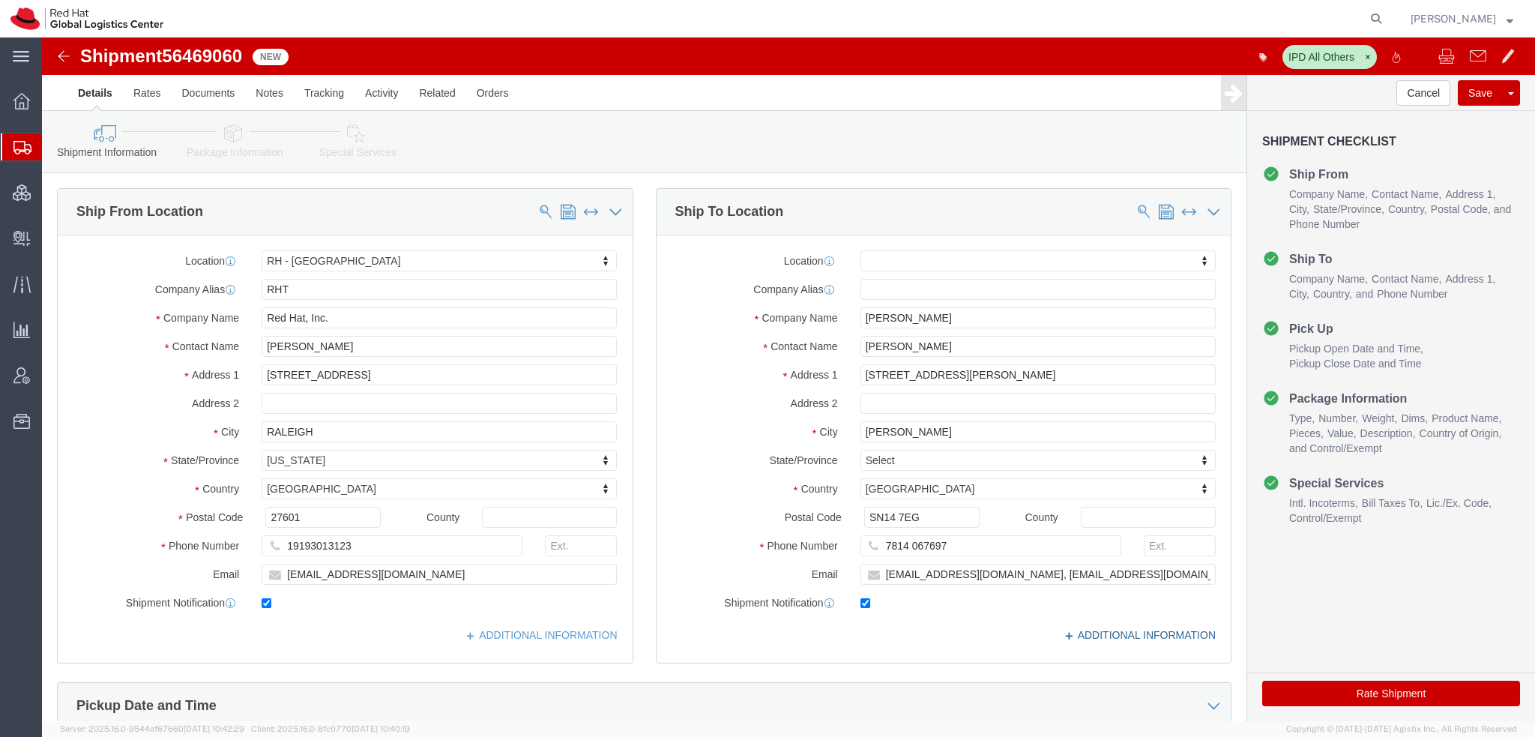
click icon
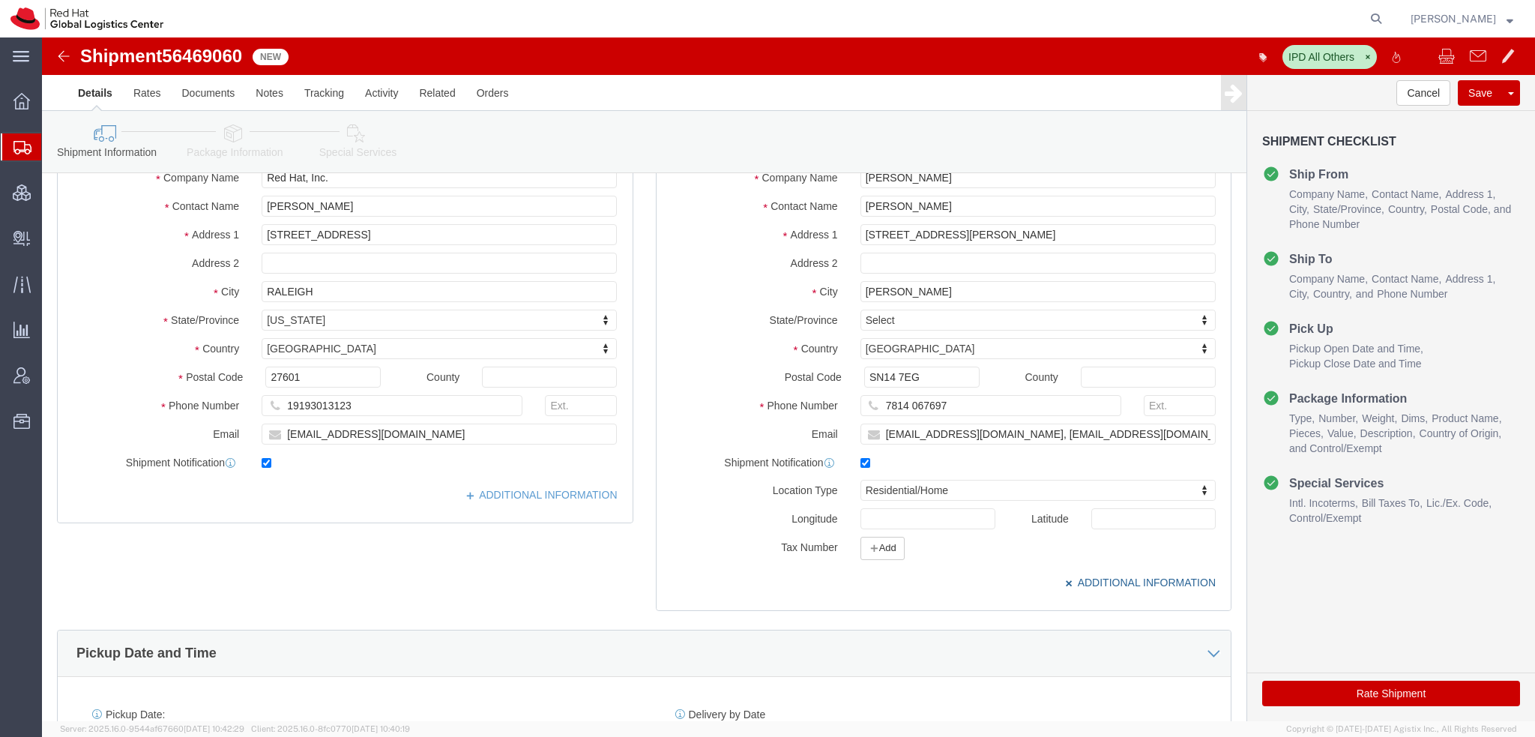
scroll to position [300, 0]
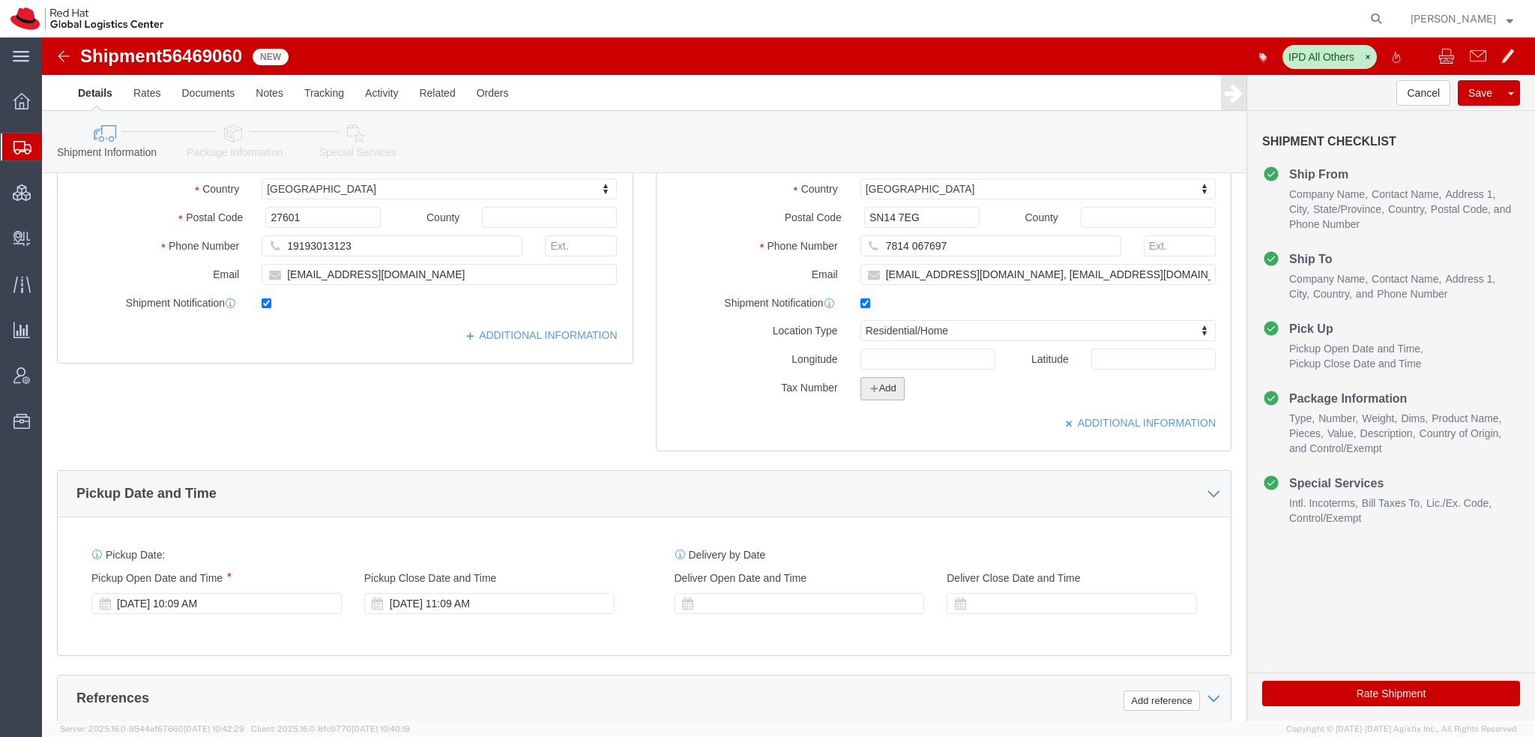
click button "Add"
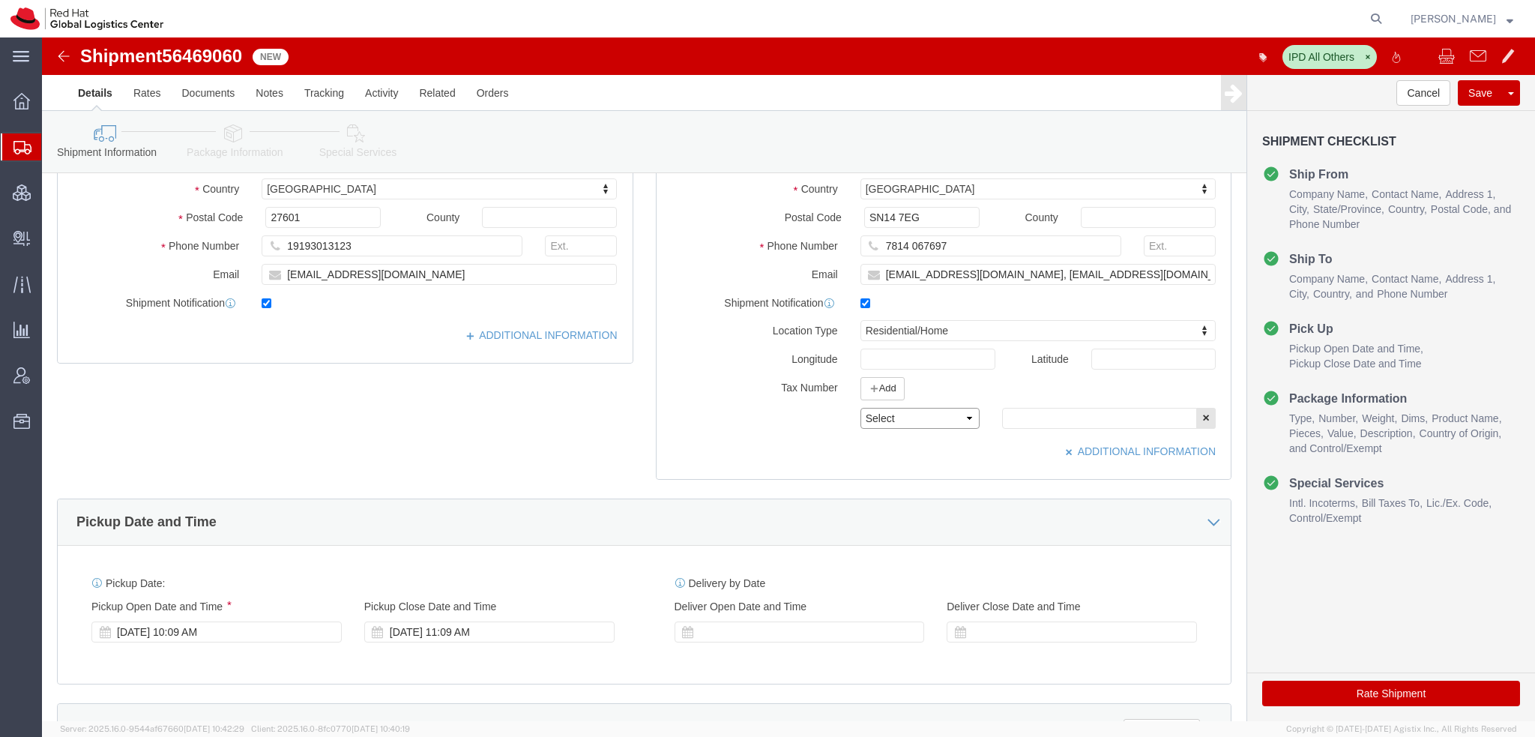
click select "Select EIN EORI TIN VAT Other"
select select "EORI"
click select "Select EIN EORI TIN VAT Other"
click input "text"
paste input "GB733392434000"
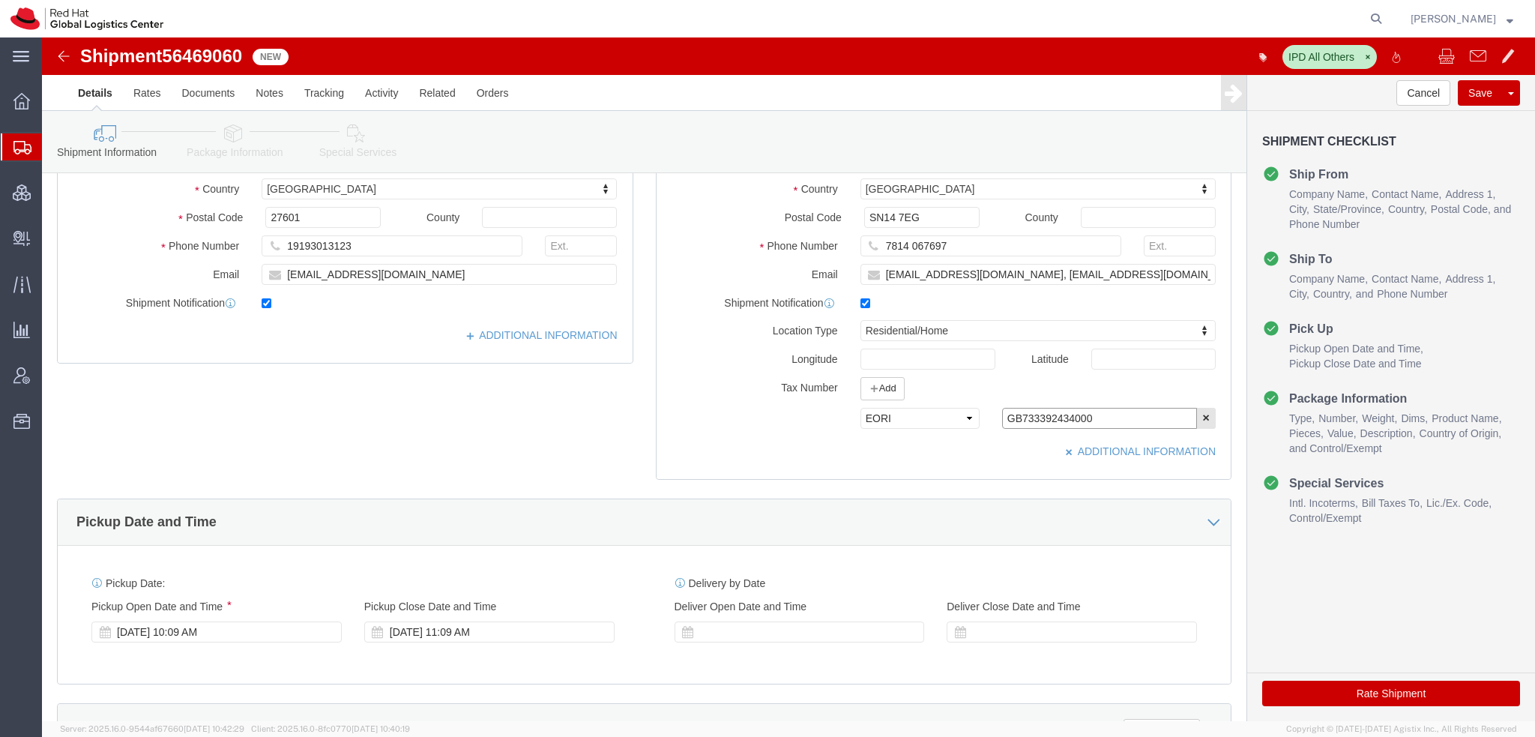
type input "GB733392434000"
click icon
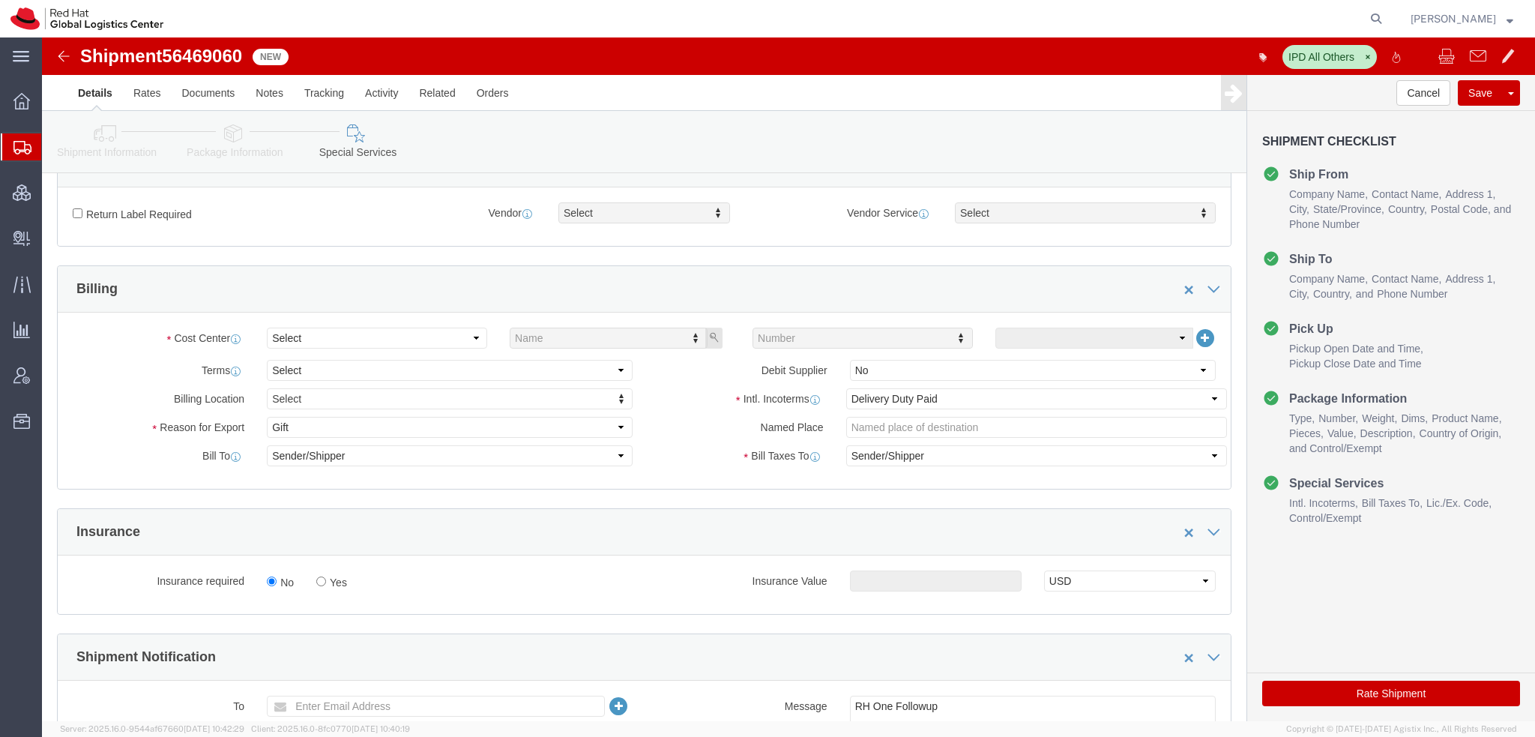
scroll to position [450, 0]
click select "Select"
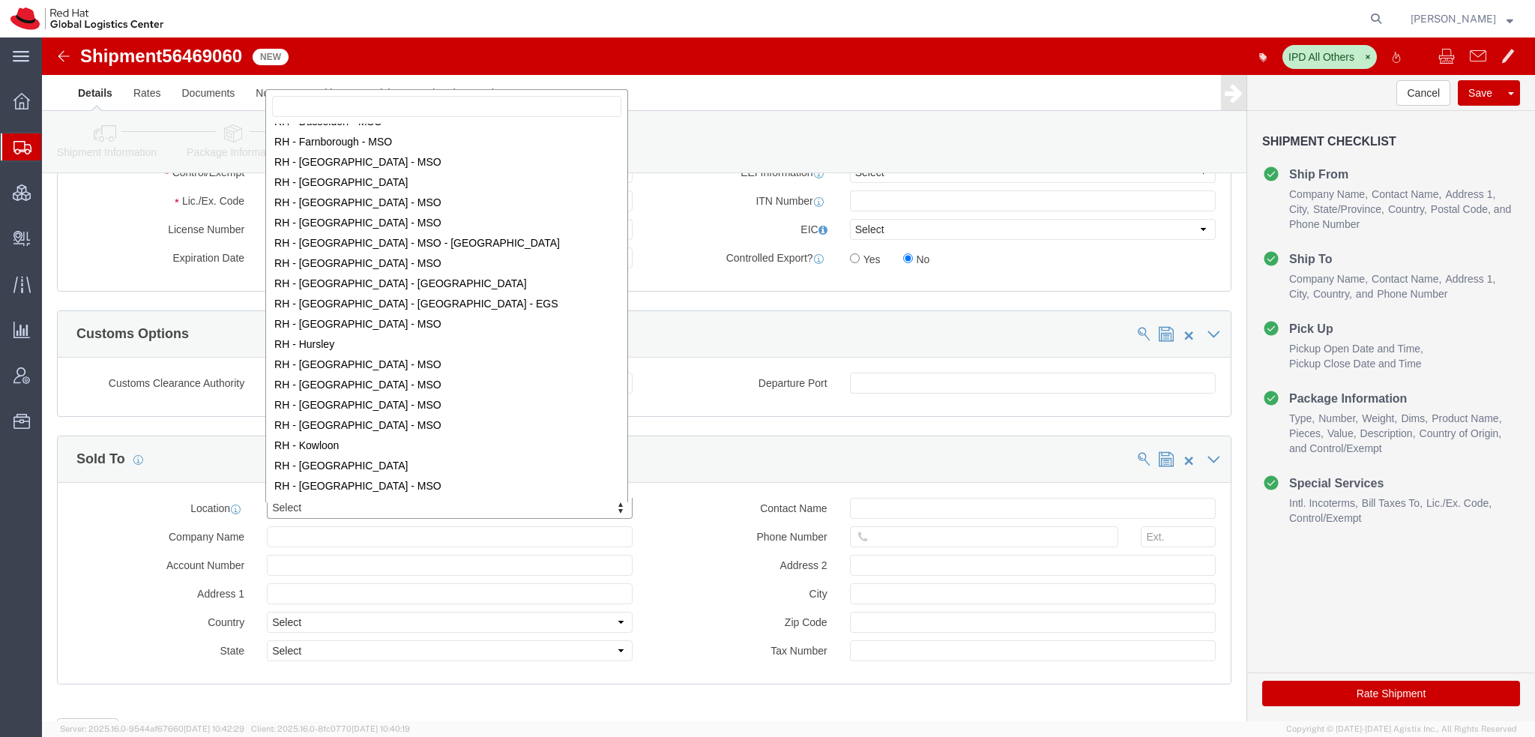
scroll to position [1125, 0]
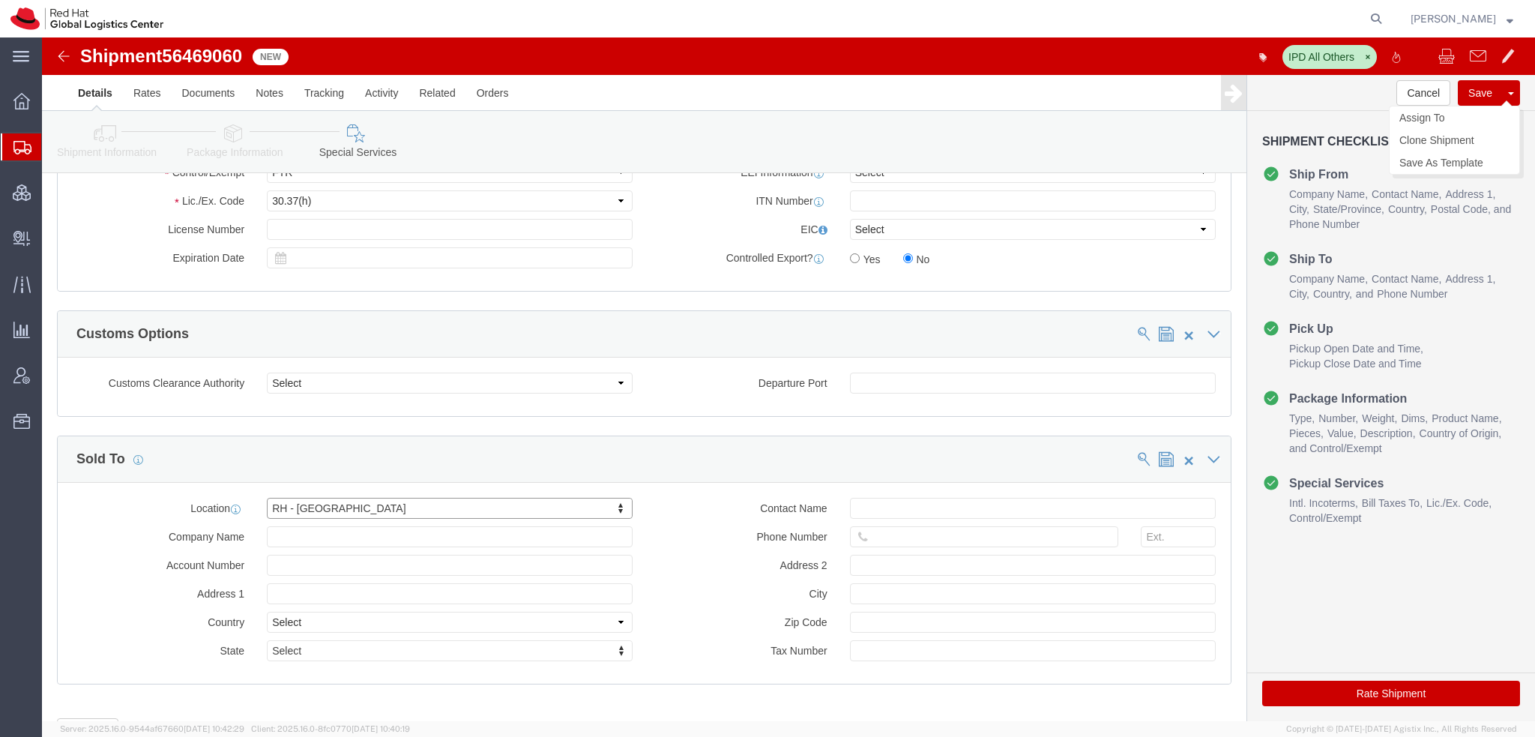
click button "Save"
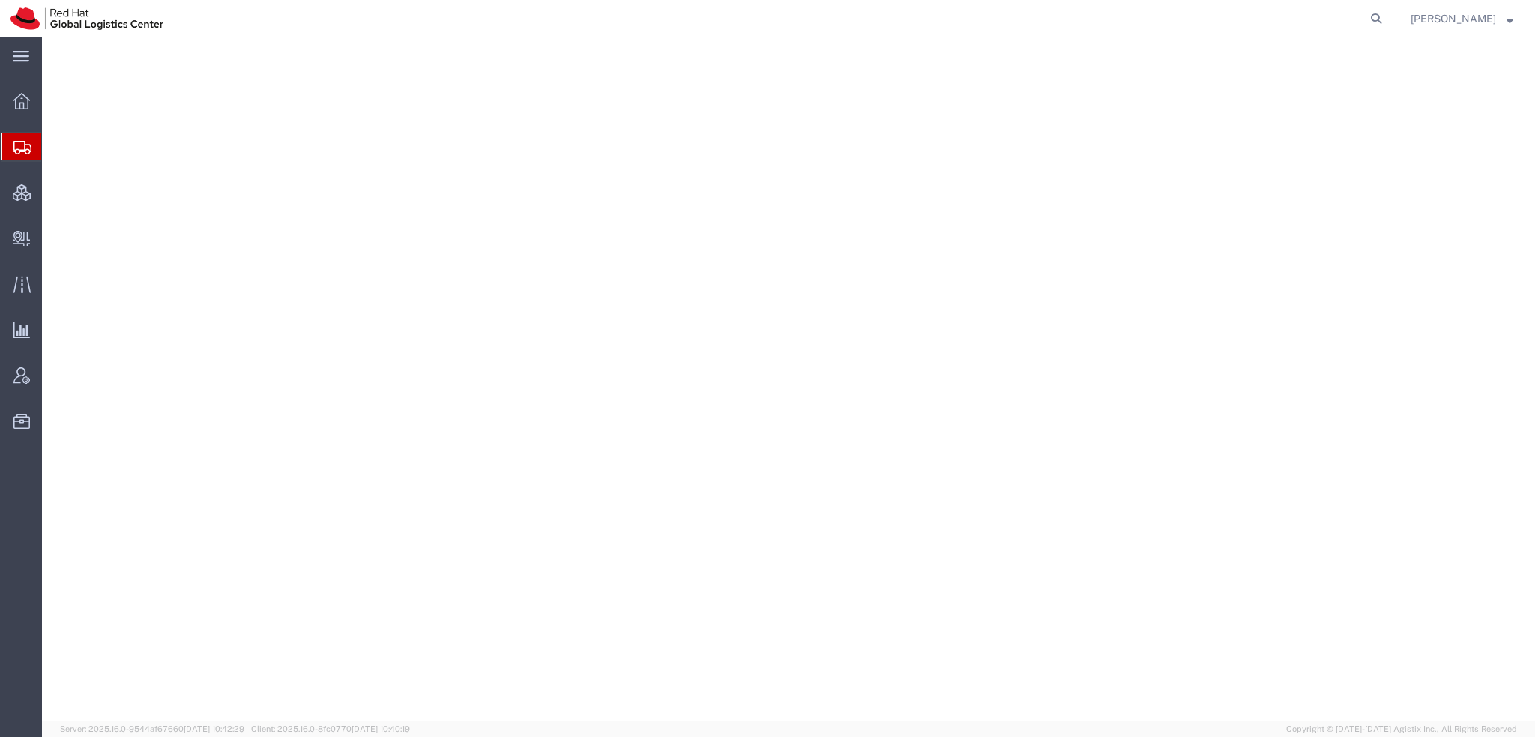
select select "38014"
select select
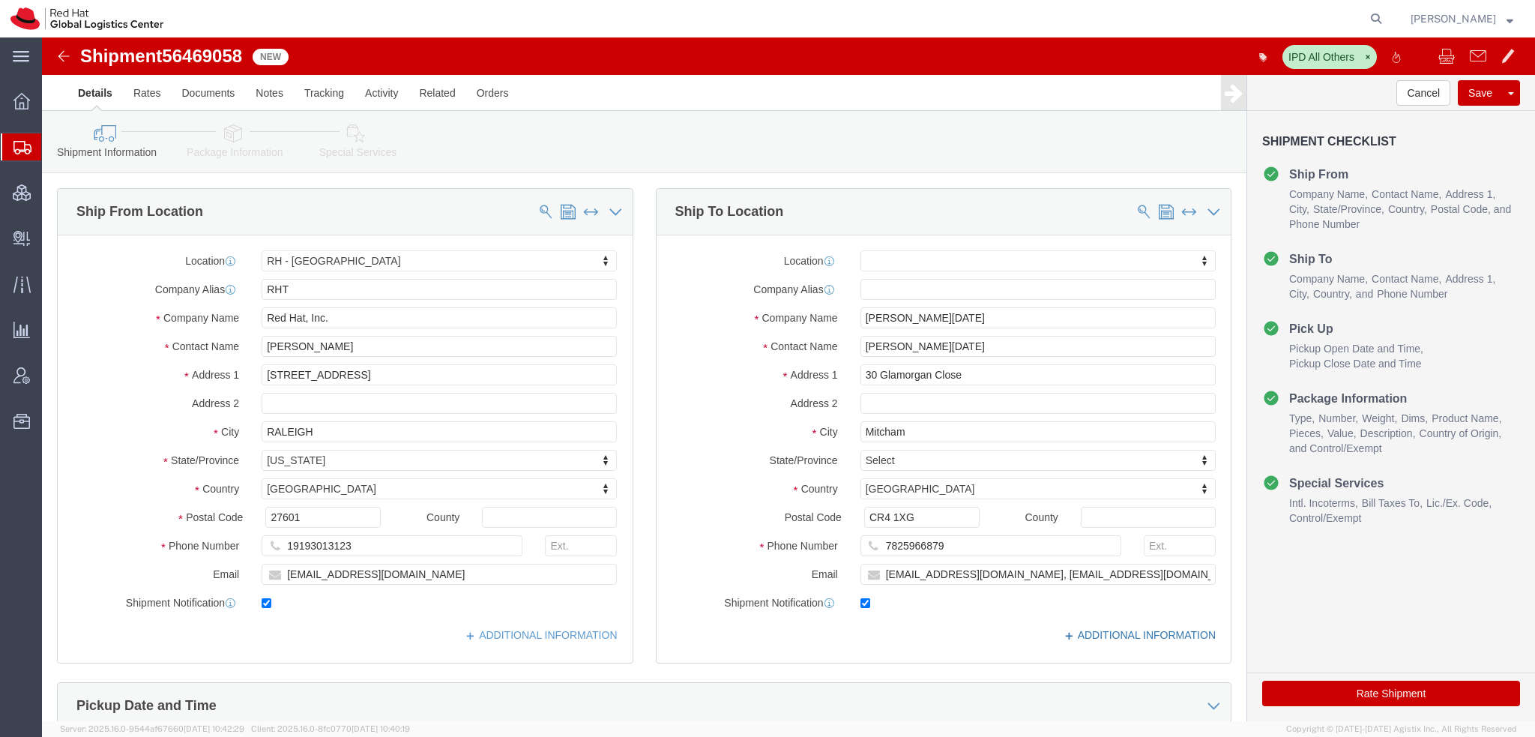
click link "ADDITIONAL INFORMATION"
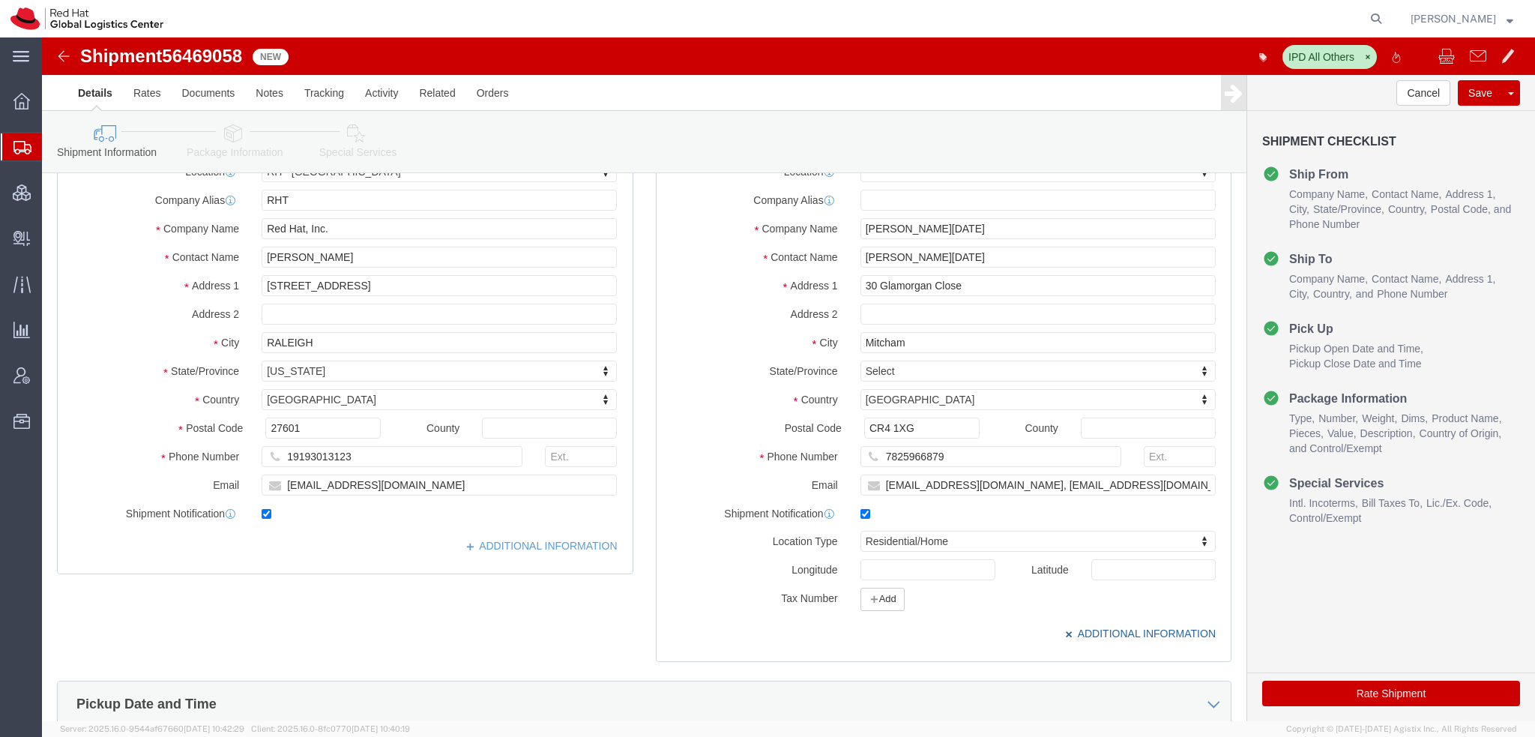
scroll to position [300, 0]
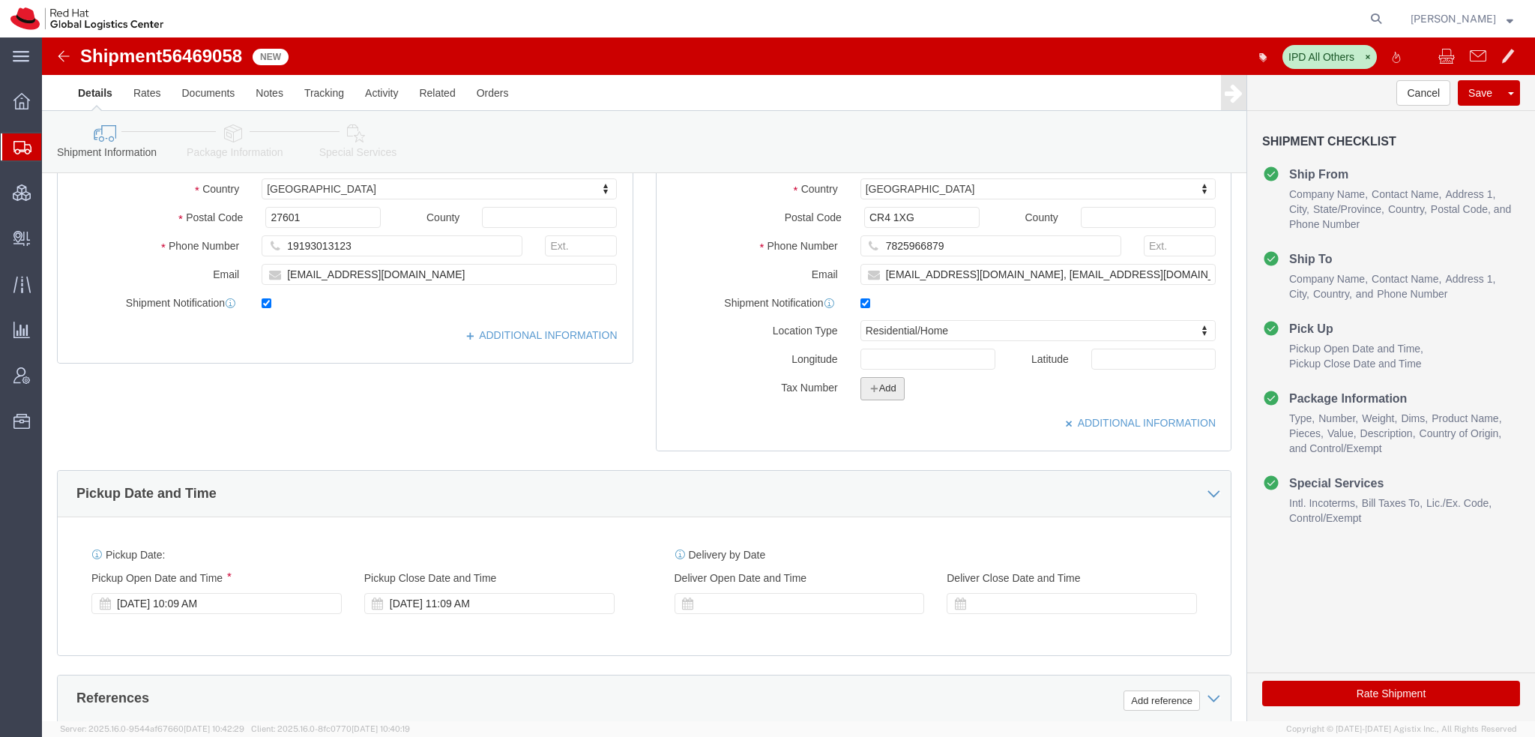
click icon "button"
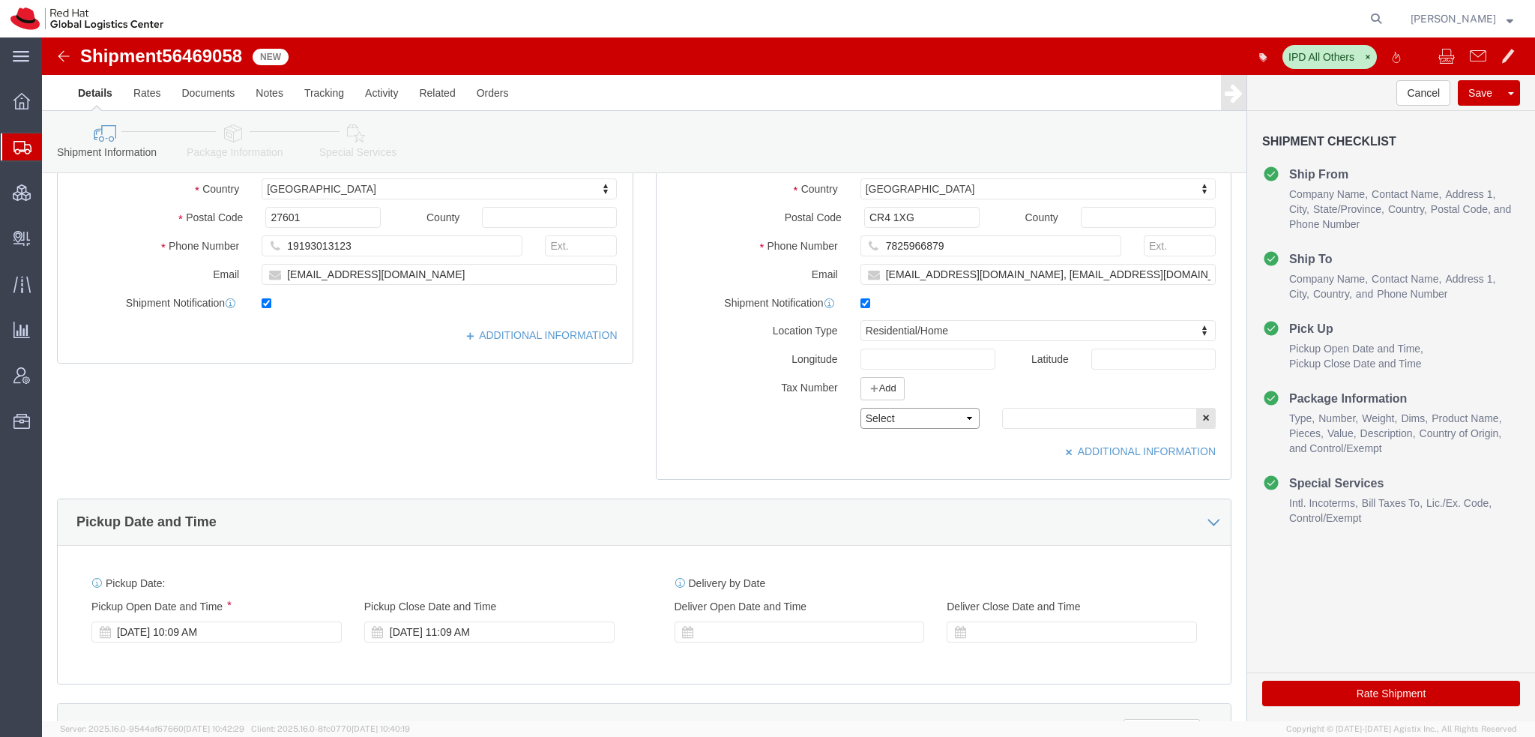
click select "Select EIN EORI TIN VAT Other"
select select "EORI"
click select "Select EIN EORI TIN VAT Other"
click input "text"
paste input "GB733392434000"
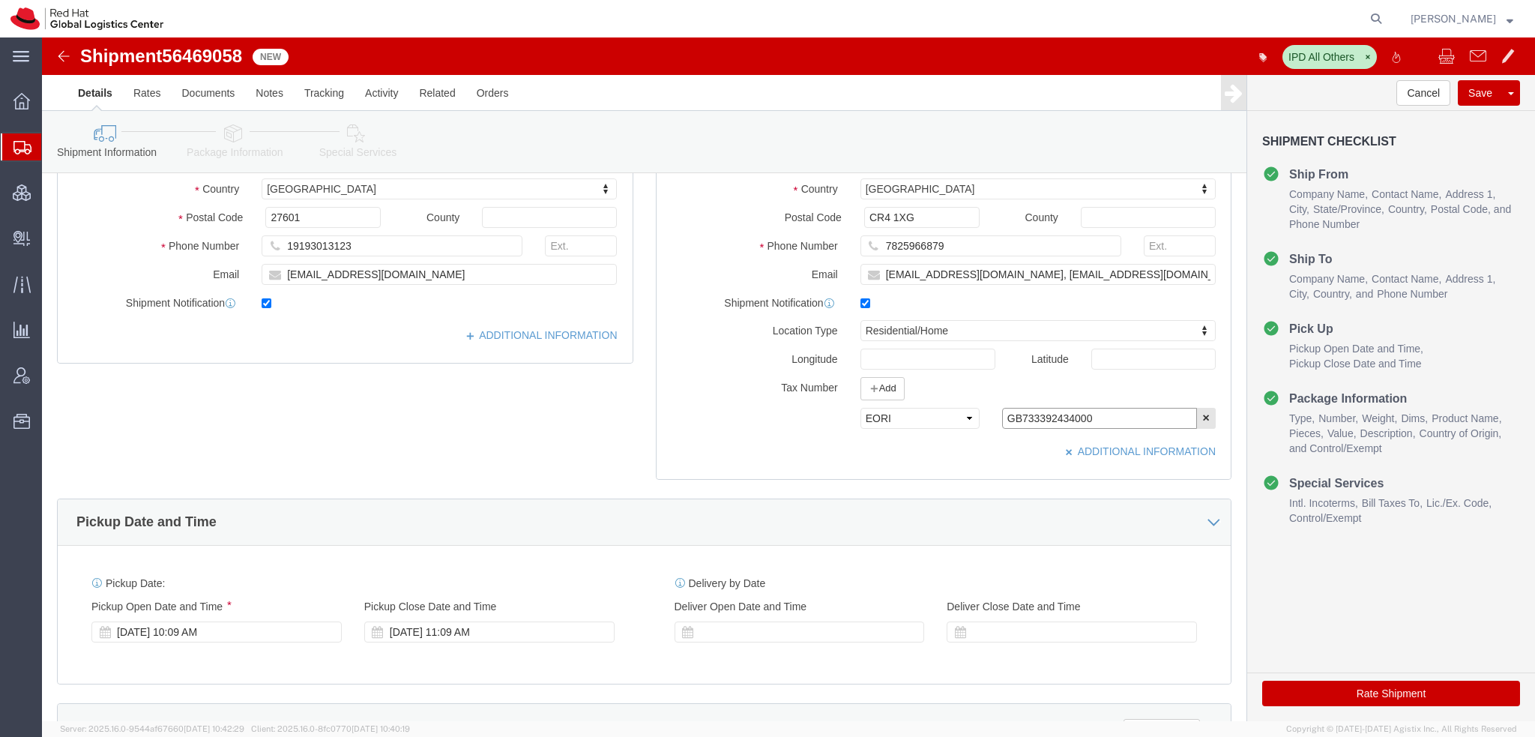
type input "GB733392434000"
click icon
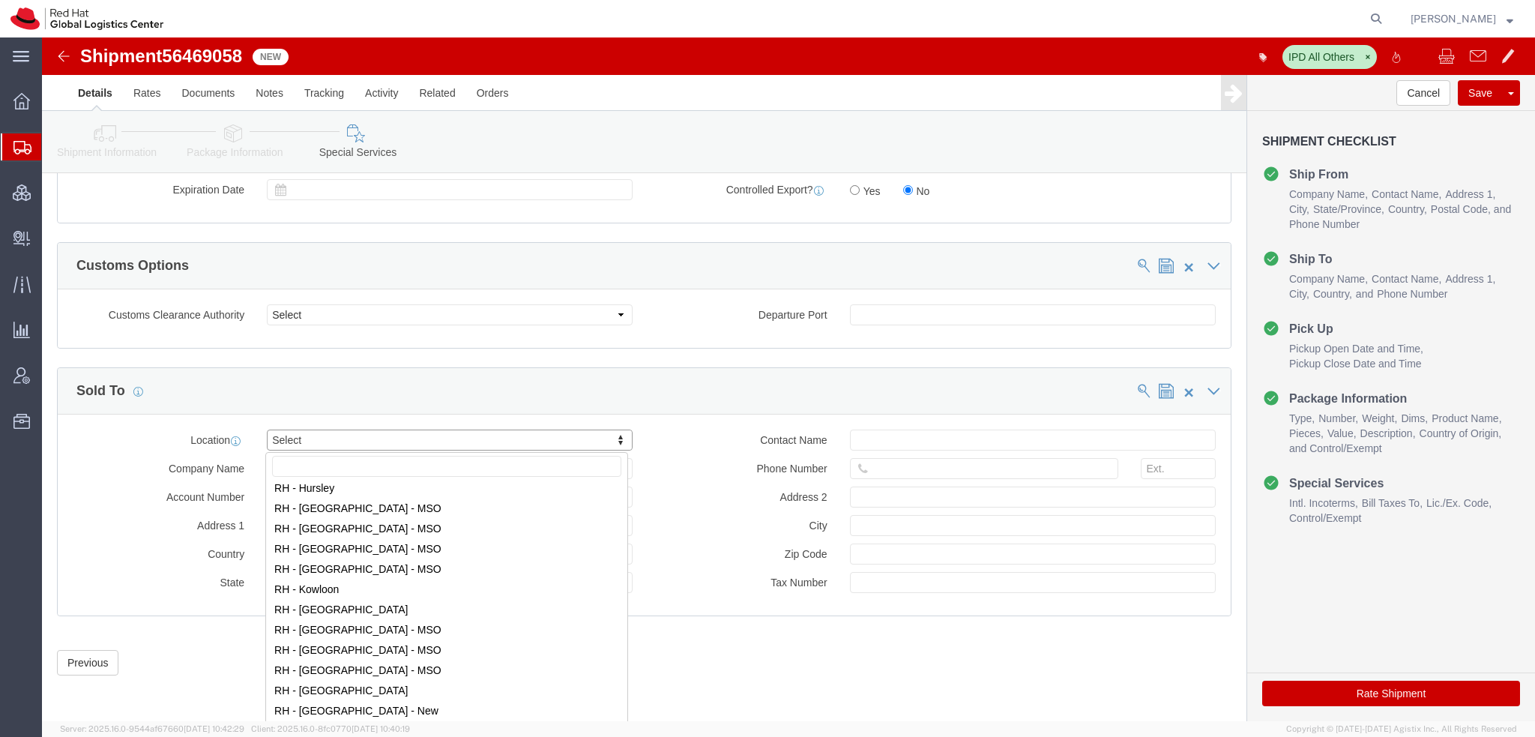
scroll to position [1350, 0]
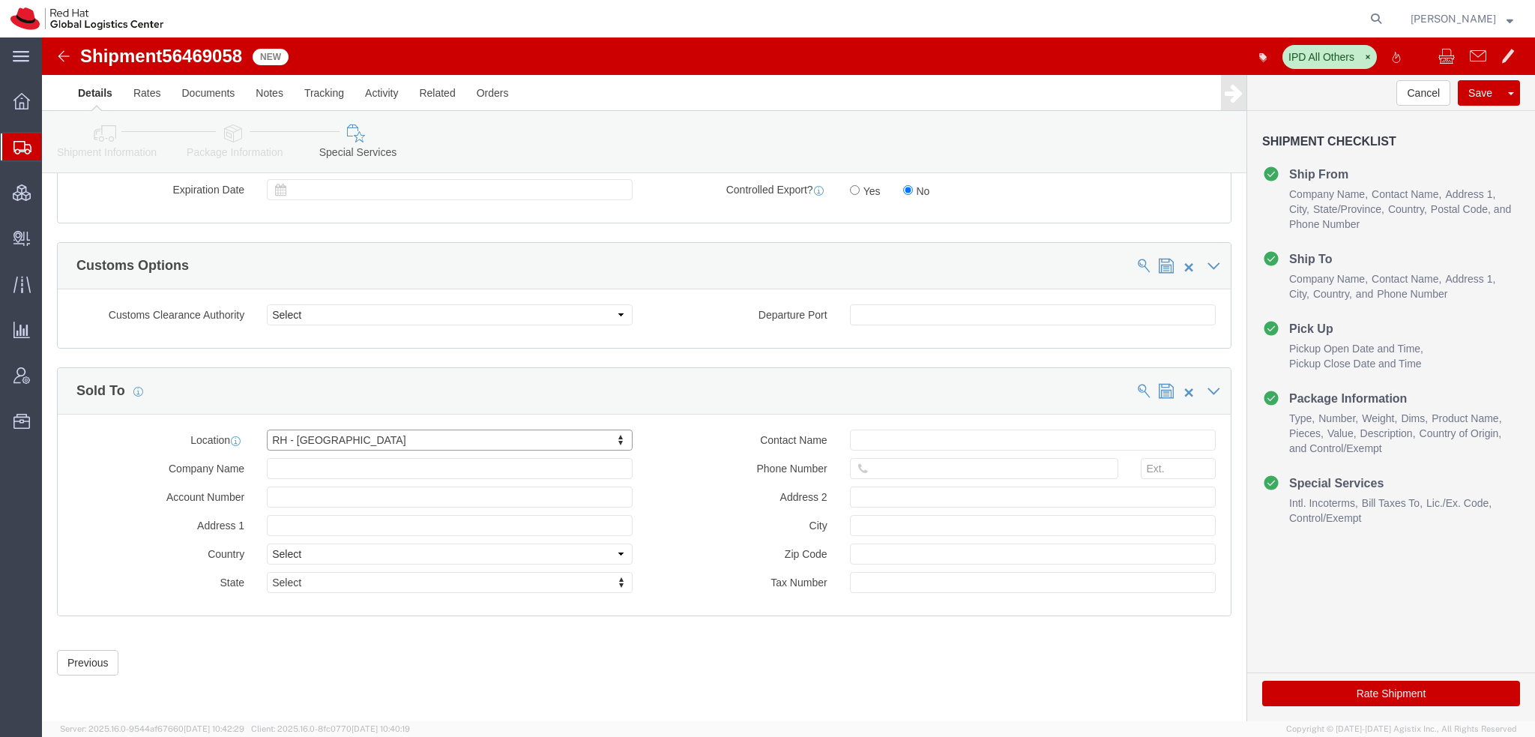
click button "Rate Shipment"
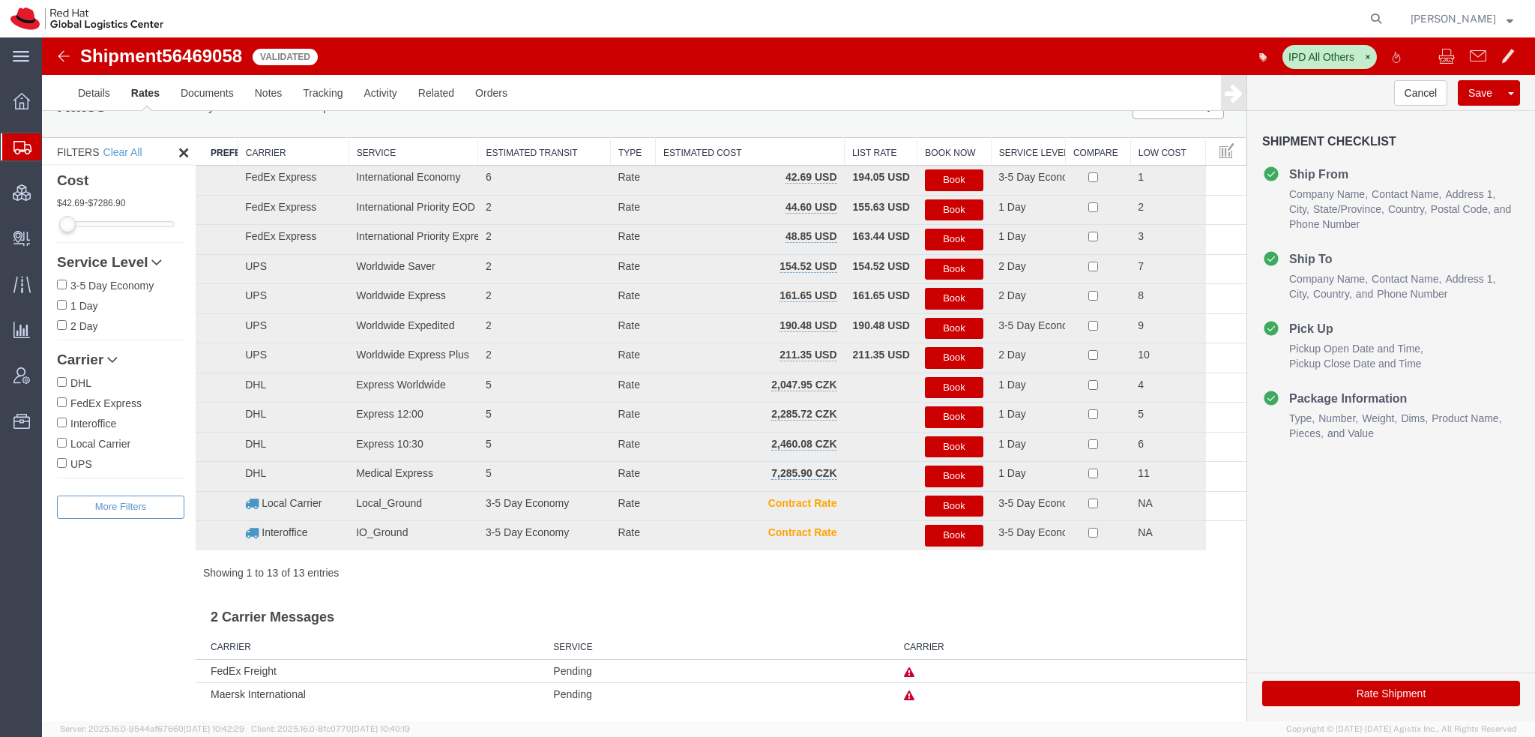
scroll to position [1, 0]
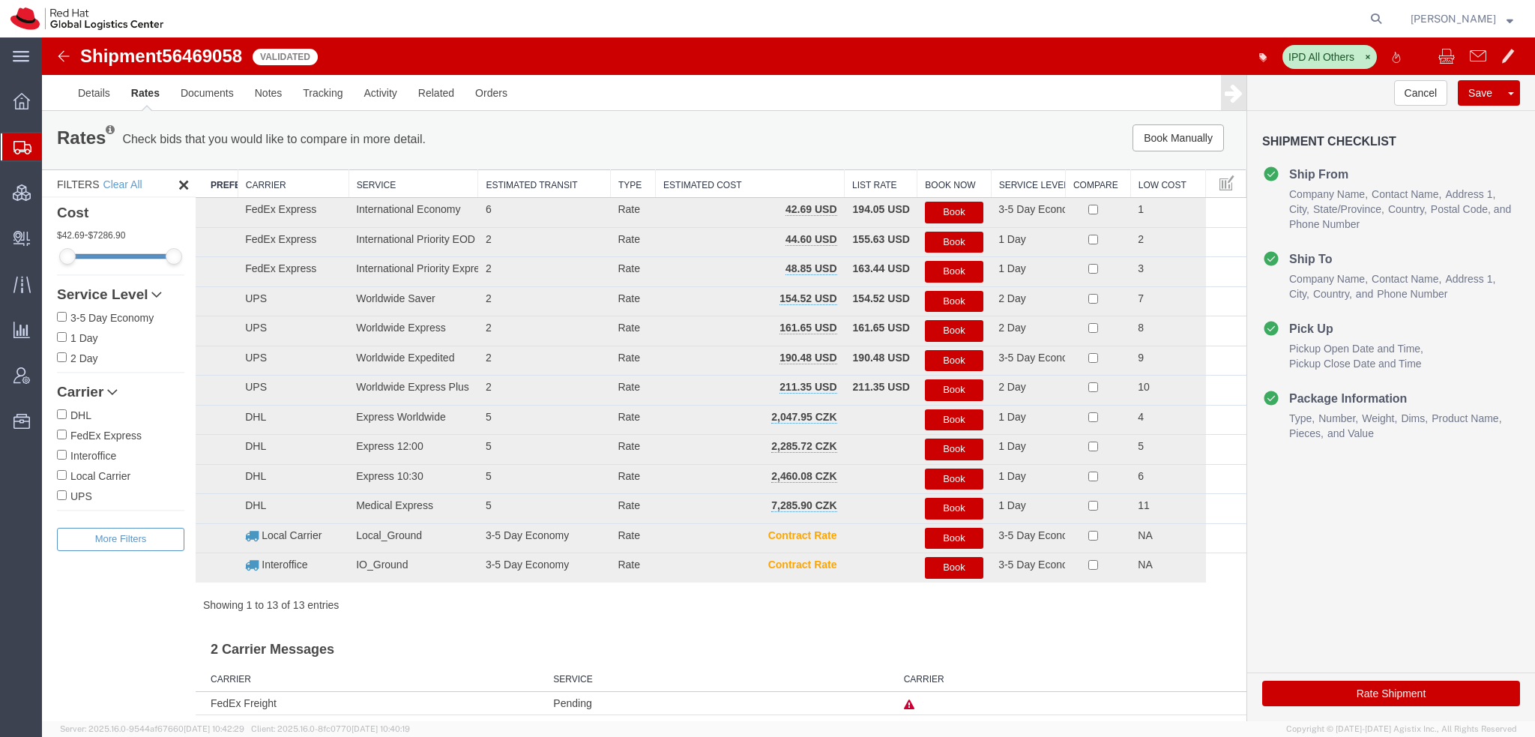
click at [951, 214] on button "Book" at bounding box center [954, 213] width 58 height 22
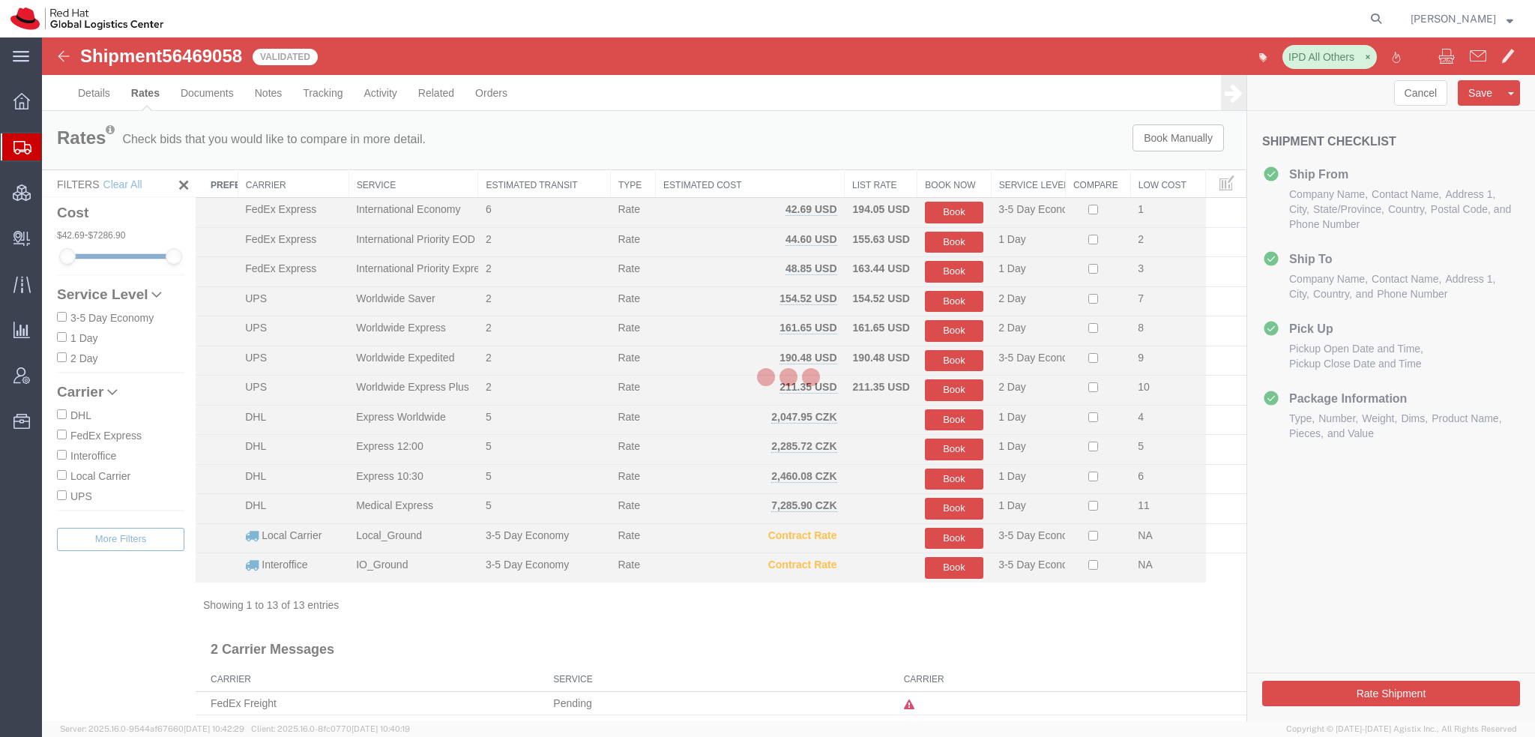
scroll to position [0, 0]
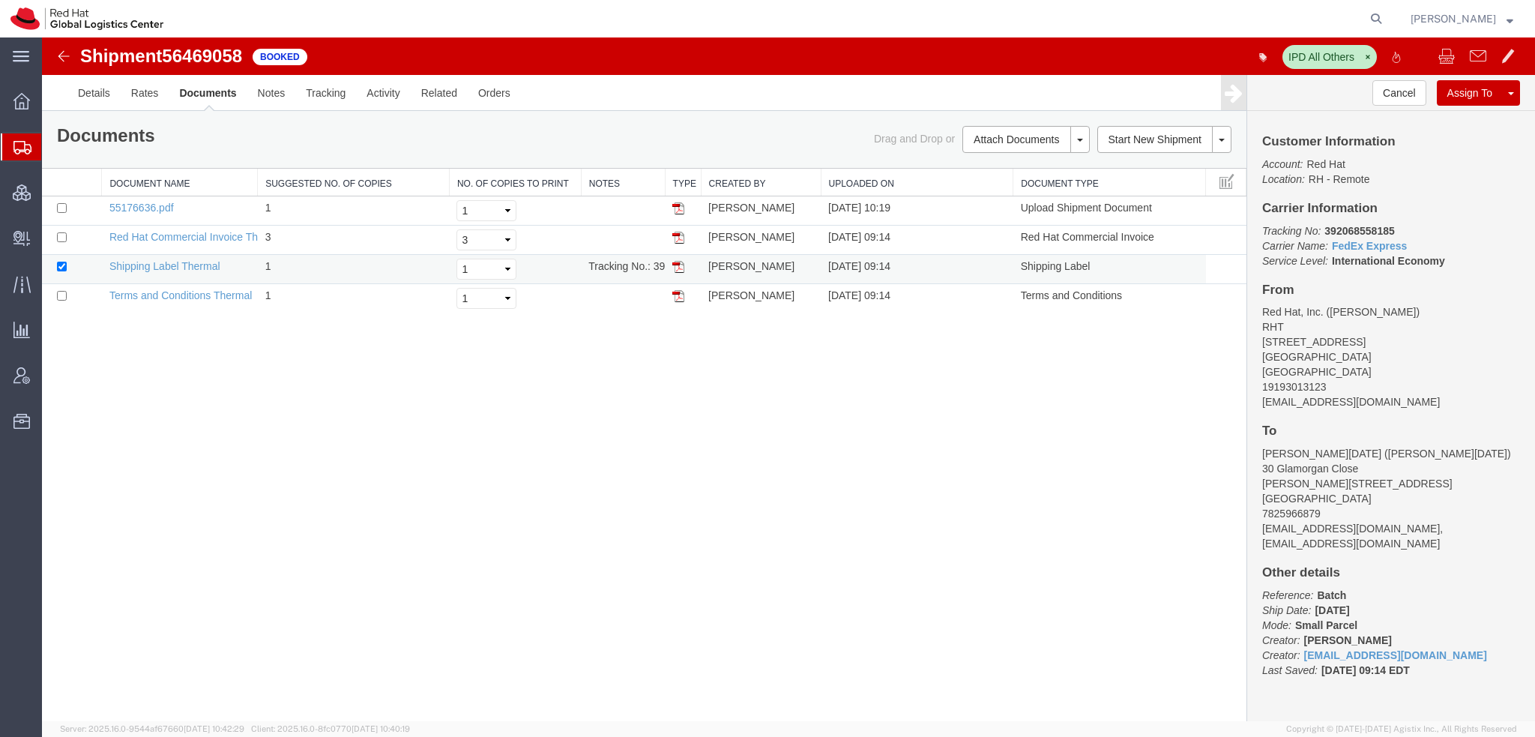
click at [678, 268] on img at bounding box center [679, 267] width 12 height 12
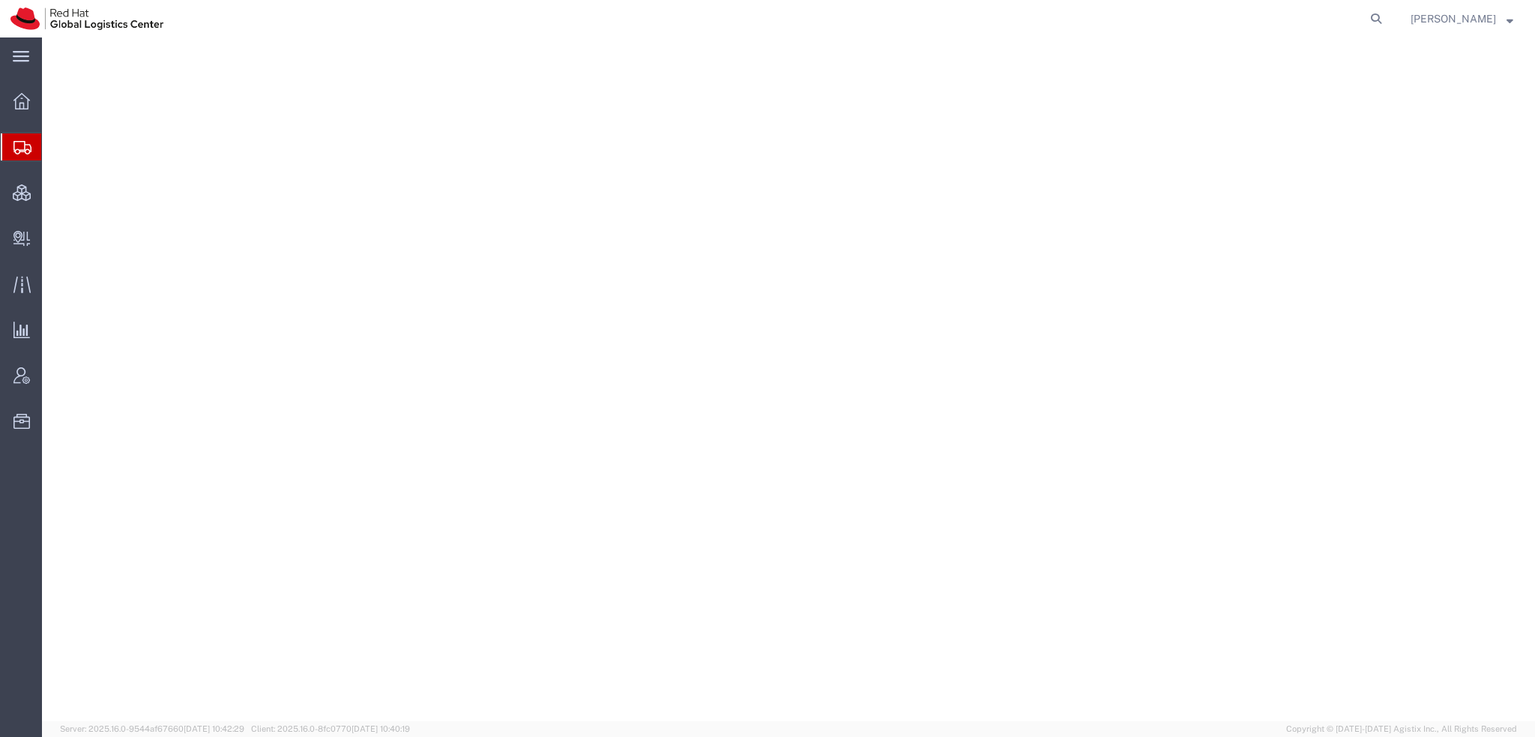
select select "38014"
select select
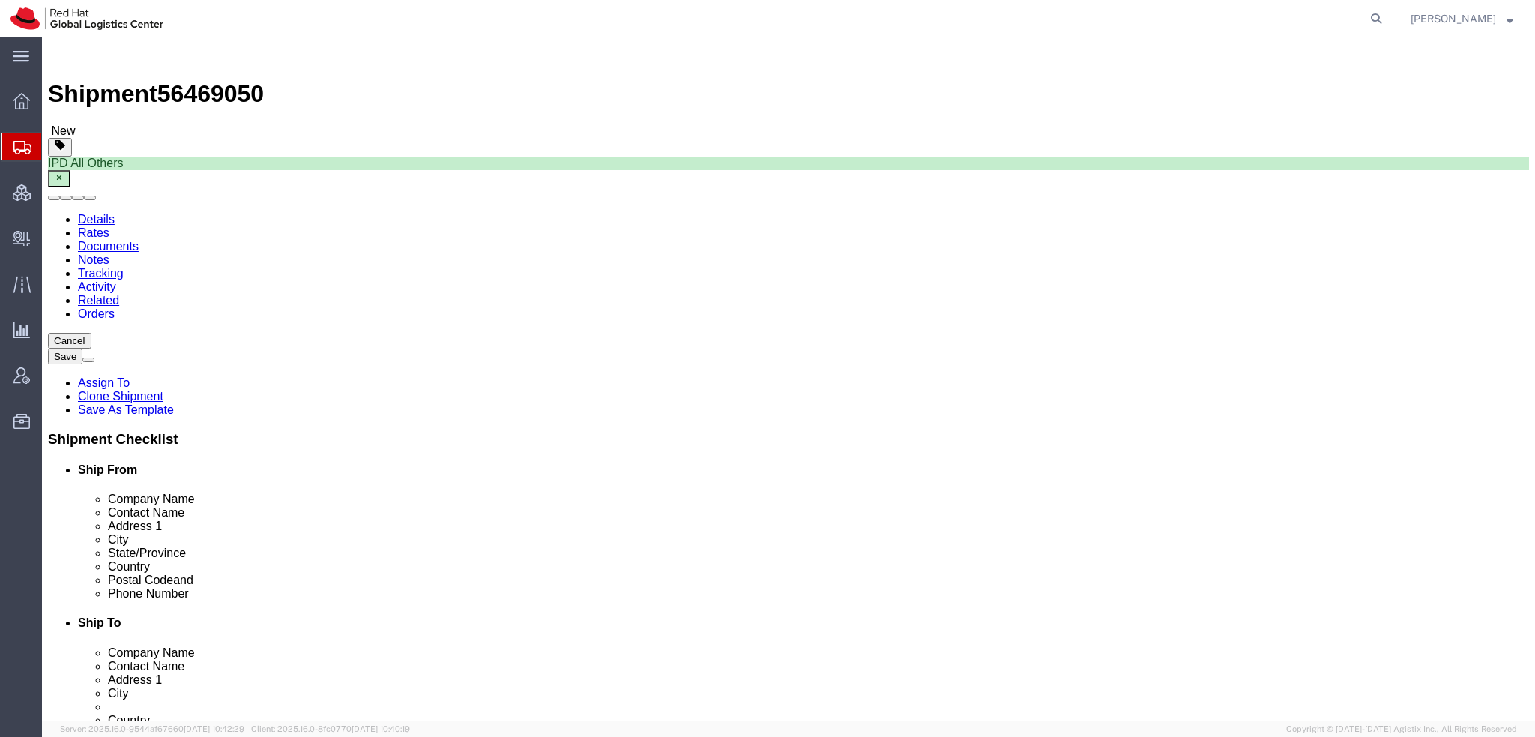
click link "ADDITIONAL INFORMATION"
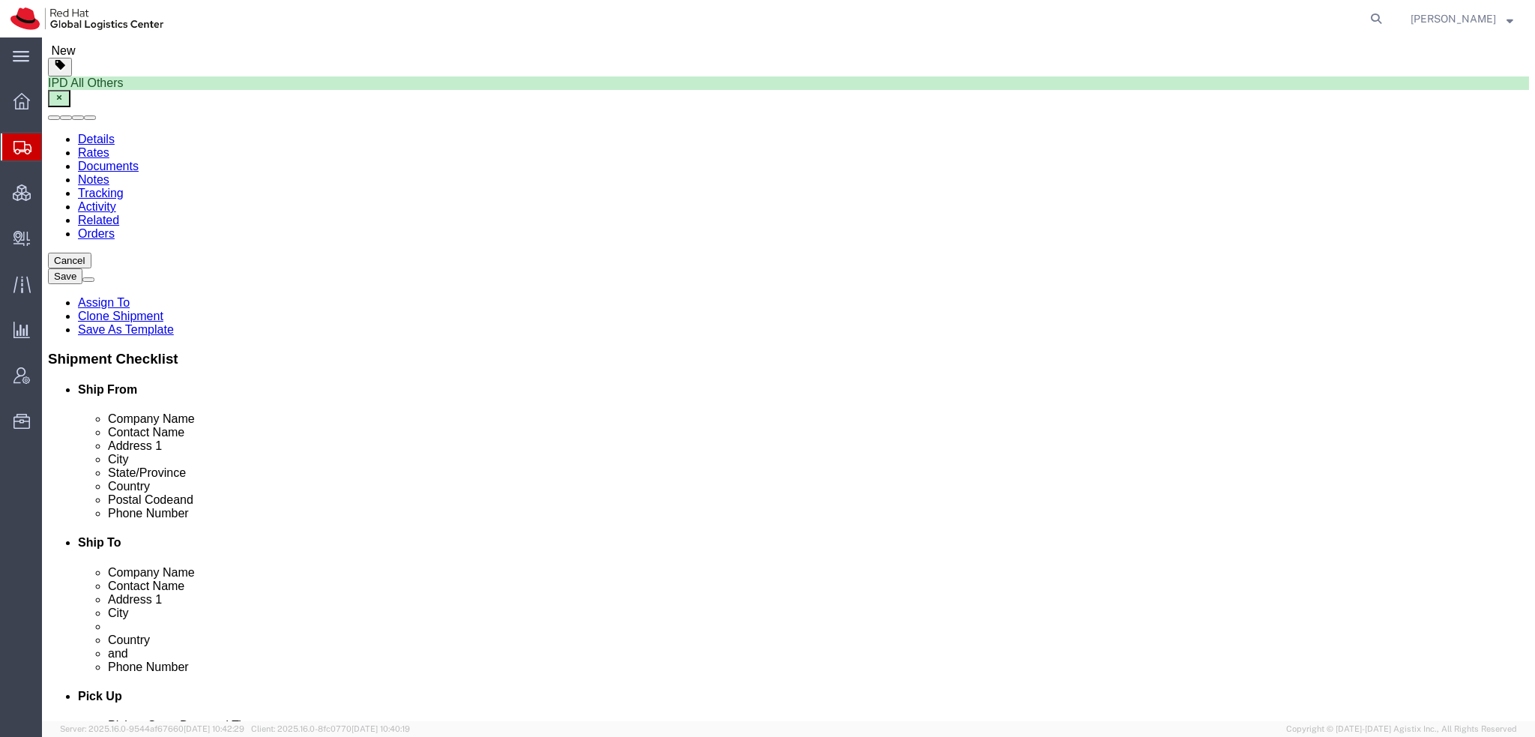
scroll to position [300, 0]
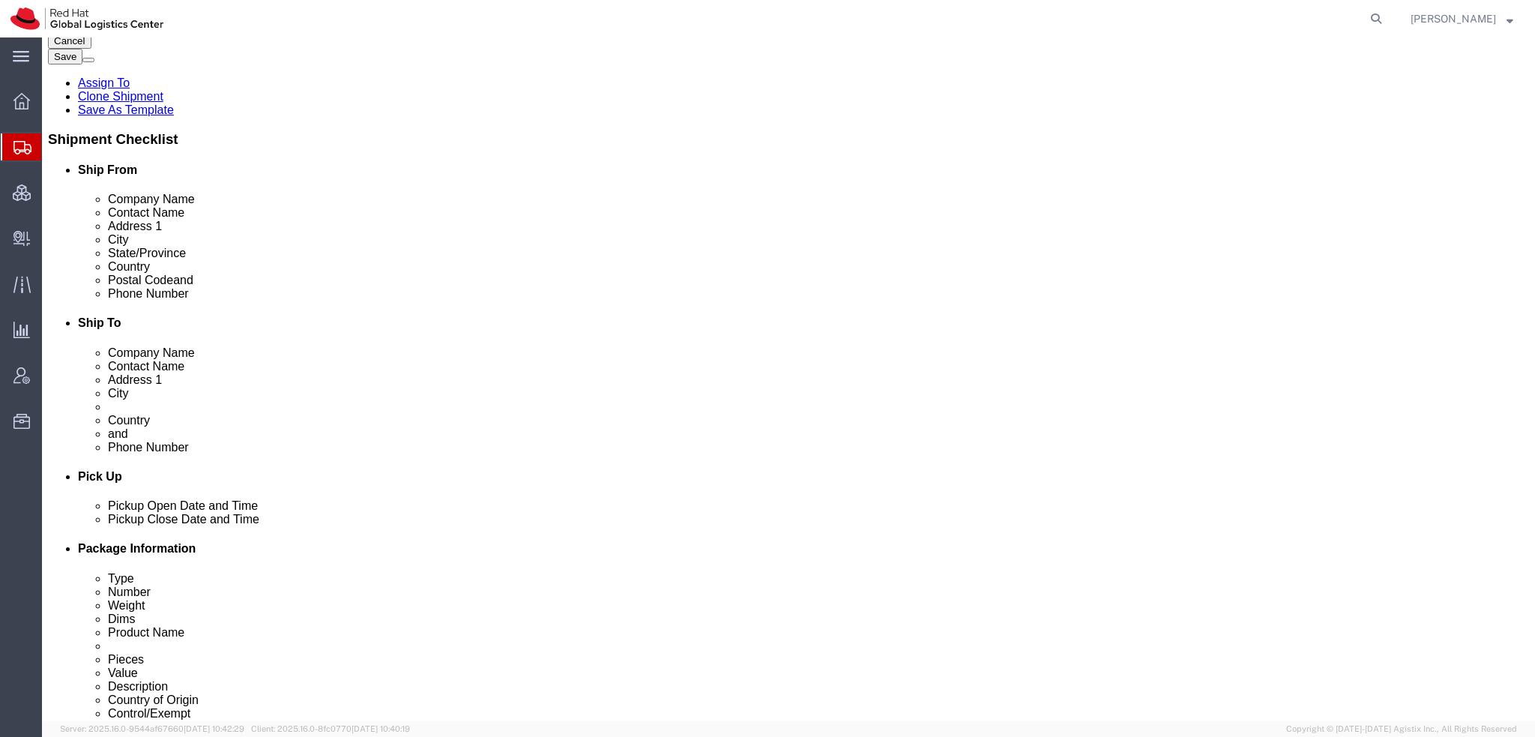
click button "Add"
click select "Select EIN EORI TIN VAT Other"
select select "EORI"
click select "Select EIN EORI TIN VAT Other"
click input "text"
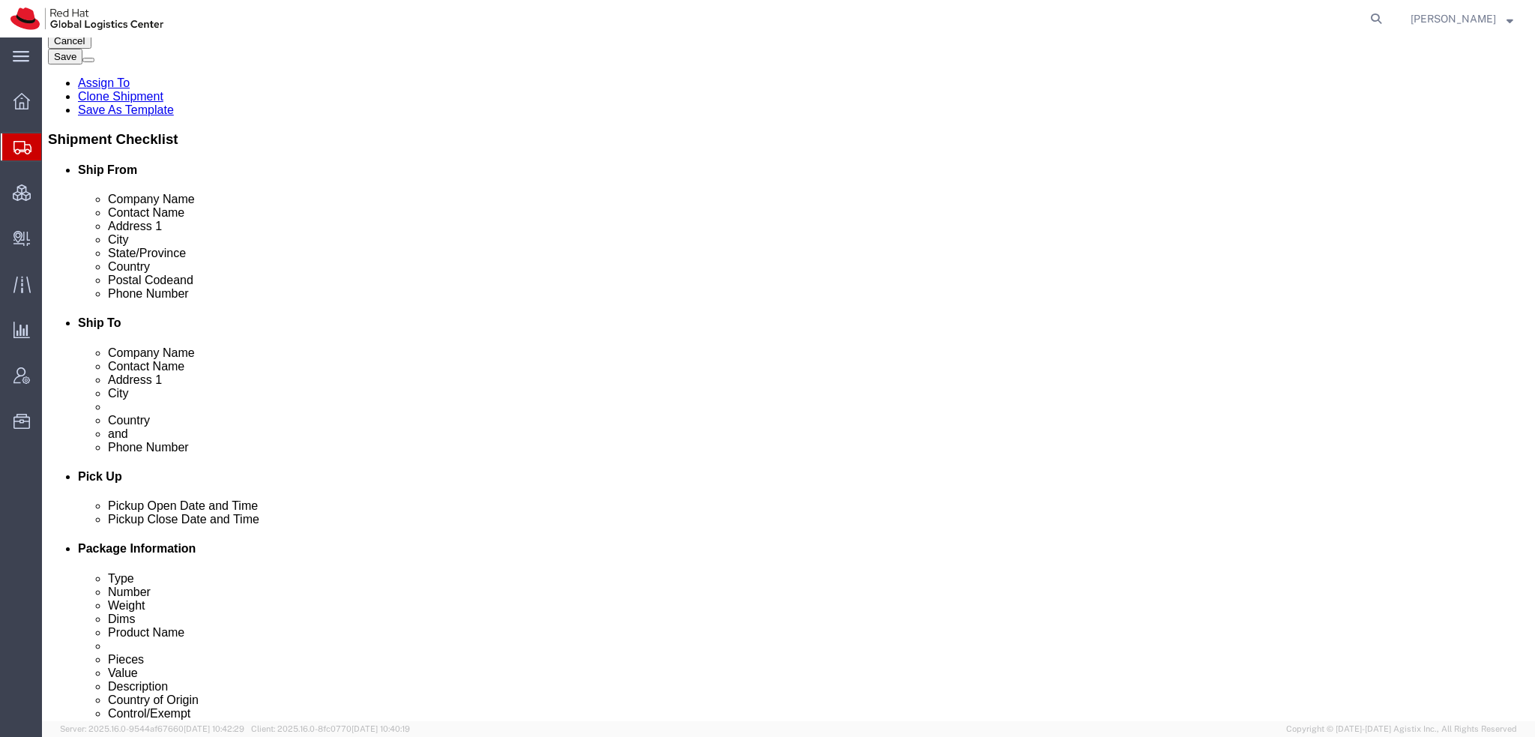
paste input "GB733392434000"
type input "GB733392434000"
click icon
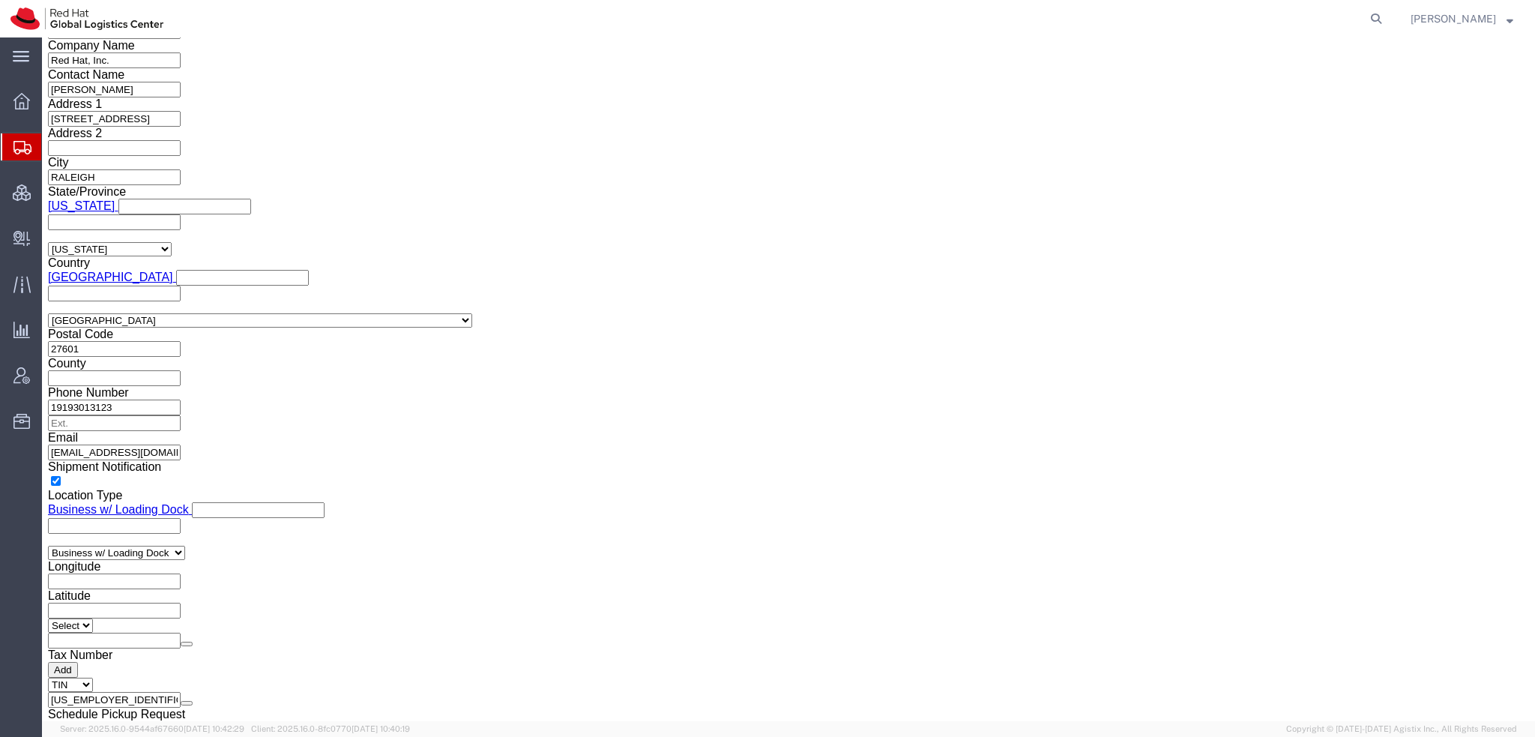
scroll to position [1275, 0]
click button "Rate Shipment"
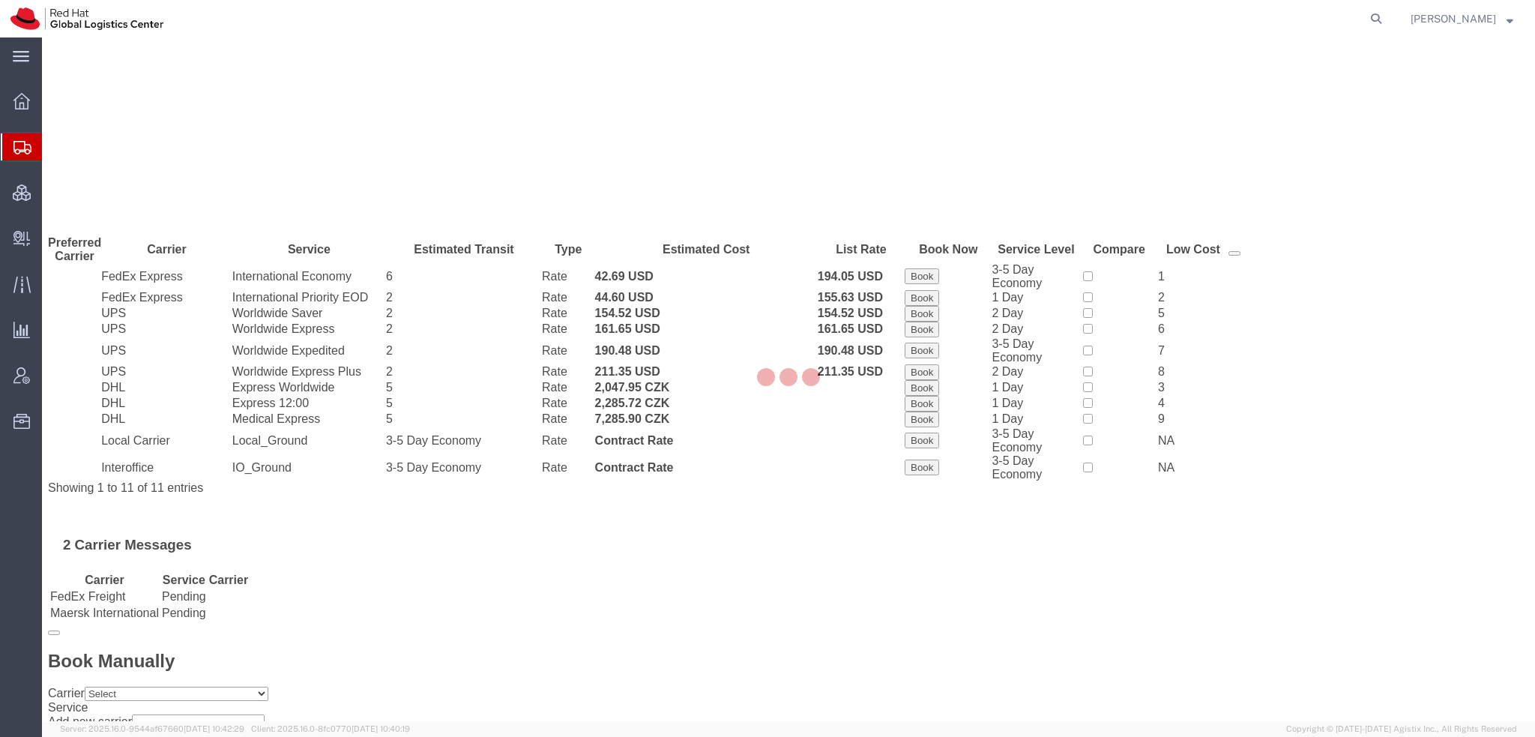
scroll to position [0, 0]
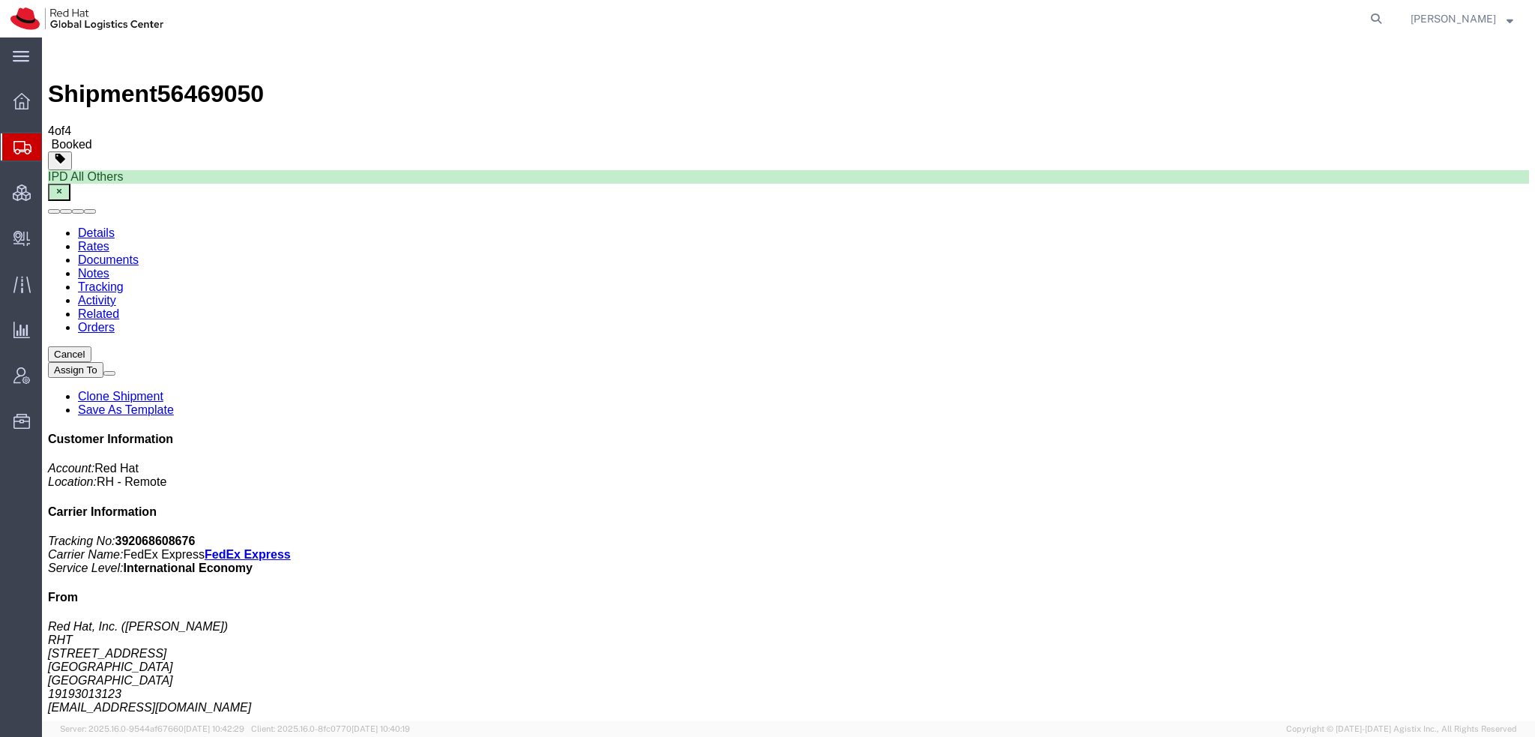
drag, startPoint x: 682, startPoint y: 263, endPoint x: 672, endPoint y: 226, distance: 38.7
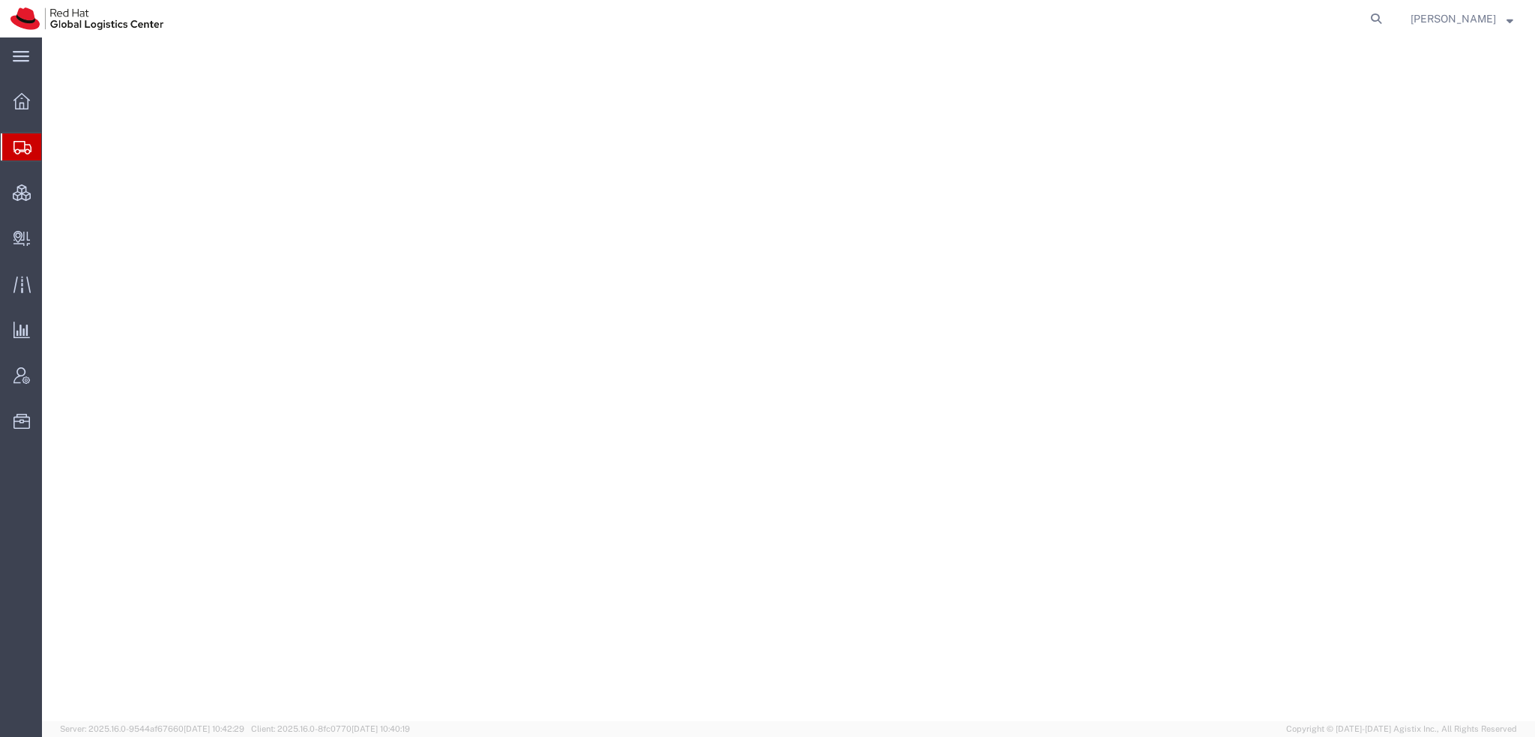
select select "38014"
select select
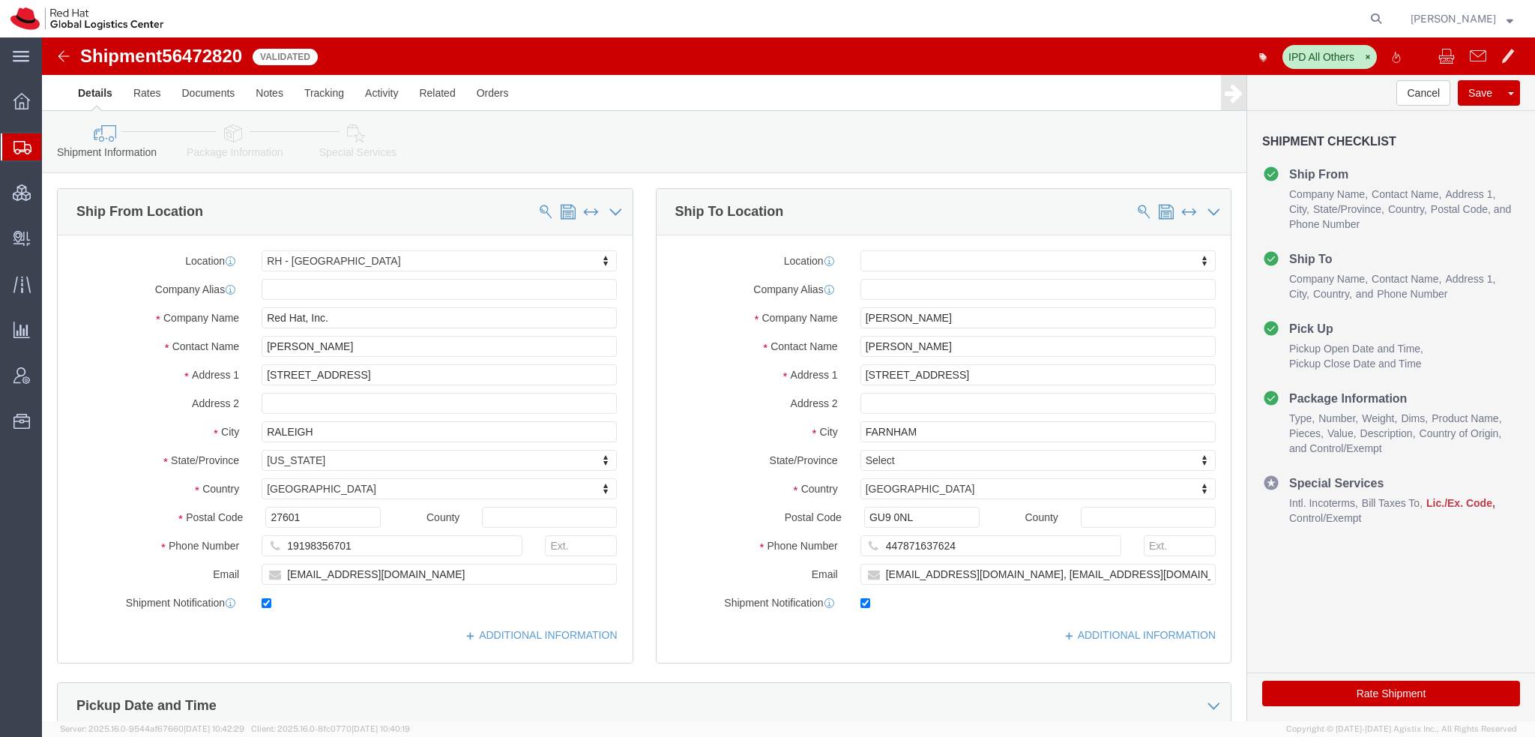
click icon
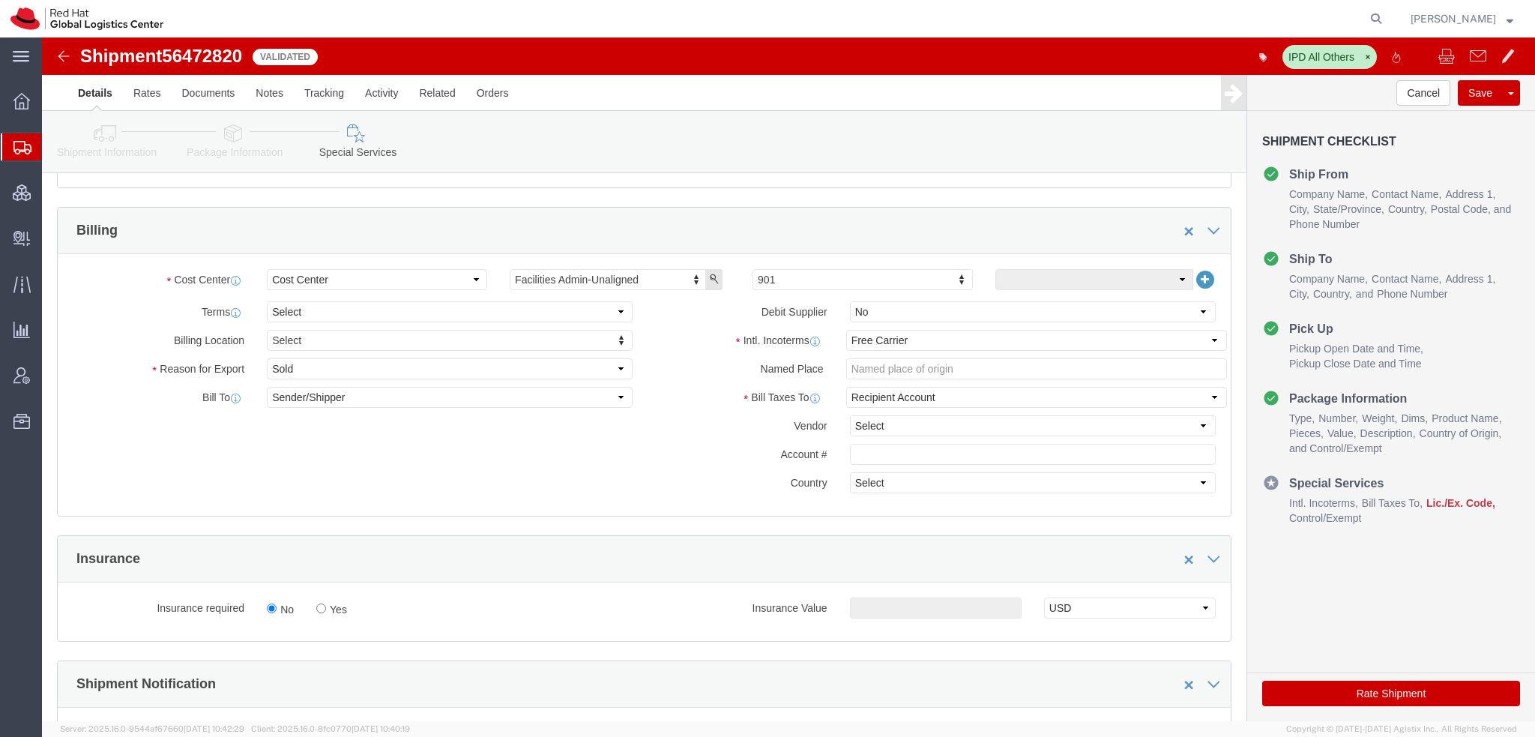
scroll to position [600, 0]
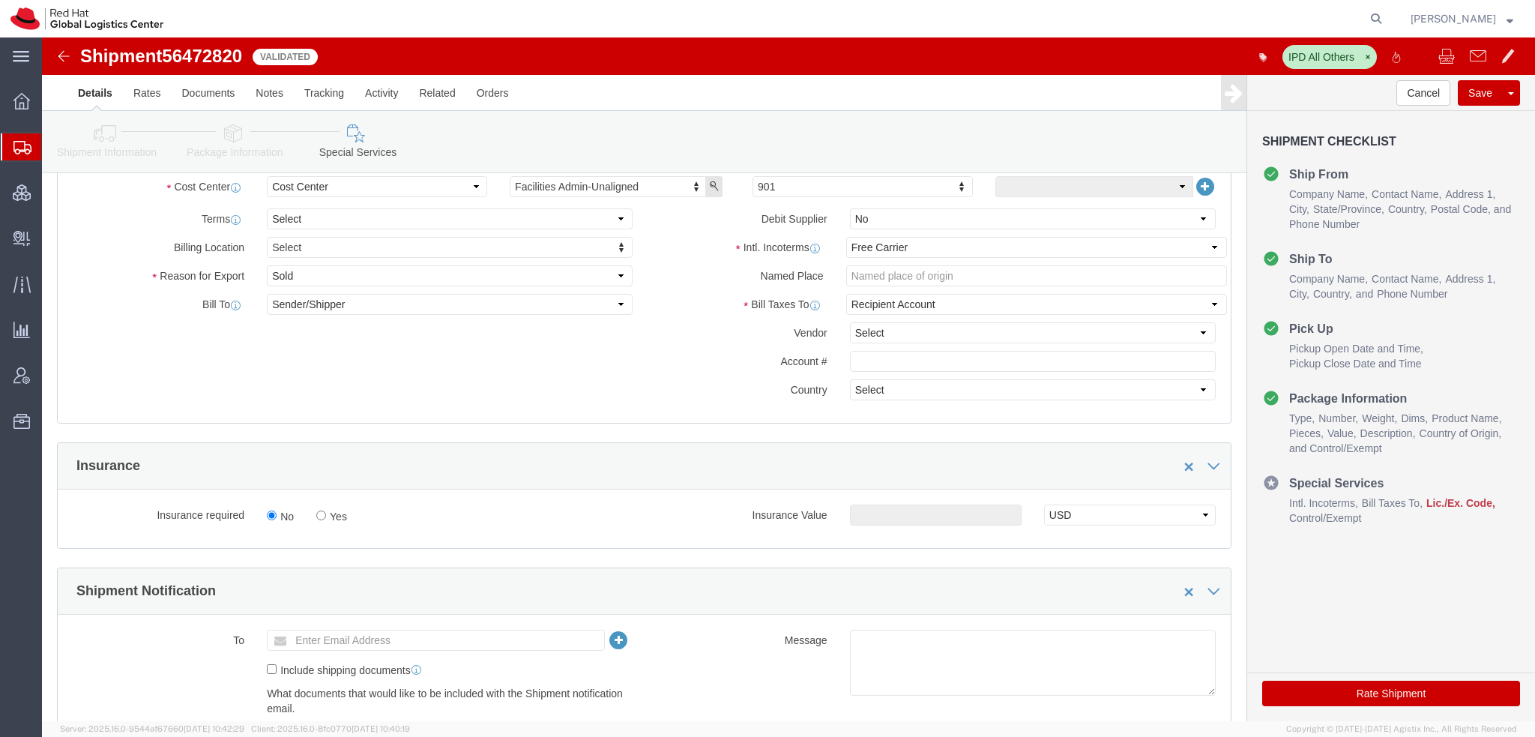
click icon
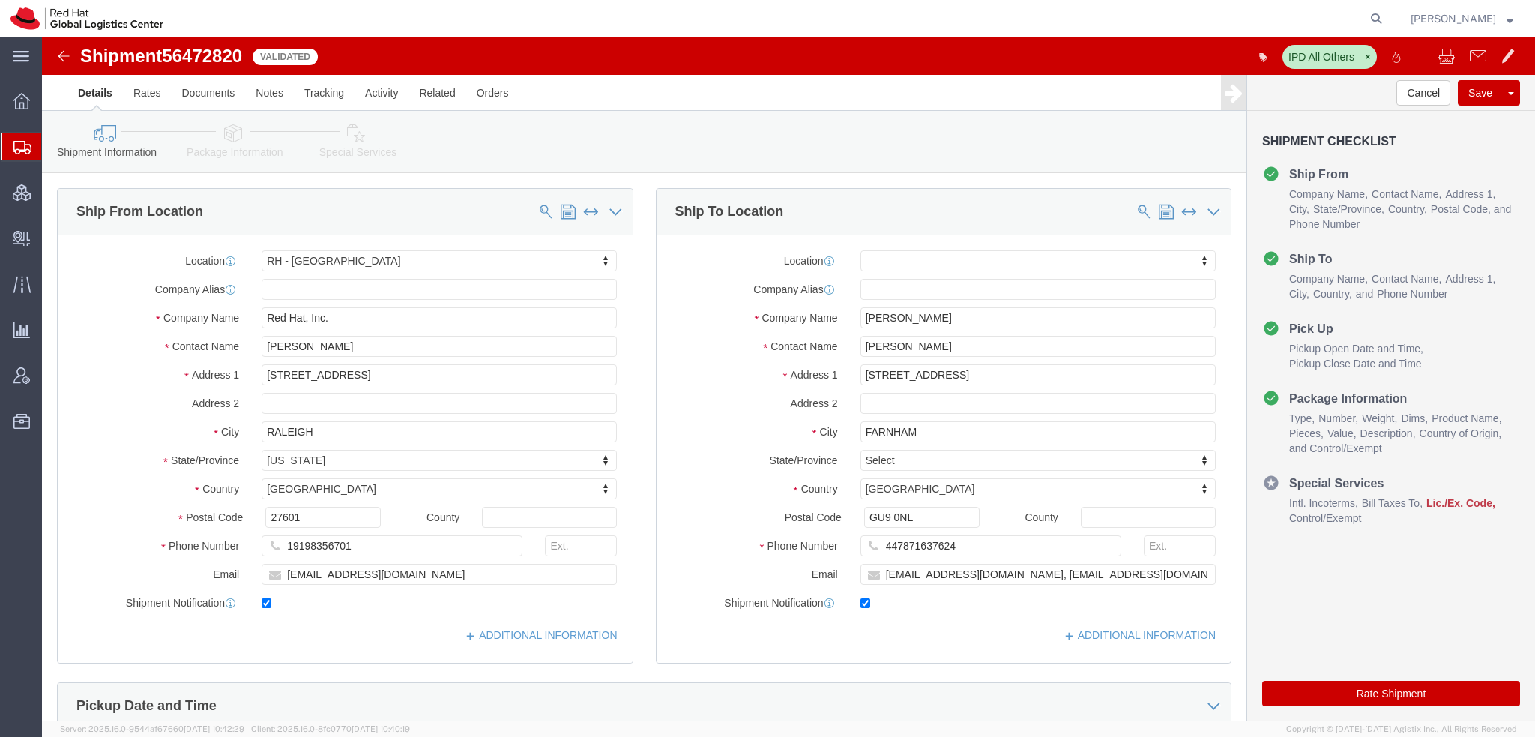
click icon
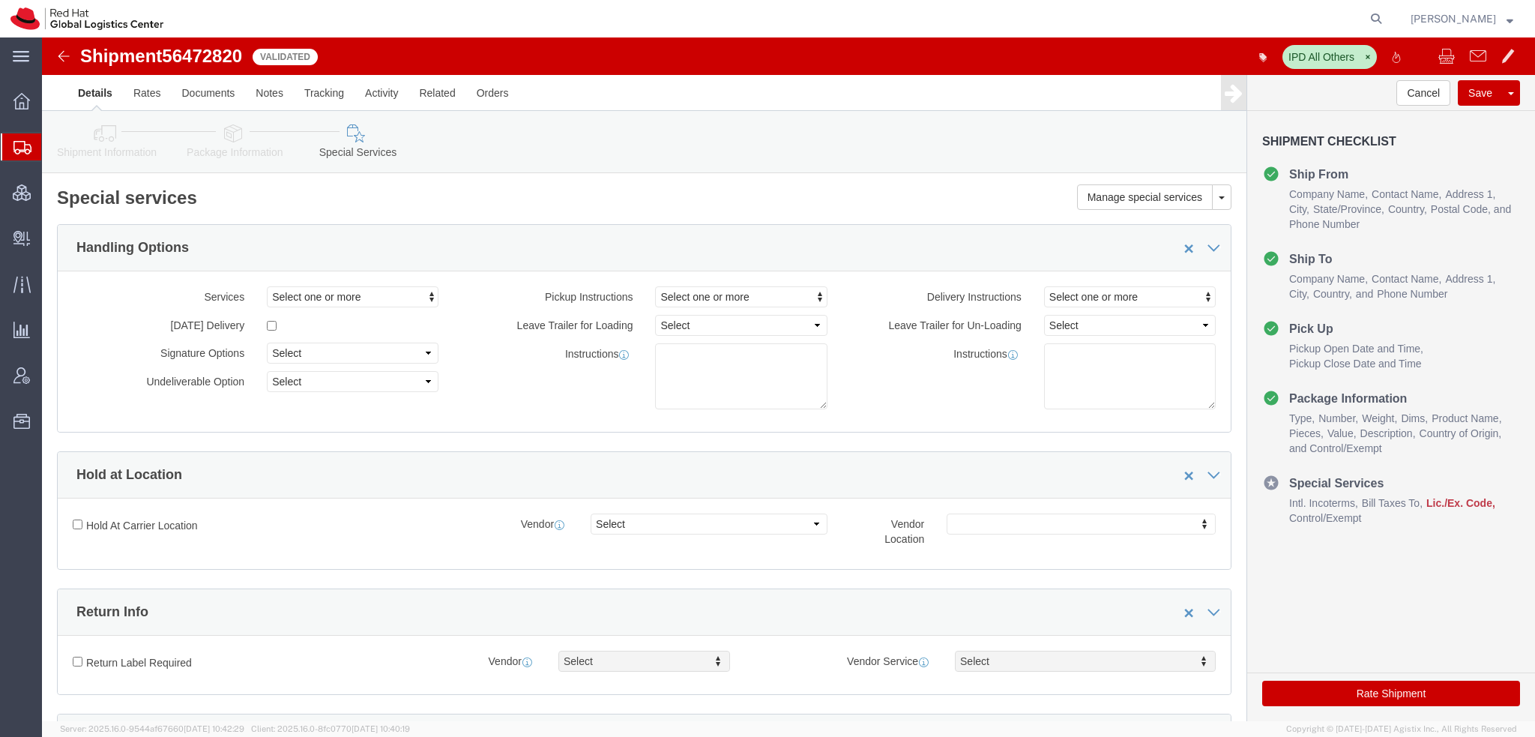
scroll to position [450, 0]
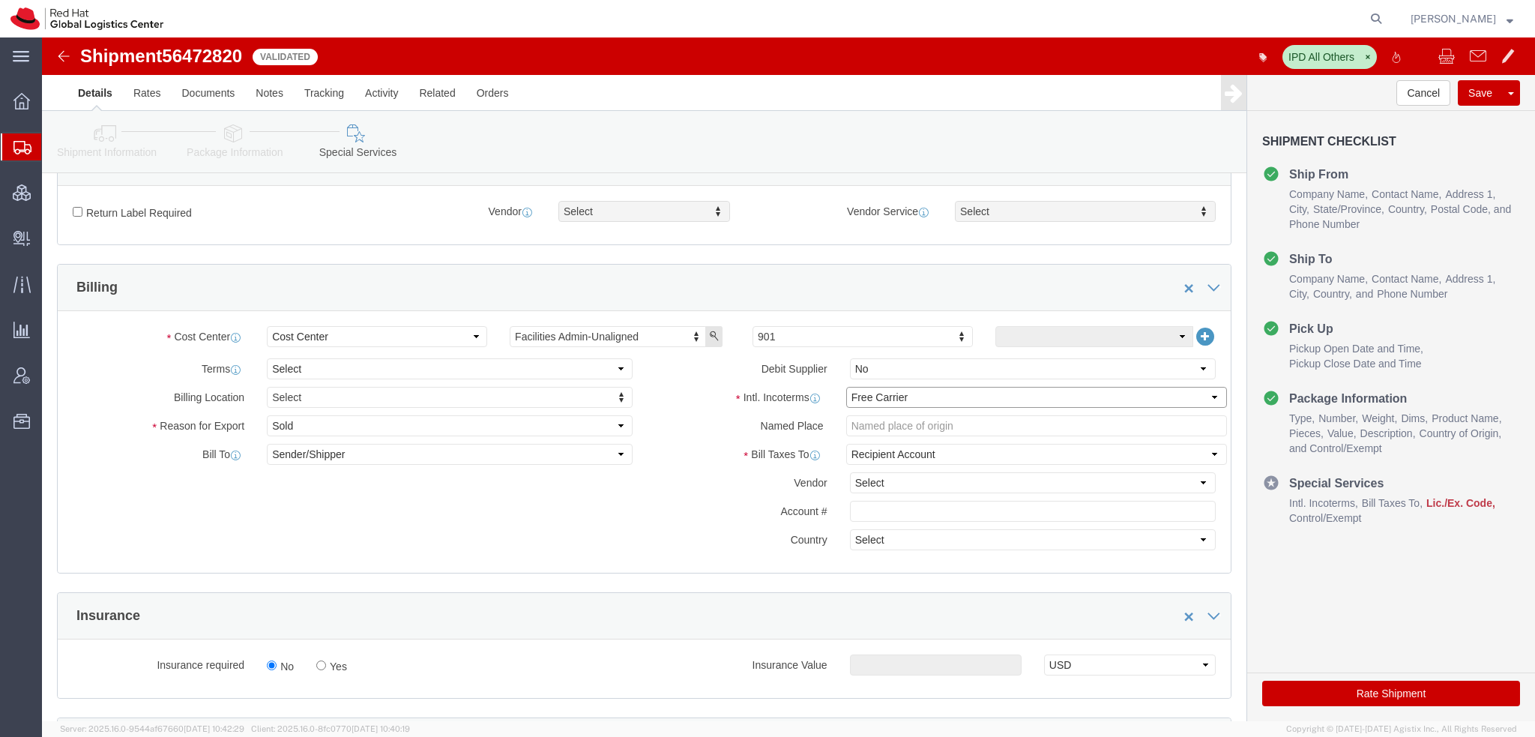
click select "Select Carriage Insurance Paid Carriage Paid To Cost and Freight Cost Insurance…"
select select "DDP"
click select "Select Carriage Insurance Paid Carriage Paid To Cost and Freight Cost Insurance…"
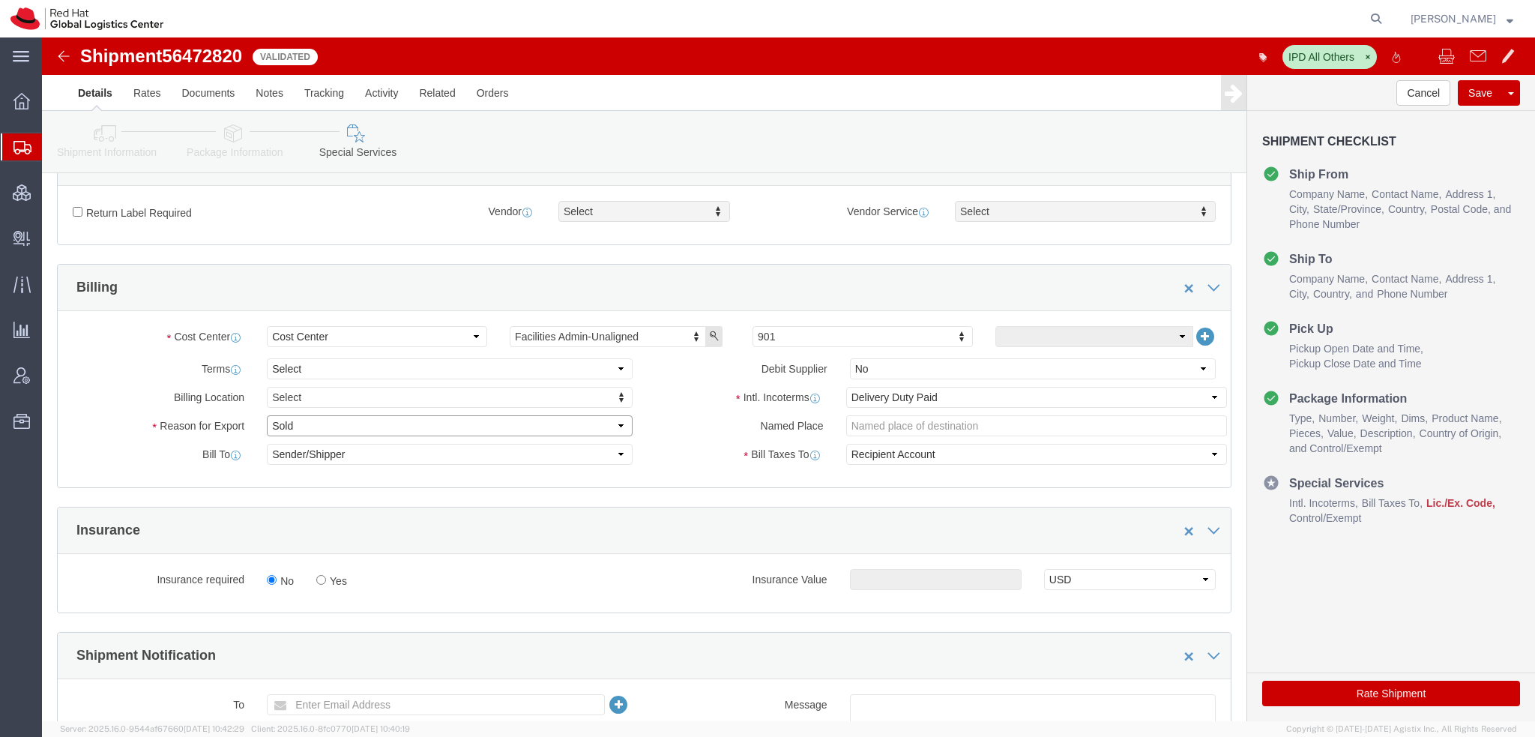
click select "Select Gift Personal Effects Repair/Warranty Return Sample Sold Temporary/Not S…"
select select "GIFT"
click select "Select Gift Personal Effects Repair/Warranty Return Sample Sold Temporary/Not S…"
drag, startPoint x: 737, startPoint y: 322, endPoint x: 772, endPoint y: 316, distance: 35.9
click input "text"
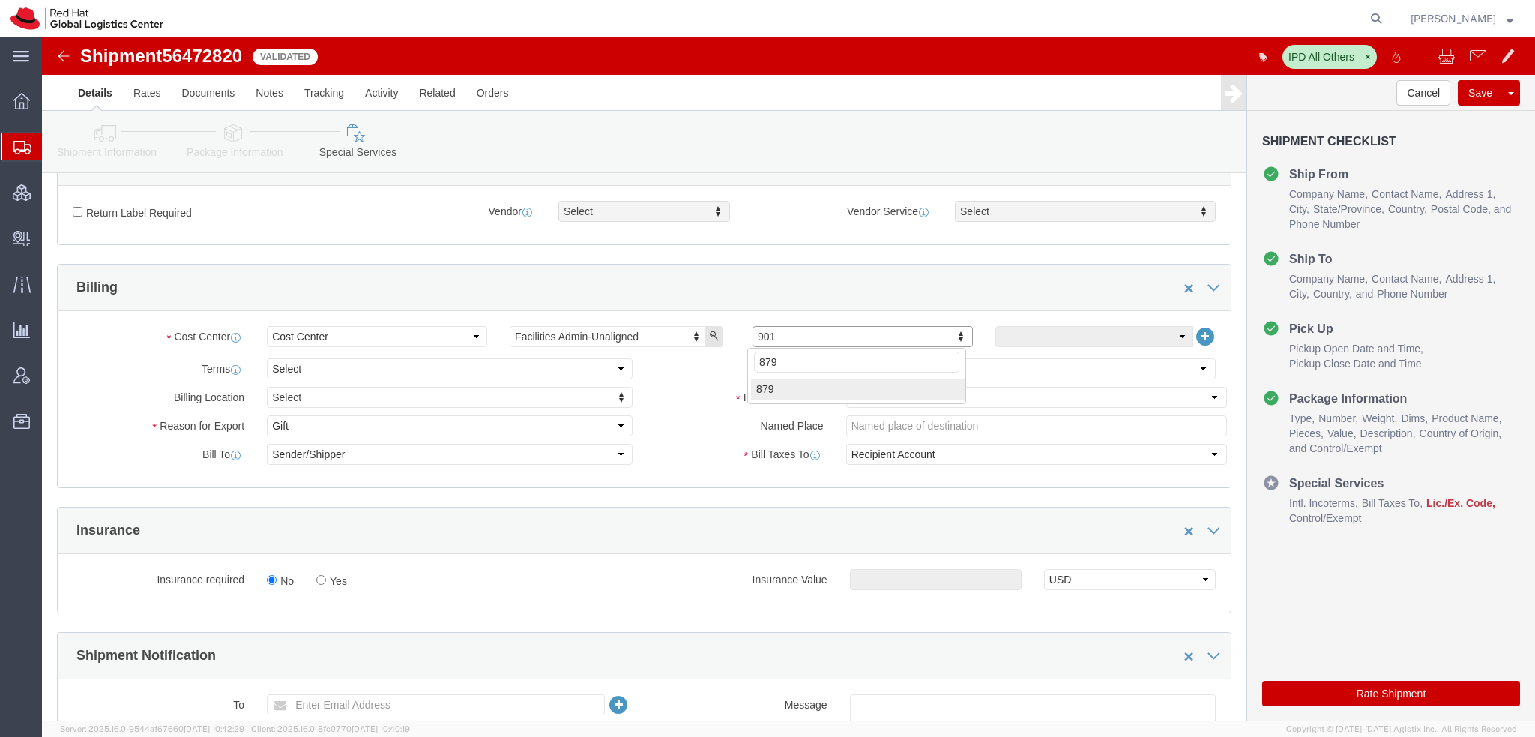
type input "879"
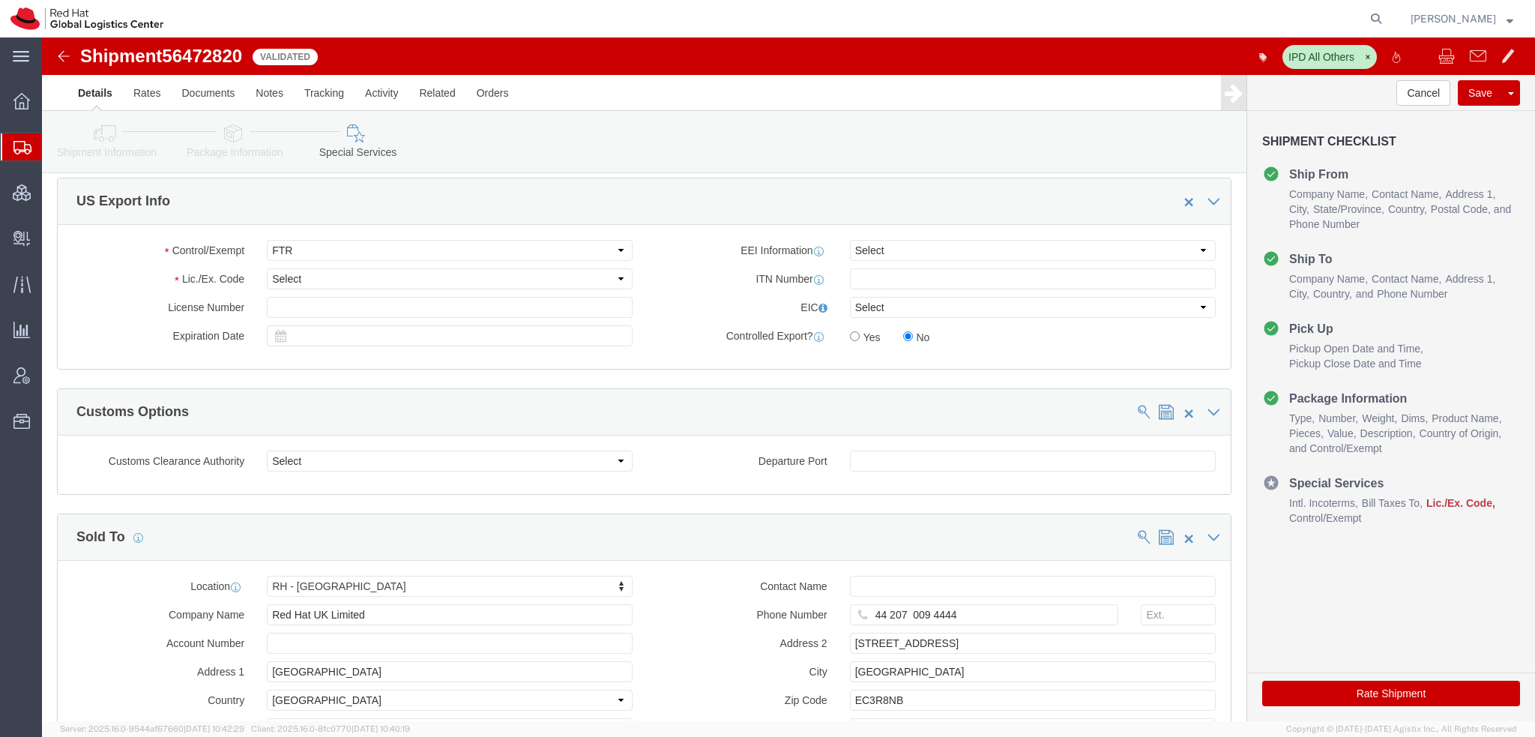
scroll to position [1125, 0]
click select "Select 30.2(d)(2) 30.36 30.37(a) 30.37(f) 30.37(g) 30.37(h) 30.37(i) 30.37(j) 3…"
select select "30.37(h)"
click select "Select 30.2(d)(2) 30.36 30.37(a) 30.37(f) 30.37(g) 30.37(h) 30.37(i) 30.37(j) 3…"
click button "Rate Shipment"
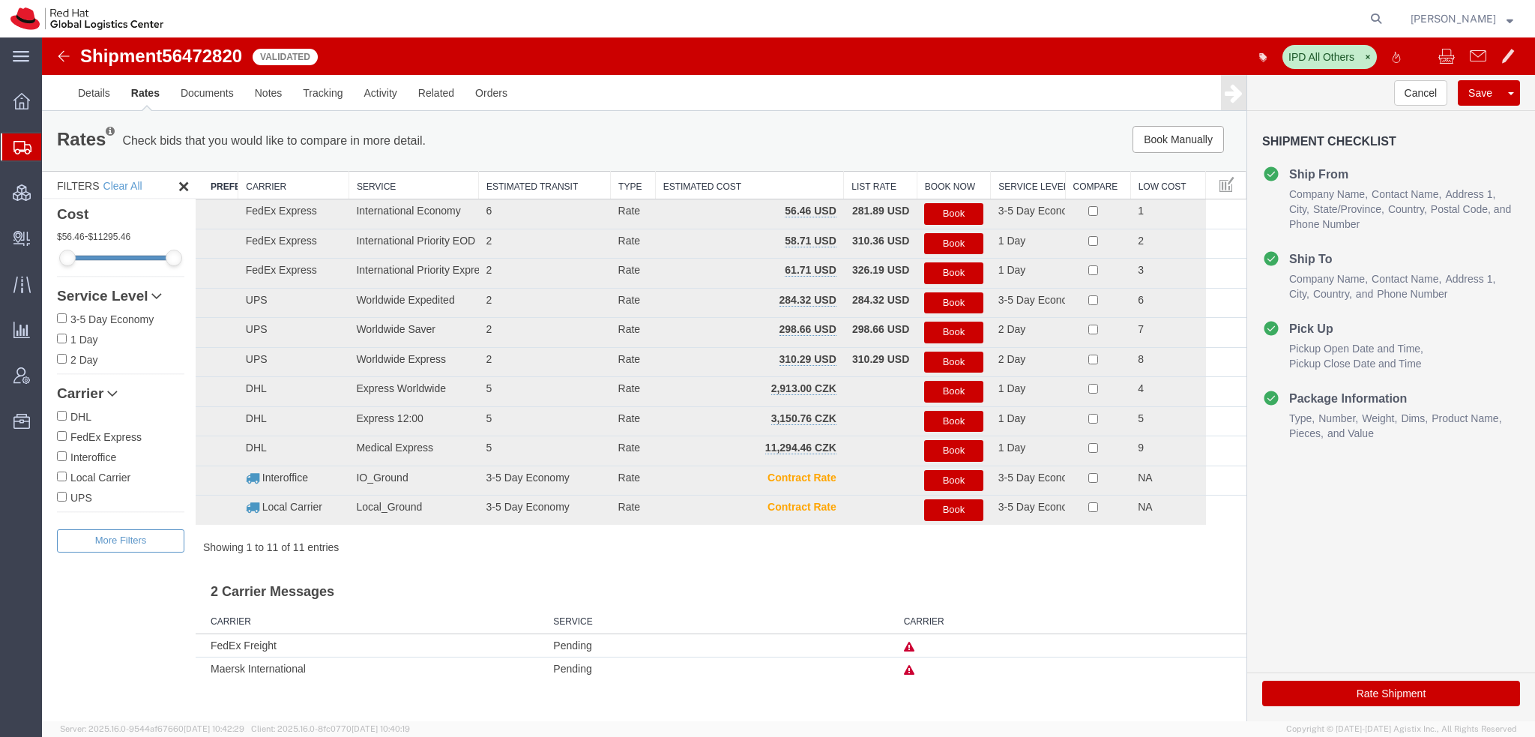
scroll to position [0, 0]
click at [954, 212] on button "Book" at bounding box center [953, 214] width 58 height 22
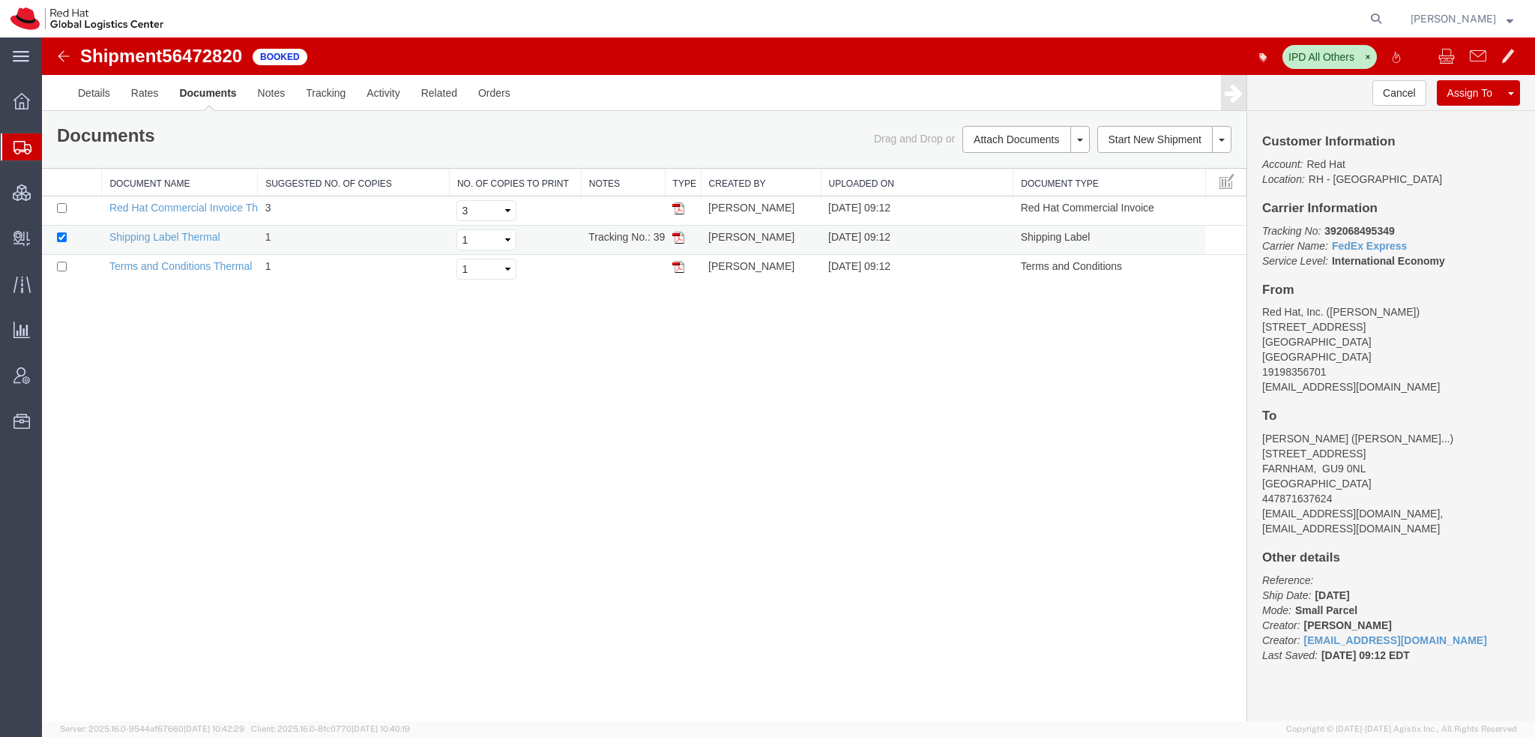
drag, startPoint x: 678, startPoint y: 237, endPoint x: 687, endPoint y: 253, distance: 18.1
click at [678, 237] on img at bounding box center [679, 238] width 12 height 12
